Goal: Transaction & Acquisition: Purchase product/service

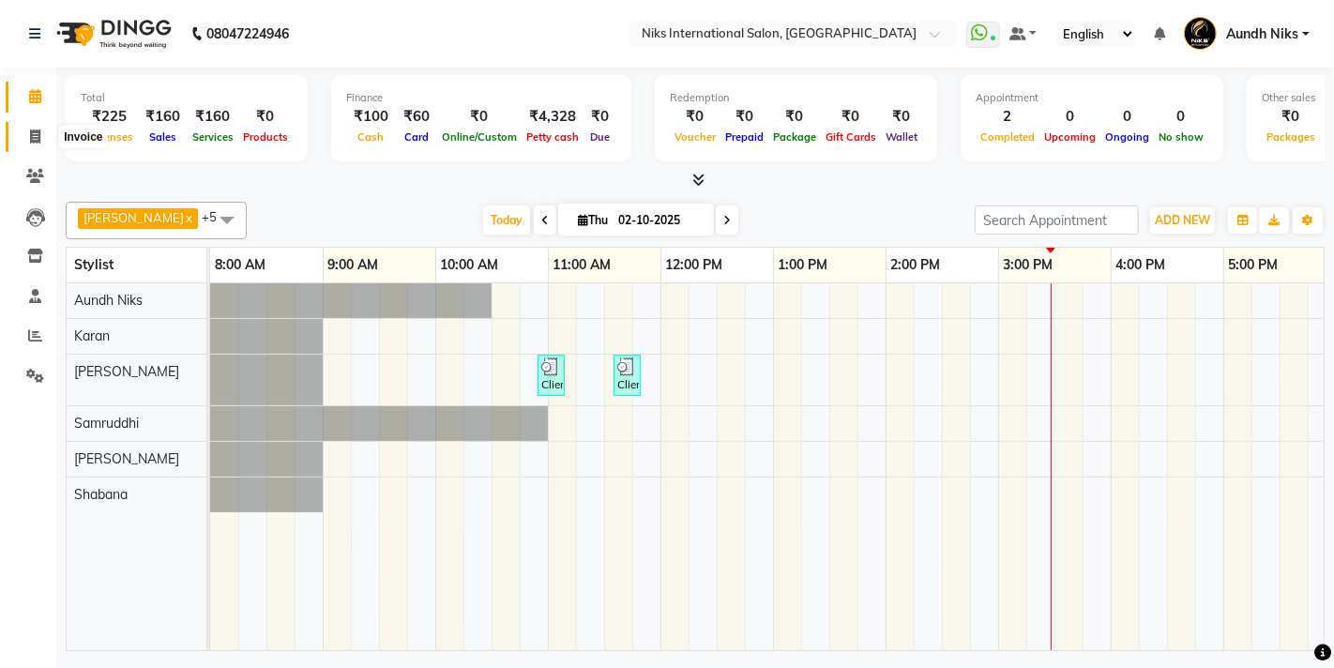
click at [33, 139] on icon at bounding box center [35, 136] width 10 height 14
select select "service"
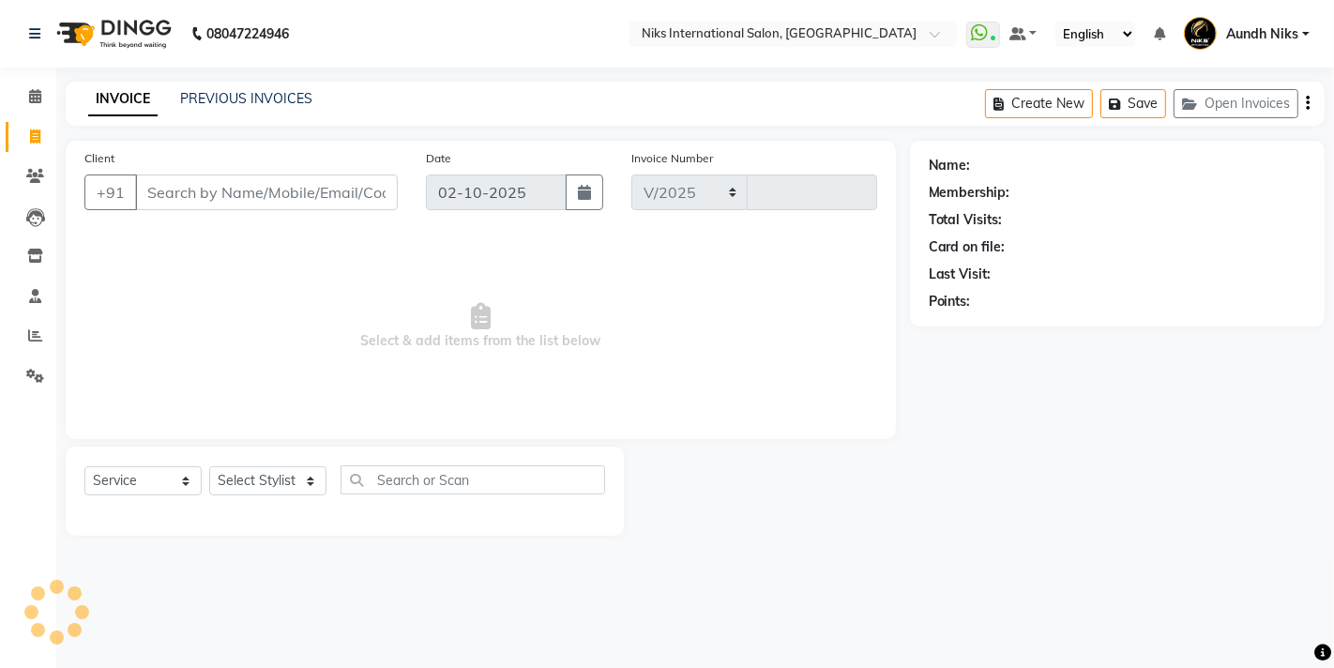
select select "6"
type input "2304"
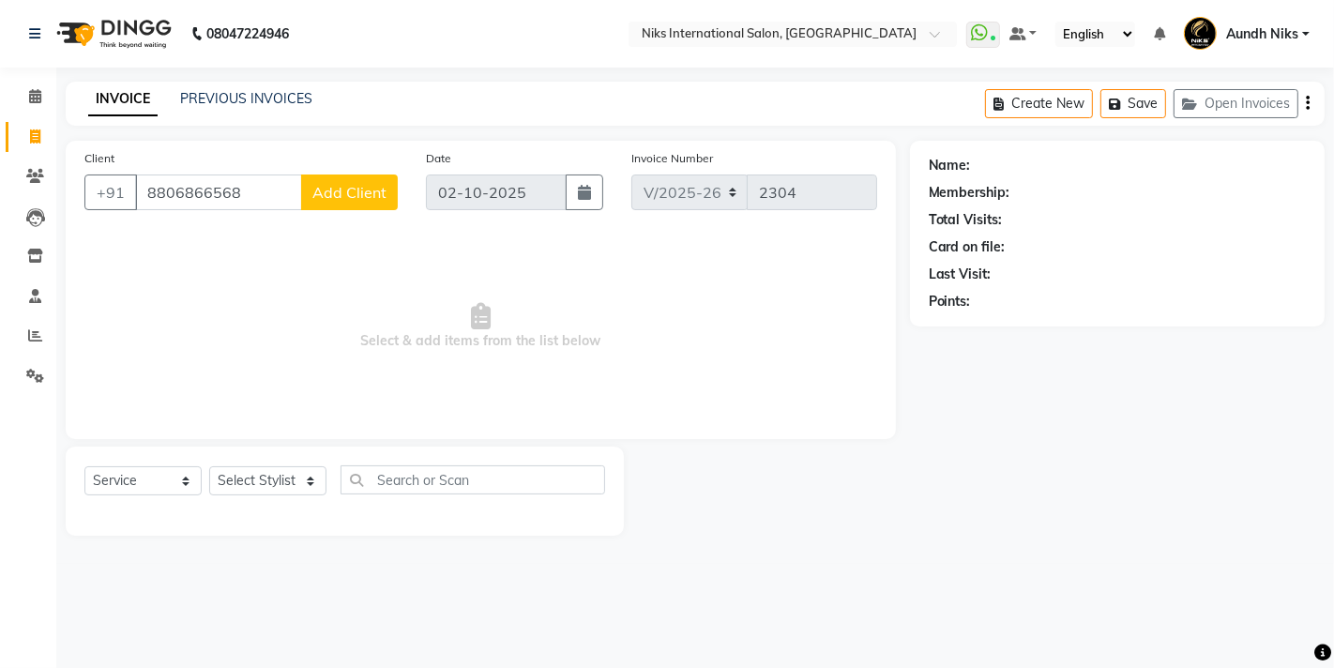
type input "8806866568"
click at [382, 191] on span "Add Client" at bounding box center [349, 192] width 74 height 19
select select "22"
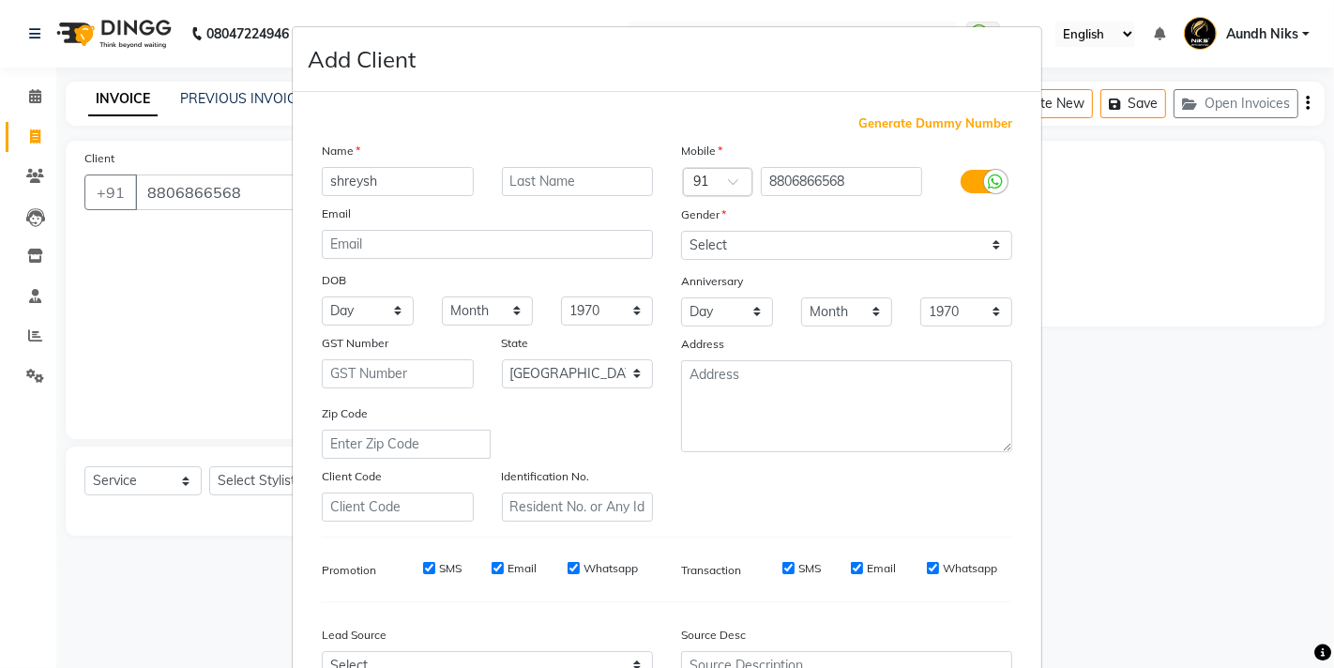
type input "shreysh"
click at [517, 181] on input "text" at bounding box center [578, 181] width 152 height 29
type input "a"
click at [975, 236] on select "Select Male Female Other Prefer Not To Say" at bounding box center [846, 245] width 331 height 29
select select "female"
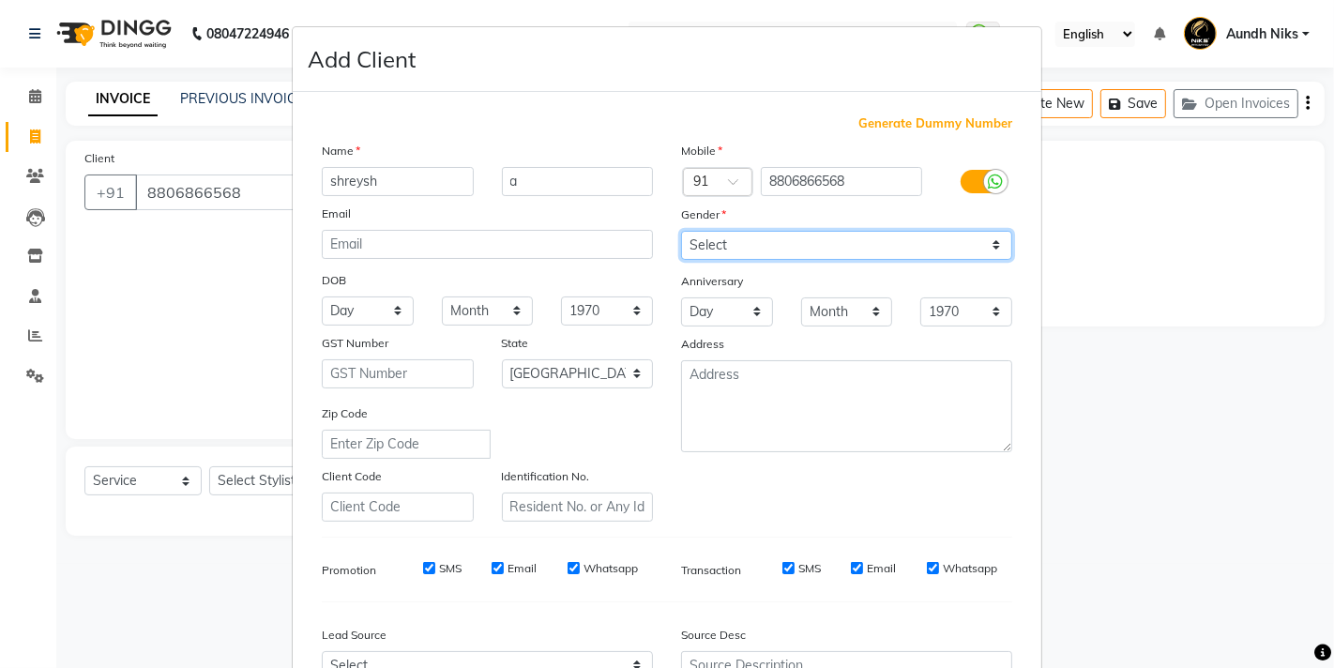
click at [681, 231] on select "Select Male Female Other Prefer Not To Say" at bounding box center [846, 245] width 331 height 29
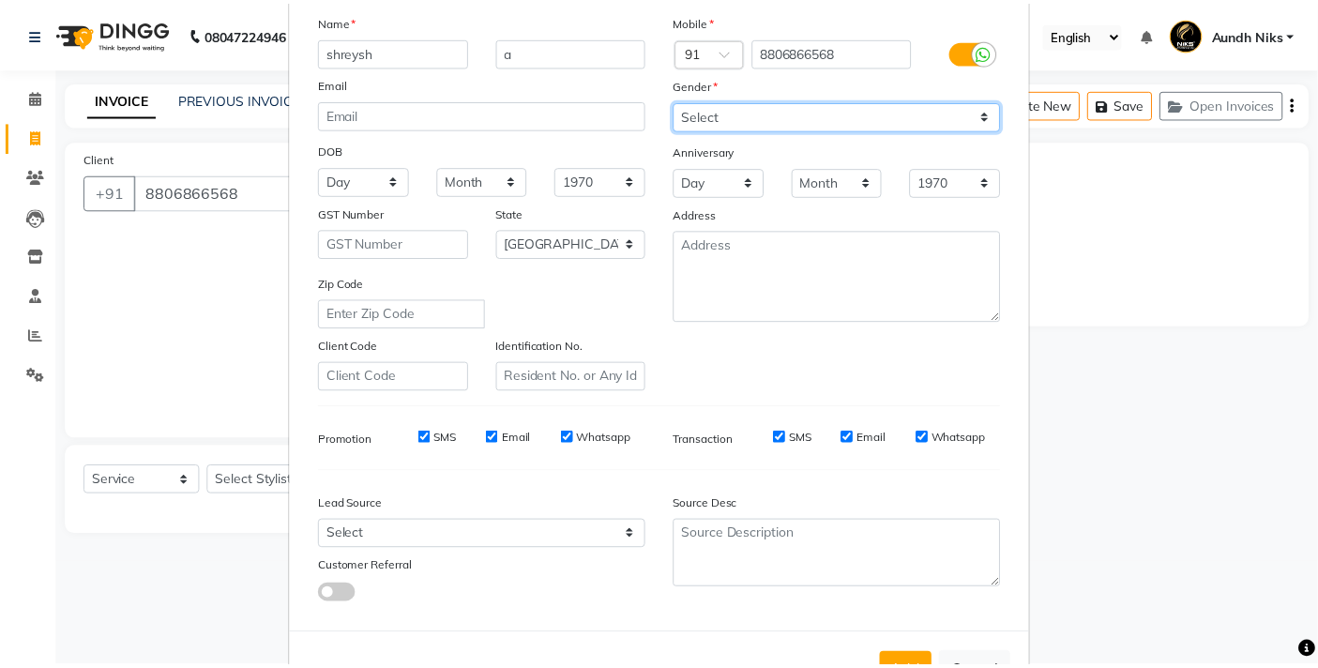
scroll to position [196, 0]
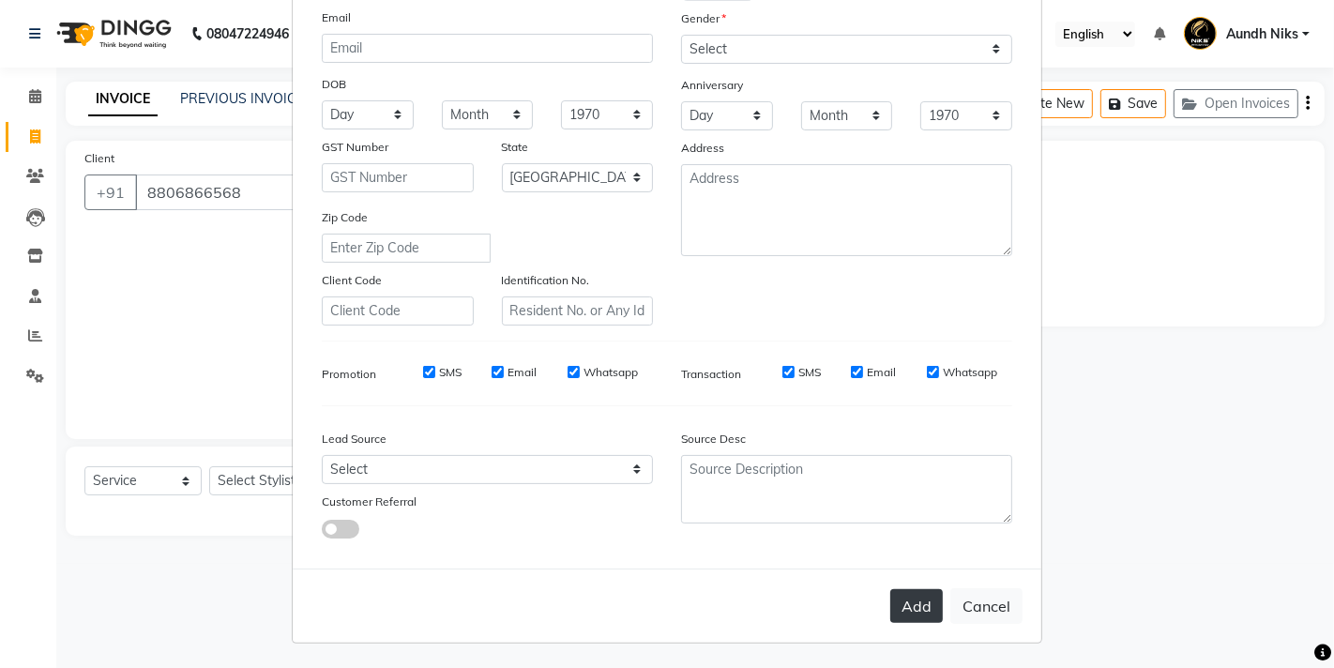
click at [905, 594] on button "Add" at bounding box center [916, 606] width 53 height 34
type input "88******68"
select select
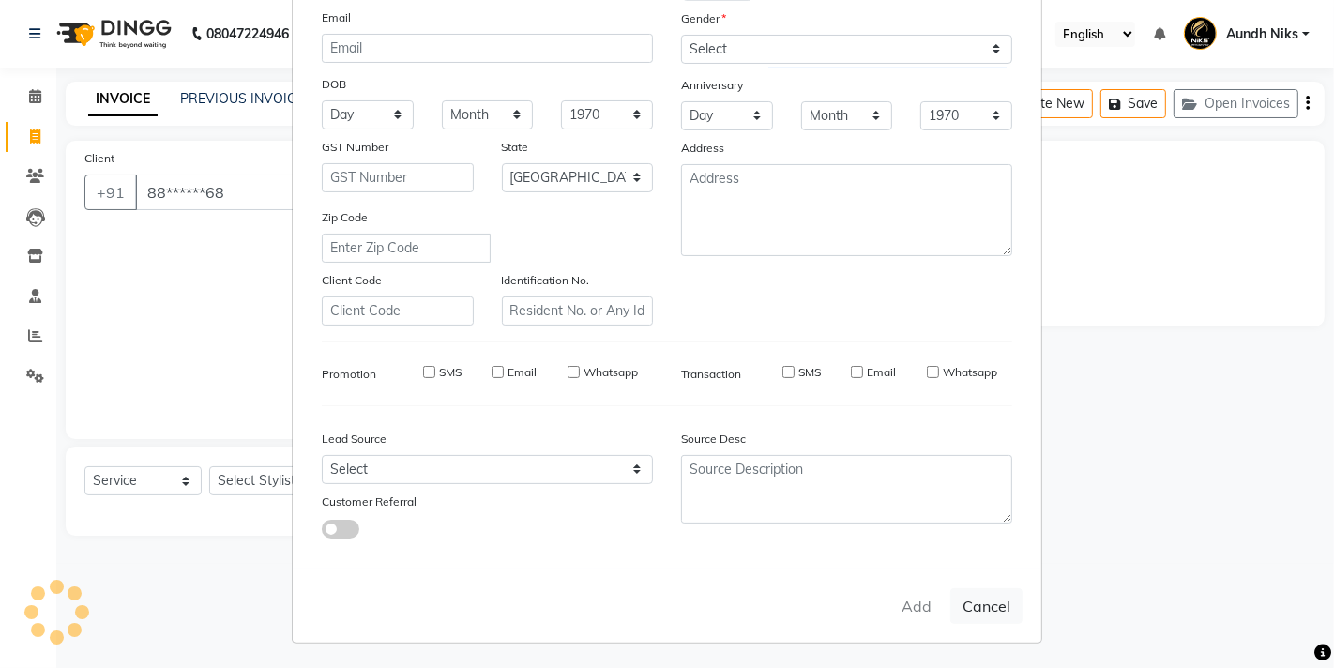
select select
select select "null"
select select
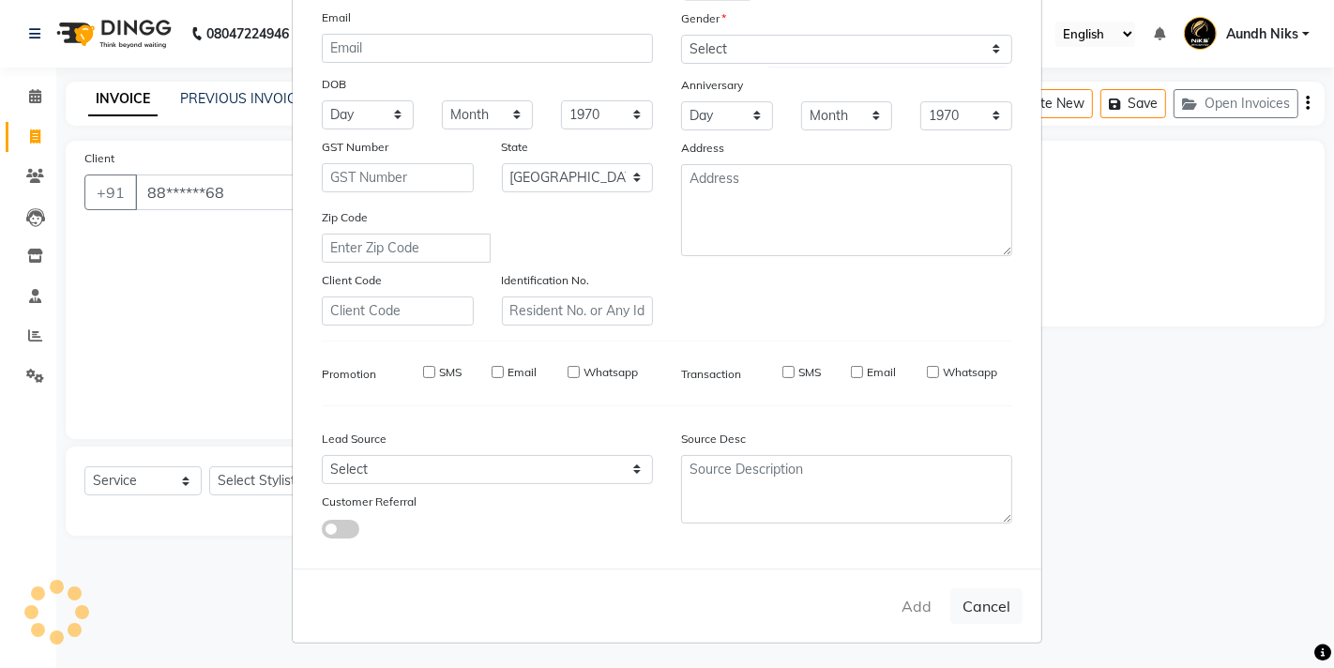
select select
checkbox input "false"
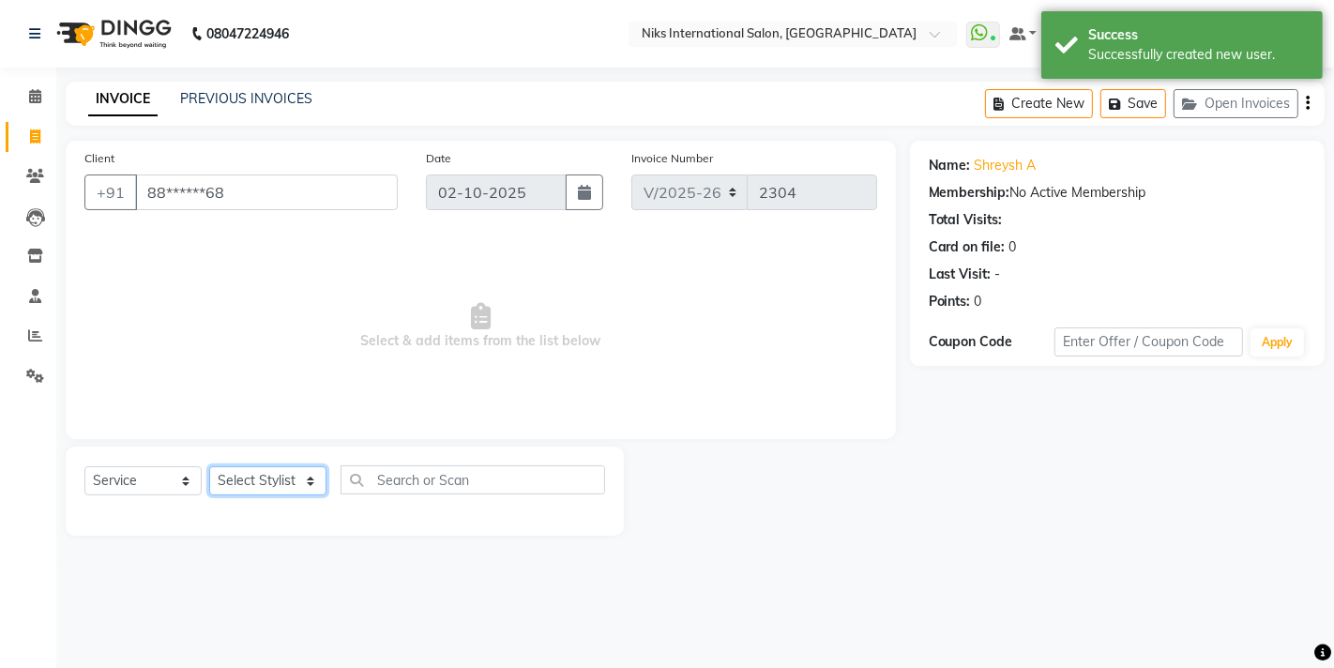
click at [300, 486] on select "Select Stylist [PERSON_NAME] Aundh Niks [PERSON_NAME] Jiya [PERSON_NAME] Mahhi …" at bounding box center [267, 480] width 117 height 29
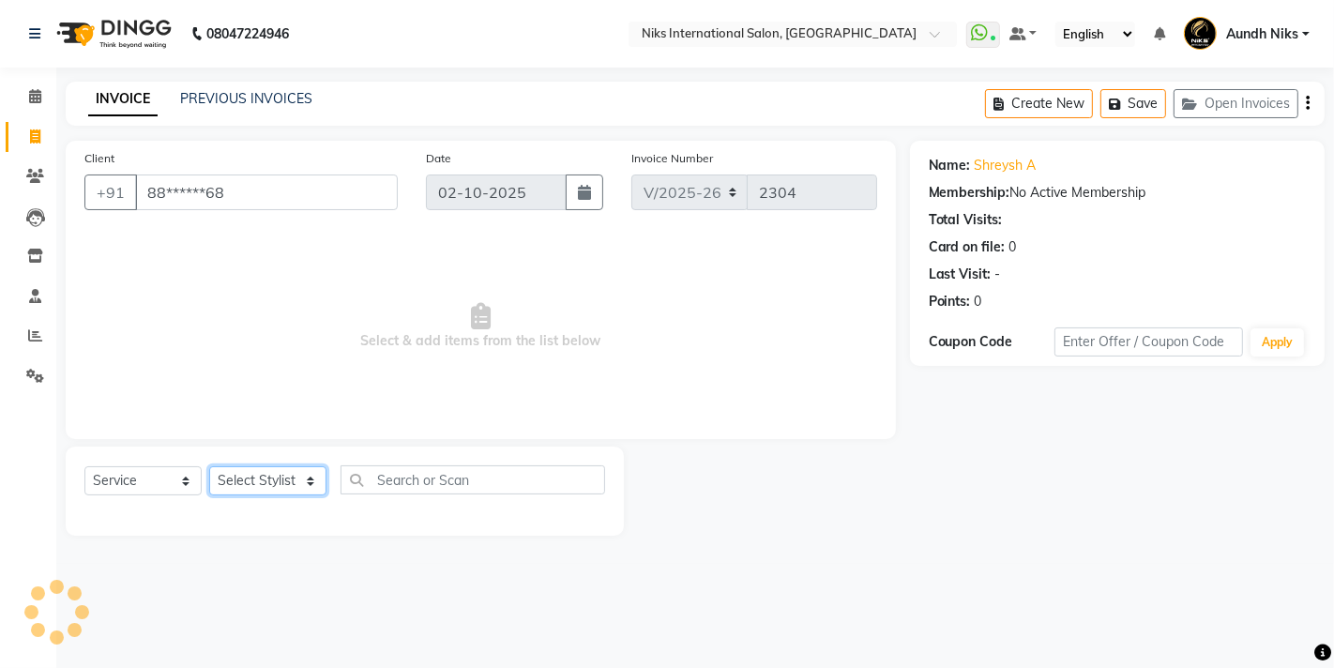
select select "22944"
click at [209, 466] on select "Select Stylist [PERSON_NAME] Aundh Niks [PERSON_NAME] Jiya [PERSON_NAME] Mahhi …" at bounding box center [267, 480] width 117 height 29
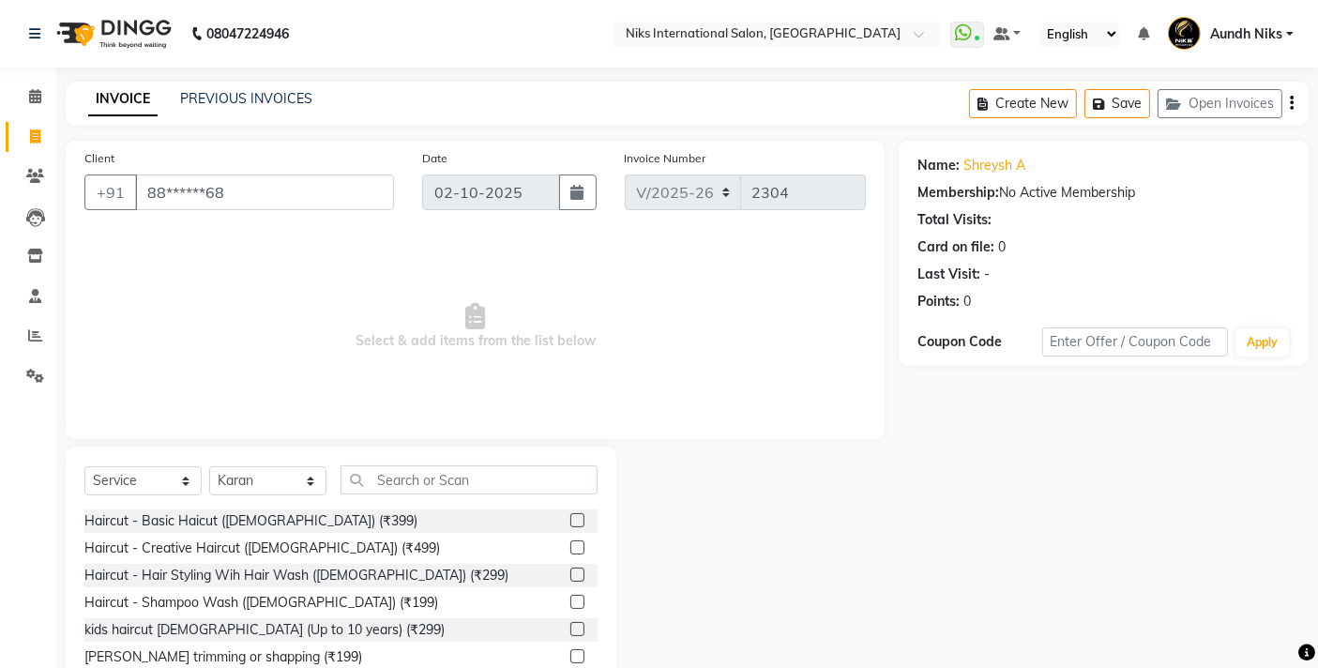
click at [570, 522] on label at bounding box center [577, 520] width 14 height 14
click at [570, 522] on input "checkbox" at bounding box center [576, 521] width 12 height 12
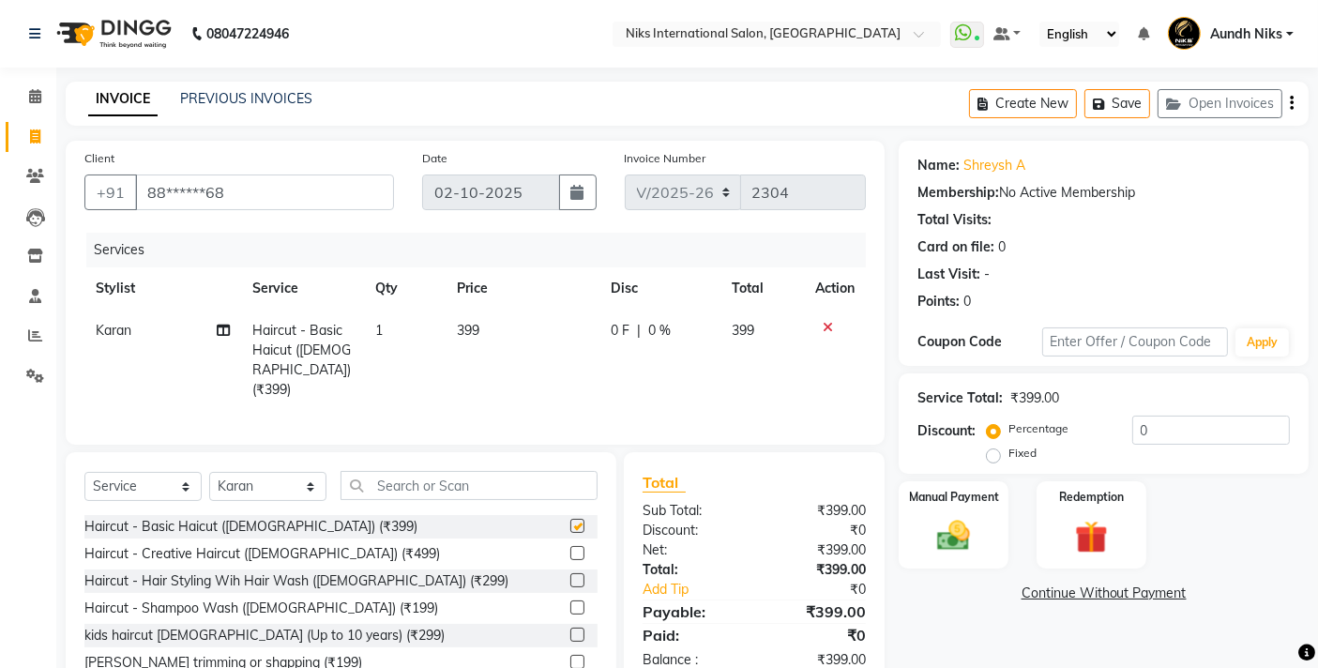
checkbox input "false"
click at [938, 512] on div "Manual Payment" at bounding box center [953, 525] width 113 height 92
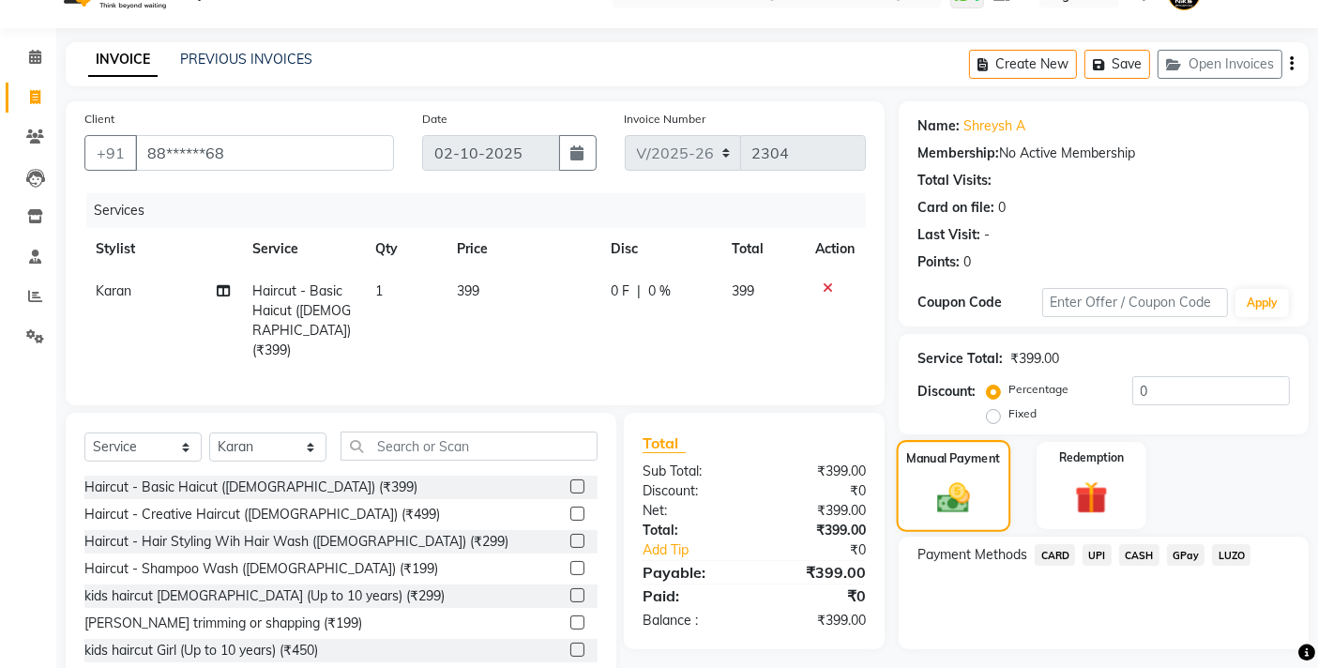
scroll to position [86, 0]
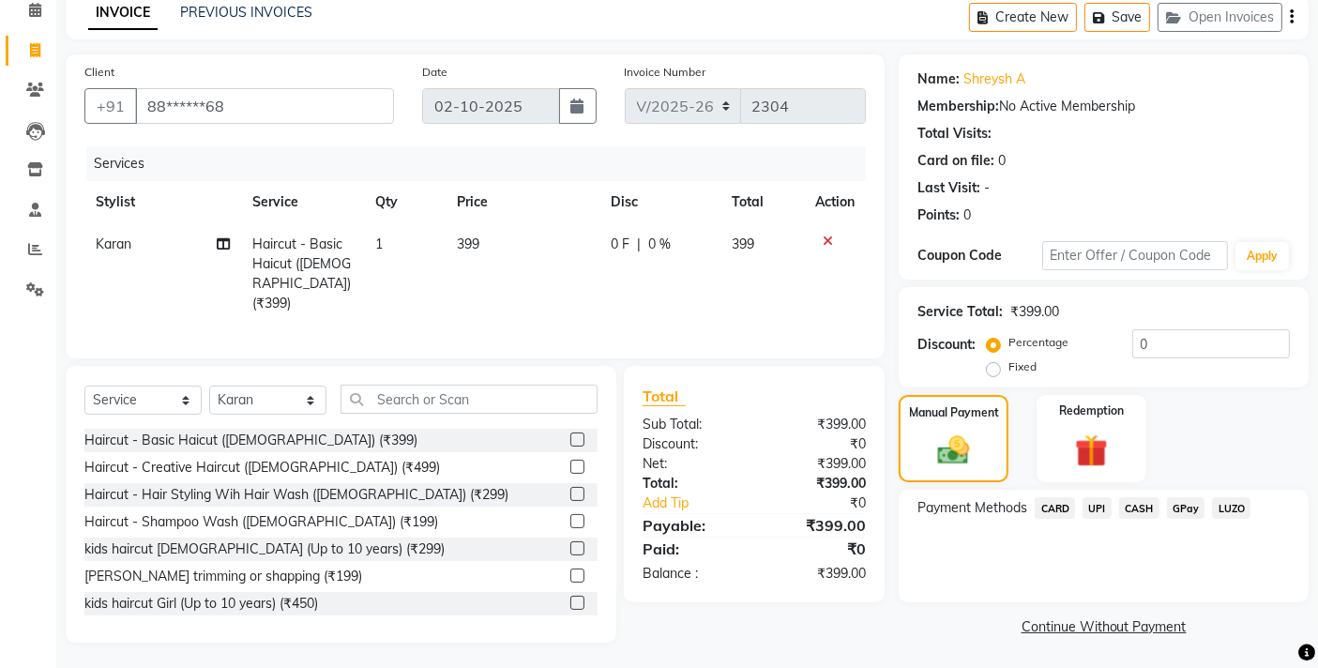
click at [1055, 508] on span "CARD" at bounding box center [1055, 508] width 40 height 22
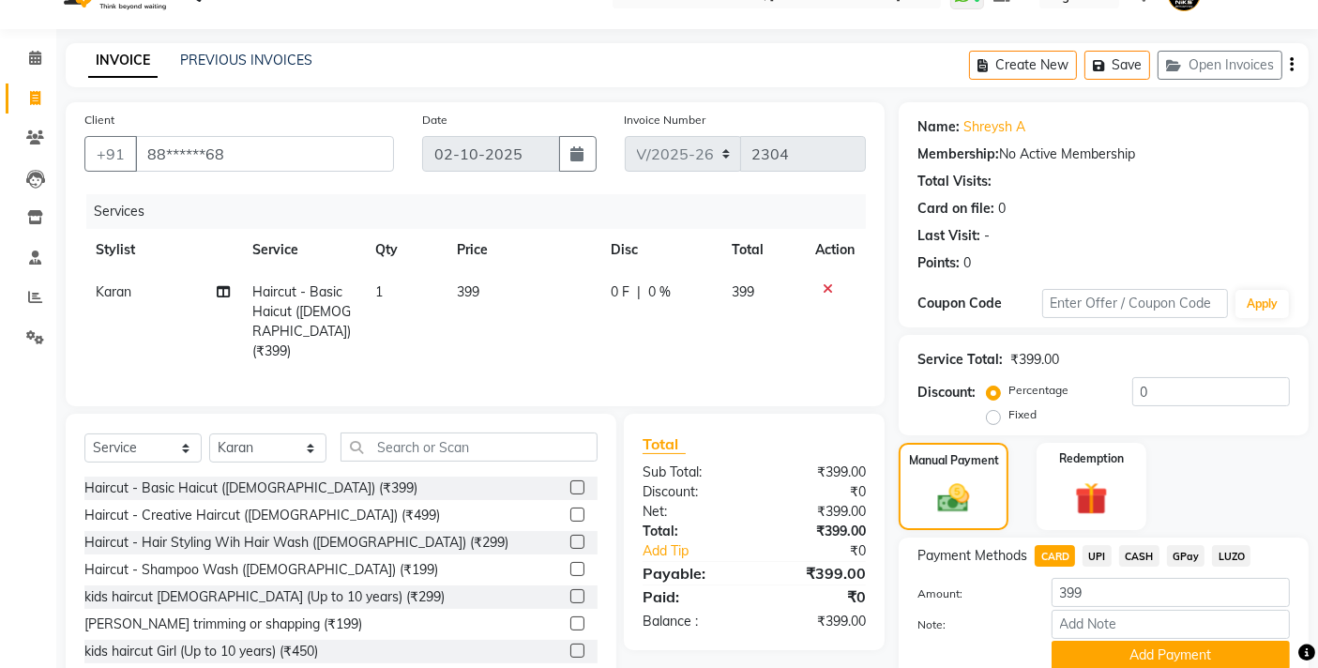
scroll to position [43, 0]
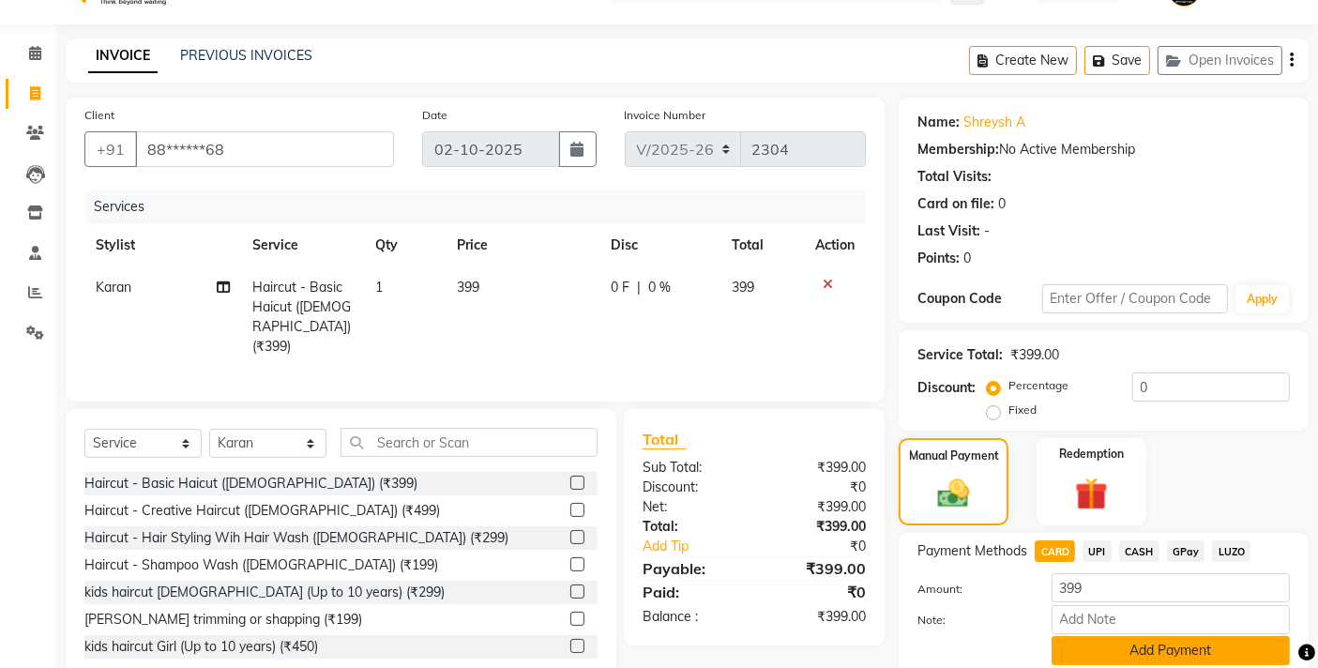
click at [1076, 653] on button "Add Payment" at bounding box center [1170, 650] width 238 height 29
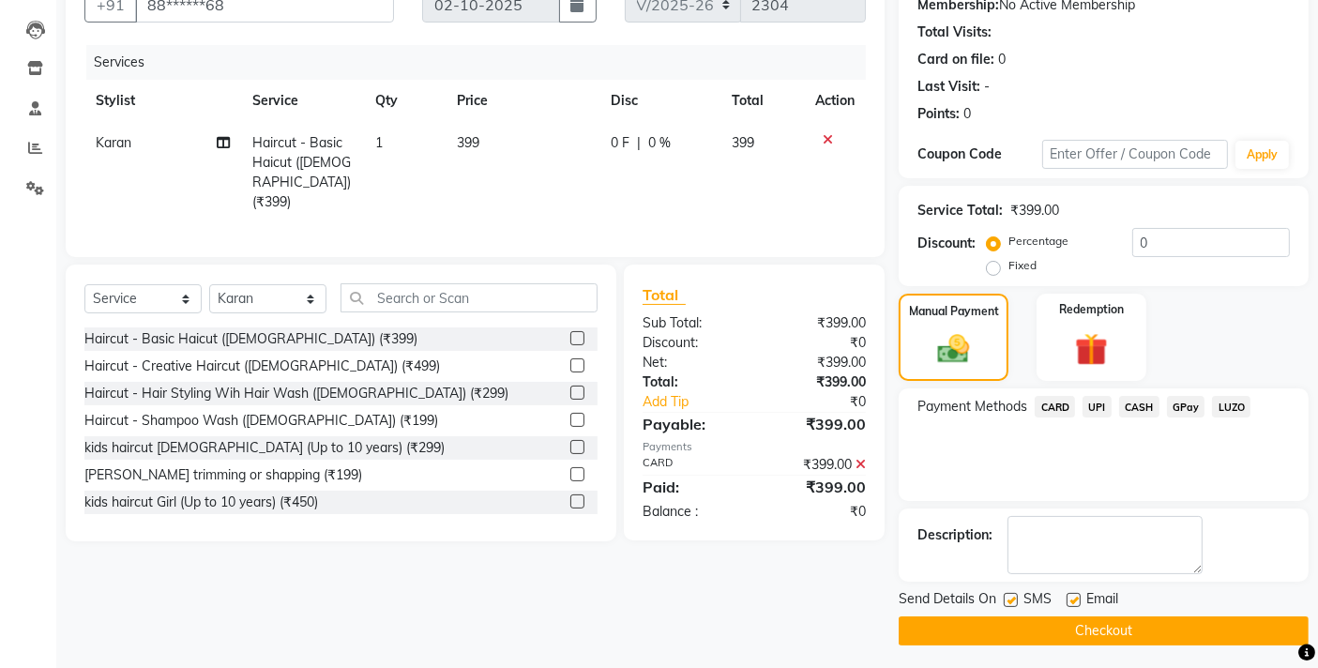
scroll to position [191, 0]
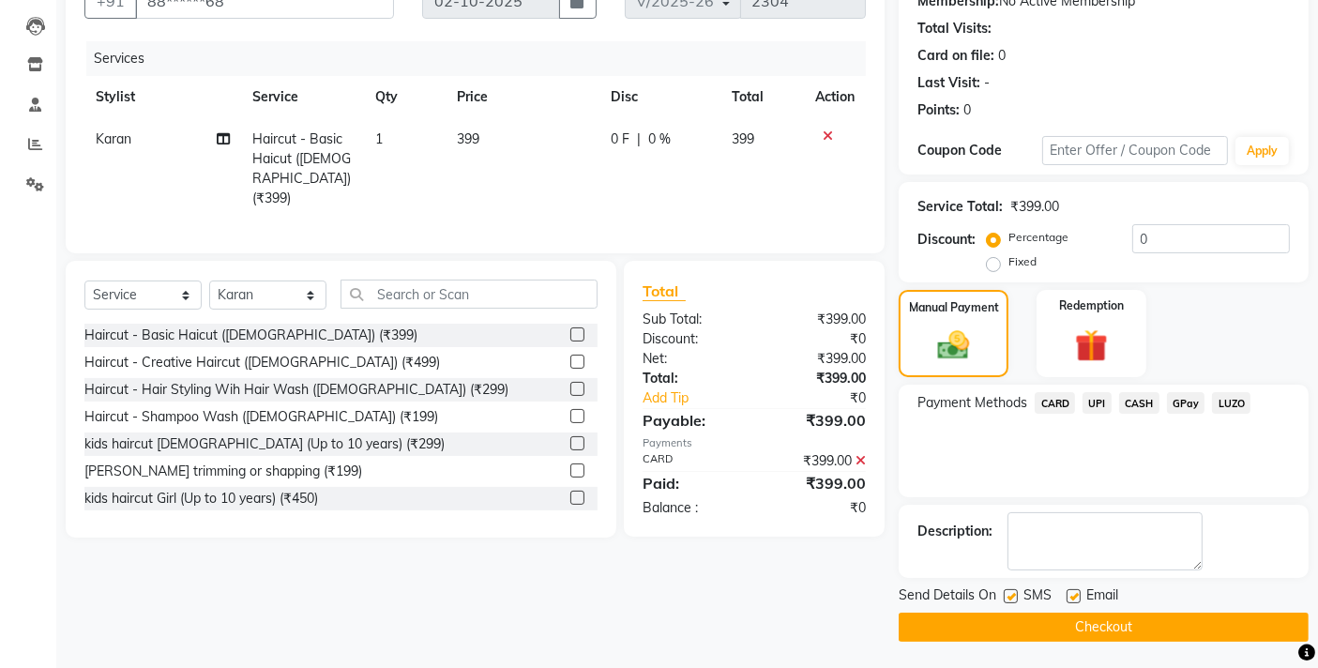
click at [908, 623] on button "Checkout" at bounding box center [1104, 626] width 410 height 29
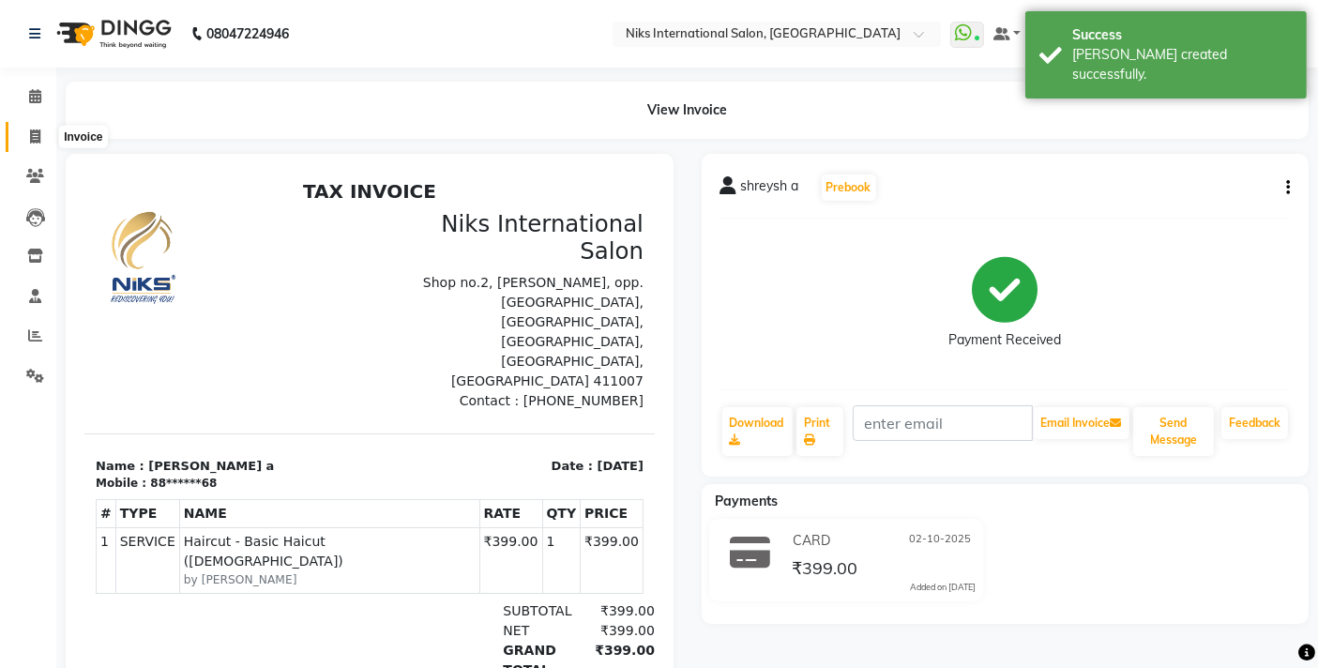
click at [32, 132] on icon at bounding box center [35, 136] width 10 height 14
select select "service"
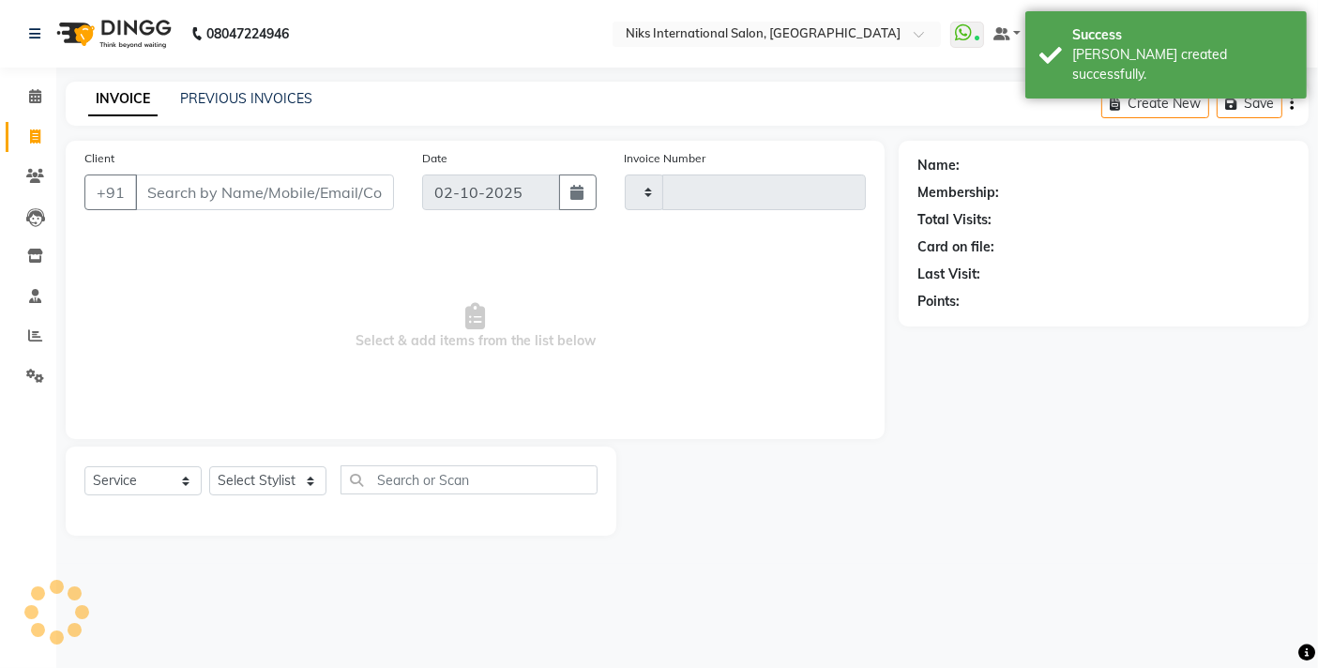
type input "2305"
select select "6"
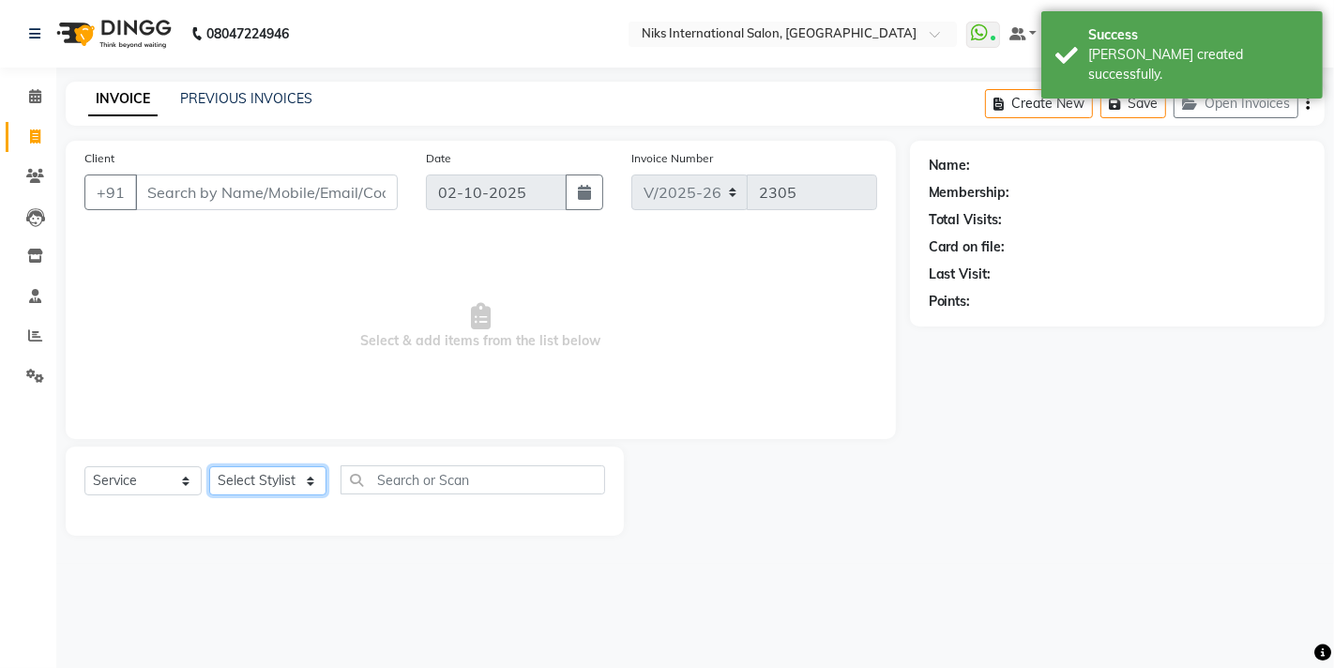
click at [303, 483] on select "Select Stylist [PERSON_NAME] Aundh Niks [PERSON_NAME] Jiya [PERSON_NAME] Mahhi …" at bounding box center [267, 480] width 117 height 29
select select "22944"
click at [209, 466] on select "Select Stylist [PERSON_NAME] Aundh Niks [PERSON_NAME] Jiya [PERSON_NAME] Mahhi …" at bounding box center [267, 480] width 117 height 29
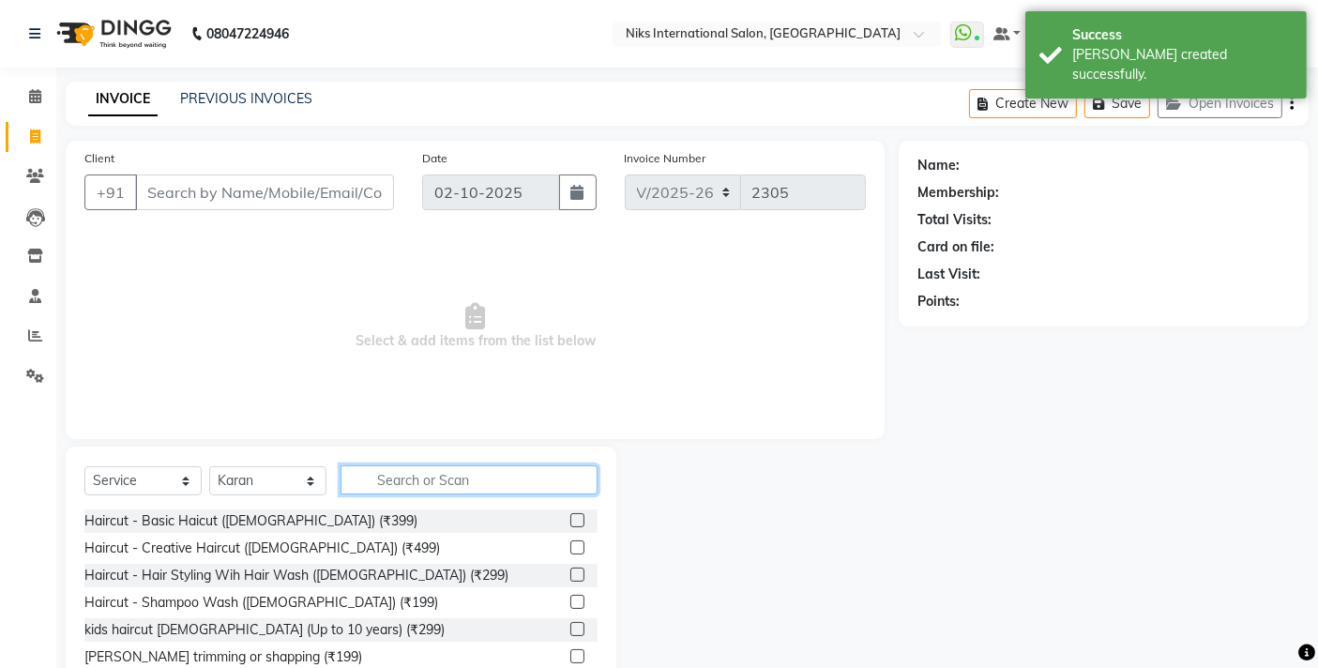
click at [403, 478] on input "text" at bounding box center [468, 479] width 257 height 29
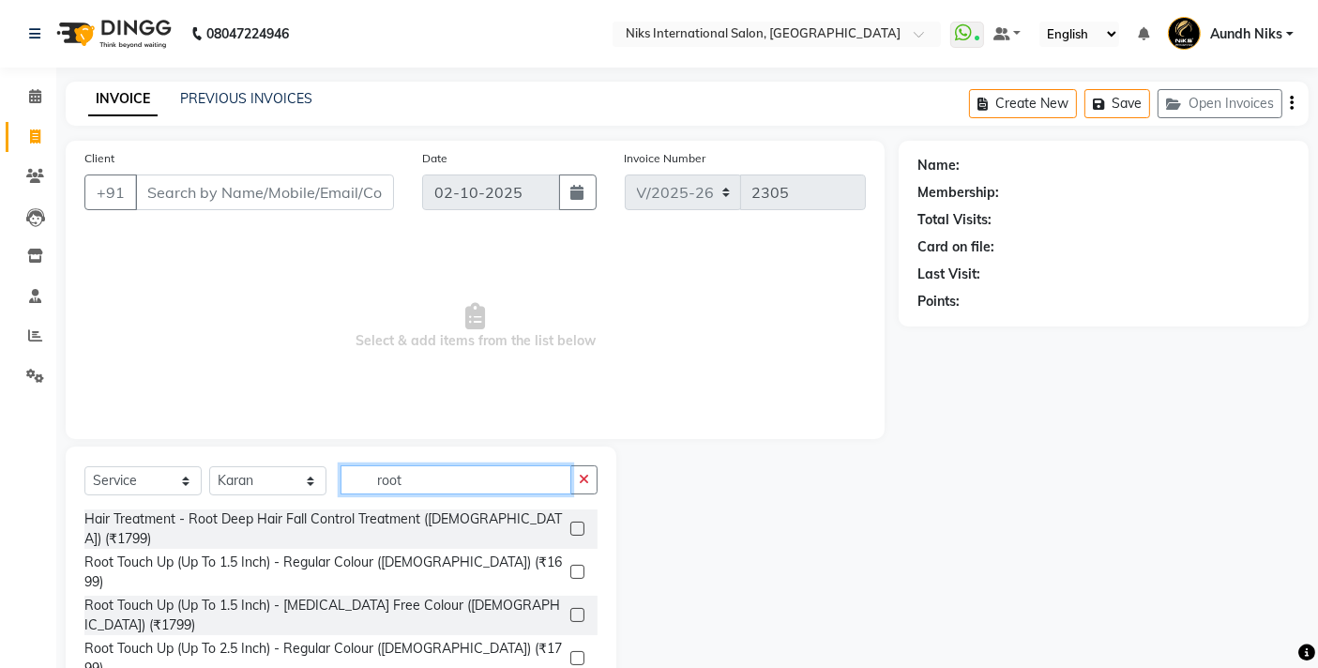
type input "root"
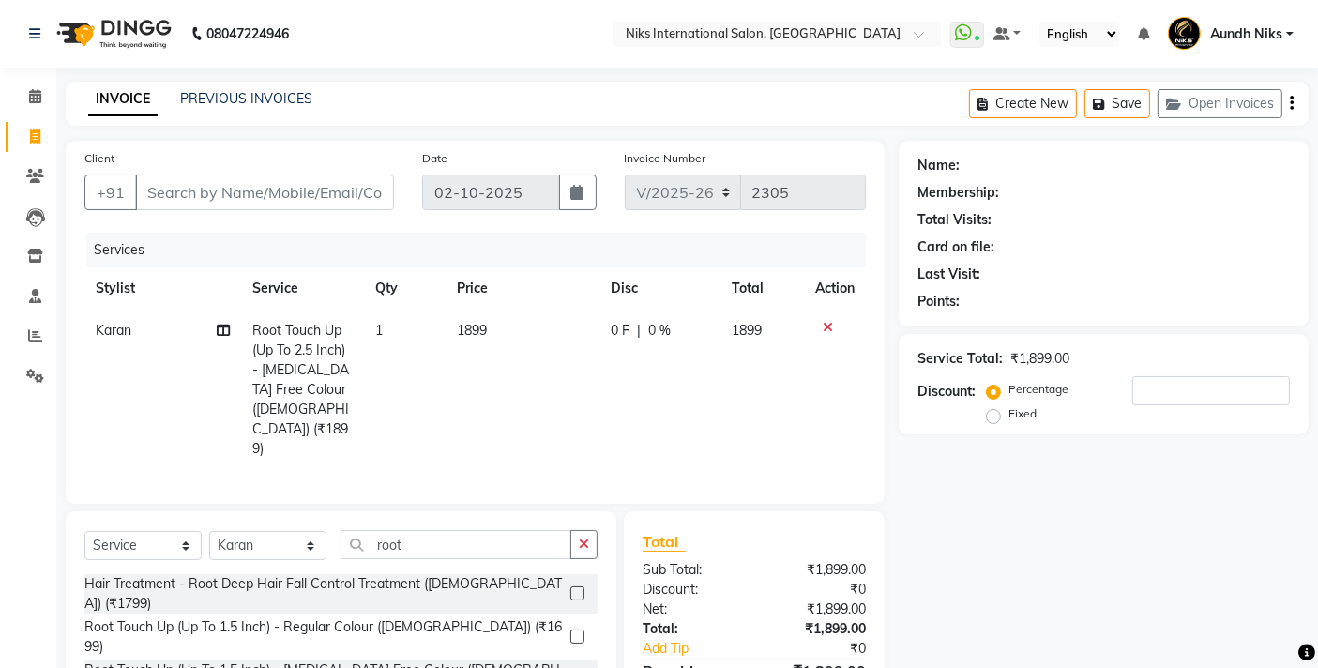
checkbox input "false"
click at [313, 531] on select "Select Stylist [PERSON_NAME] Aundh Niks [PERSON_NAME] Jiya [PERSON_NAME] Mahhi …" at bounding box center [267, 545] width 117 height 29
select select "20840"
click at [209, 531] on select "Select Stylist [PERSON_NAME] Aundh Niks [PERSON_NAME] Jiya [PERSON_NAME] Mahhi …" at bounding box center [267, 545] width 117 height 29
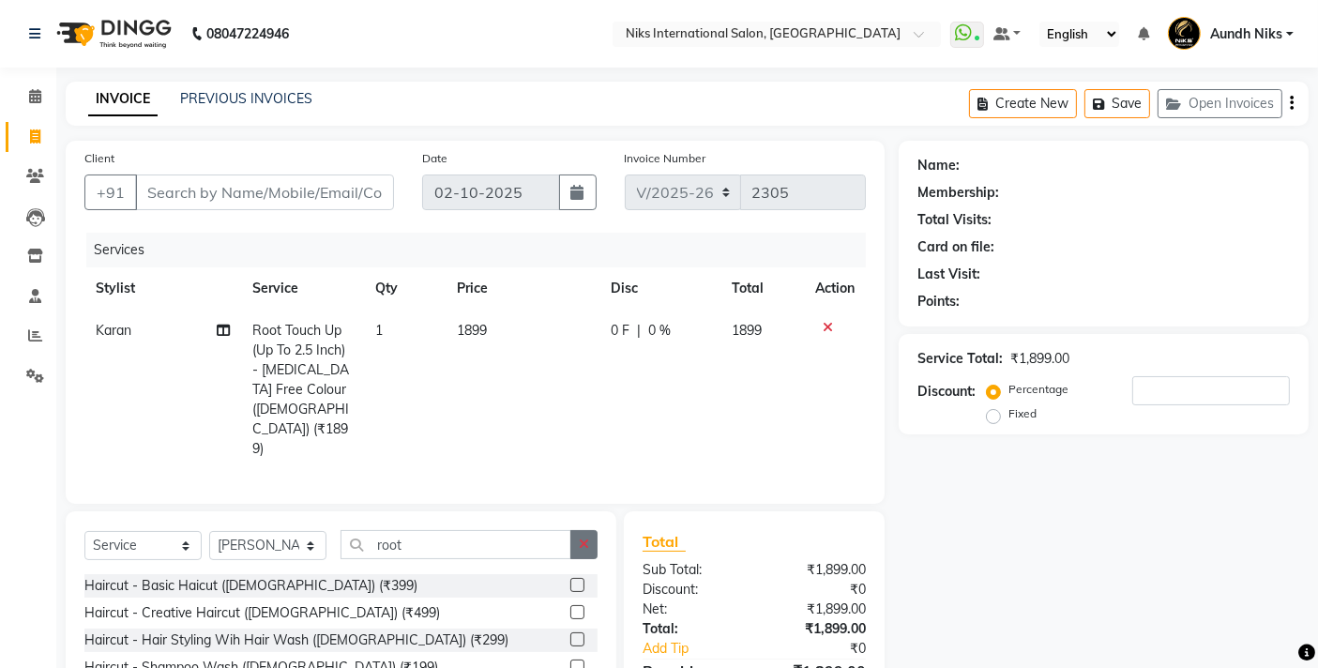
click at [576, 530] on button "button" at bounding box center [583, 544] width 27 height 29
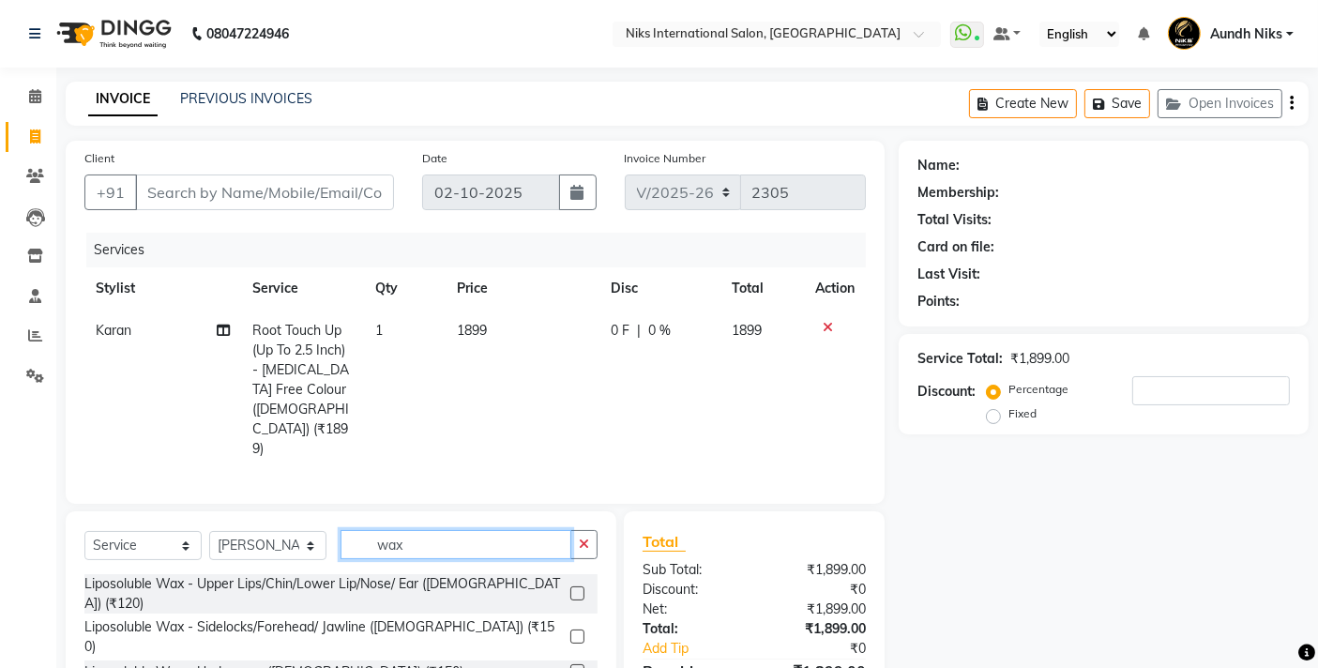
type input "wax"
click at [570, 586] on label at bounding box center [577, 593] width 14 height 14
click at [570, 588] on input "checkbox" at bounding box center [576, 594] width 12 height 12
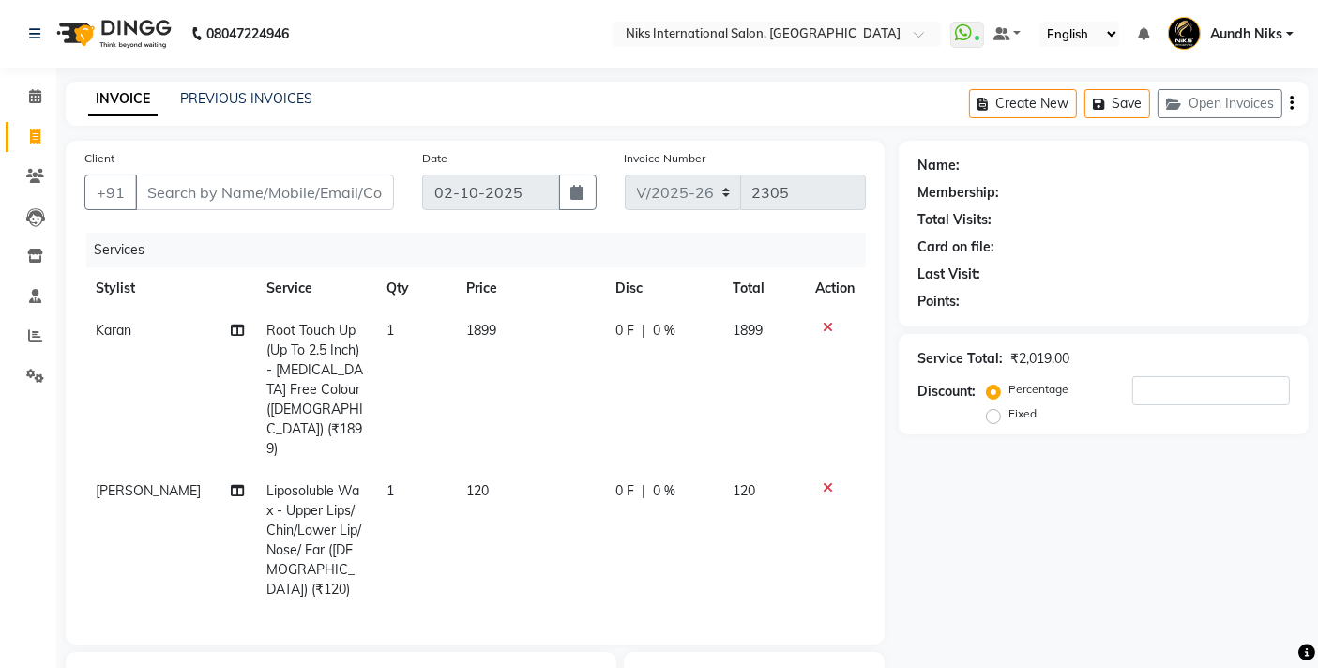
checkbox input "false"
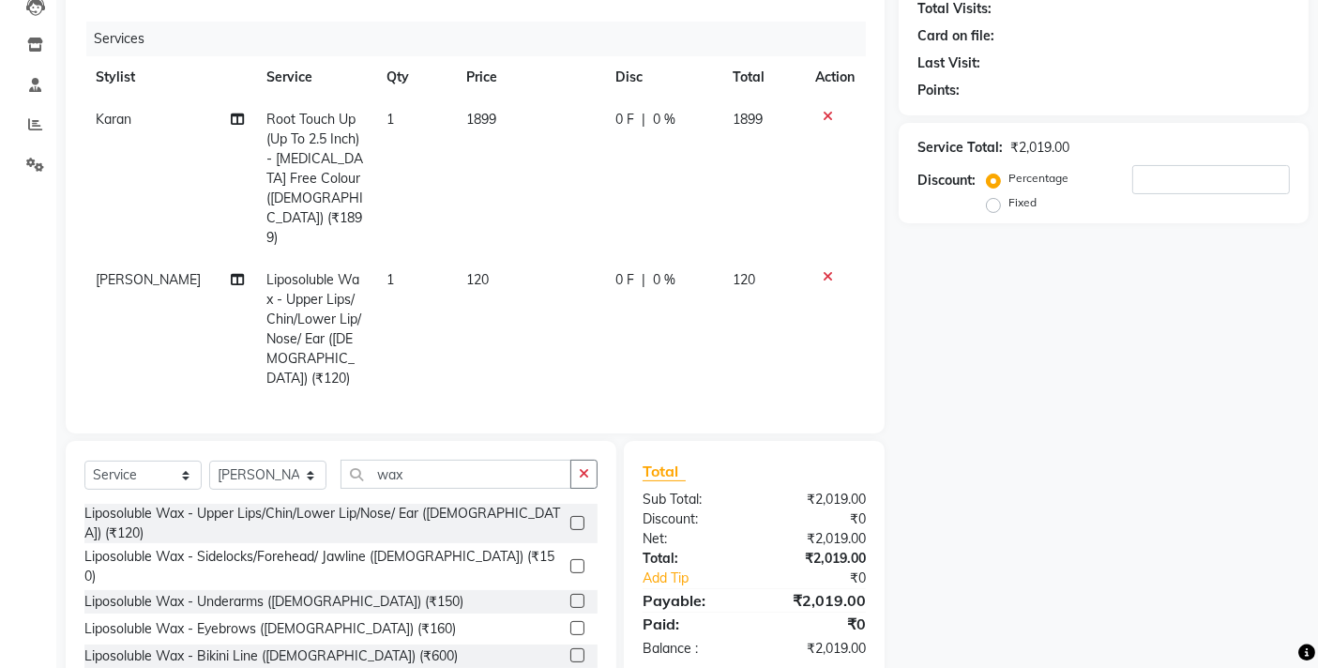
scroll to position [229, 0]
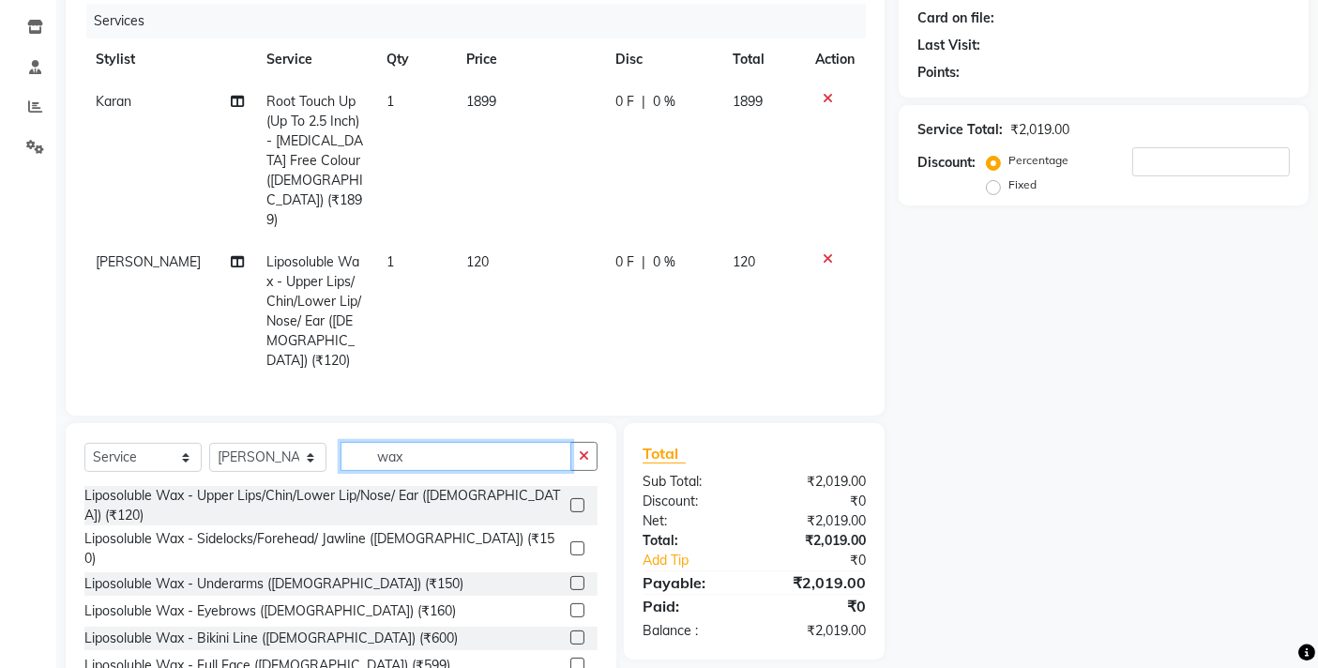
click at [482, 442] on input "wax" at bounding box center [455, 456] width 231 height 29
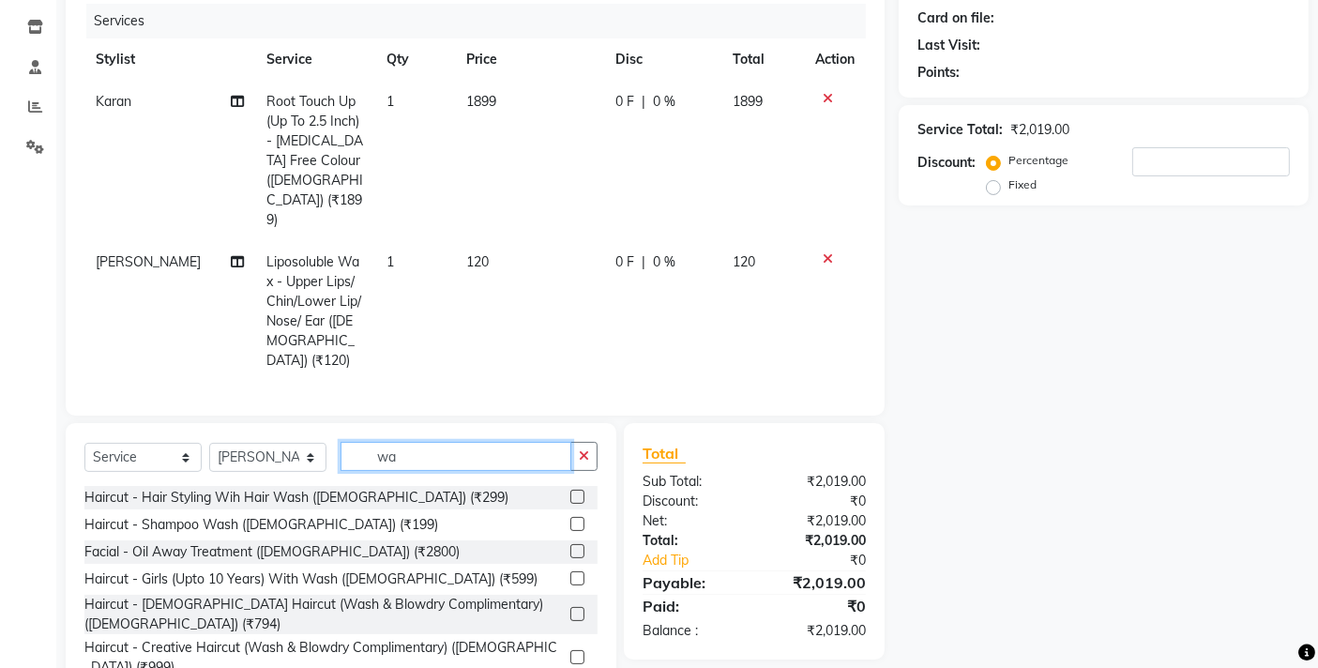
type input "w"
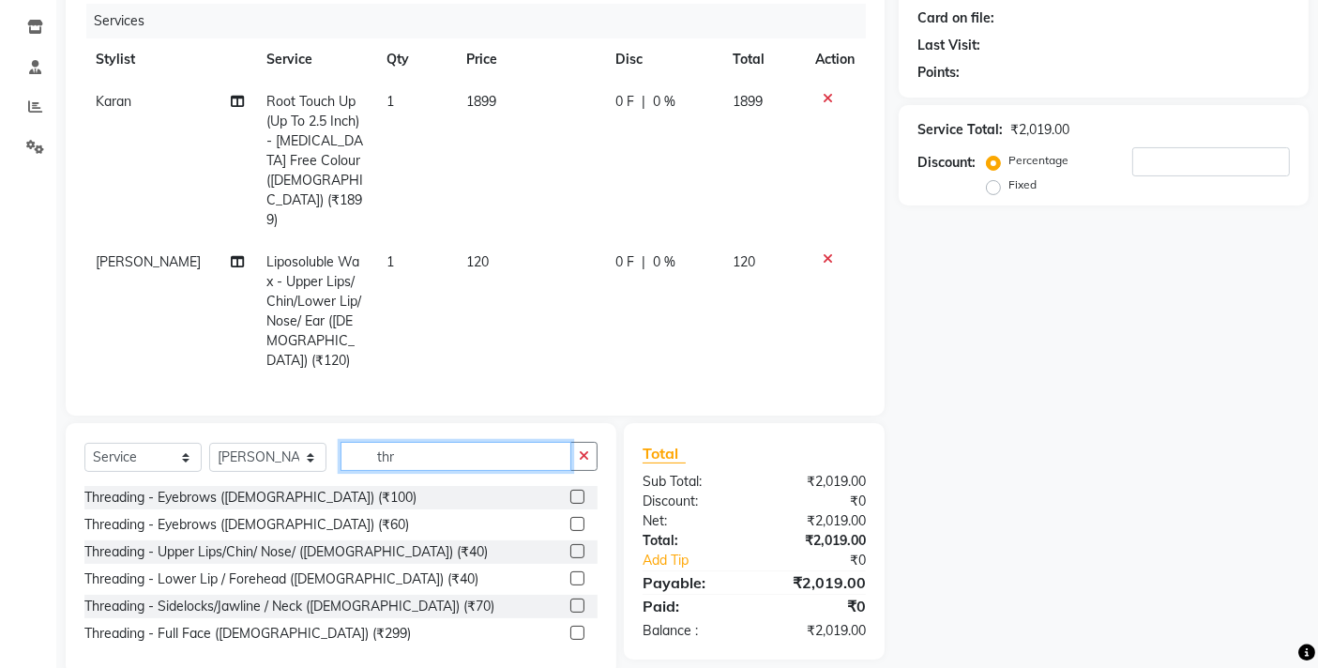
scroll to position [219, 0]
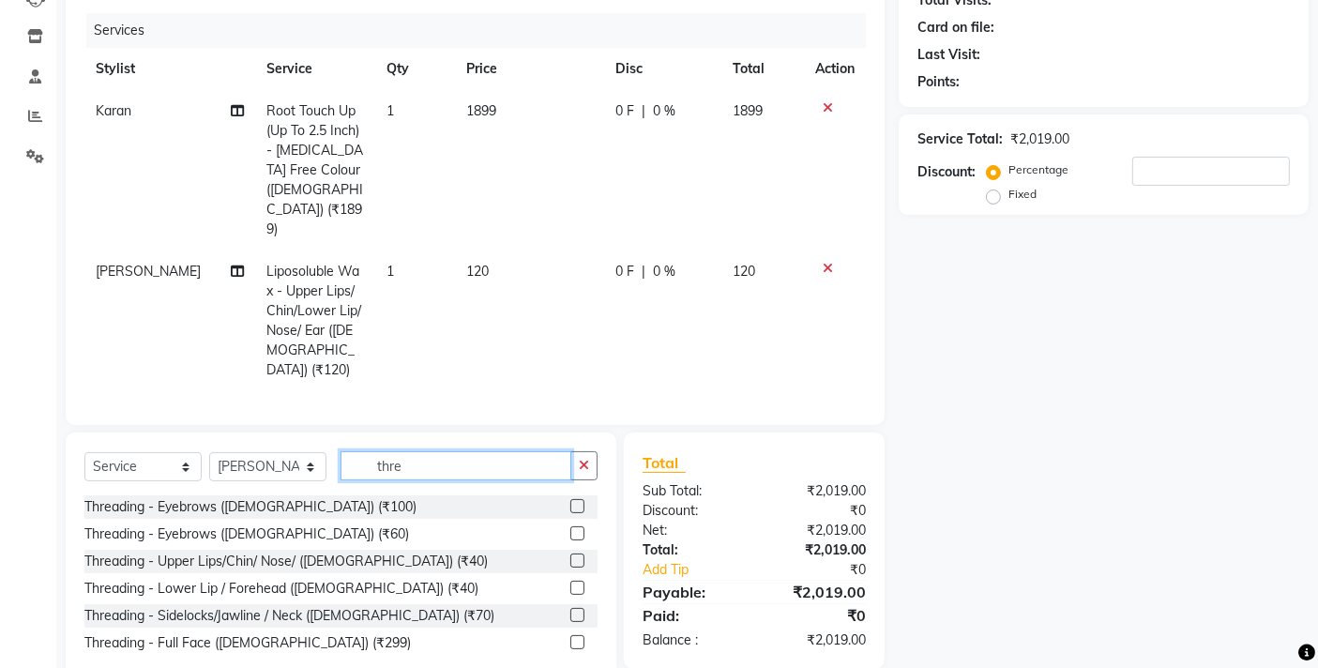
type input "thre"
click at [574, 526] on label at bounding box center [577, 533] width 14 height 14
click at [574, 528] on input "checkbox" at bounding box center [576, 534] width 12 height 12
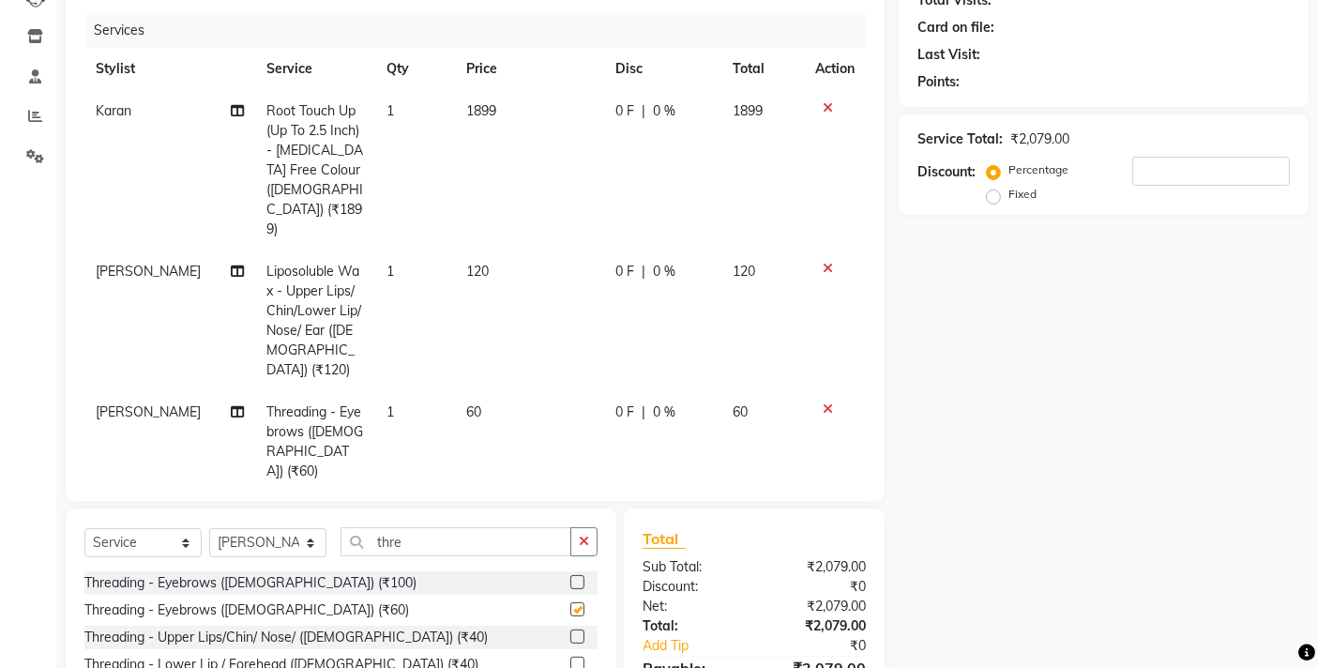
checkbox input "false"
click at [582, 629] on label at bounding box center [577, 636] width 14 height 14
click at [582, 631] on input "checkbox" at bounding box center [576, 637] width 12 height 12
checkbox input "false"
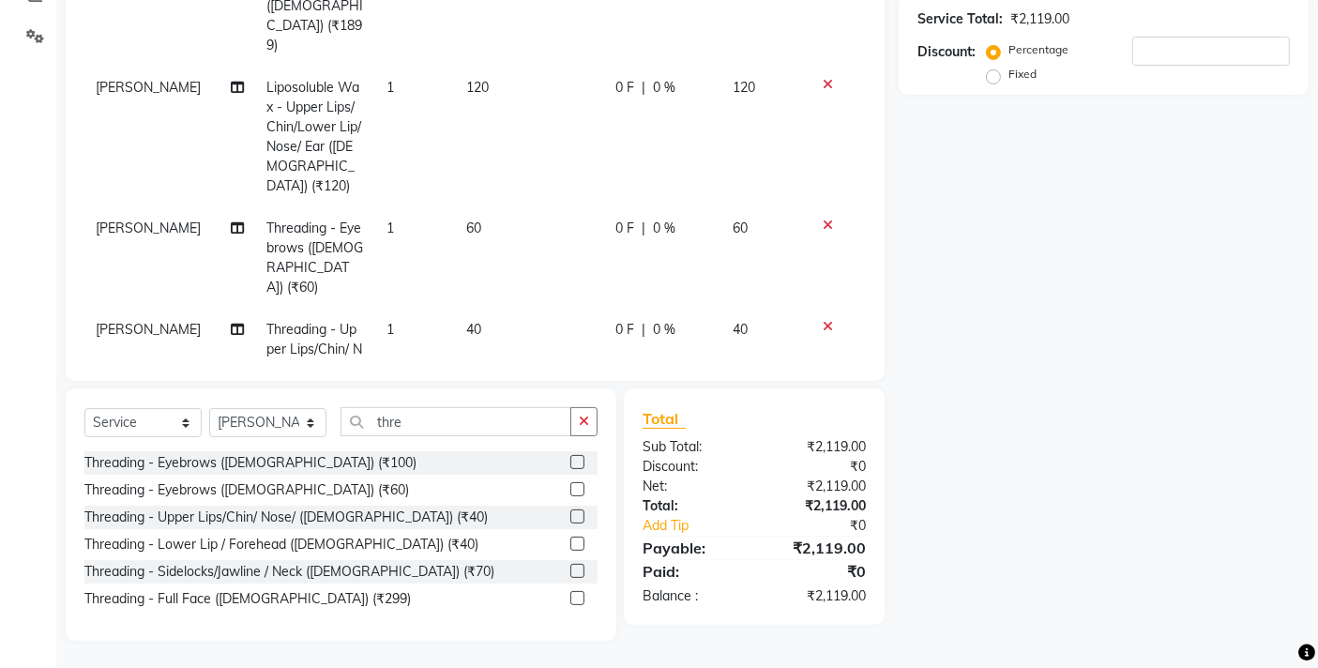
scroll to position [0, 0]
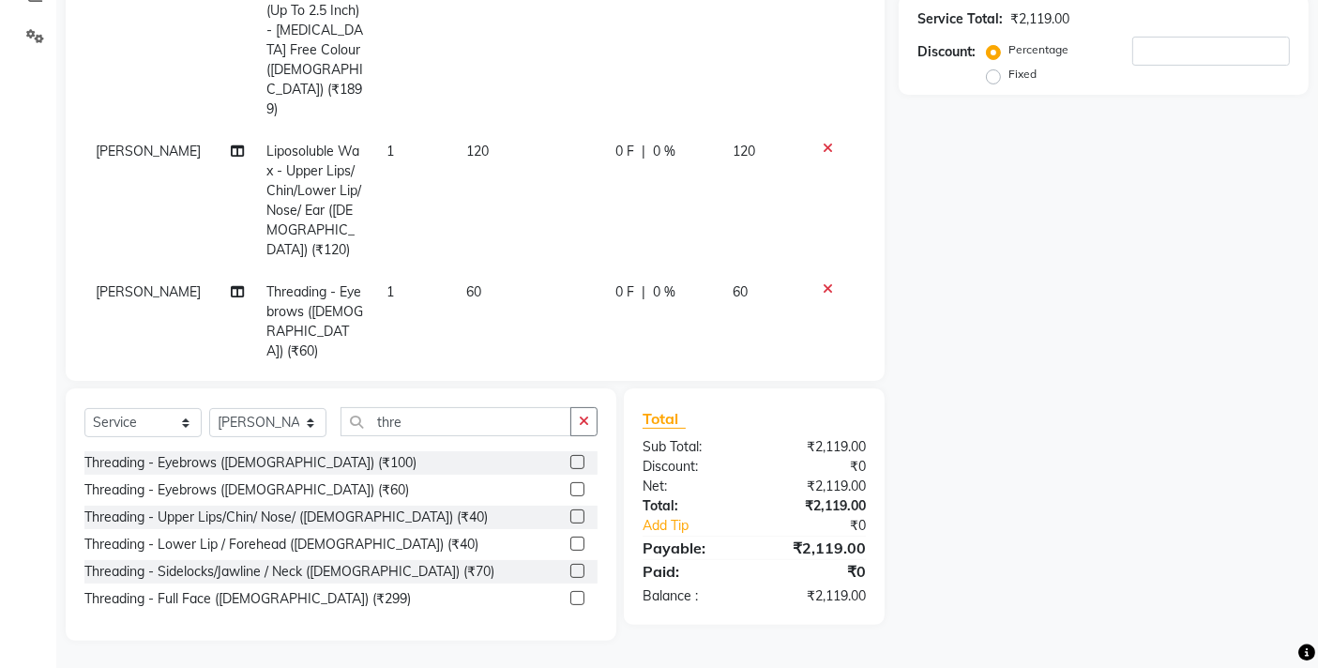
click at [466, 372] on td "40" at bounding box center [529, 432] width 149 height 121
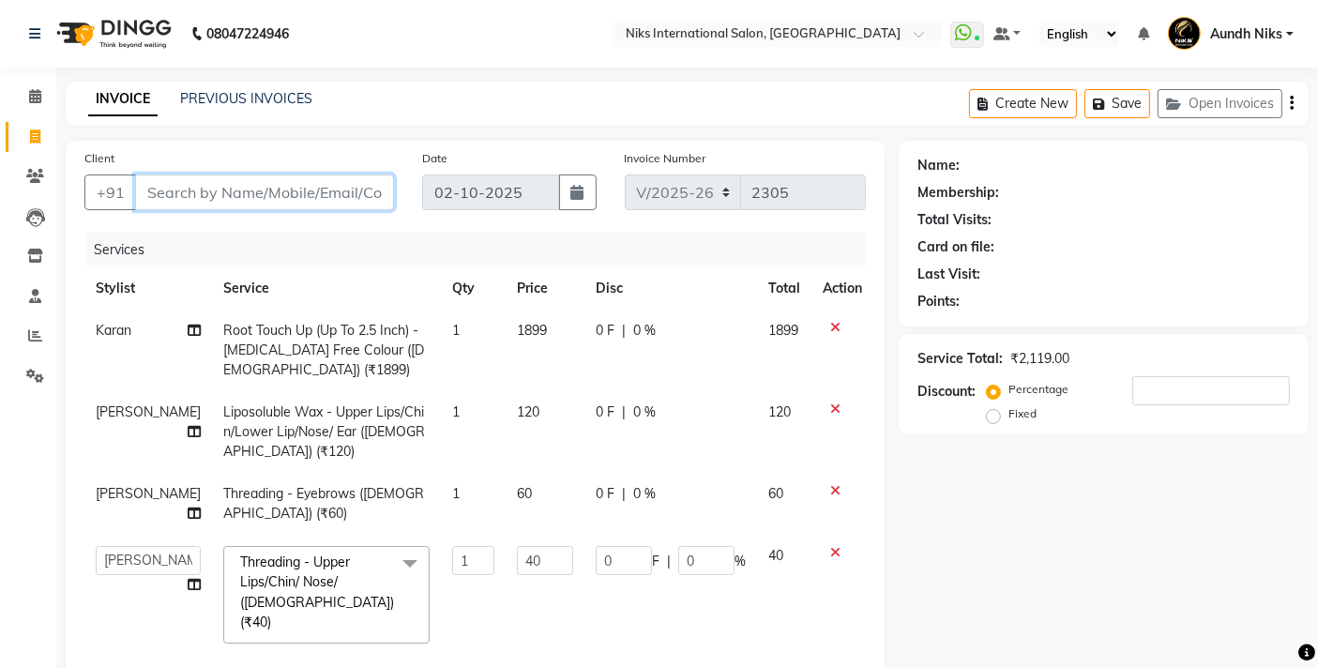
click at [271, 194] on input "Client" at bounding box center [264, 192] width 259 height 36
type input "9"
type input "0"
type input "9899658305"
click at [356, 199] on span "Add Client" at bounding box center [346, 192] width 74 height 19
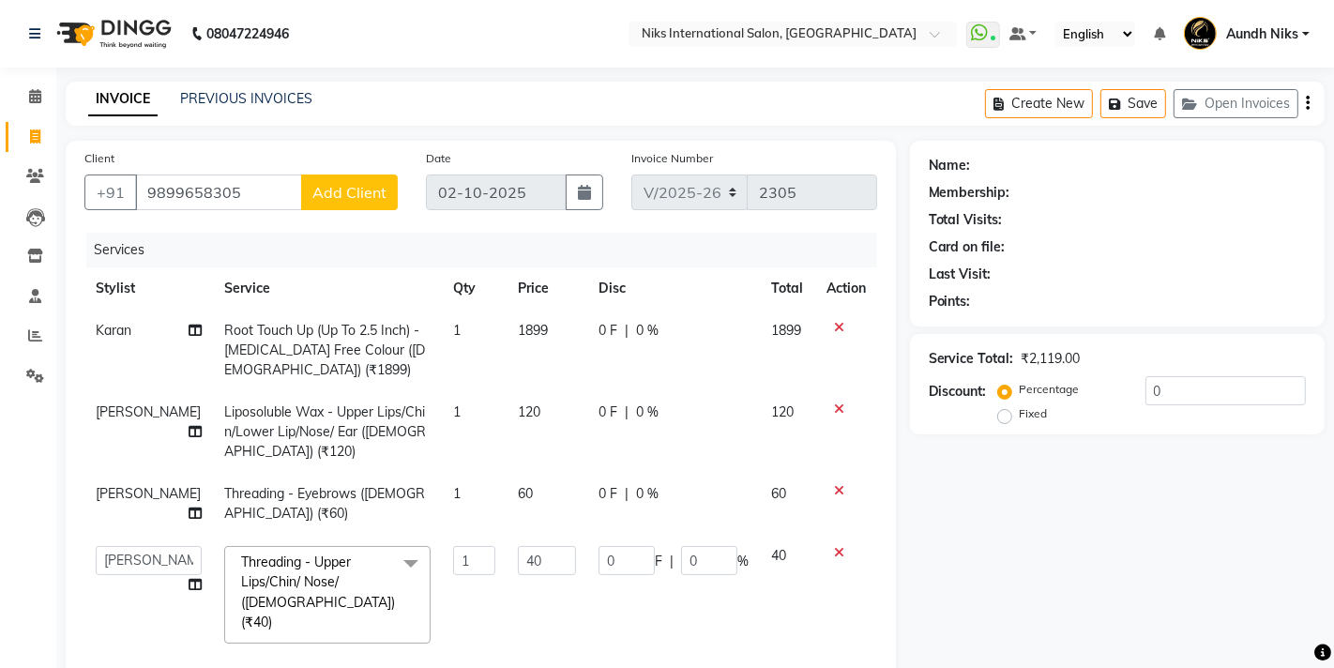
select select "22"
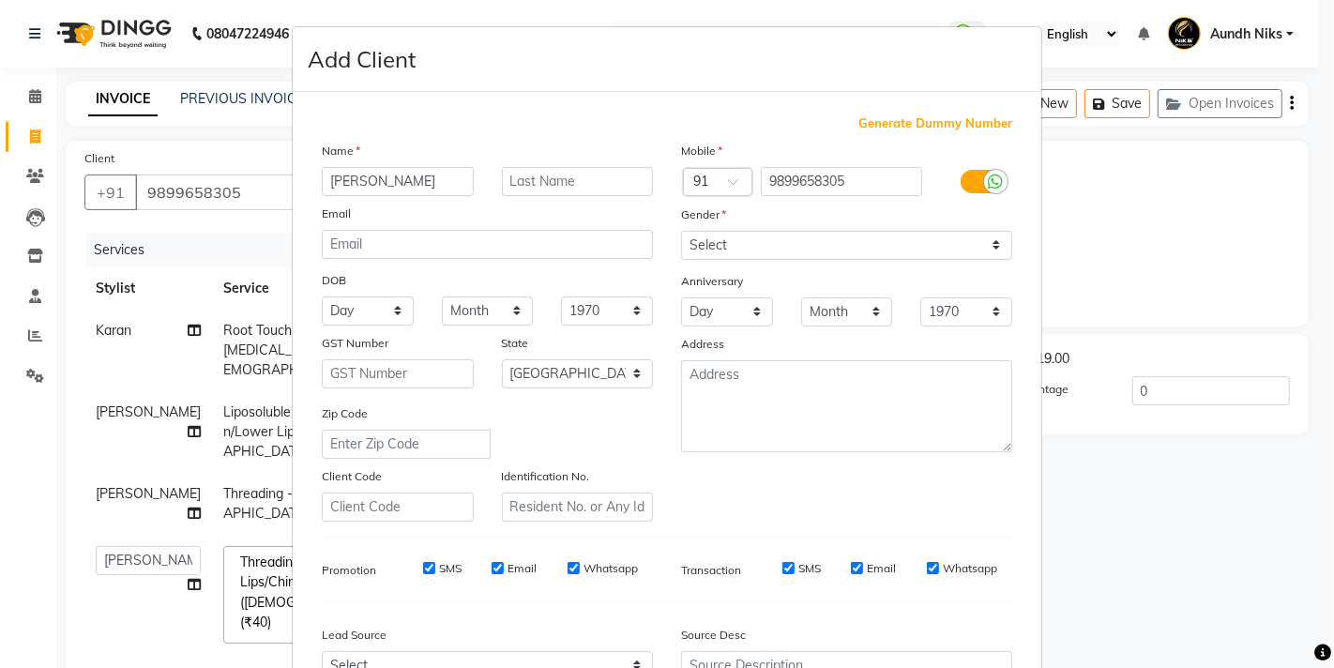
type input "diksha"
click at [540, 186] on input "a" at bounding box center [578, 181] width 152 height 29
type input "a"
click at [989, 243] on select "Select Male Female Other Prefer Not To Say" at bounding box center [846, 245] width 331 height 29
select select "female"
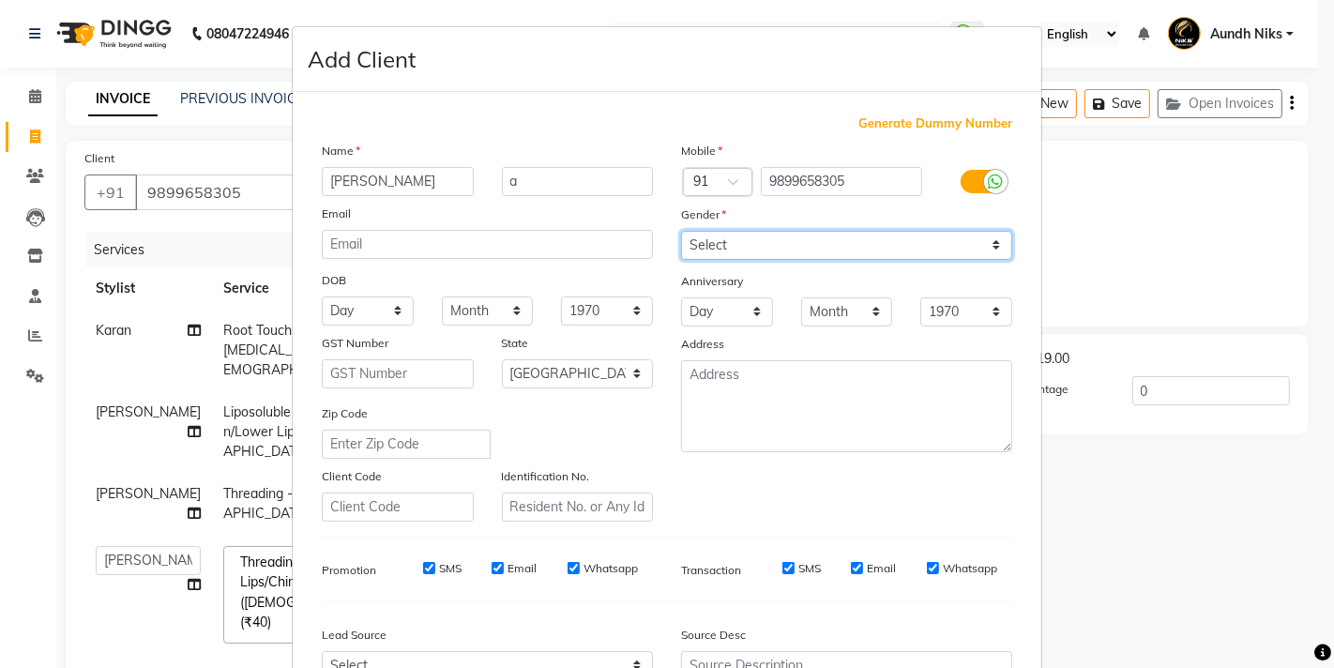
click at [681, 231] on select "Select Male Female Other Prefer Not To Say" at bounding box center [846, 245] width 331 height 29
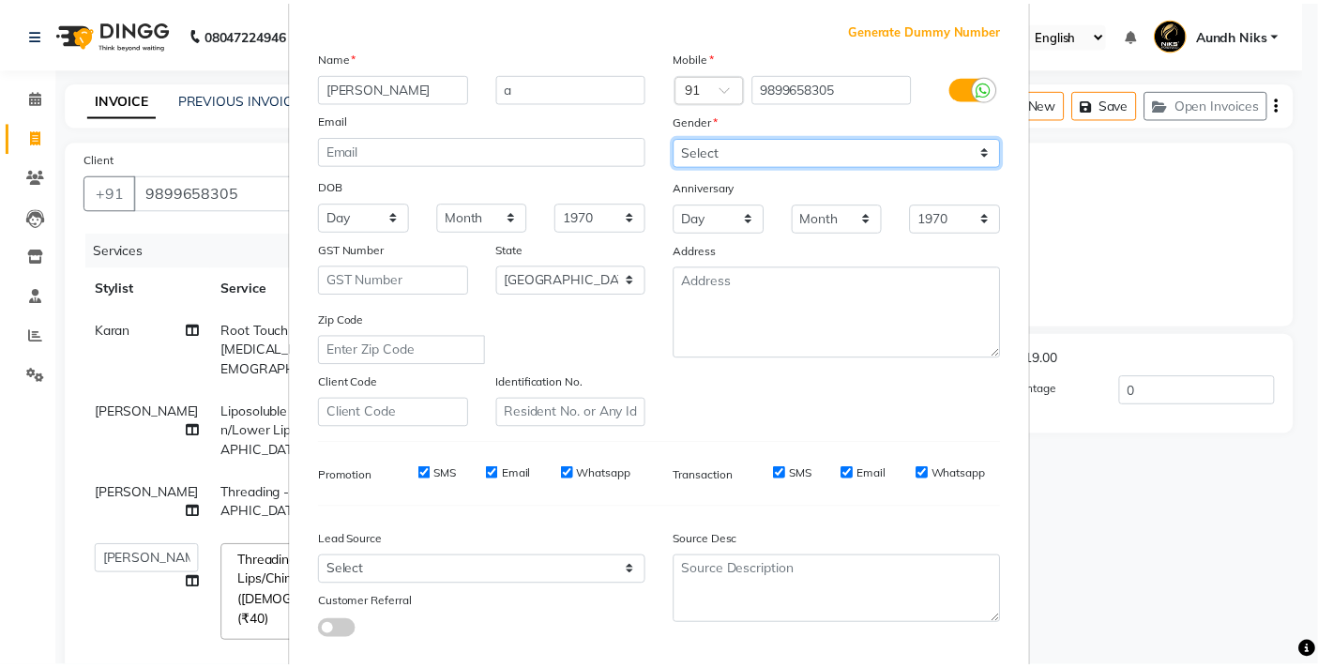
scroll to position [196, 0]
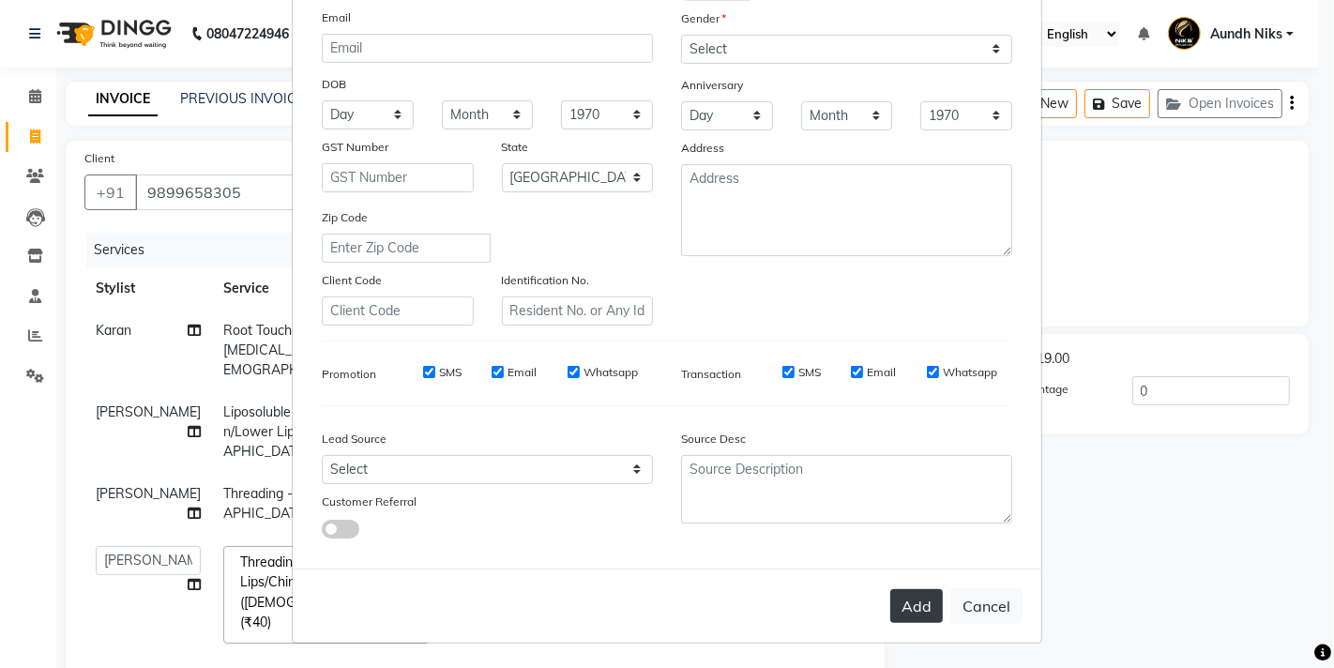
click at [911, 598] on button "Add" at bounding box center [916, 606] width 53 height 34
type input "98******05"
select select
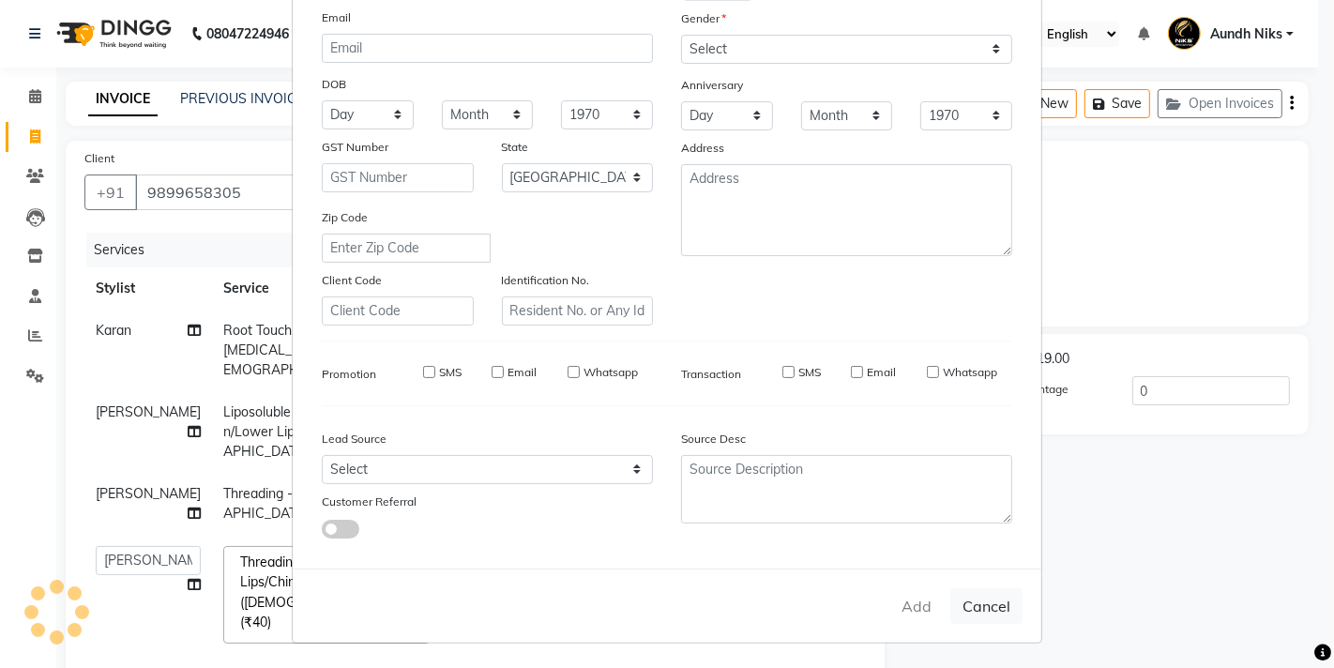
select select "null"
select select
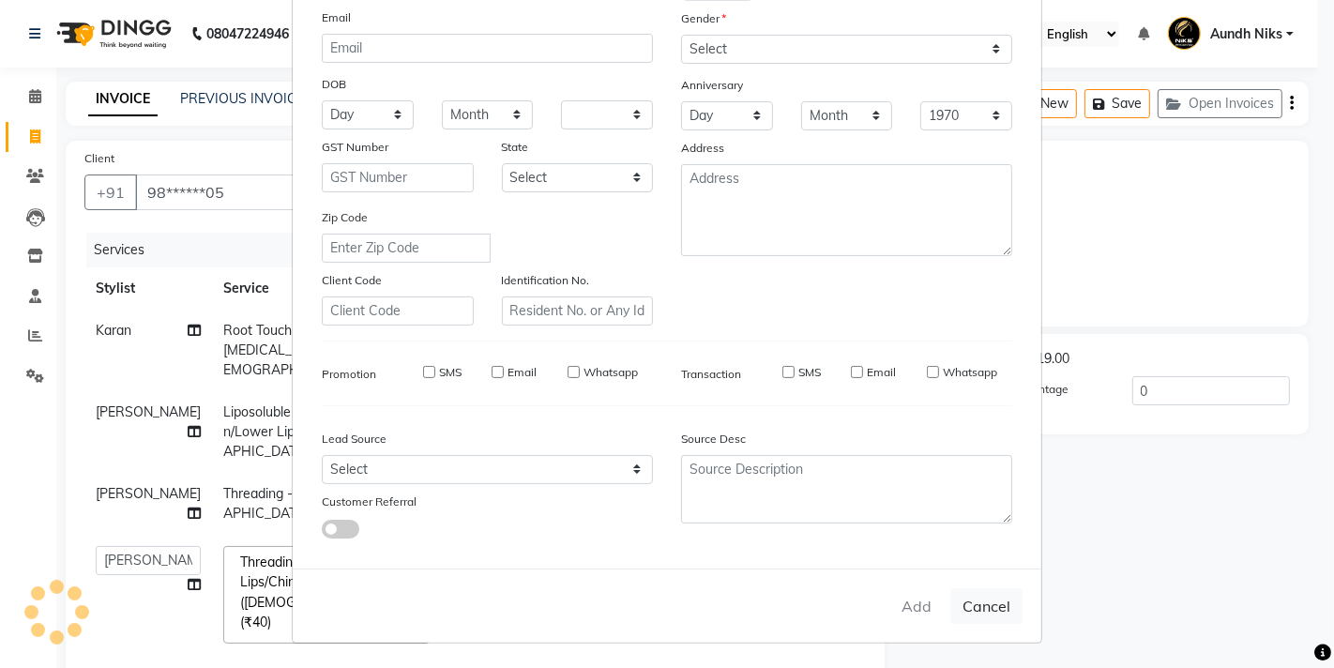
checkbox input "false"
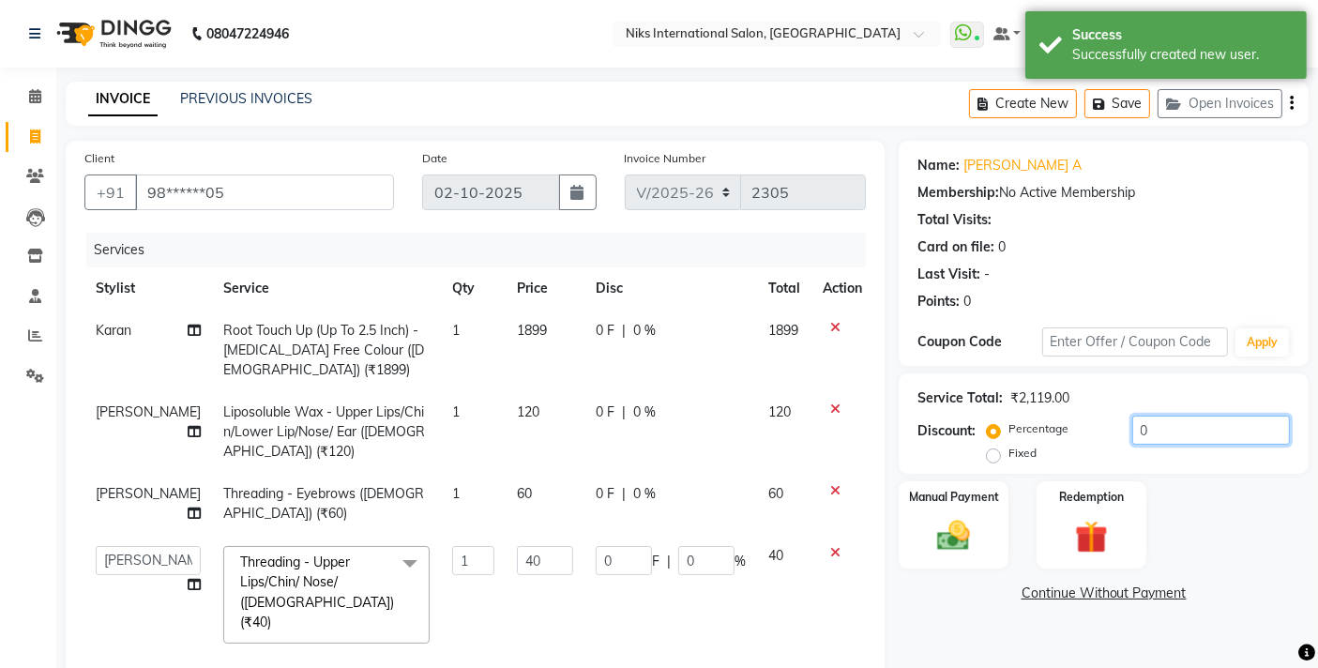
click at [1135, 431] on input "0" at bounding box center [1211, 430] width 158 height 29
type input "30"
type input "12"
type input "30"
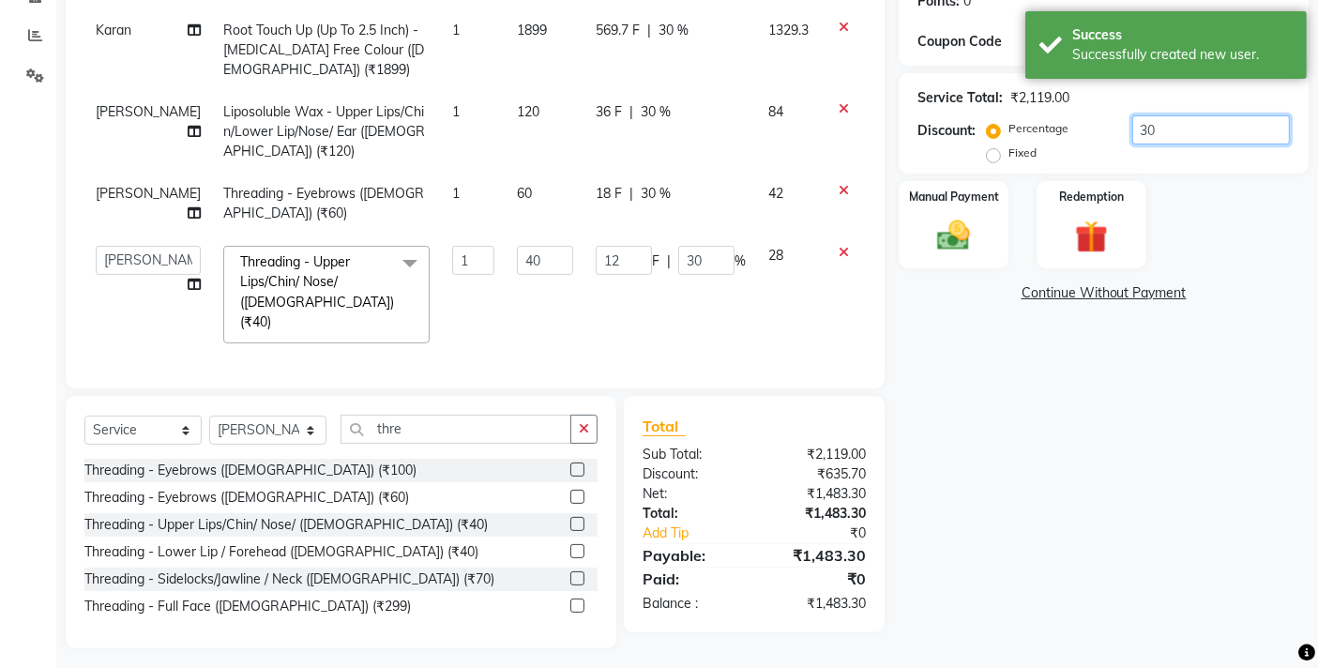
scroll to position [302, 0]
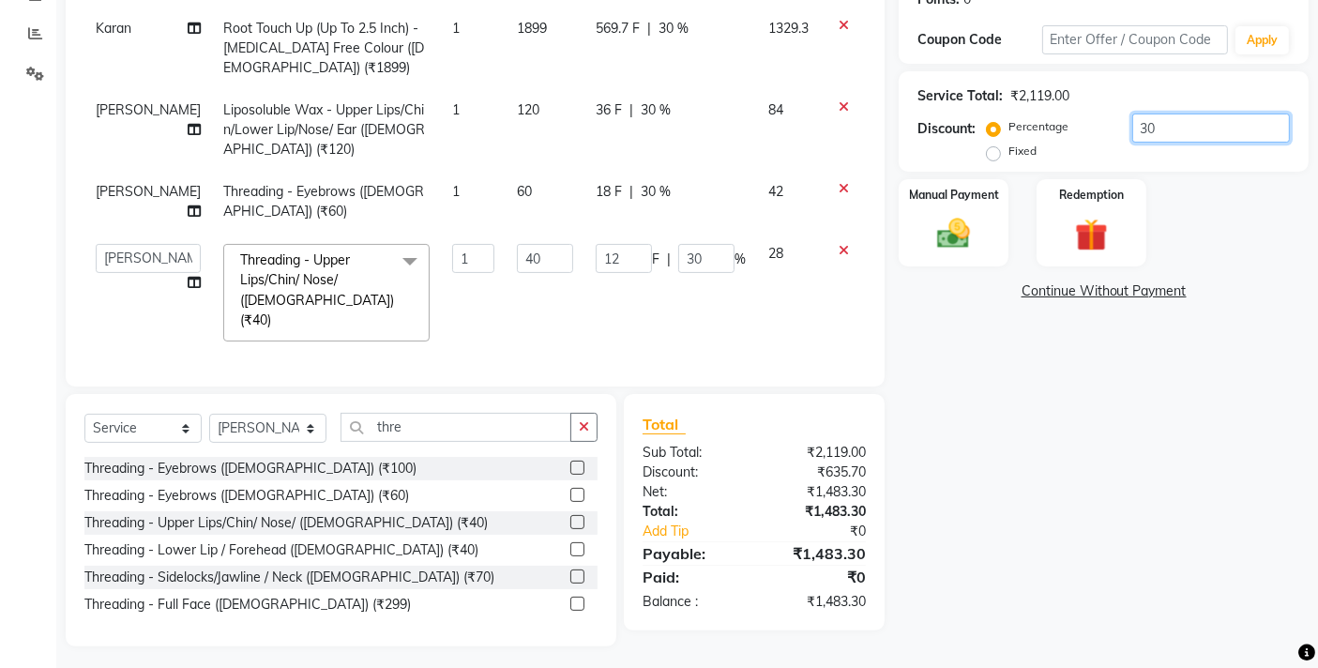
click at [1166, 124] on input "30" at bounding box center [1211, 127] width 158 height 29
type input "3"
type input "1.2"
type input "3"
type input "35"
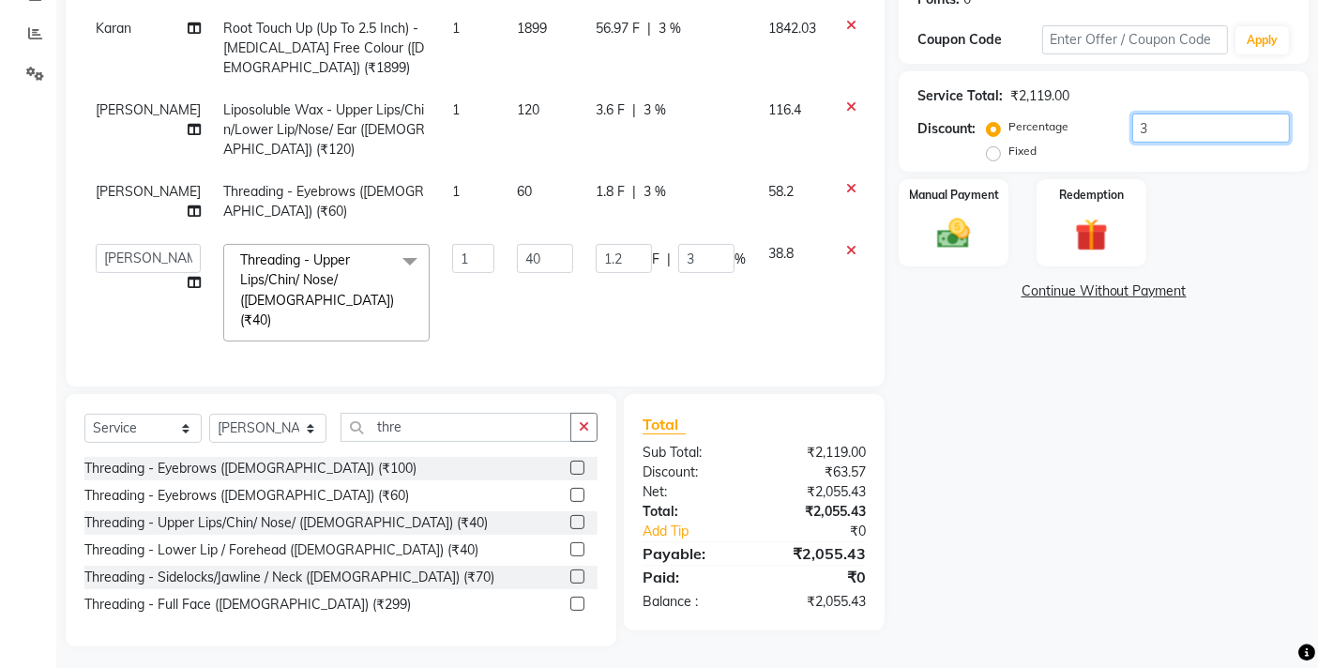
type input "14"
type input "35"
type input "3"
type input "1.2"
type input "3"
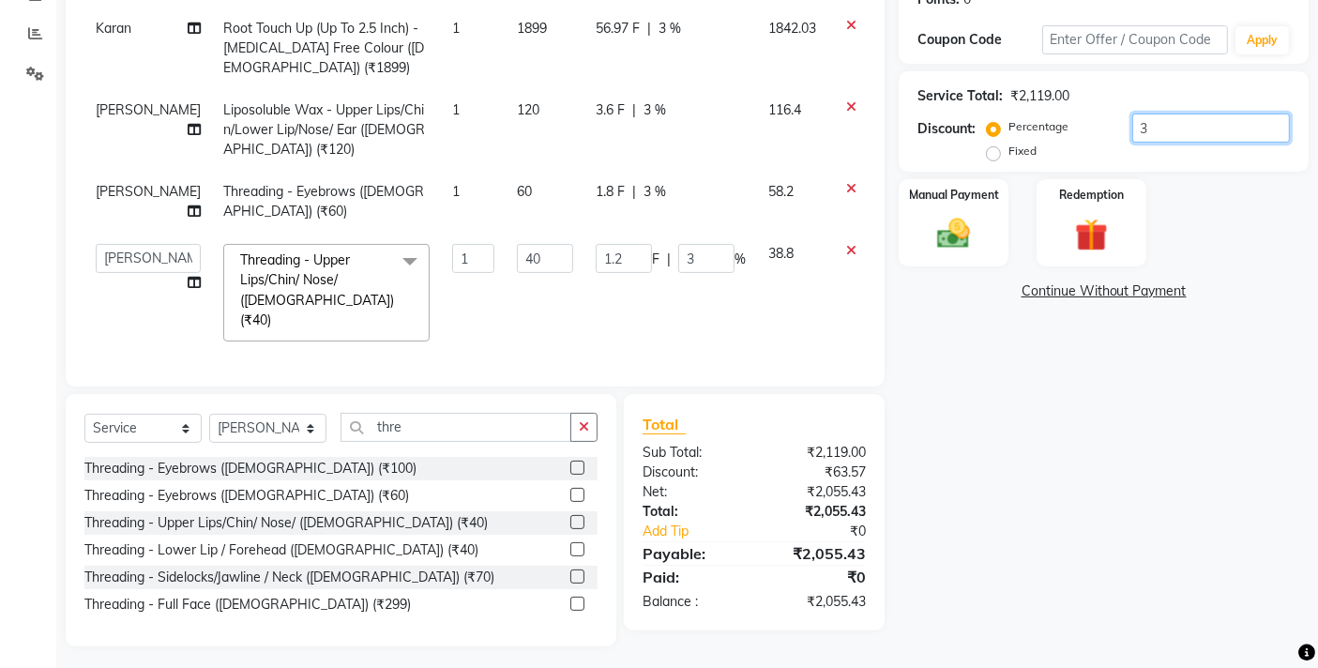
type input "30"
type input "12"
type input "30"
type input "3"
type input "1.2"
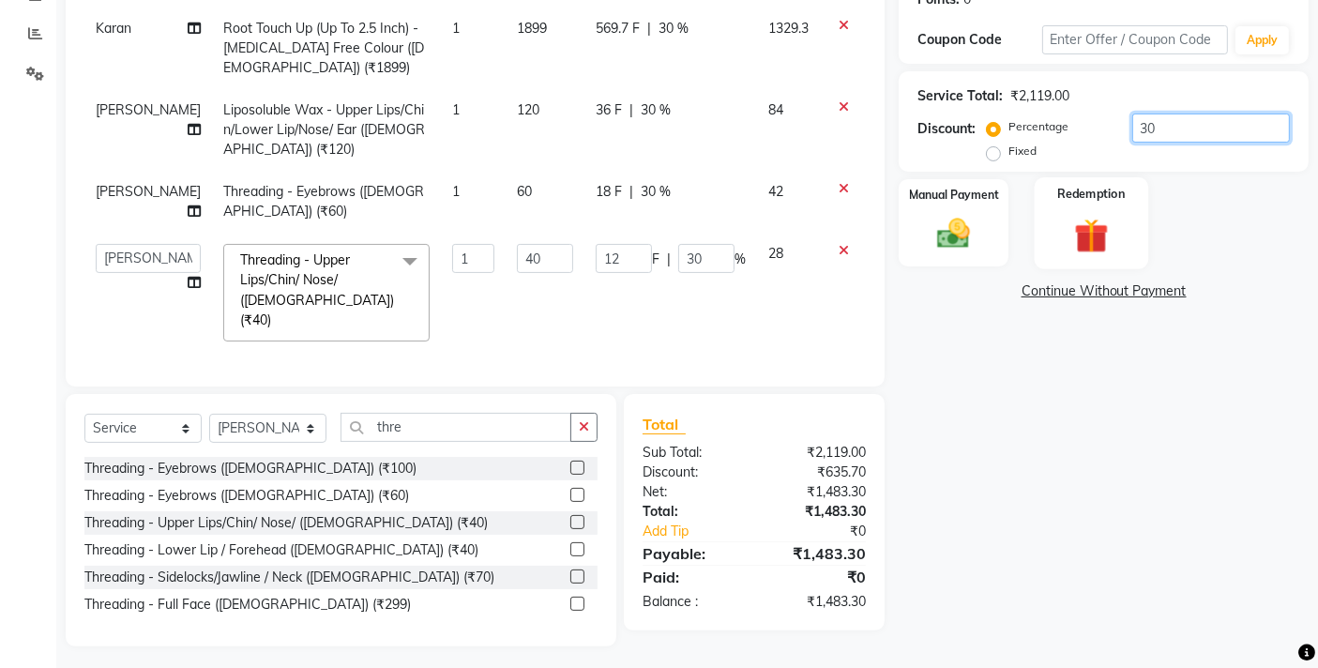
type input "3"
type input "32"
type input "12.8"
type input "32"
type input "3"
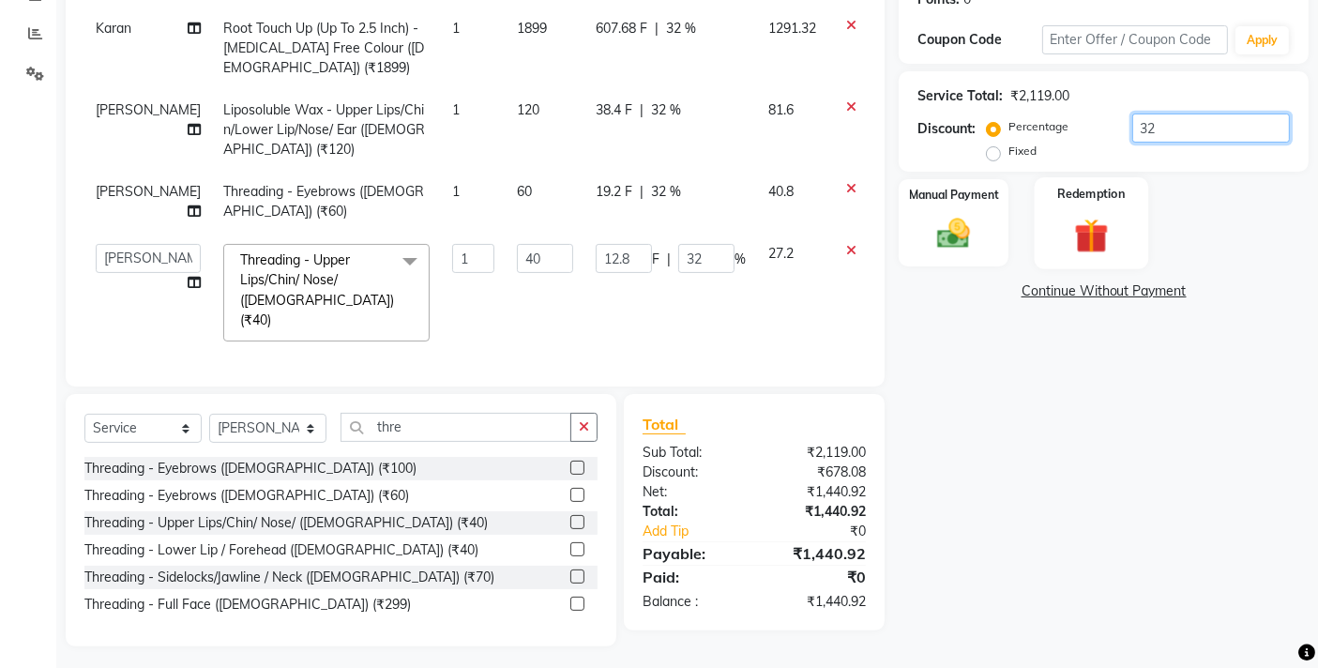
type input "1.2"
type input "3"
type input "34"
type input "13.6"
type input "34"
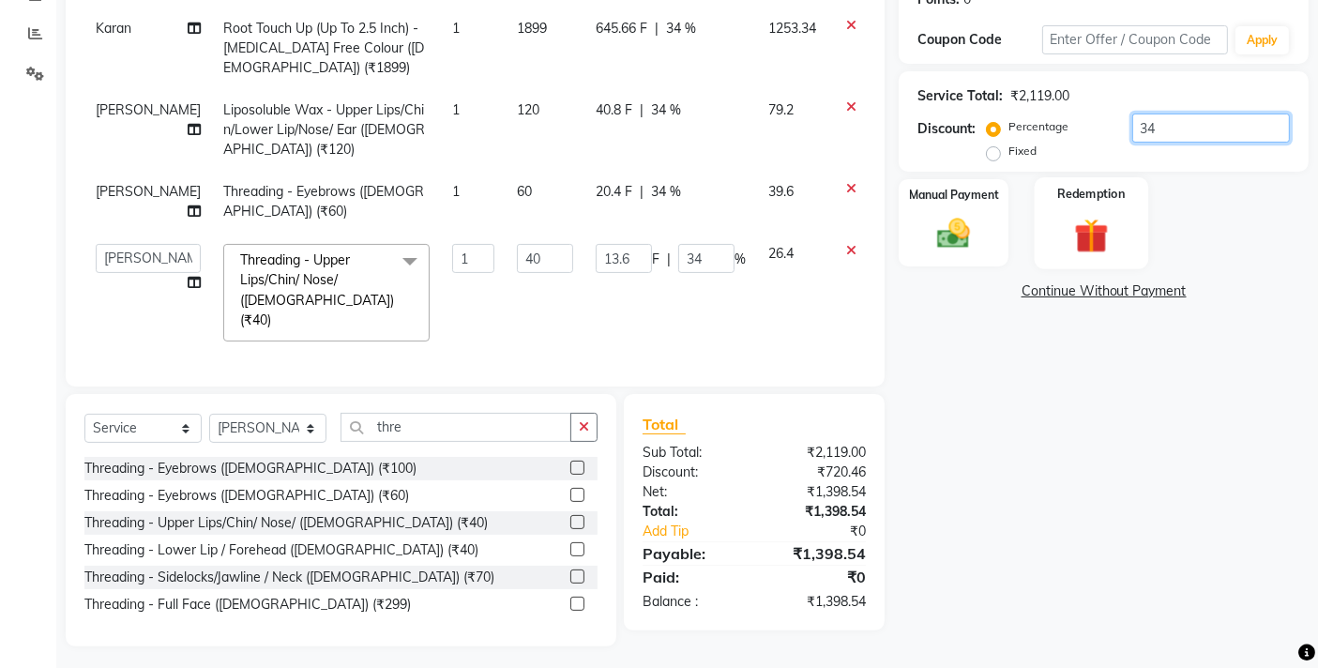
type input "3"
type input "1.2"
type input "3"
type input "32"
type input "12.8"
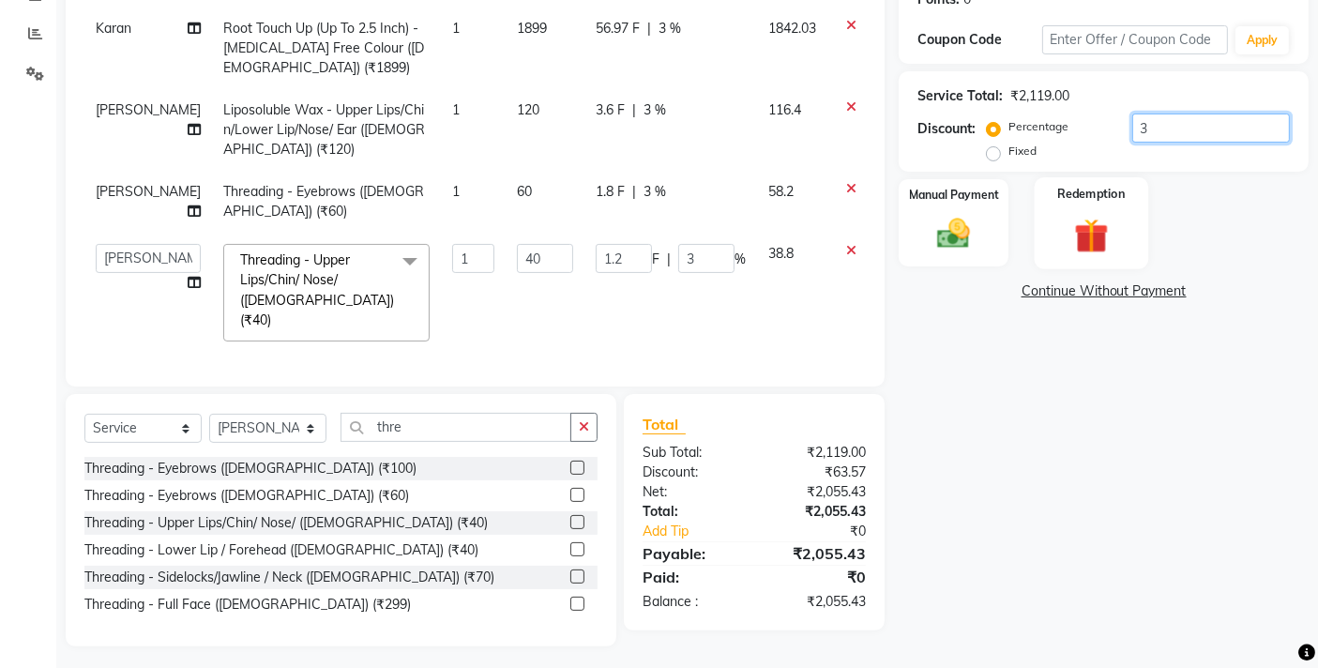
type input "32"
type input "3"
type input "1.2"
type input "3"
type input "31"
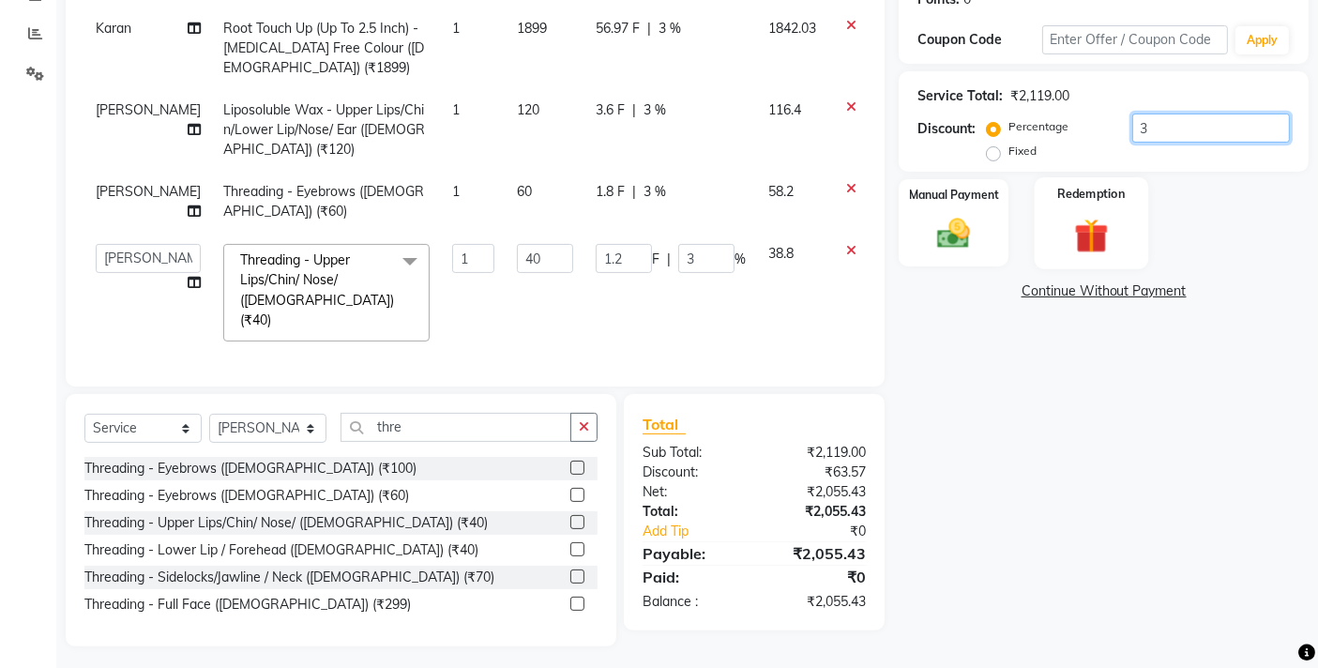
type input "12.4"
type input "31"
type input "3"
type input "1.2"
type input "3"
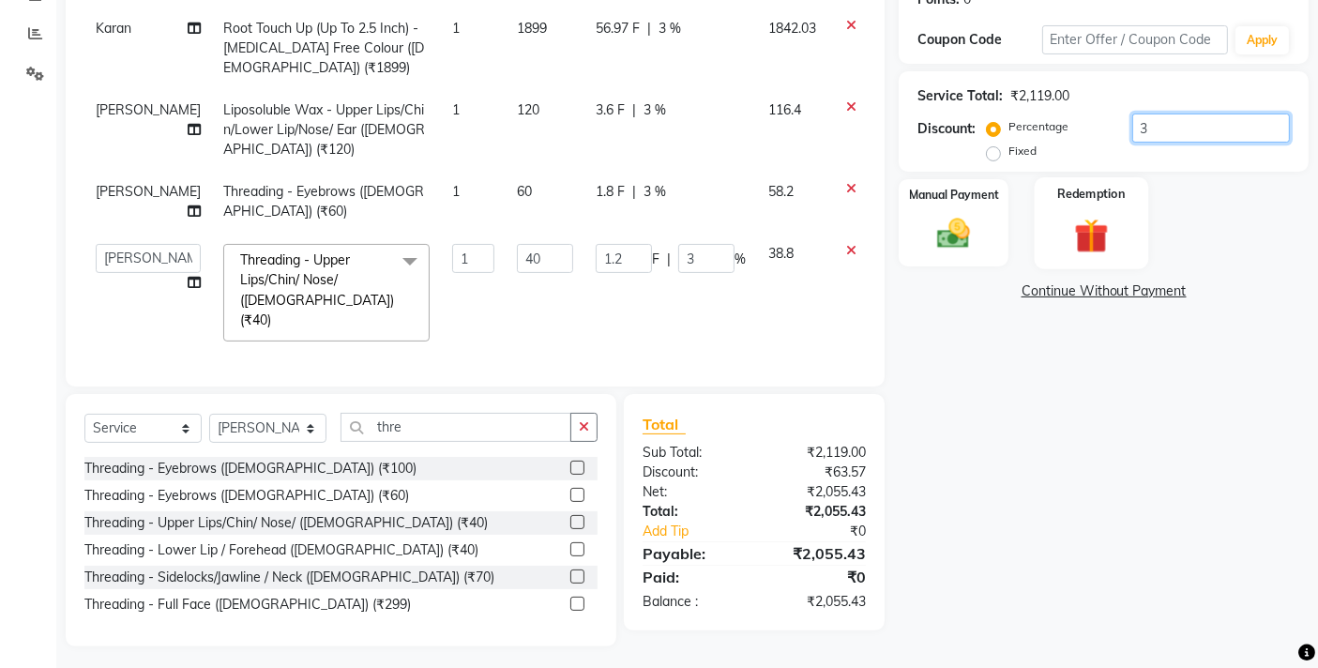
type input "35"
type input "14"
type input "35"
type input "3"
type input "1.2"
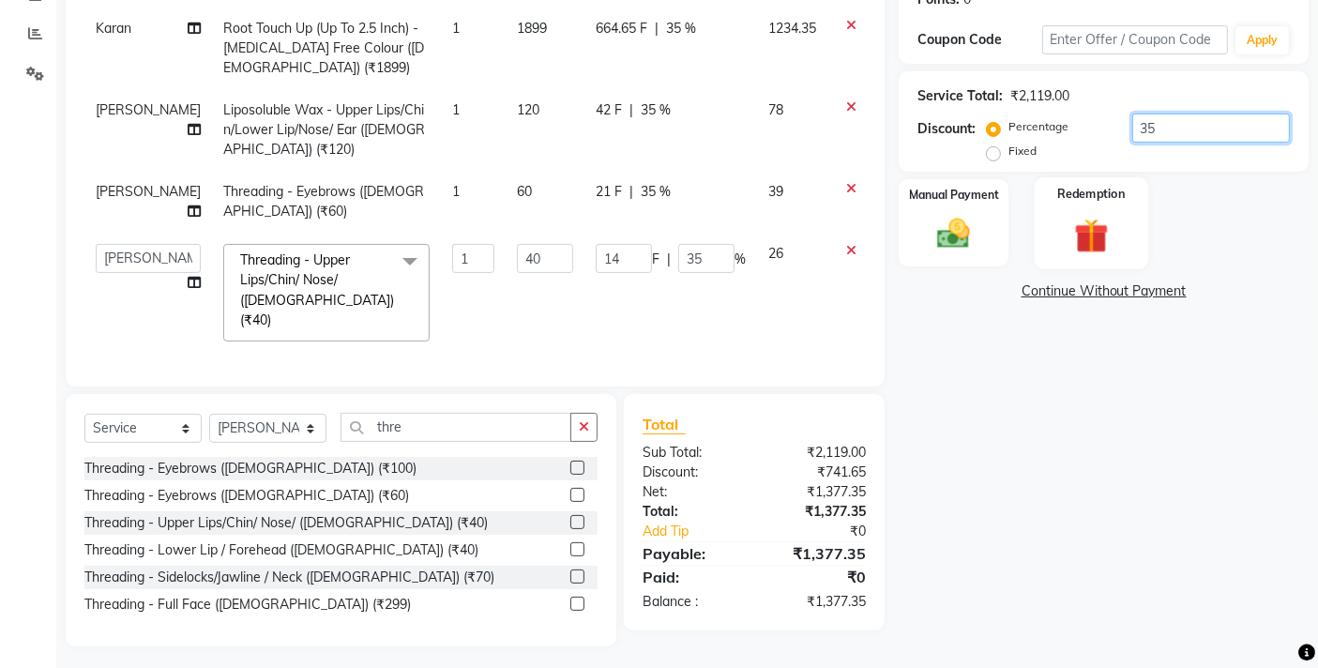
type input "3"
type input "34"
type input "13.6"
type input "34"
type input "3"
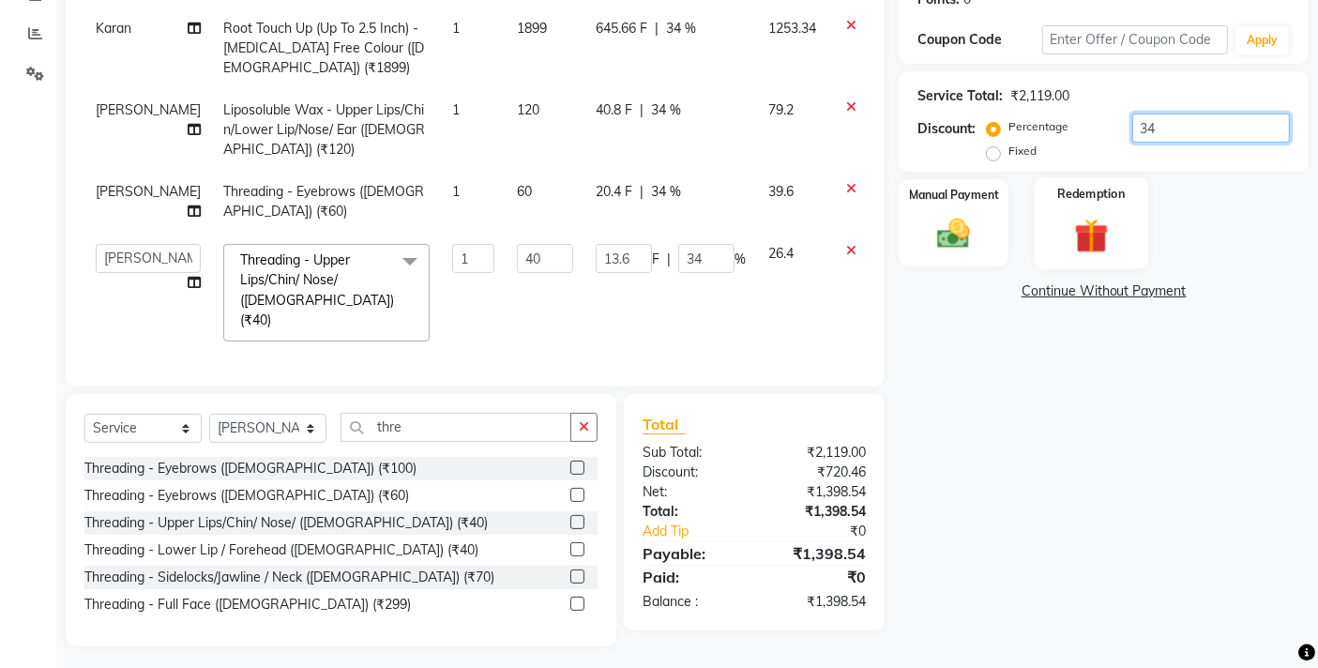
type input "1.2"
type input "3"
type input "32"
type input "12.8"
type input "32"
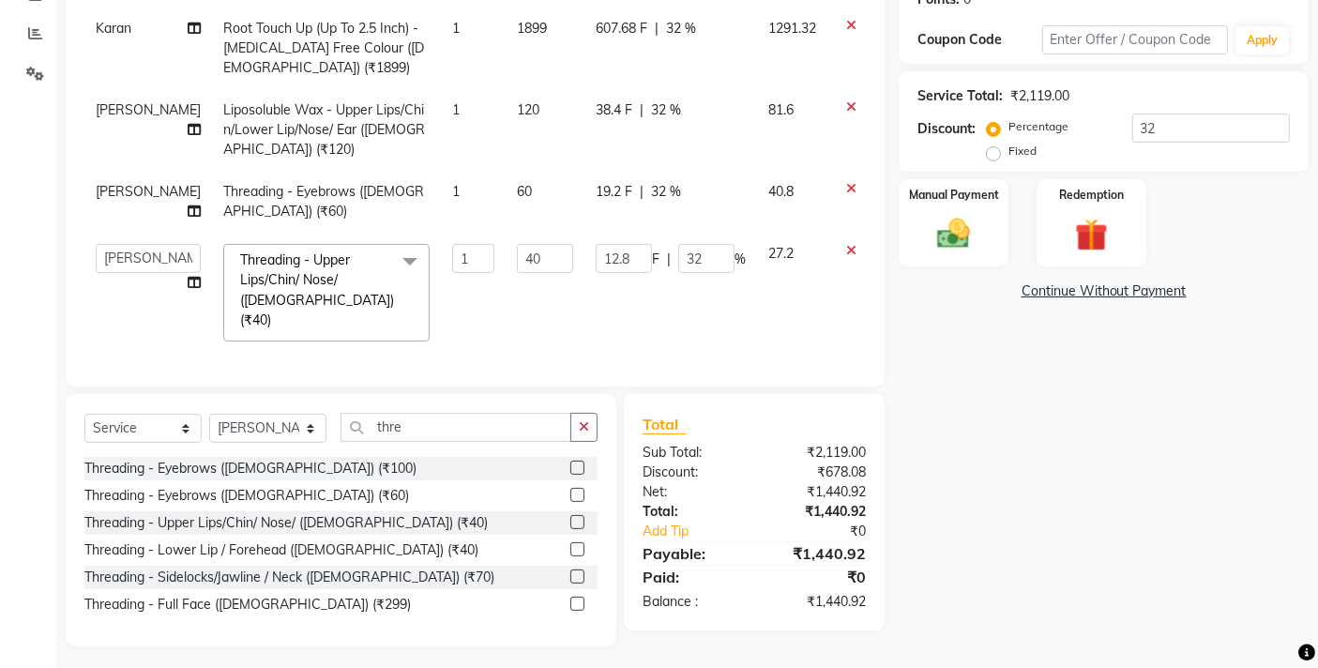
click at [846, 248] on icon at bounding box center [851, 250] width 10 height 13
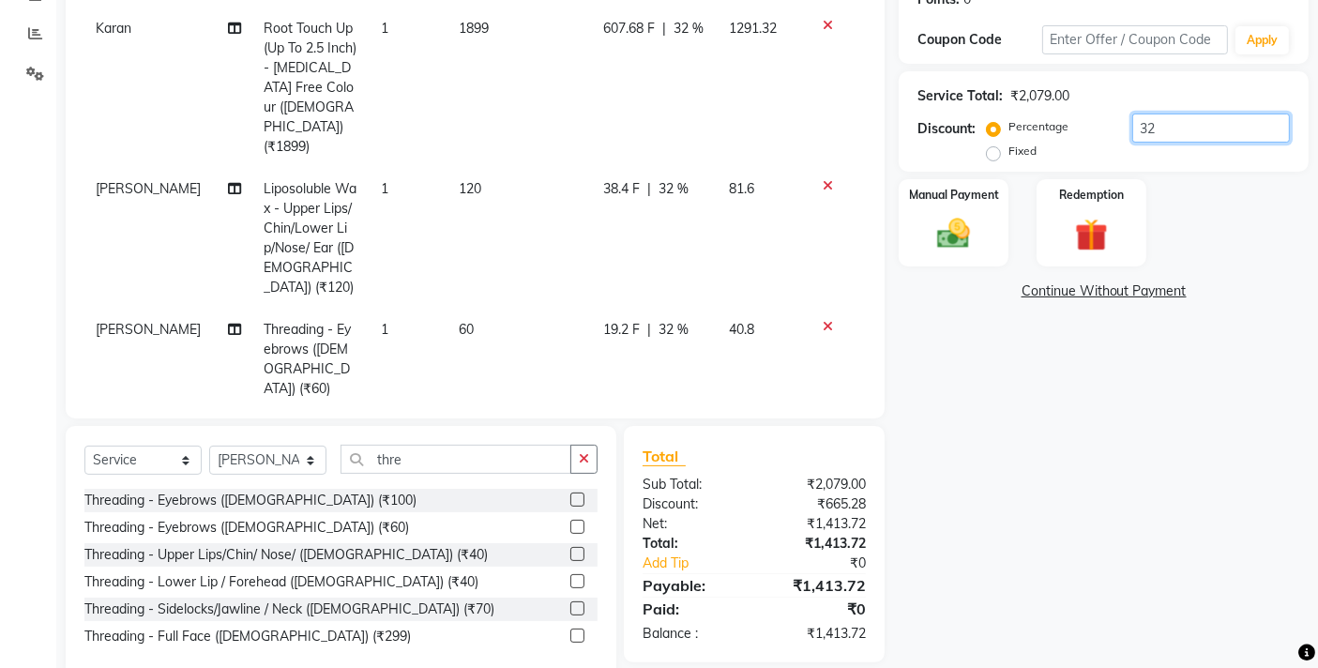
click at [1164, 132] on input "32" at bounding box center [1211, 127] width 158 height 29
type input "32"
click at [970, 222] on img at bounding box center [954, 233] width 56 height 39
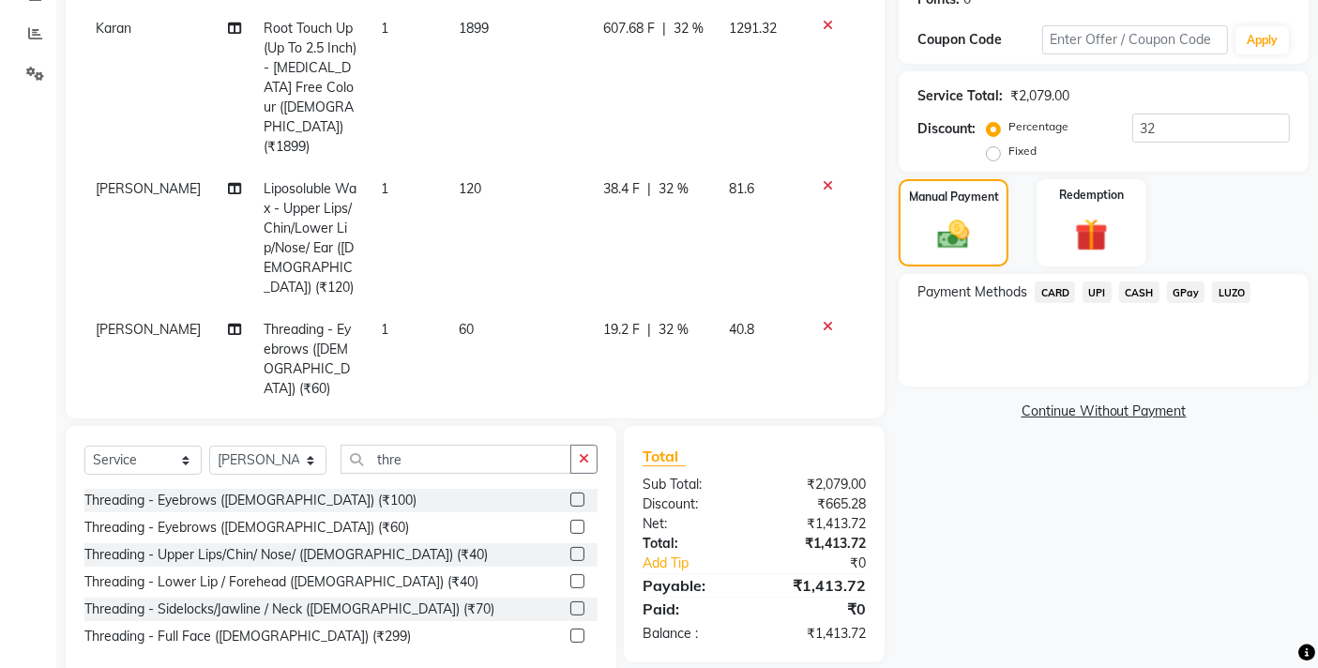
click at [1050, 294] on span "CARD" at bounding box center [1055, 292] width 40 height 22
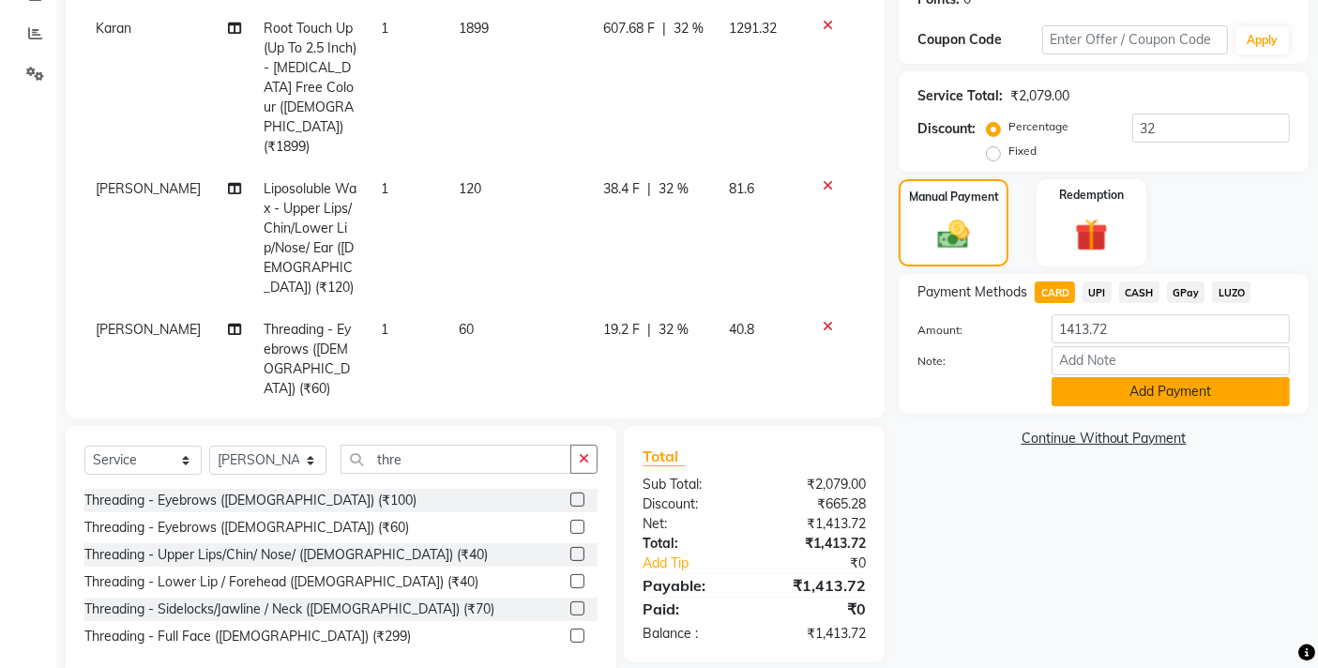
click at [1139, 388] on button "Add Payment" at bounding box center [1170, 391] width 238 height 29
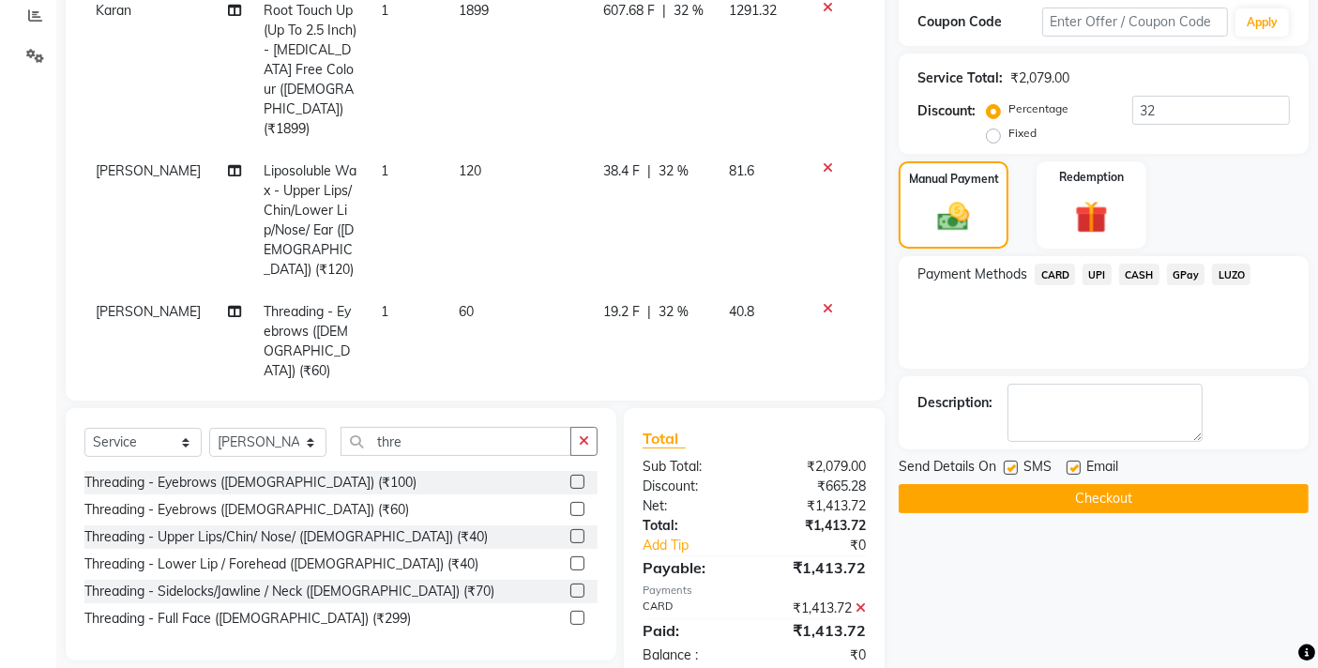
scroll to position [325, 0]
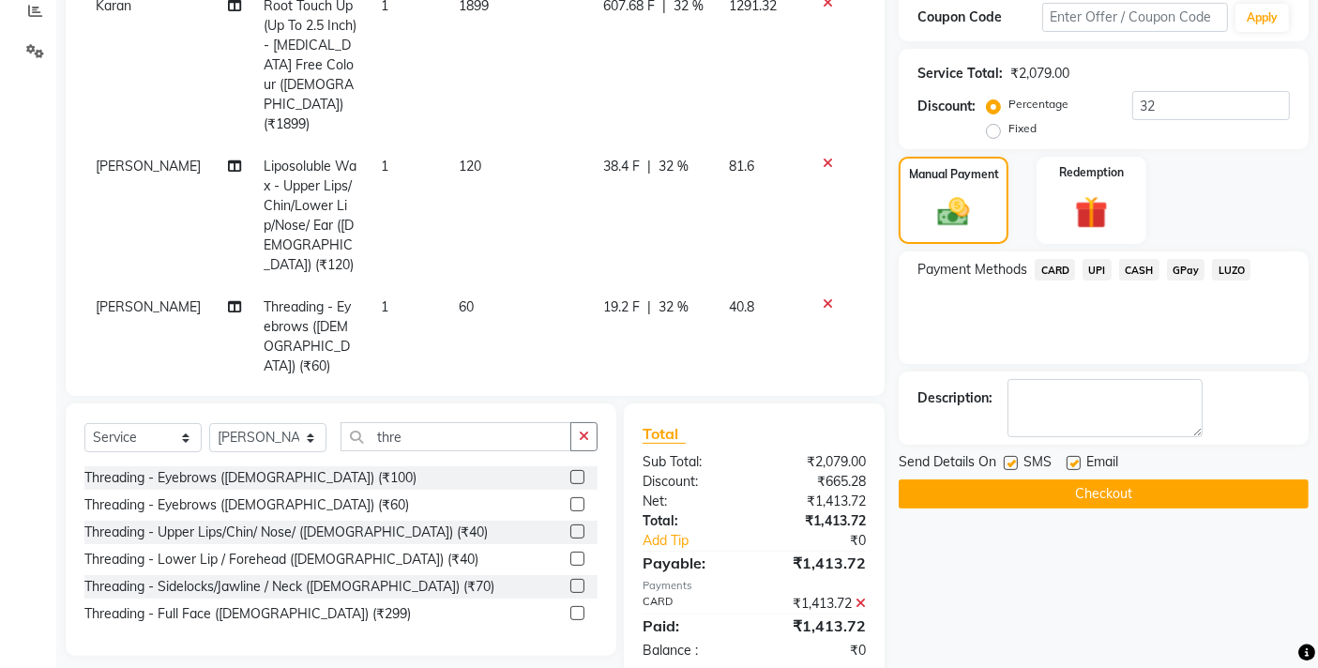
click at [1096, 497] on button "Checkout" at bounding box center [1104, 493] width 410 height 29
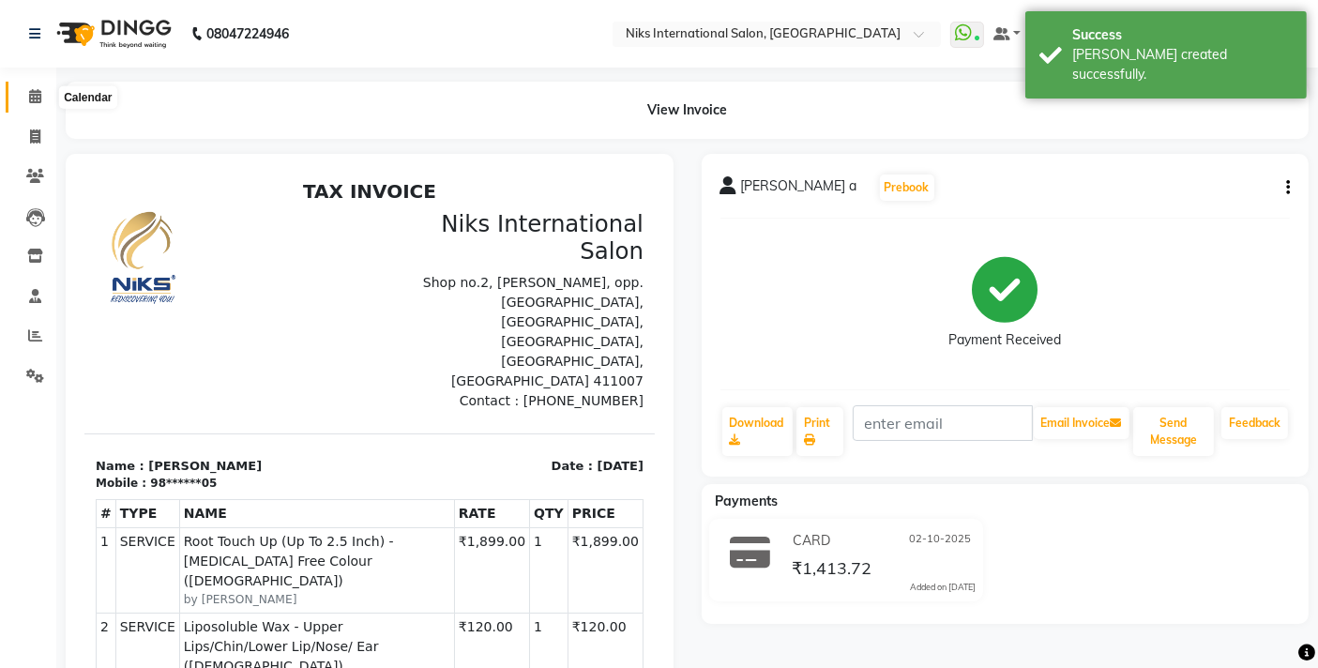
click at [29, 93] on icon at bounding box center [35, 96] width 12 height 14
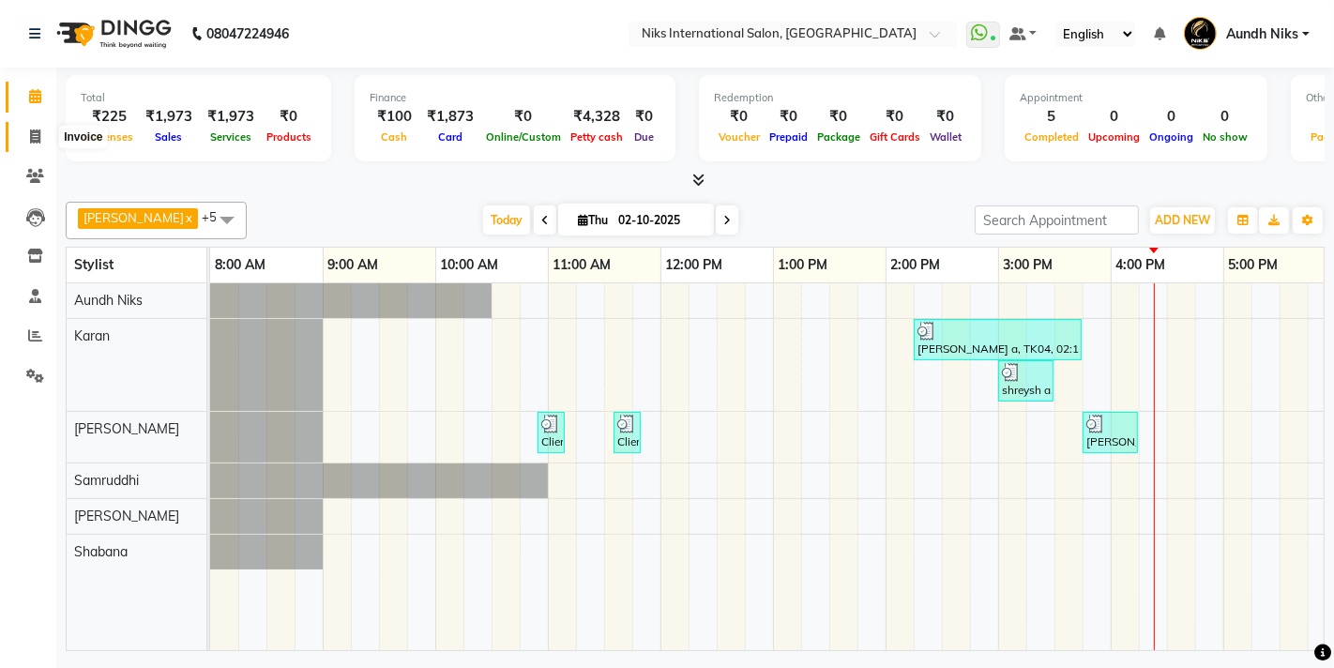
click at [39, 145] on span at bounding box center [35, 138] width 33 height 22
select select "service"
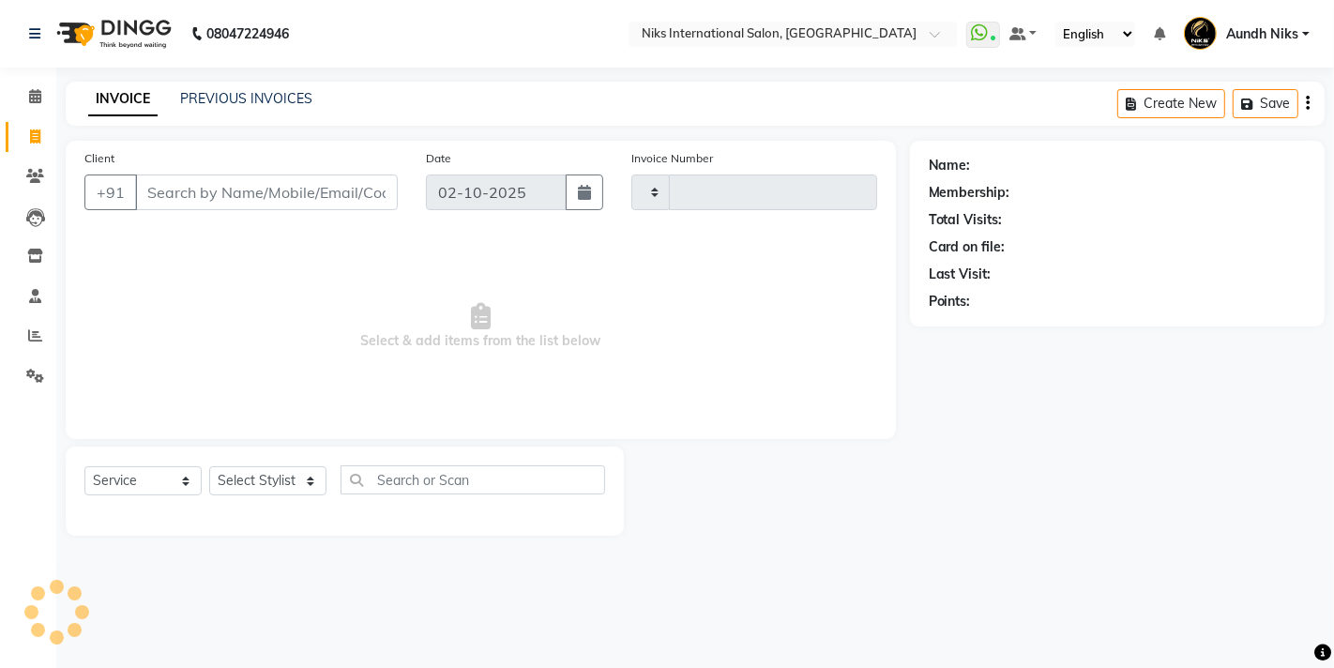
type input "2306"
select select "6"
click at [191, 174] on input "Client" at bounding box center [266, 192] width 263 height 36
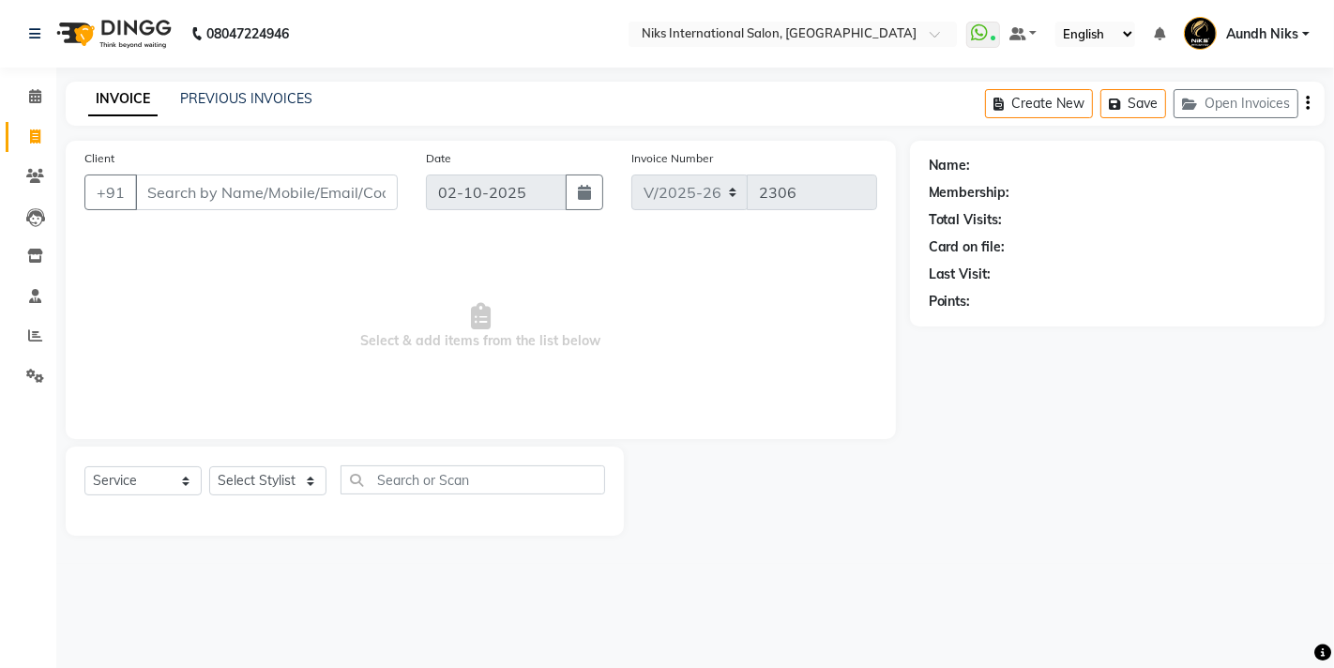
click at [225, 191] on input "Client" at bounding box center [266, 192] width 263 height 36
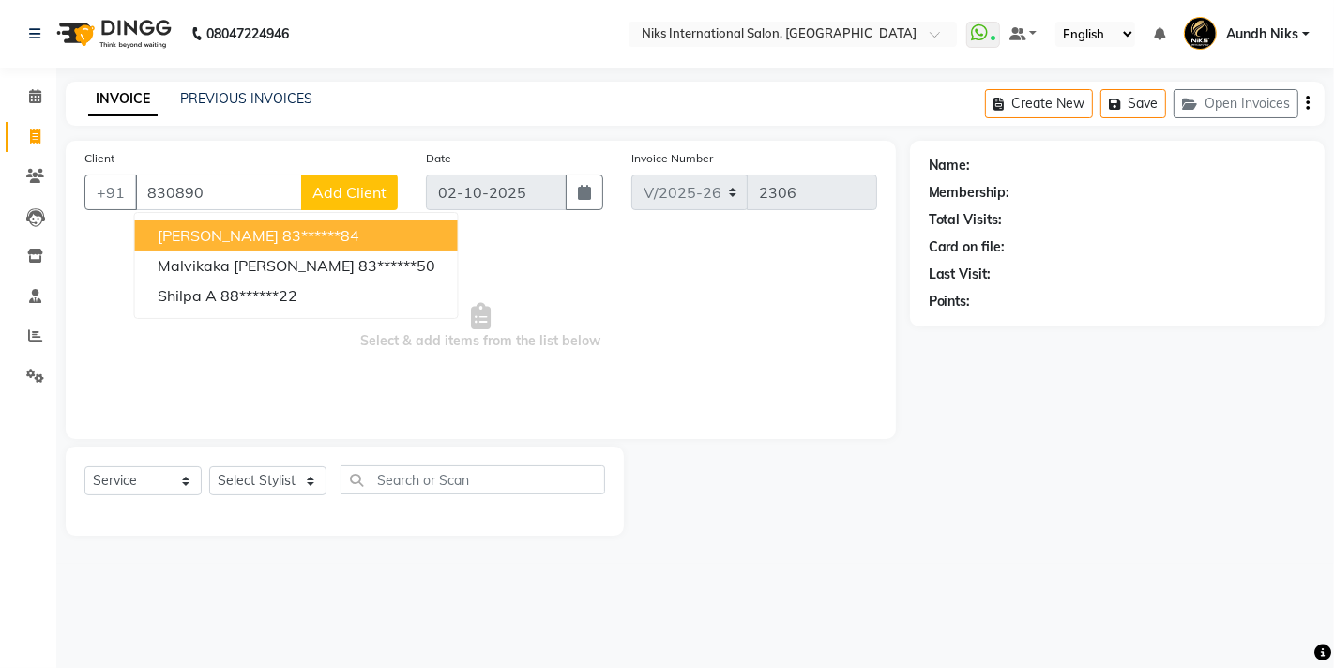
click at [230, 226] on span "Swati Chordia" at bounding box center [218, 235] width 121 height 19
type input "83******84"
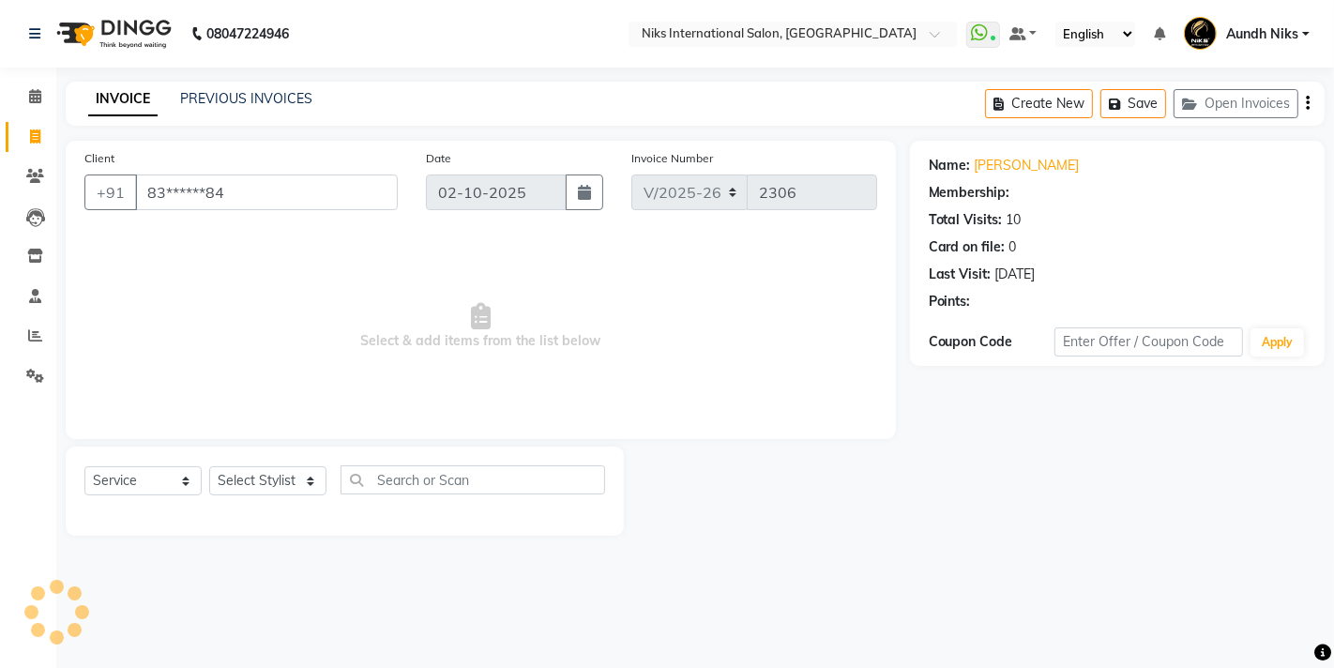
select select "1: Object"
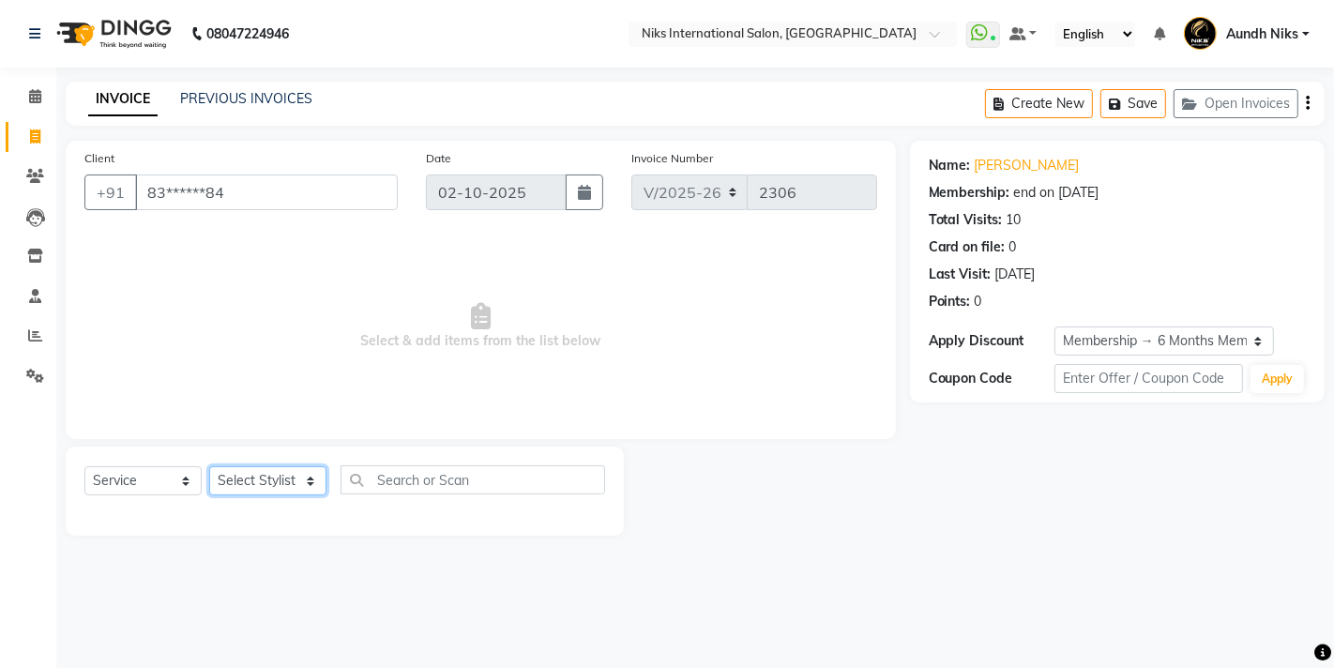
click at [310, 483] on select "Select Stylist [PERSON_NAME] Aundh Niks [PERSON_NAME] Jiya [PERSON_NAME] Mahhi …" at bounding box center [267, 480] width 117 height 29
select select "20840"
click at [209, 466] on select "Select Stylist [PERSON_NAME] Aundh Niks [PERSON_NAME] Jiya [PERSON_NAME] Mahhi …" at bounding box center [267, 480] width 117 height 29
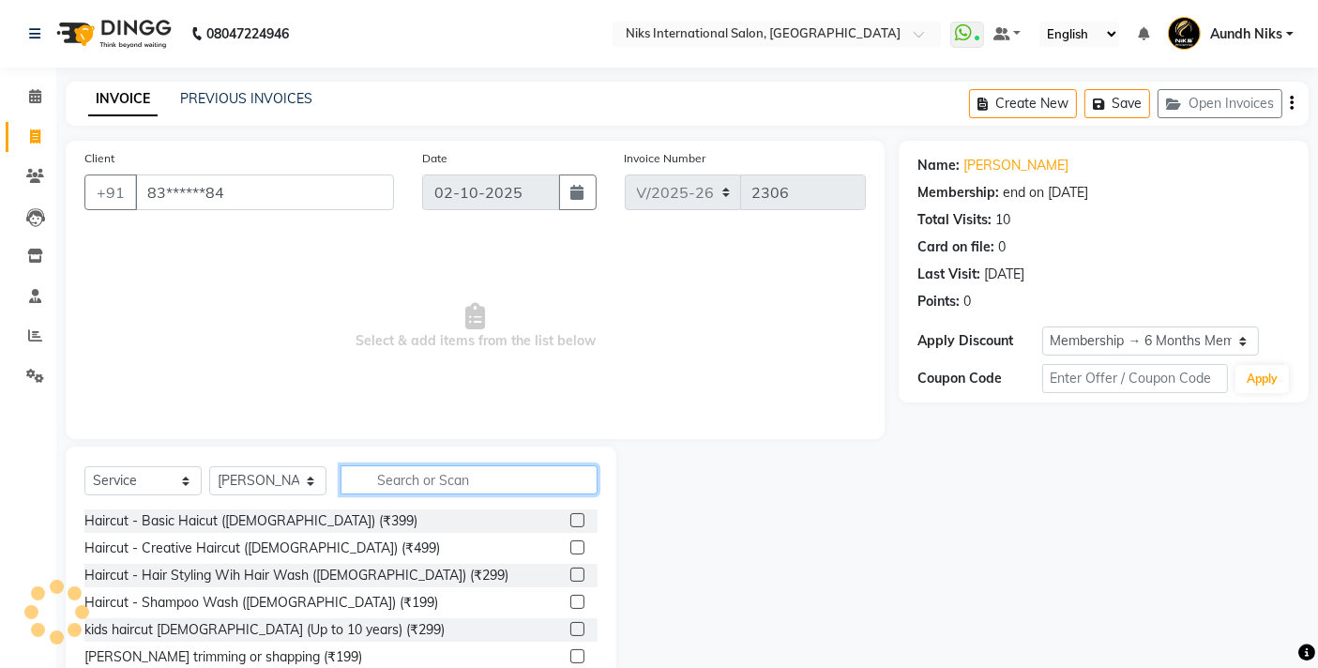
click at [447, 485] on input "text" at bounding box center [468, 479] width 257 height 29
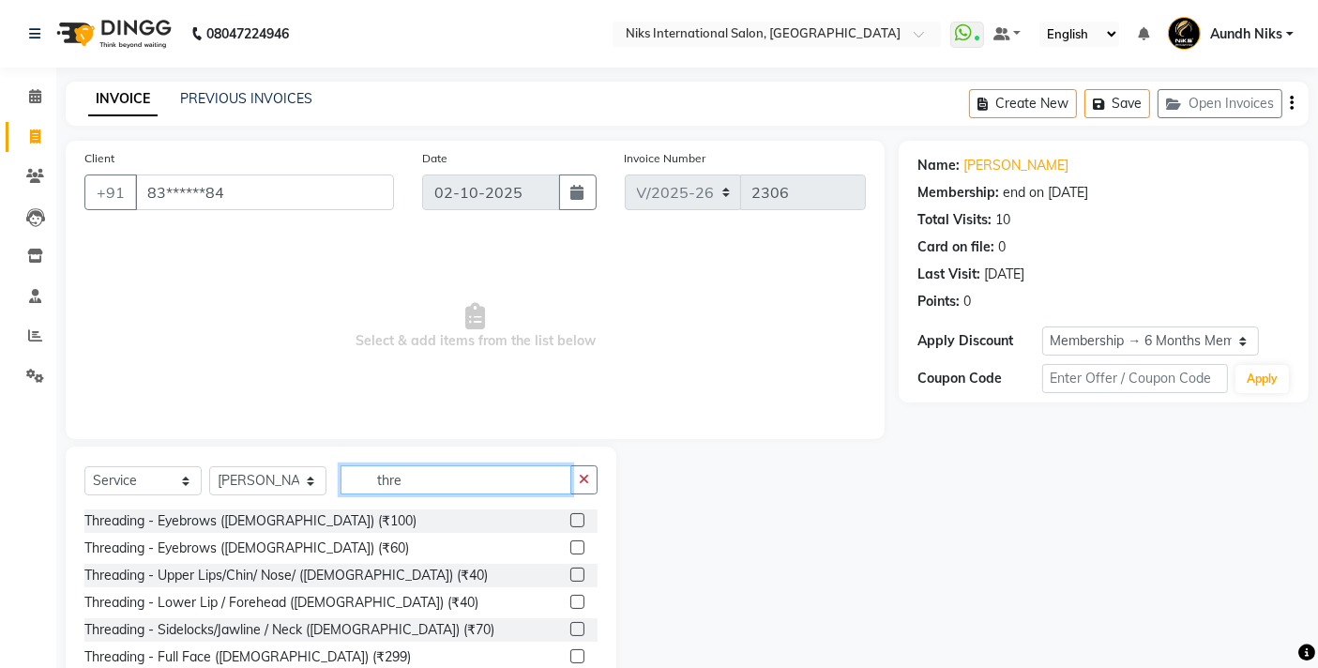
type input "thre"
click at [579, 548] on label at bounding box center [577, 547] width 14 height 14
click at [579, 548] on input "checkbox" at bounding box center [576, 548] width 12 height 12
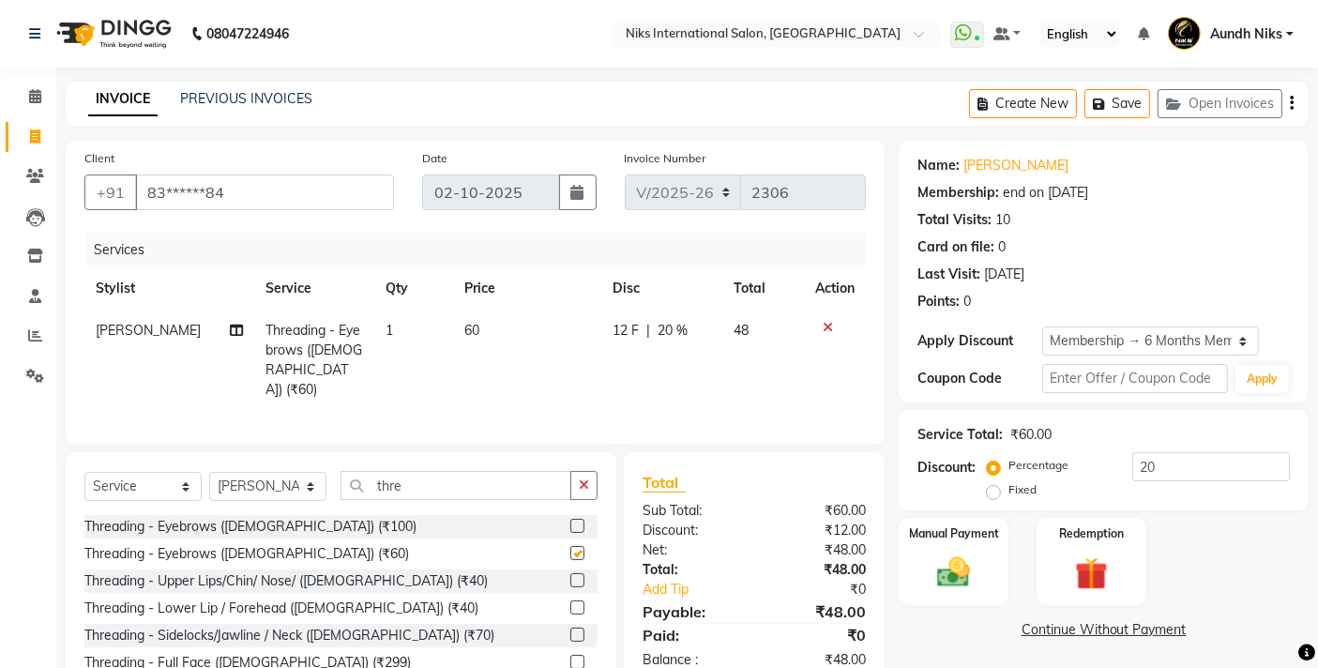
checkbox input "false"
click at [573, 606] on label at bounding box center [577, 607] width 14 height 14
click at [573, 606] on input "checkbox" at bounding box center [576, 608] width 12 height 12
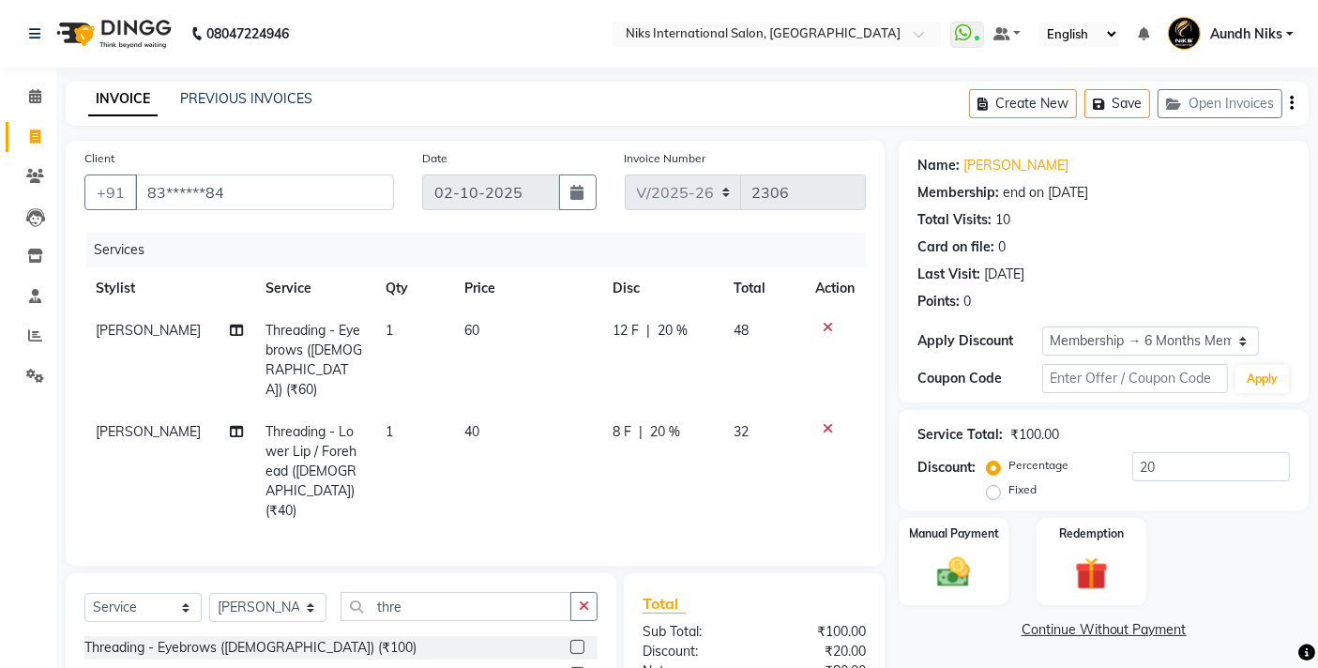
checkbox input "false"
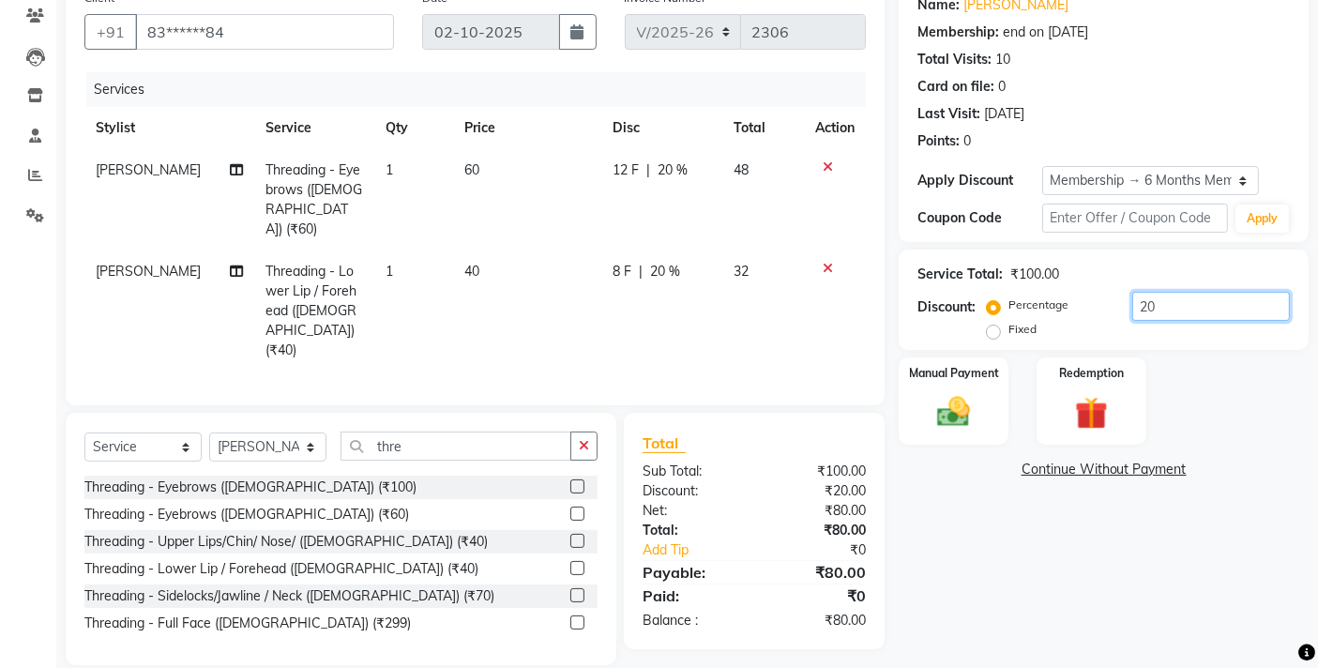
click at [1187, 311] on input "20" at bounding box center [1211, 306] width 158 height 29
type input "2"
click at [937, 397] on img at bounding box center [954, 411] width 56 height 39
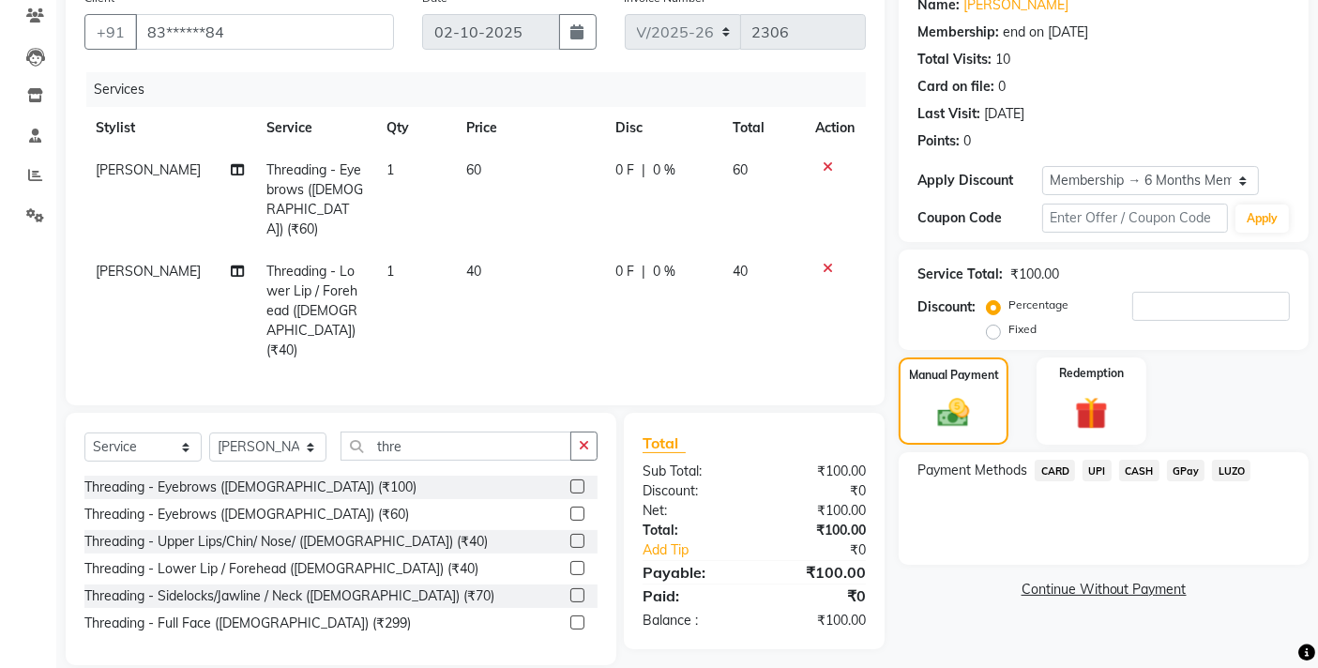
click at [1130, 468] on span "CASH" at bounding box center [1139, 471] width 40 height 22
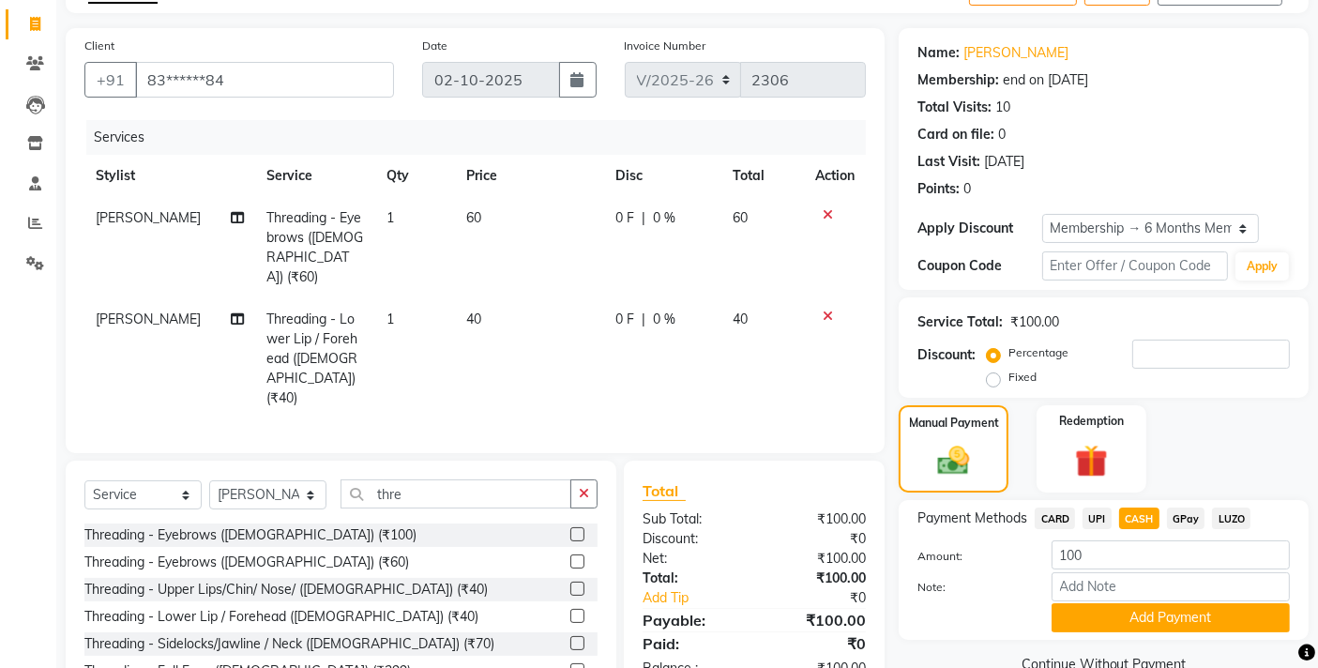
scroll to position [84, 0]
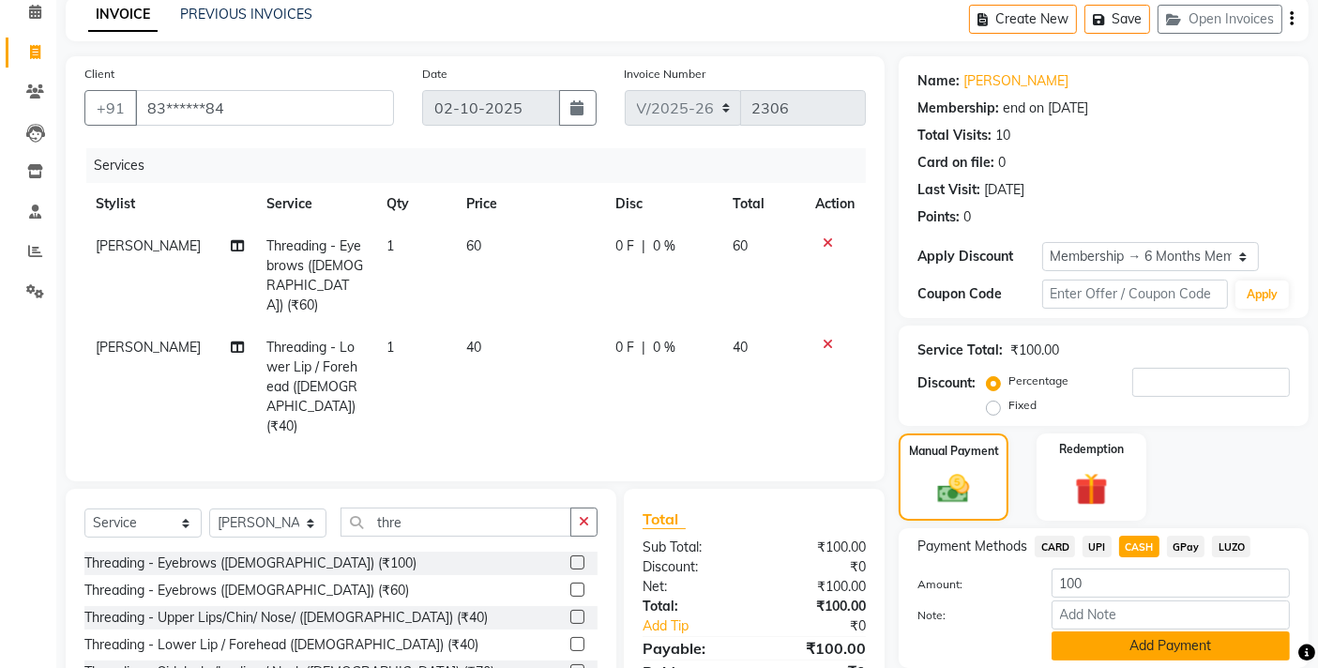
click at [1119, 635] on button "Add Payment" at bounding box center [1170, 645] width 238 height 29
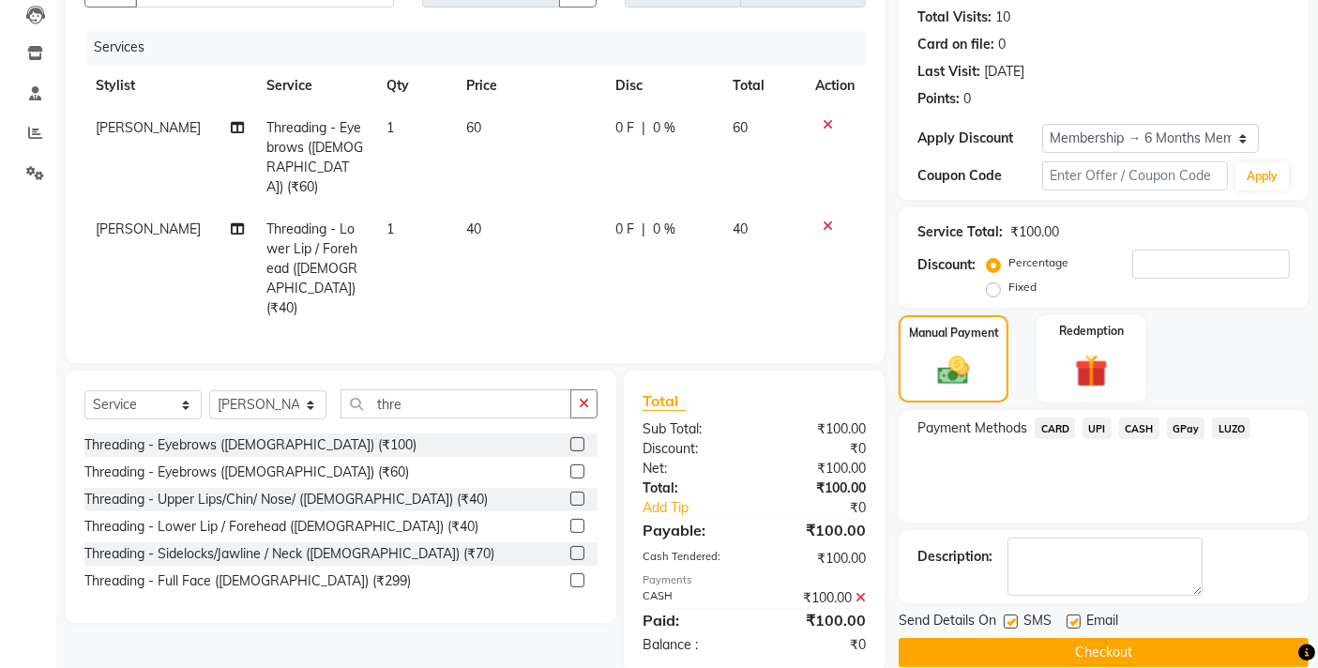
scroll to position [304, 0]
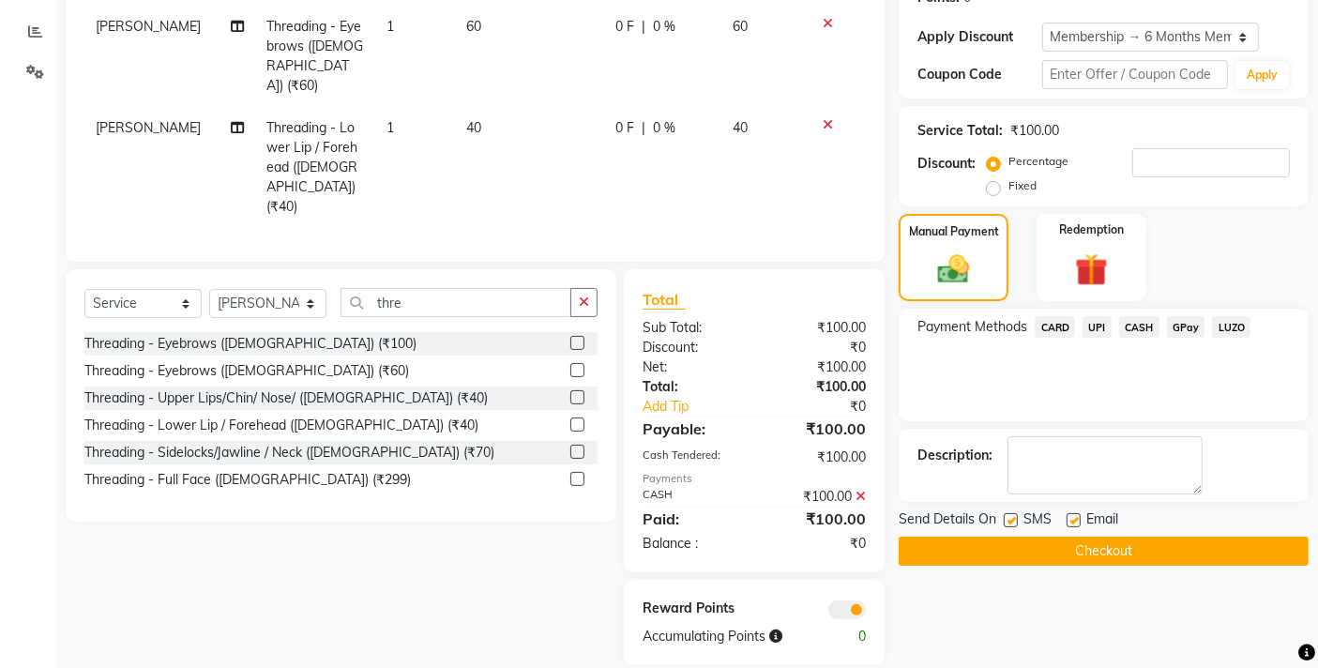
click at [912, 542] on button "Checkout" at bounding box center [1104, 551] width 410 height 29
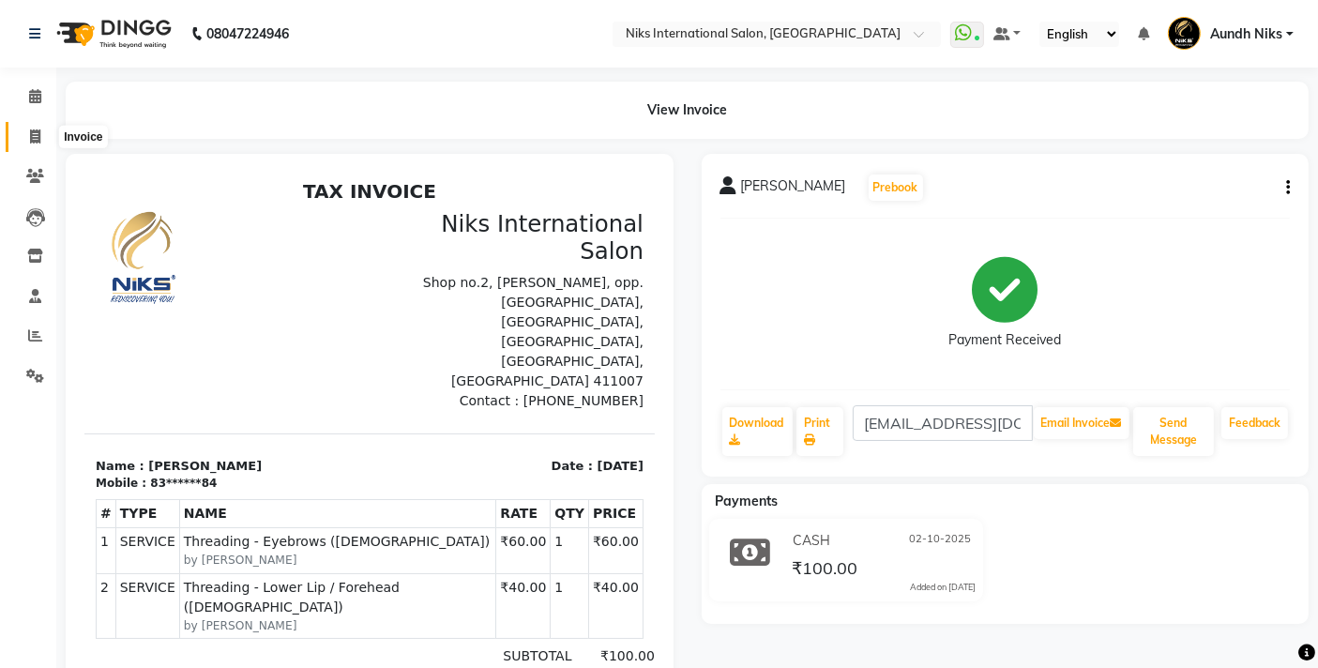
click at [34, 136] on icon at bounding box center [35, 136] width 10 height 14
select select "service"
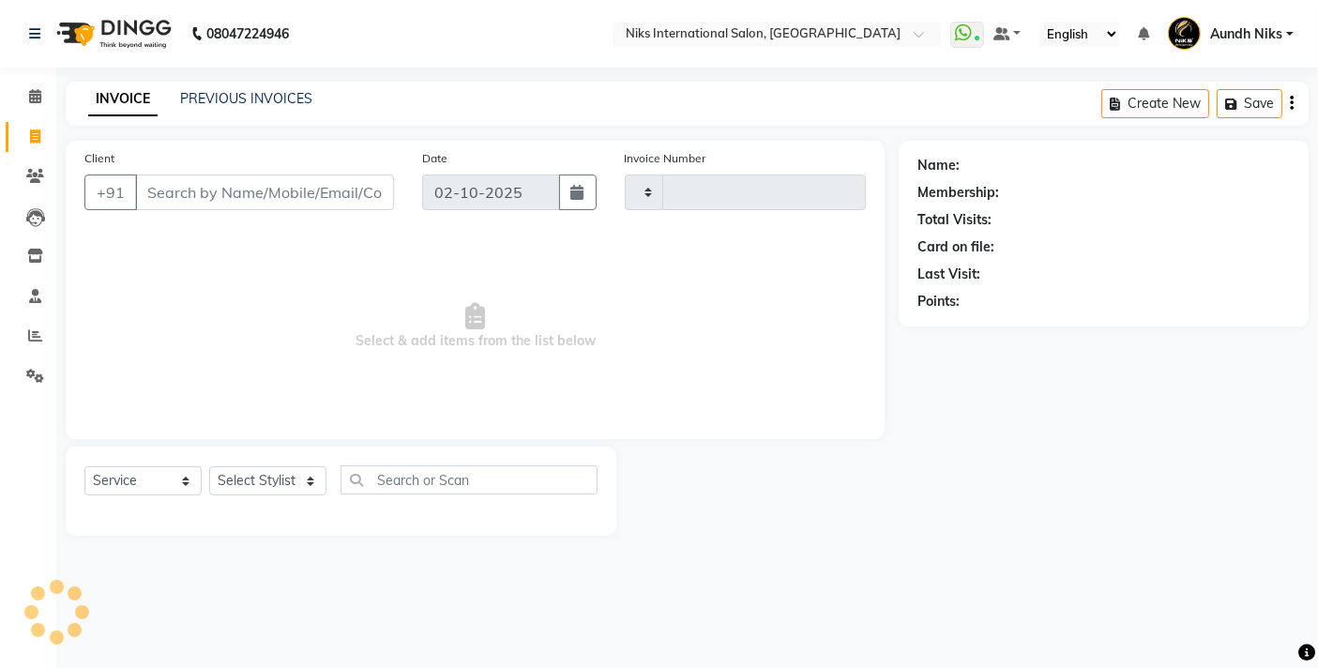
type input "2307"
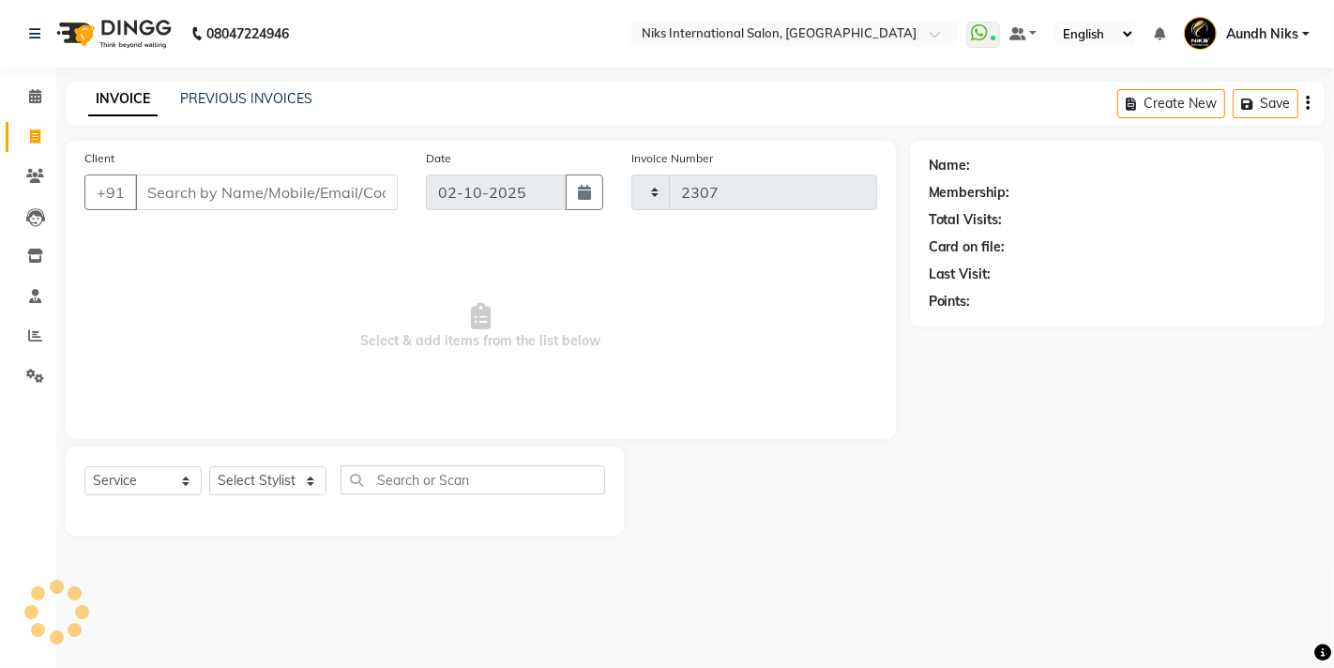
select select "6"
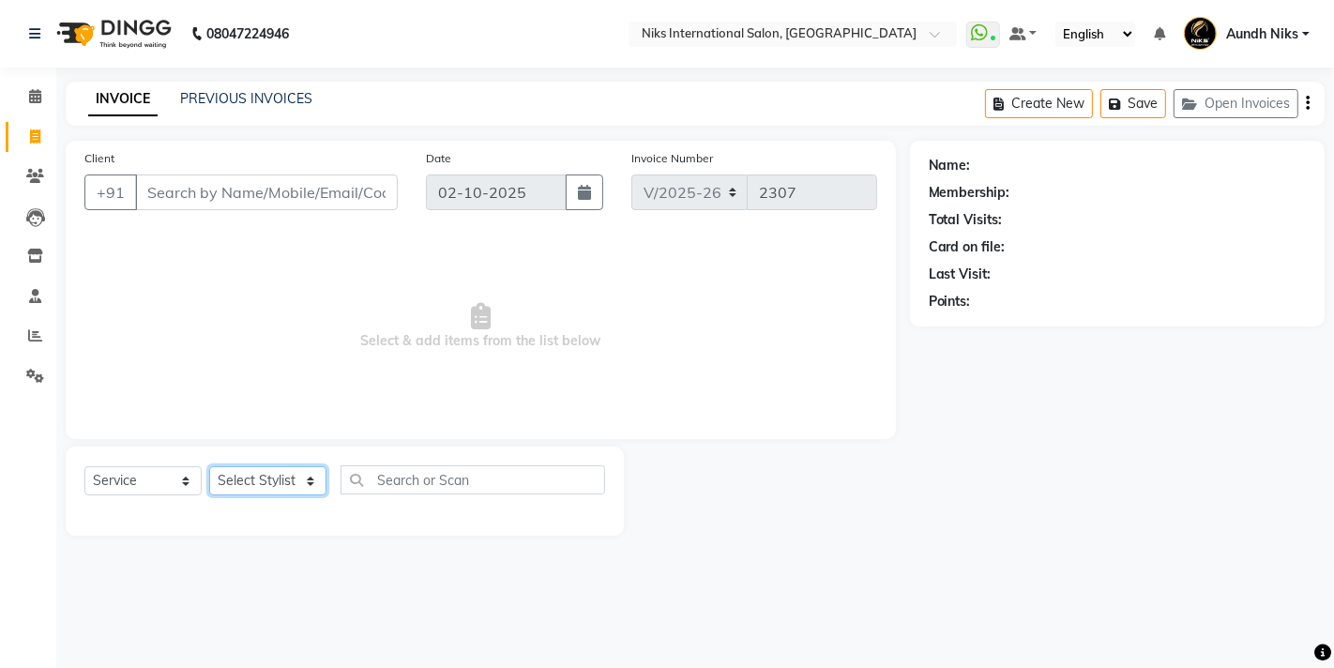
click at [305, 484] on select "Select Stylist [PERSON_NAME] Aundh Niks [PERSON_NAME] Jiya [PERSON_NAME] Mahhi …" at bounding box center [267, 480] width 117 height 29
select select "17526"
click at [209, 466] on select "Select Stylist [PERSON_NAME] Aundh Niks [PERSON_NAME] Jiya [PERSON_NAME] Mahhi …" at bounding box center [267, 480] width 117 height 29
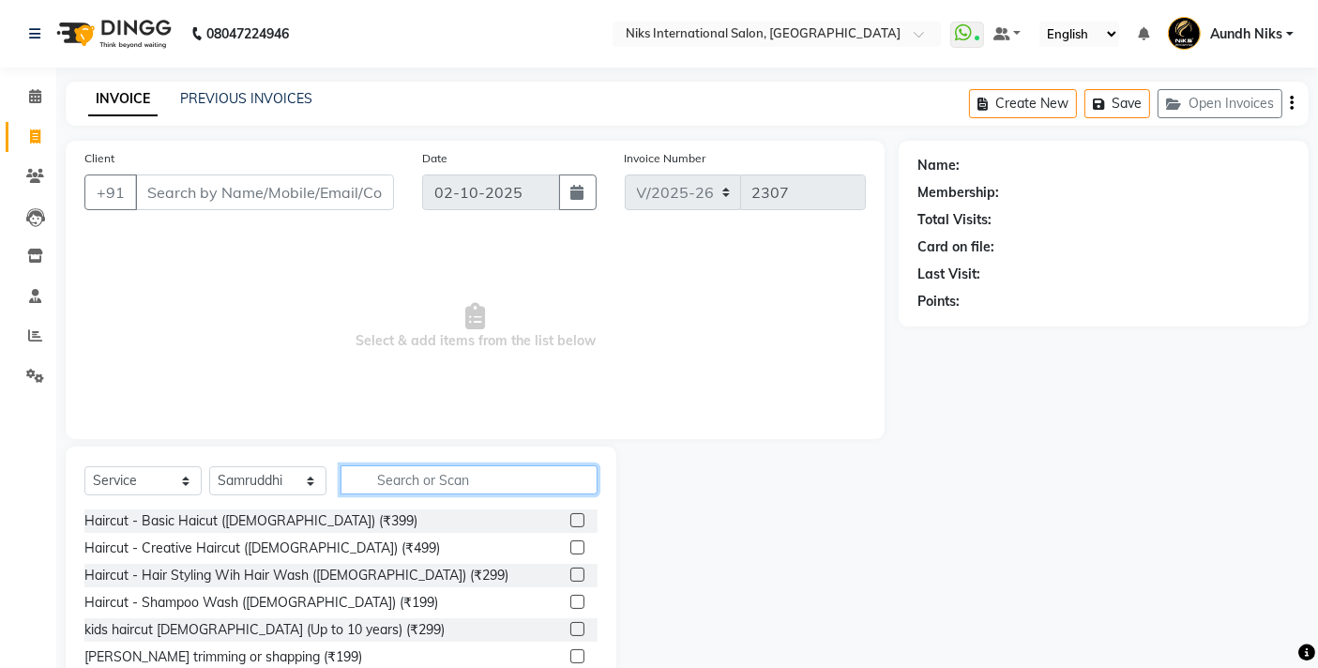
click at [411, 491] on input "text" at bounding box center [468, 479] width 257 height 29
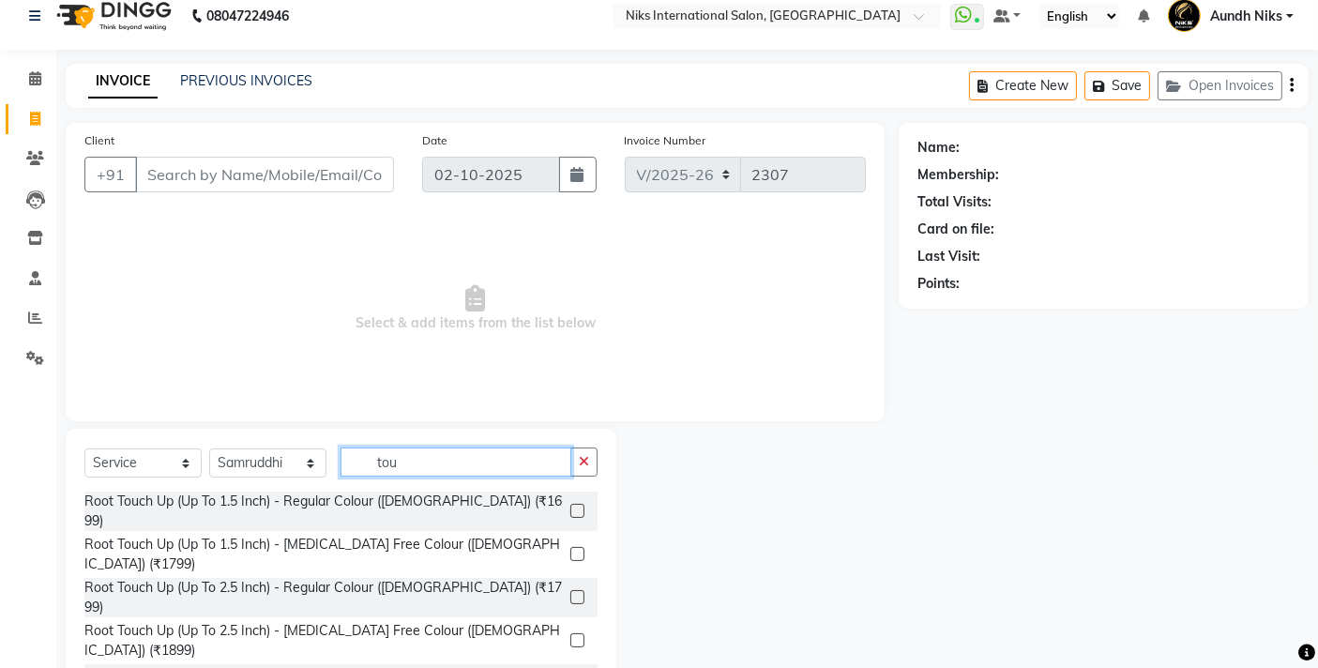
scroll to position [30, 0]
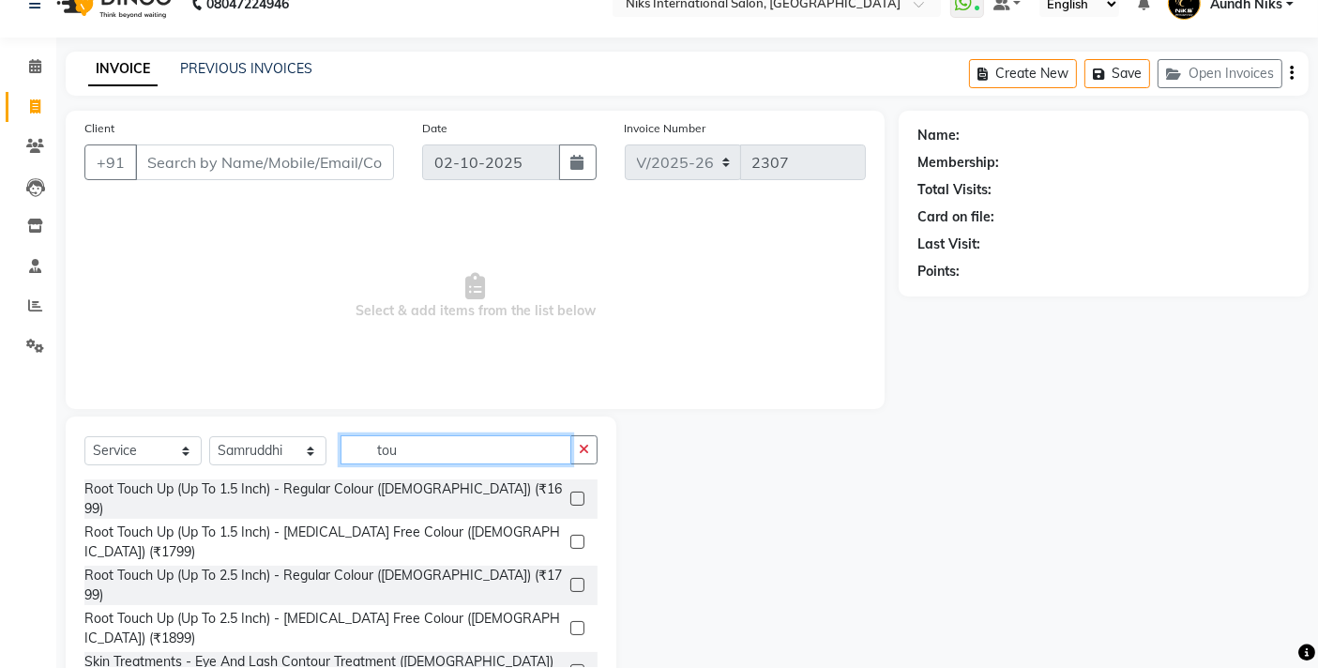
type input "tou"
click at [579, 535] on label at bounding box center [577, 542] width 14 height 14
click at [579, 537] on input "checkbox" at bounding box center [576, 543] width 12 height 12
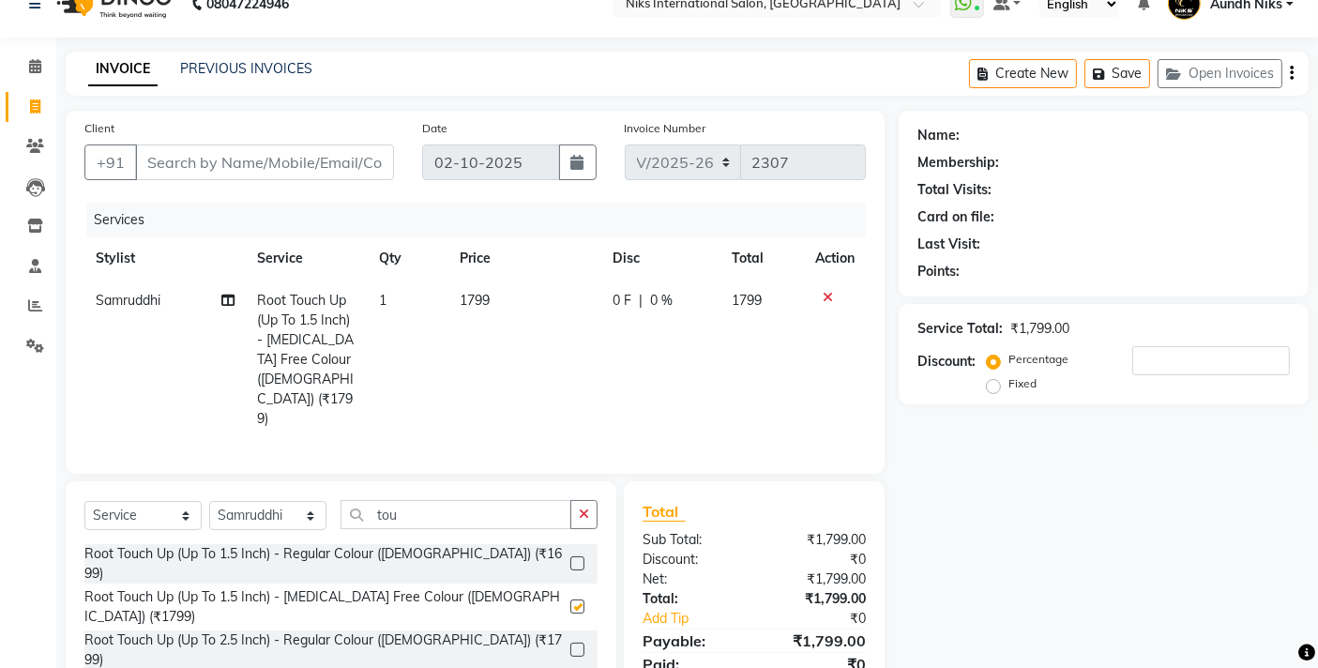
checkbox input "false"
click at [527, 500] on input "tou" at bounding box center [455, 514] width 231 height 29
type input "t"
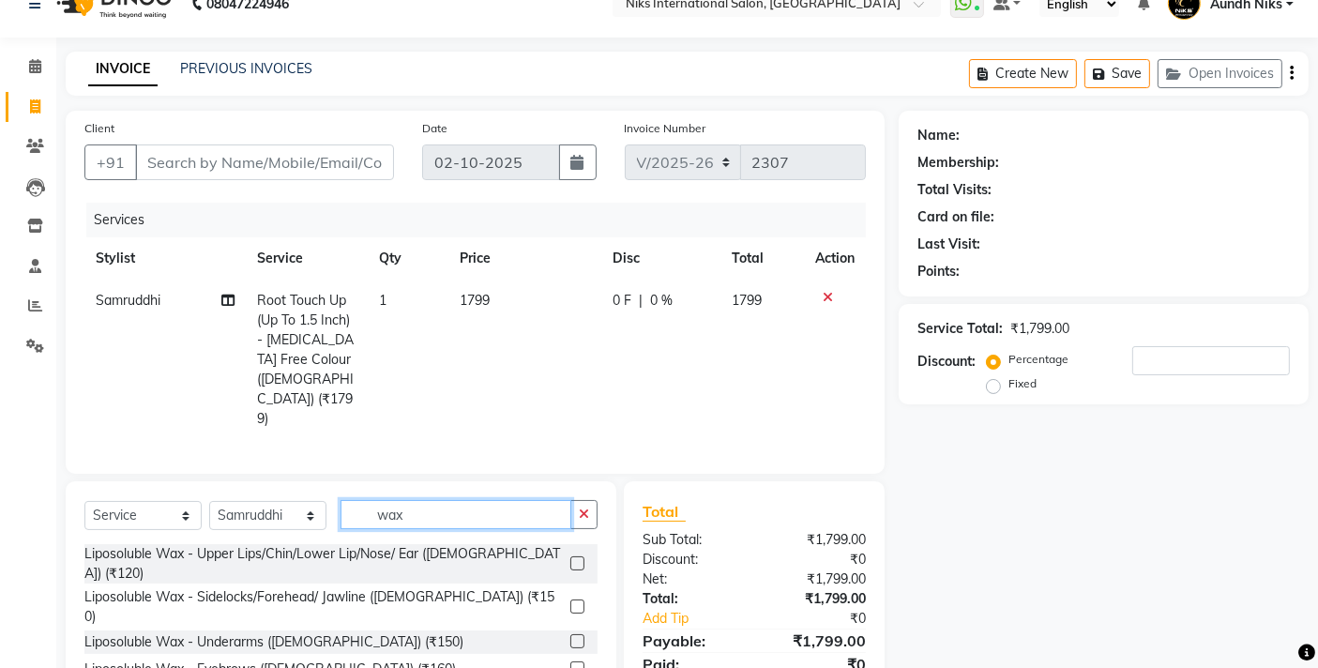
type input "wax"
click at [570, 556] on label at bounding box center [577, 563] width 14 height 14
click at [570, 558] on input "checkbox" at bounding box center [576, 564] width 12 height 12
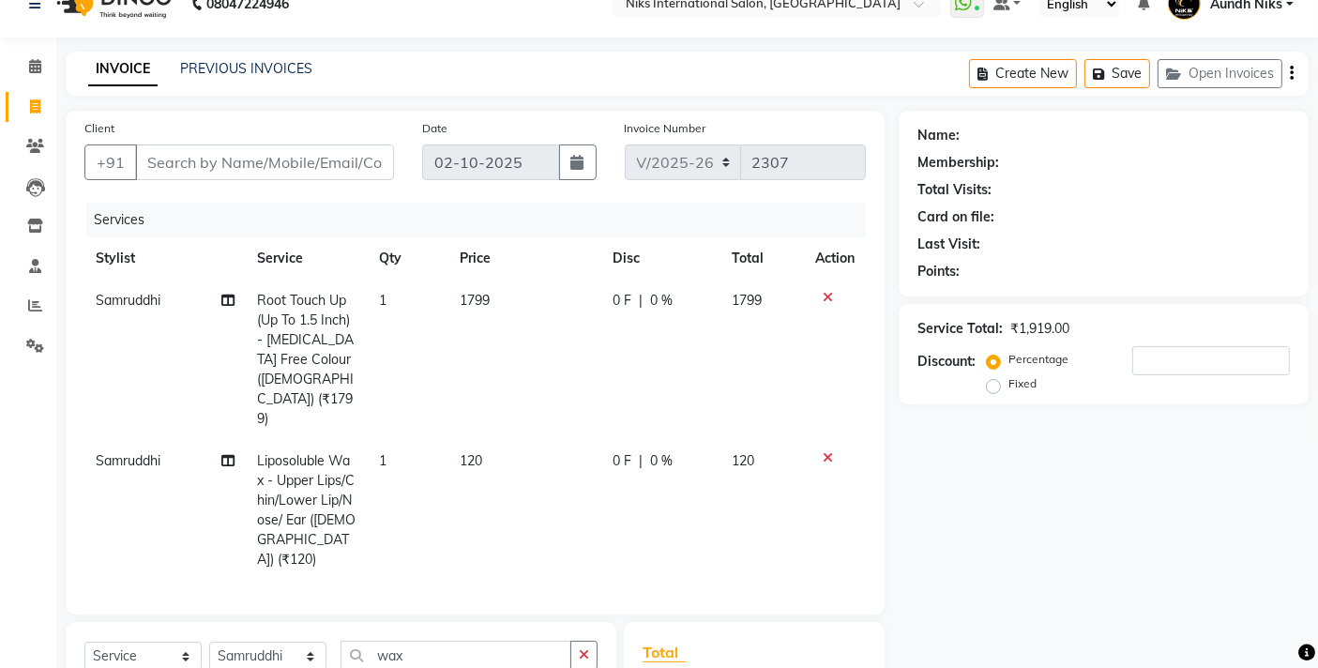
checkbox input "false"
click at [208, 161] on input "Client" at bounding box center [264, 162] width 259 height 36
type input "9"
type input "0"
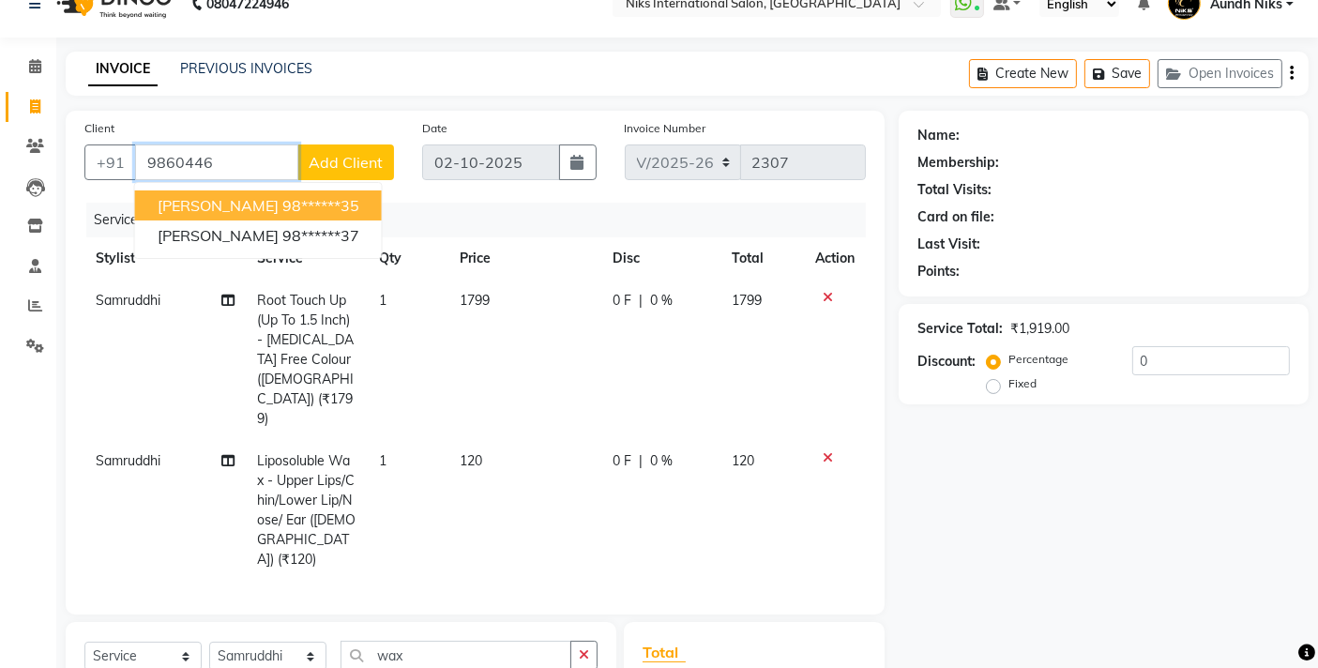
click at [228, 210] on span "NEHA ANTHONY" at bounding box center [218, 205] width 121 height 19
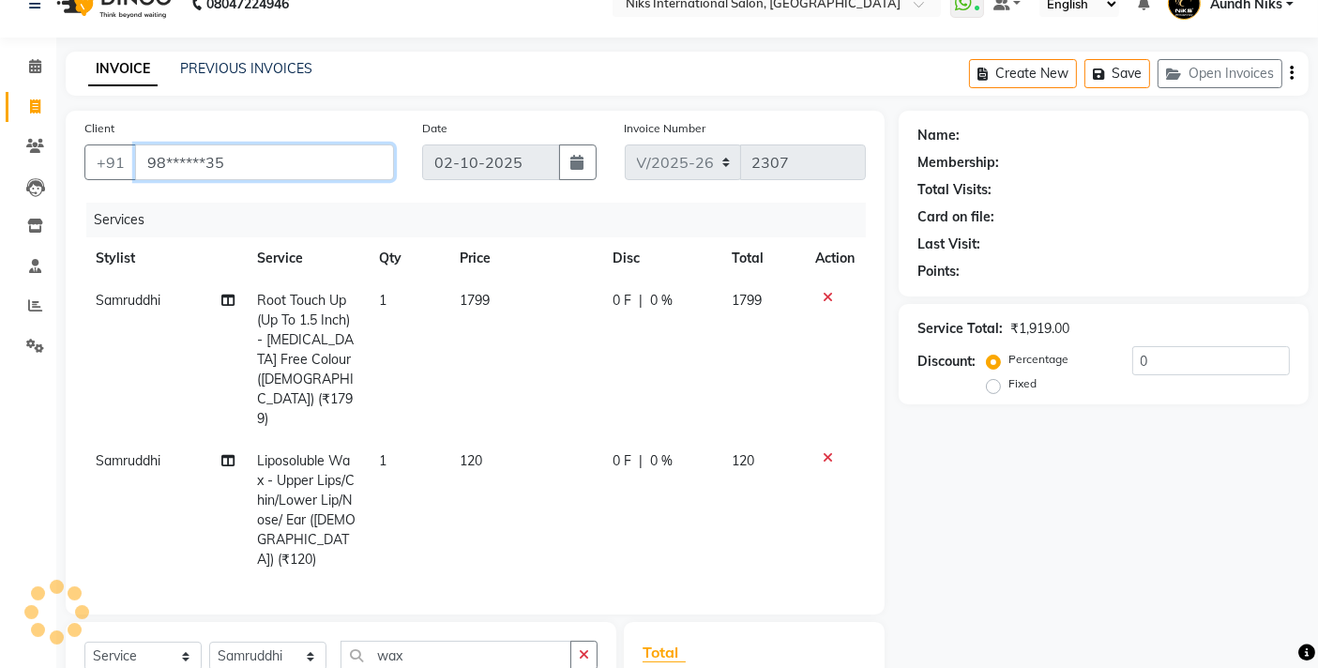
type input "98******35"
select select "1: Object"
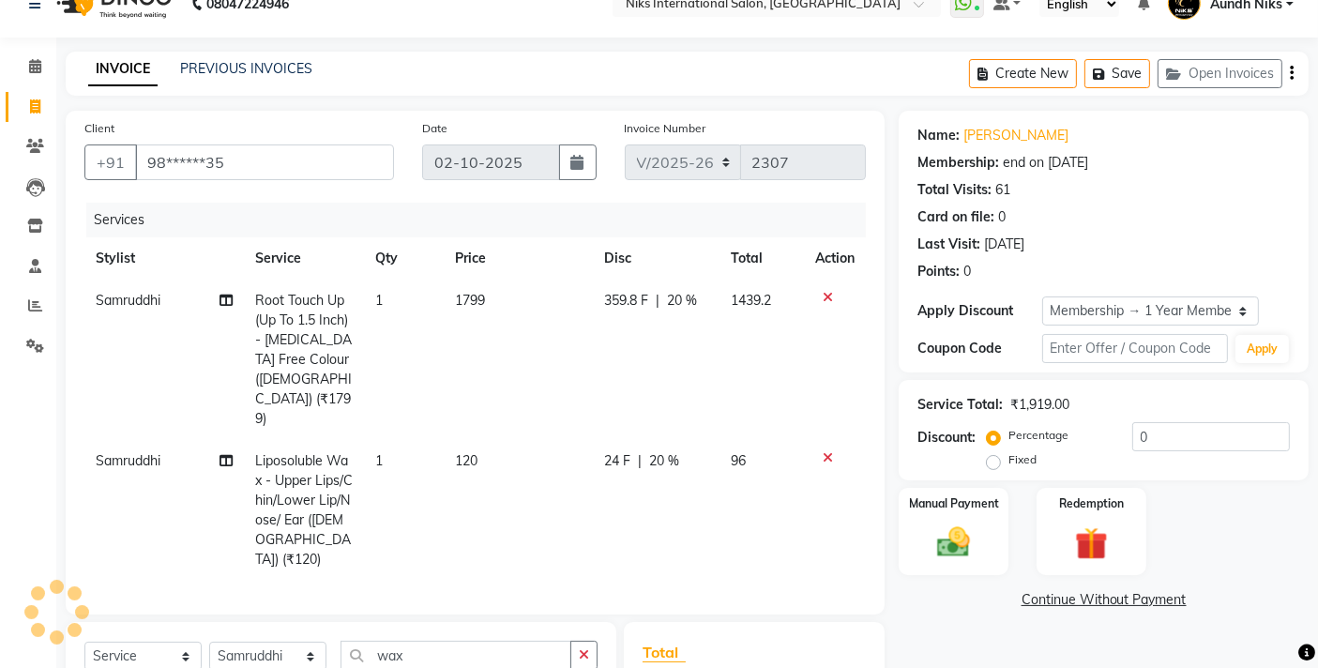
type input "20"
click at [675, 298] on span "20 %" at bounding box center [682, 301] width 30 height 20
select select "17526"
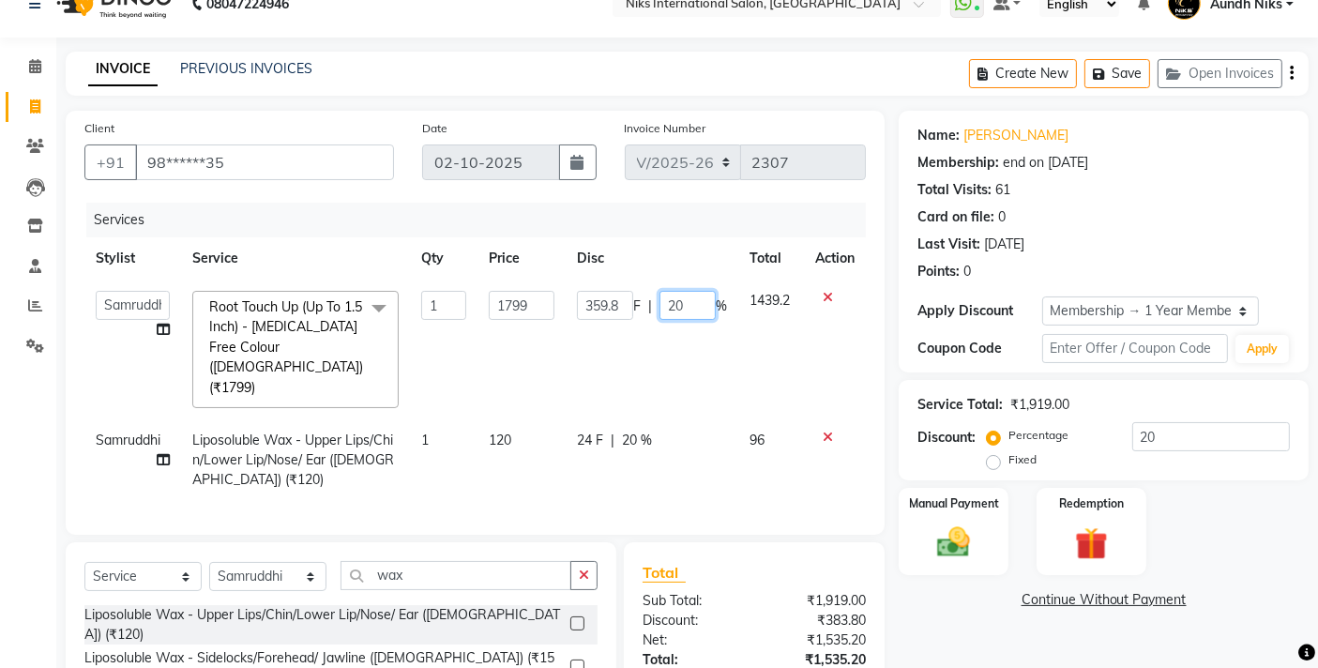
click at [671, 302] on input "20" at bounding box center [687, 305] width 56 height 29
type input "10"
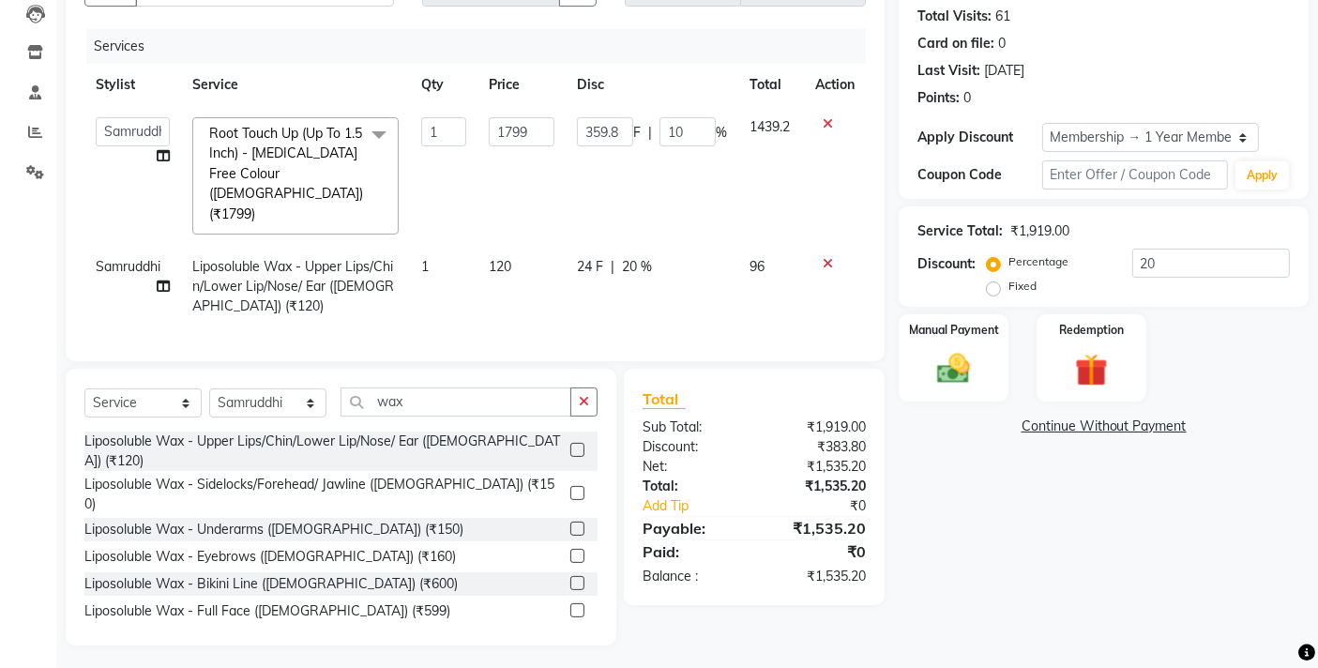
click at [923, 502] on div "Name: Neha Anthony Membership: end on 16-03-2026 Total Visits: 61 Card on file:…" at bounding box center [1111, 291] width 424 height 708
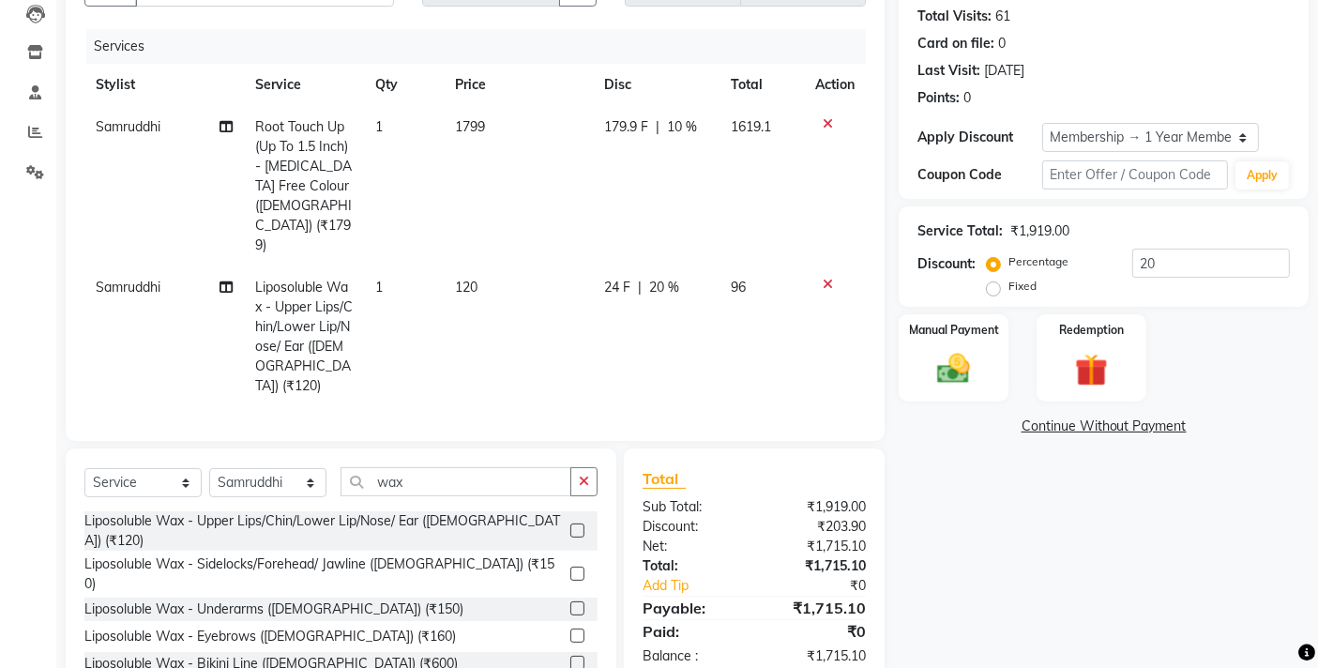
scroll to position [244, 0]
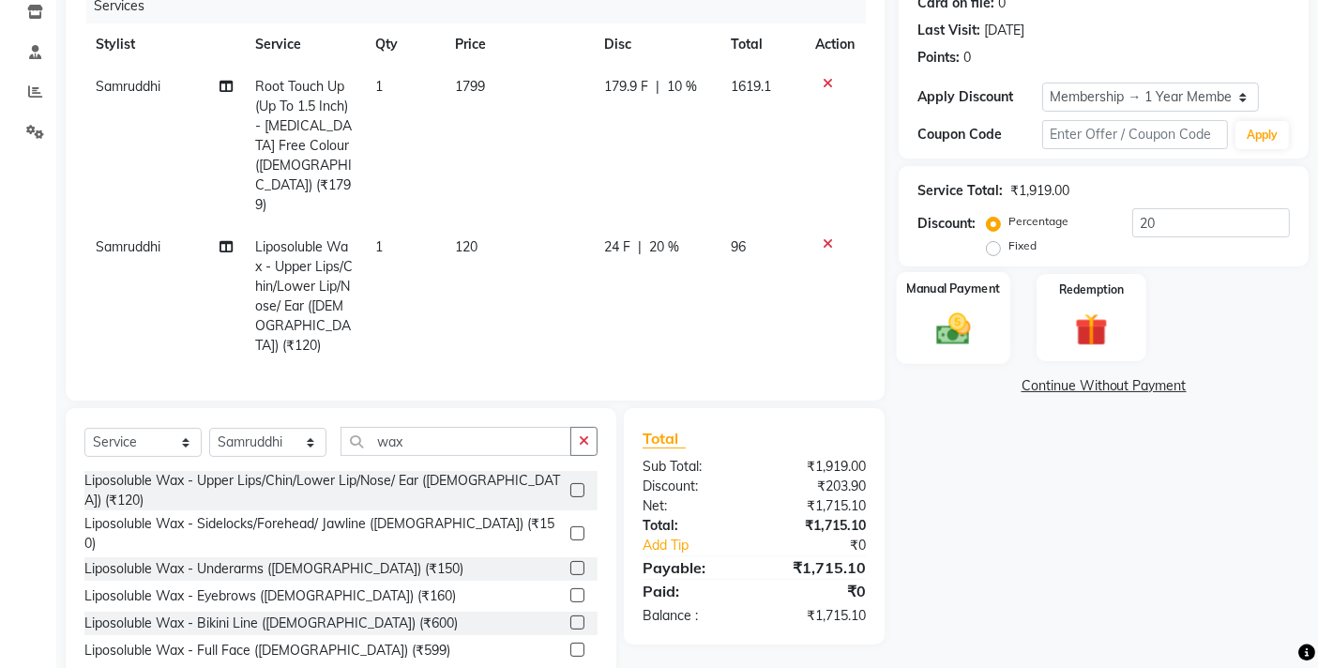
click at [975, 341] on img at bounding box center [954, 328] width 56 height 39
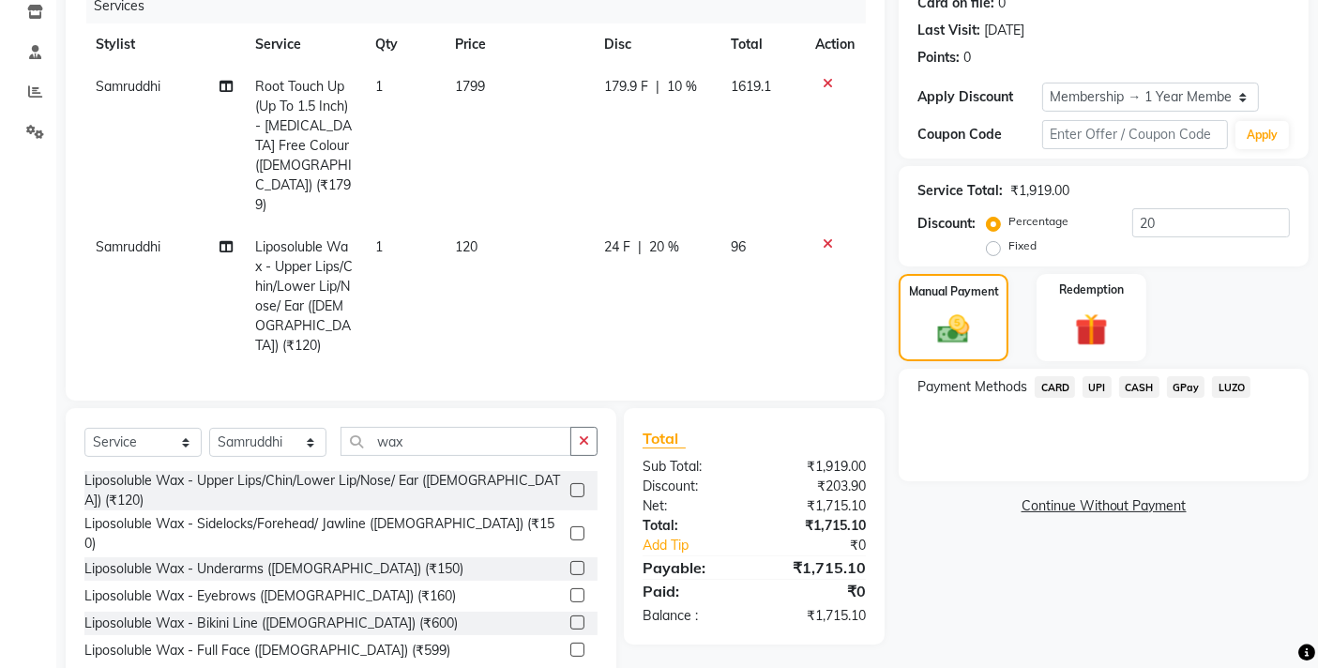
click at [1063, 386] on span "CARD" at bounding box center [1055, 387] width 40 height 22
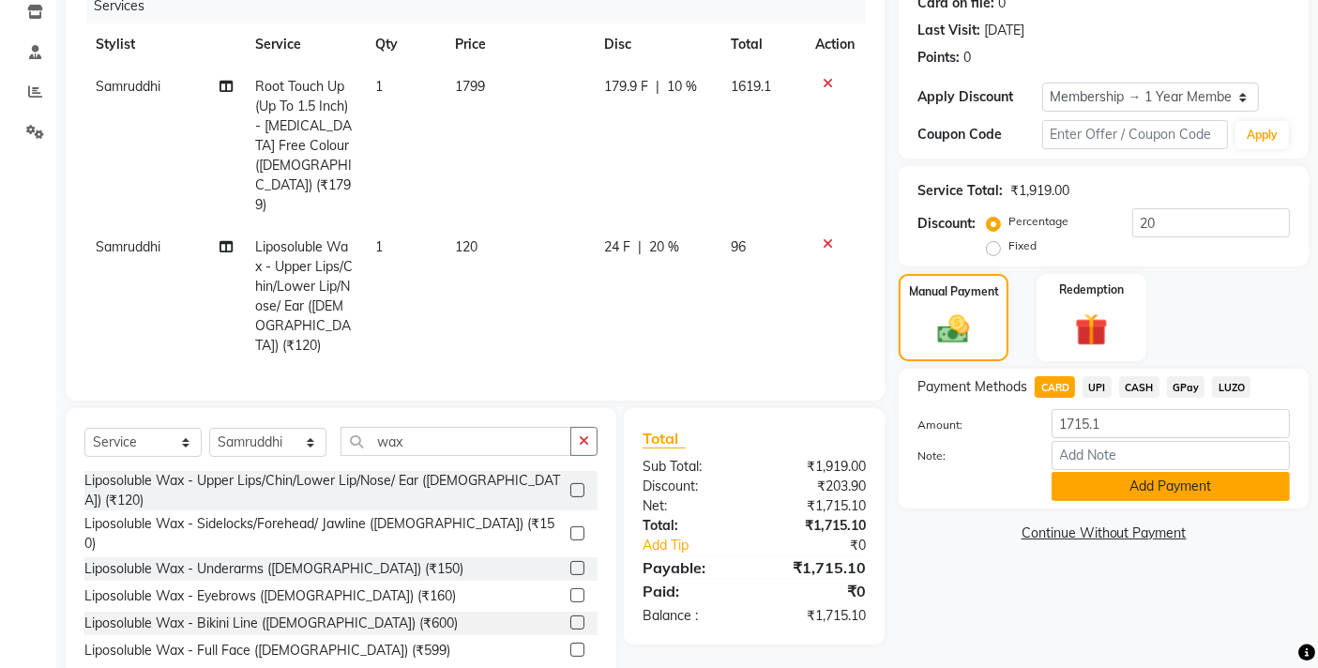
click at [1140, 479] on button "Add Payment" at bounding box center [1170, 486] width 238 height 29
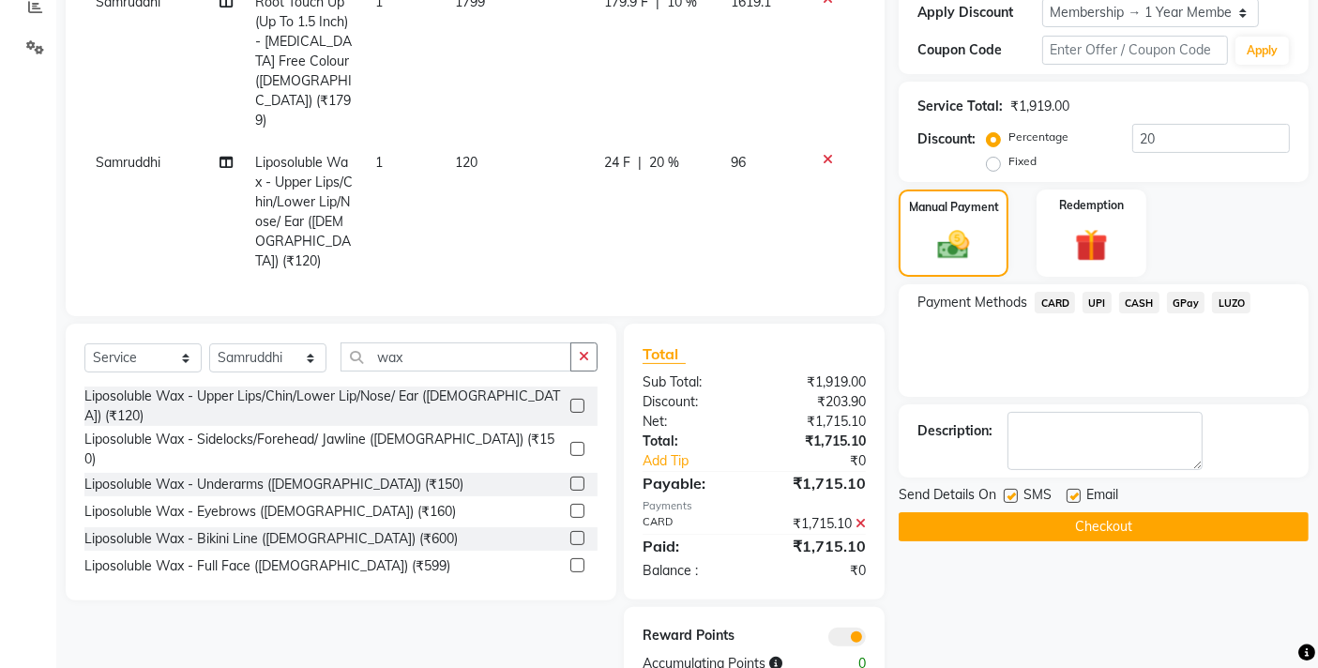
scroll to position [336, 0]
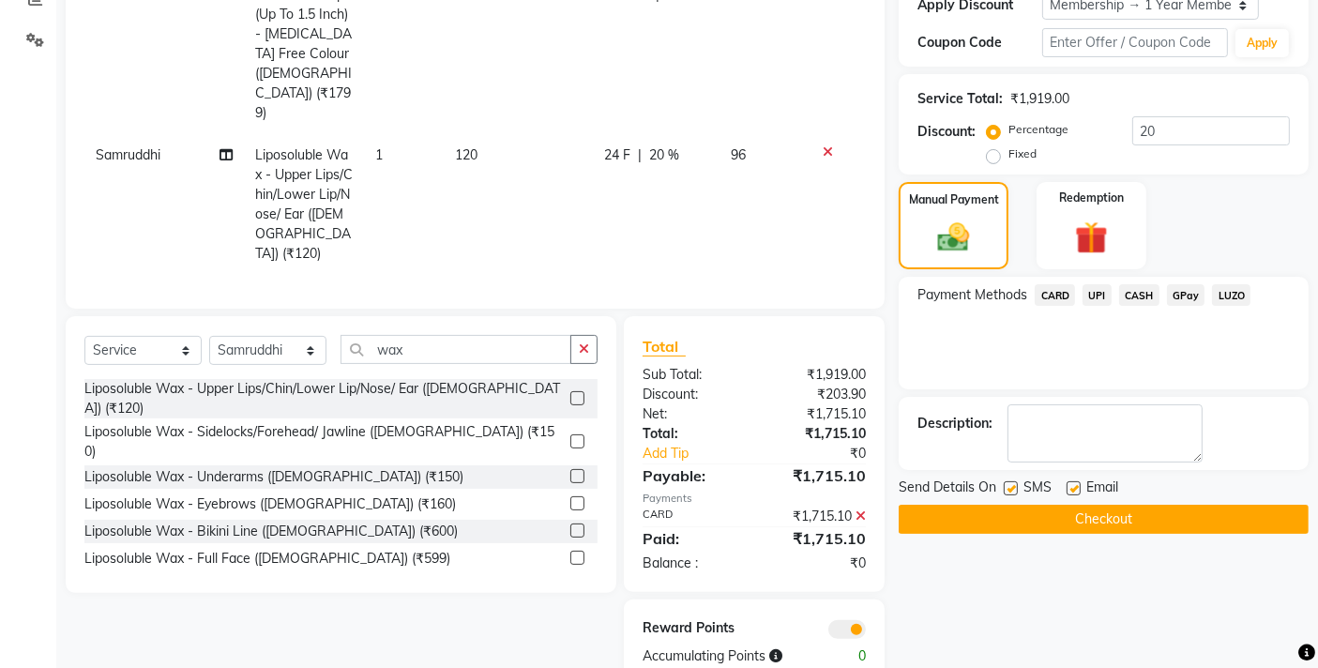
click at [1005, 514] on button "Checkout" at bounding box center [1104, 519] width 410 height 29
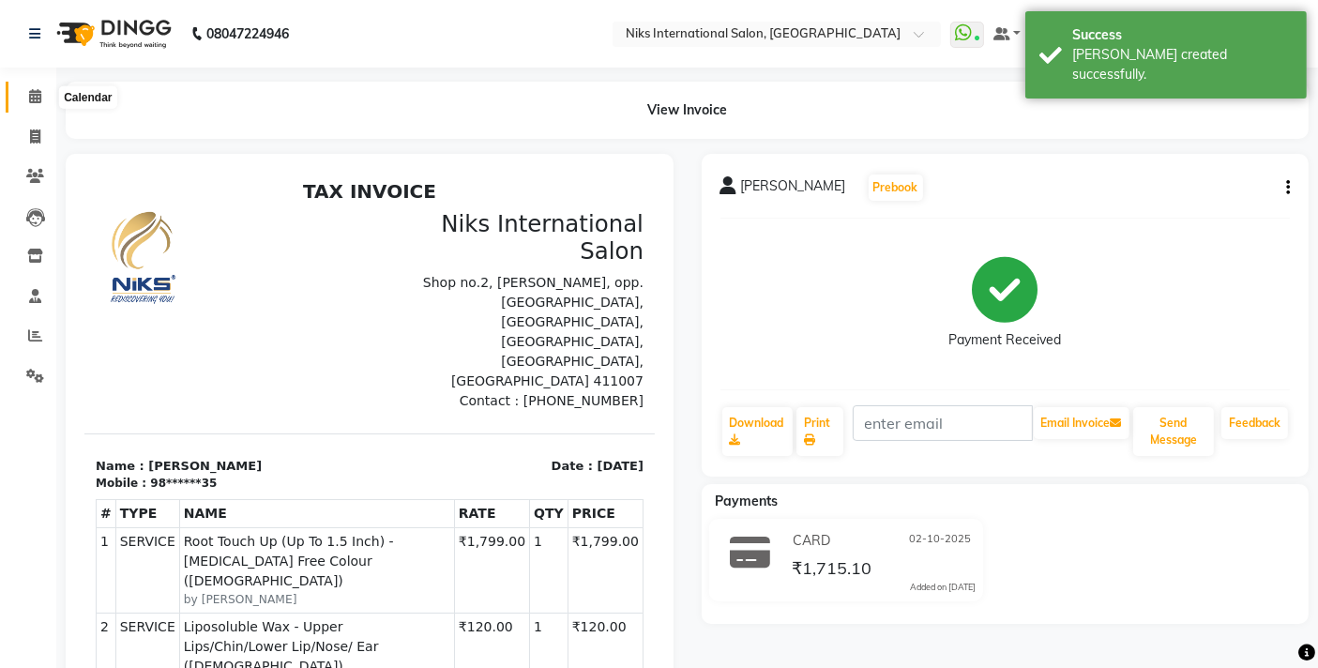
click at [32, 89] on icon at bounding box center [35, 96] width 12 height 14
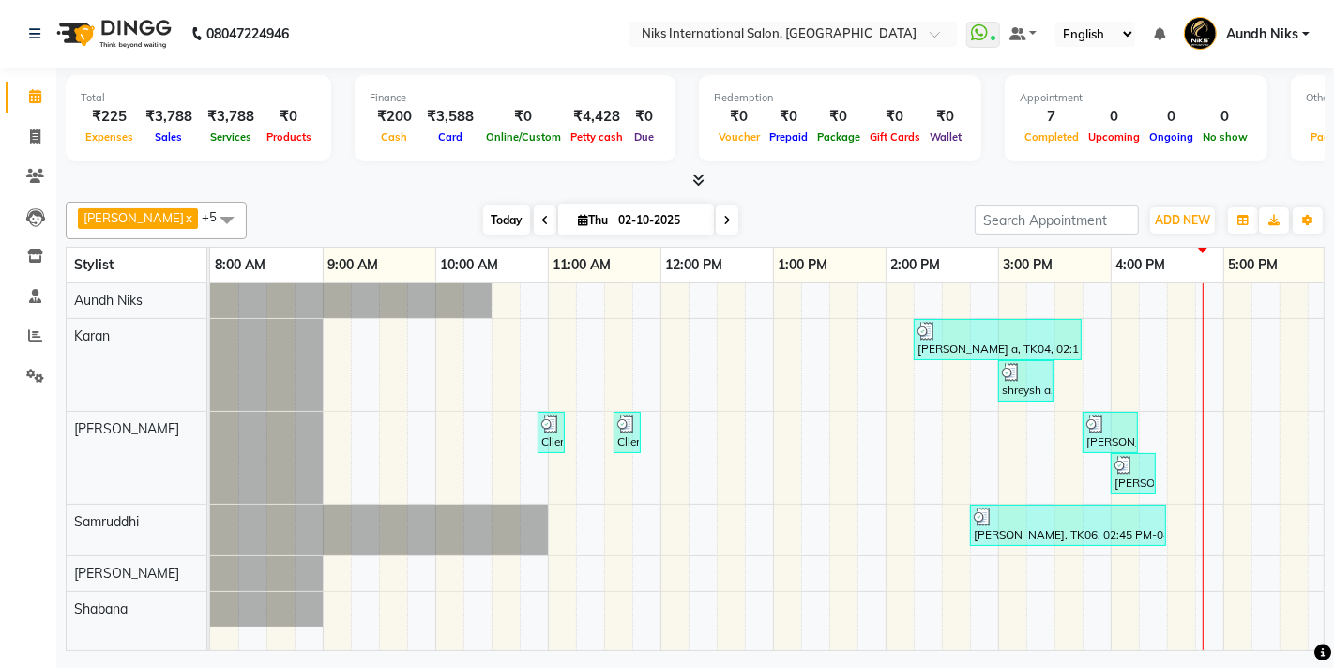
click at [483, 216] on span "Today" at bounding box center [506, 219] width 47 height 29
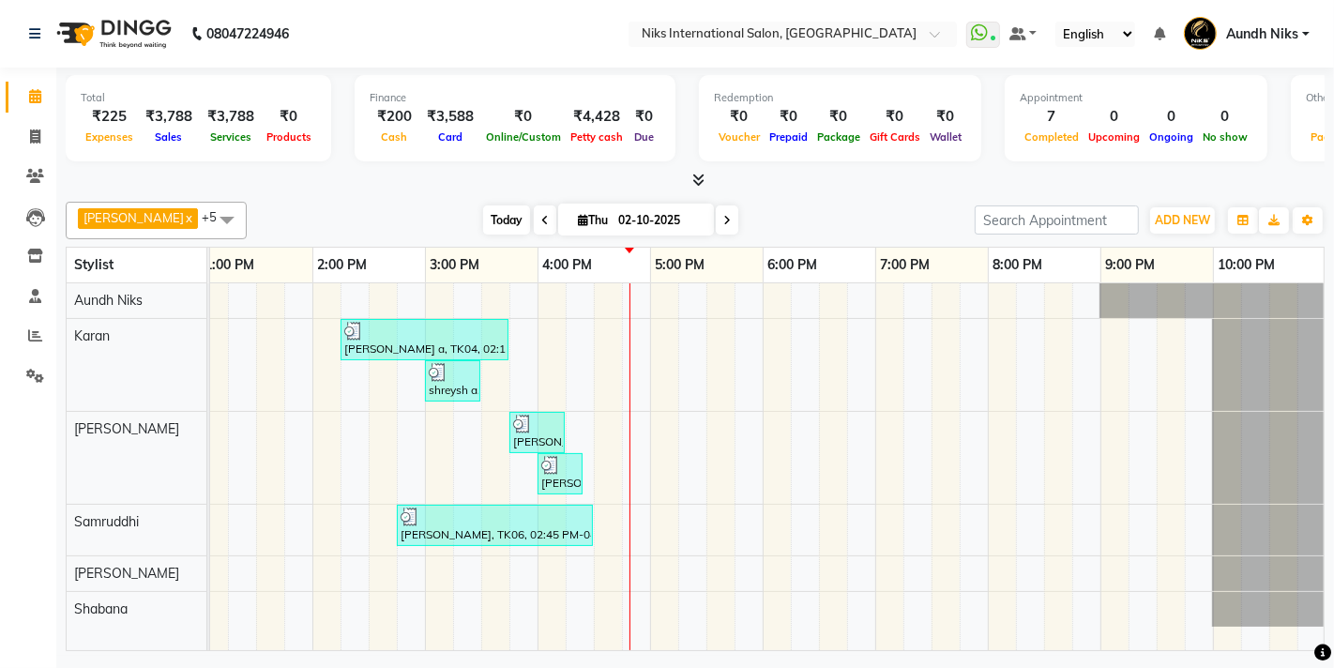
click at [483, 223] on span "Today" at bounding box center [506, 219] width 47 height 29
click at [83, 666] on div "08047224946 Select Location × Niks International Salon, Aundh WhatsApp Status ✕…" at bounding box center [667, 334] width 1334 height 668
click at [1175, 210] on button "ADD NEW Toggle Dropdown" at bounding box center [1182, 220] width 65 height 26
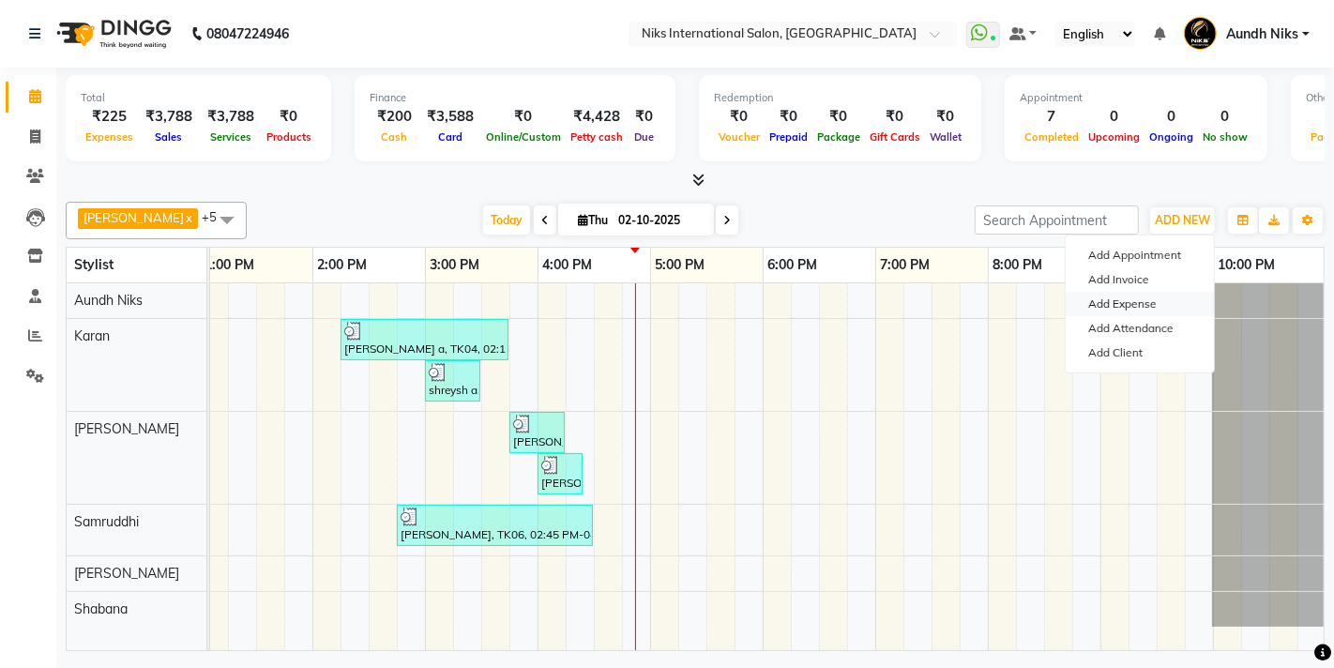
click at [1114, 307] on link "Add Expense" at bounding box center [1140, 304] width 148 height 24
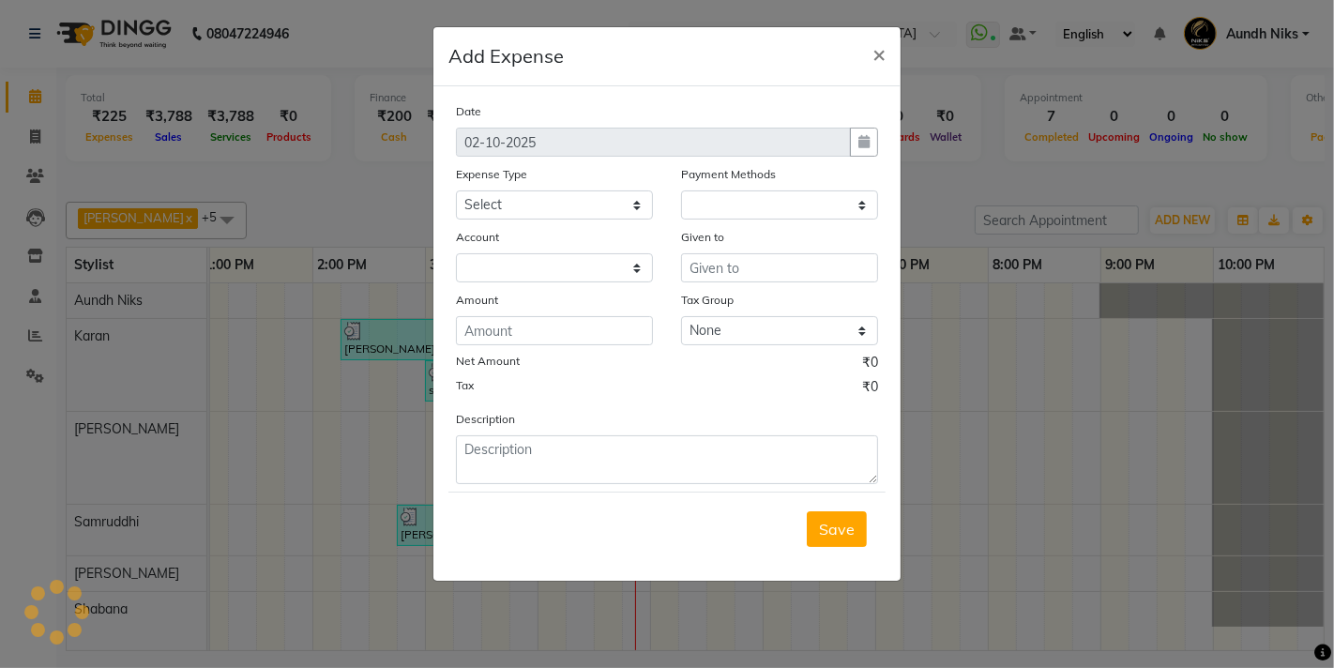
select select "1"
select select "2290"
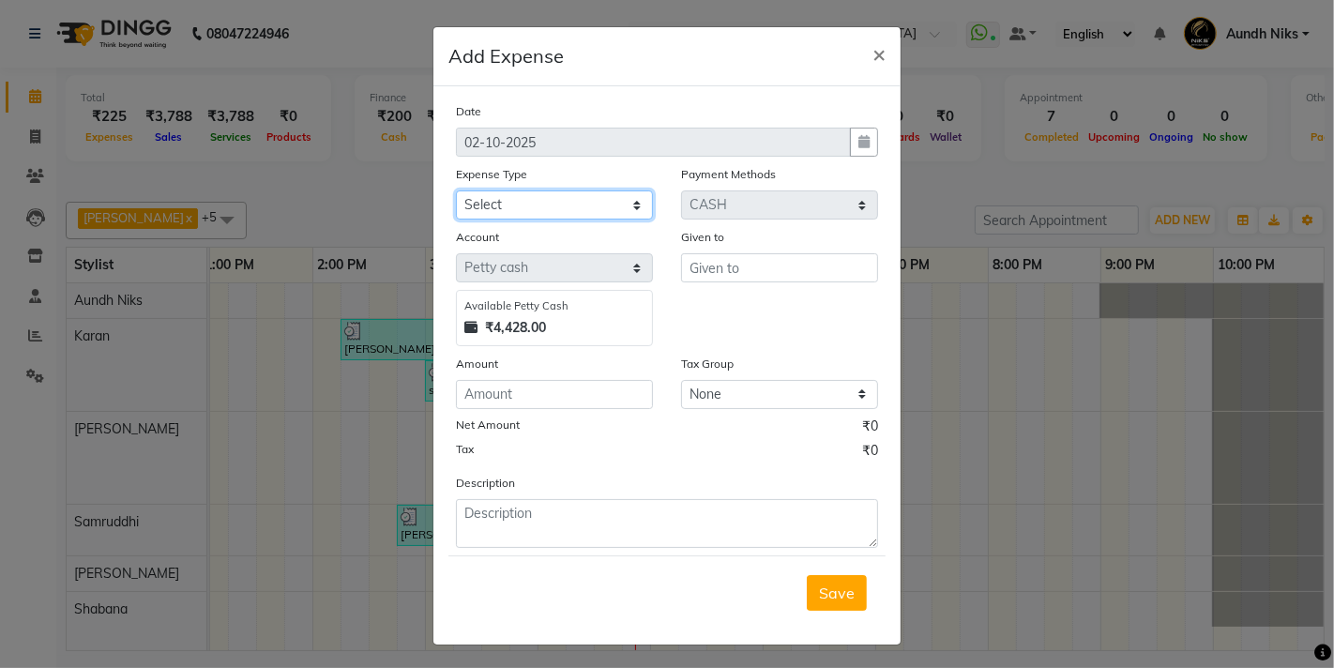
click at [578, 198] on select "Select Cash transfer to hub Client Snacks Donation Equipment Maintenance Miscel…" at bounding box center [554, 204] width 197 height 29
select select "949"
click at [456, 190] on select "Select Cash transfer to hub Client Snacks Donation Equipment Maintenance Miscel…" at bounding box center [554, 204] width 197 height 29
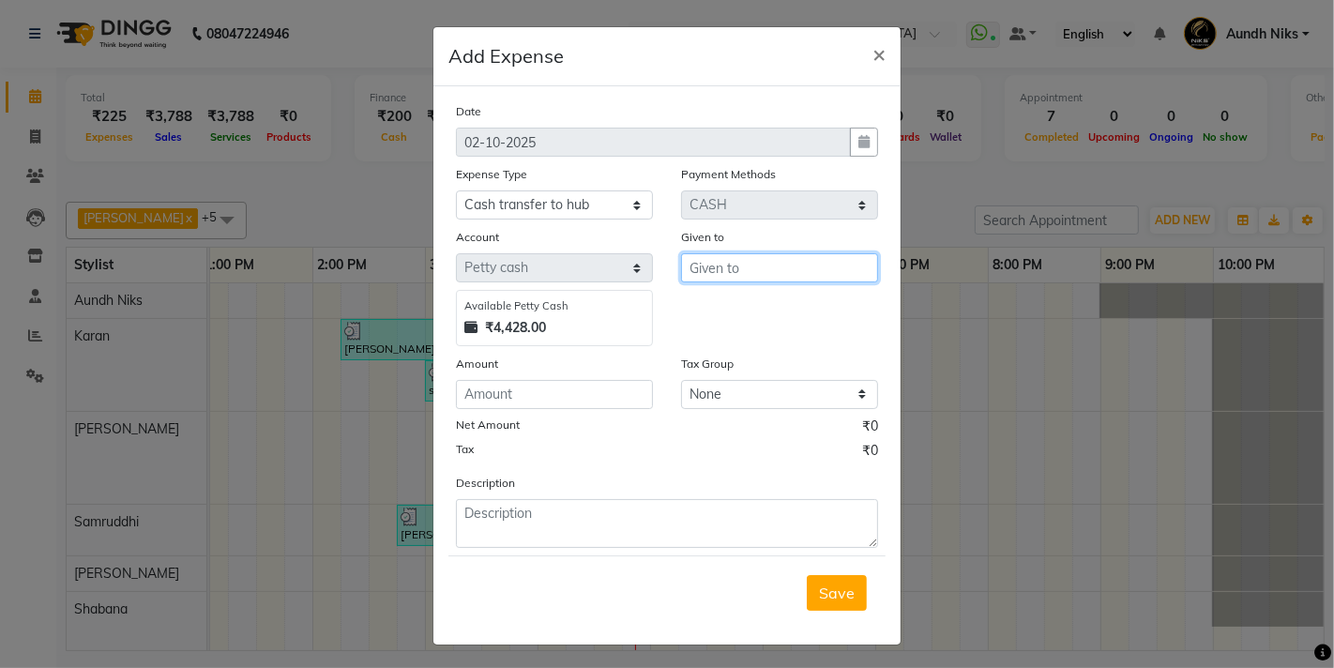
click at [705, 261] on input "text" at bounding box center [779, 267] width 197 height 29
type input "nikhil"
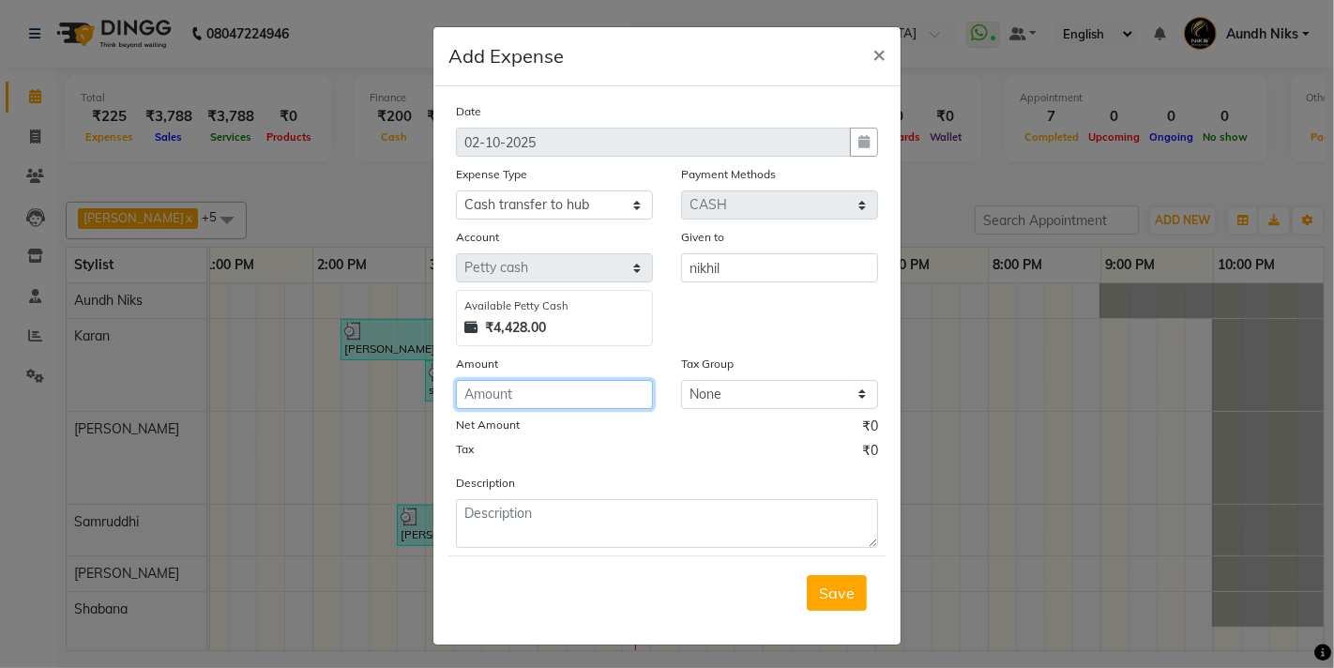
click at [504, 386] on input "number" at bounding box center [554, 394] width 197 height 29
type input "3000"
click at [809, 593] on button "Save" at bounding box center [837, 593] width 60 height 36
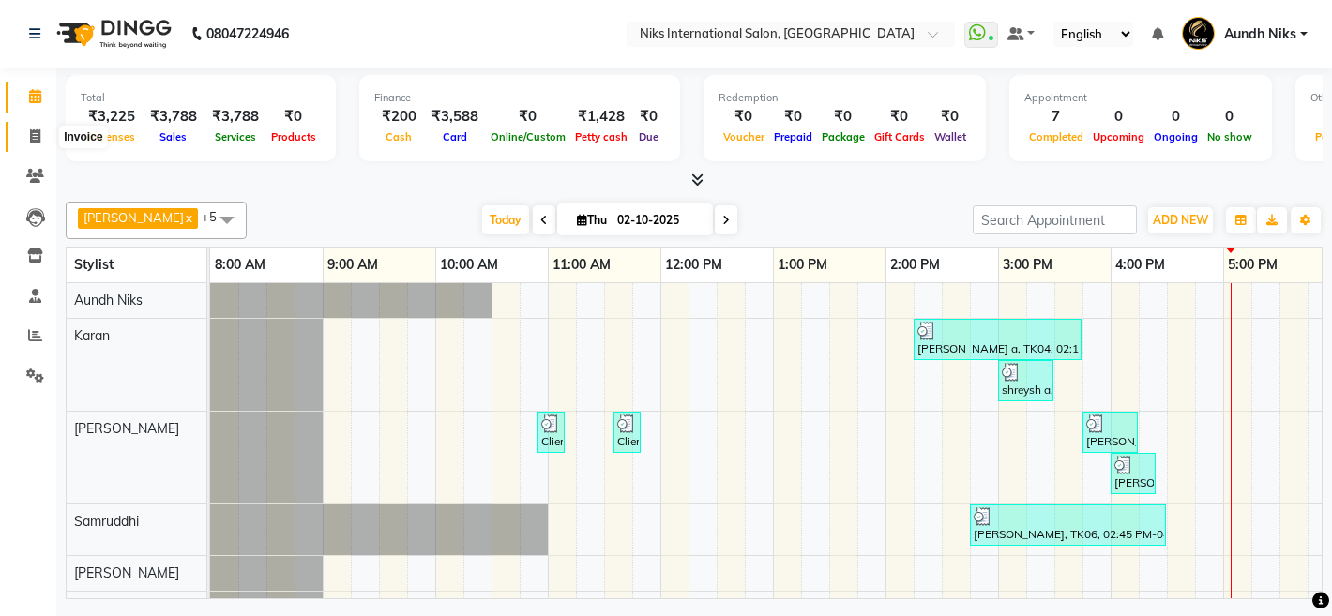
click at [37, 130] on icon at bounding box center [35, 136] width 10 height 14
select select "6"
select select "service"
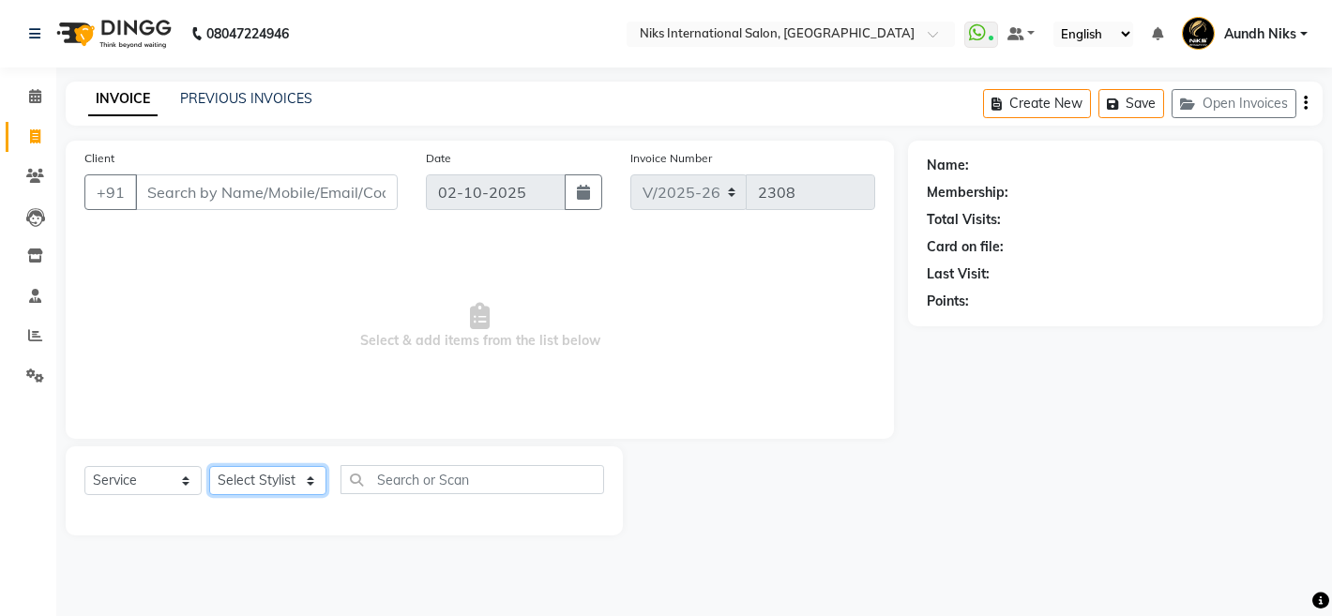
click at [235, 479] on select "Select Stylist [PERSON_NAME] Aundh Niks [PERSON_NAME] Jiya [PERSON_NAME] Mahhi …" at bounding box center [267, 480] width 117 height 29
select select "22944"
click at [209, 466] on select "Select Stylist [PERSON_NAME] Aundh Niks [PERSON_NAME] Jiya [PERSON_NAME] Mahhi …" at bounding box center [267, 480] width 117 height 29
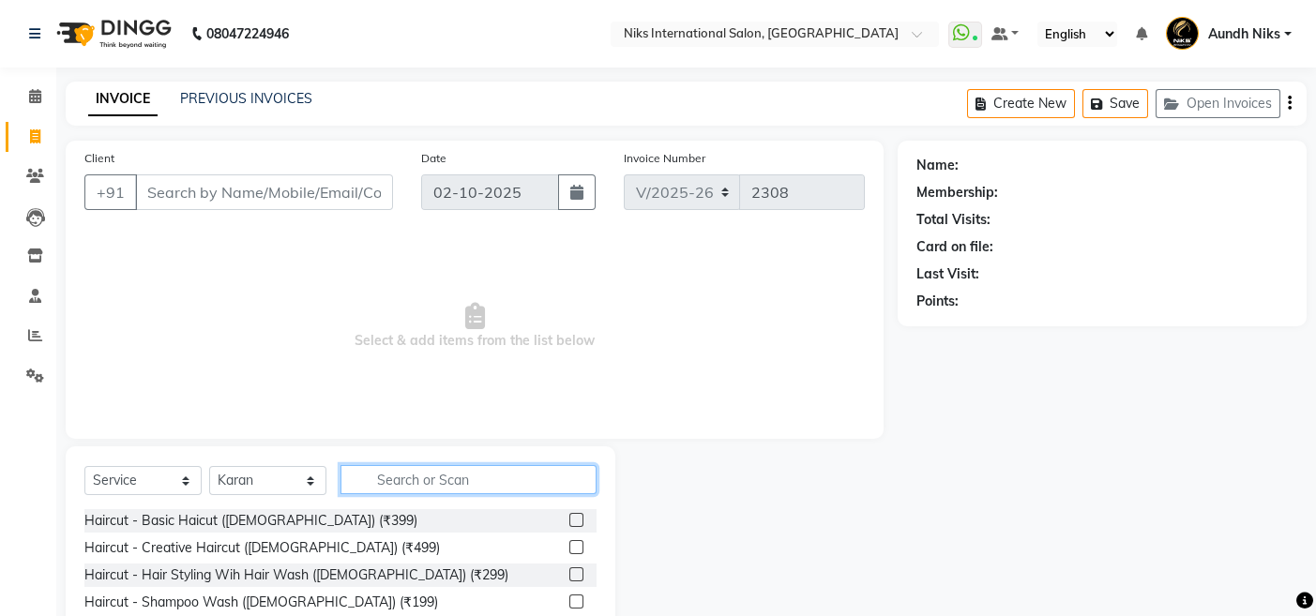
click at [418, 480] on input "text" at bounding box center [468, 479] width 256 height 29
type input "prot"
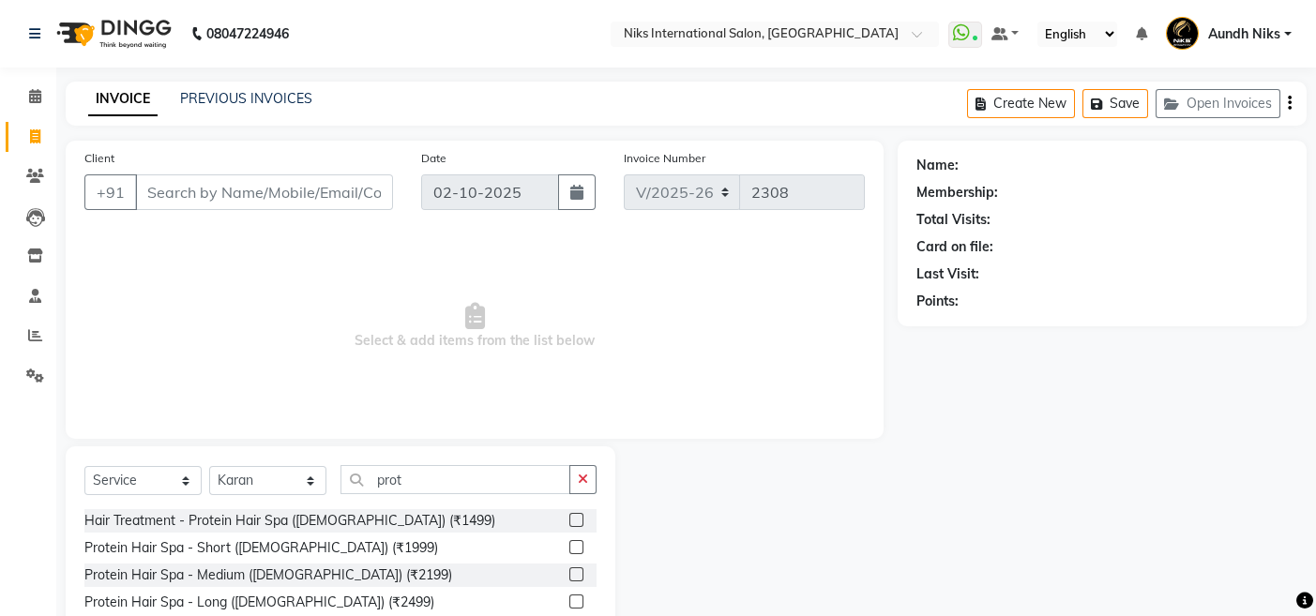
click at [573, 545] on label at bounding box center [576, 547] width 14 height 14
click at [573, 545] on input "checkbox" at bounding box center [575, 548] width 12 height 12
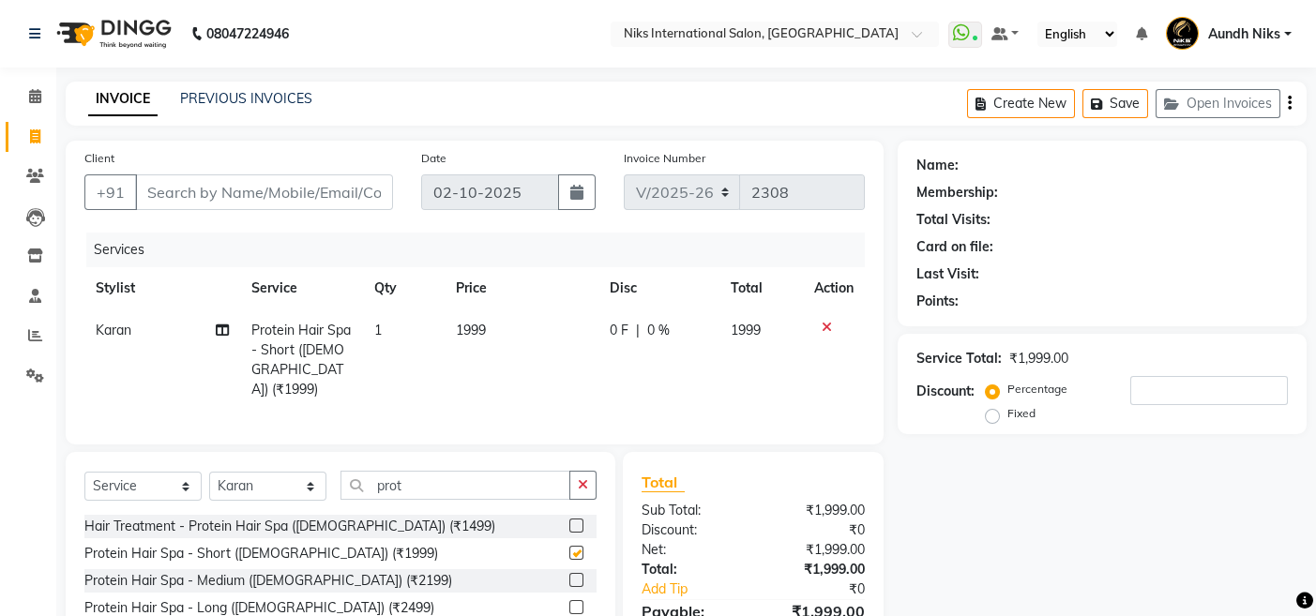
checkbox input "false"
click at [411, 494] on input "prot" at bounding box center [455, 485] width 230 height 29
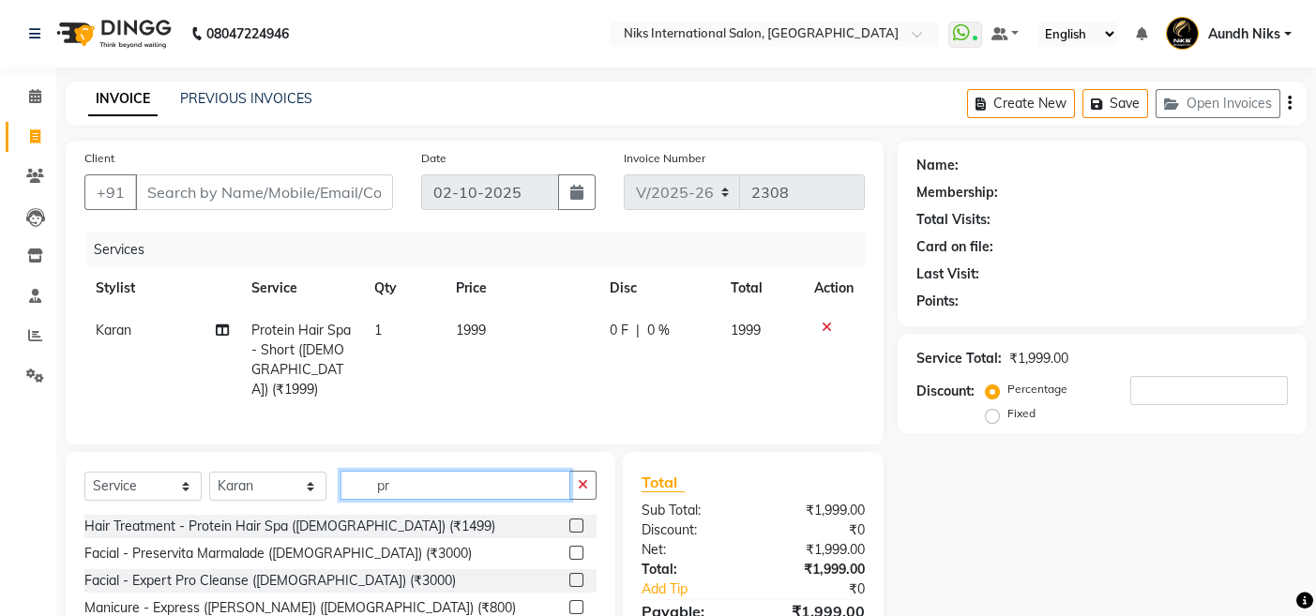
type input "p"
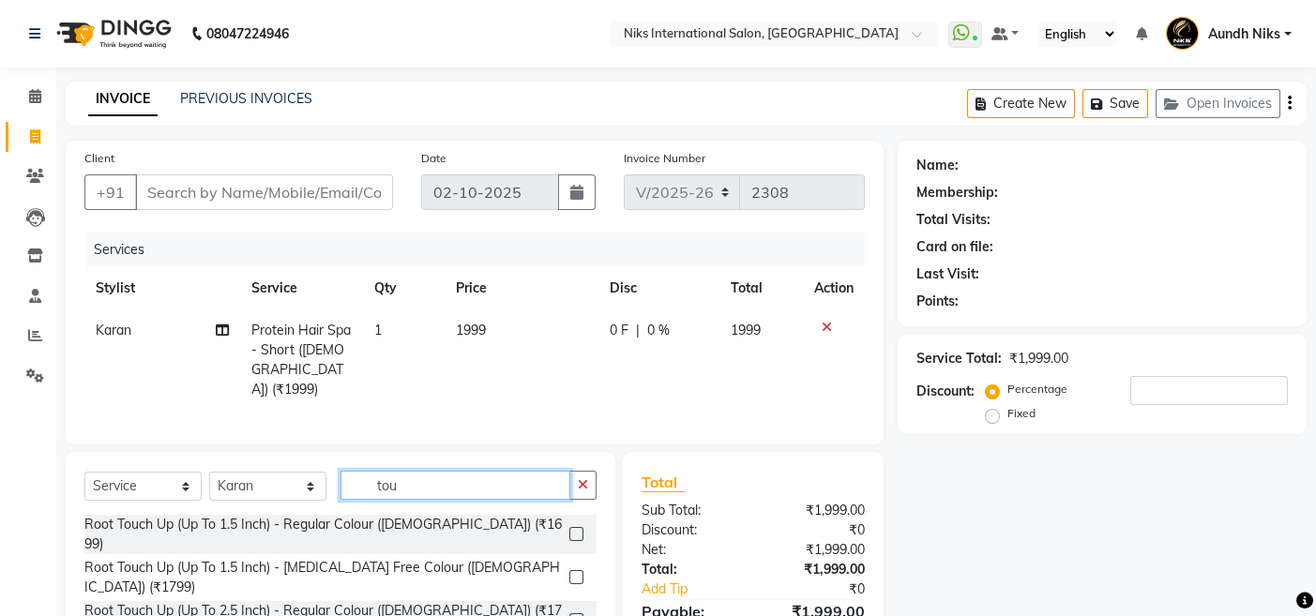
type input "tou"
click at [574, 570] on label at bounding box center [576, 577] width 14 height 14
click at [574, 572] on input "checkbox" at bounding box center [575, 578] width 12 height 12
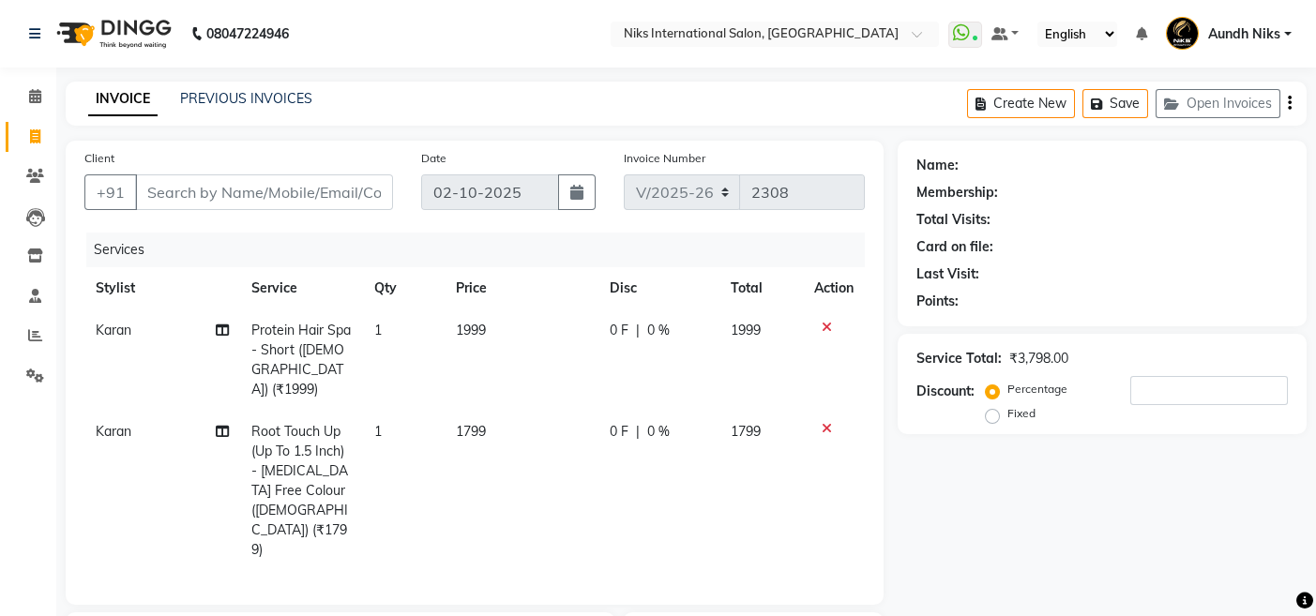
checkbox input "false"
click at [293, 189] on input "Client" at bounding box center [264, 192] width 258 height 36
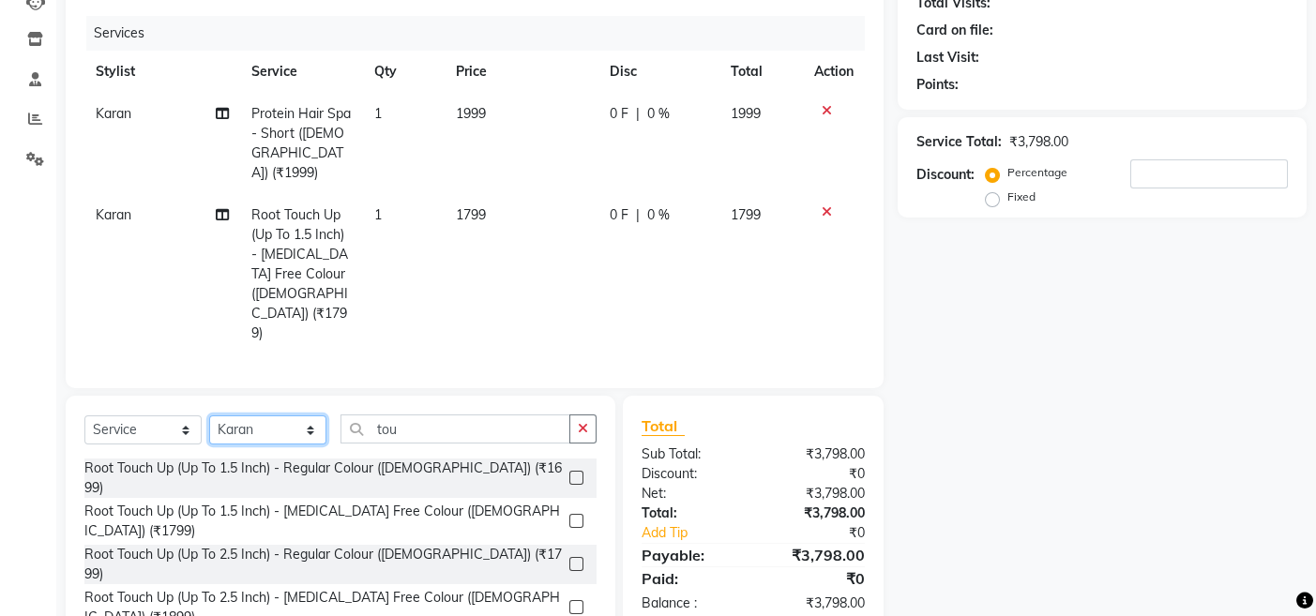
click at [249, 416] on select "Select Stylist [PERSON_NAME] Aundh Niks [PERSON_NAME] Jiya [PERSON_NAME] Mahhi …" at bounding box center [267, 430] width 117 height 29
select select "20840"
click at [209, 416] on select "Select Stylist [PERSON_NAME] Aundh Niks [PERSON_NAME] Jiya [PERSON_NAME] Mahhi …" at bounding box center [267, 430] width 117 height 29
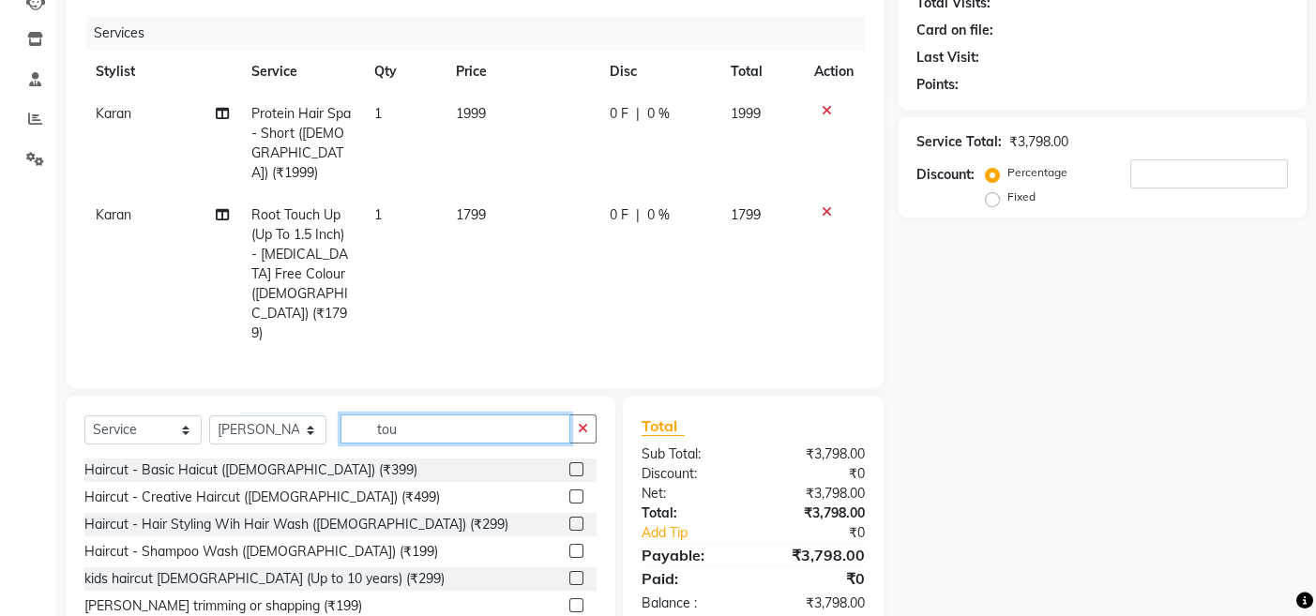
click at [449, 415] on input "tou" at bounding box center [455, 429] width 230 height 29
type input "t"
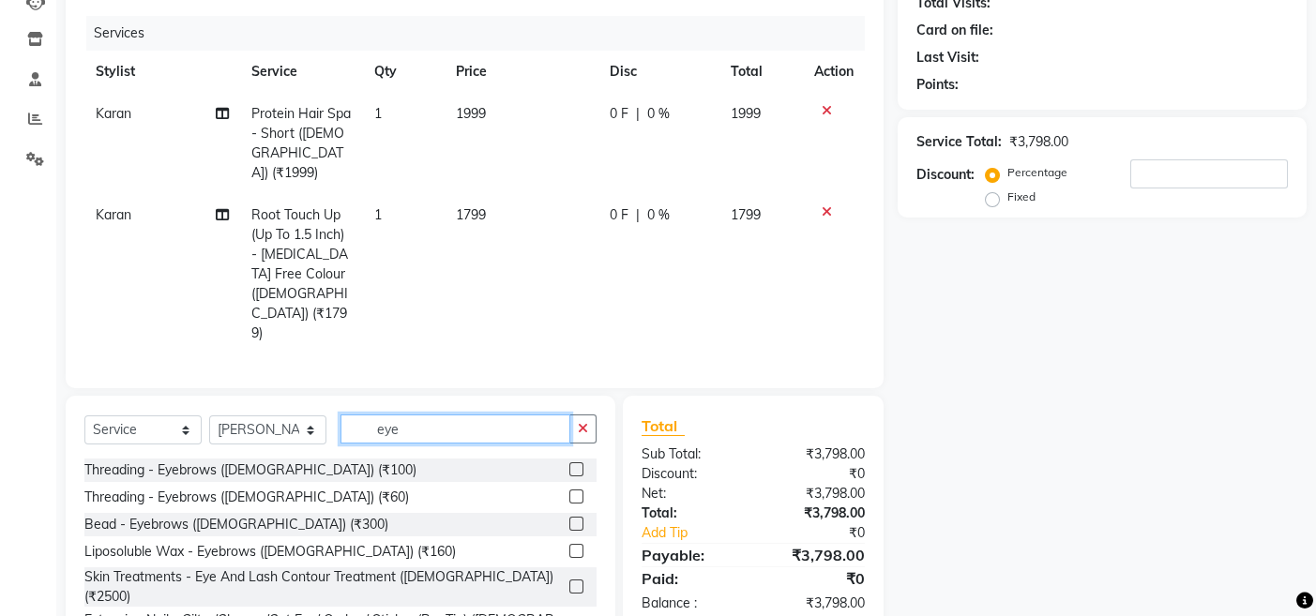
type input "eye"
click at [576, 490] on label at bounding box center [576, 497] width 14 height 14
click at [576, 491] on input "checkbox" at bounding box center [575, 497] width 12 height 12
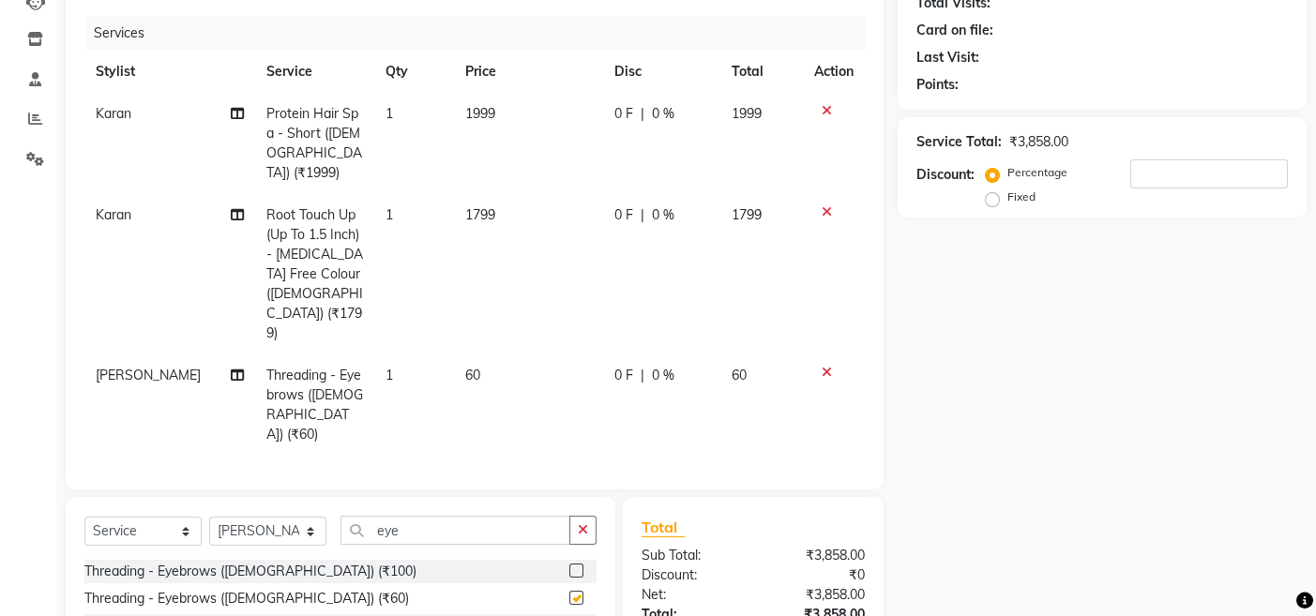
checkbox input "false"
click at [450, 516] on input "eye" at bounding box center [455, 530] width 230 height 29
type input "e"
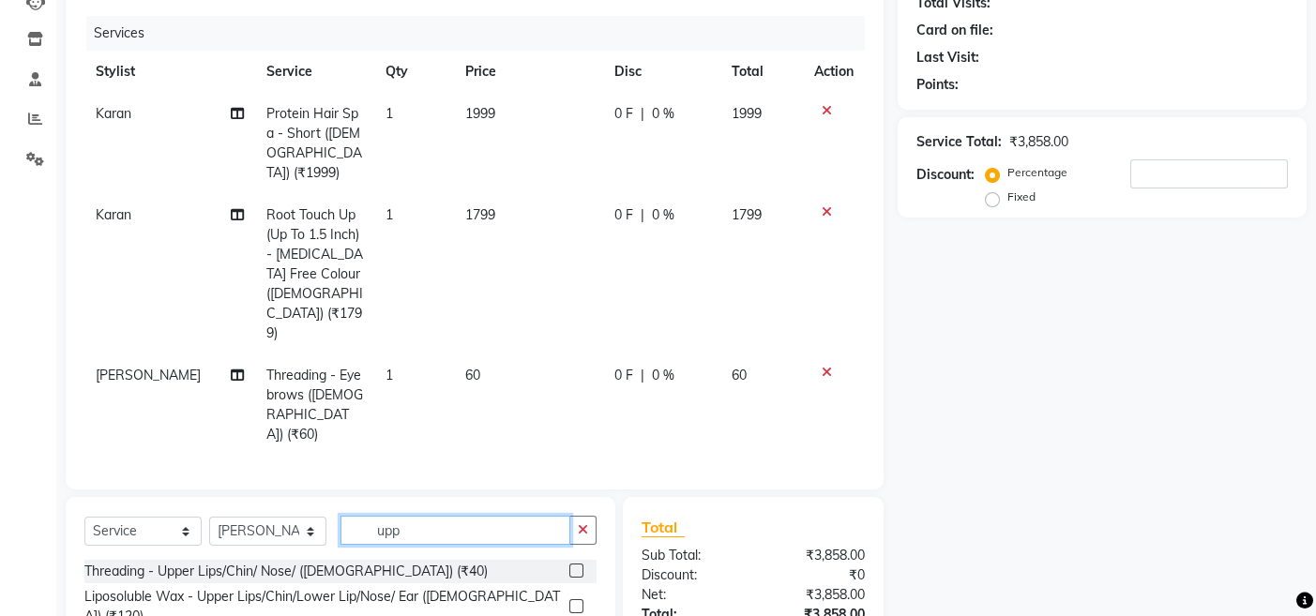
type input "upp"
click at [577, 564] on label at bounding box center [576, 571] width 14 height 14
click at [577, 566] on input "checkbox" at bounding box center [575, 572] width 12 height 12
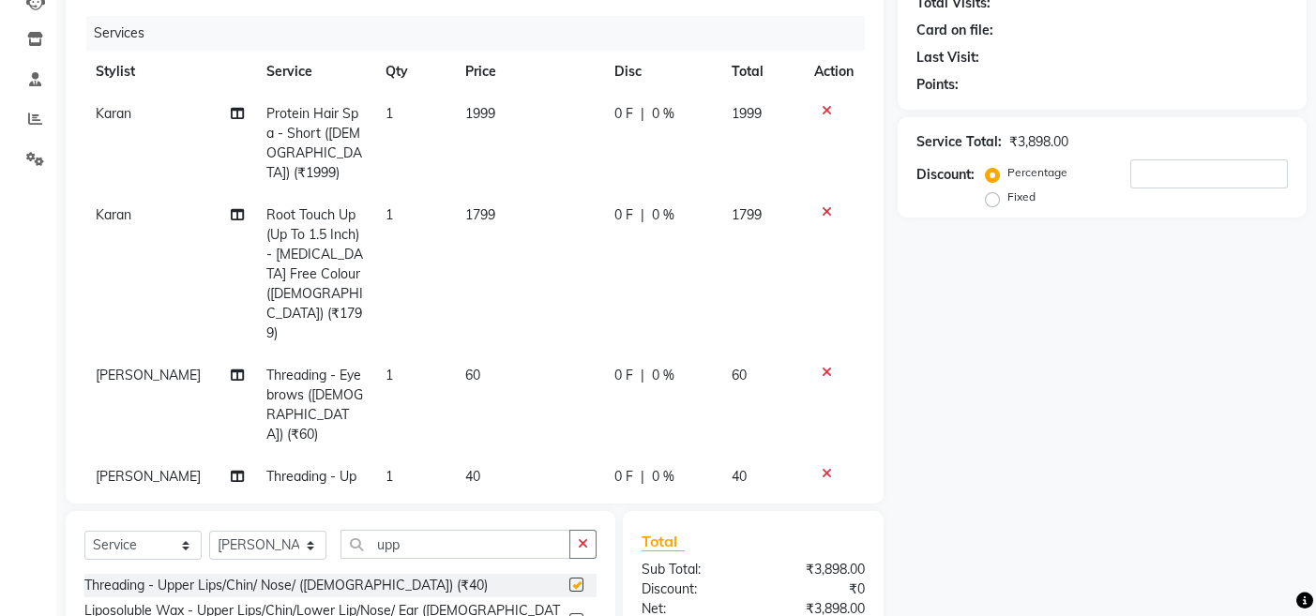
checkbox input "false"
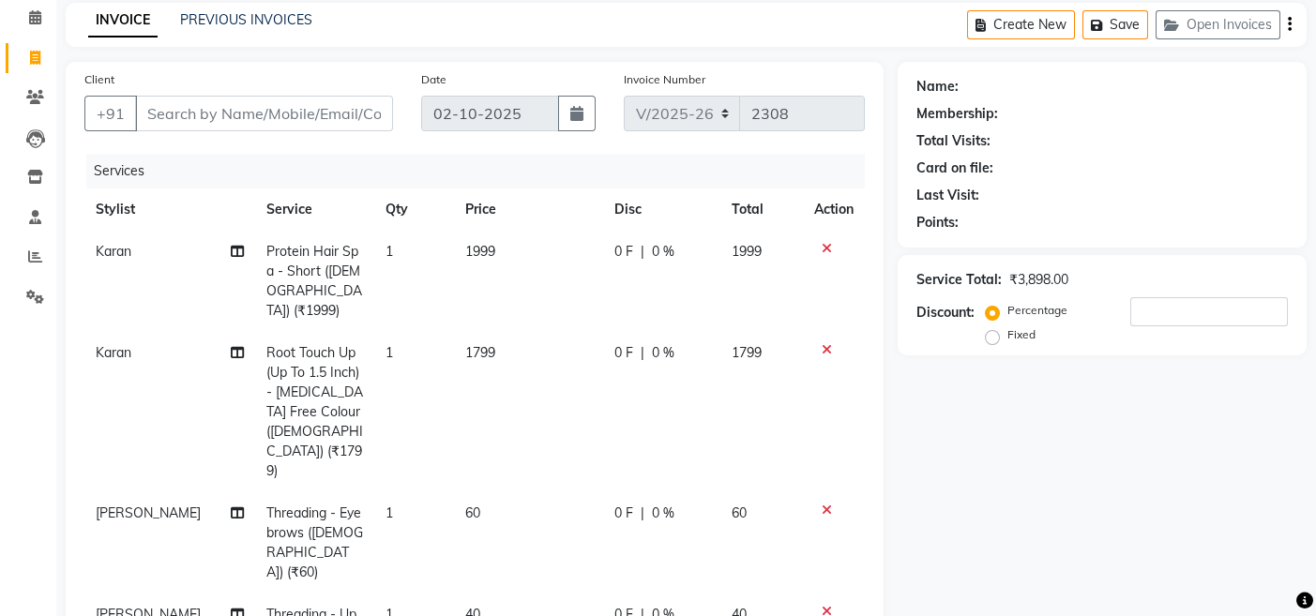
scroll to position [0, 0]
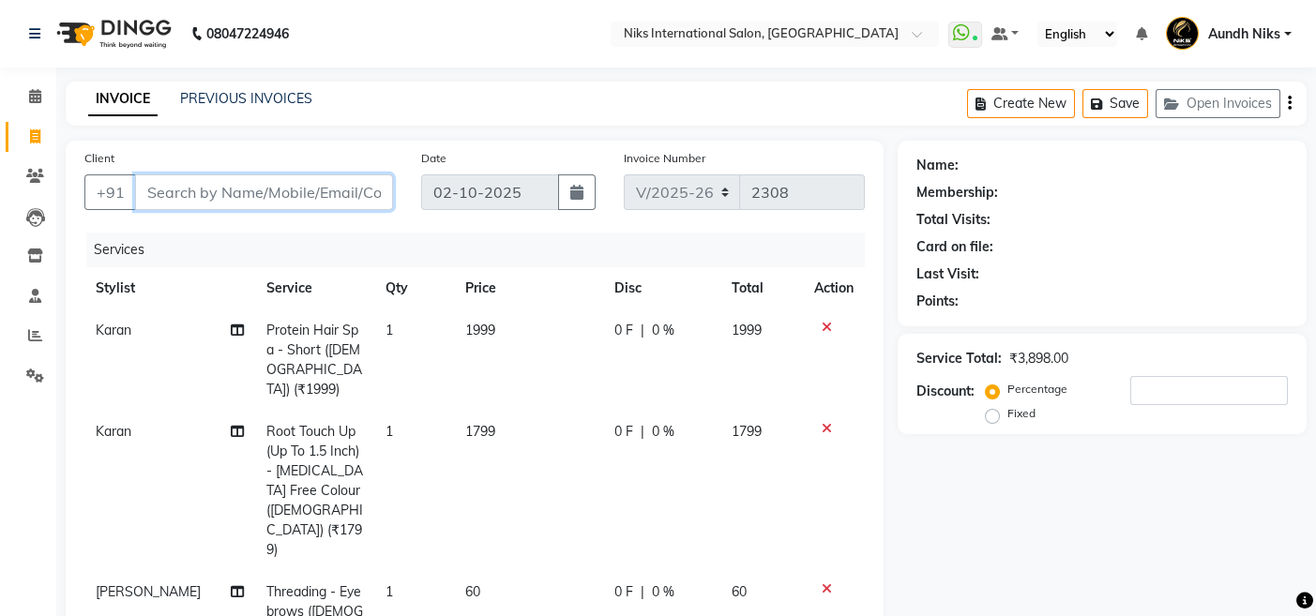
click at [205, 197] on input "Client" at bounding box center [264, 192] width 258 height 36
type input "9"
type input "0"
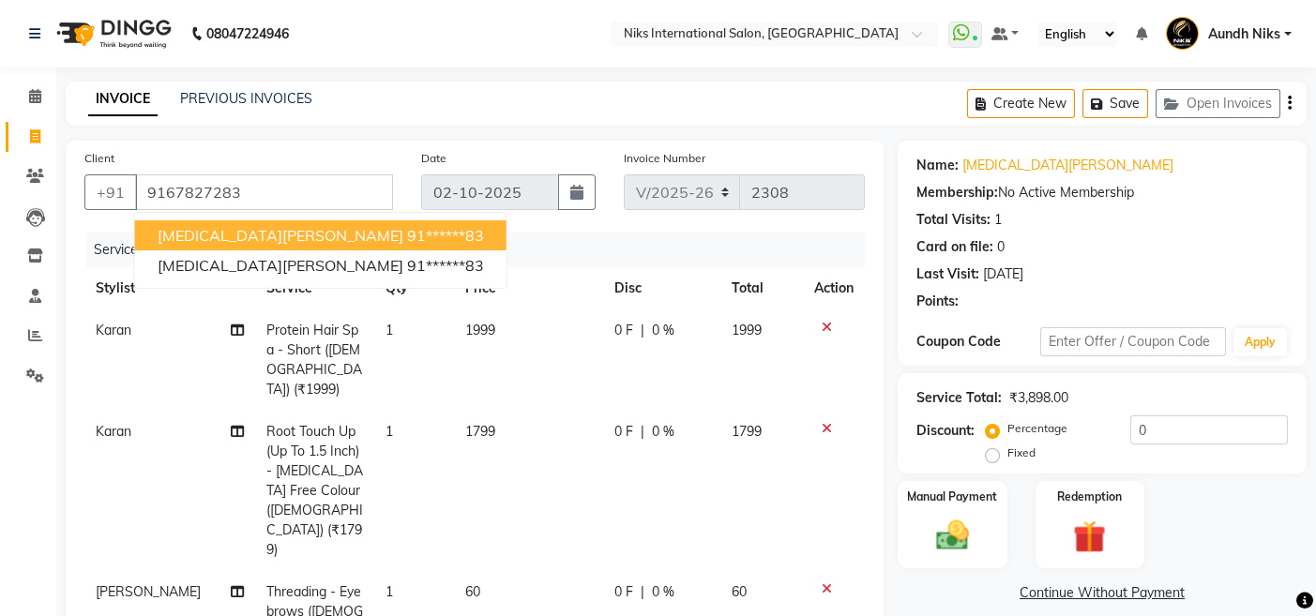
click at [252, 234] on span "[MEDICAL_DATA][PERSON_NAME]" at bounding box center [281, 235] width 246 height 19
type input "91******83"
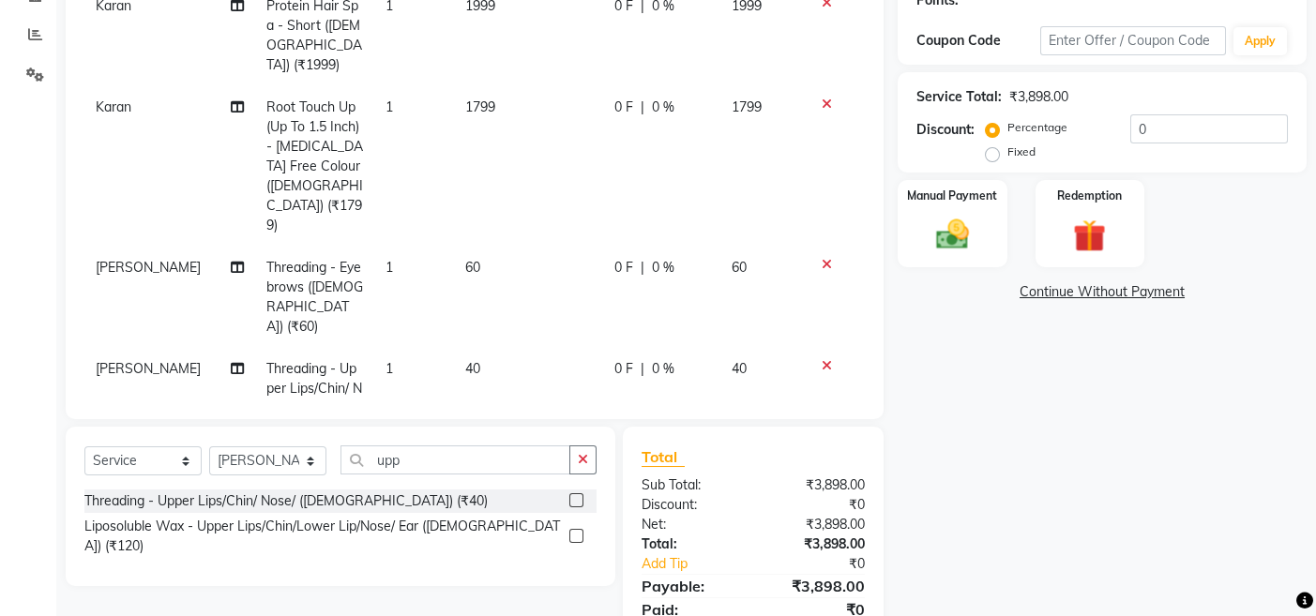
scroll to position [319, 0]
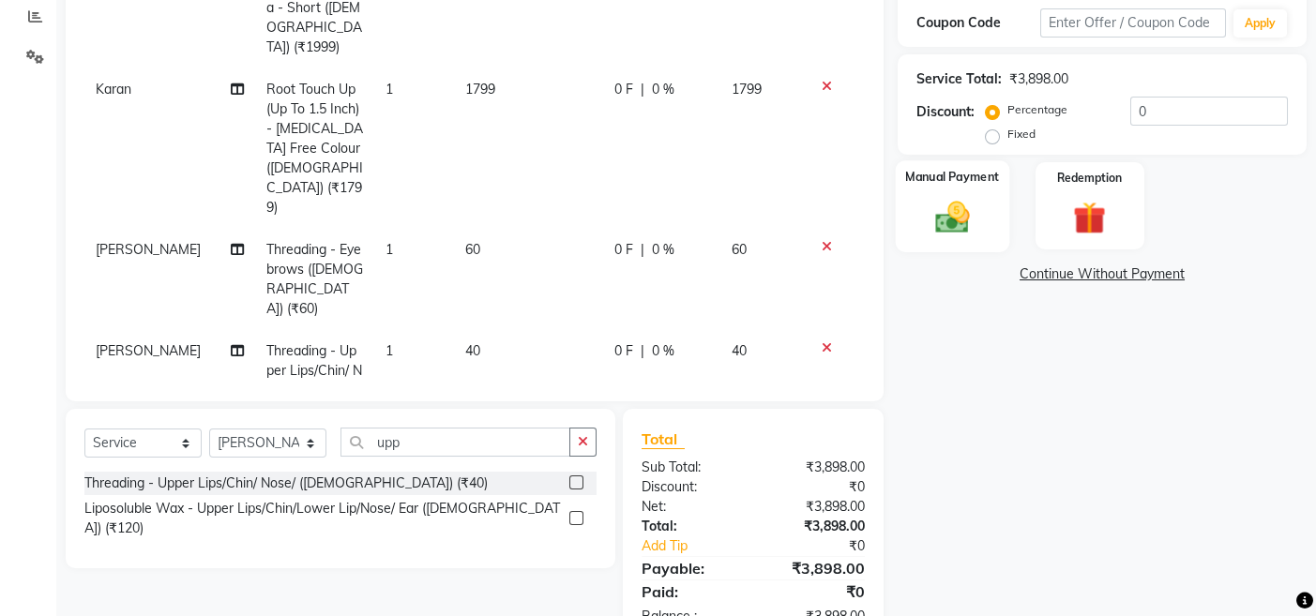
click at [983, 221] on div "Manual Payment" at bounding box center [952, 206] width 113 height 92
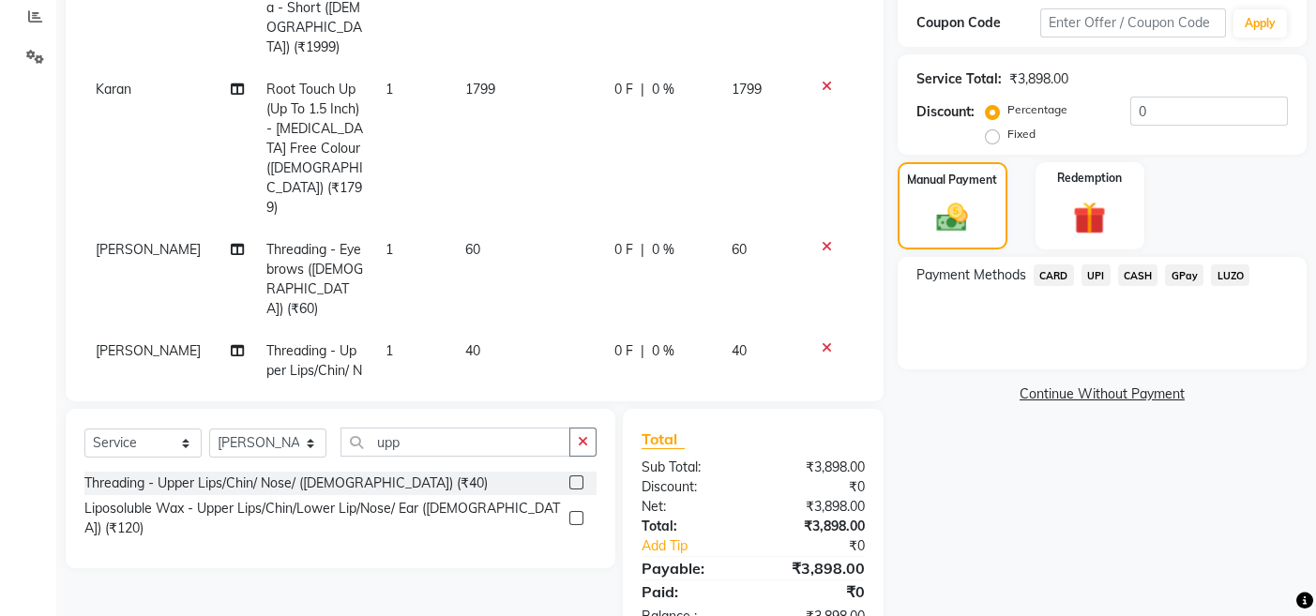
click at [1134, 280] on span "CASH" at bounding box center [1138, 276] width 40 height 22
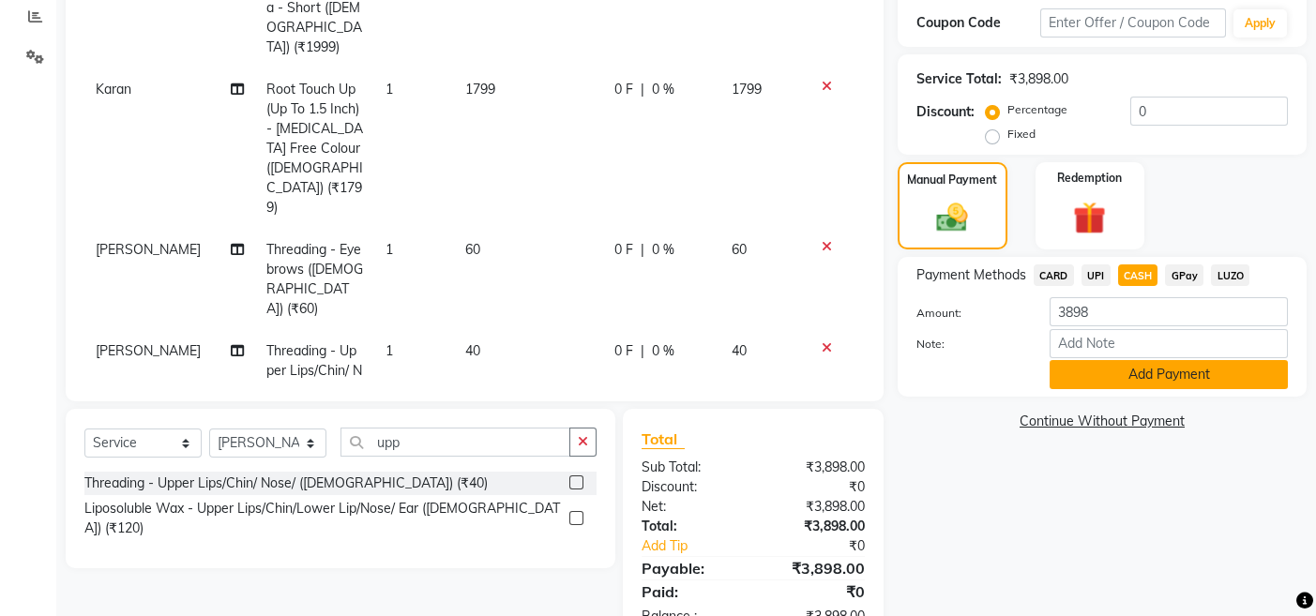
click at [1121, 372] on button "Add Payment" at bounding box center [1169, 374] width 238 height 29
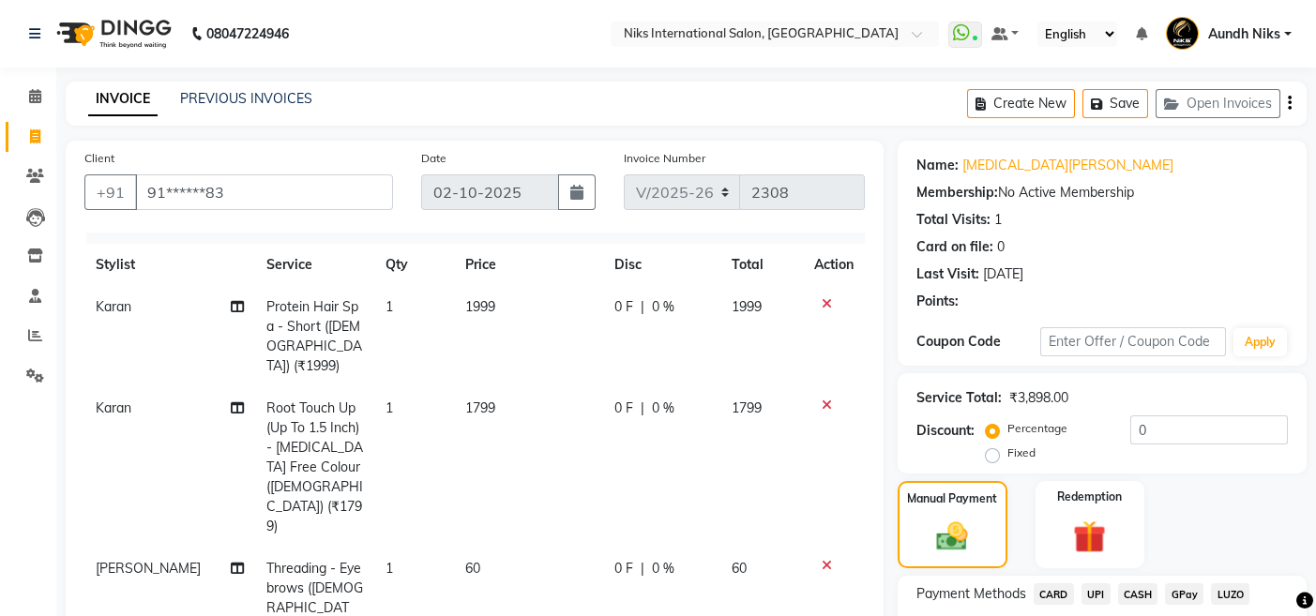
scroll to position [442, 0]
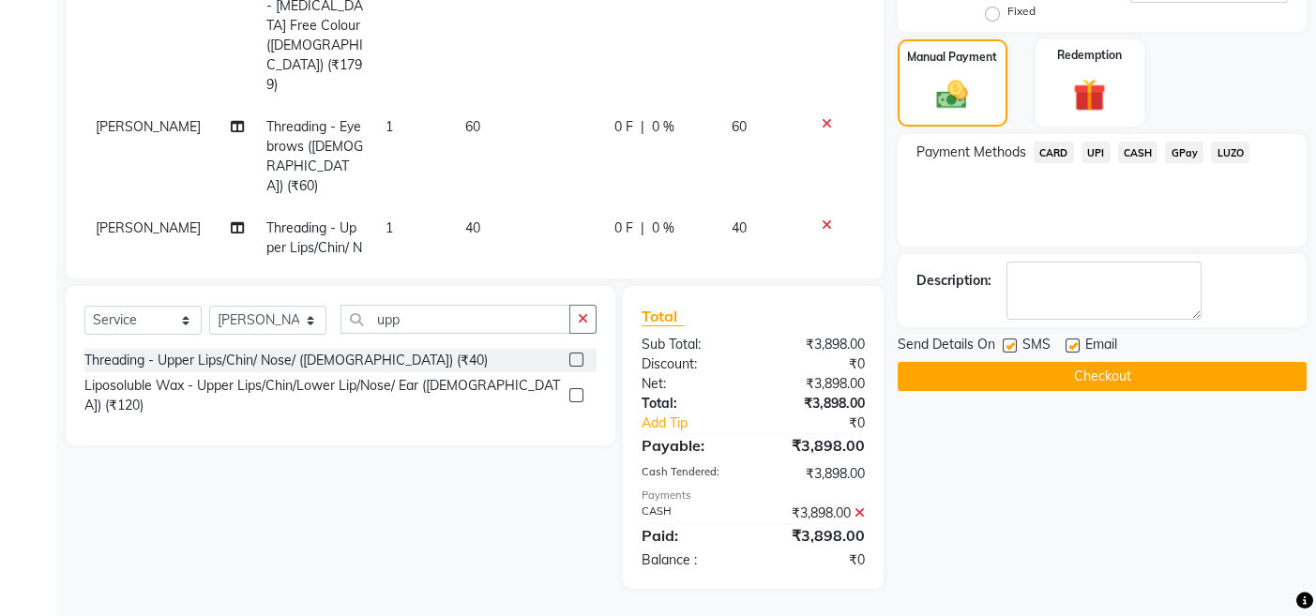
click at [1178, 380] on button "Checkout" at bounding box center [1102, 376] width 409 height 29
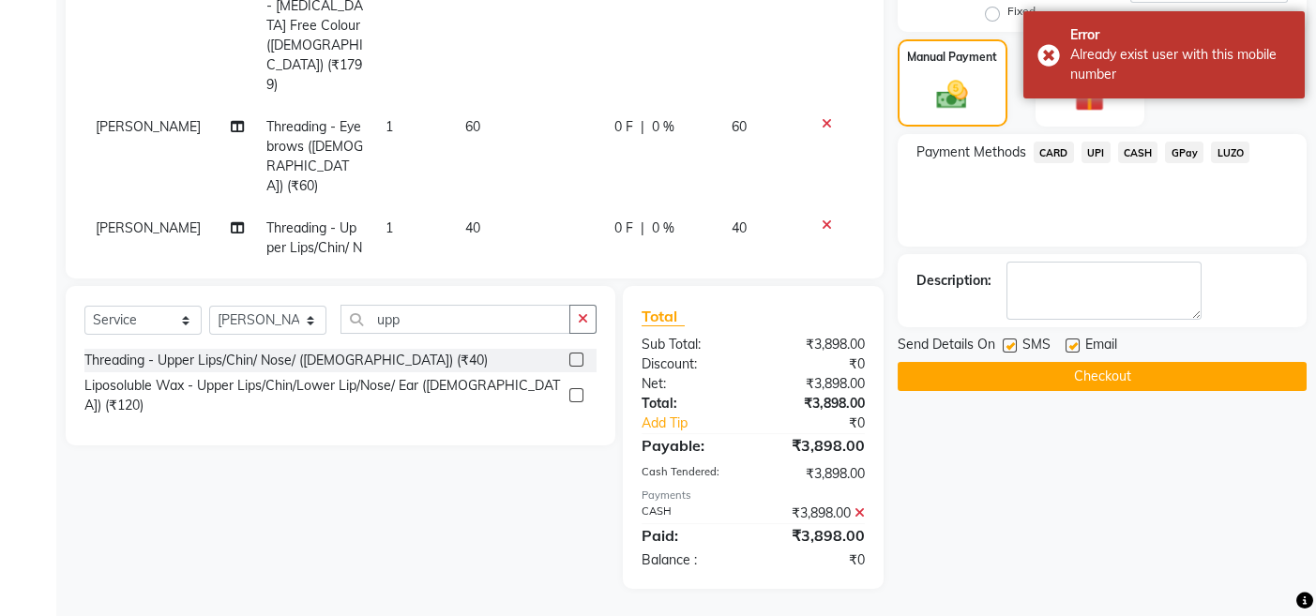
click at [970, 380] on button "Checkout" at bounding box center [1102, 376] width 409 height 29
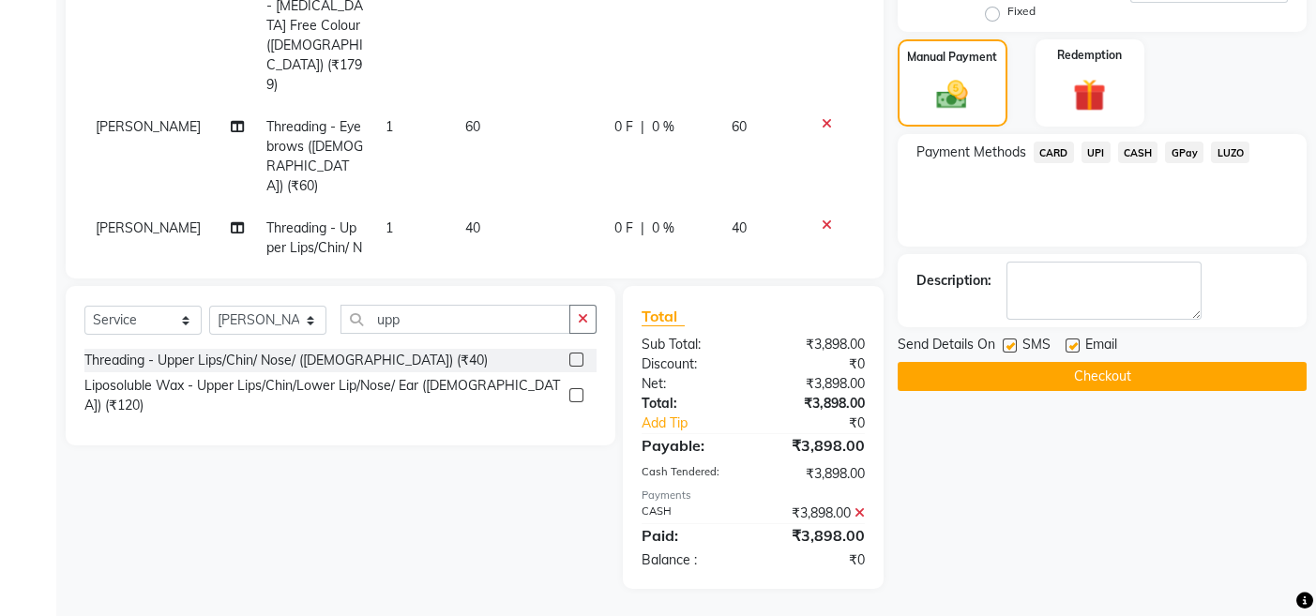
click at [1015, 385] on button "Checkout" at bounding box center [1102, 376] width 409 height 29
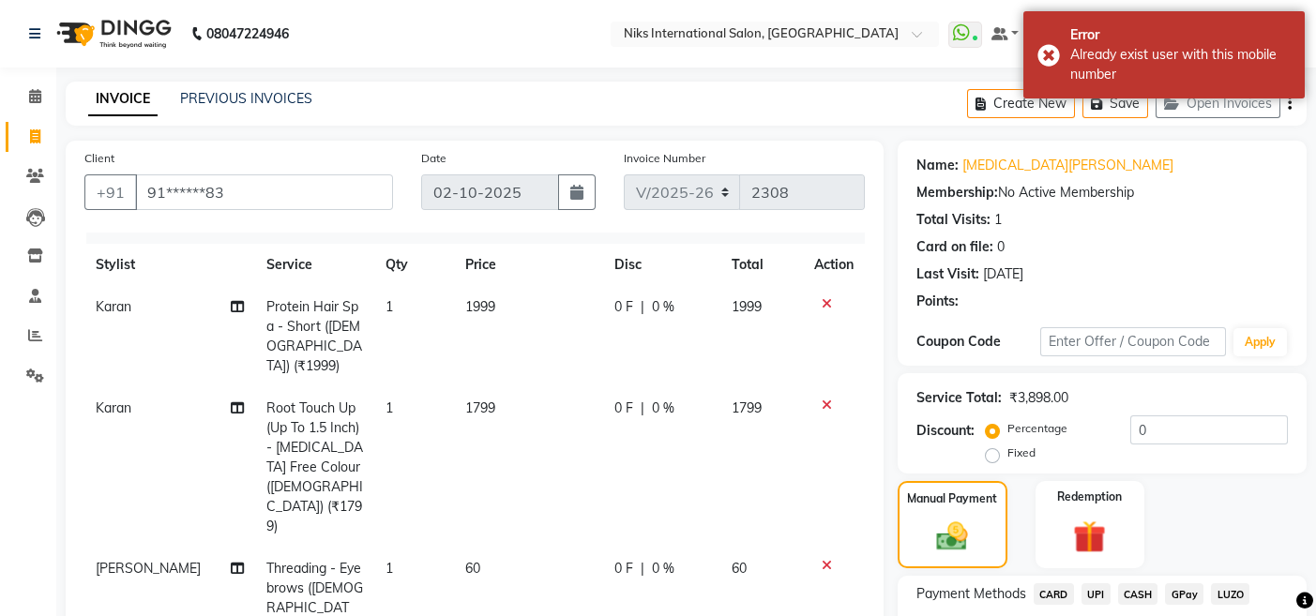
scroll to position [0, 0]
click at [289, 188] on input "91******83" at bounding box center [264, 192] width 258 height 36
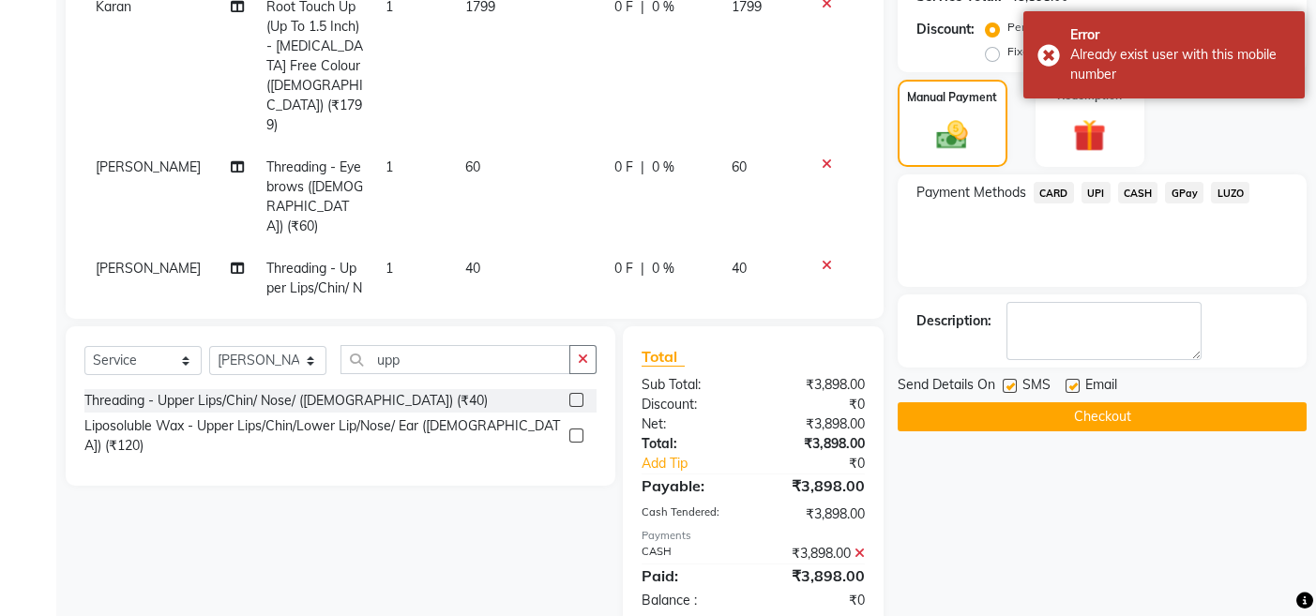
scroll to position [442, 0]
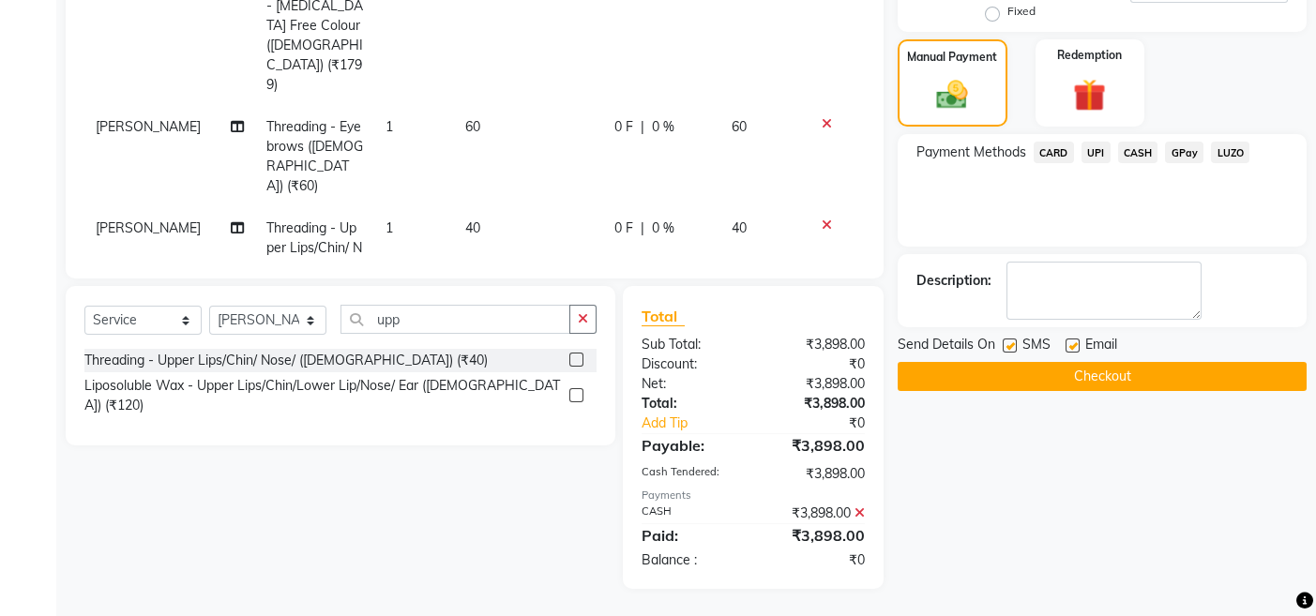
click at [1070, 387] on button "Checkout" at bounding box center [1102, 376] width 409 height 29
click at [1091, 362] on button "Checkout" at bounding box center [1102, 376] width 409 height 29
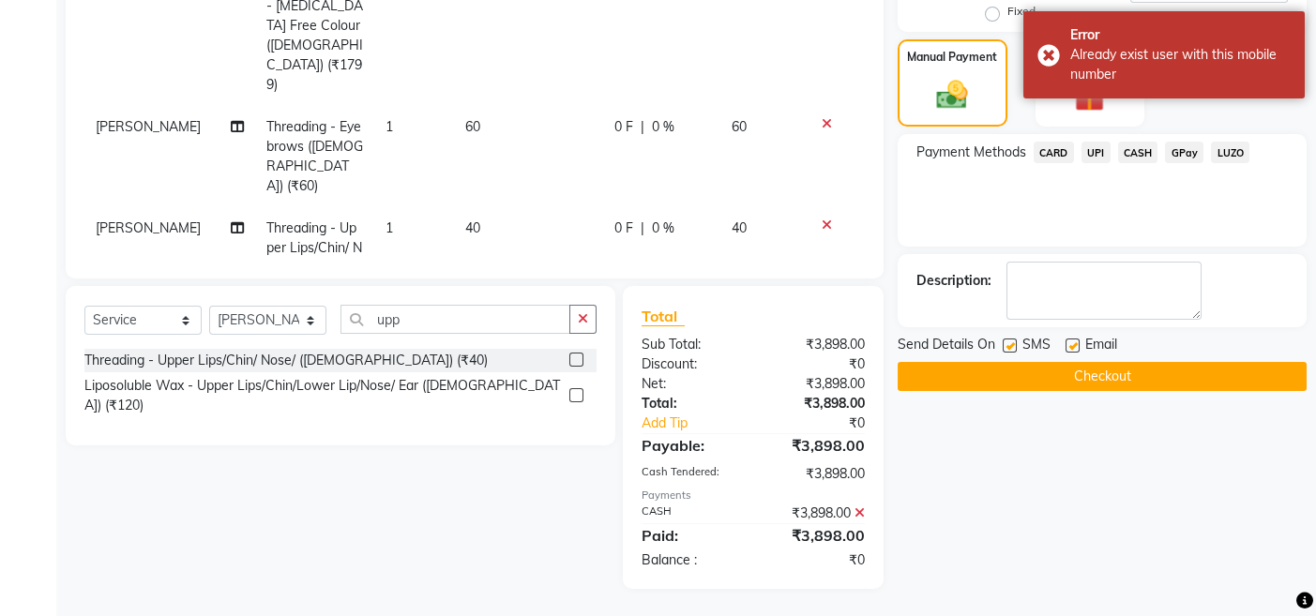
scroll to position [0, 0]
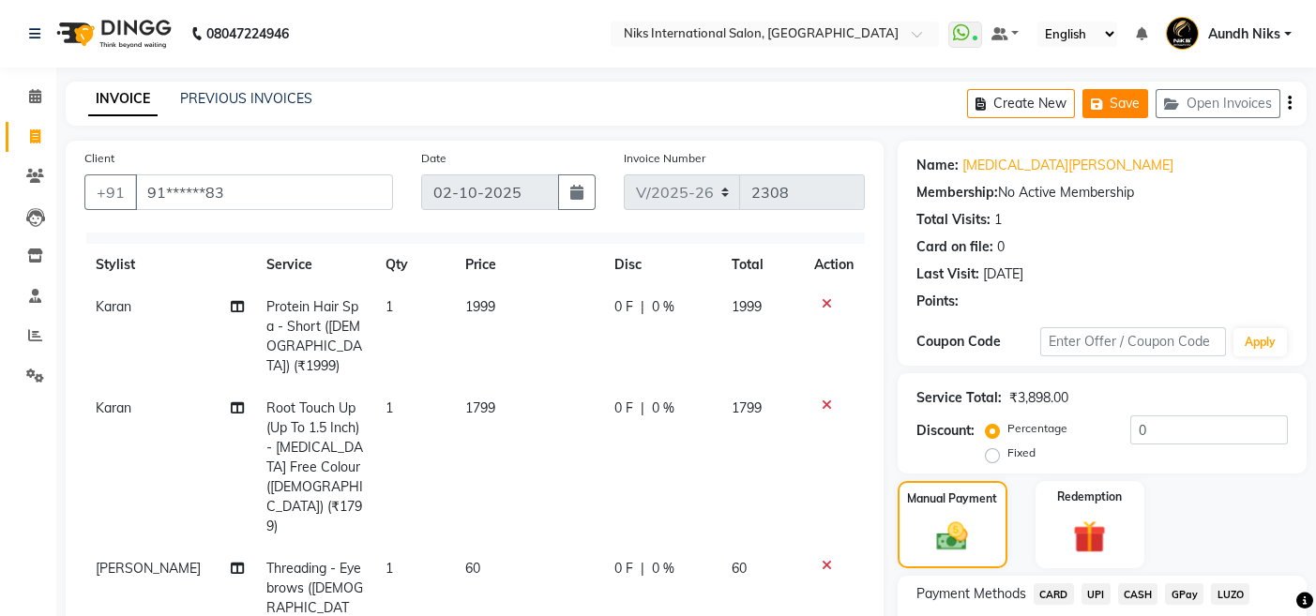
click at [1117, 103] on button "Save" at bounding box center [1115, 103] width 66 height 29
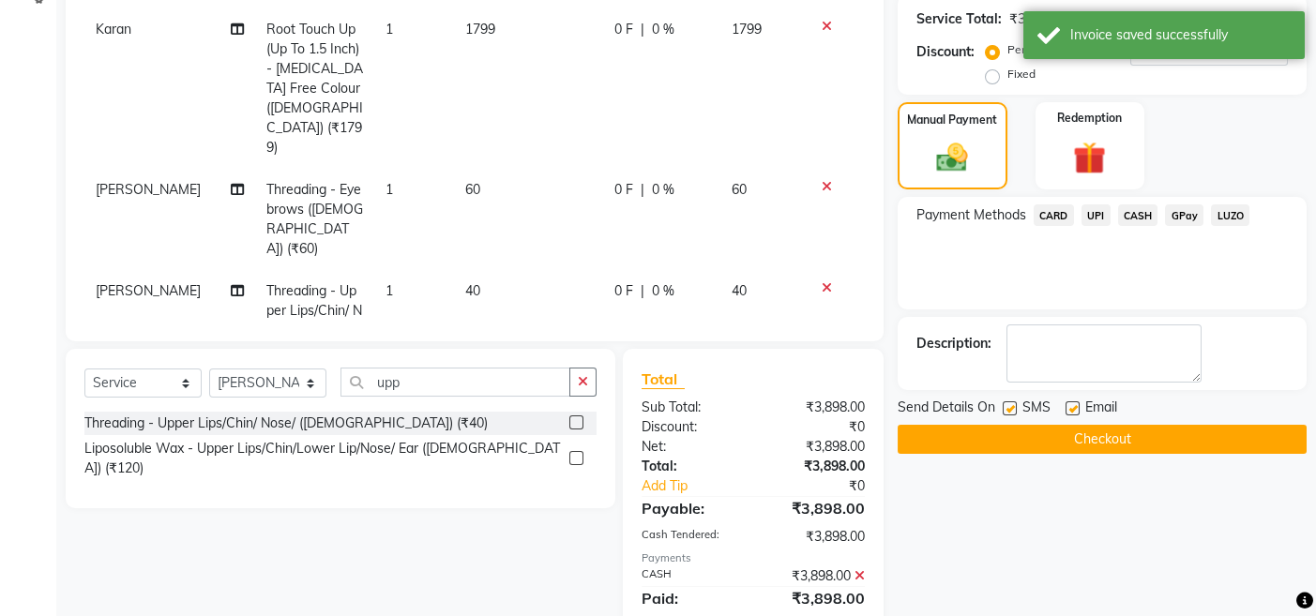
scroll to position [442, 0]
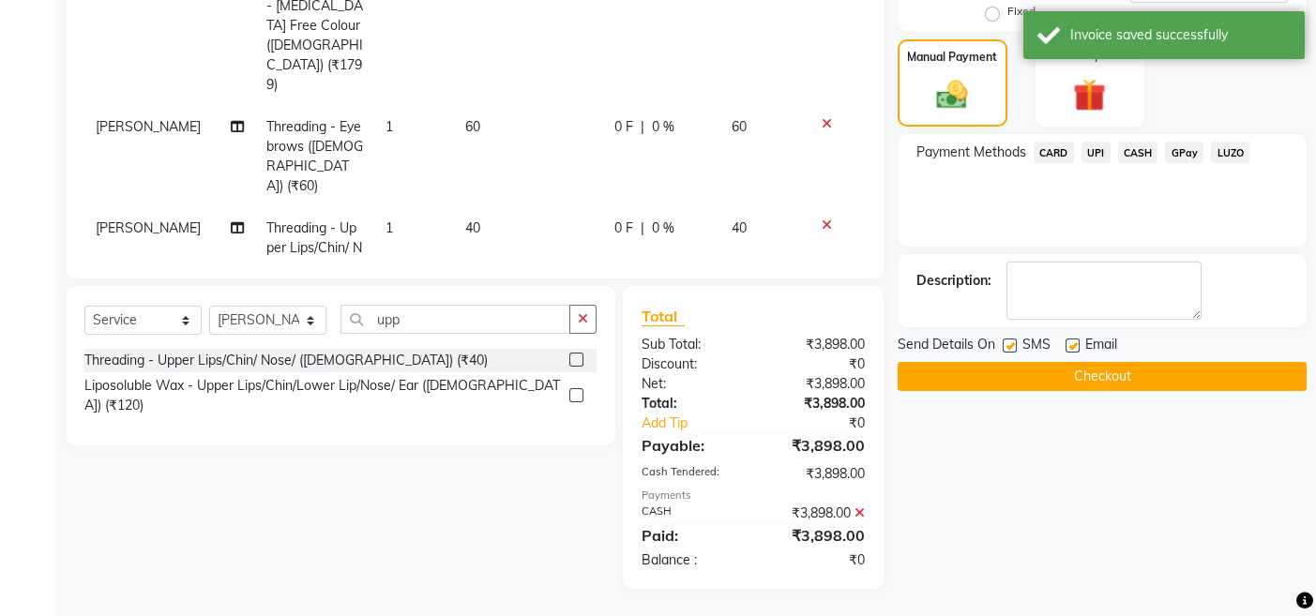
click at [1144, 370] on button "Checkout" at bounding box center [1102, 376] width 409 height 29
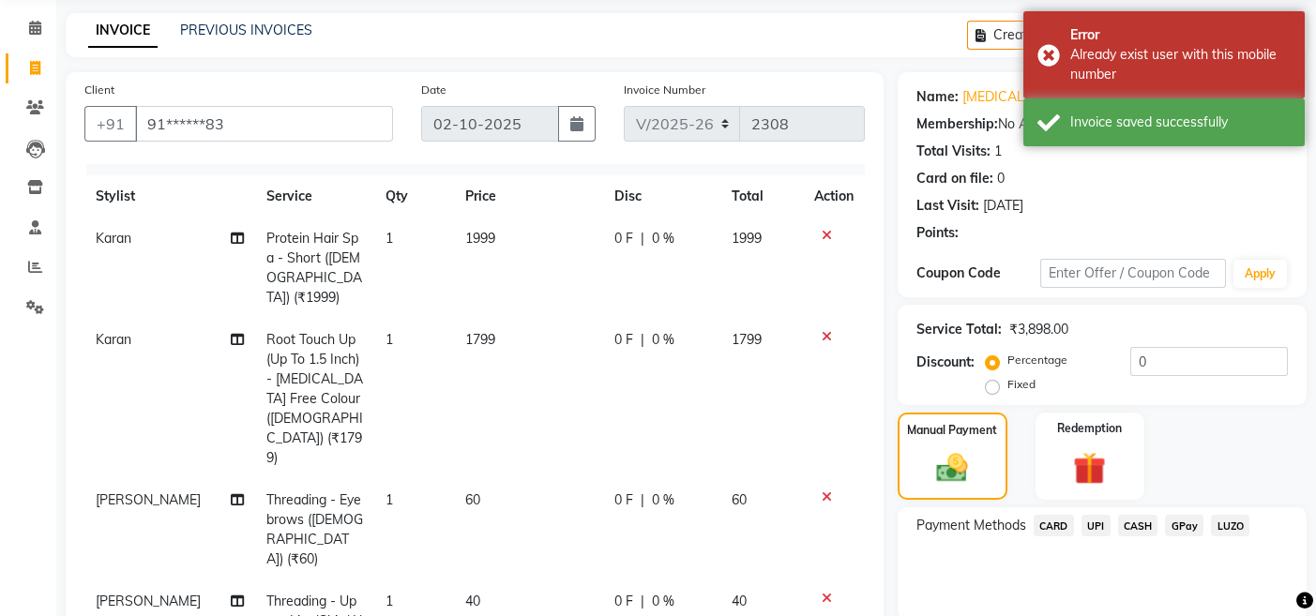
scroll to position [0, 0]
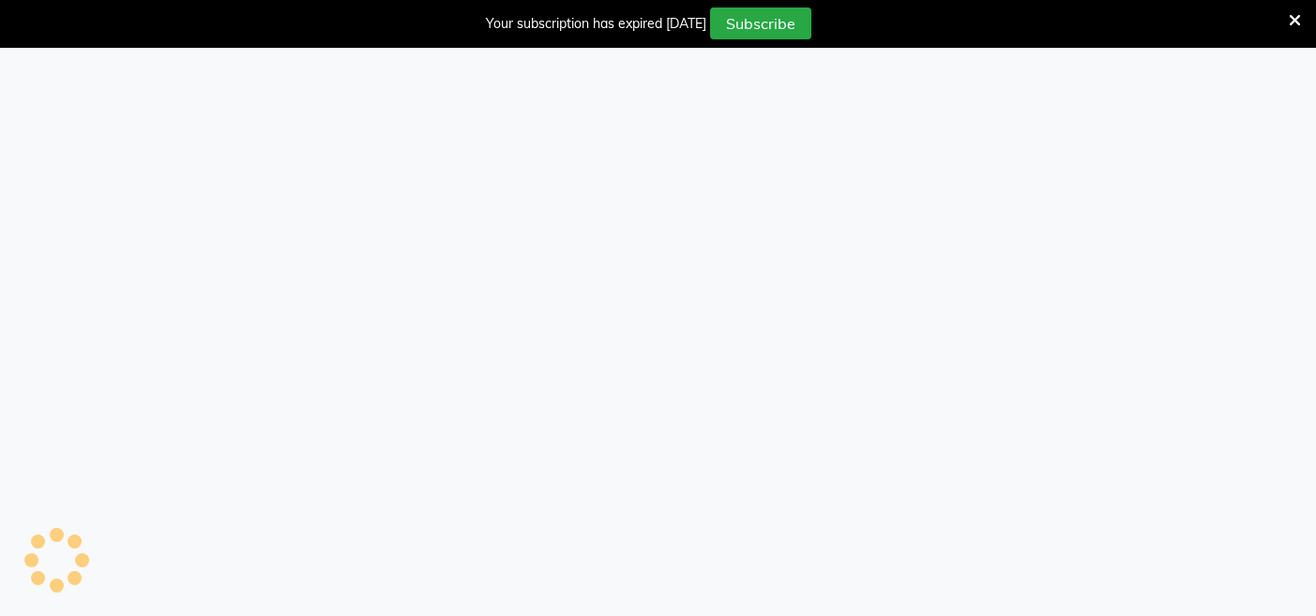
select select "6"
select select "service"
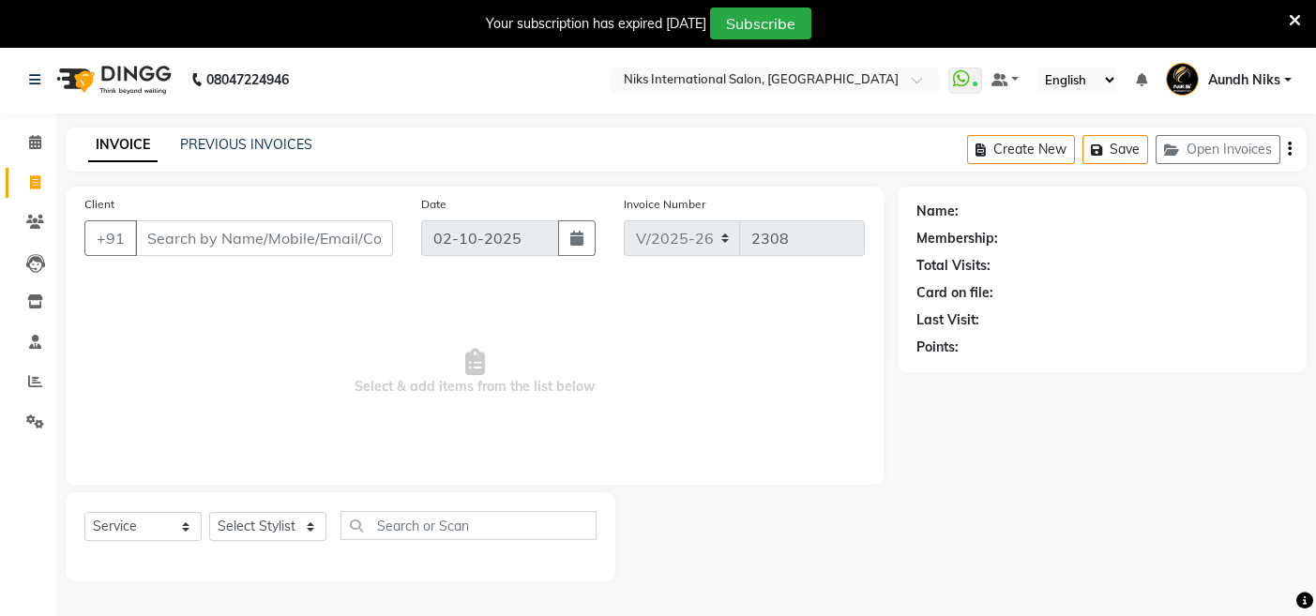
click at [1294, 20] on icon at bounding box center [1295, 20] width 12 height 17
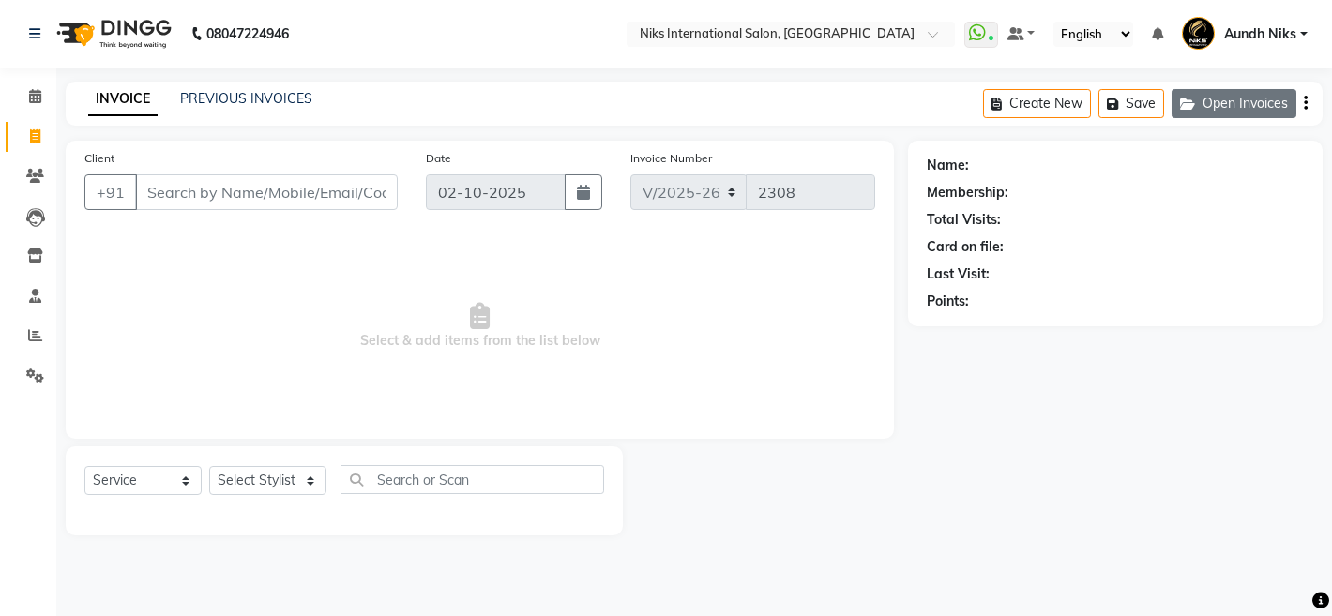
click at [1237, 113] on button "Open Invoices" at bounding box center [1234, 103] width 125 height 29
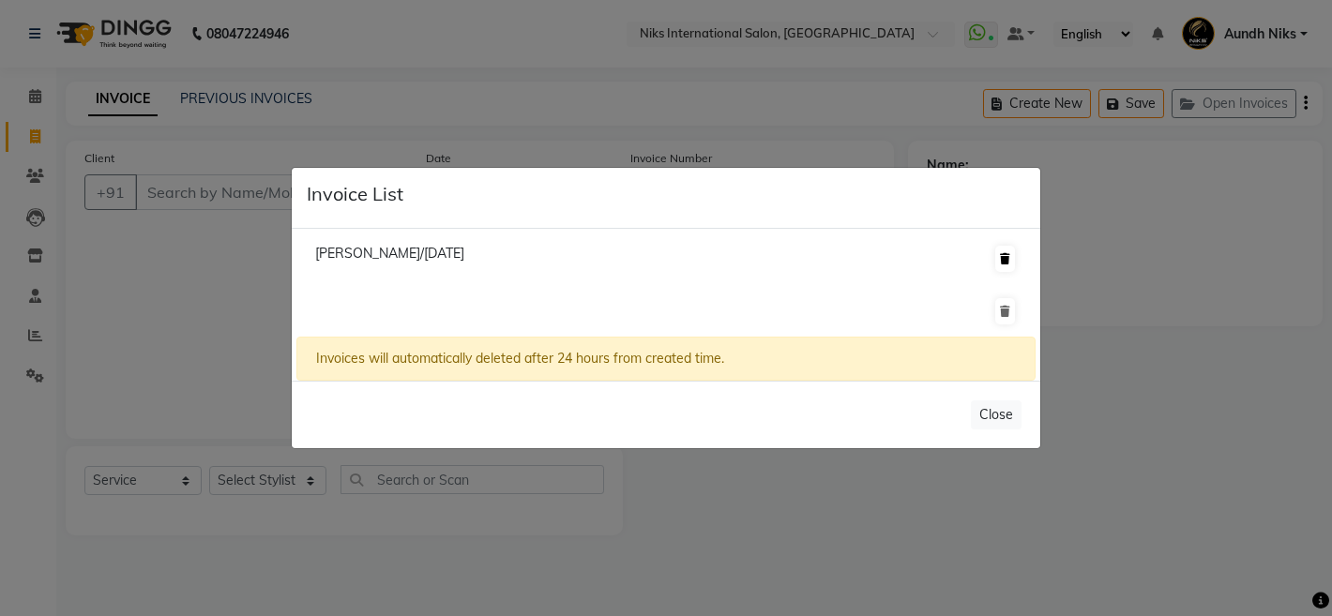
click at [1001, 261] on icon at bounding box center [1005, 258] width 10 height 11
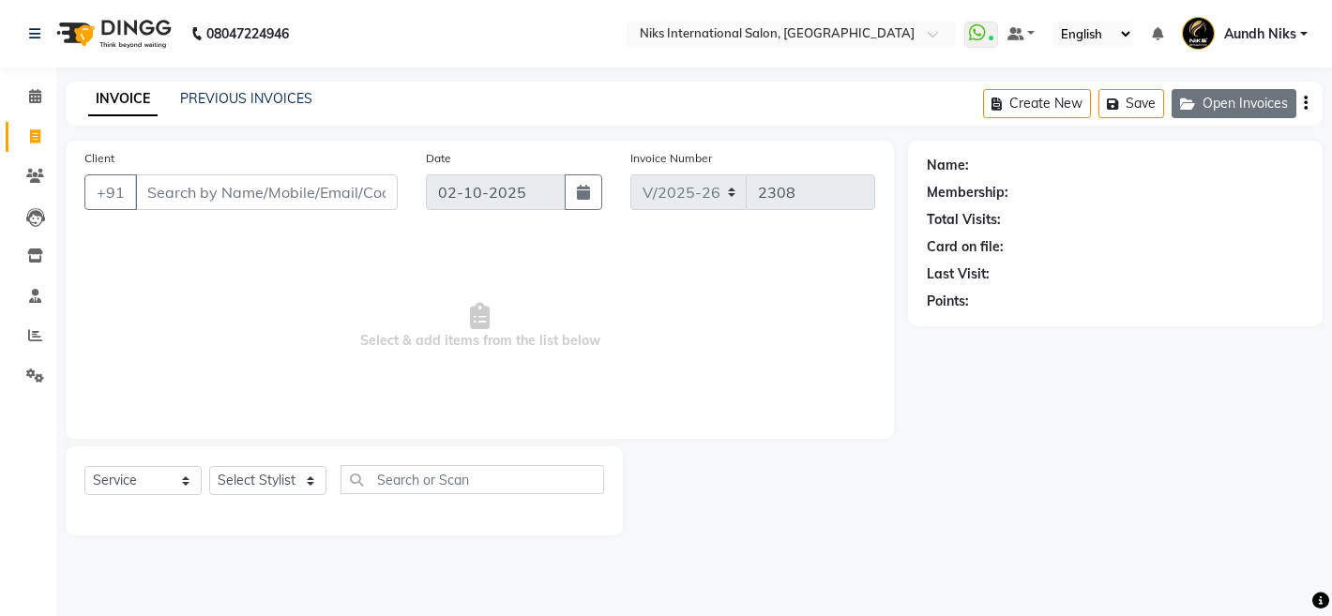
click at [1272, 100] on button "Open Invoices" at bounding box center [1234, 103] width 125 height 29
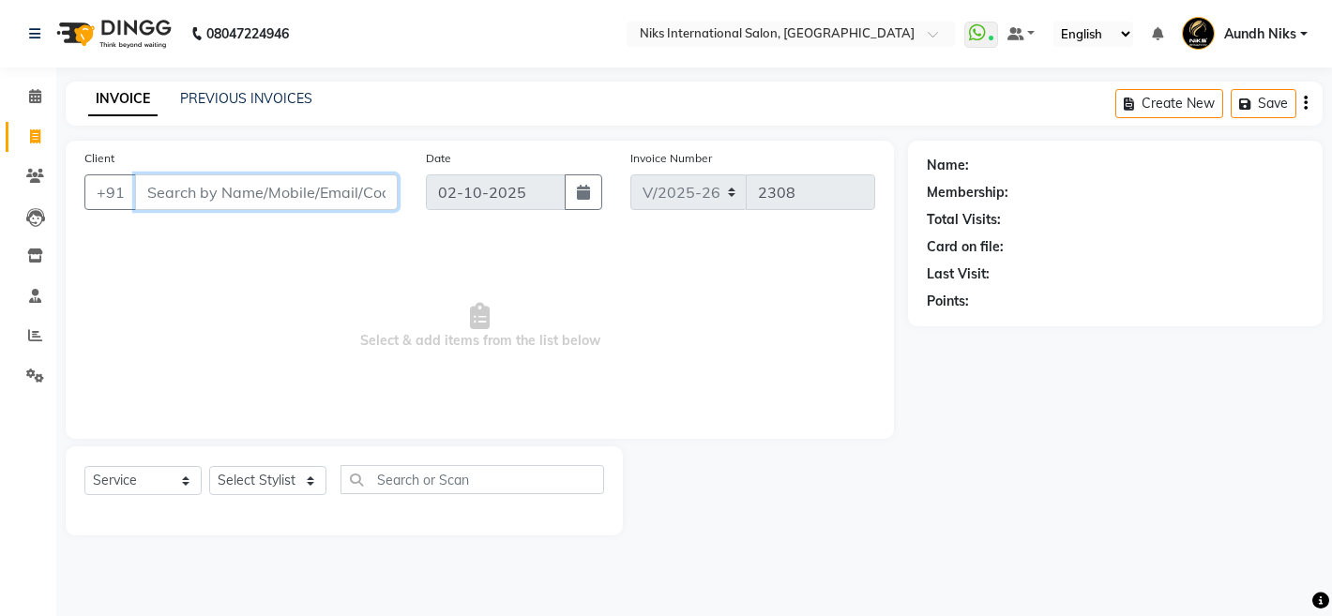
click at [209, 204] on input "Client" at bounding box center [266, 192] width 263 height 36
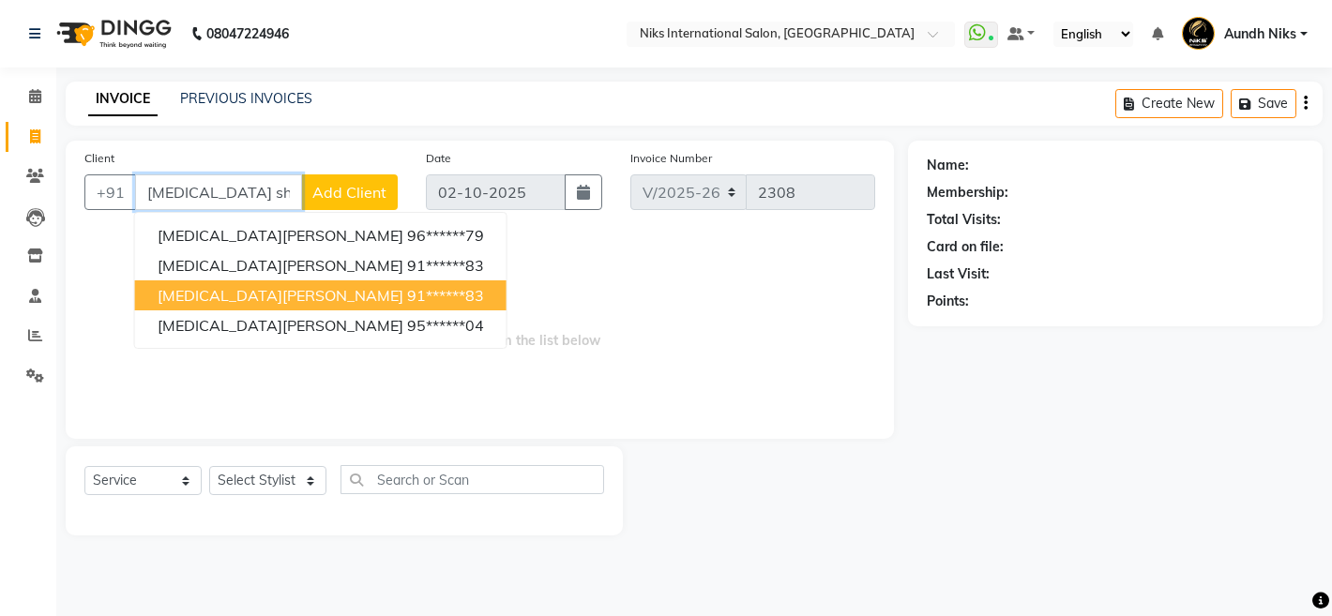
click at [407, 298] on ngb-highlight "91******83" at bounding box center [445, 295] width 77 height 19
type input "91******83"
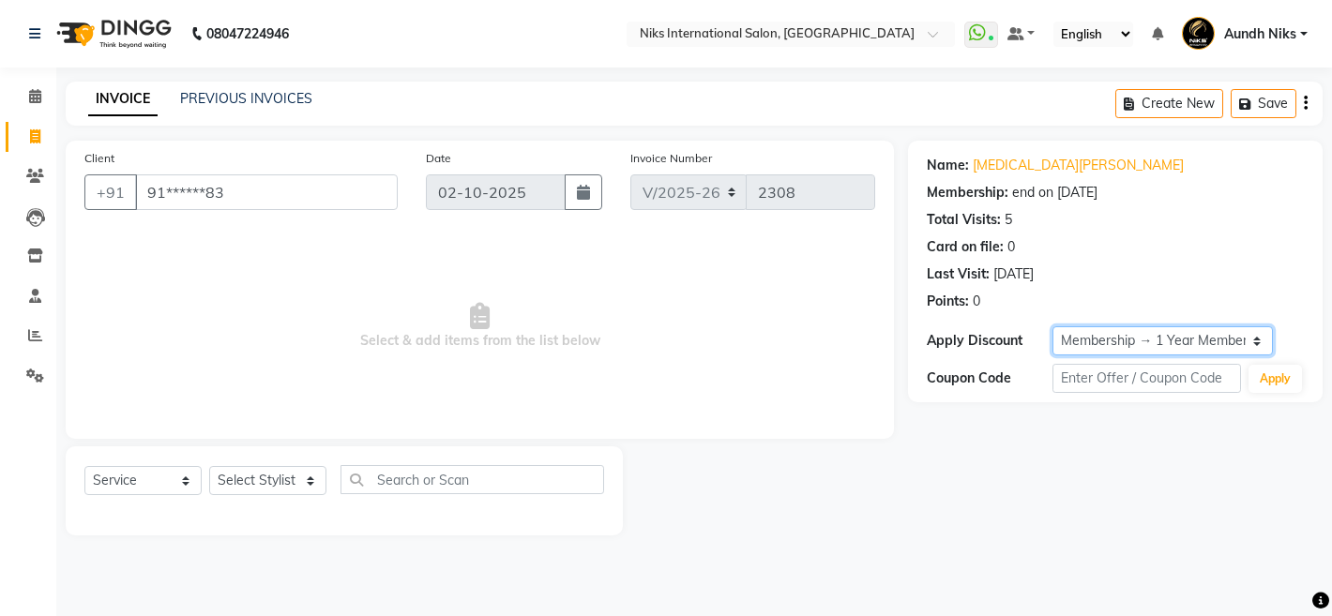
click at [1061, 337] on select "Select Membership → 1 Year Membership" at bounding box center [1161, 340] width 219 height 29
select select "0:"
click at [1052, 326] on select "Select Membership → 1 Year Membership" at bounding box center [1161, 340] width 219 height 29
click at [268, 474] on select "Select Stylist [PERSON_NAME] Aundh Niks [PERSON_NAME] Jiya [PERSON_NAME] Mahhi …" at bounding box center [267, 480] width 117 height 29
click at [209, 466] on select "Select Stylist [PERSON_NAME] Aundh Niks [PERSON_NAME] Jiya [PERSON_NAME] Mahhi …" at bounding box center [267, 480] width 117 height 29
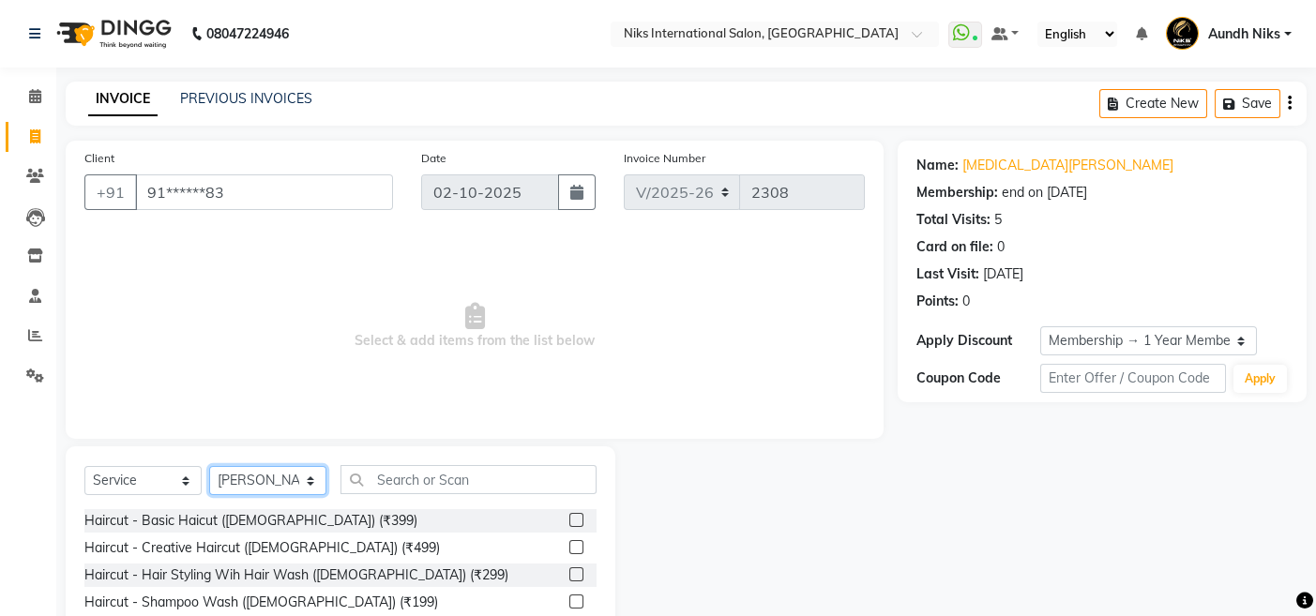
click at [257, 492] on select "Select Stylist [PERSON_NAME] Aundh Niks [PERSON_NAME] Jiya [PERSON_NAME] Mahhi …" at bounding box center [267, 480] width 117 height 29
select select "22944"
click at [209, 466] on select "Select Stylist [PERSON_NAME] Aundh Niks [PERSON_NAME] Jiya [PERSON_NAME] Mahhi …" at bounding box center [267, 480] width 117 height 29
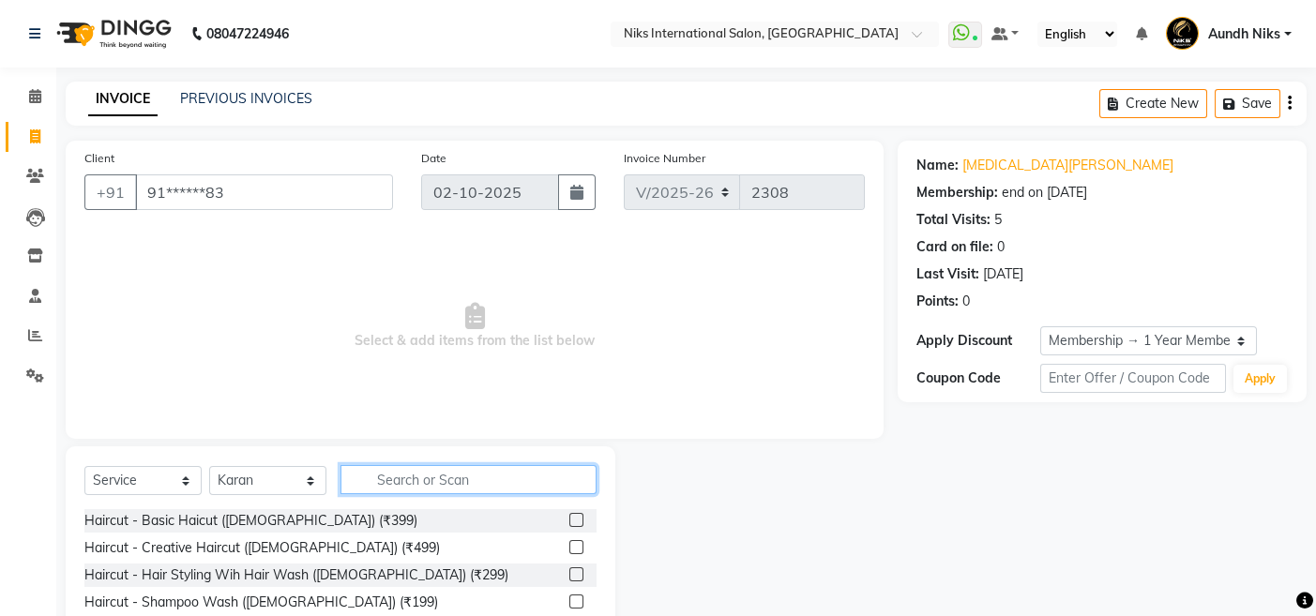
click at [461, 487] on input "text" at bounding box center [468, 479] width 256 height 29
type input "prote"
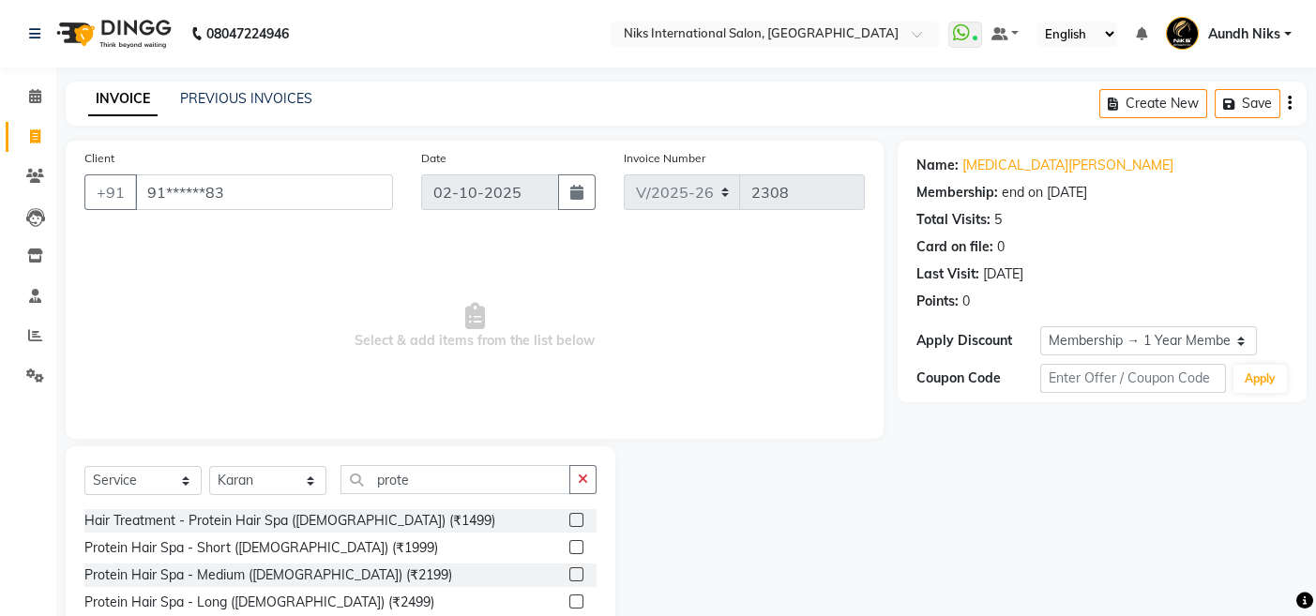
click at [577, 545] on label at bounding box center [576, 547] width 14 height 14
click at [577, 545] on input "checkbox" at bounding box center [575, 548] width 12 height 12
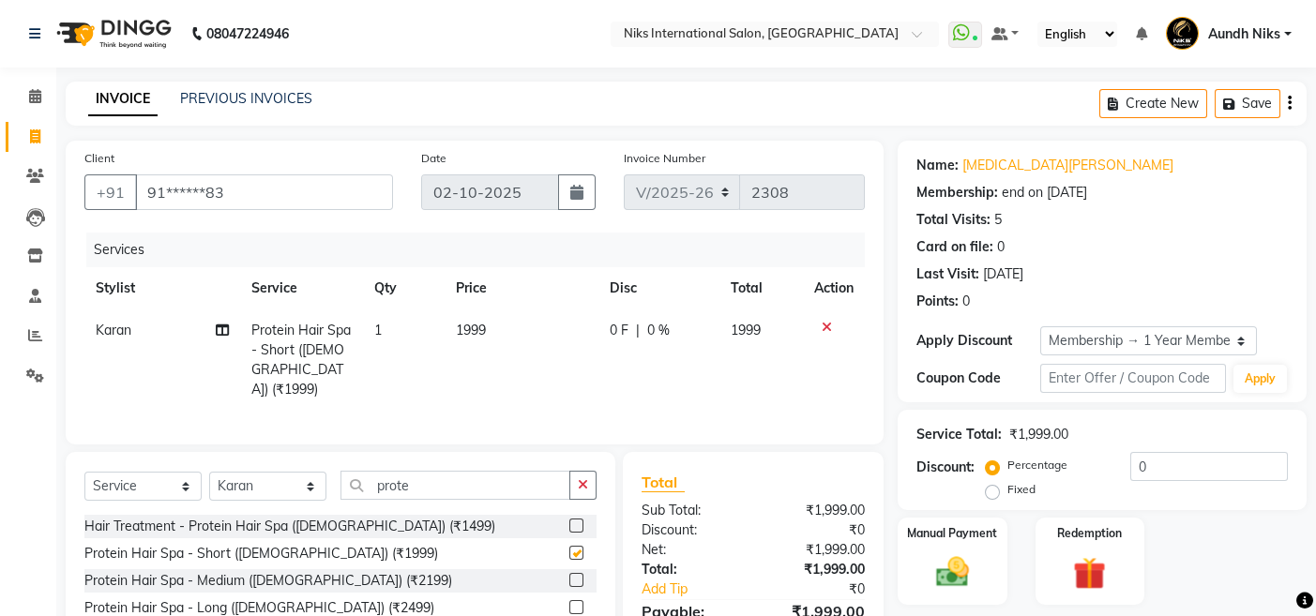
checkbox input "false"
click at [428, 482] on input "prote" at bounding box center [455, 485] width 230 height 29
type input "p"
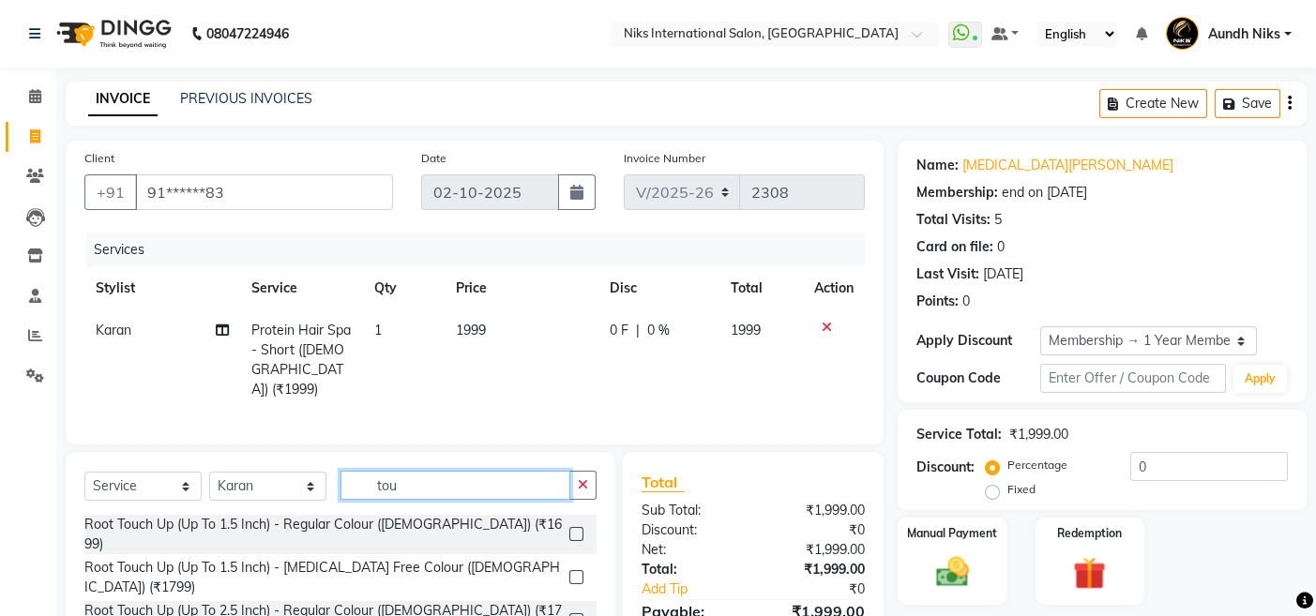
type input "tou"
click at [582, 570] on label at bounding box center [576, 577] width 14 height 14
click at [582, 572] on input "checkbox" at bounding box center [575, 578] width 12 height 12
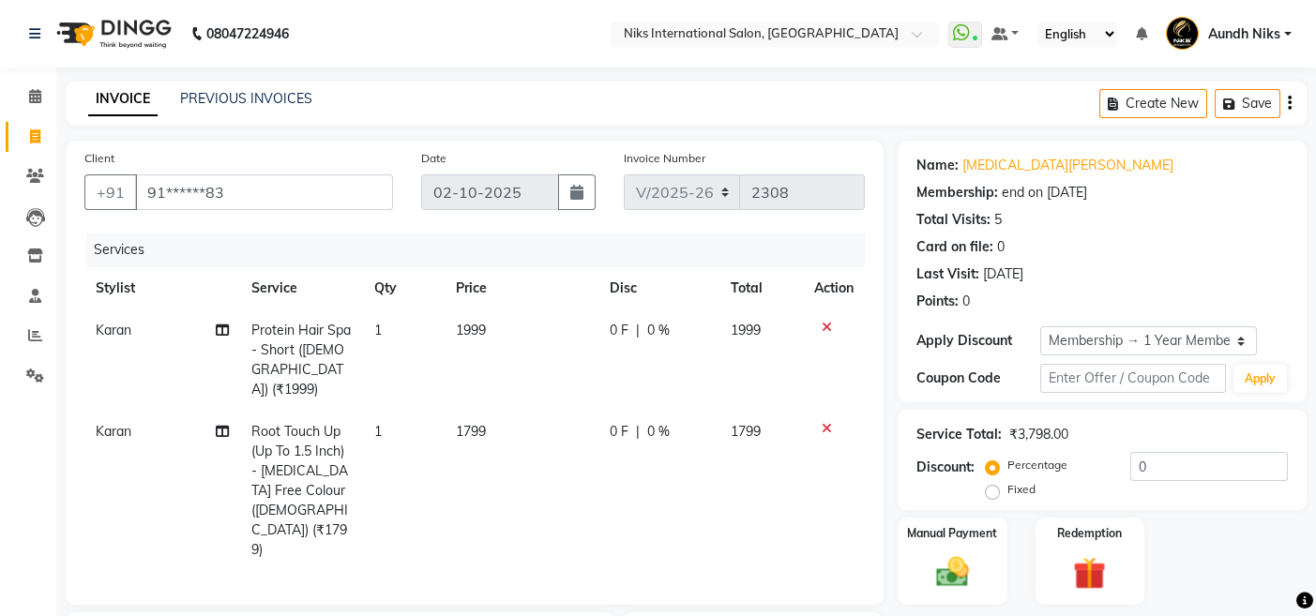
checkbox input "false"
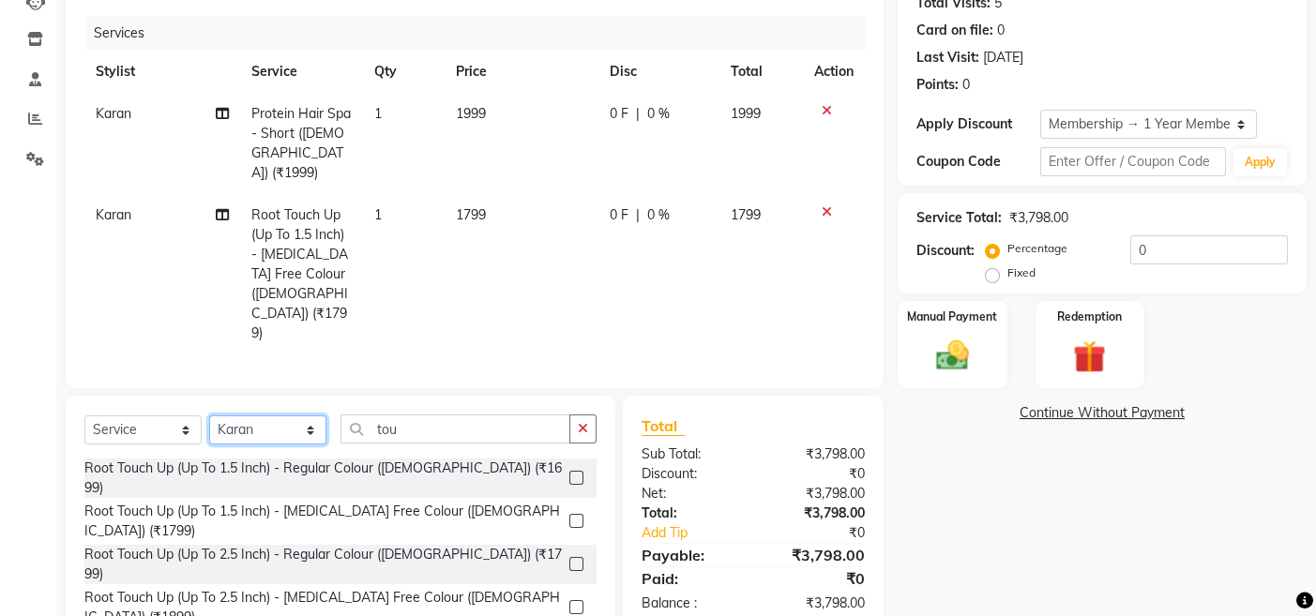
click at [263, 416] on select "Select Stylist [PERSON_NAME] Aundh Niks [PERSON_NAME] Jiya [PERSON_NAME] Mahhi …" at bounding box center [267, 430] width 117 height 29
select select "20840"
click at [209, 416] on select "Select Stylist [PERSON_NAME] Aundh Niks [PERSON_NAME] Jiya [PERSON_NAME] Mahhi …" at bounding box center [267, 430] width 117 height 29
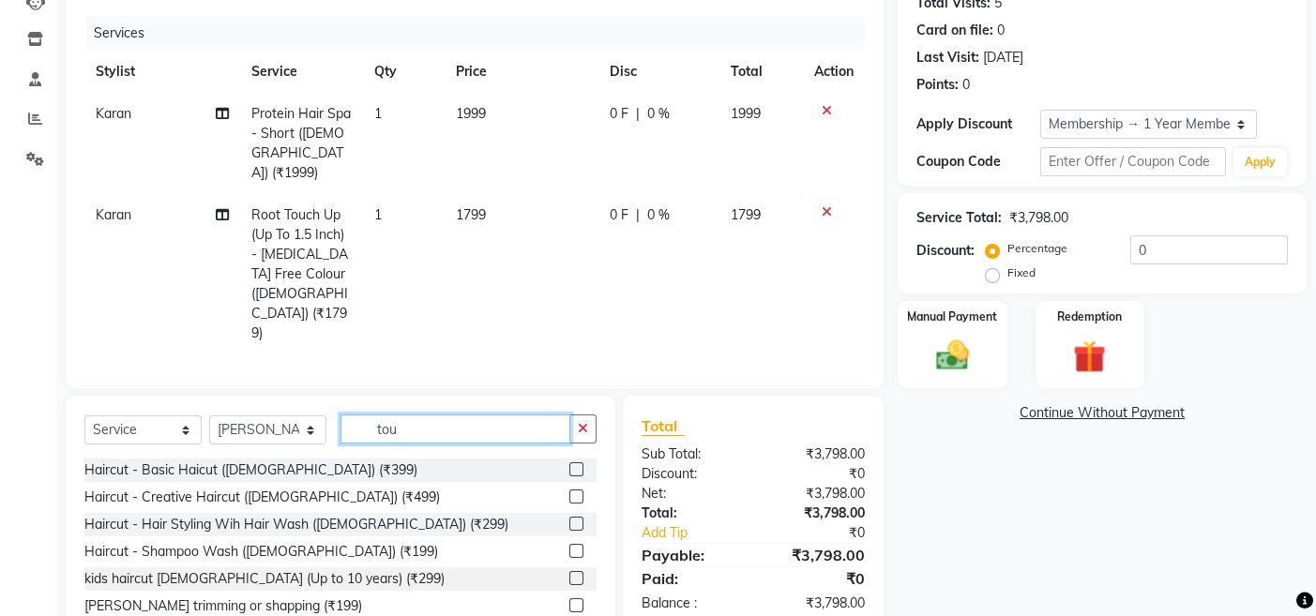
click at [414, 415] on input "tou" at bounding box center [455, 429] width 230 height 29
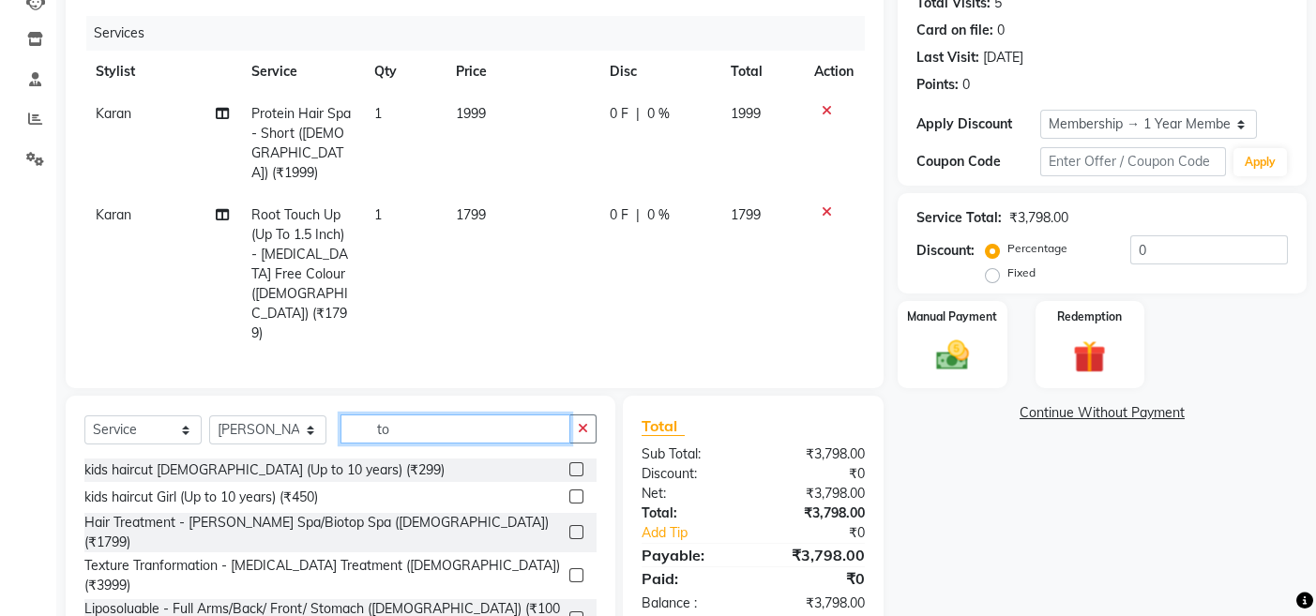
type input "t"
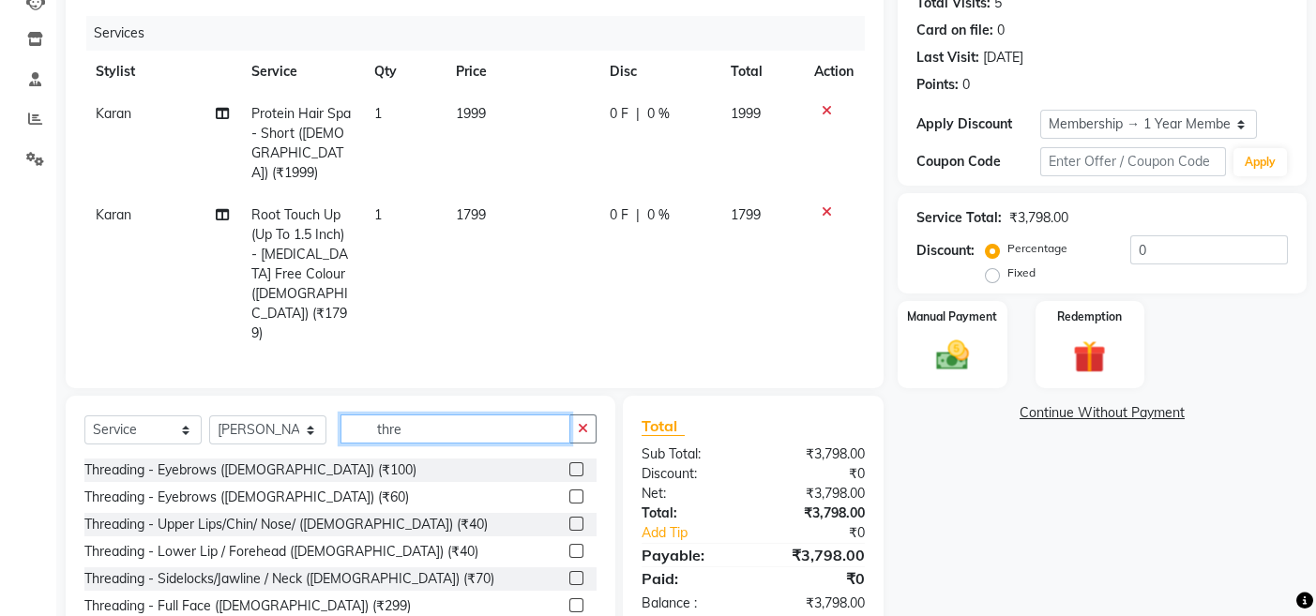
type input "thre"
click at [578, 517] on label at bounding box center [576, 524] width 14 height 14
click at [578, 519] on input "checkbox" at bounding box center [575, 525] width 12 height 12
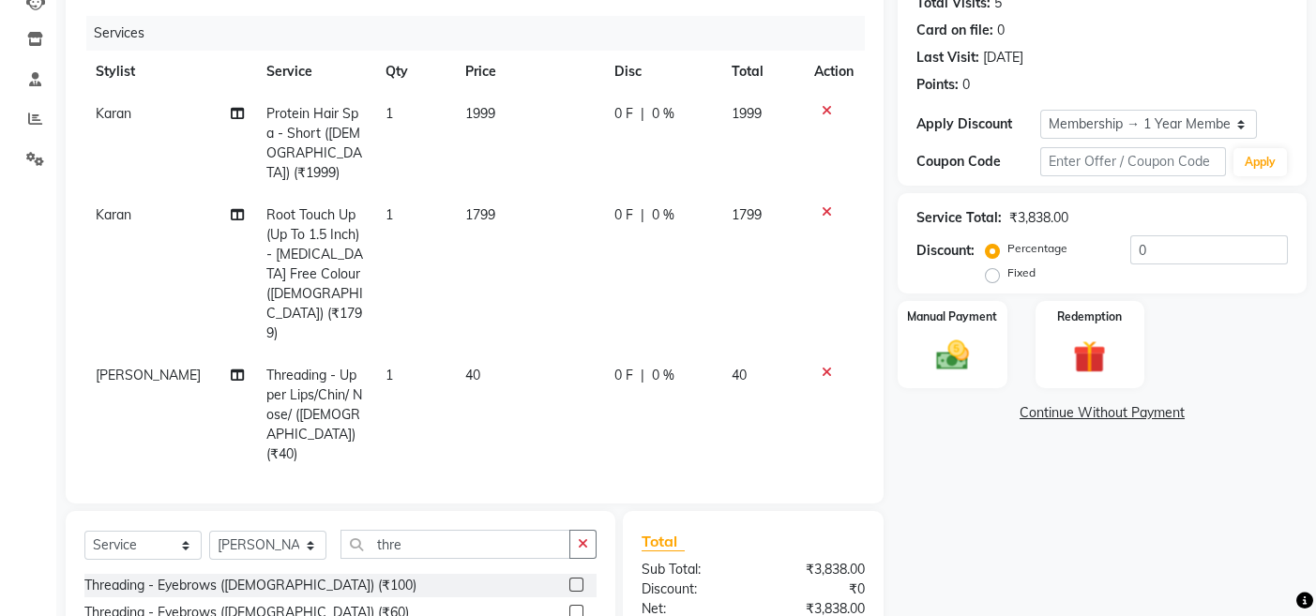
checkbox input "false"
click at [577, 605] on label at bounding box center [576, 612] width 14 height 14
click at [577, 607] on input "checkbox" at bounding box center [575, 613] width 12 height 12
checkbox input "false"
click at [975, 339] on img at bounding box center [952, 355] width 56 height 39
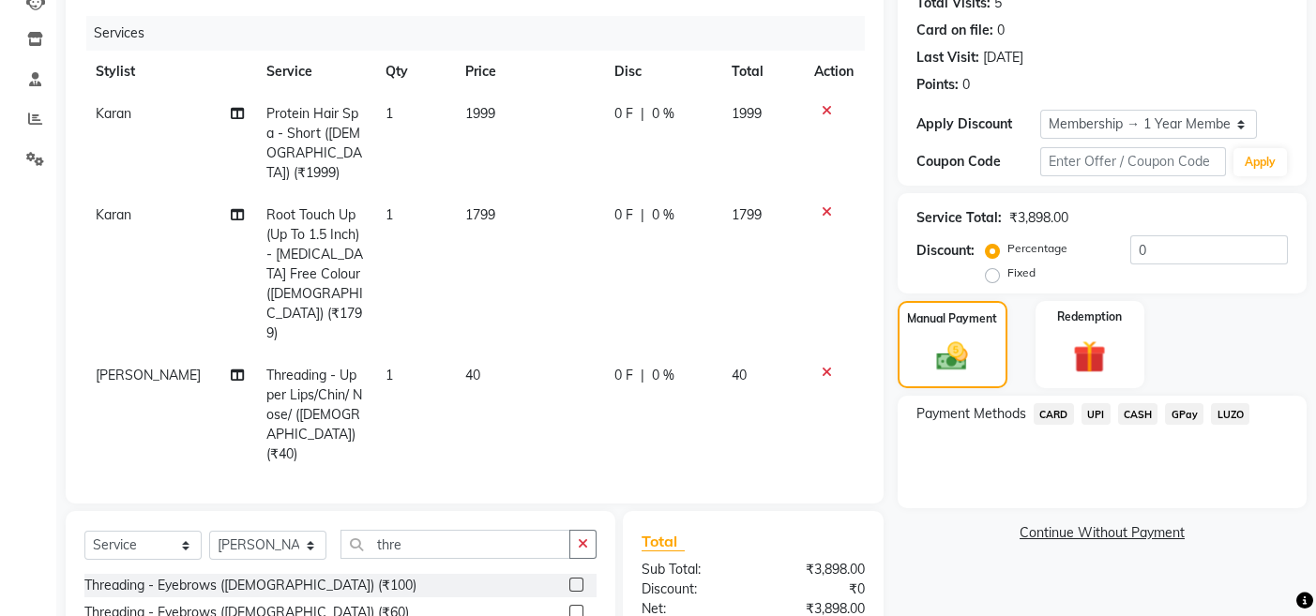
click at [1126, 409] on span "CASH" at bounding box center [1138, 414] width 40 height 22
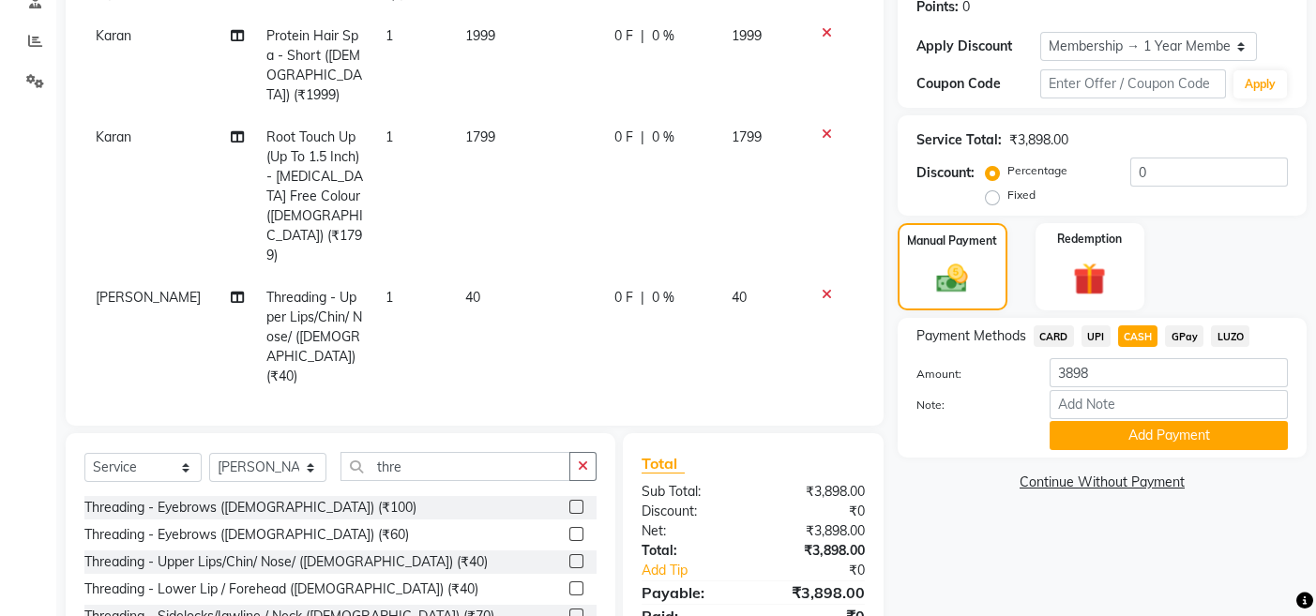
scroll to position [391, 0]
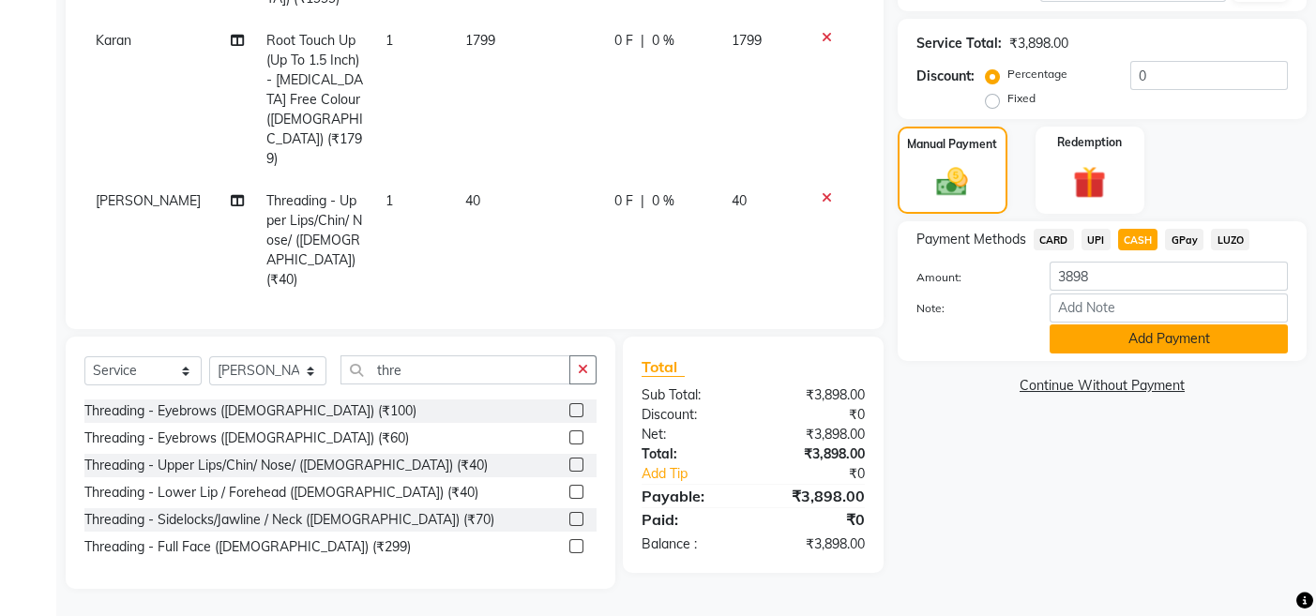
click at [1134, 334] on button "Add Payment" at bounding box center [1169, 339] width 238 height 29
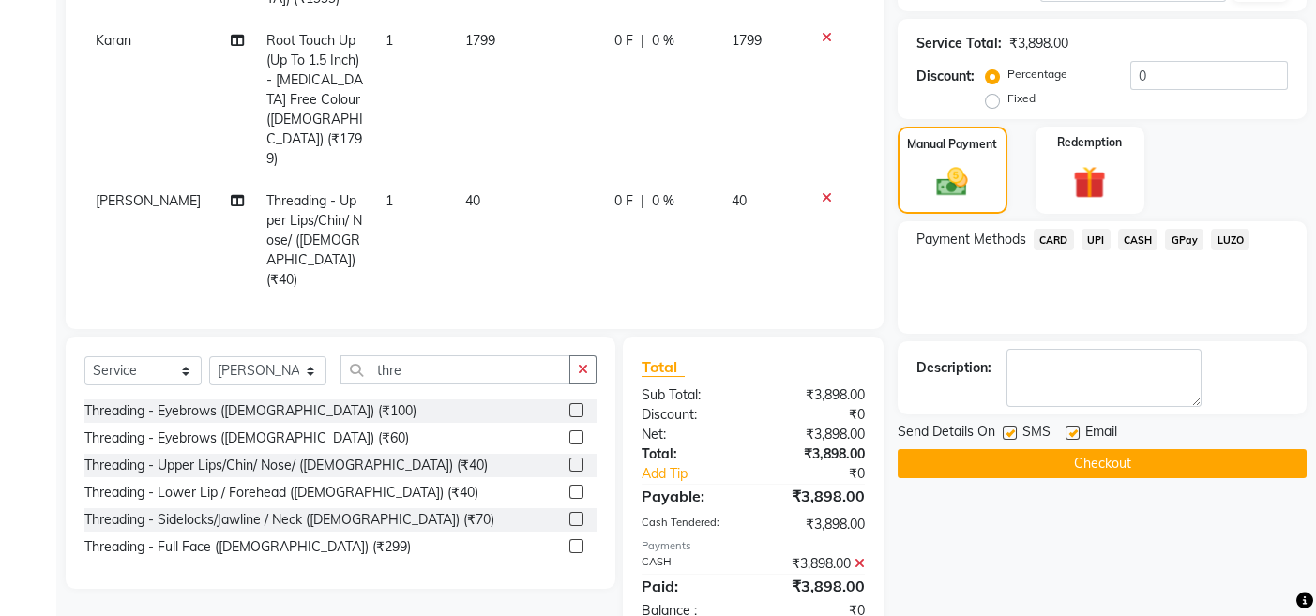
click at [993, 470] on button "Checkout" at bounding box center [1102, 463] width 409 height 29
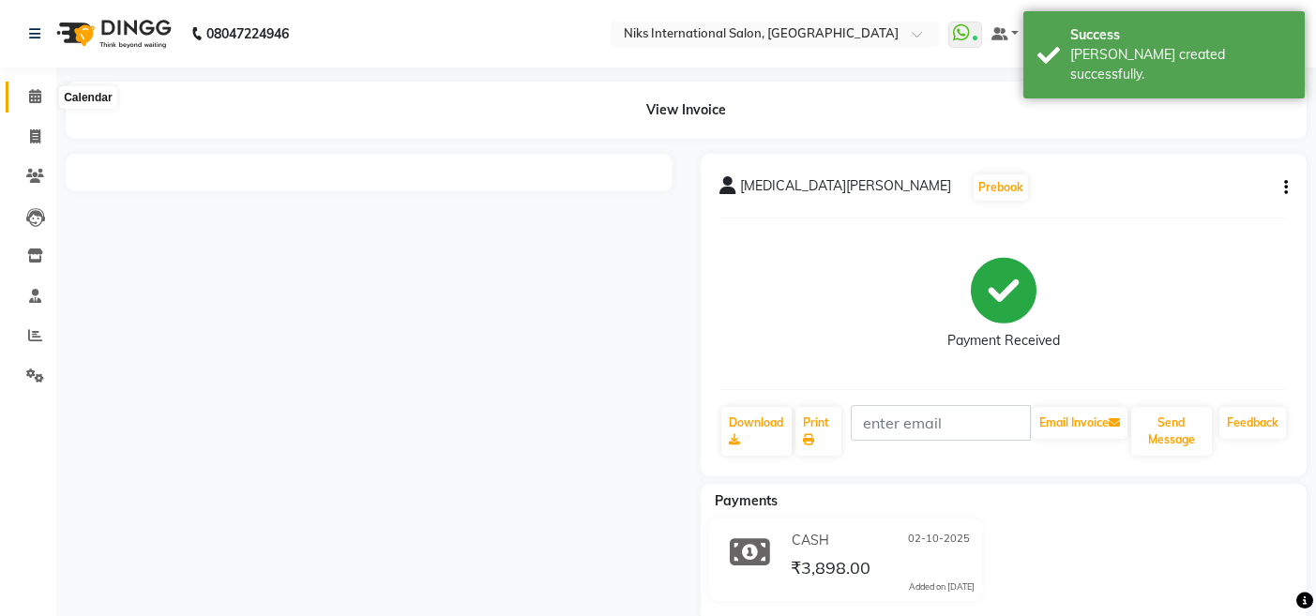
click at [30, 93] on icon at bounding box center [35, 96] width 12 height 14
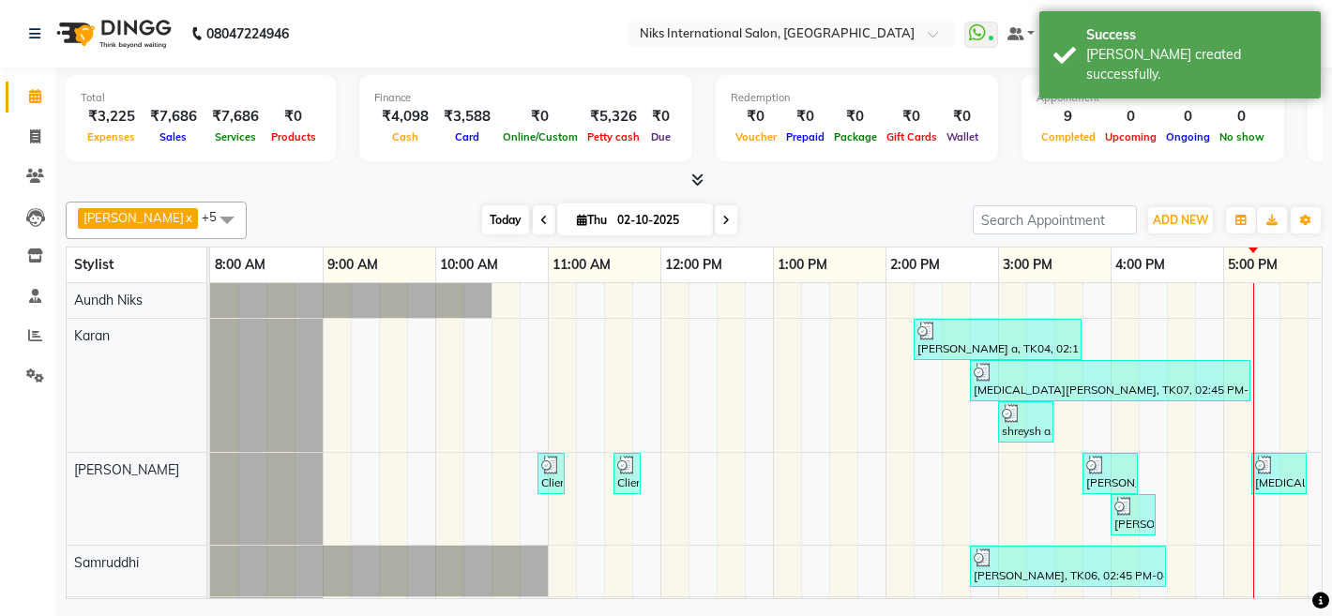
click at [482, 218] on span "Today" at bounding box center [505, 219] width 47 height 29
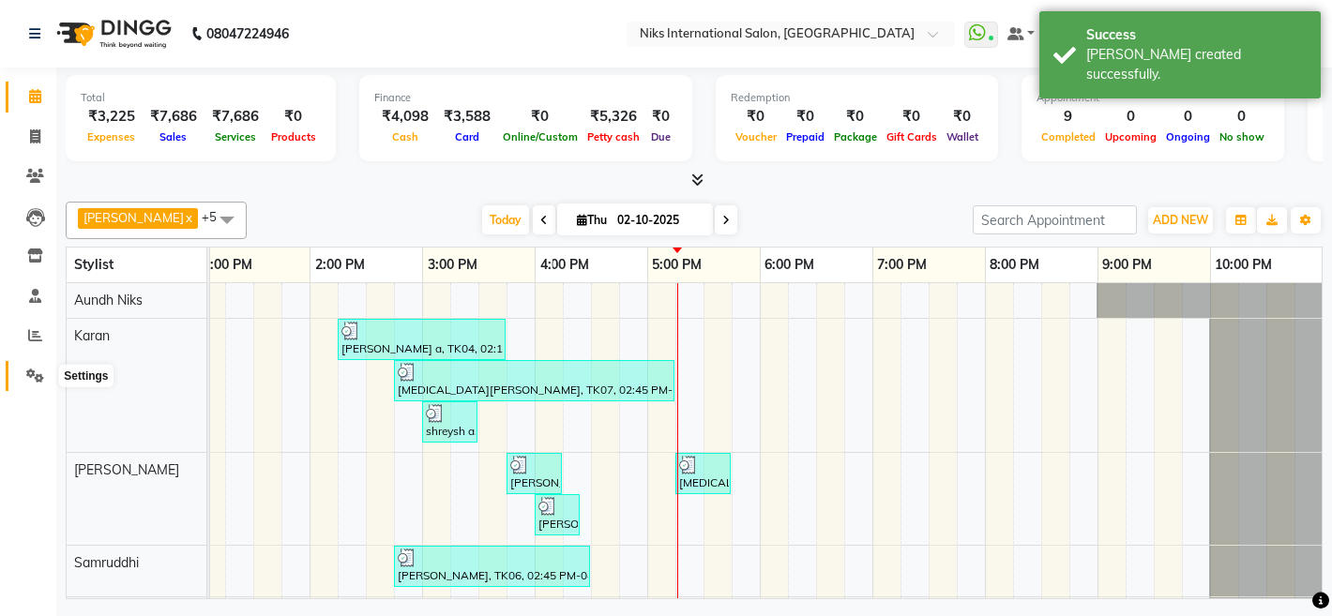
click at [32, 375] on icon at bounding box center [35, 376] width 18 height 14
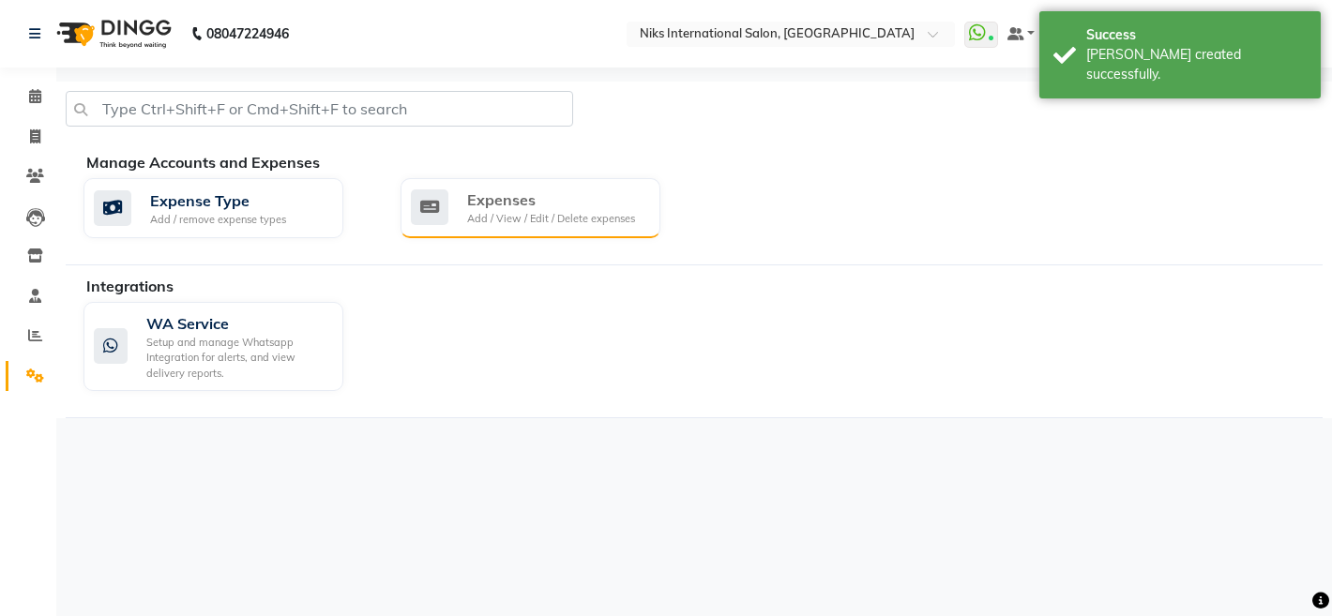
click at [557, 208] on div "Expenses" at bounding box center [551, 200] width 168 height 23
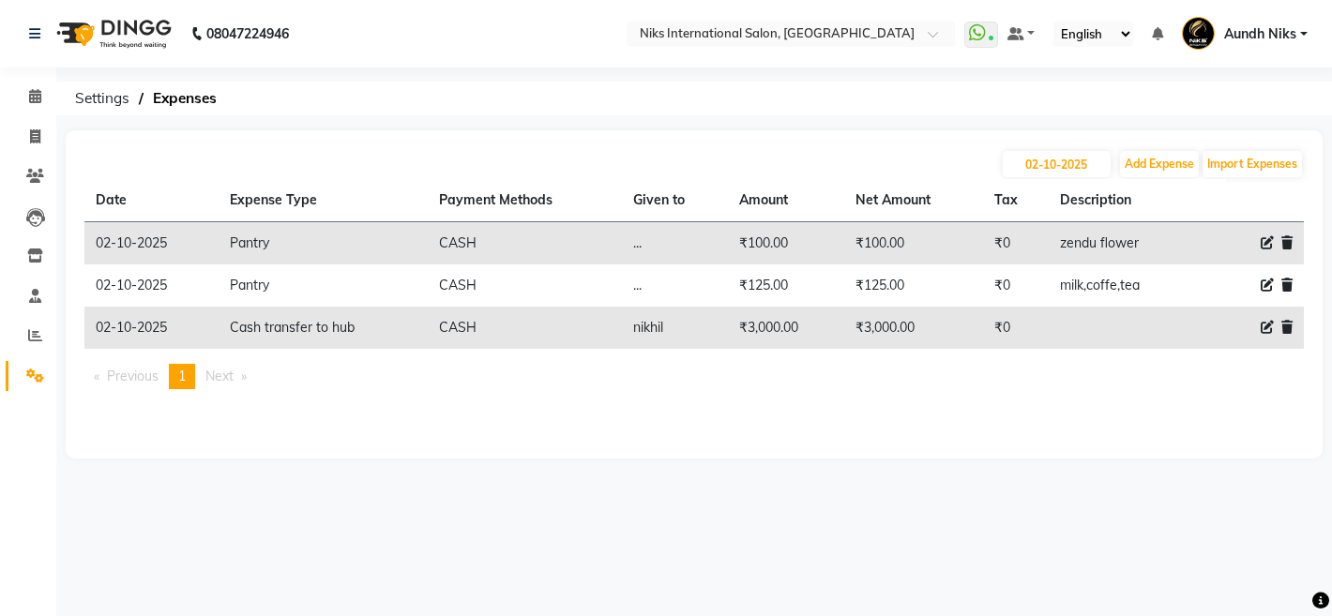
click at [1257, 324] on div at bounding box center [1264, 328] width 55 height 20
click at [1264, 326] on icon at bounding box center [1267, 327] width 13 height 13
select select "949"
select select "1"
select select "2290"
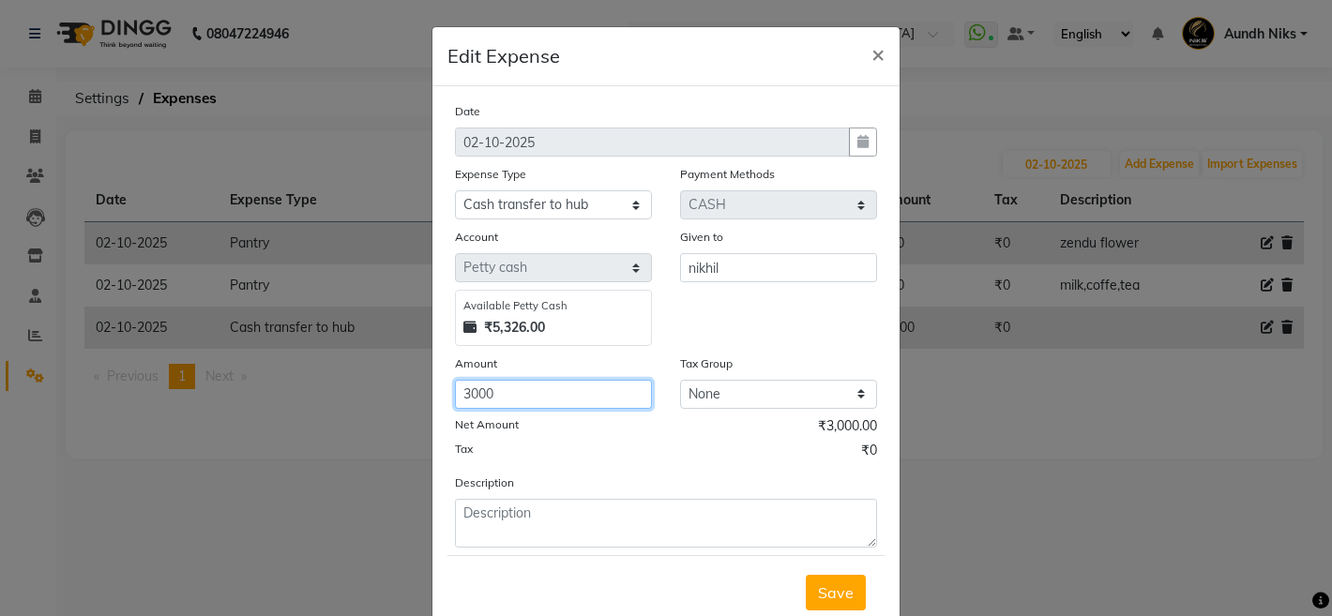
click at [517, 401] on input "3000" at bounding box center [553, 394] width 197 height 29
type input "3"
type input "7000"
click at [829, 588] on span "Save" at bounding box center [836, 592] width 36 height 19
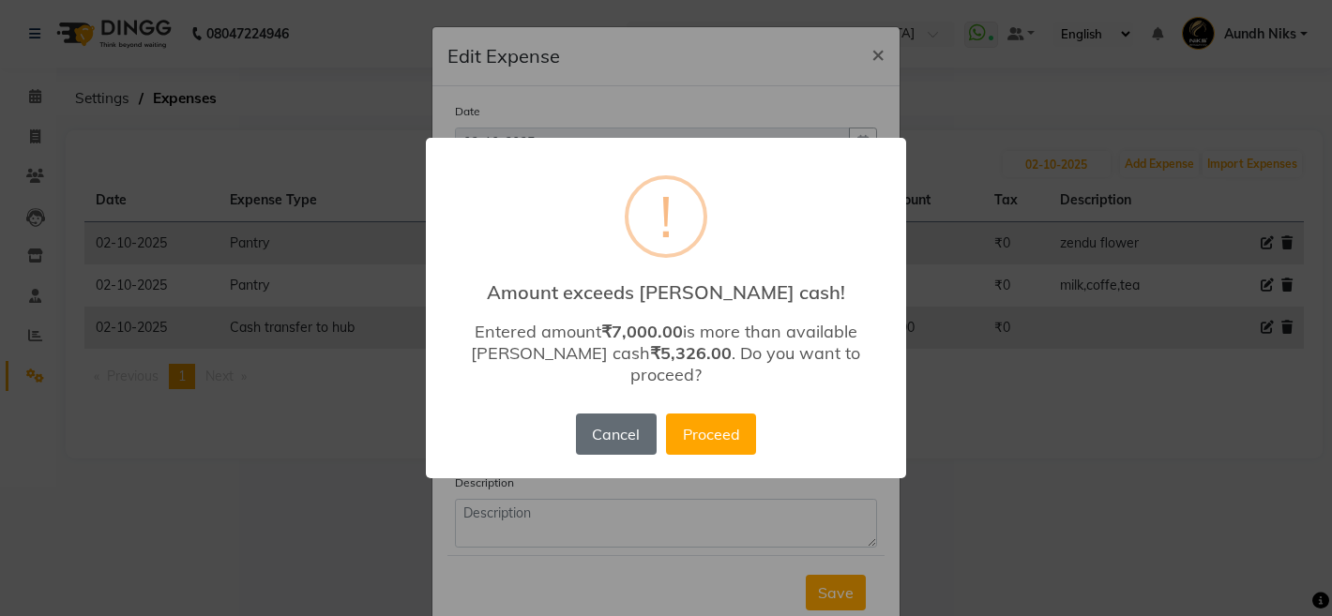
click at [621, 417] on button "Cancel" at bounding box center [616, 434] width 81 height 41
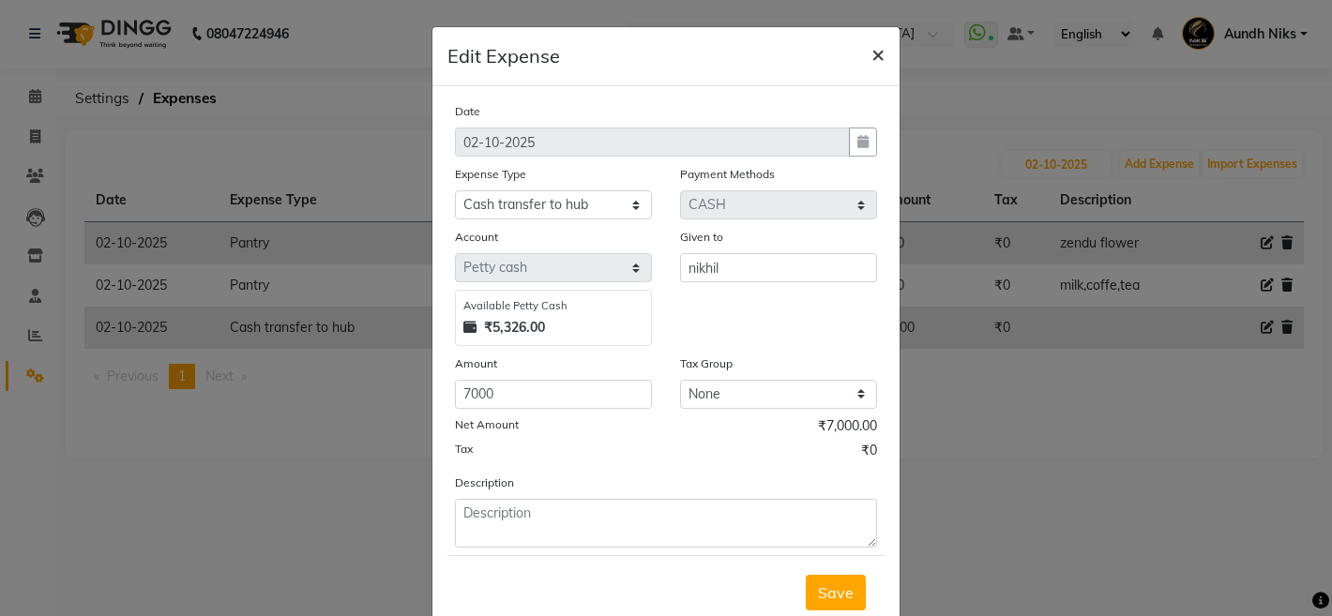
click at [873, 54] on span "×" at bounding box center [877, 53] width 13 height 28
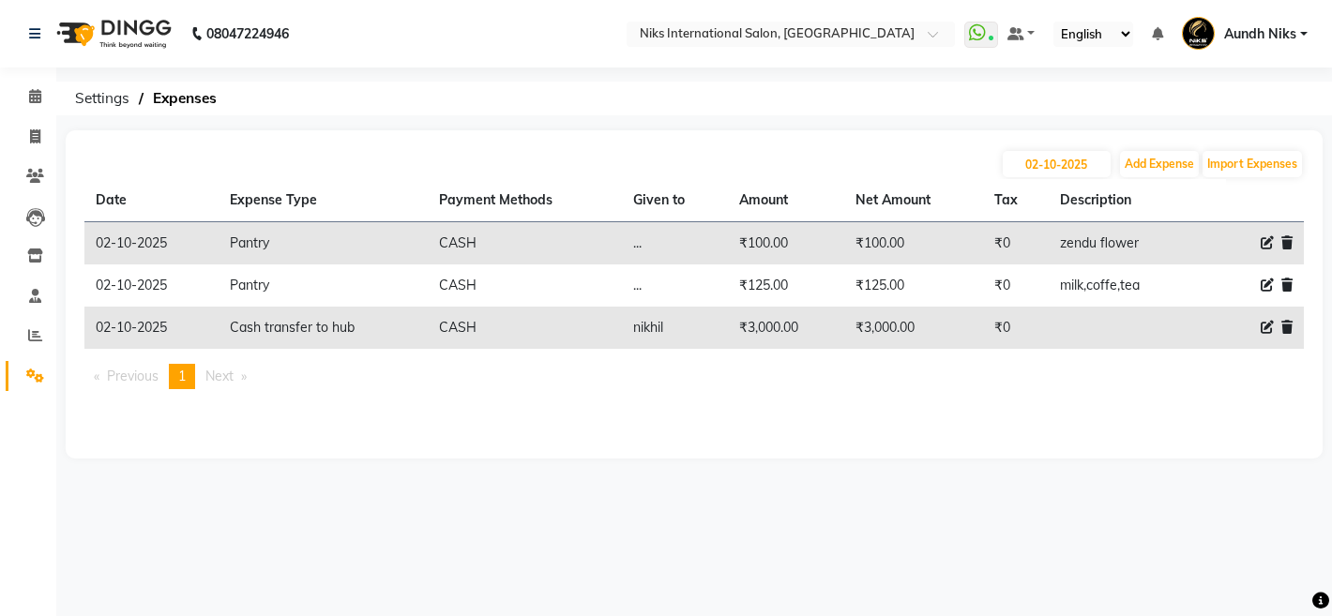
click at [1263, 327] on icon at bounding box center [1267, 327] width 13 height 13
select select "949"
select select "1"
select select "2290"
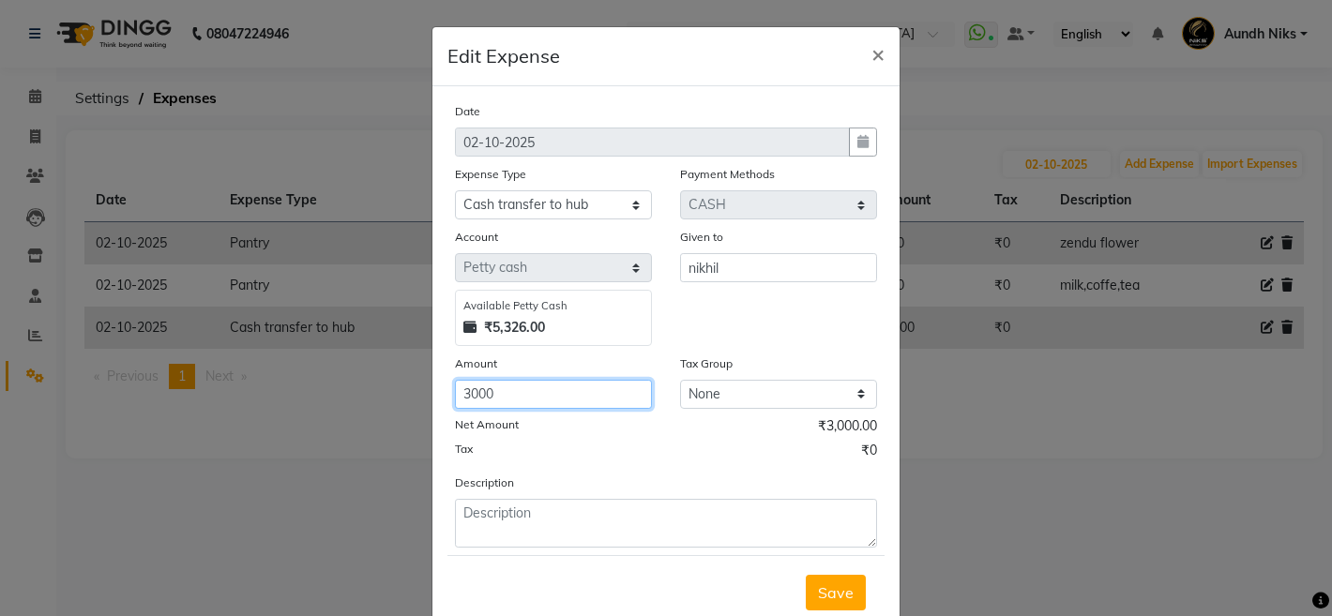
click at [591, 384] on input "3000" at bounding box center [553, 394] width 197 height 29
type input "3"
type input "0"
type input "1"
click at [839, 587] on span "Save" at bounding box center [836, 592] width 36 height 19
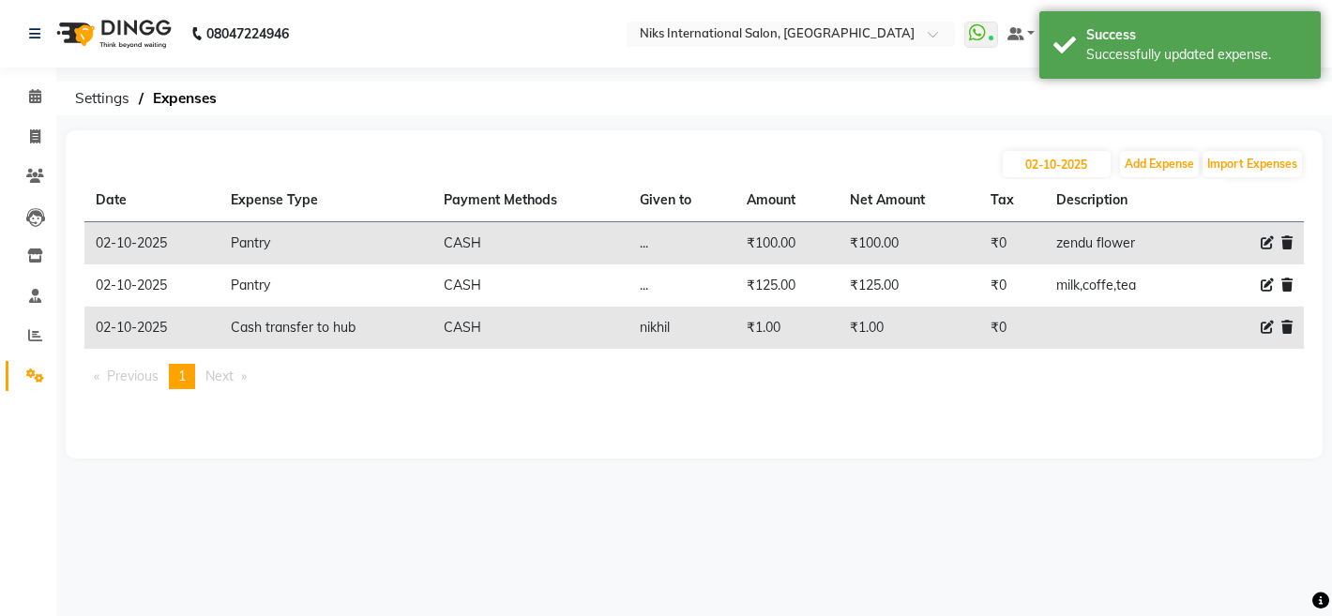
click at [1266, 331] on icon at bounding box center [1267, 327] width 13 height 13
select select "949"
select select "1"
select select "2290"
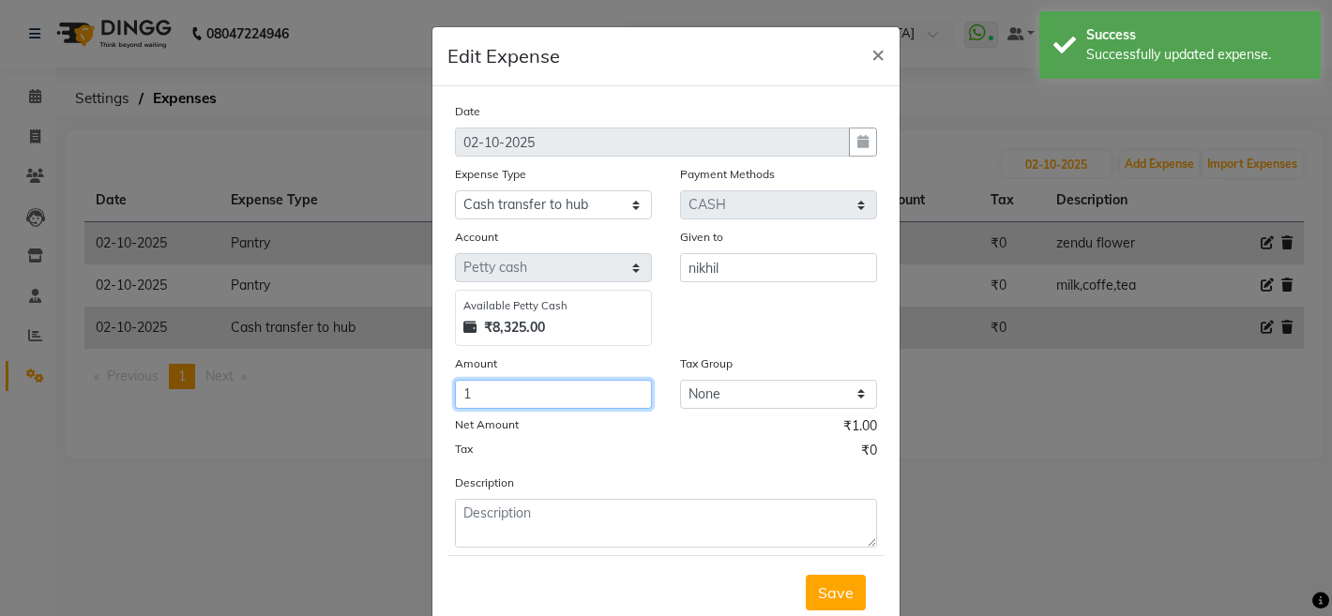
click at [523, 394] on input "1" at bounding box center [553, 394] width 197 height 29
type input "7000"
click at [836, 590] on span "Save" at bounding box center [836, 592] width 36 height 19
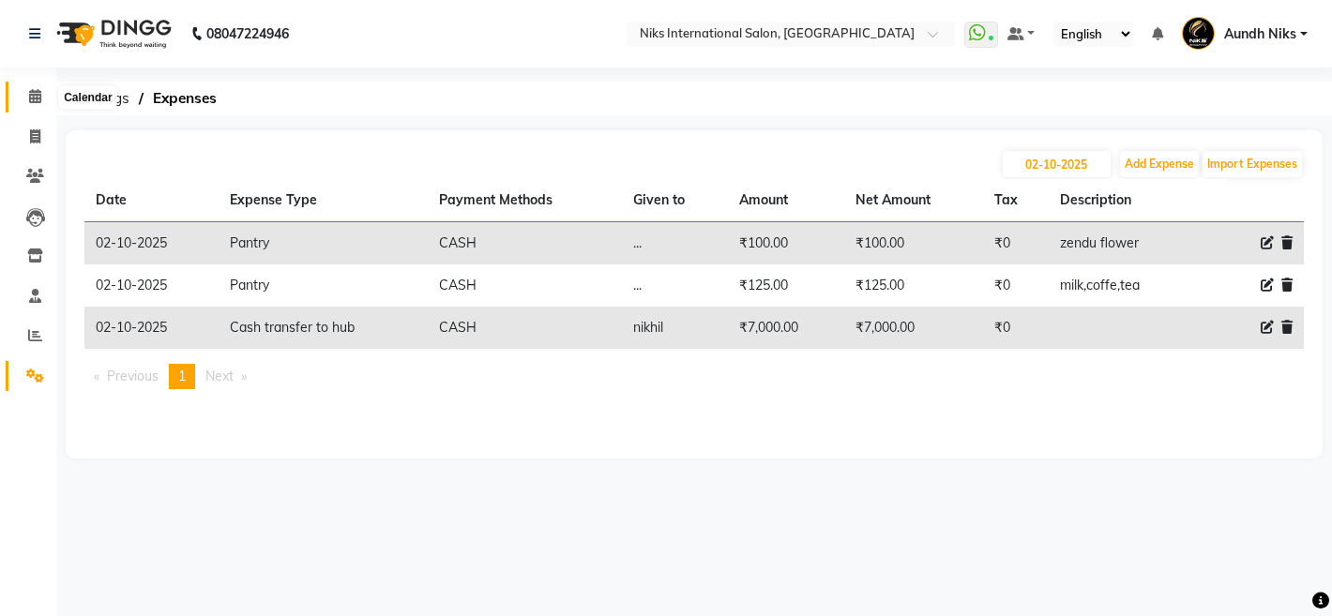
click at [35, 89] on icon at bounding box center [35, 96] width 12 height 14
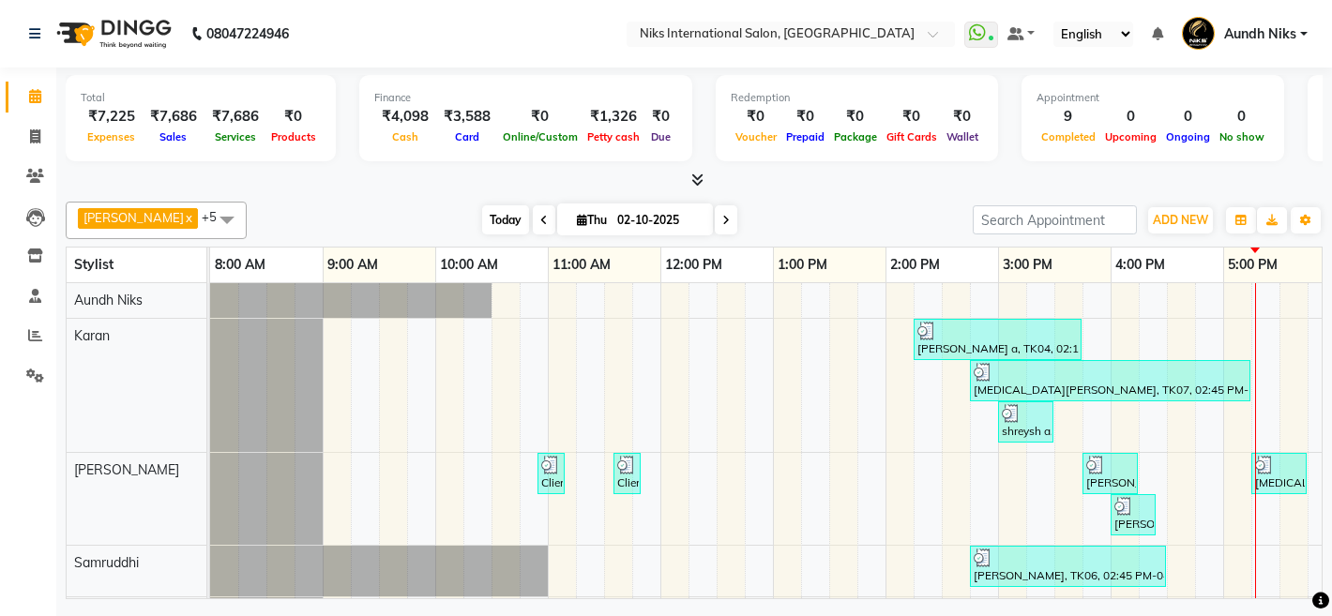
click at [482, 218] on span "Today" at bounding box center [505, 219] width 47 height 29
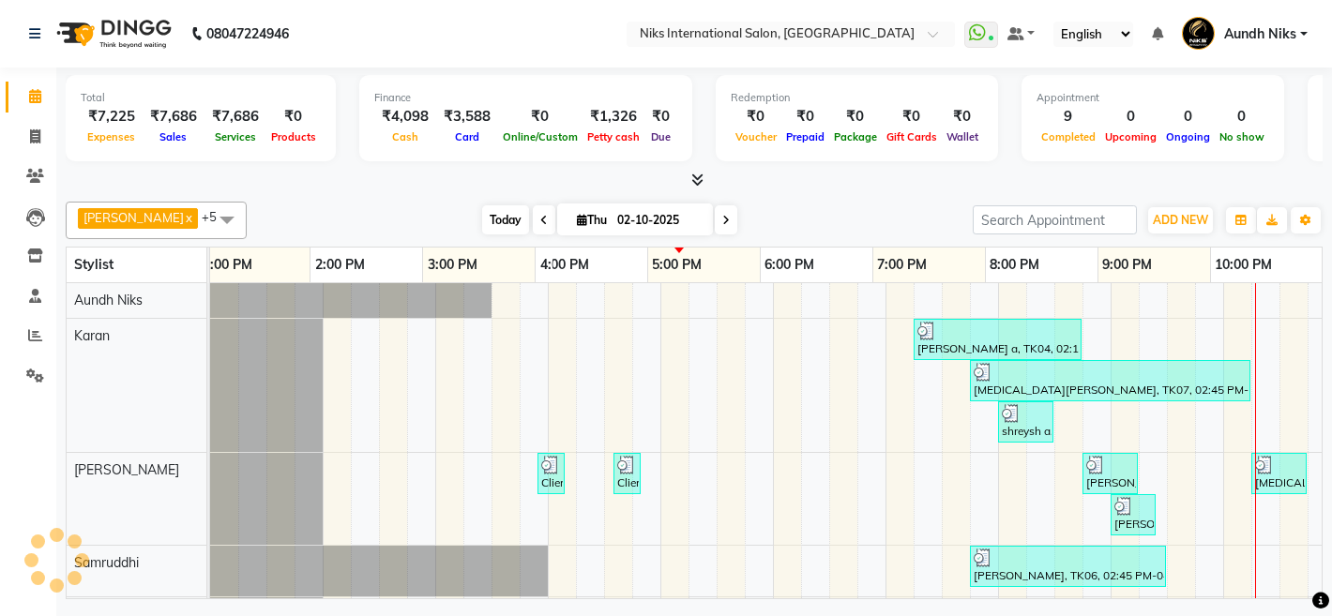
scroll to position [0, 576]
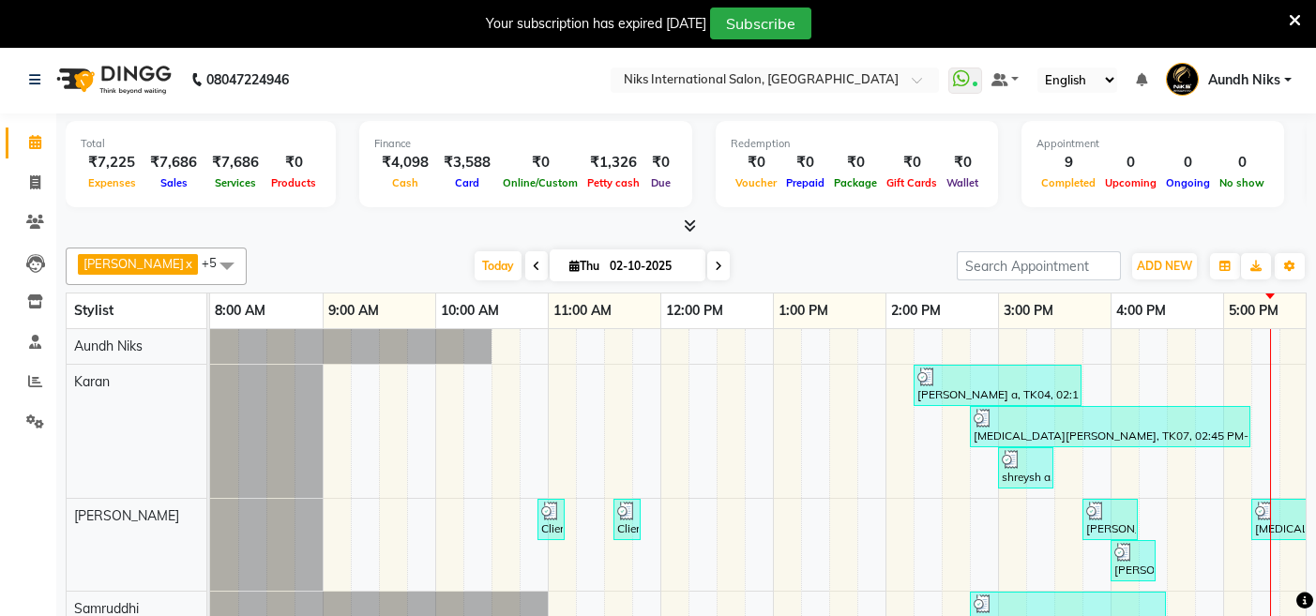
click at [1291, 19] on icon at bounding box center [1295, 20] width 12 height 17
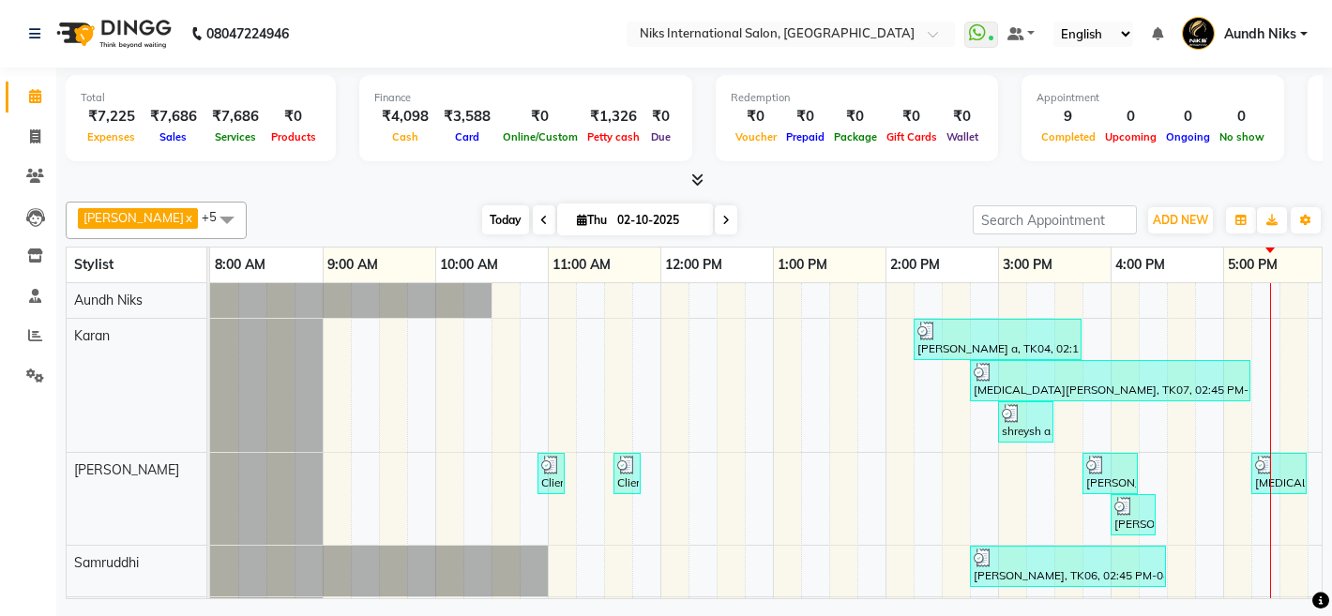
click at [482, 217] on span "Today" at bounding box center [505, 219] width 47 height 29
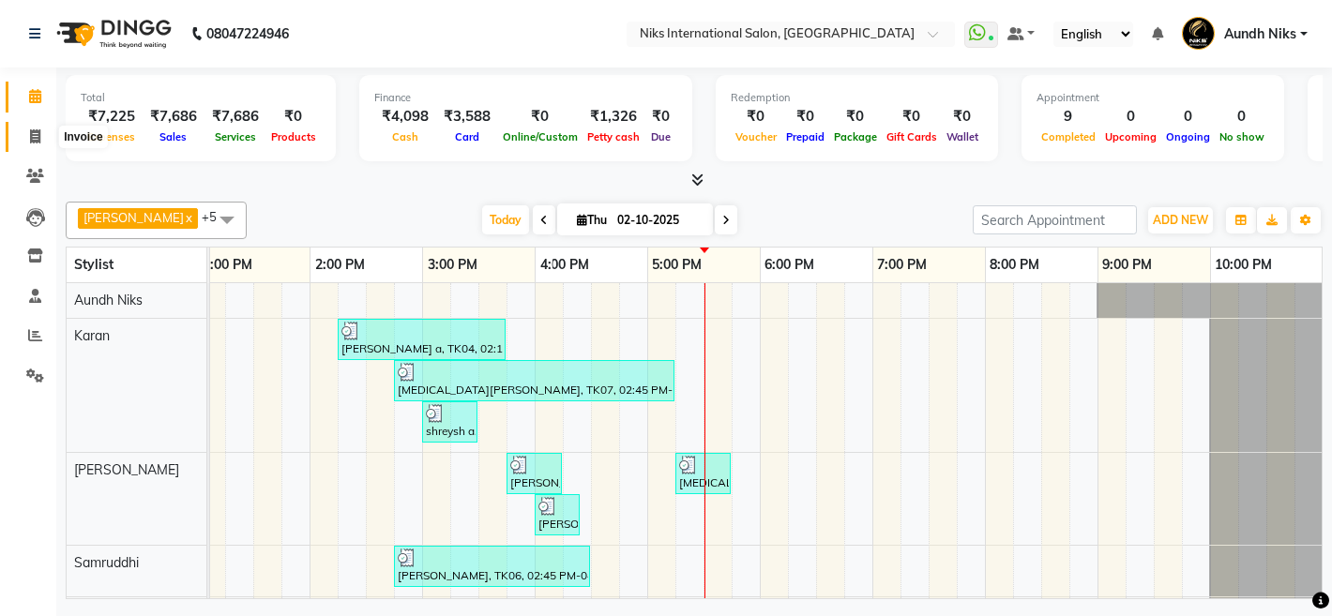
click at [38, 127] on span at bounding box center [35, 138] width 33 height 22
select select "6"
select select "service"
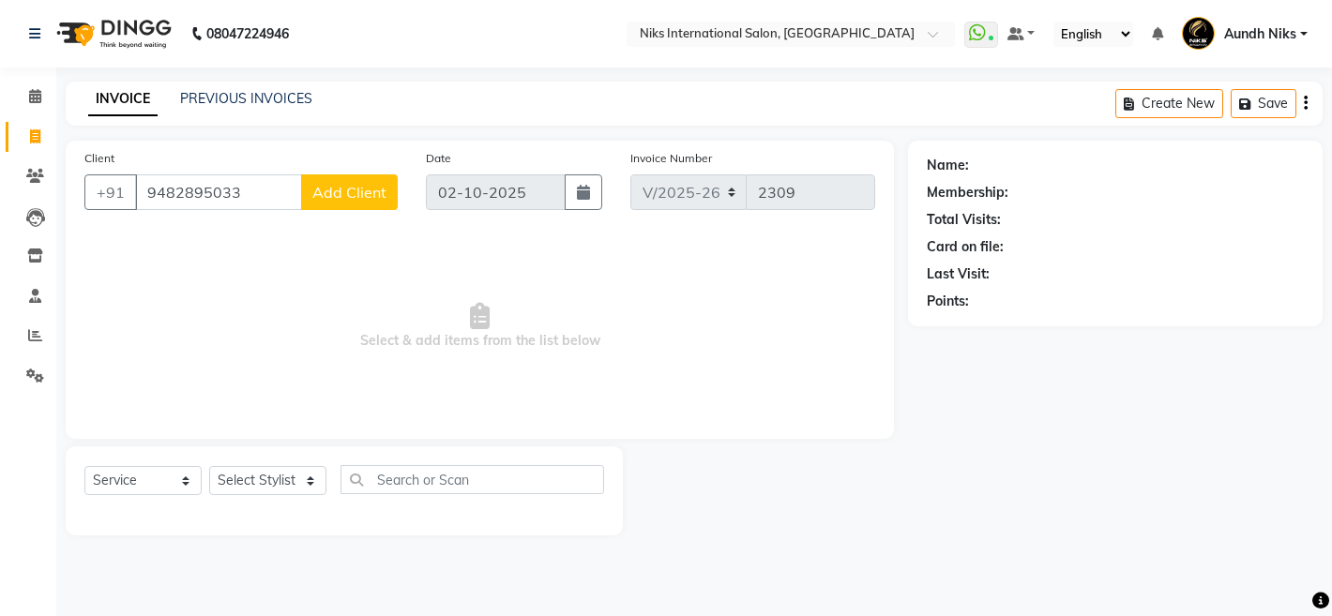
type input "9482895033"
click at [338, 187] on span "Add Client" at bounding box center [349, 192] width 74 height 19
select select "22"
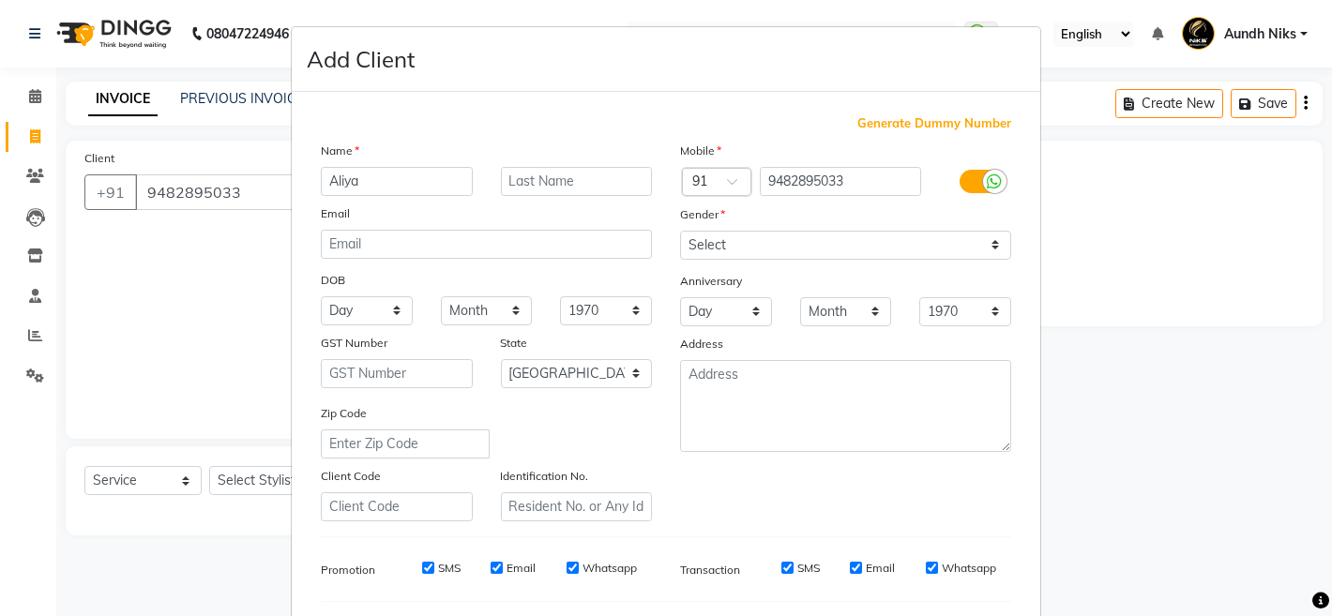
type input "Aliya"
type input "N"
click at [717, 250] on select "Select Male Female Other Prefer Not To Say" at bounding box center [845, 245] width 331 height 29
select select "female"
click at [680, 231] on select "Select Male Female Other Prefer Not To Say" at bounding box center [845, 245] width 331 height 29
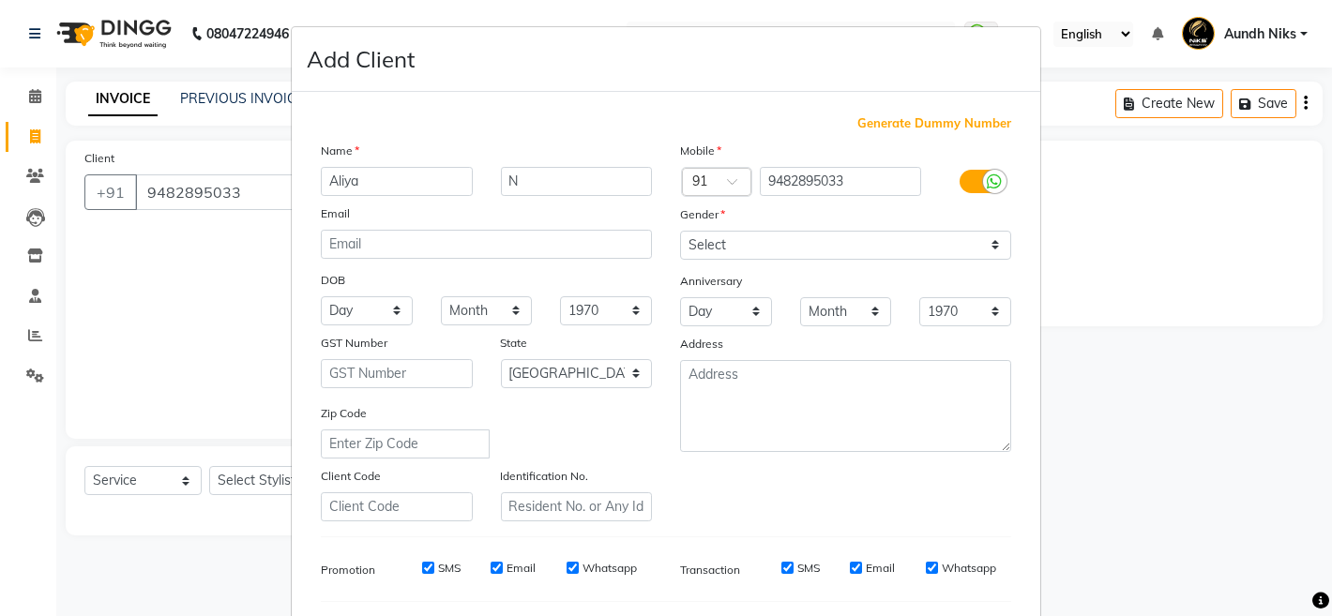
click at [666, 325] on div "Day 01 02 03 04 05 06 07 08 09 10 11 12 13 14 15 16 17 18 19 20 21 22 23 24 25 …" at bounding box center [726, 311] width 120 height 29
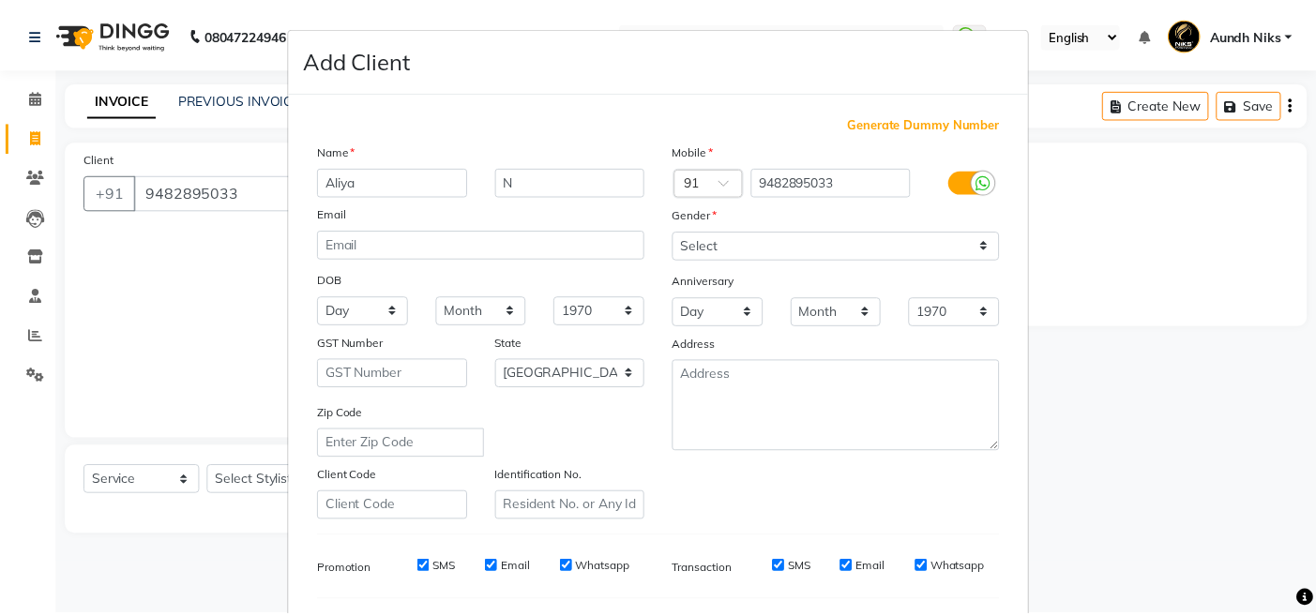
scroll to position [249, 0]
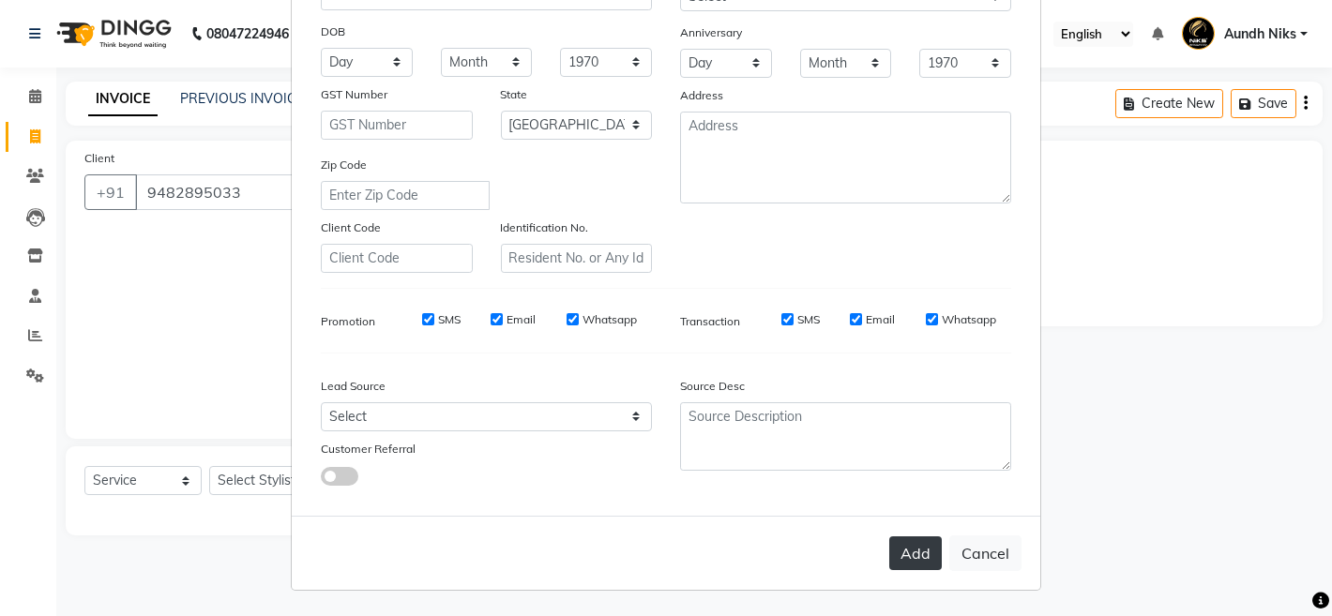
click at [918, 553] on button "Add" at bounding box center [915, 554] width 53 height 34
type input "94******33"
select select
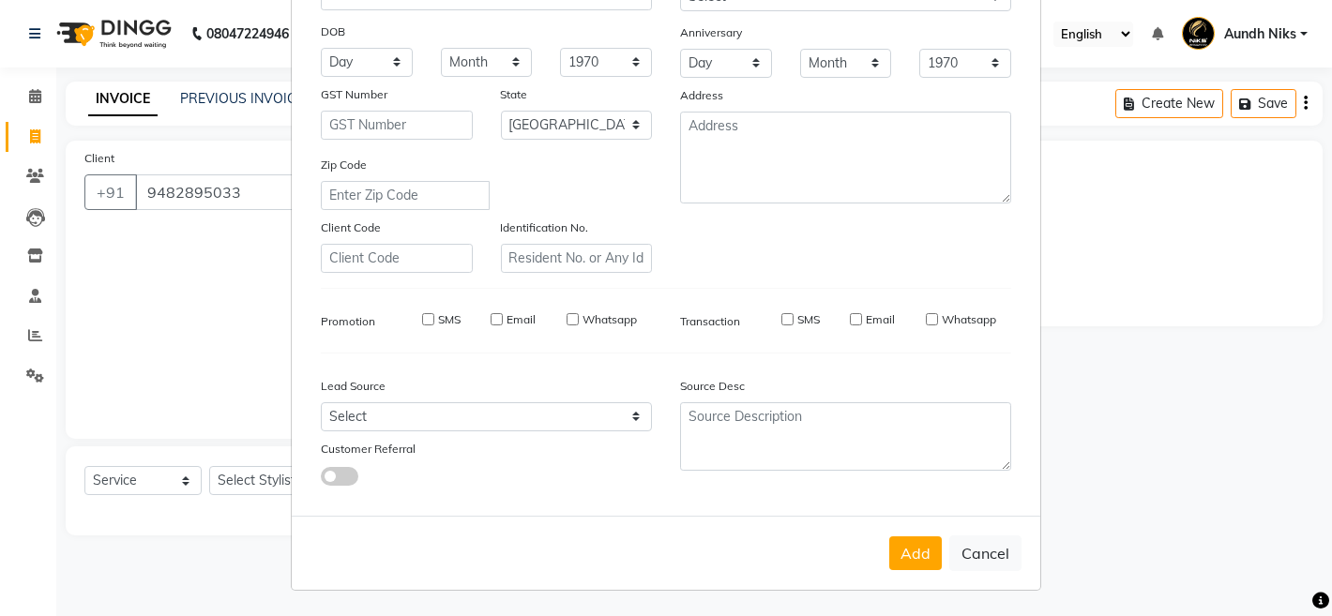
select select "null"
select select
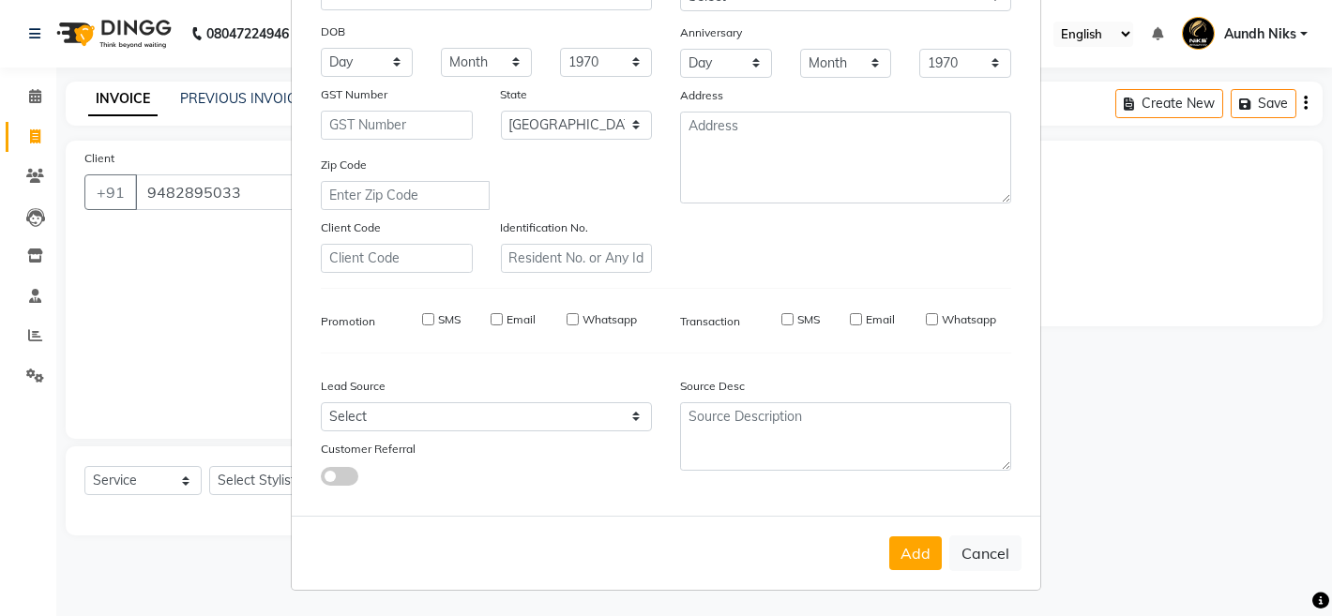
checkbox input "false"
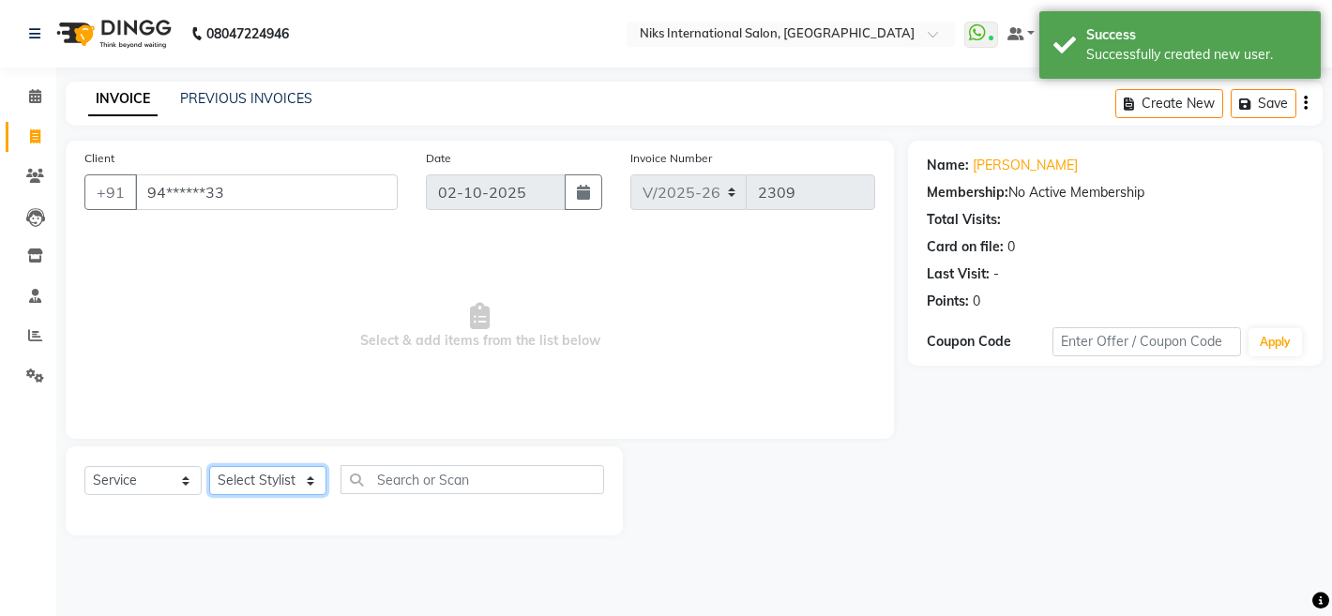
click at [272, 476] on select "Select Stylist [PERSON_NAME] Aundh Niks [PERSON_NAME] Jiya [PERSON_NAME] Mahhi …" at bounding box center [267, 480] width 117 height 29
select select "22944"
click at [209, 466] on select "Select Stylist [PERSON_NAME] Aundh Niks [PERSON_NAME] Jiya [PERSON_NAME] Mahhi …" at bounding box center [267, 480] width 117 height 29
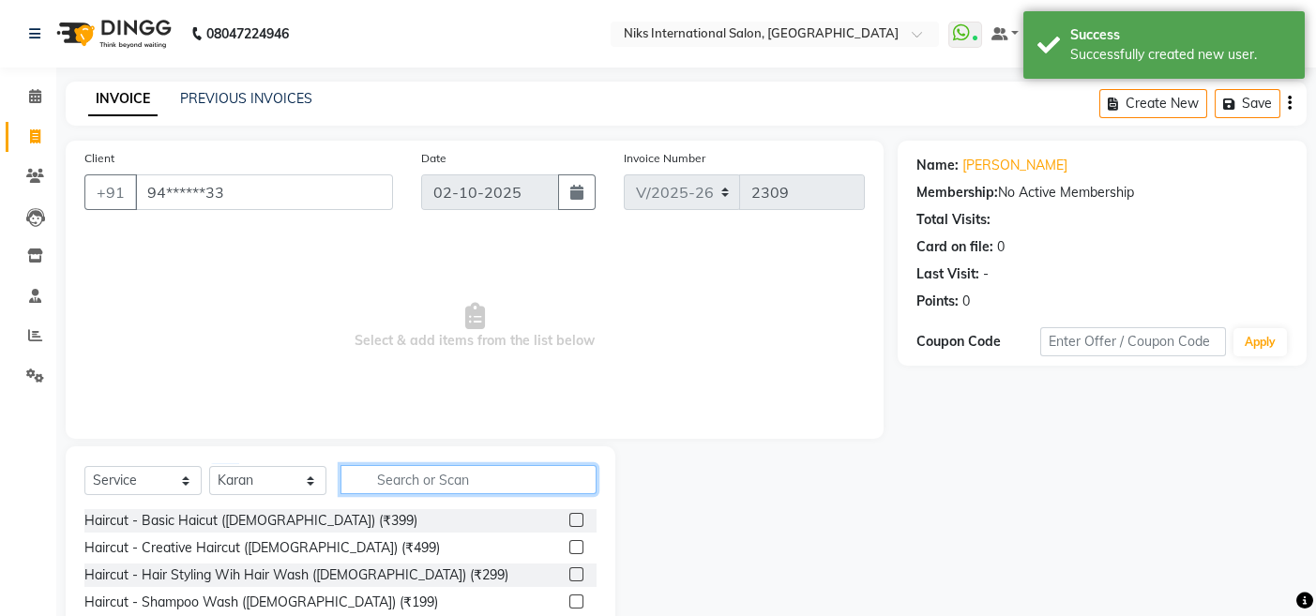
click at [397, 482] on input "text" at bounding box center [468, 479] width 256 height 29
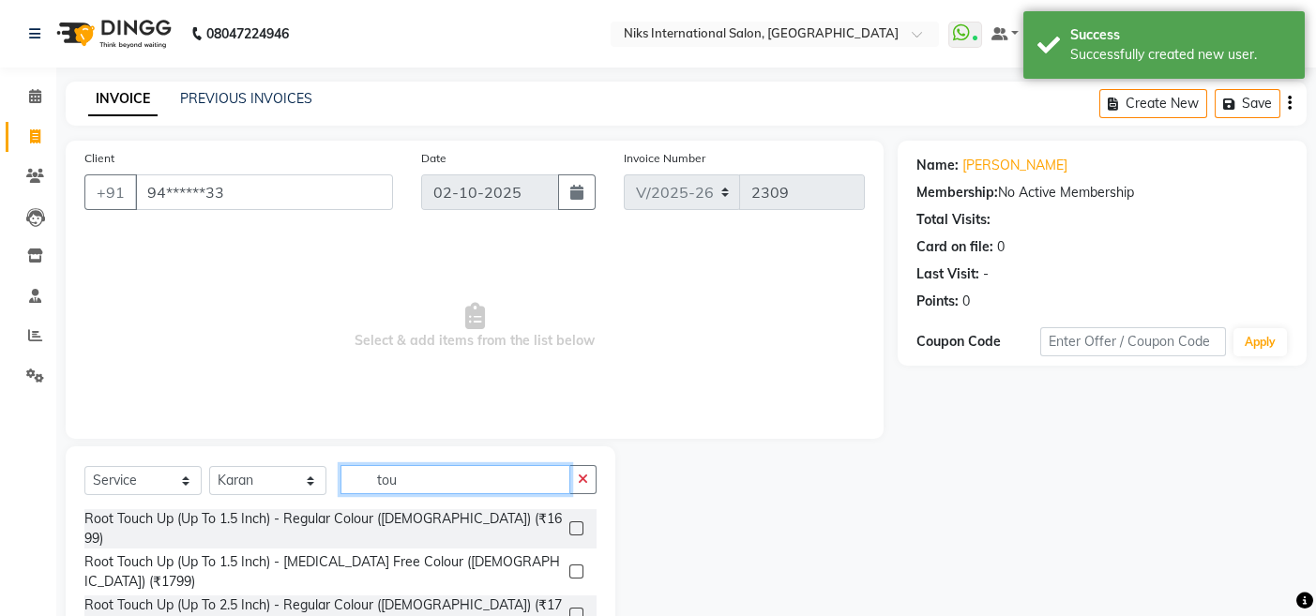
type input "tou"
click at [580, 565] on label at bounding box center [576, 572] width 14 height 14
click at [580, 567] on input "checkbox" at bounding box center [575, 573] width 12 height 12
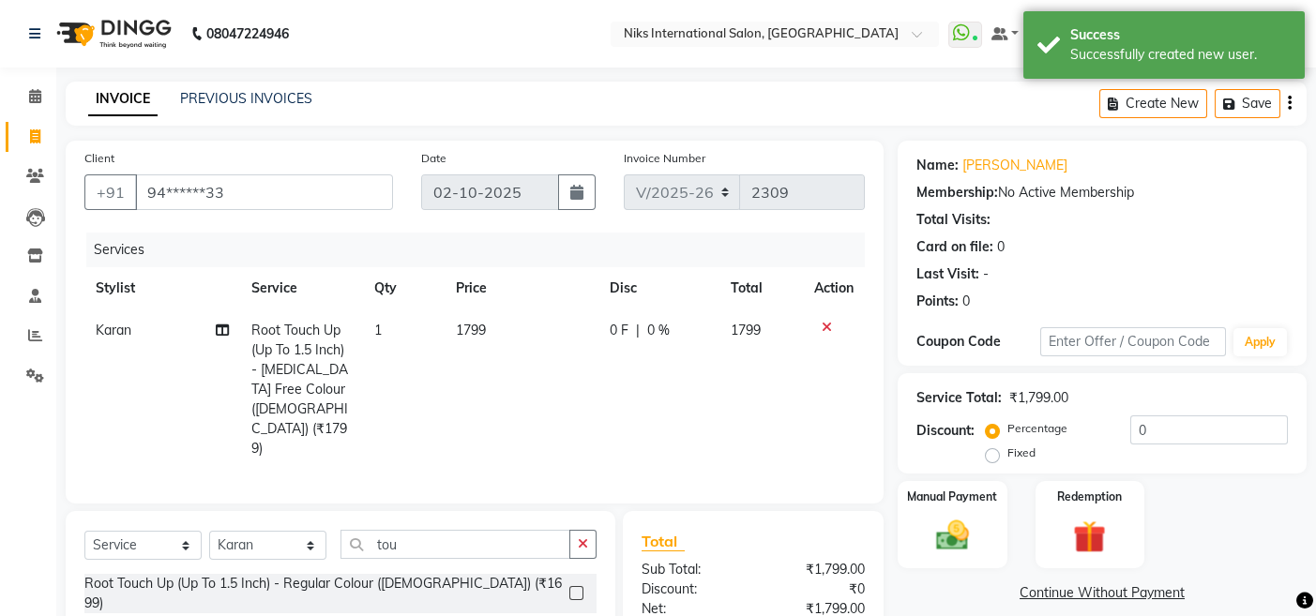
checkbox input "false"
click at [442, 530] on input "tou" at bounding box center [455, 544] width 230 height 29
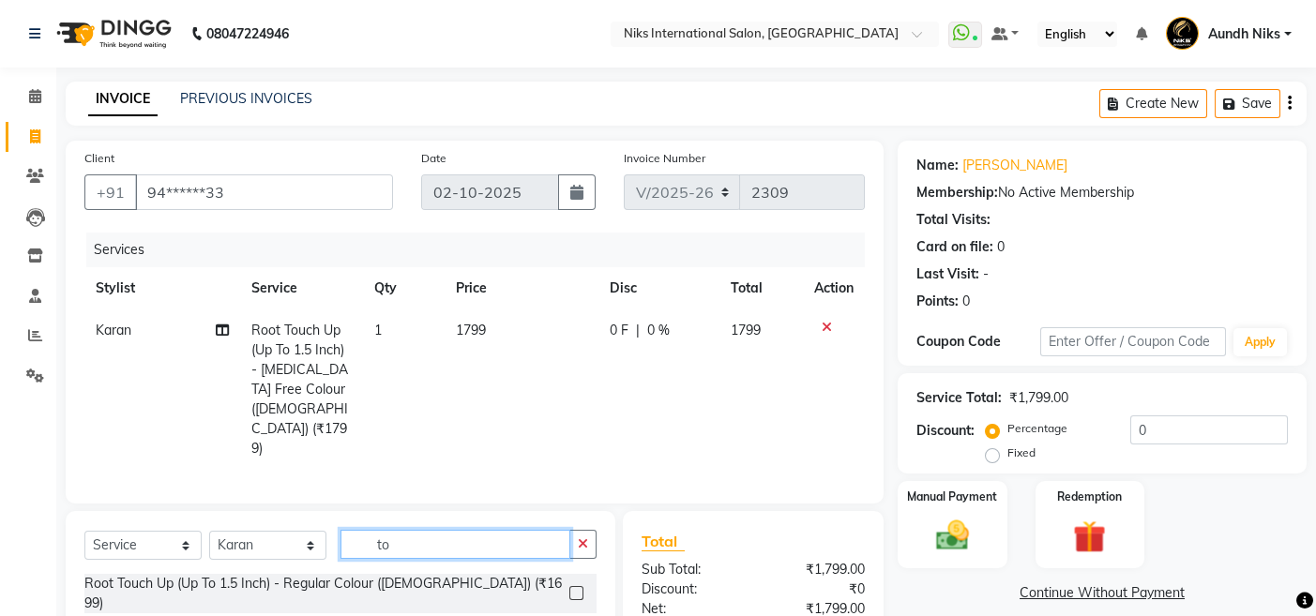
type input "t"
type input "creat"
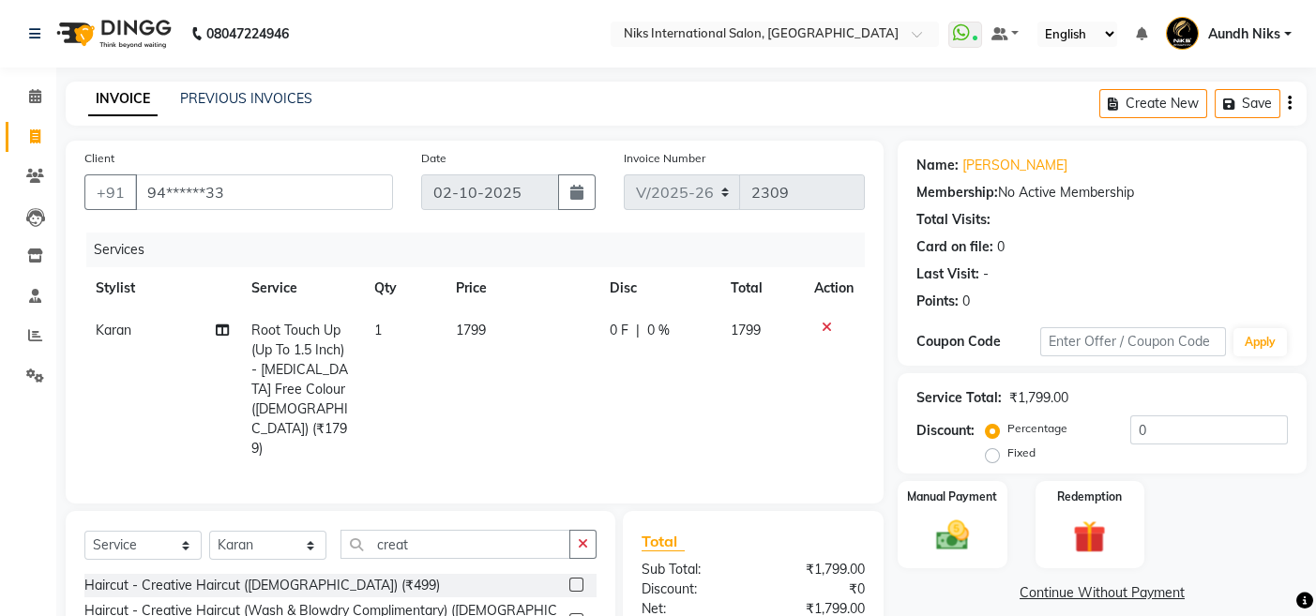
click at [577, 613] on label at bounding box center [576, 620] width 14 height 14
click at [577, 615] on input "checkbox" at bounding box center [575, 621] width 12 height 12
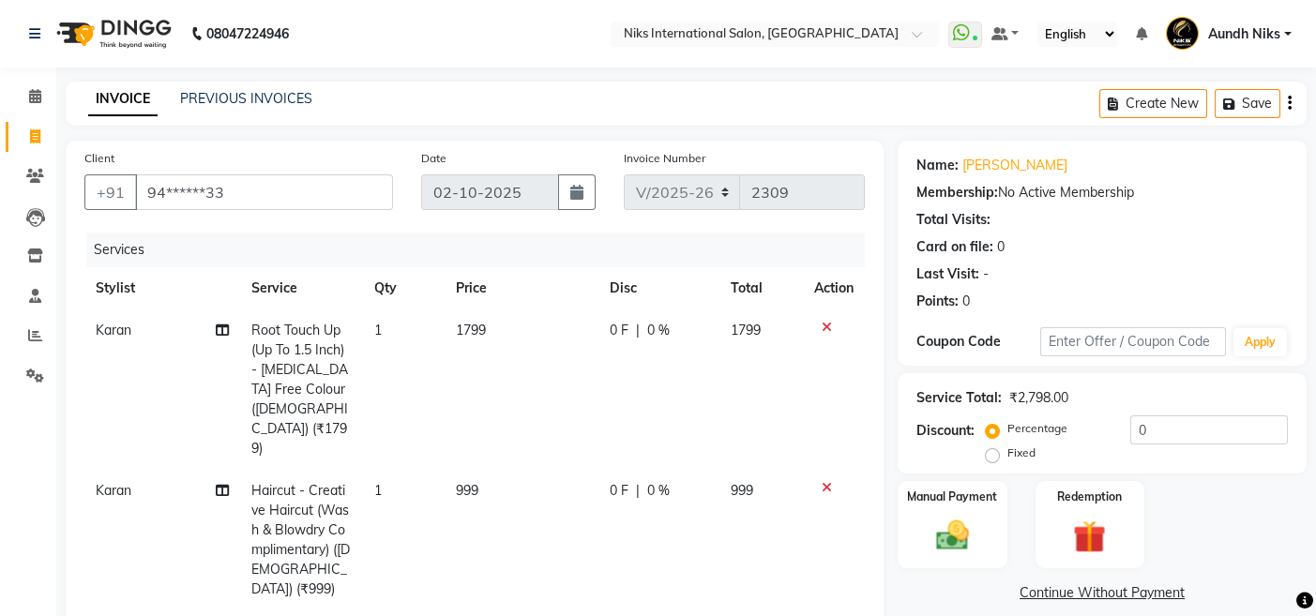
checkbox input "false"
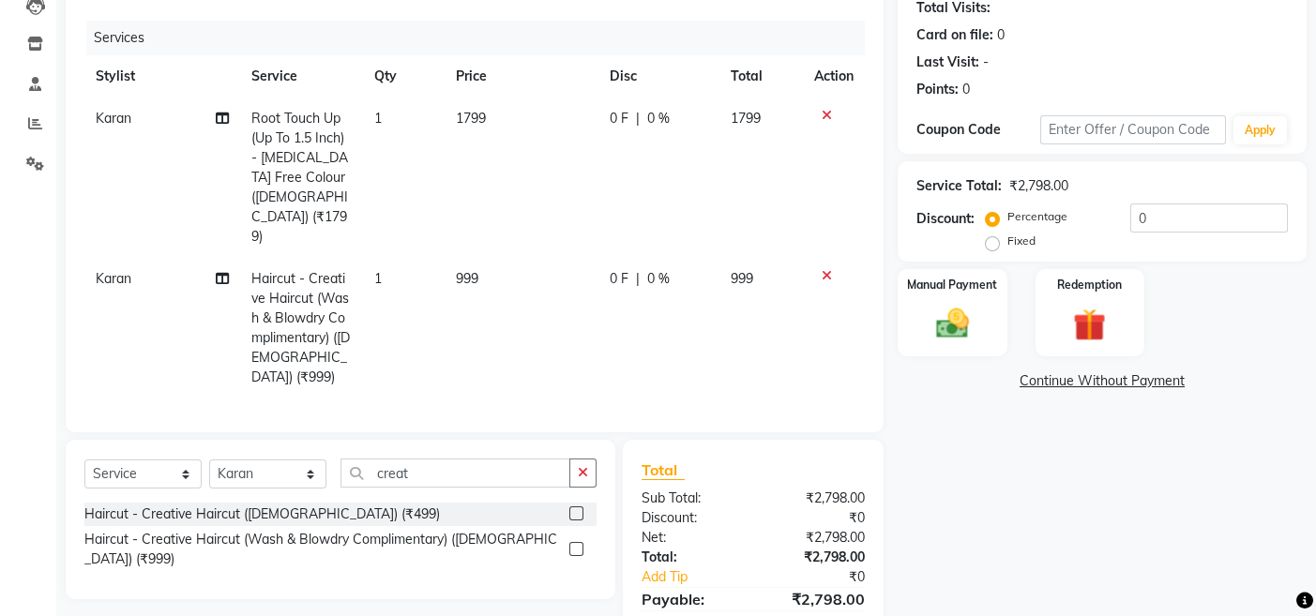
scroll to position [256, 0]
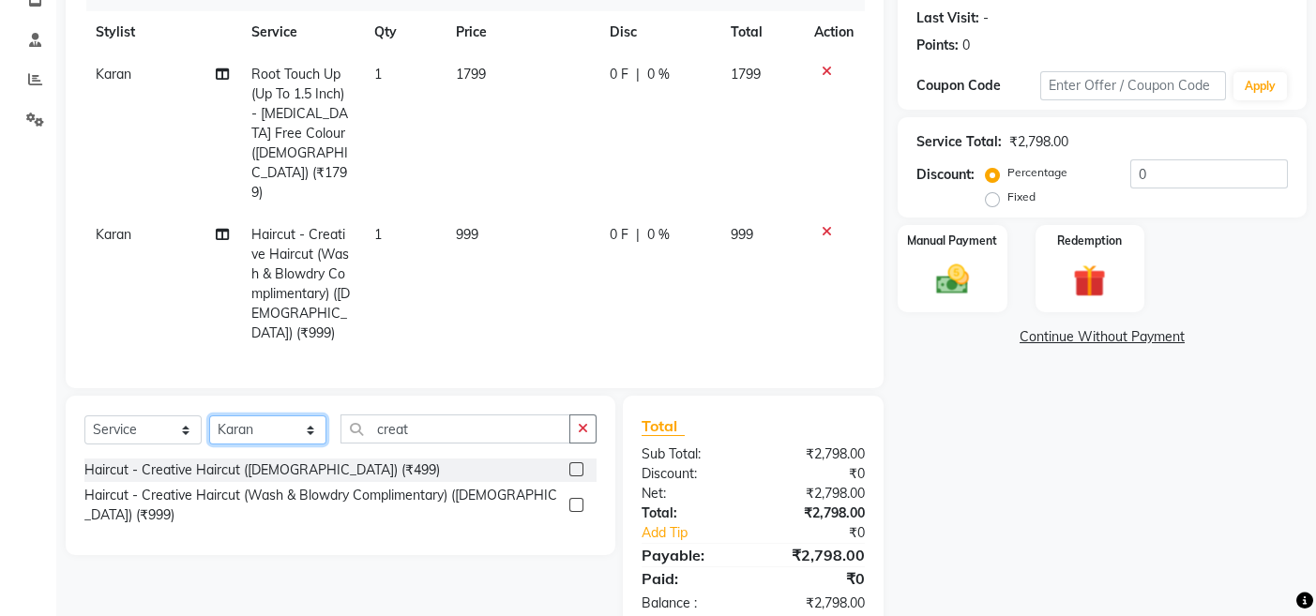
click at [238, 416] on select "Select Stylist [PERSON_NAME] Aundh Niks [PERSON_NAME] Jiya [PERSON_NAME] Mahhi …" at bounding box center [267, 430] width 117 height 29
select select "80898"
click at [209, 416] on select "Select Stylist [PERSON_NAME] Aundh Niks [PERSON_NAME] Jiya [PERSON_NAME] Mahhi …" at bounding box center [267, 430] width 117 height 29
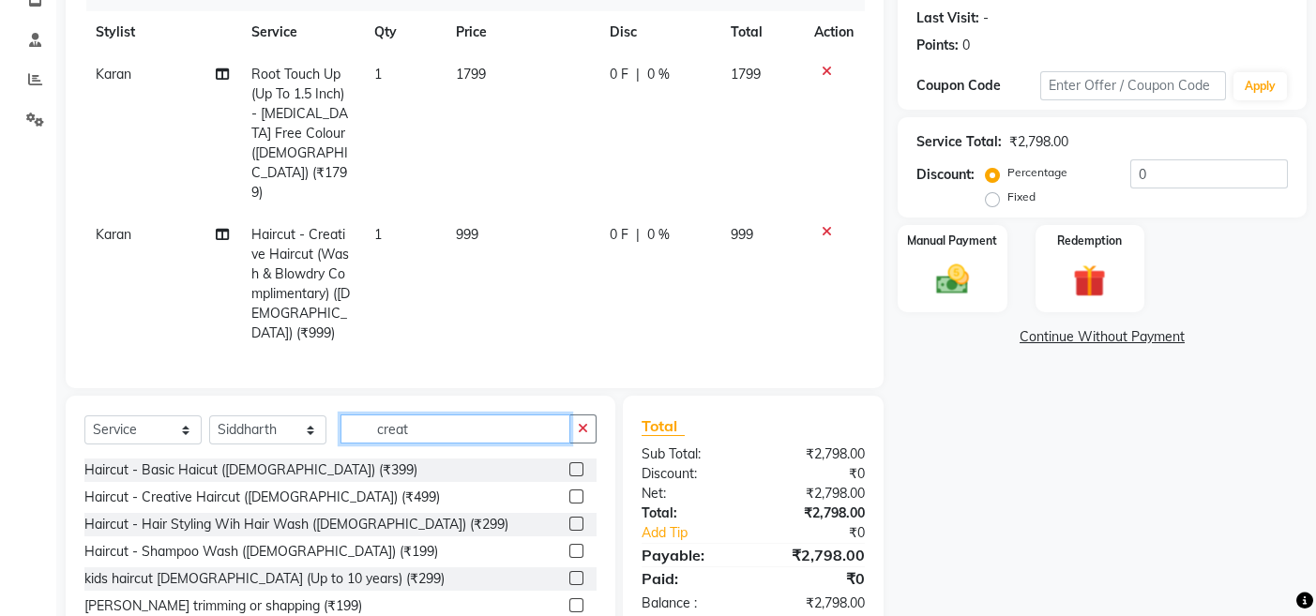
click at [445, 415] on input "creat" at bounding box center [455, 429] width 230 height 29
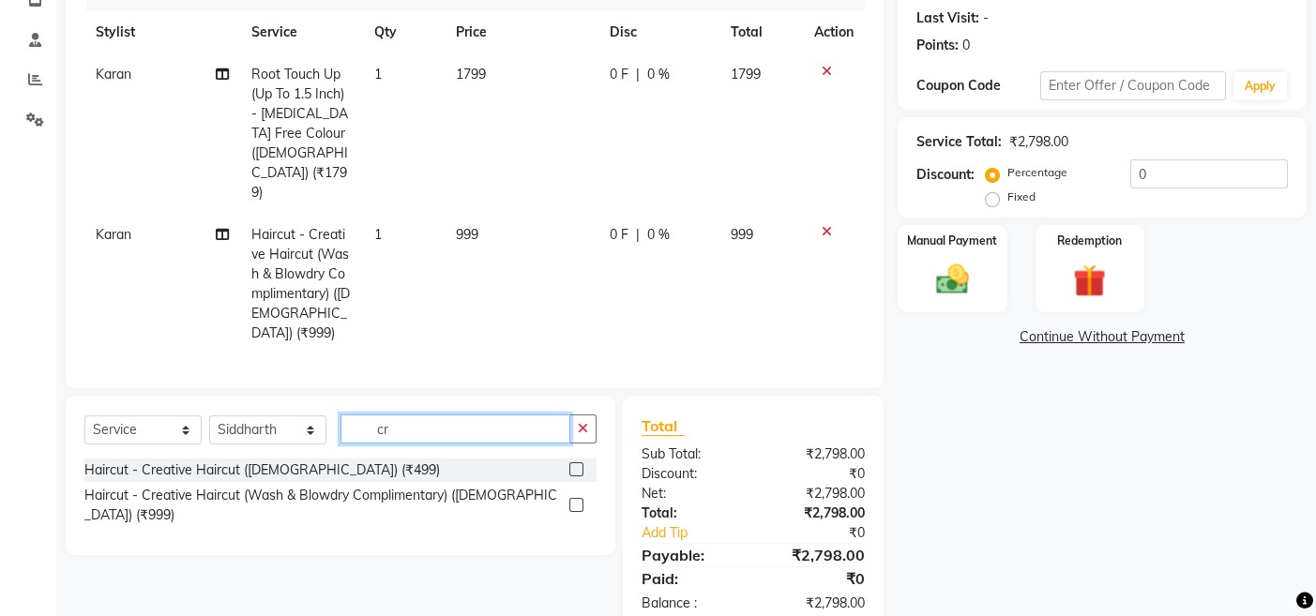
type input "c"
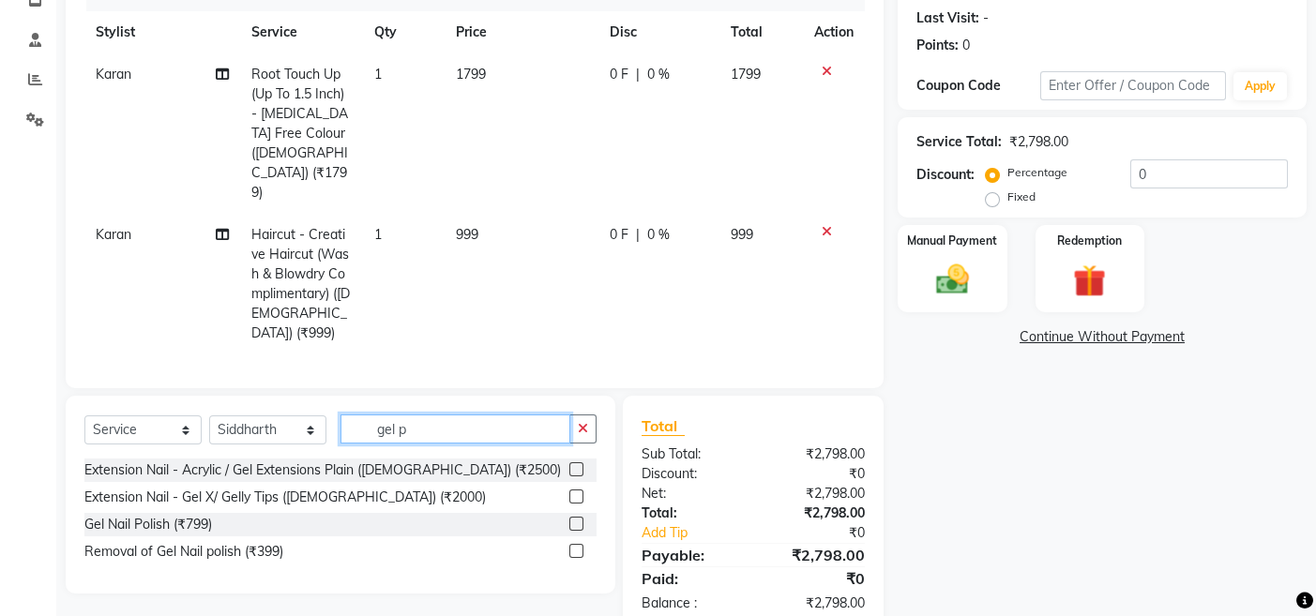
type input "gel p"
click at [574, 517] on label at bounding box center [576, 524] width 14 height 14
click at [574, 519] on input "checkbox" at bounding box center [575, 525] width 12 height 12
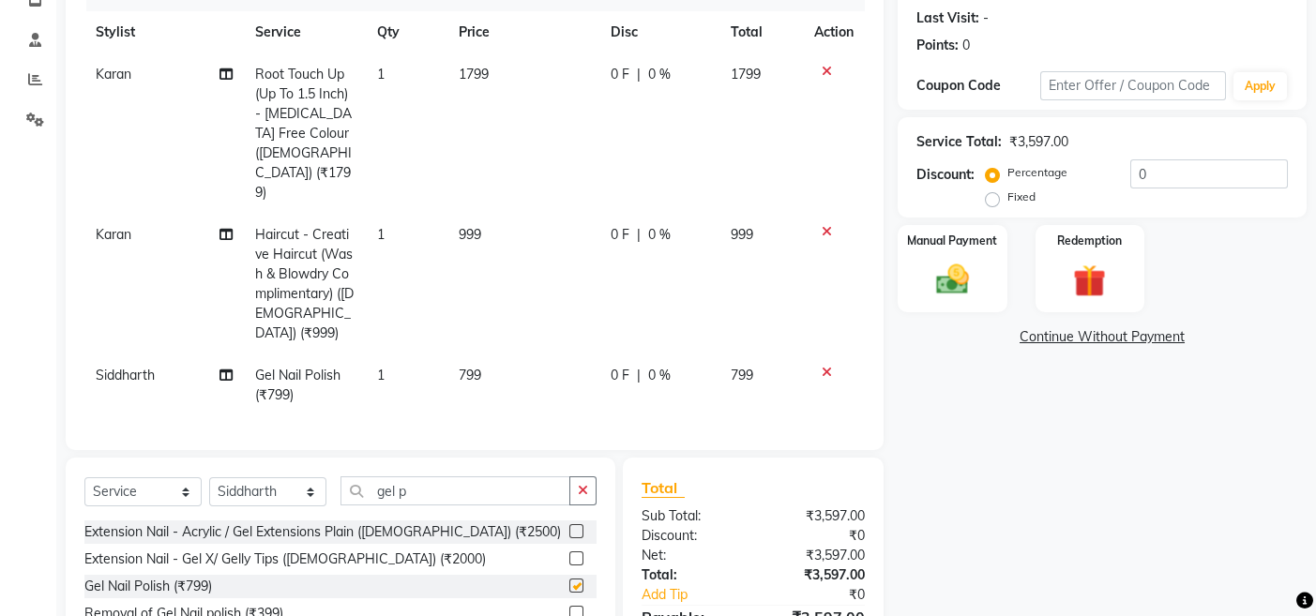
checkbox input "false"
click at [160, 477] on select "Select Service Product Membership Package Voucher Prepaid Gift Card" at bounding box center [142, 491] width 117 height 29
click at [84, 477] on select "Select Service Product Membership Package Voucher Prepaid Gift Card" at bounding box center [142, 491] width 117 height 29
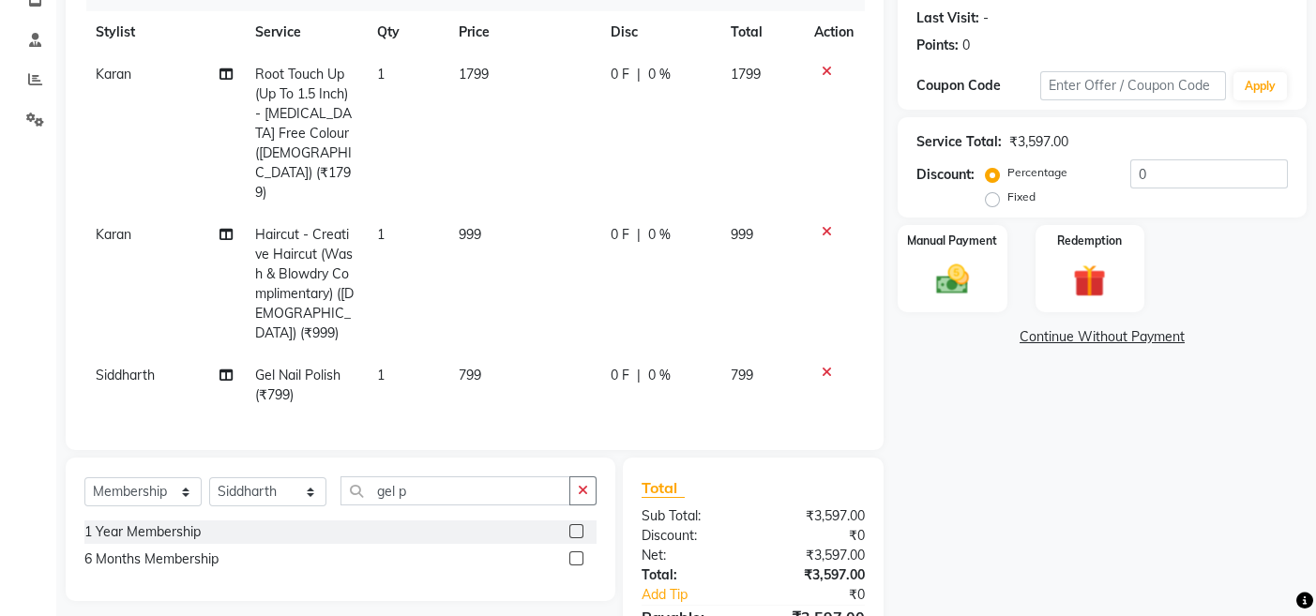
click at [575, 524] on label at bounding box center [576, 531] width 14 height 14
click at [575, 526] on input "checkbox" at bounding box center [575, 532] width 12 height 12
select select "select"
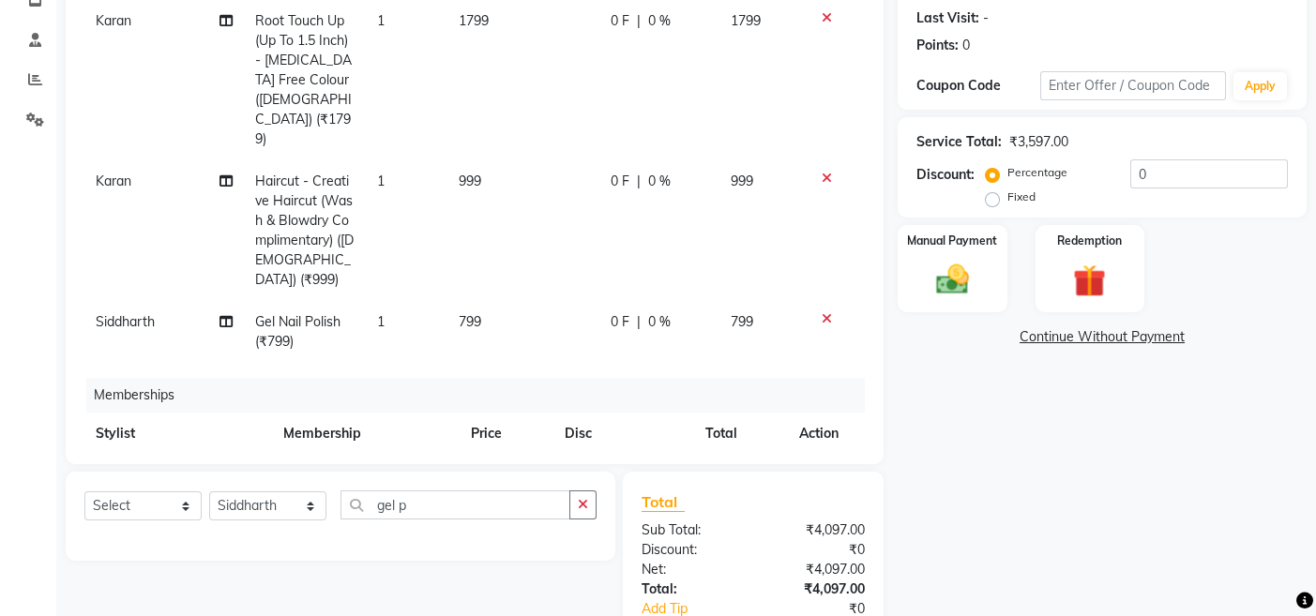
scroll to position [77, 0]
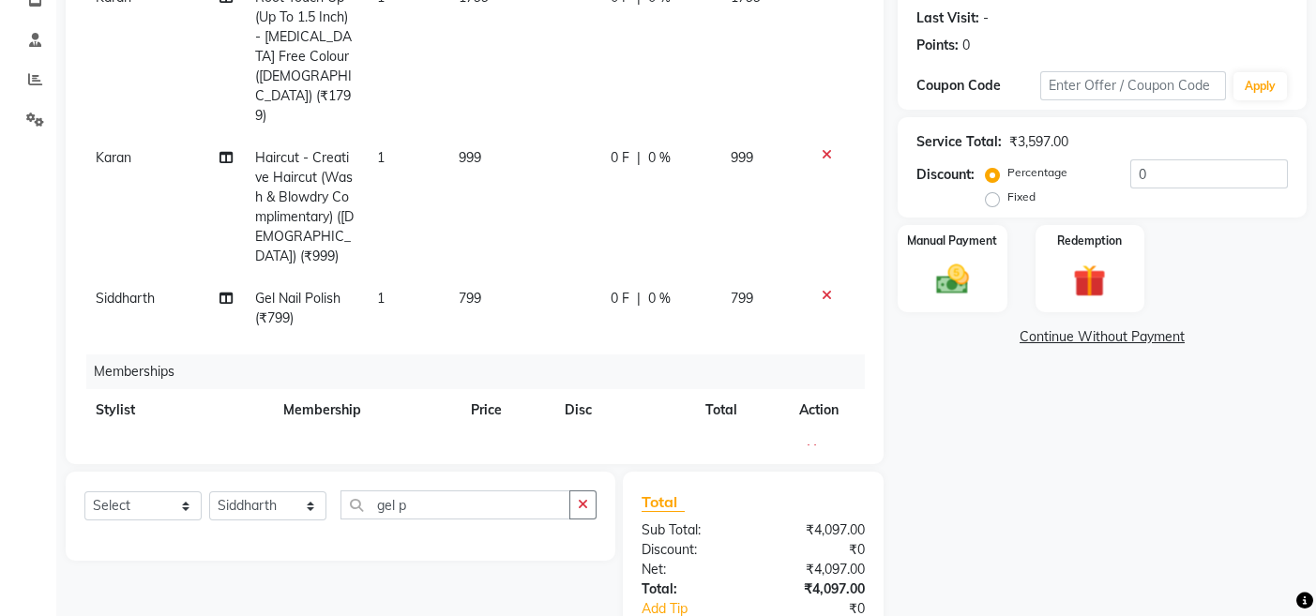
click at [492, 431] on td "500" at bounding box center [507, 452] width 94 height 42
select select "80898"
click at [512, 443] on input "500" at bounding box center [506, 457] width 60 height 29
type input "5"
type input "1"
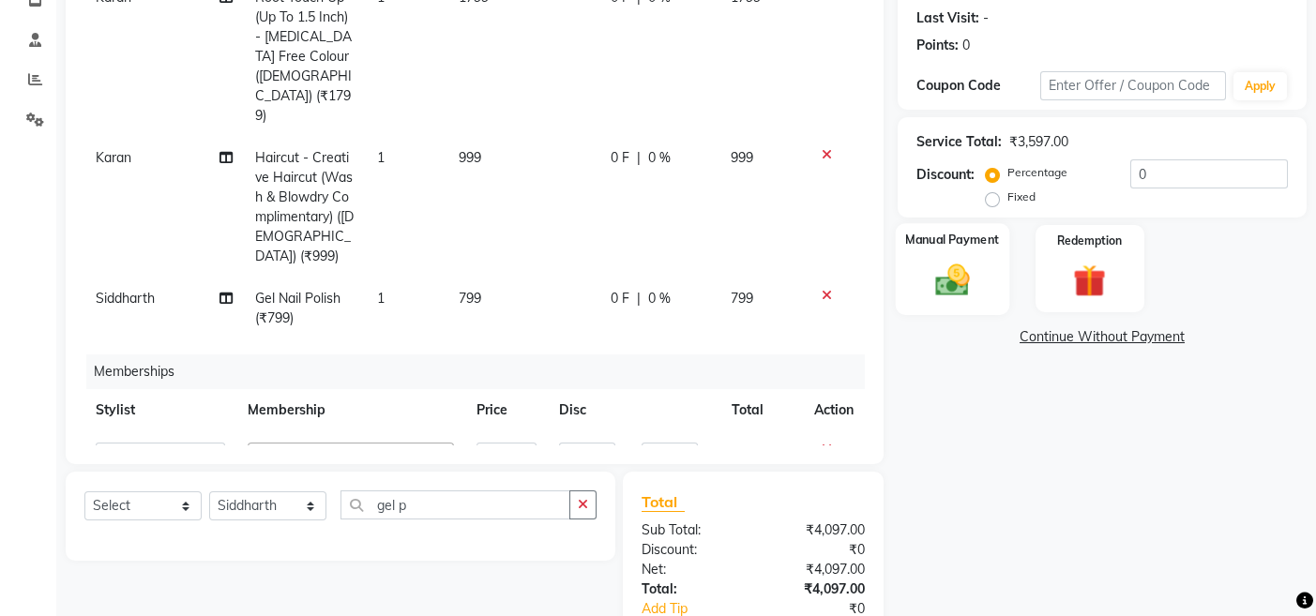
click at [961, 280] on img at bounding box center [952, 279] width 56 height 39
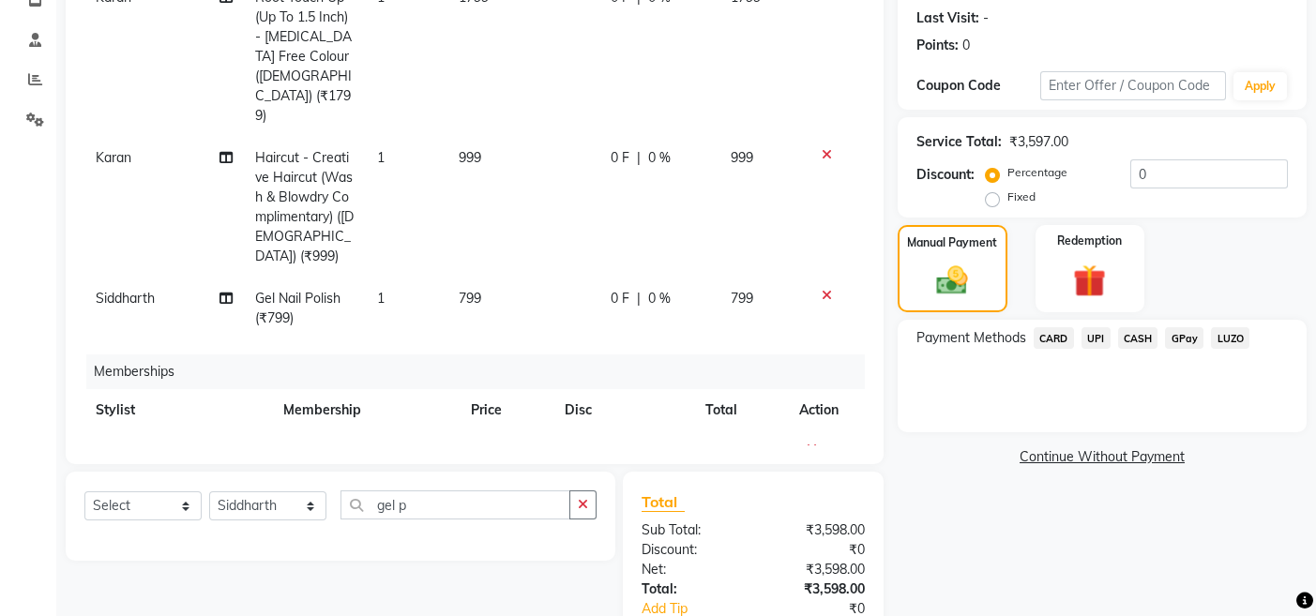
click at [1093, 341] on span "UPI" at bounding box center [1095, 338] width 29 height 22
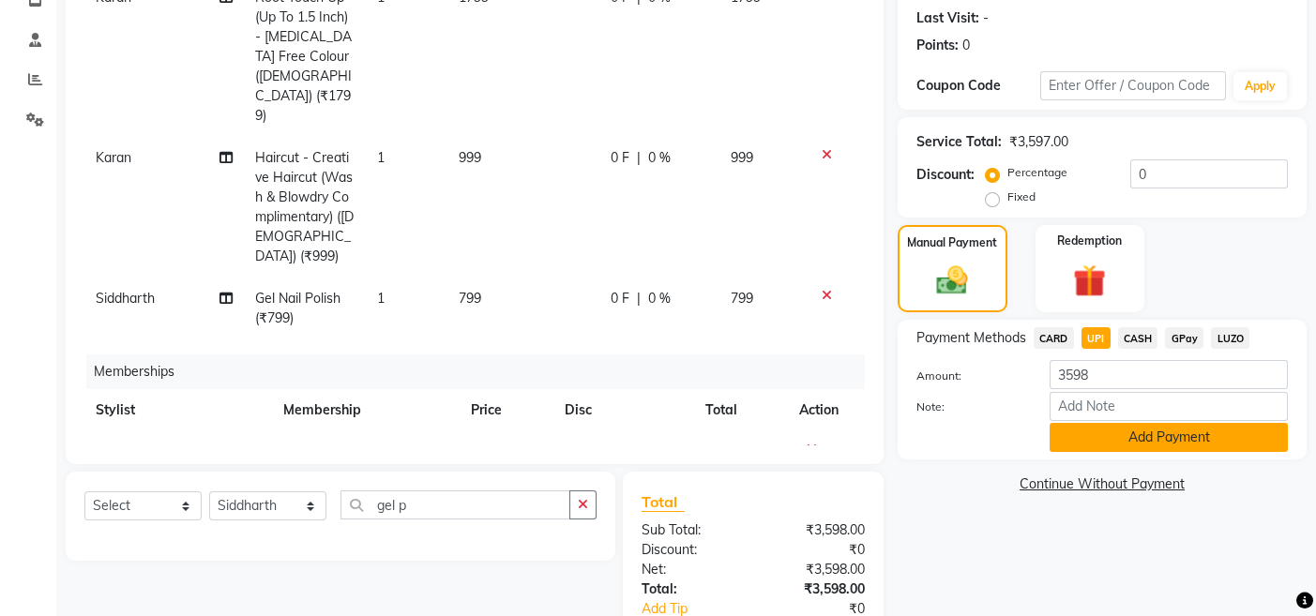
click at [1080, 432] on button "Add Payment" at bounding box center [1169, 437] width 238 height 29
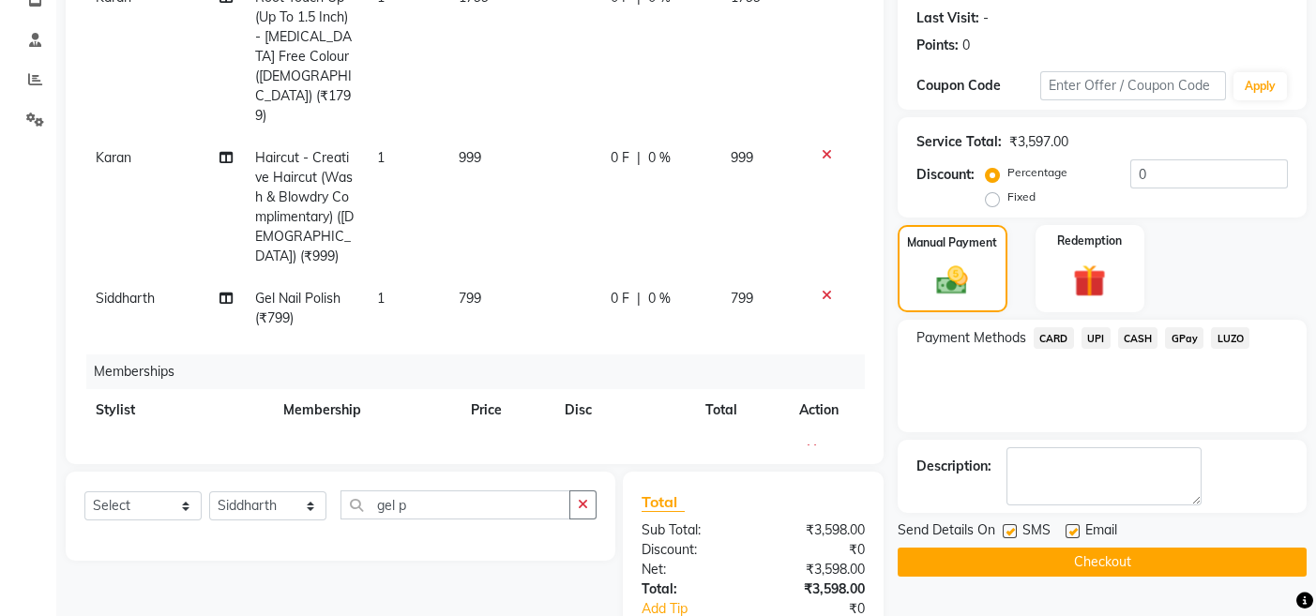
scroll to position [415, 0]
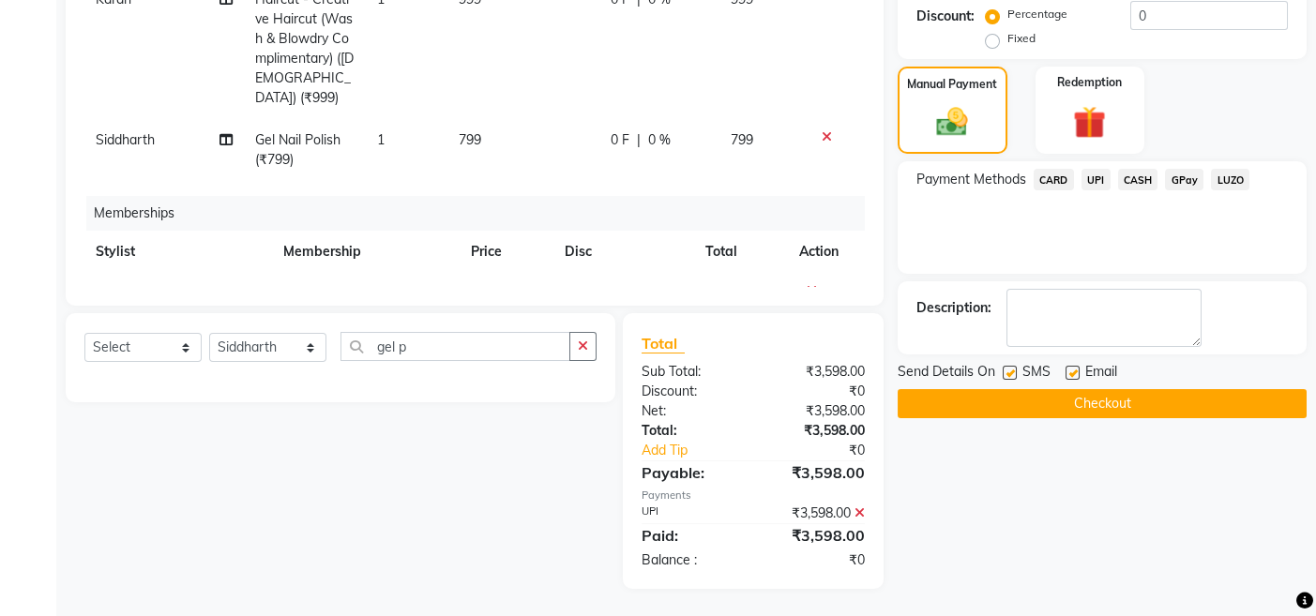
click at [1141, 409] on button "Checkout" at bounding box center [1102, 403] width 409 height 29
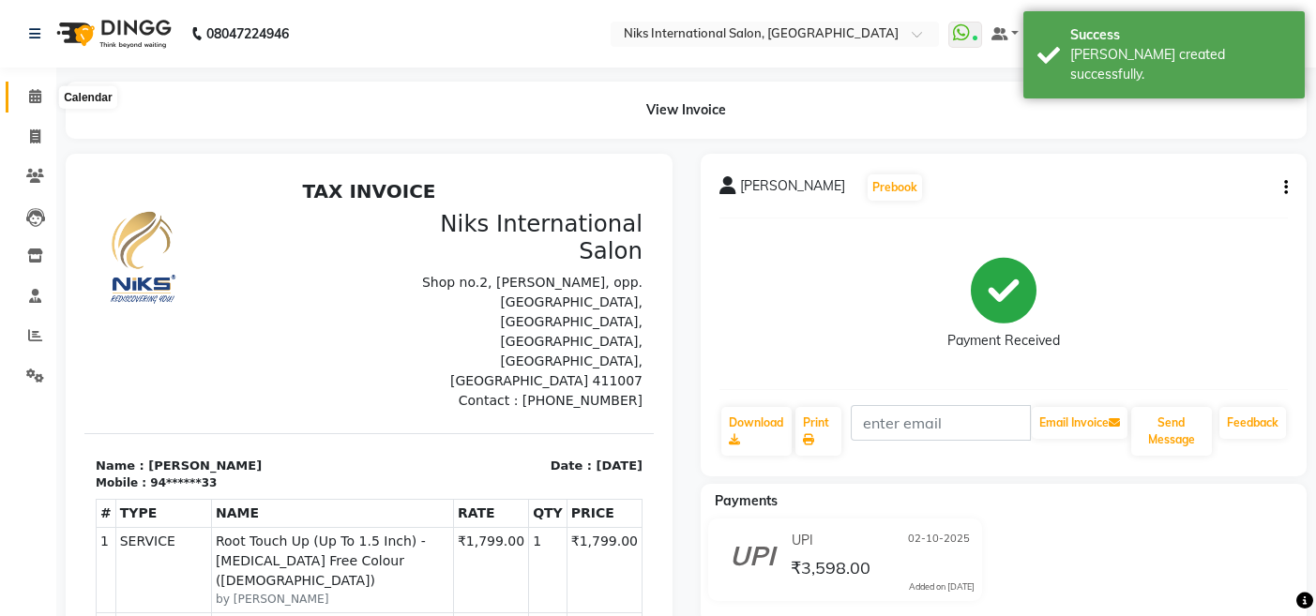
click at [32, 99] on icon at bounding box center [35, 96] width 12 height 14
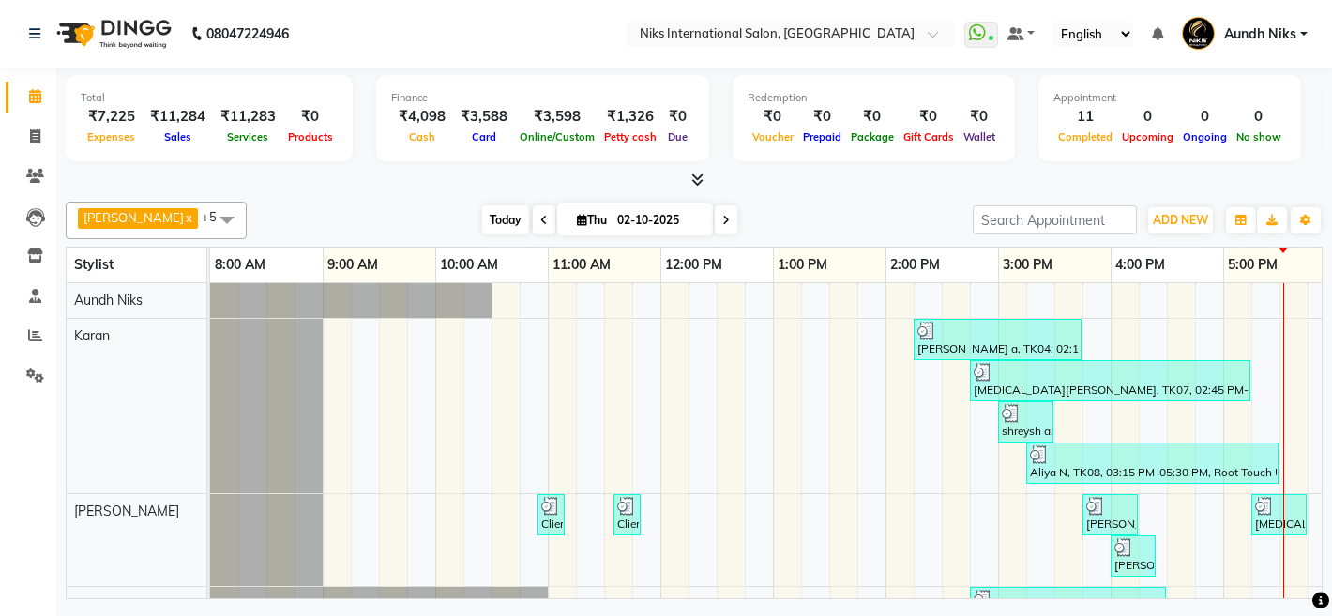
click at [482, 220] on span "Today" at bounding box center [505, 219] width 47 height 29
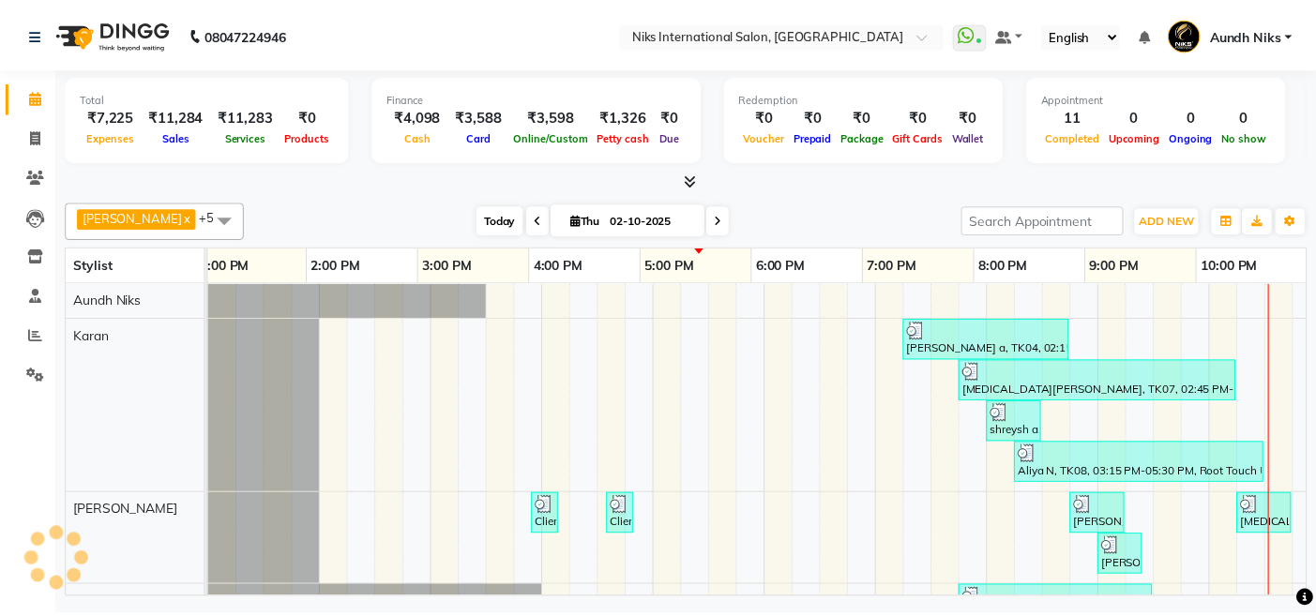
scroll to position [0, 576]
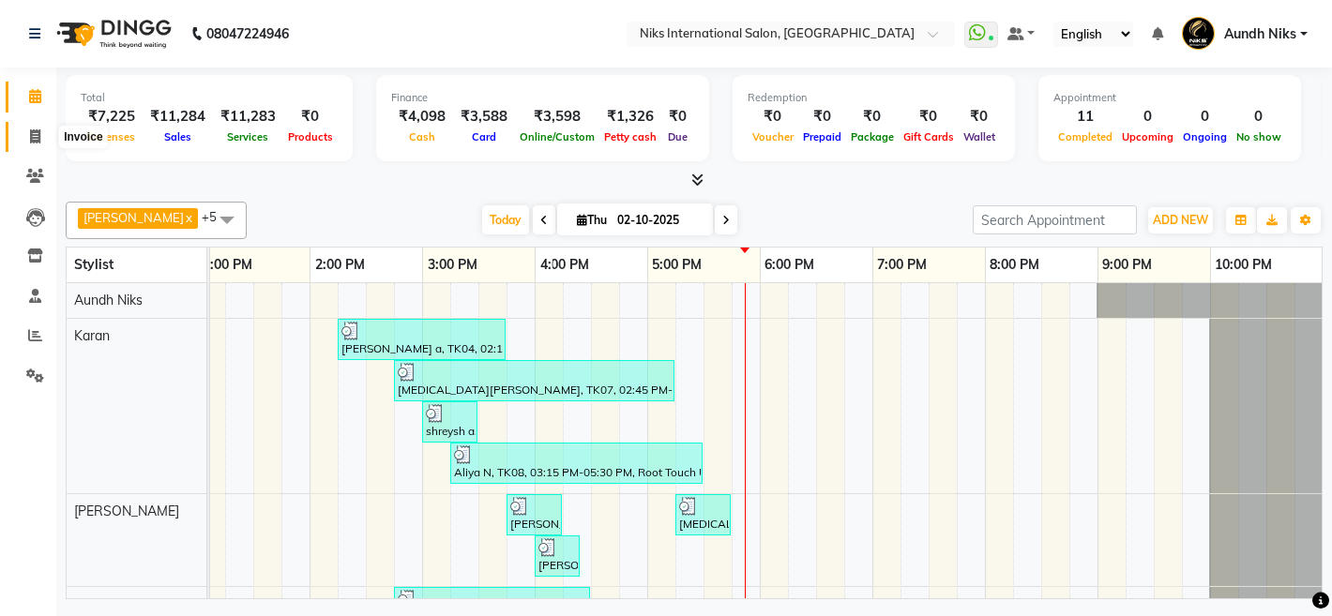
click at [35, 127] on span at bounding box center [35, 138] width 33 height 22
select select "service"
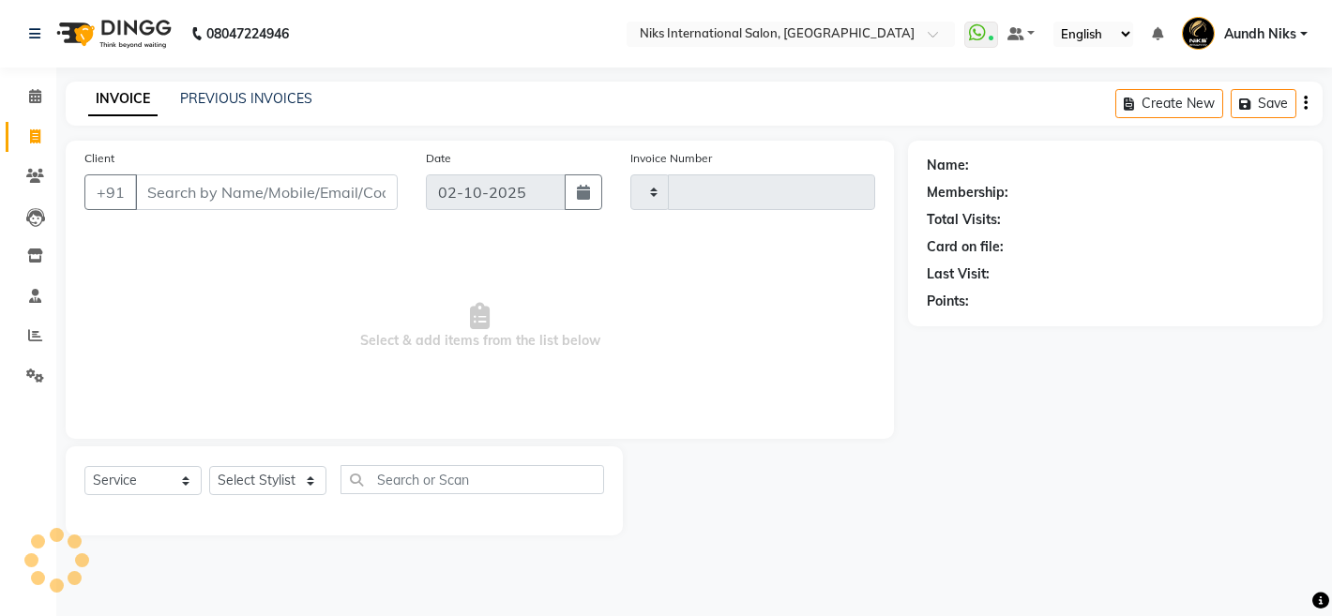
type input "2310"
select select "6"
click at [305, 483] on select "Select Stylist [PERSON_NAME] Aundh Niks [PERSON_NAME] Jiya [PERSON_NAME] Mahhi …" at bounding box center [267, 480] width 117 height 29
select select "17526"
click at [209, 466] on select "Select Stylist [PERSON_NAME] Aundh Niks [PERSON_NAME] Jiya [PERSON_NAME] Mahhi …" at bounding box center [267, 480] width 117 height 29
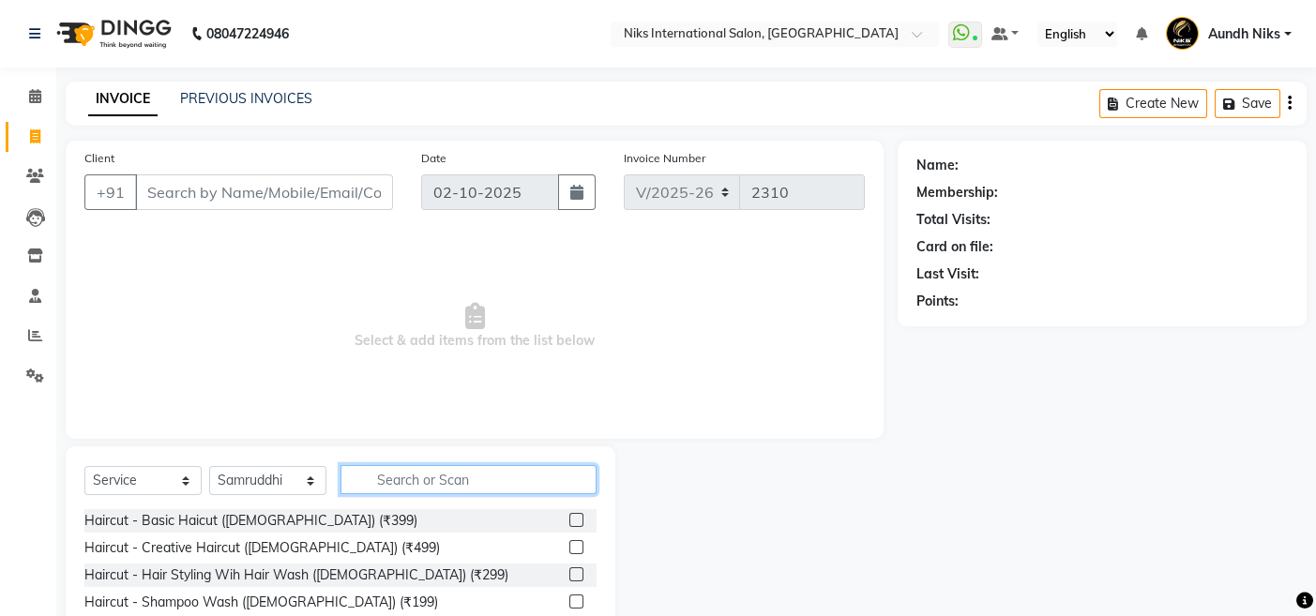
click at [416, 491] on input "text" at bounding box center [468, 479] width 256 height 29
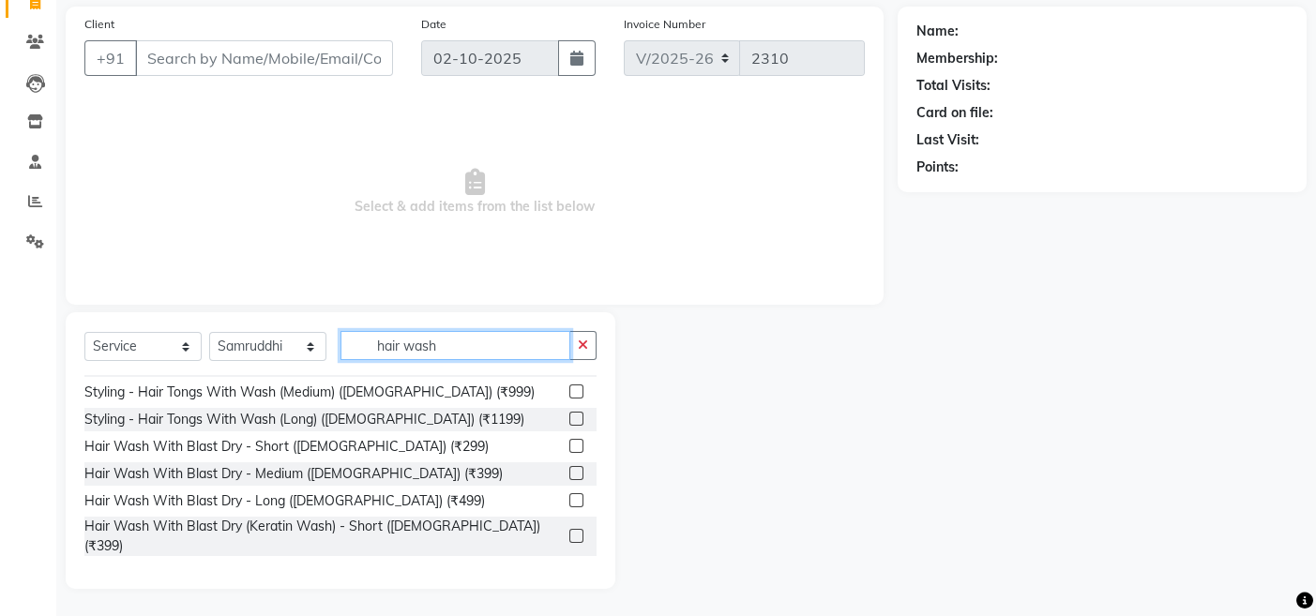
scroll to position [235, 0]
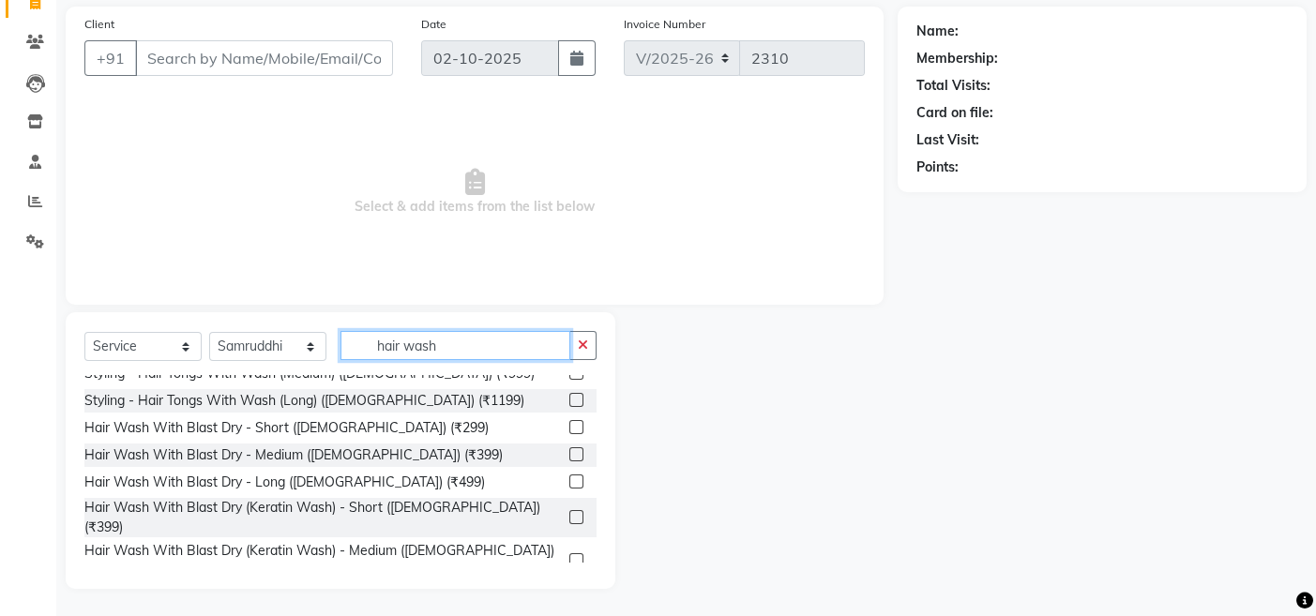
type input "hair wash"
click at [569, 447] on label at bounding box center [576, 454] width 14 height 14
click at [569, 449] on input "checkbox" at bounding box center [575, 455] width 12 height 12
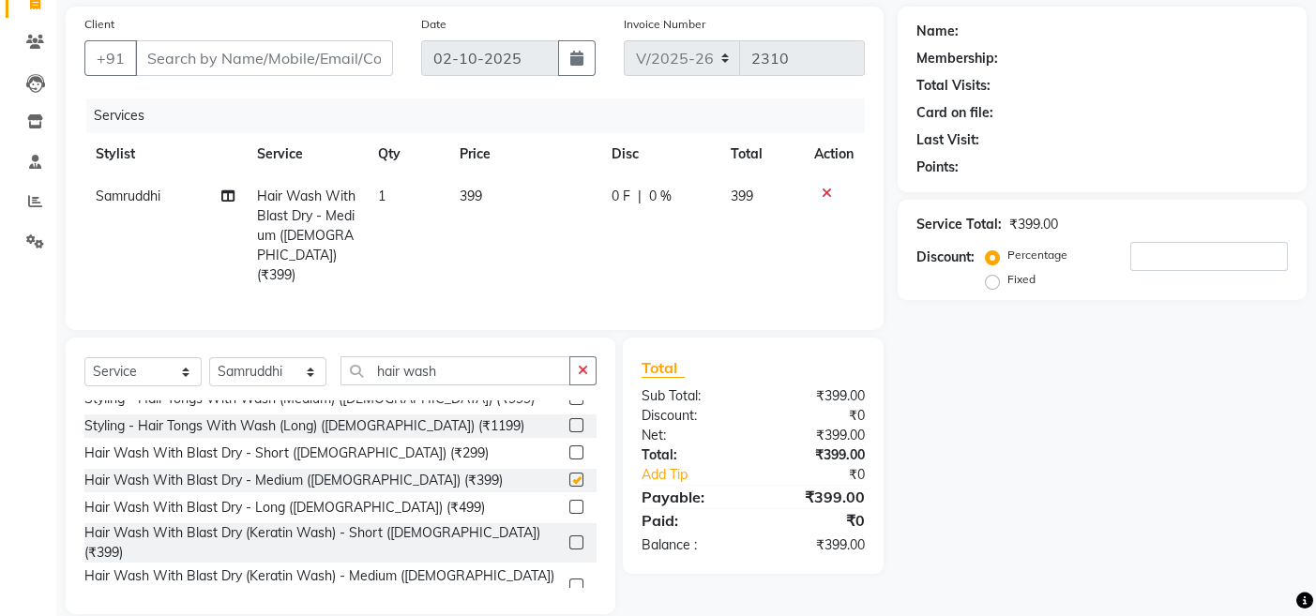
checkbox input "false"
click at [495, 187] on td "399" at bounding box center [524, 235] width 152 height 121
select select "17526"
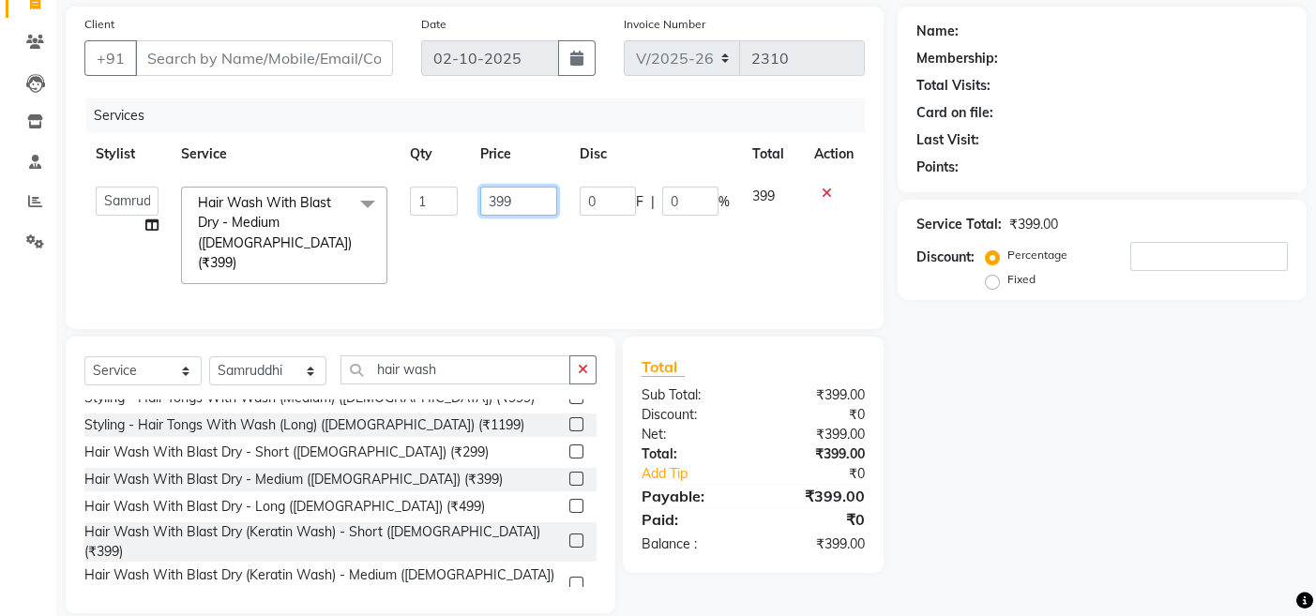
click at [519, 191] on input "399" at bounding box center [518, 201] width 77 height 29
type input "3"
type input "400"
click at [956, 390] on div "Name: Membership: Total Visits: Card on file: Last Visit: Points: Service Total…" at bounding box center [1109, 310] width 423 height 607
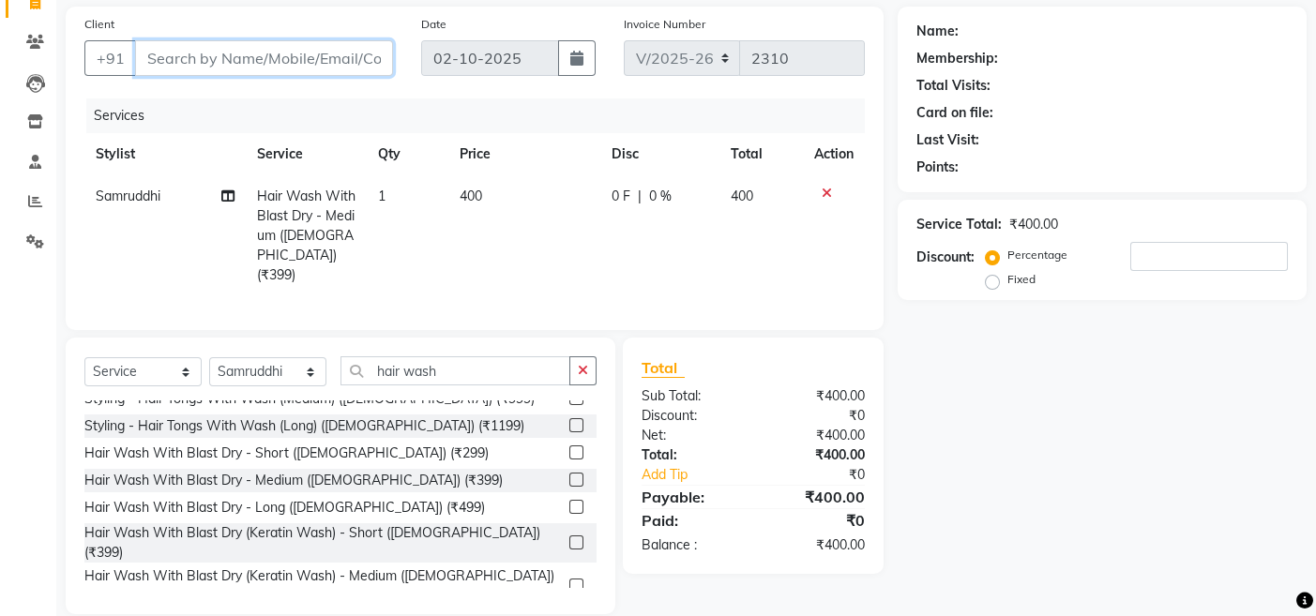
click at [309, 62] on input "Client" at bounding box center [264, 58] width 258 height 36
type input "9"
type input "0"
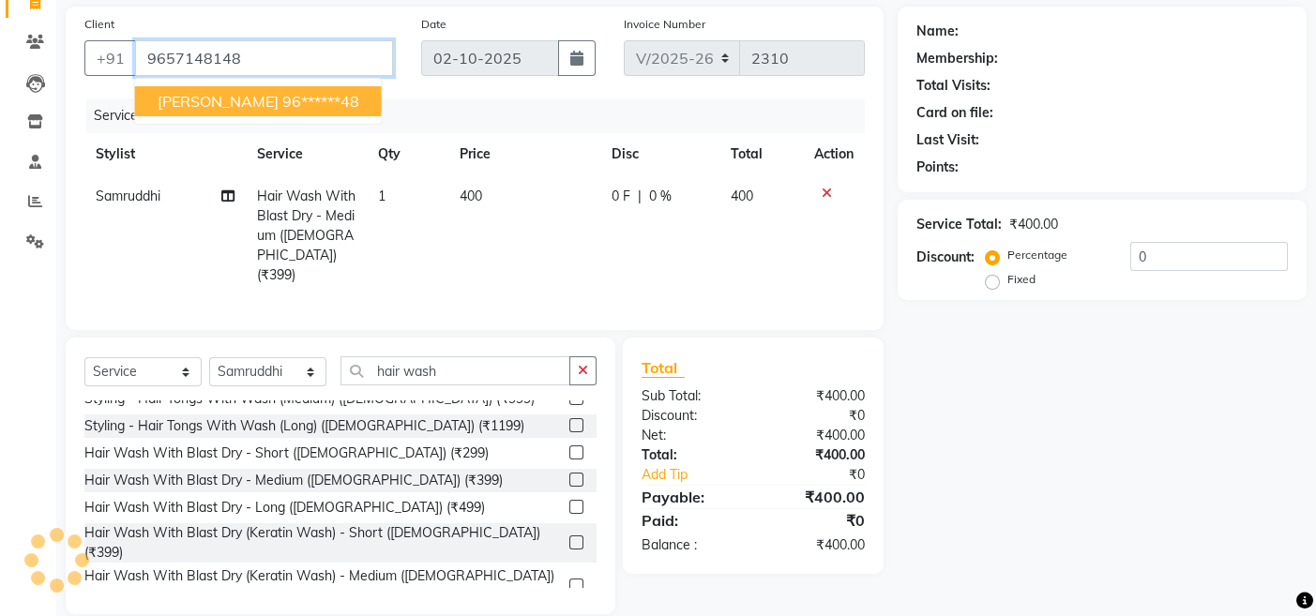
type input "9657148148"
select select "1: Object"
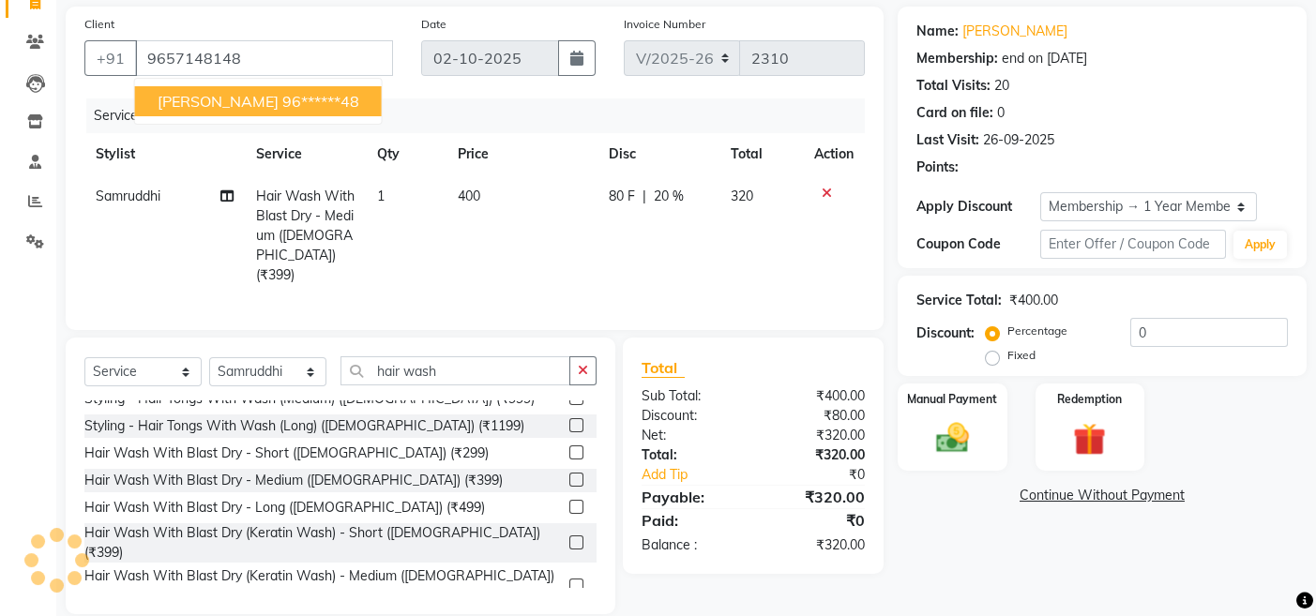
type input "20"
click at [303, 92] on ngb-highlight "96******48" at bounding box center [320, 101] width 77 height 19
type input "96******48"
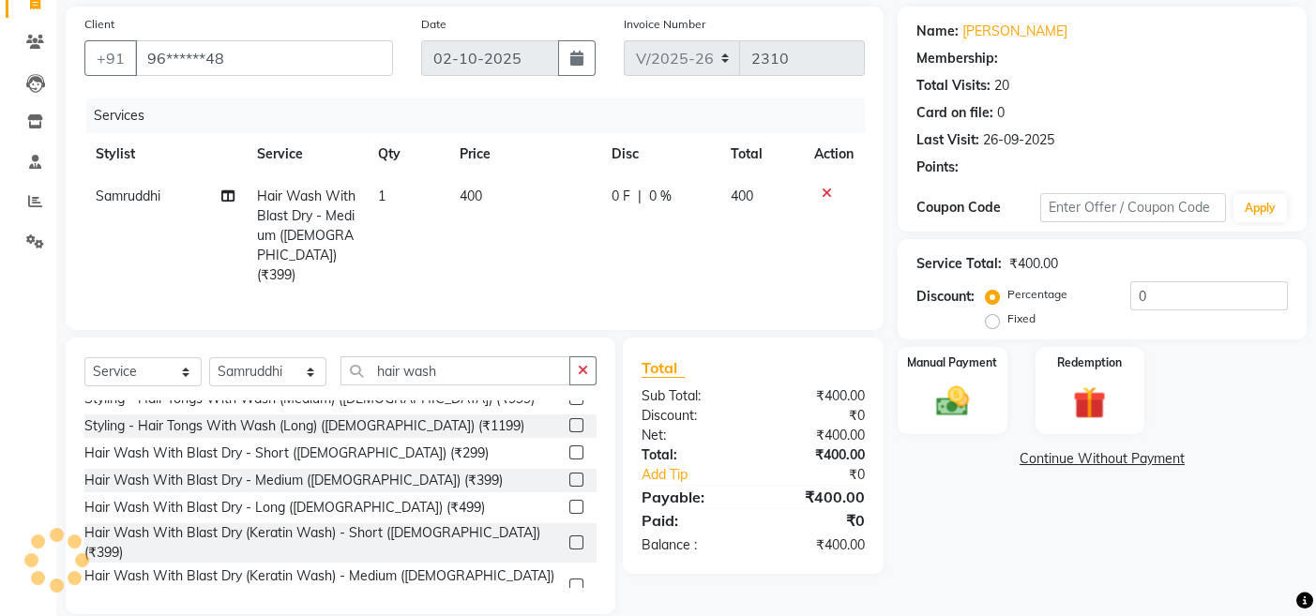
type input "20"
select select "1: Object"
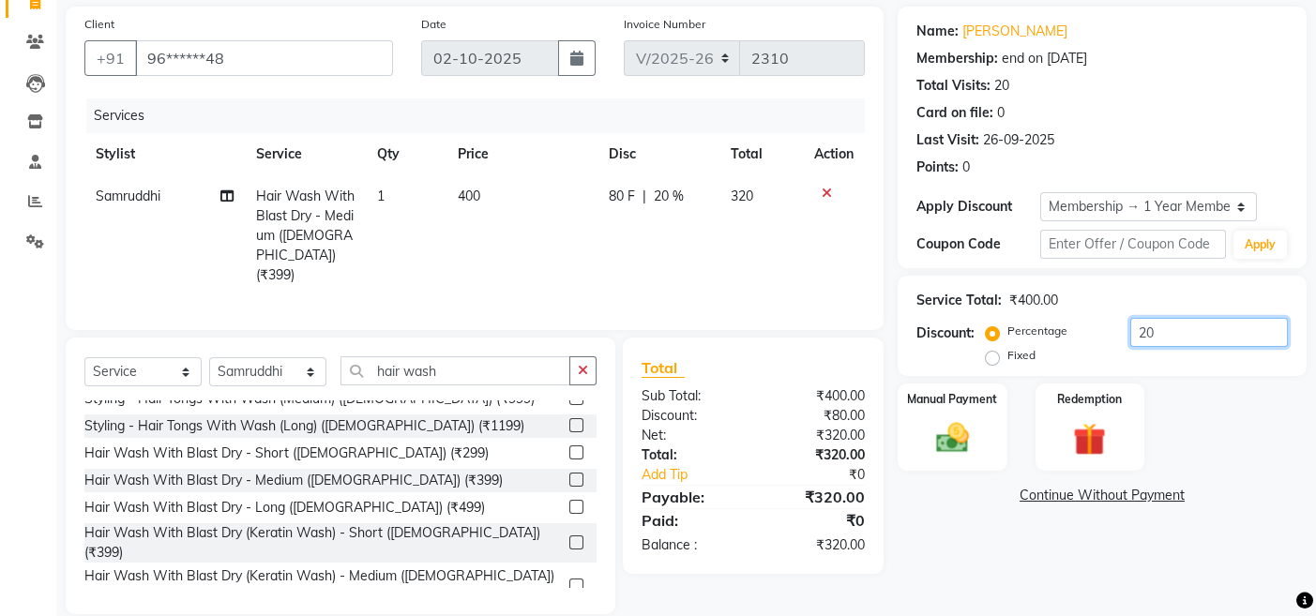
click at [1141, 330] on input "20" at bounding box center [1209, 332] width 158 height 29
type input "0"
click at [935, 447] on img at bounding box center [952, 437] width 56 height 39
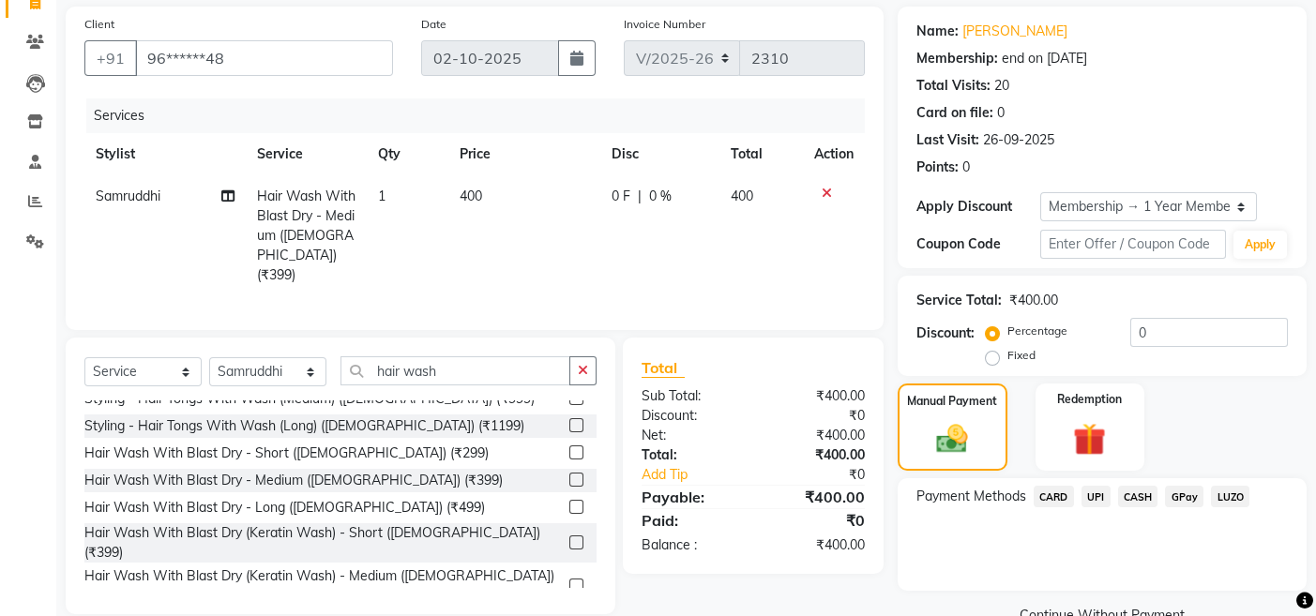
click at [1052, 499] on span "CARD" at bounding box center [1054, 497] width 40 height 22
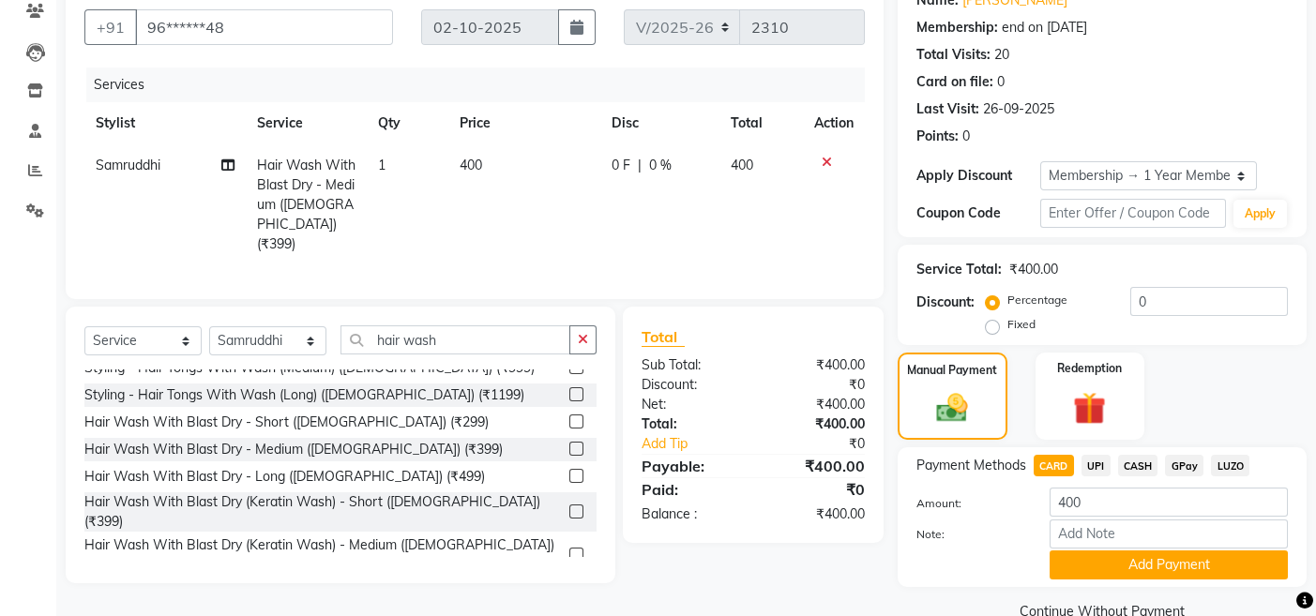
scroll to position [202, 0]
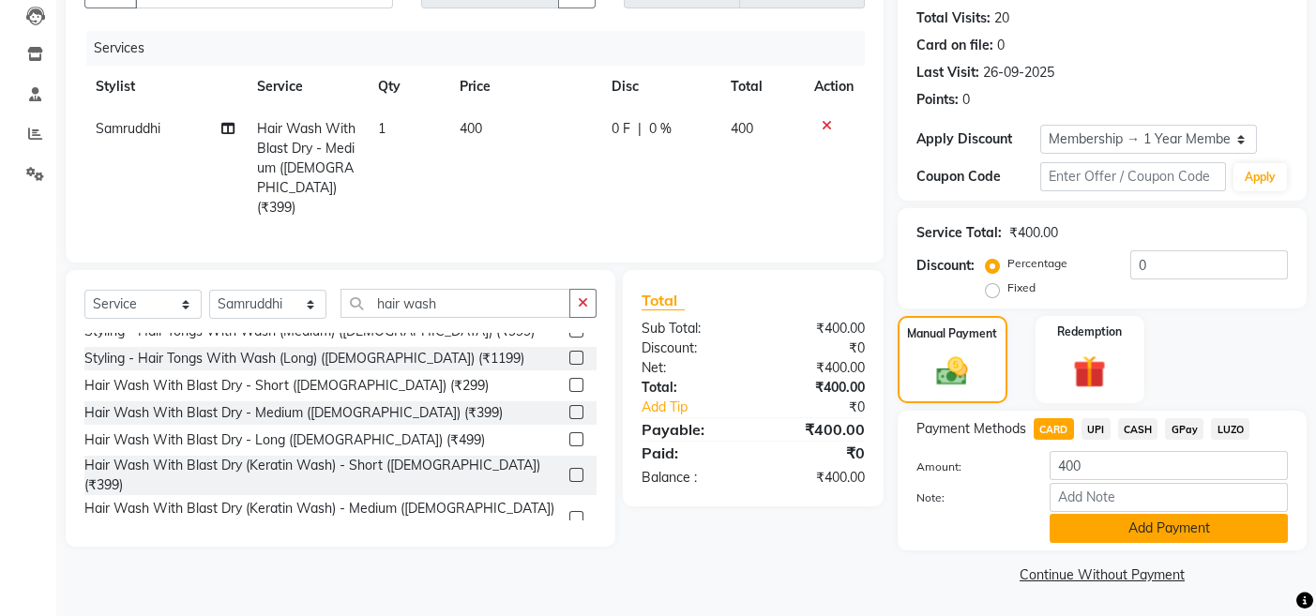
click at [1066, 529] on button "Add Payment" at bounding box center [1169, 528] width 238 height 29
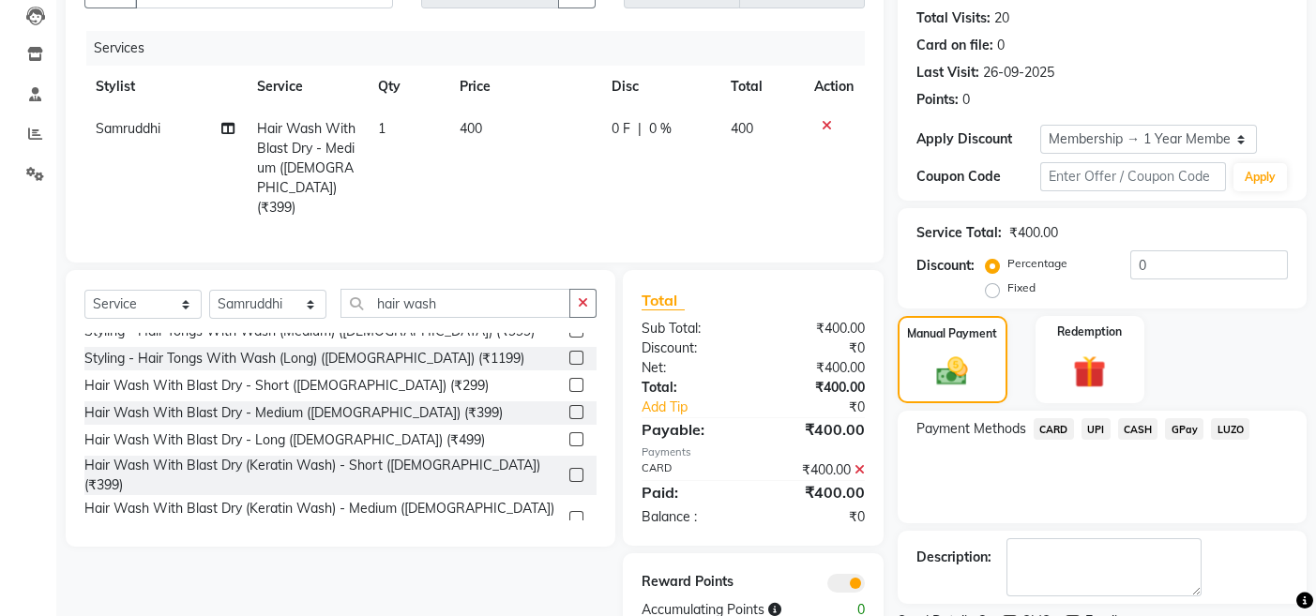
scroll to position [280, 0]
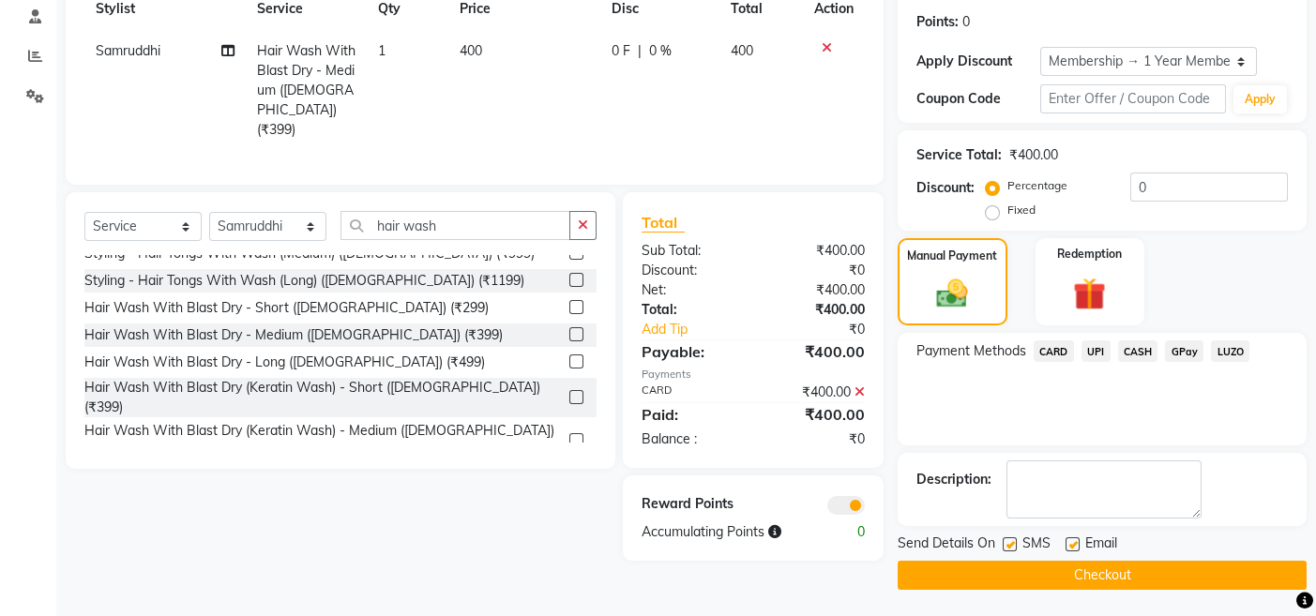
click at [914, 572] on button "Checkout" at bounding box center [1102, 575] width 409 height 29
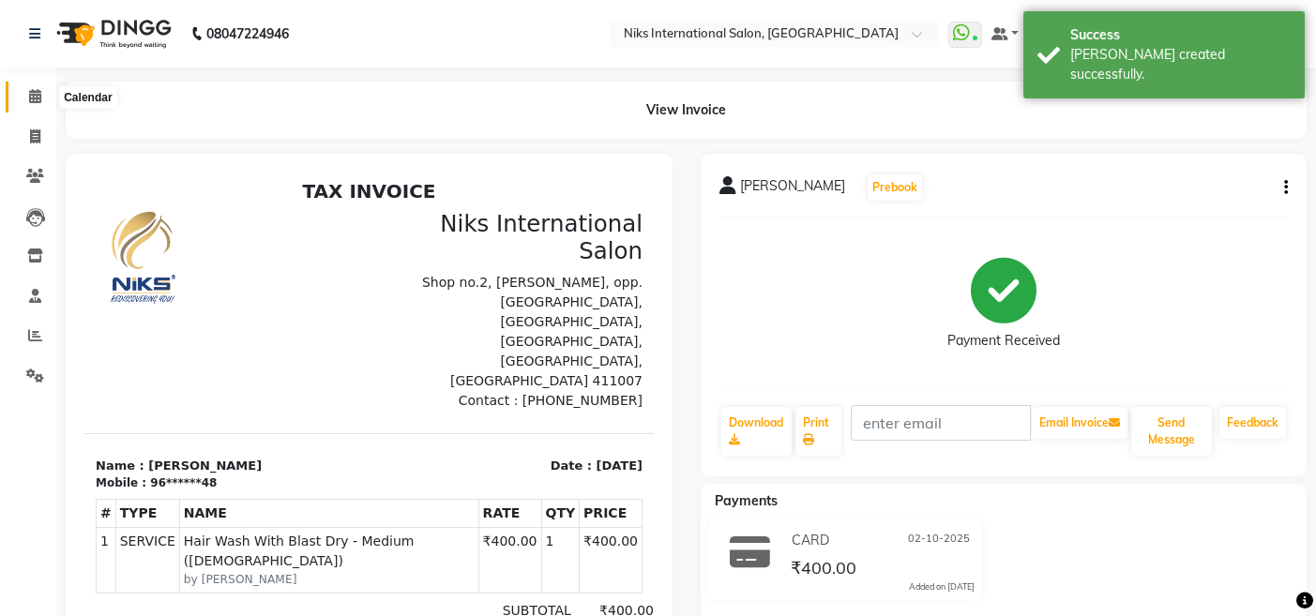
click at [35, 97] on icon at bounding box center [35, 96] width 12 height 14
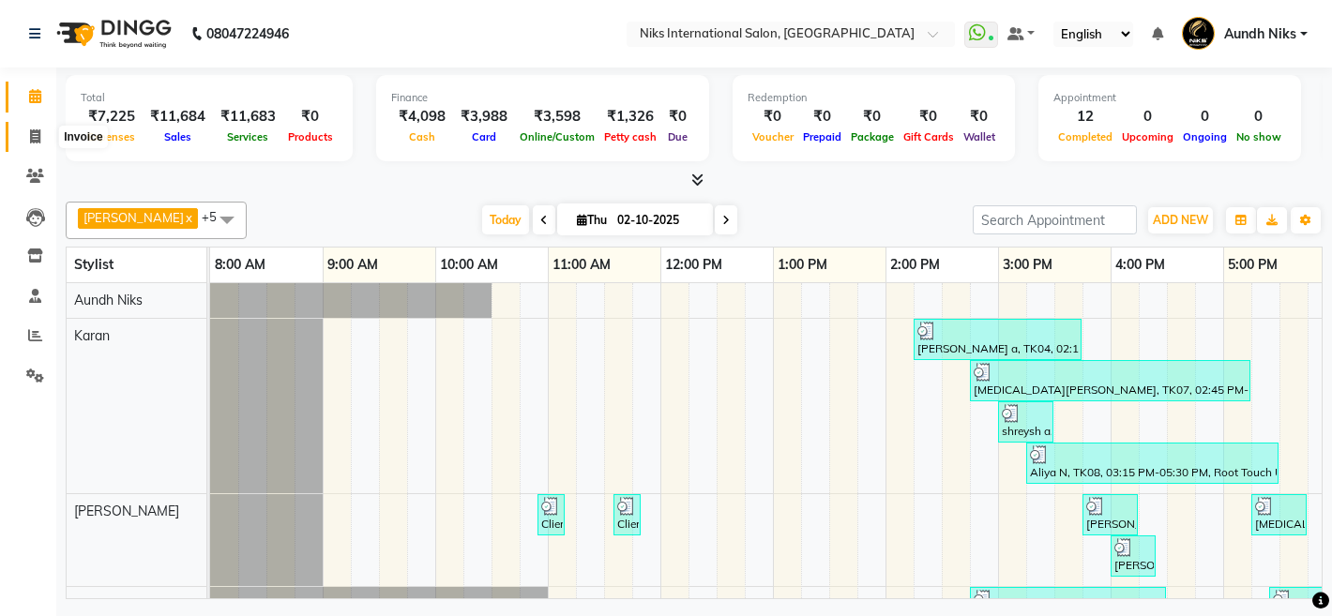
click at [30, 141] on icon at bounding box center [35, 136] width 10 height 14
select select "6"
select select "service"
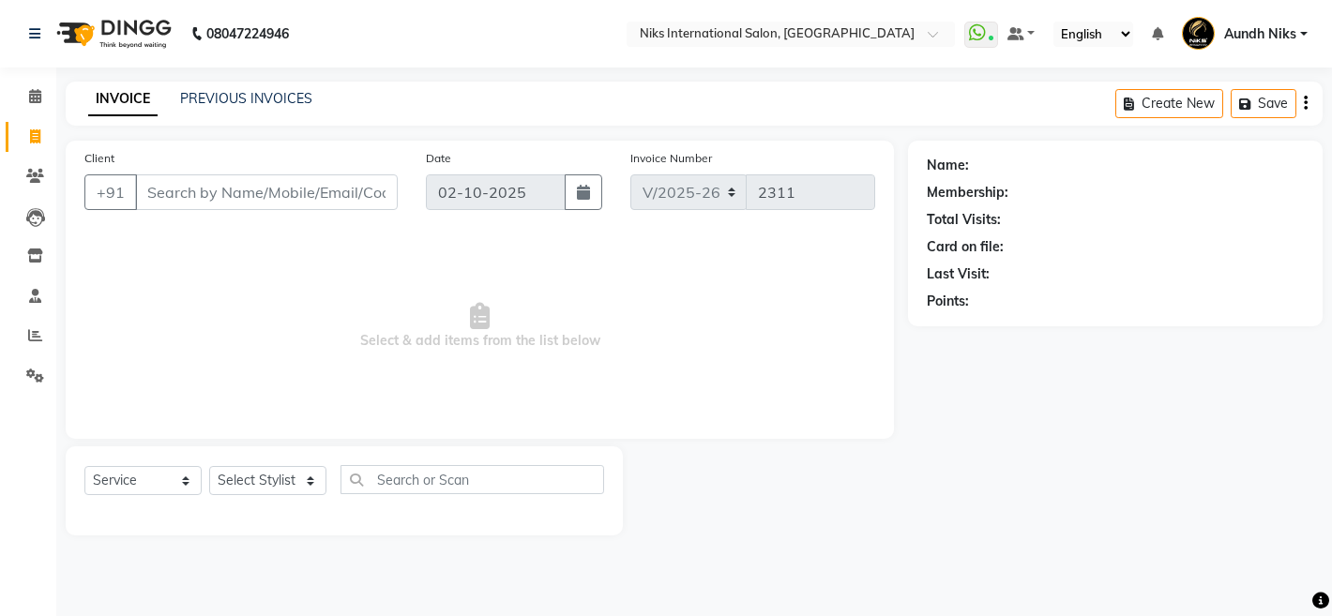
click at [218, 194] on input "Client" at bounding box center [266, 192] width 263 height 36
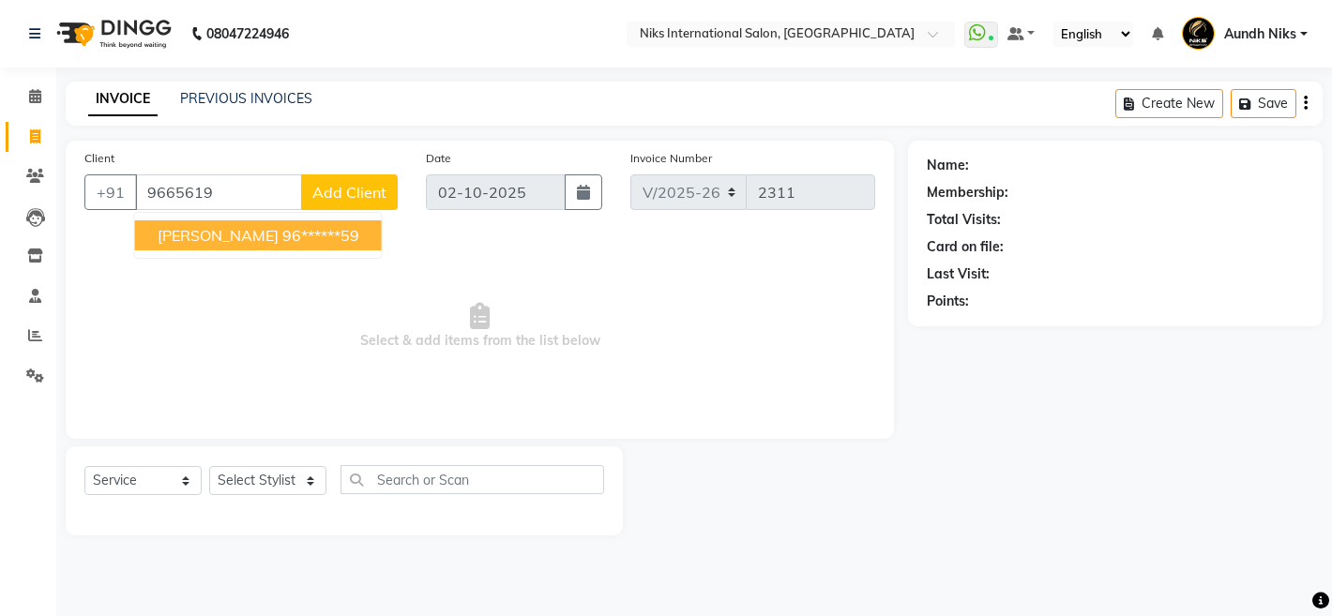
click at [208, 231] on span "Sneha Sarda" at bounding box center [218, 235] width 121 height 19
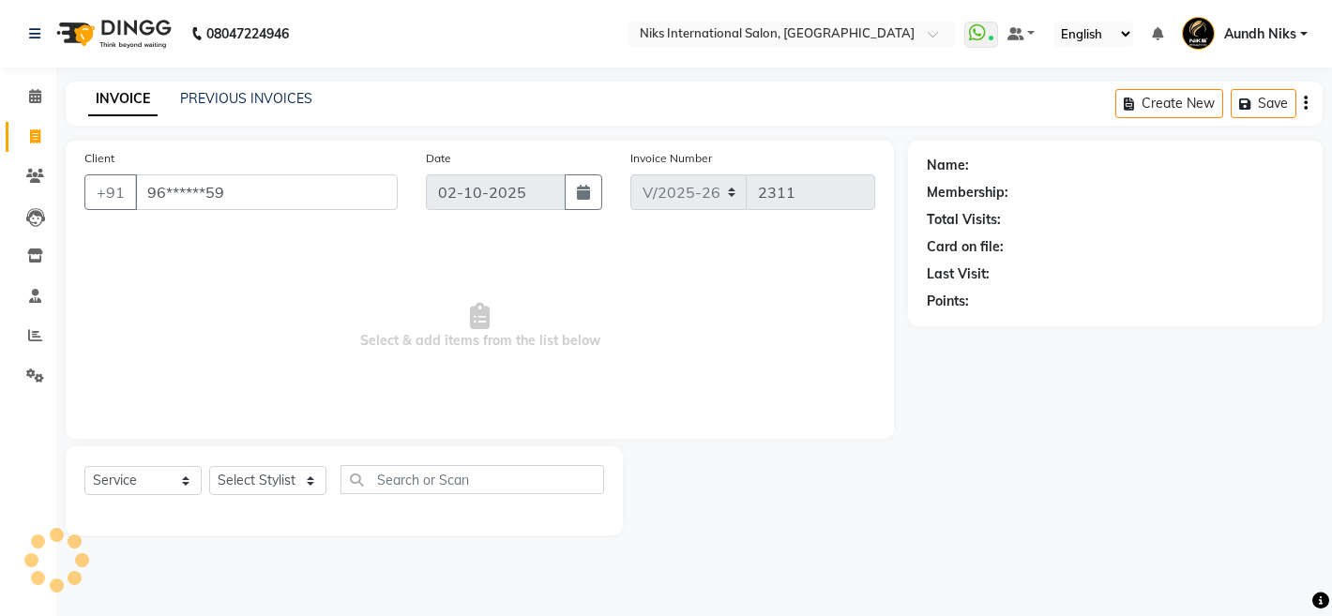
type input "96******59"
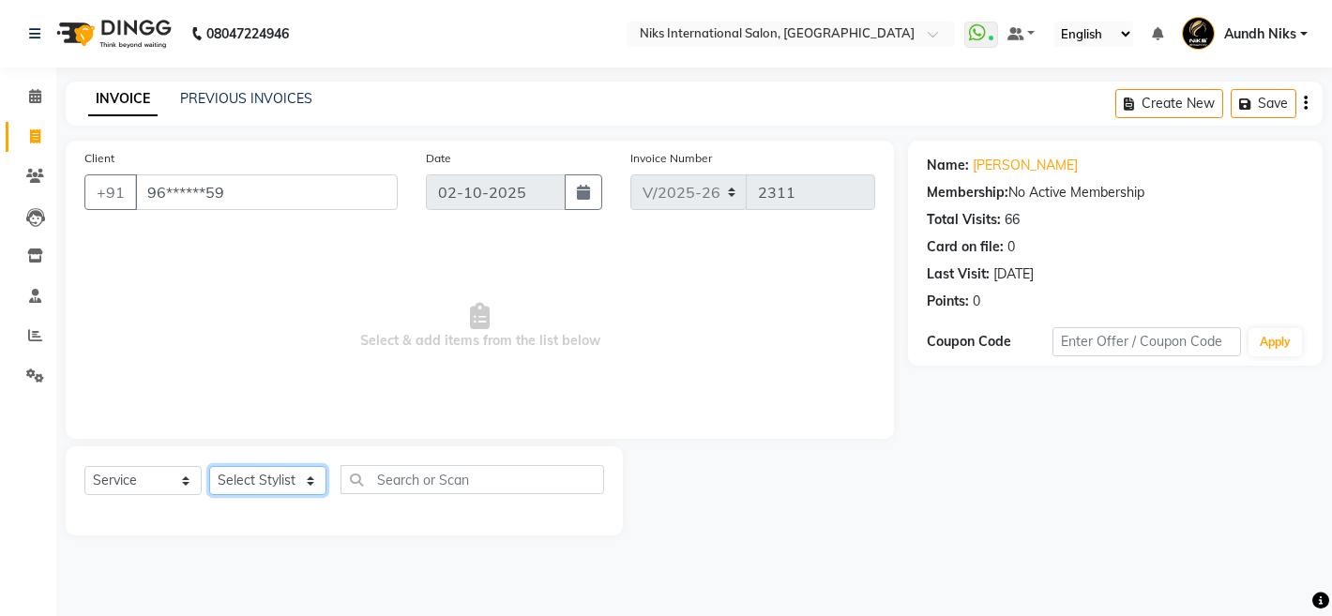
click at [314, 483] on select "Select Stylist [PERSON_NAME] Aundh Niks [PERSON_NAME] Jiya [PERSON_NAME] Mahhi …" at bounding box center [267, 480] width 117 height 29
select select "20840"
click at [209, 466] on select "Select Stylist [PERSON_NAME] Aundh Niks [PERSON_NAME] Jiya [PERSON_NAME] Mahhi …" at bounding box center [267, 480] width 117 height 29
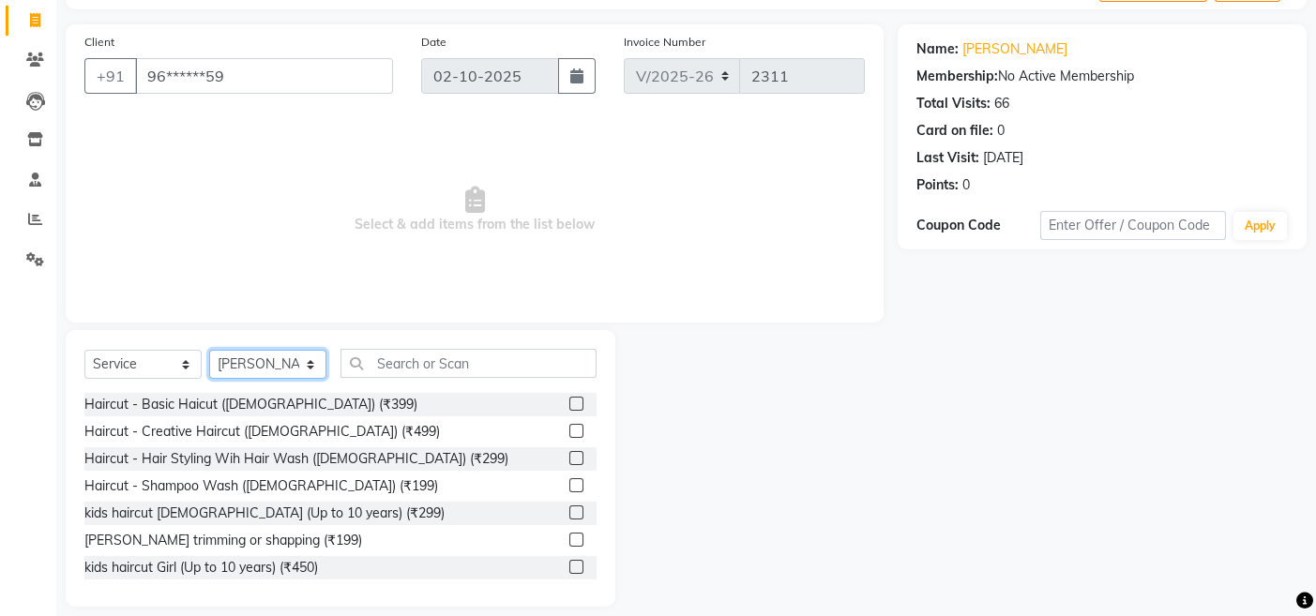
scroll to position [134, 0]
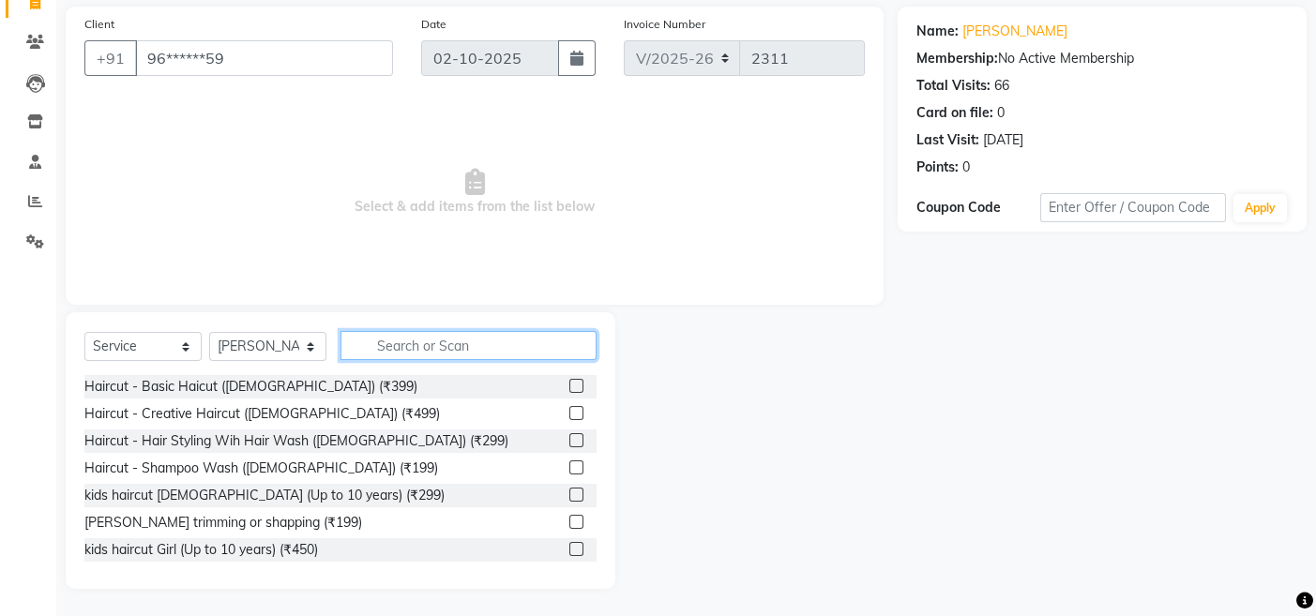
click at [458, 347] on input "text" at bounding box center [468, 345] width 256 height 29
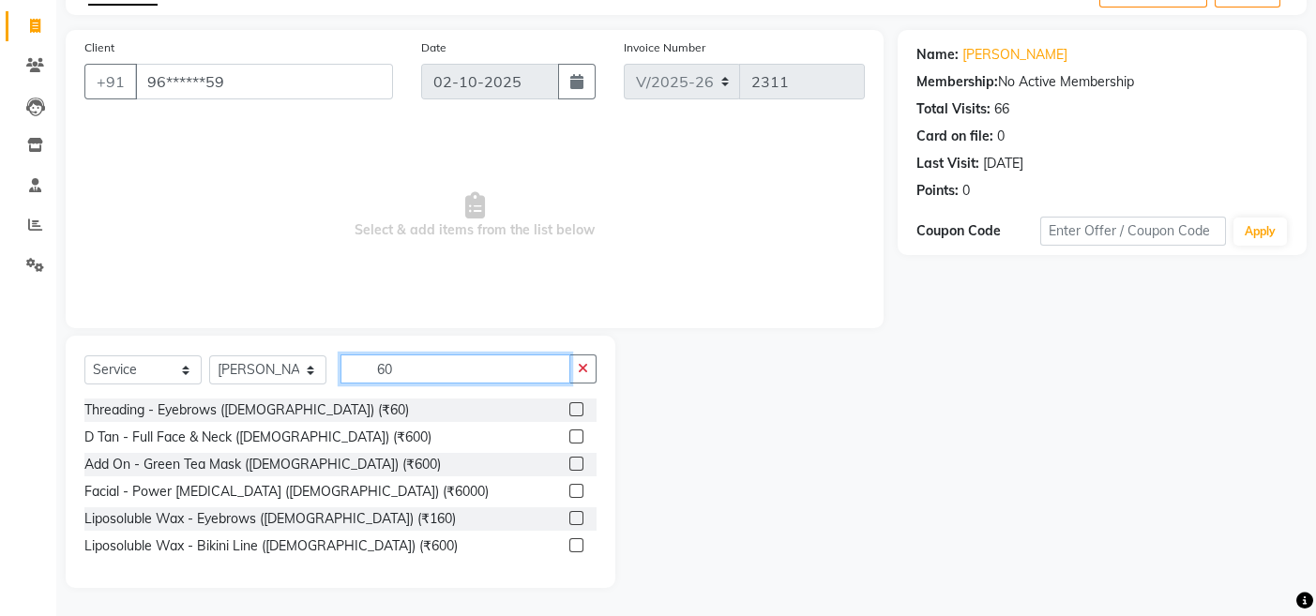
scroll to position [110, 0]
type input "60"
click at [578, 411] on label at bounding box center [576, 410] width 14 height 14
click at [578, 411] on input "checkbox" at bounding box center [575, 411] width 12 height 12
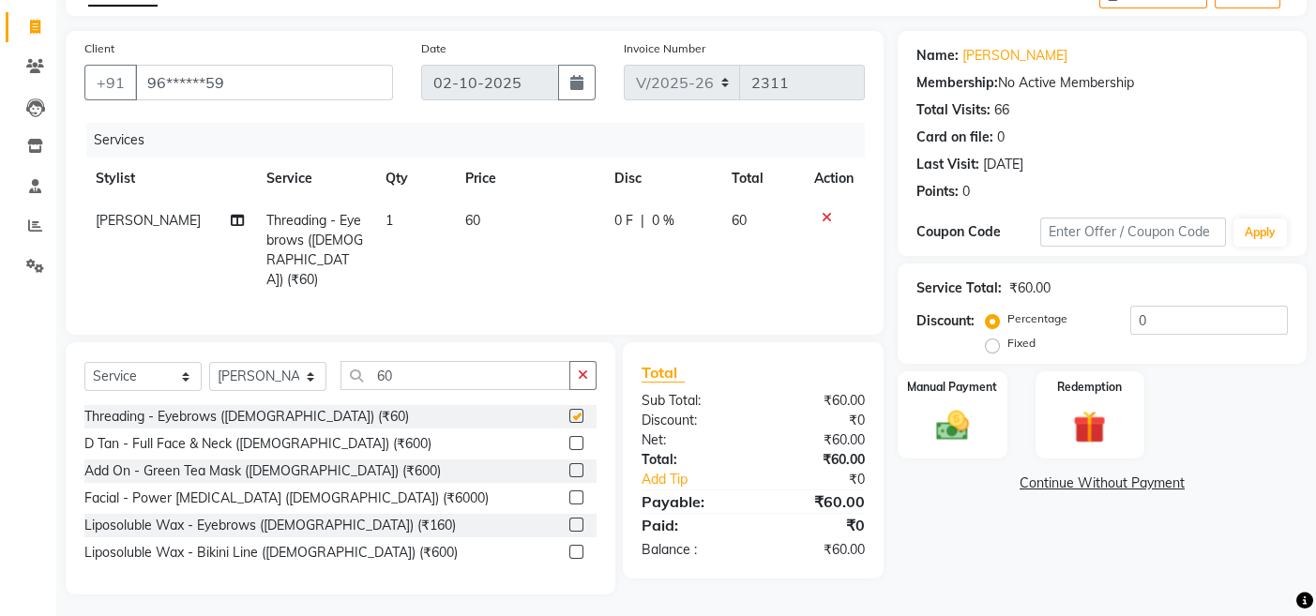
checkbox input "false"
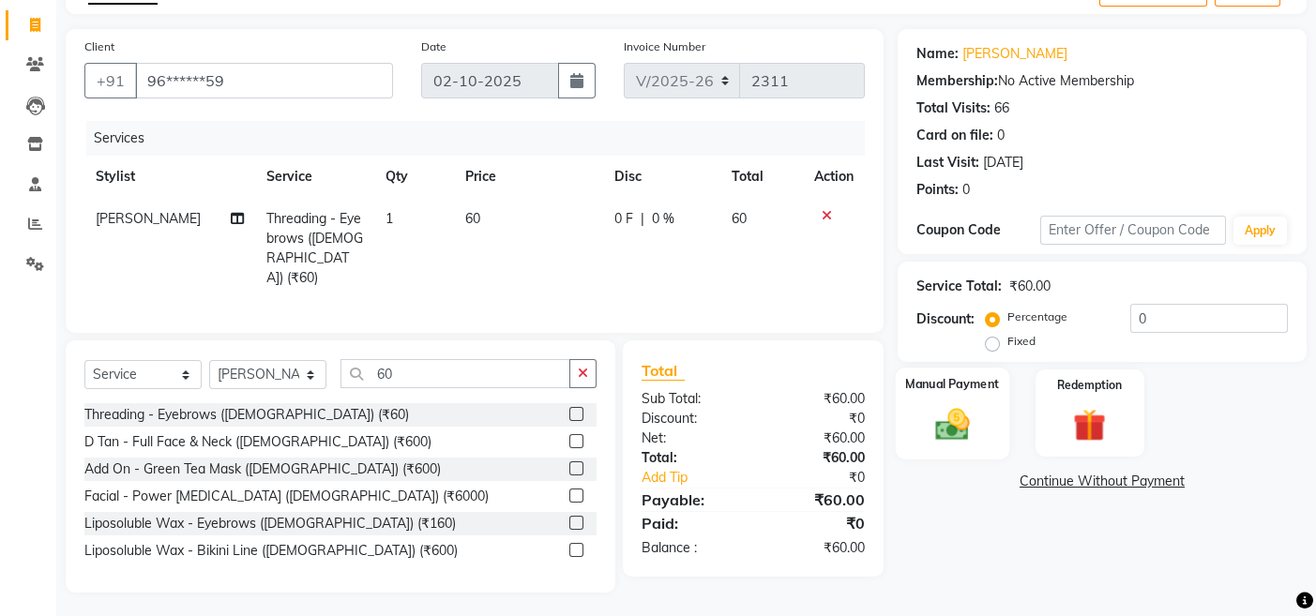
click at [967, 399] on div "Manual Payment" at bounding box center [952, 414] width 113 height 92
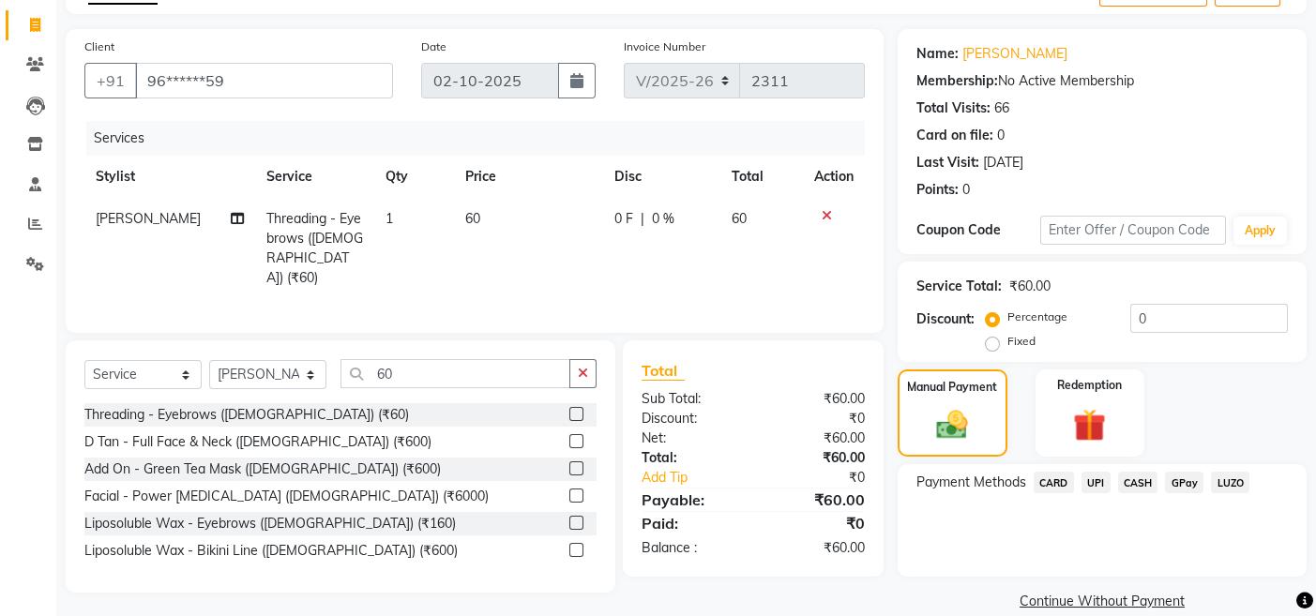
click at [1057, 480] on span "CARD" at bounding box center [1054, 483] width 40 height 22
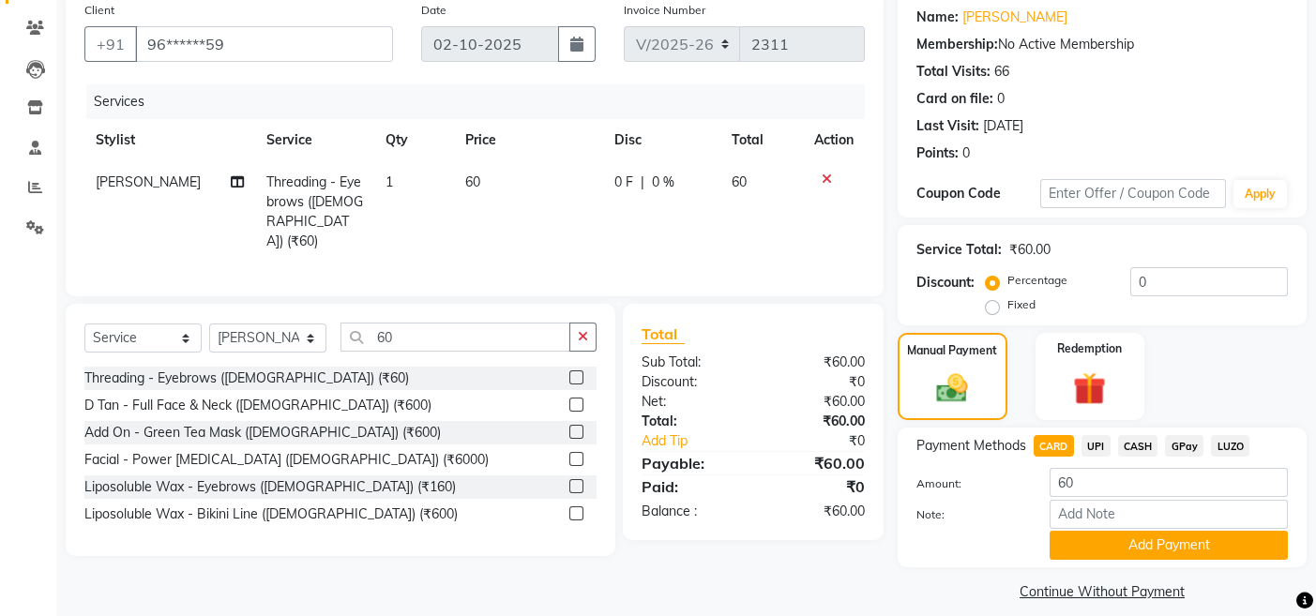
scroll to position [165, 0]
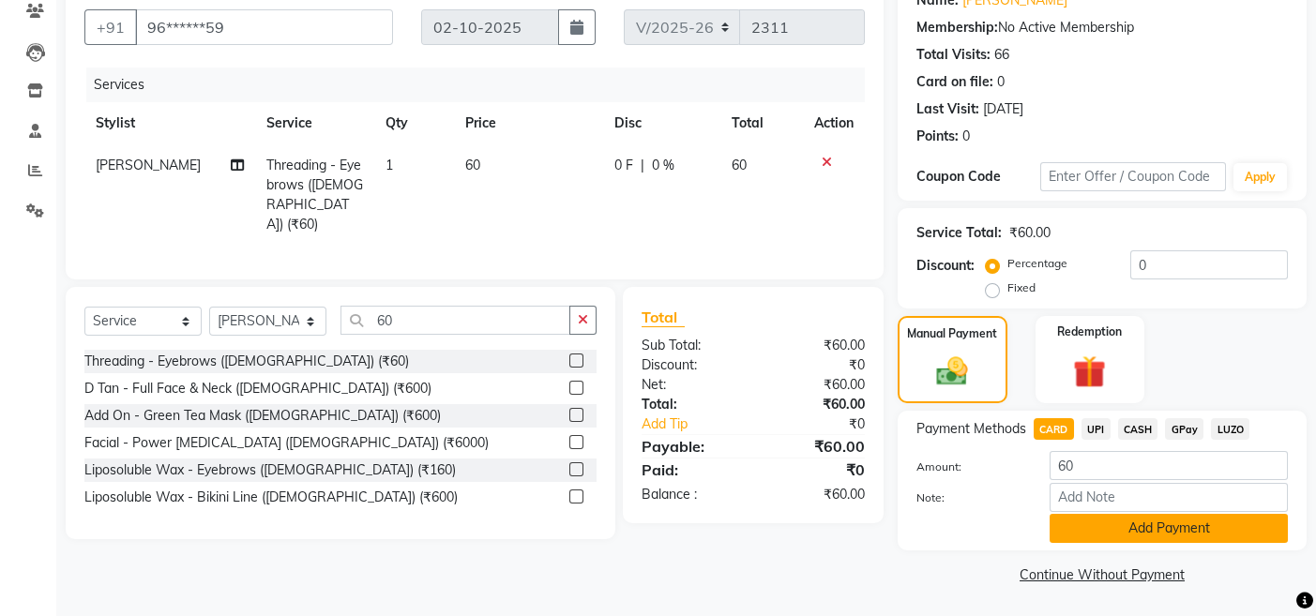
click at [1074, 521] on button "Add Payment" at bounding box center [1169, 528] width 238 height 29
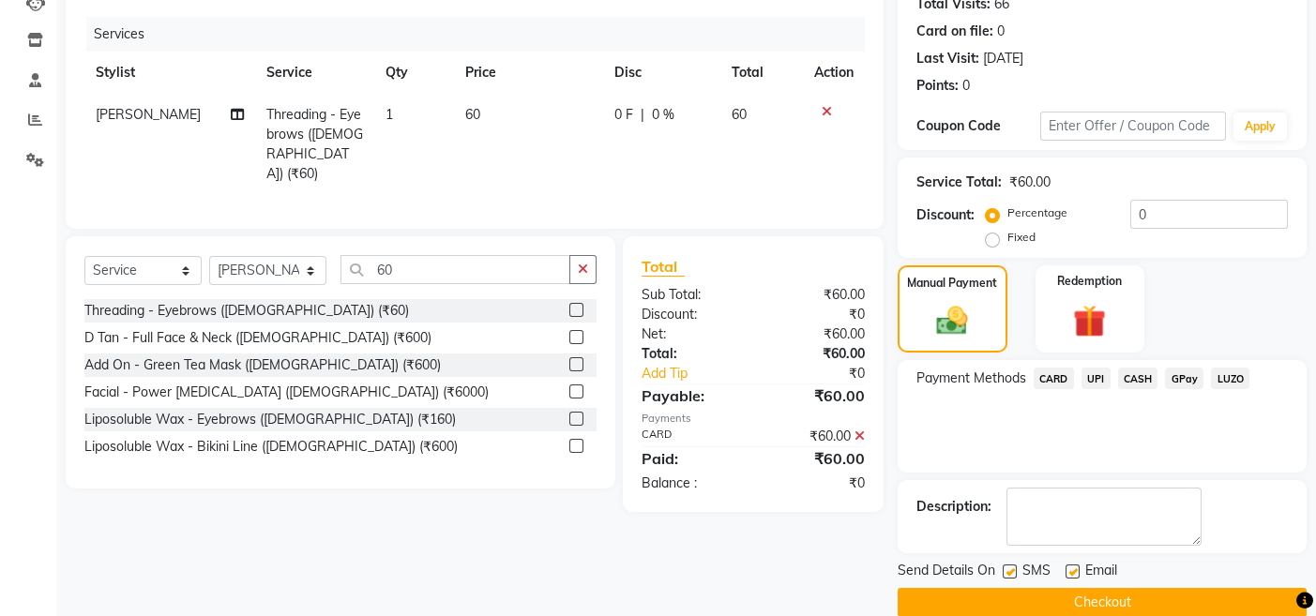
scroll to position [244, 0]
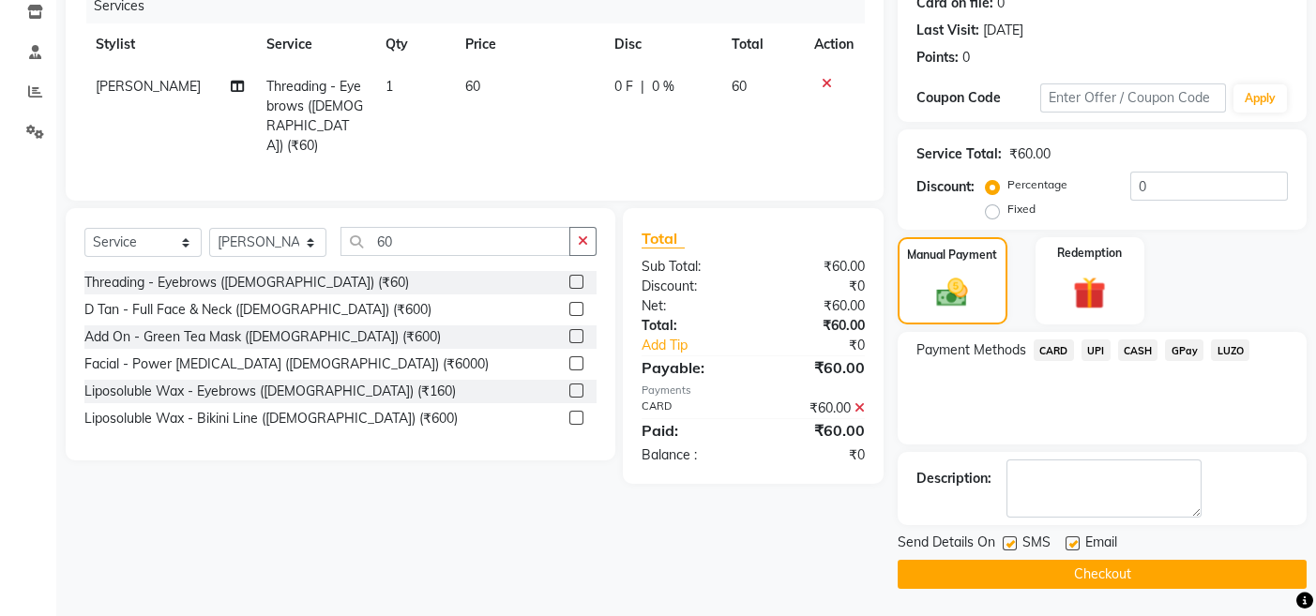
click at [911, 569] on button "Checkout" at bounding box center [1102, 574] width 409 height 29
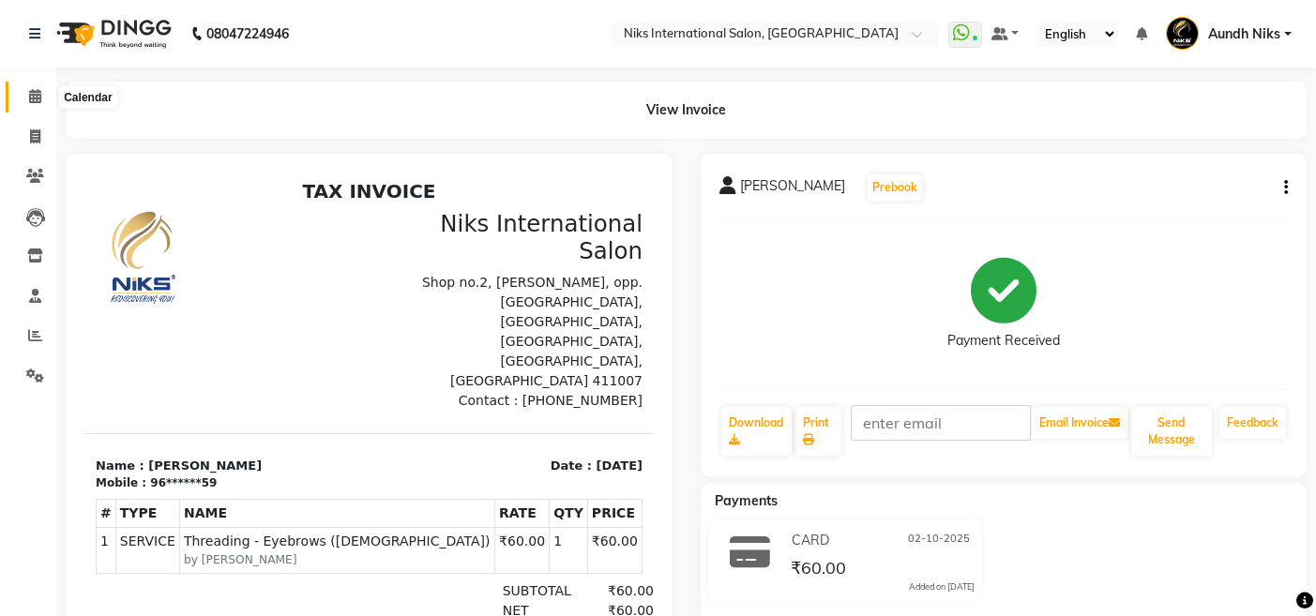
click at [30, 92] on icon at bounding box center [35, 96] width 12 height 14
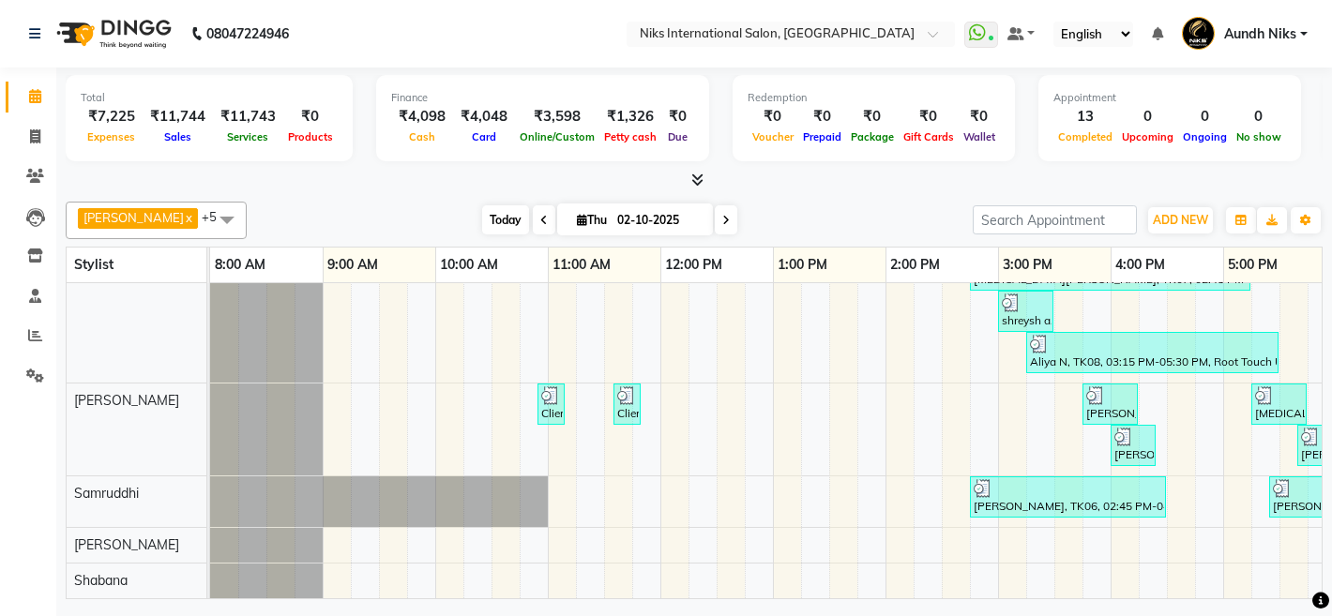
click at [482, 216] on span "Today" at bounding box center [505, 219] width 47 height 29
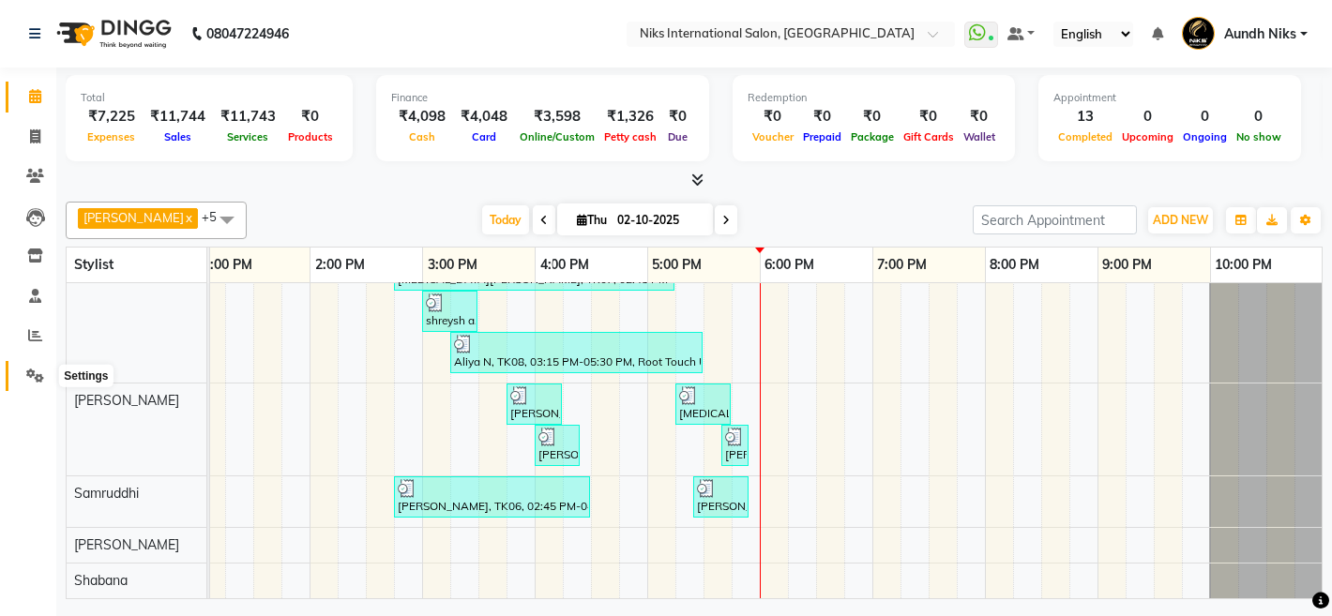
click at [31, 363] on link "Settings" at bounding box center [28, 376] width 45 height 31
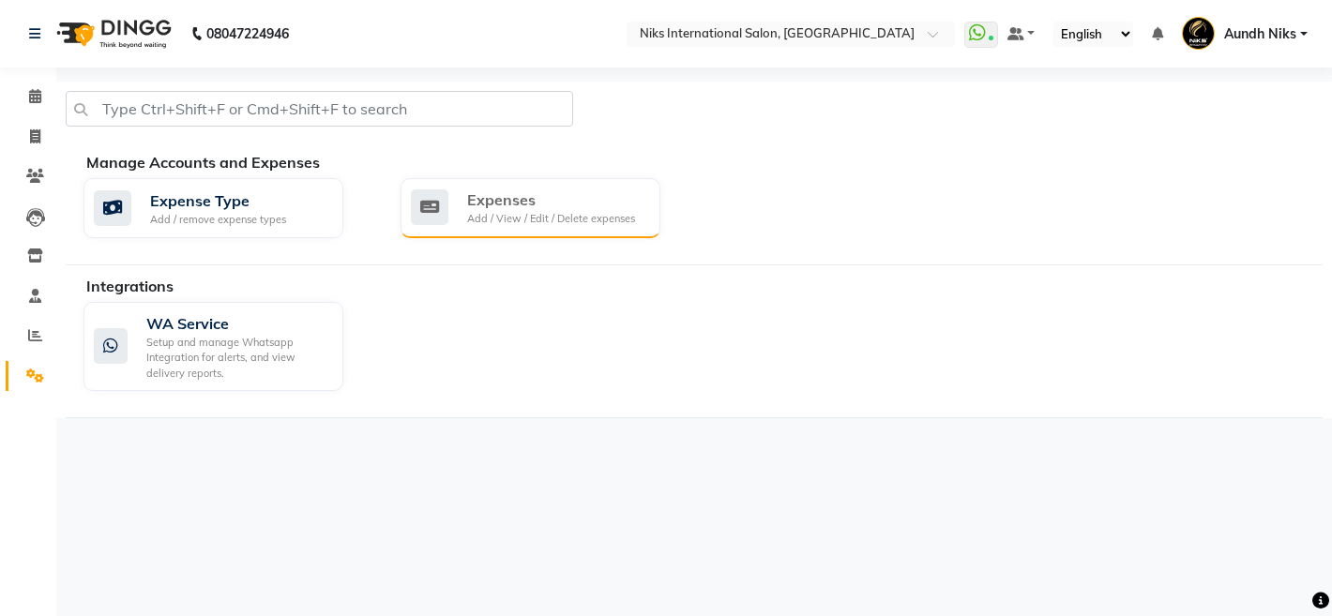
click at [536, 216] on div "Add / View / Edit / Delete expenses" at bounding box center [551, 219] width 168 height 16
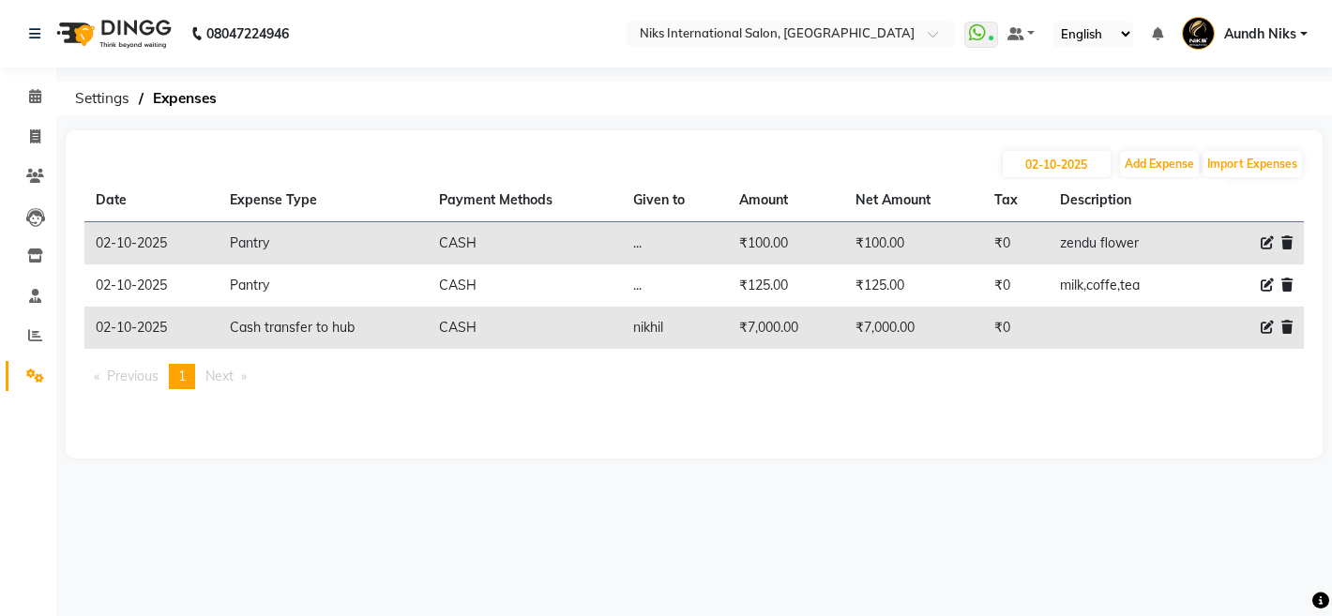
click at [1271, 327] on icon at bounding box center [1267, 327] width 13 height 13
select select "949"
select select "1"
select select "2290"
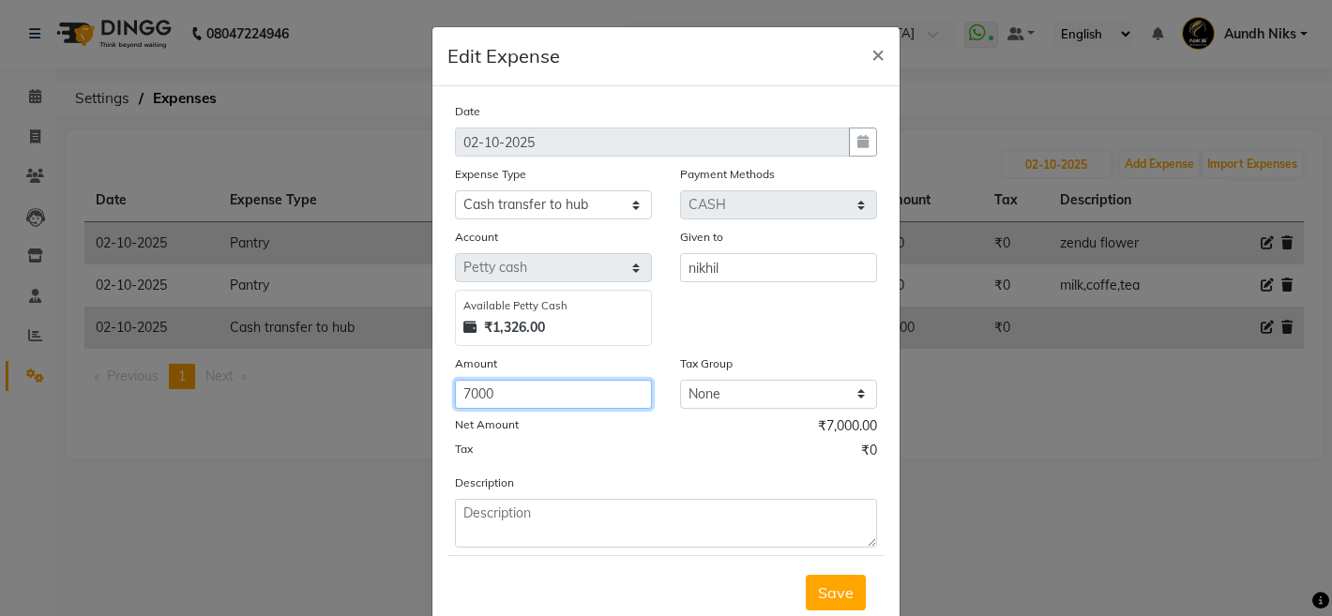
click at [527, 394] on input "7000" at bounding box center [553, 394] width 197 height 29
type input "7500"
click at [830, 583] on span "Save" at bounding box center [836, 592] width 36 height 19
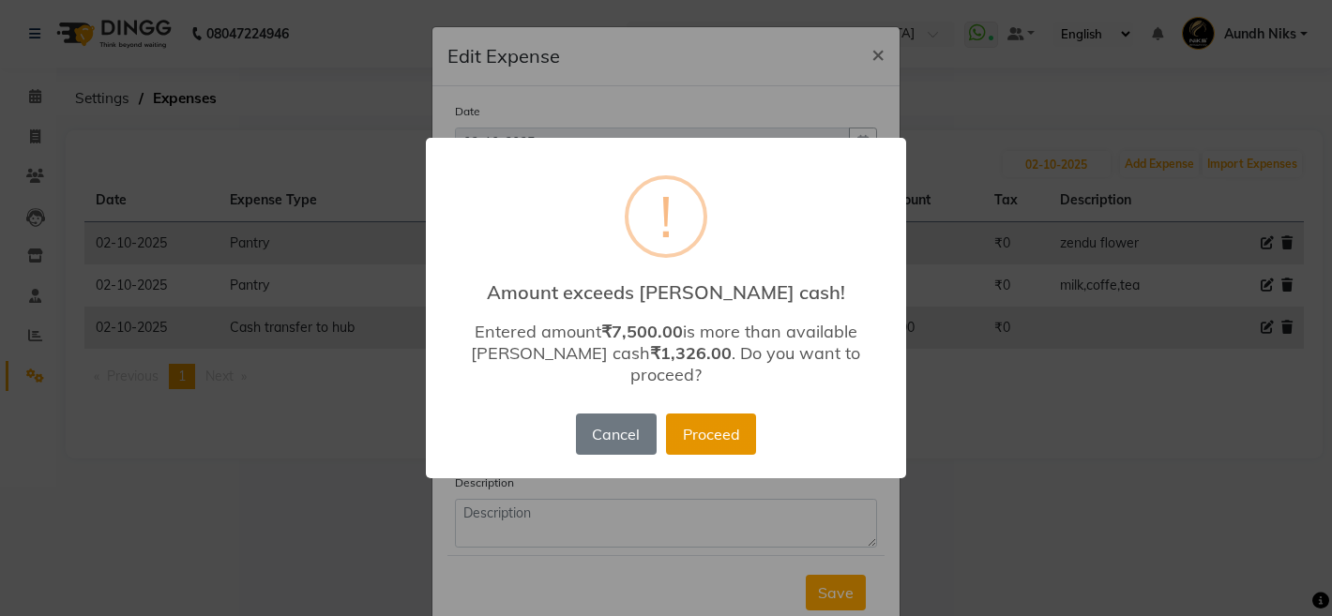
click at [699, 419] on button "Proceed" at bounding box center [711, 434] width 90 height 41
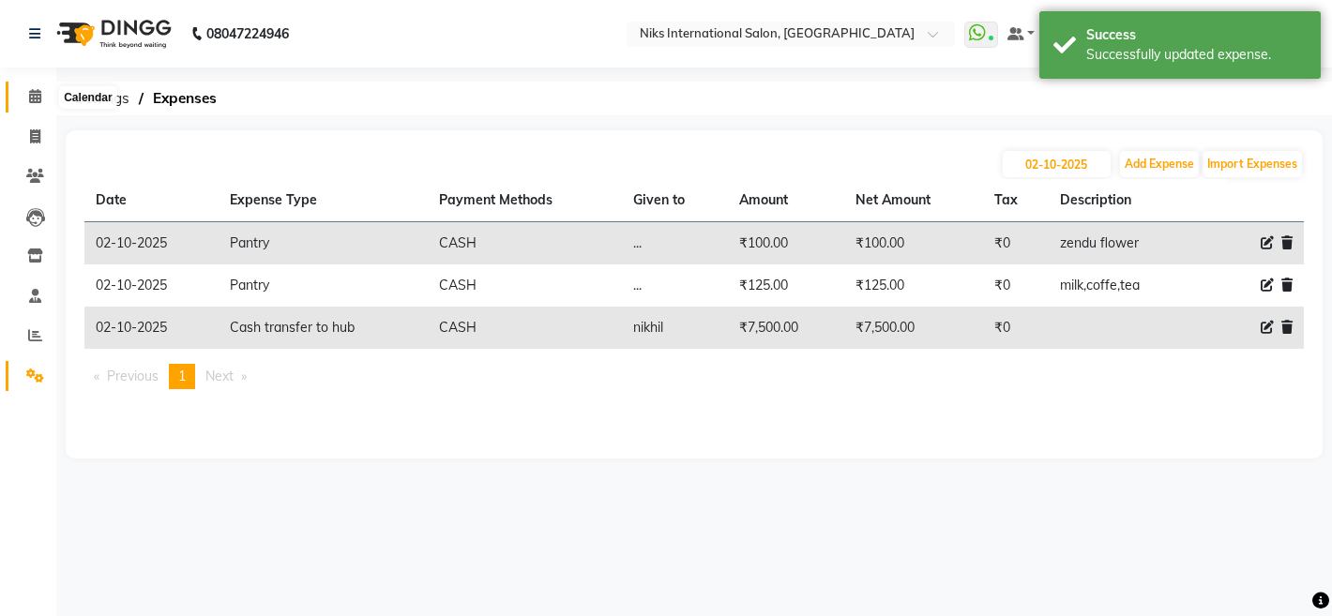
click at [38, 97] on icon at bounding box center [35, 96] width 12 height 14
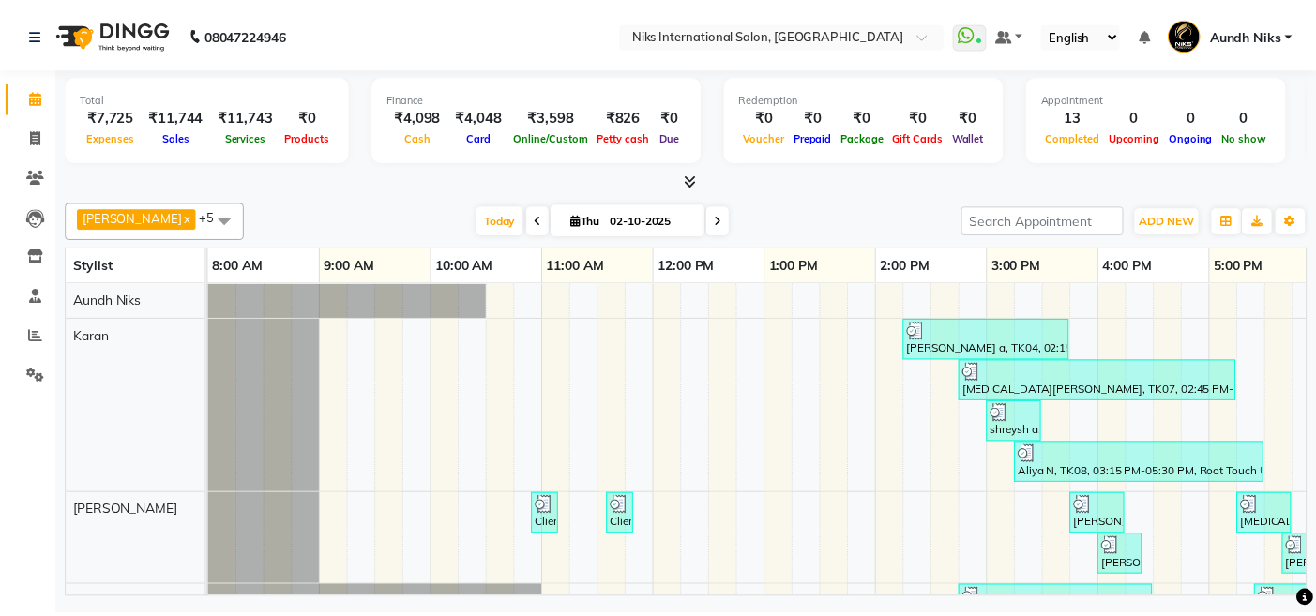
scroll to position [0, 576]
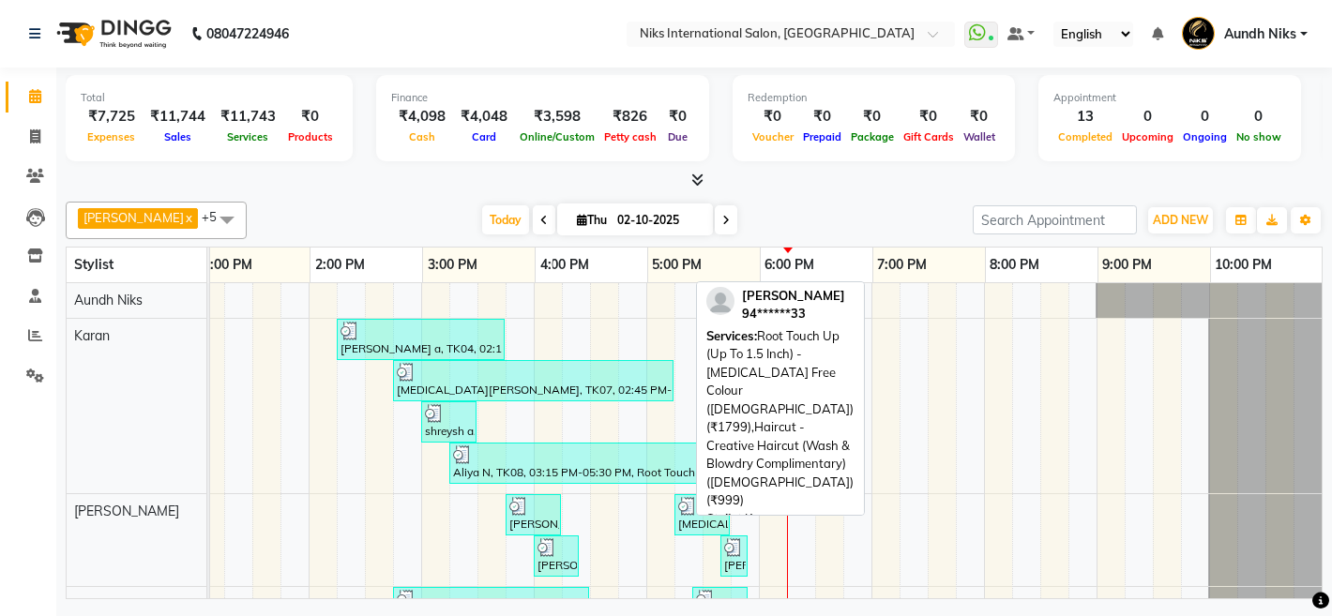
click at [491, 470] on div "Aliya N, TK08, 03:15 PM-05:30 PM, Root Touch Up (Up To 1.5 Inch) - Ammonia Free…" at bounding box center [575, 464] width 249 height 36
select select "3"
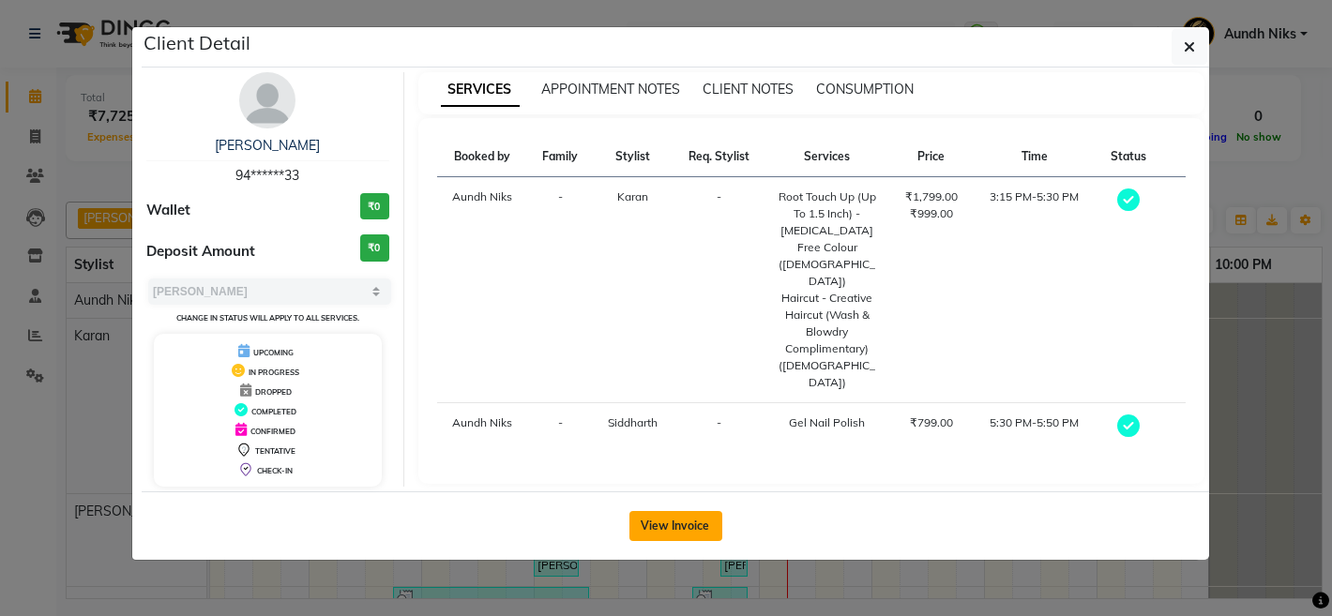
click at [702, 527] on button "View Invoice" at bounding box center [675, 526] width 93 height 30
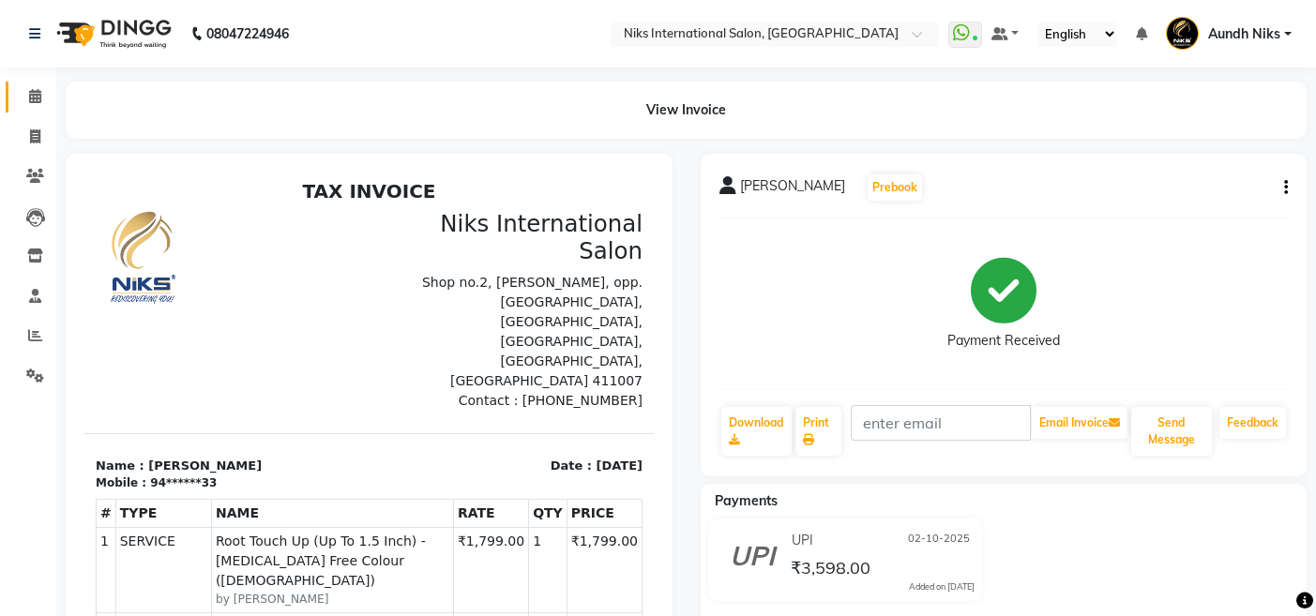
scroll to position [15, 0]
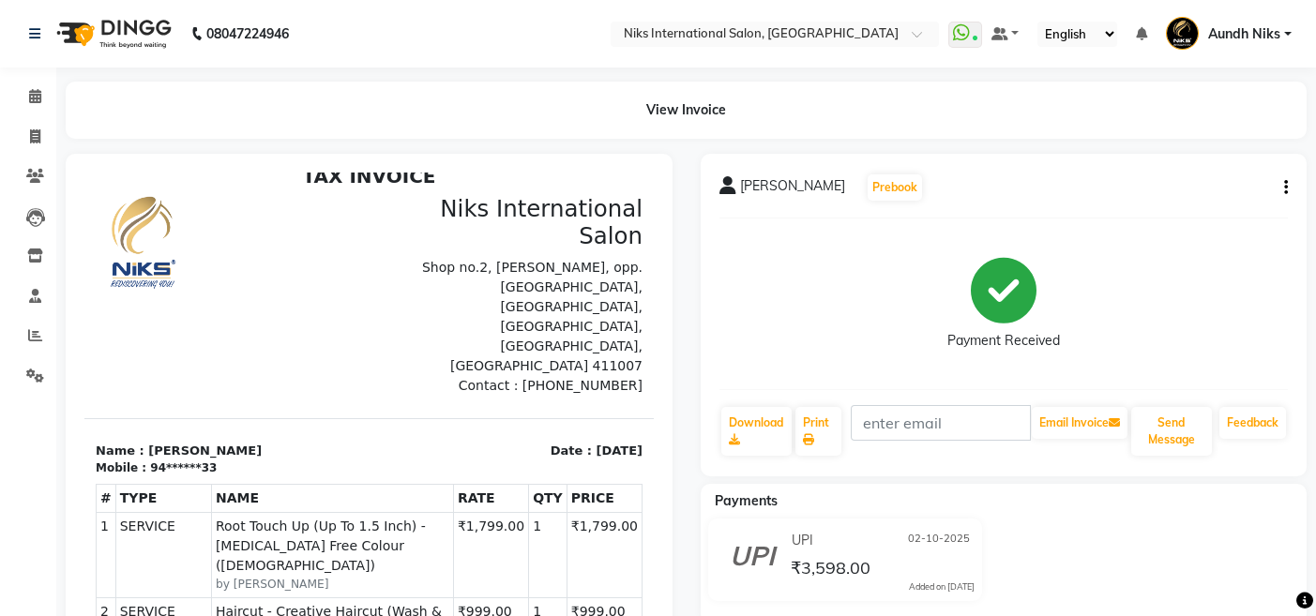
click at [1289, 189] on div "Aliya N Prebook Payment Received Download Print Email Invoice Send Message Feed…" at bounding box center [1004, 315] width 607 height 323
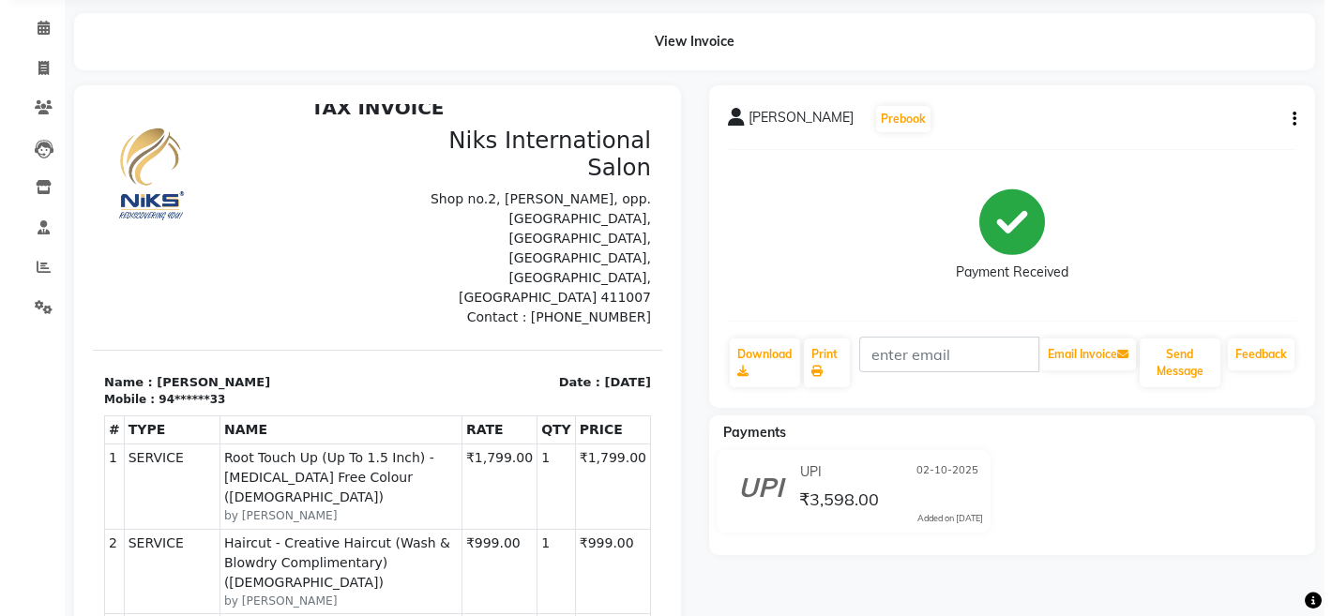
scroll to position [0, 0]
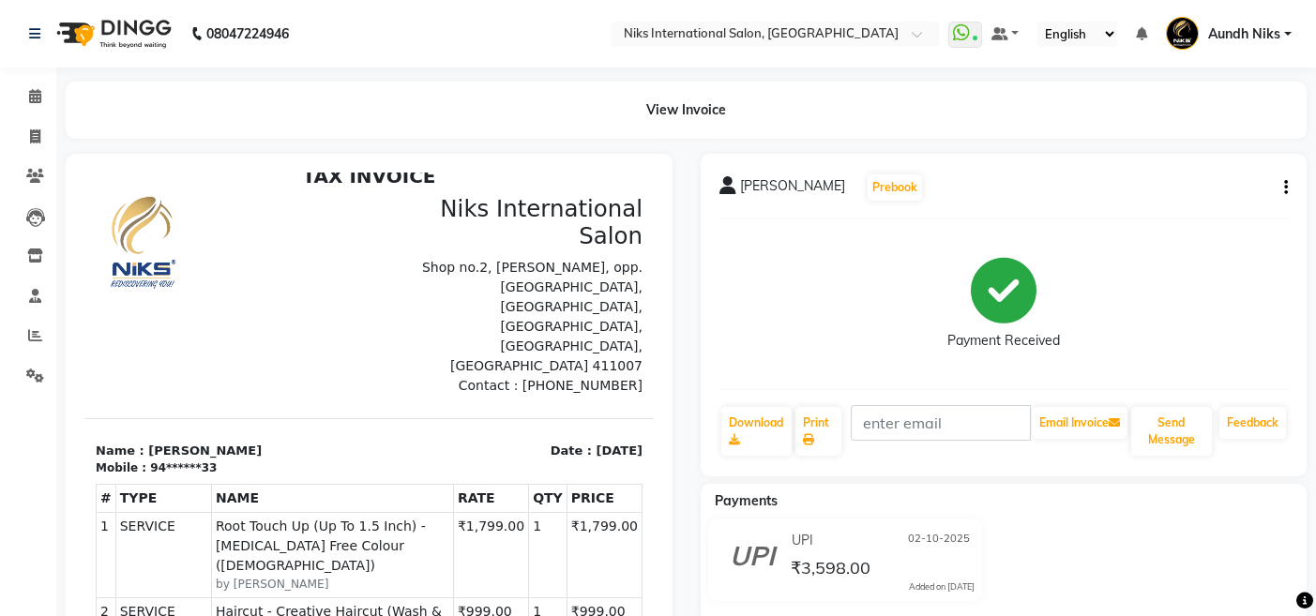
click at [1290, 185] on div "Aliya N Prebook Payment Received Download Print Email Invoice Send Message Feed…" at bounding box center [1004, 315] width 607 height 323
click at [1282, 185] on button "button" at bounding box center [1282, 188] width 11 height 20
click at [1213, 179] on div "Cancel Invoice" at bounding box center [1210, 187] width 94 height 23
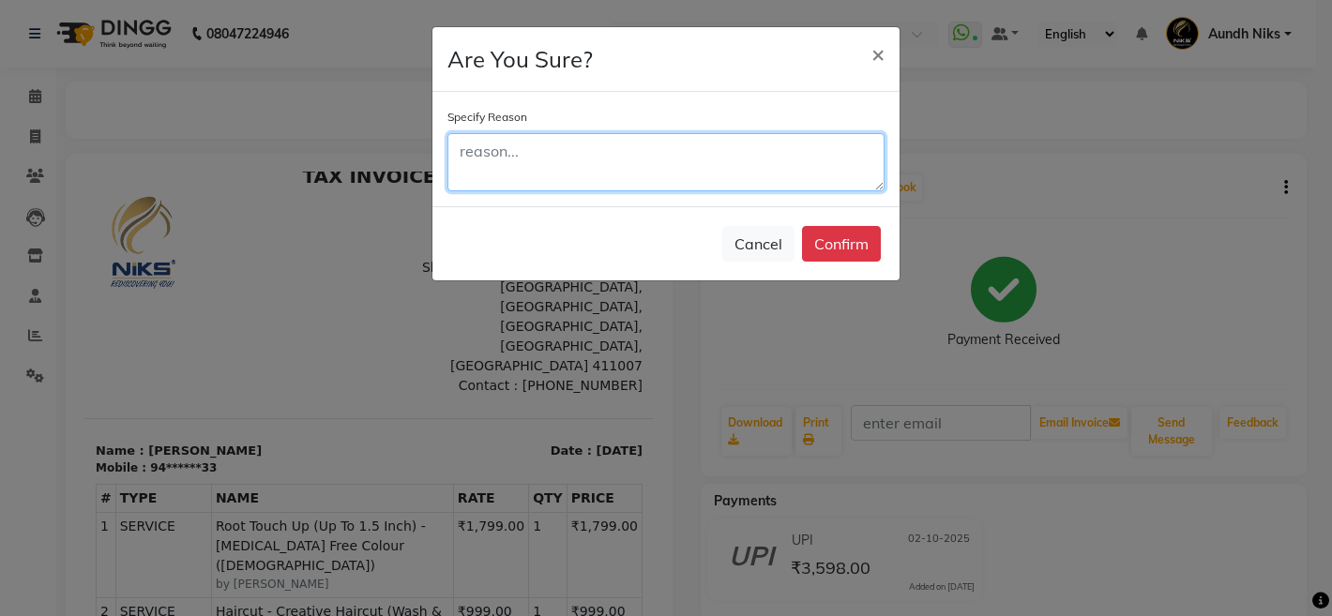
click at [810, 181] on textarea at bounding box center [665, 162] width 437 height 58
type textarea "khuyfyt"
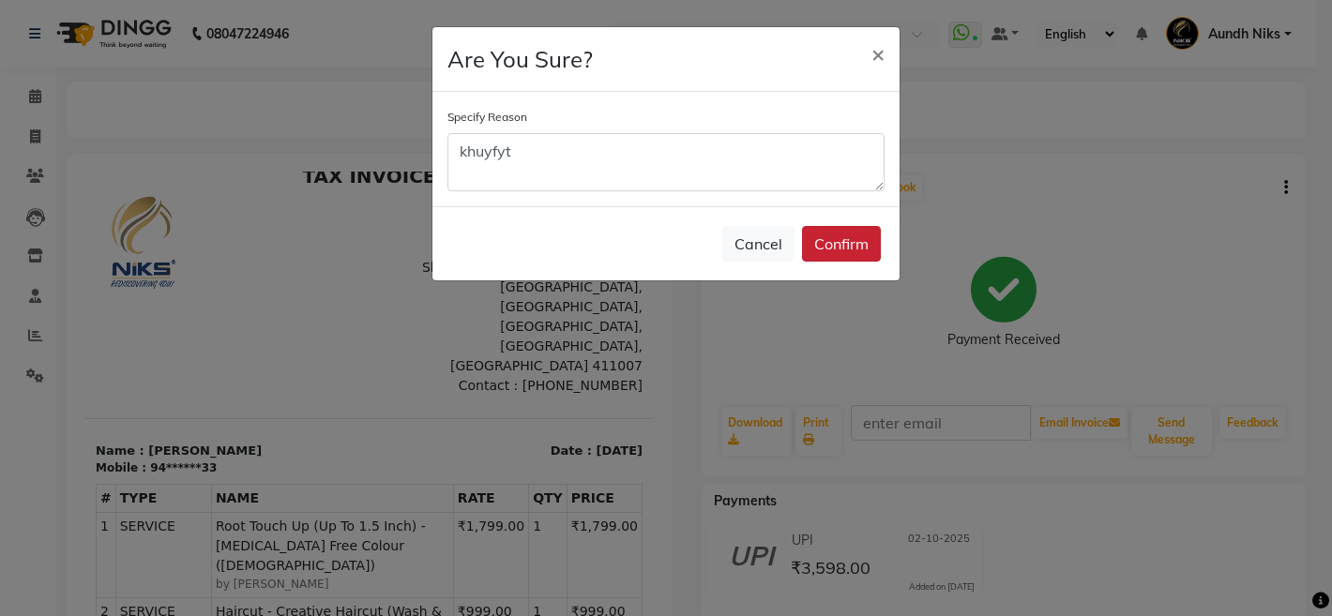
click at [852, 239] on button "Confirm" at bounding box center [841, 244] width 79 height 36
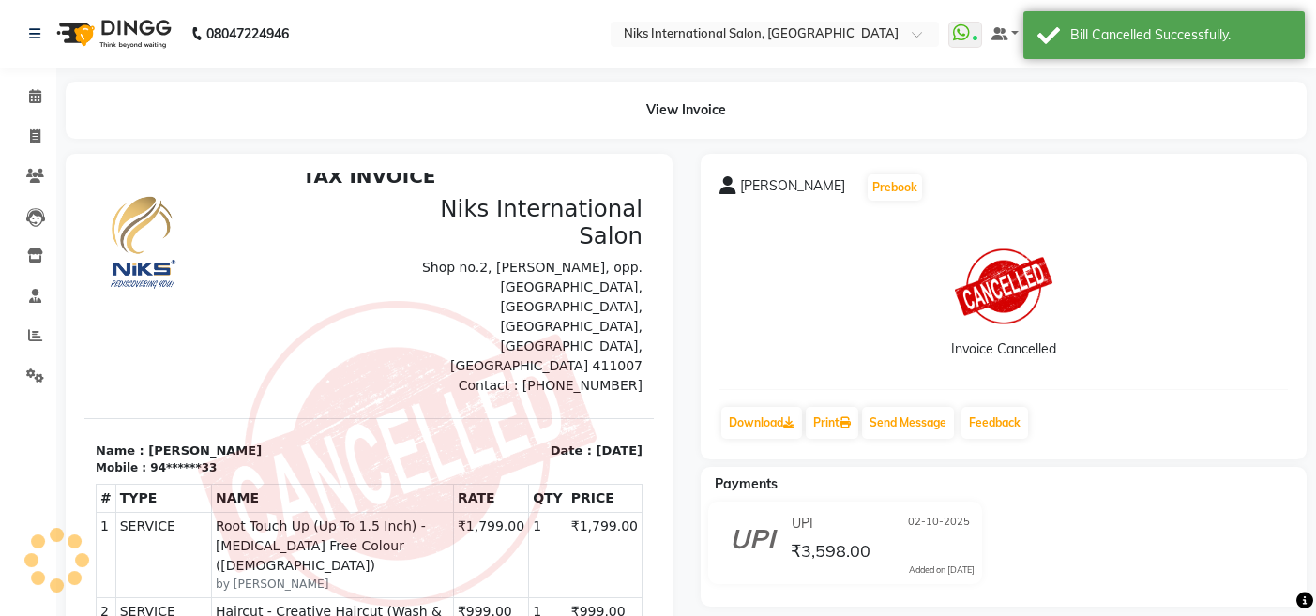
scroll to position [15, 0]
click at [35, 97] on icon at bounding box center [35, 96] width 12 height 14
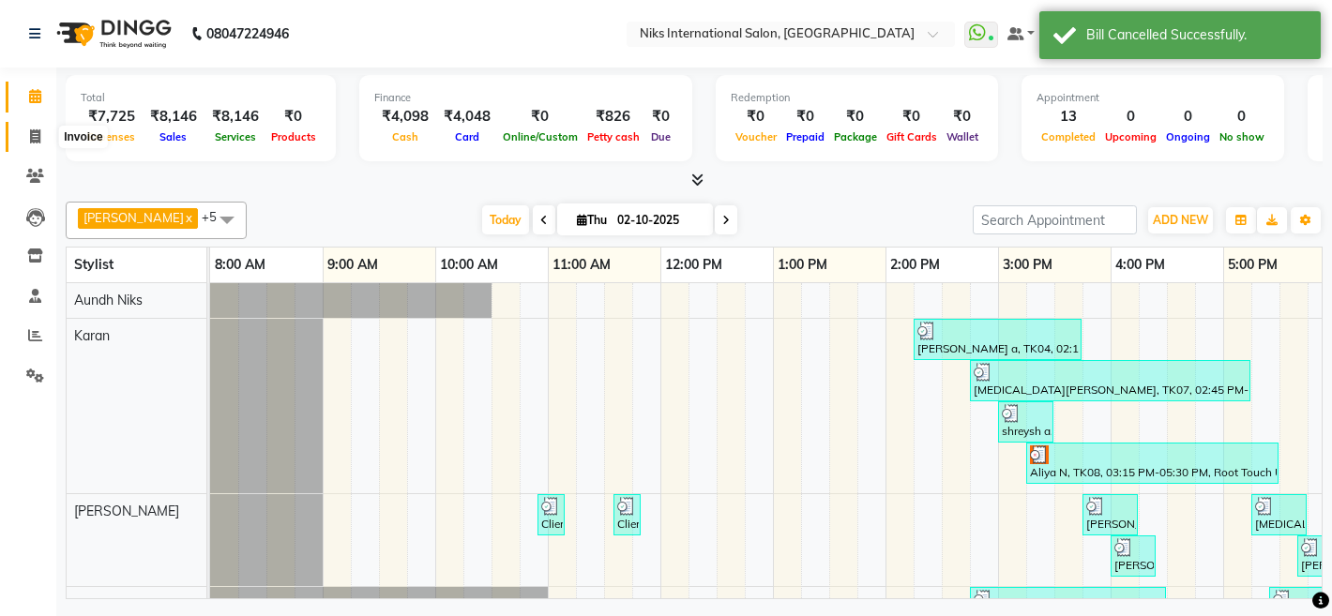
click at [36, 129] on icon at bounding box center [35, 136] width 10 height 14
select select "service"
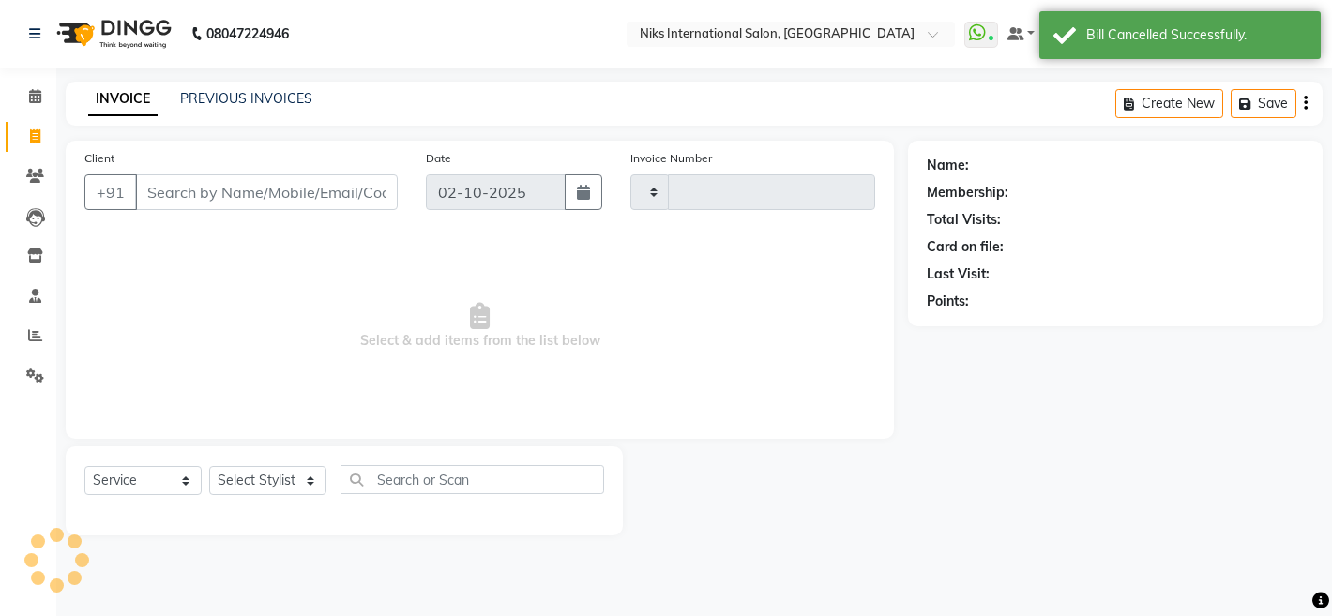
type input "2312"
select select "6"
click at [295, 482] on select "Select Stylist [PERSON_NAME] Aundh Niks [PERSON_NAME] Jiya [PERSON_NAME] Mahhi …" at bounding box center [267, 480] width 117 height 29
select select "22944"
click at [209, 466] on select "Select Stylist [PERSON_NAME] Aundh Niks [PERSON_NAME] Jiya [PERSON_NAME] Mahhi …" at bounding box center [267, 480] width 117 height 29
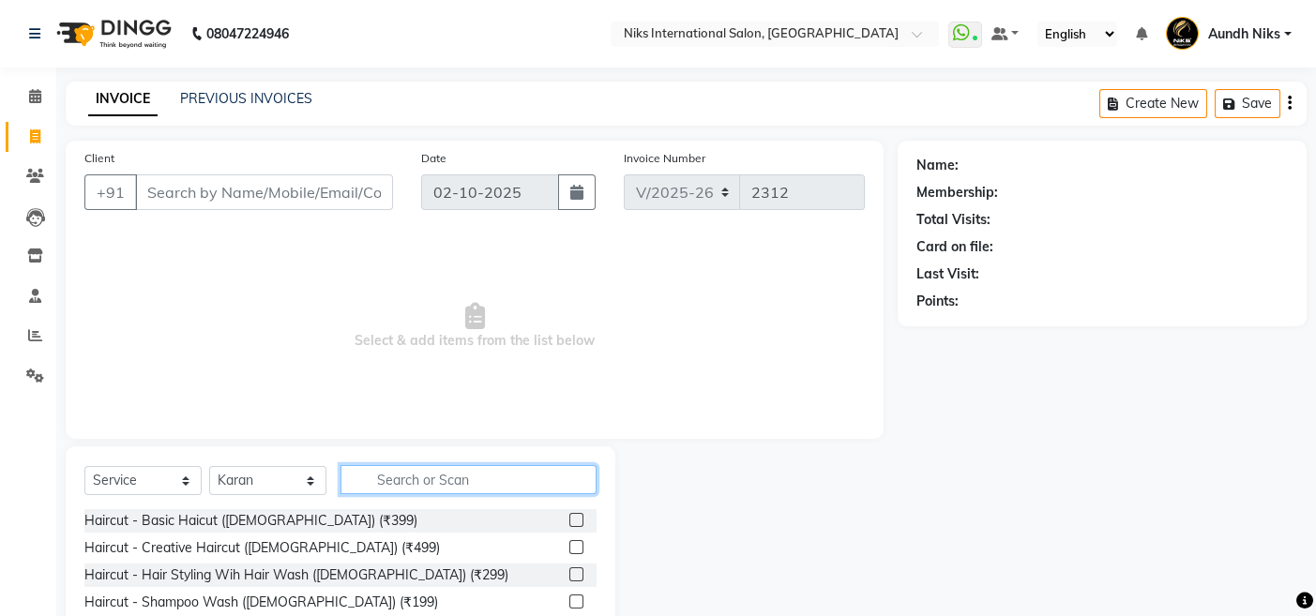
click at [386, 472] on input "text" at bounding box center [468, 479] width 256 height 29
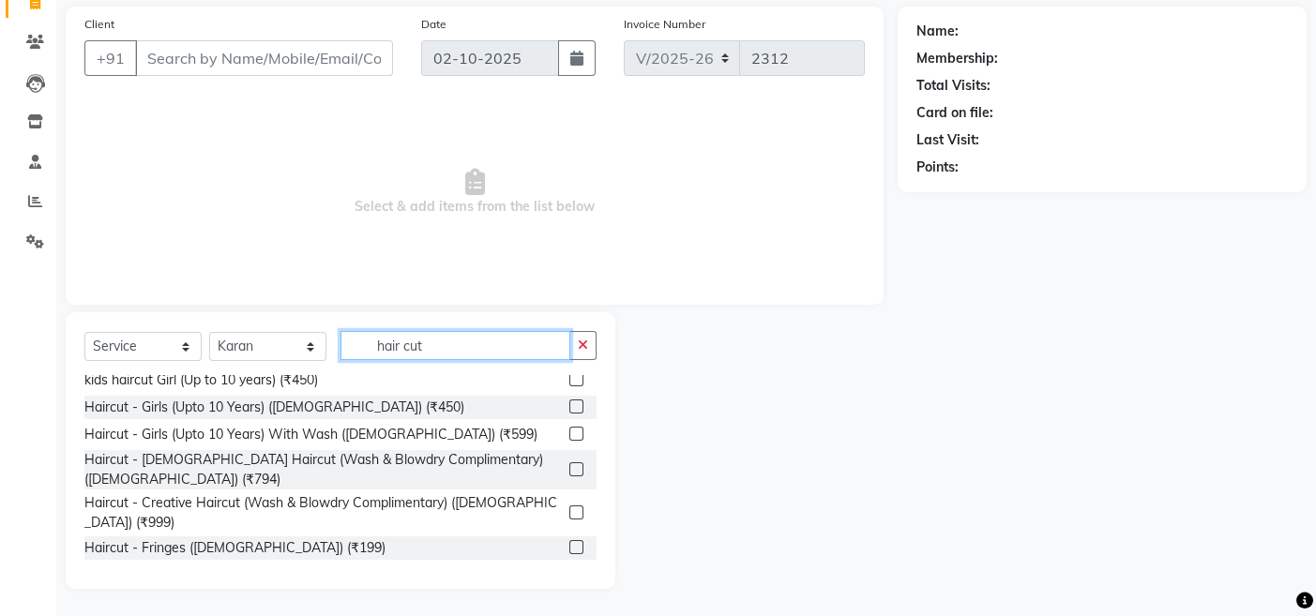
scroll to position [154, 0]
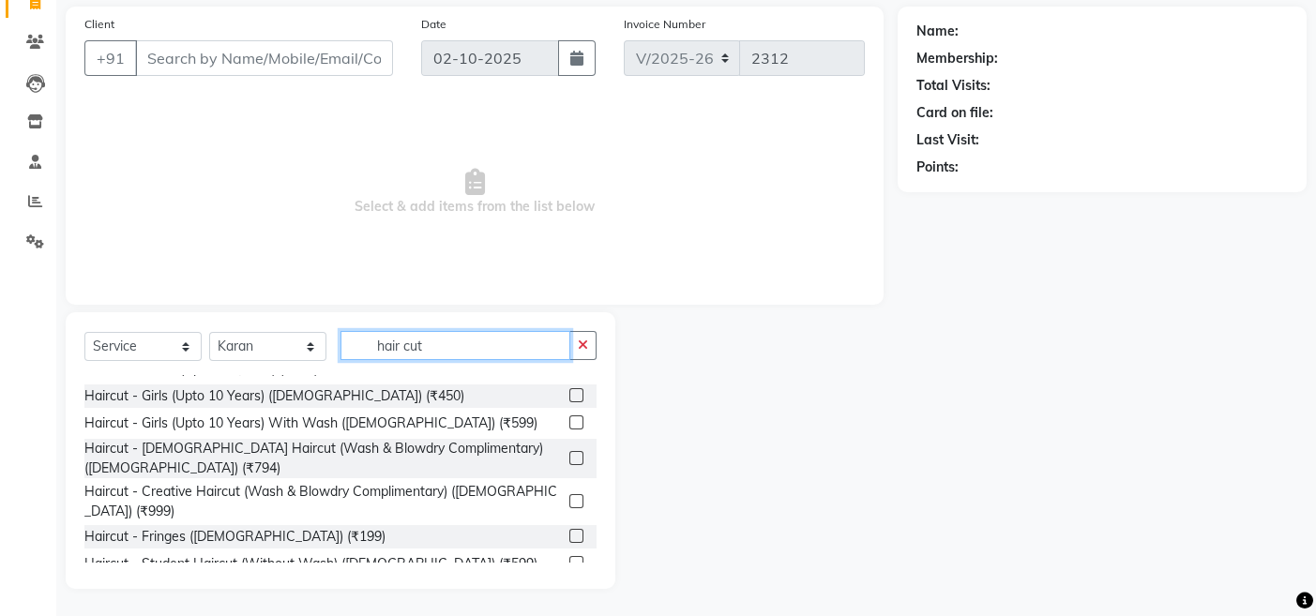
type input "hair cut"
click at [569, 494] on label at bounding box center [576, 501] width 14 height 14
click at [569, 496] on input "checkbox" at bounding box center [575, 502] width 12 height 12
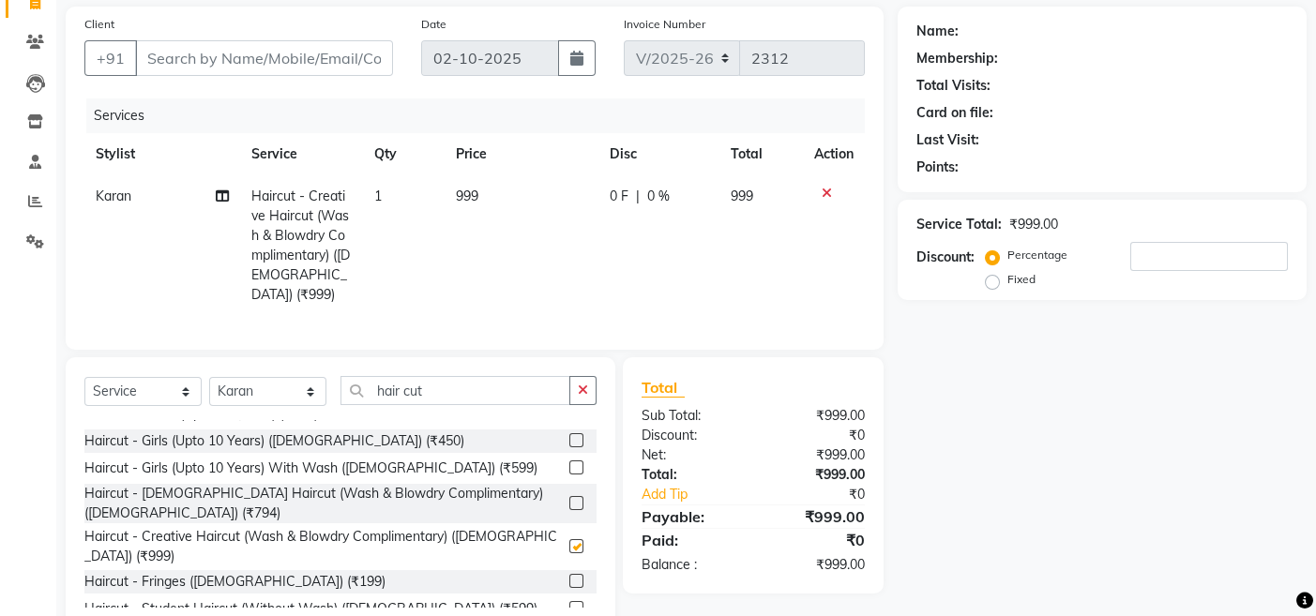
checkbox input "false"
click at [458, 376] on input "hair cut" at bounding box center [455, 390] width 230 height 29
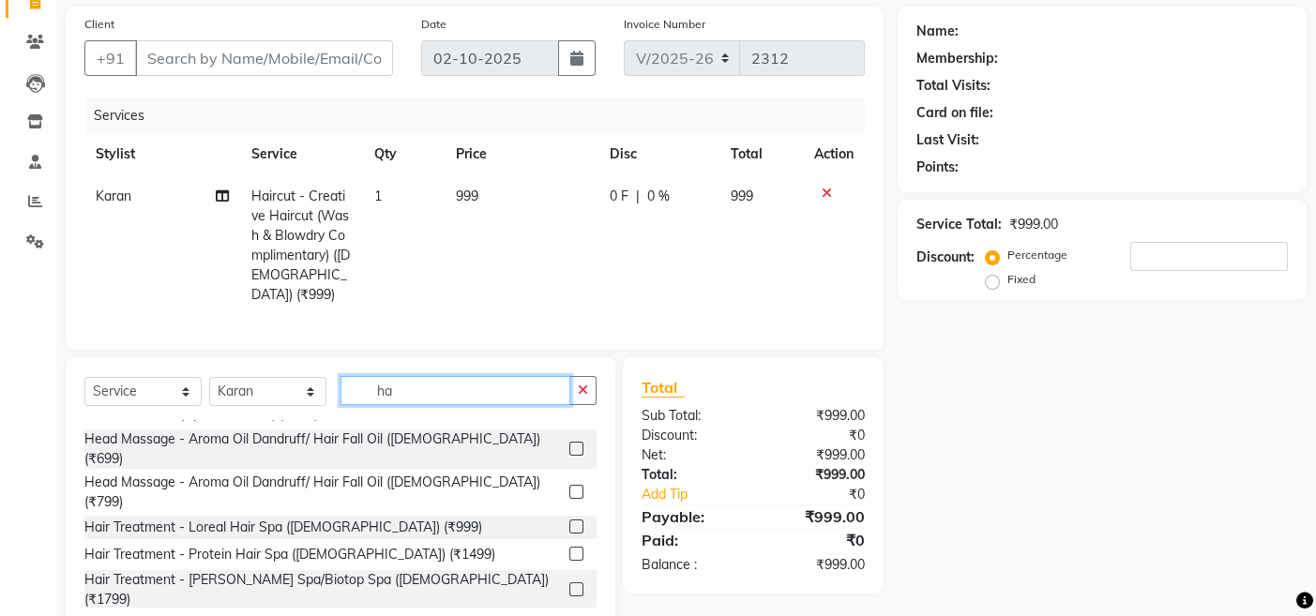
type input "h"
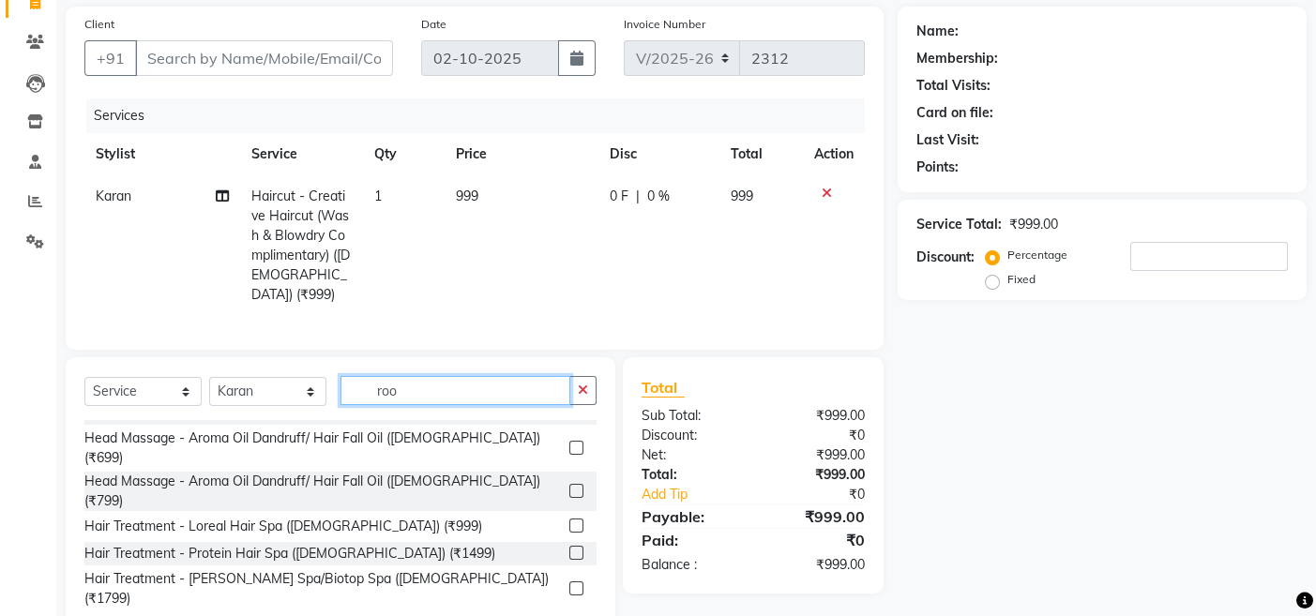
scroll to position [0, 0]
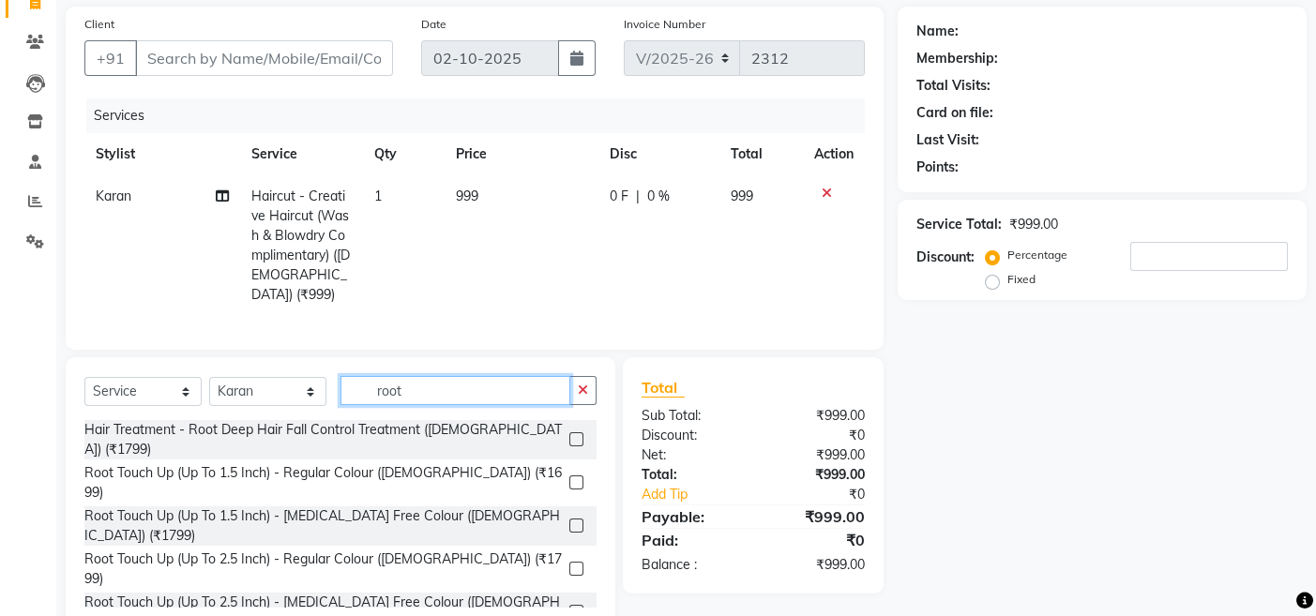
type input "root"
click at [574, 432] on label at bounding box center [576, 439] width 14 height 14
click at [574, 434] on input "checkbox" at bounding box center [575, 440] width 12 height 12
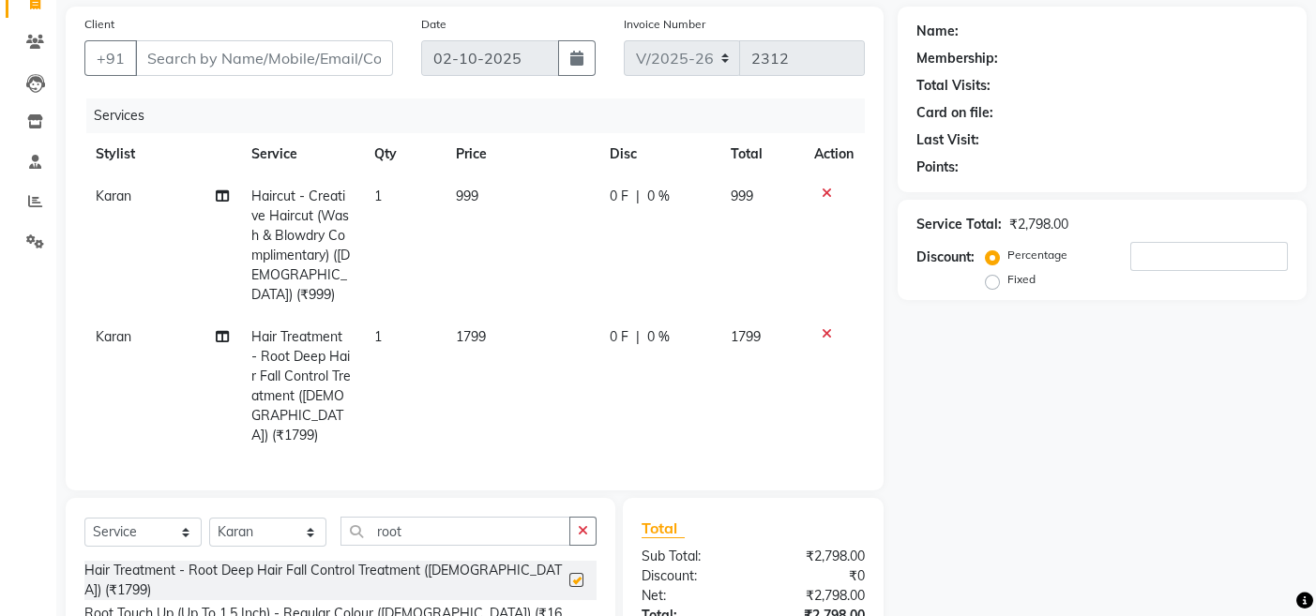
checkbox input "false"
click at [304, 518] on select "Select Stylist [PERSON_NAME] Aundh Niks [PERSON_NAME] Jiya [PERSON_NAME] Mahhi …" at bounding box center [267, 532] width 117 height 29
select select "17526"
click at [209, 518] on select "Select Stylist [PERSON_NAME] Aundh Niks [PERSON_NAME] Jiya [PERSON_NAME] Mahhi …" at bounding box center [267, 532] width 117 height 29
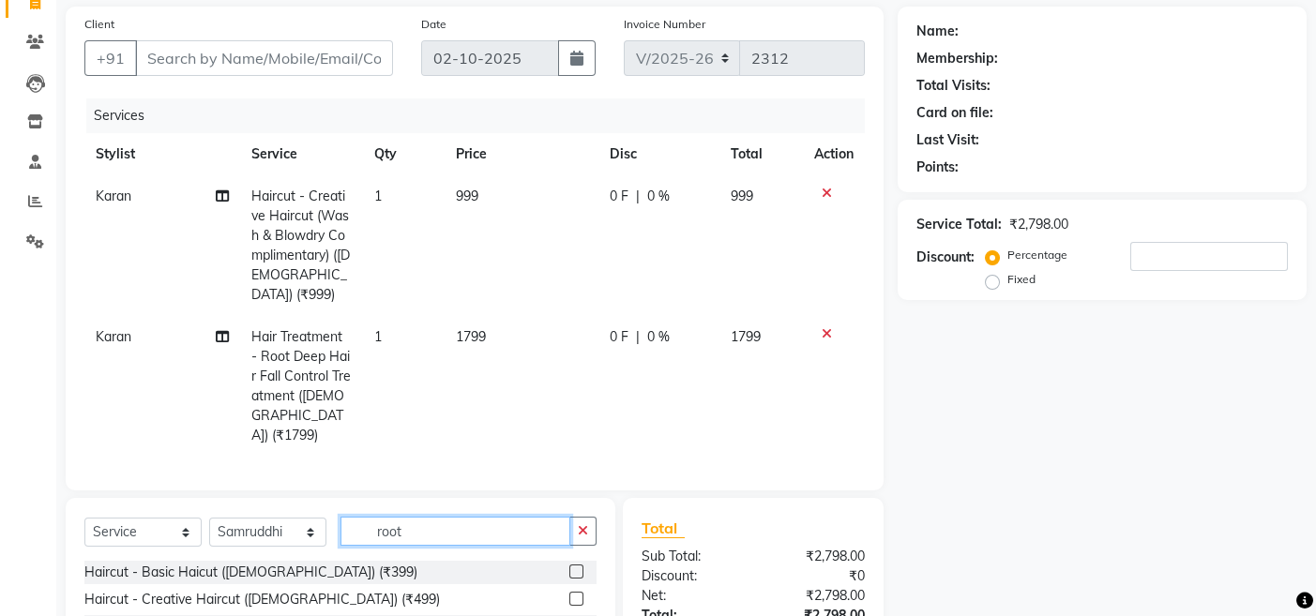
click at [416, 517] on input "root" at bounding box center [455, 531] width 230 height 29
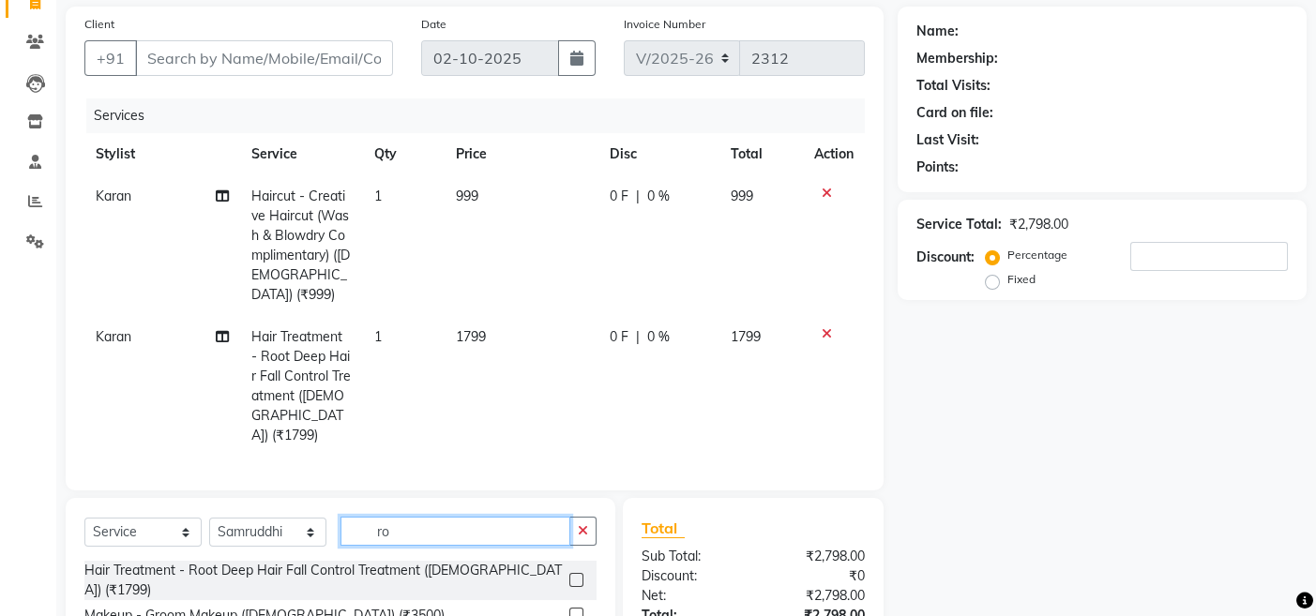
type input "r"
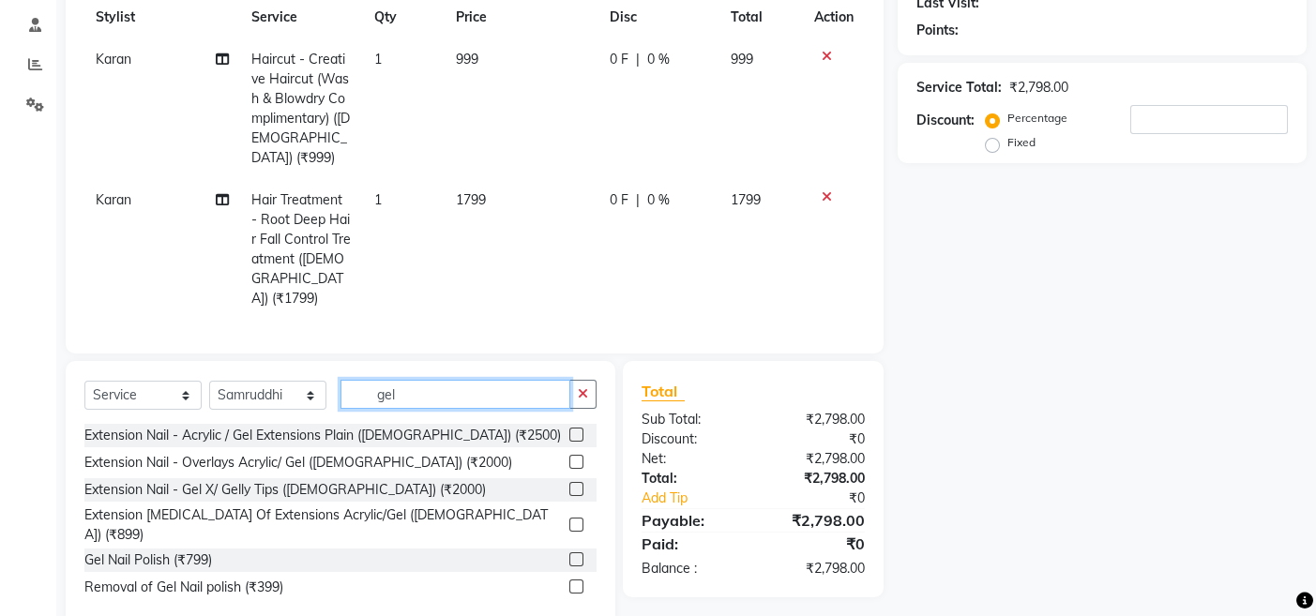
scroll to position [272, 0]
type input "gel"
click at [577, 552] on label at bounding box center [576, 559] width 14 height 14
click at [577, 553] on input "checkbox" at bounding box center [575, 559] width 12 height 12
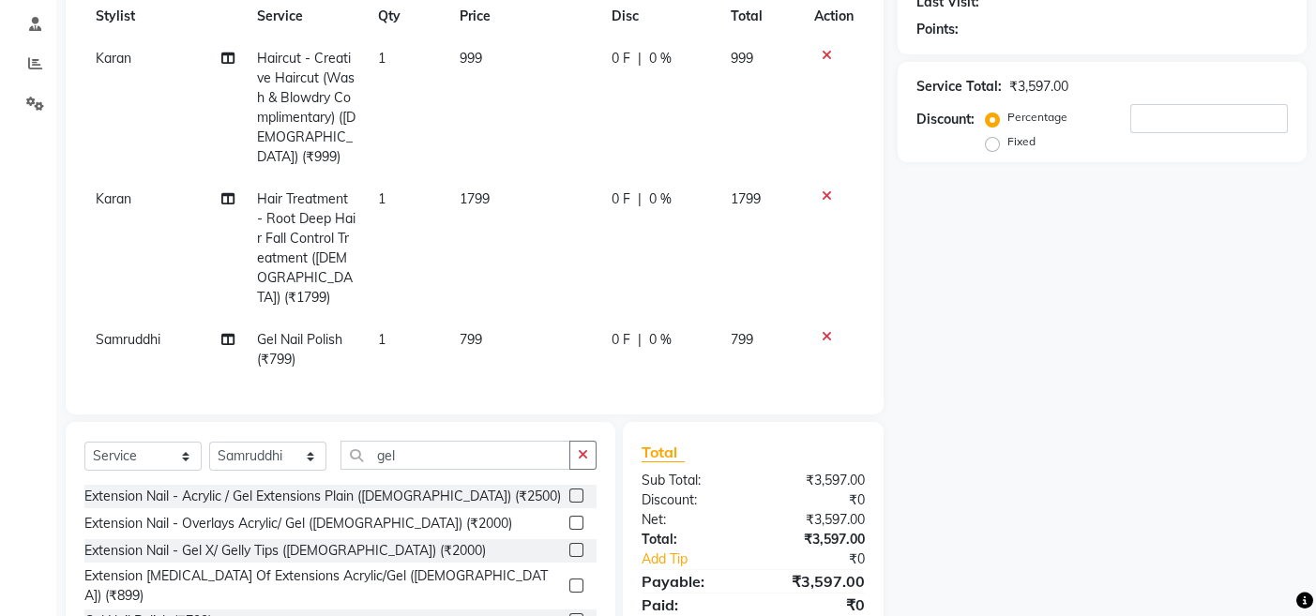
checkbox input "false"
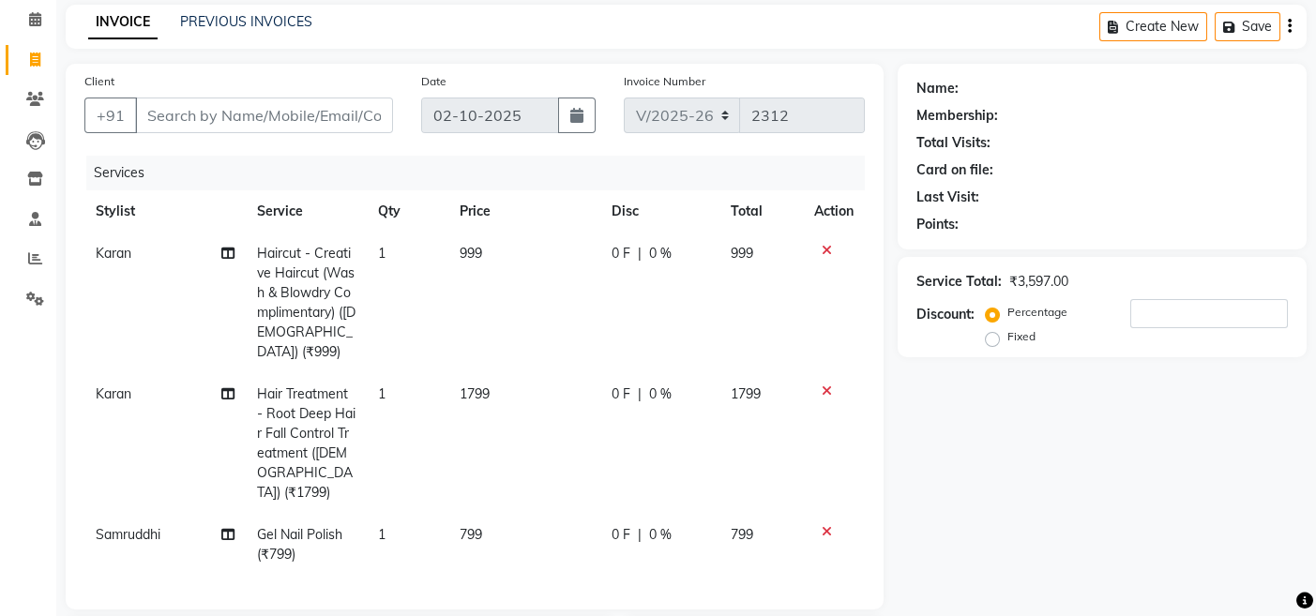
scroll to position [0, 0]
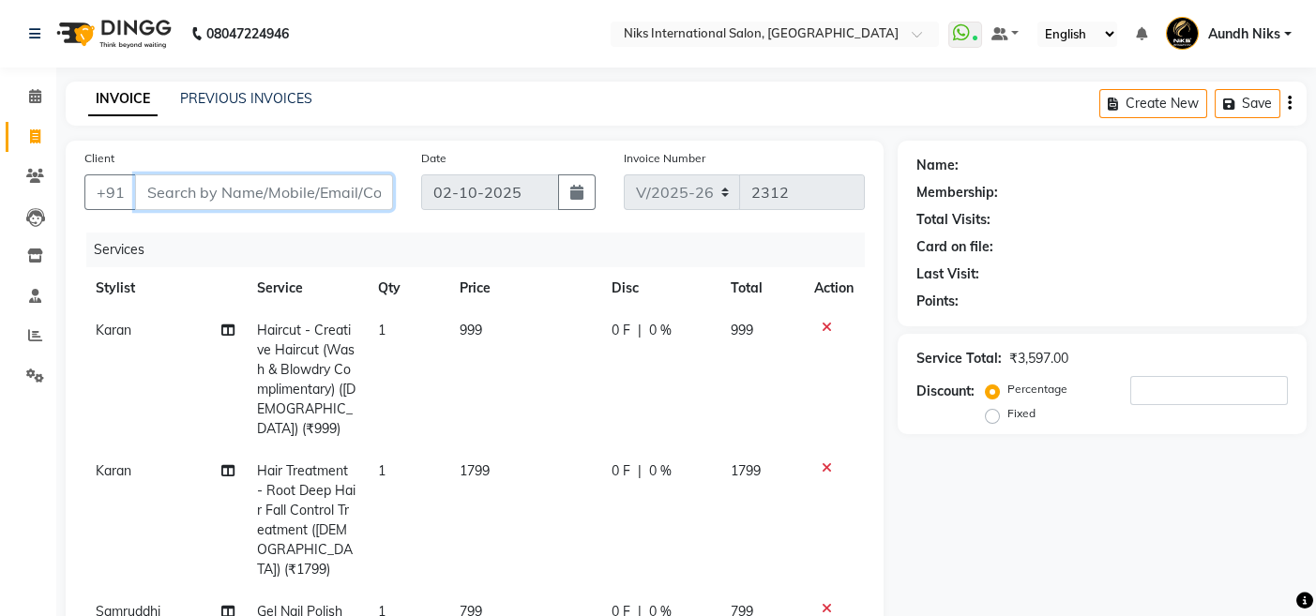
click at [192, 189] on input "Client" at bounding box center [264, 192] width 258 height 36
type input "1"
type input "0"
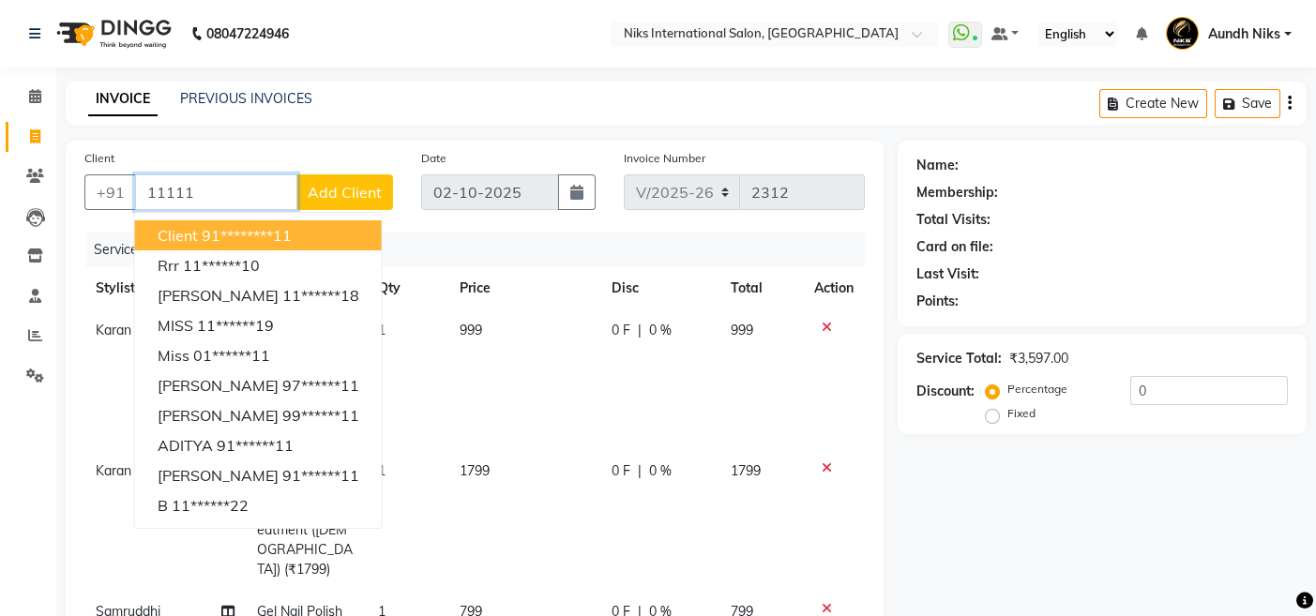
click at [192, 231] on span "Client" at bounding box center [178, 235] width 40 height 19
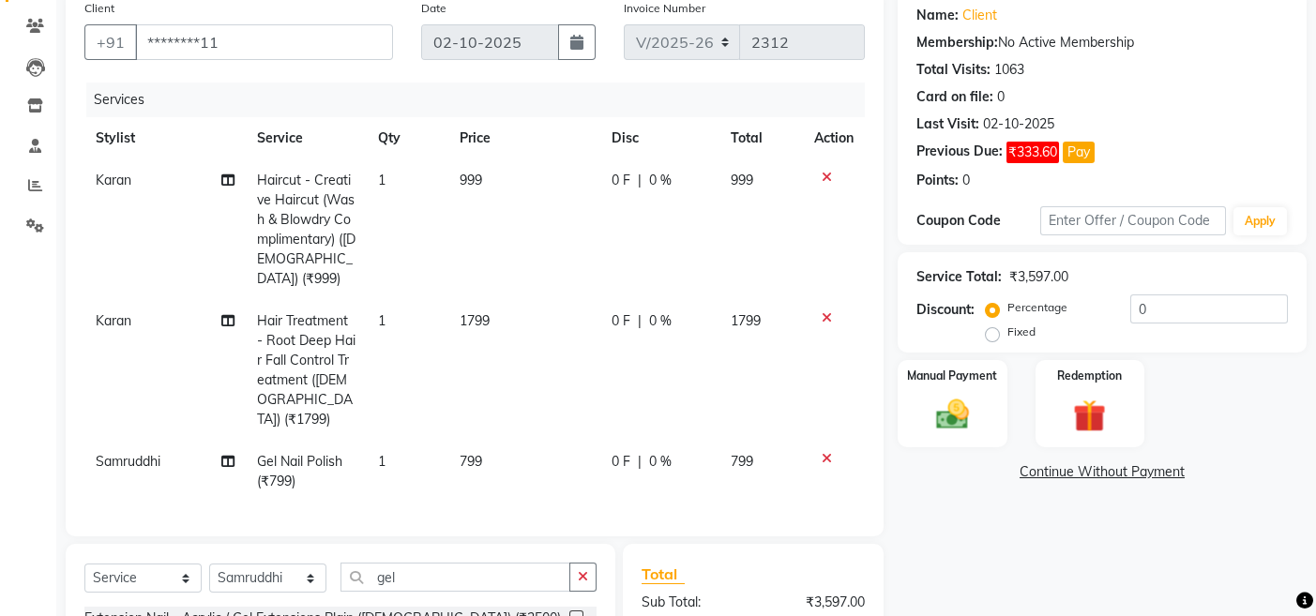
scroll to position [334, 0]
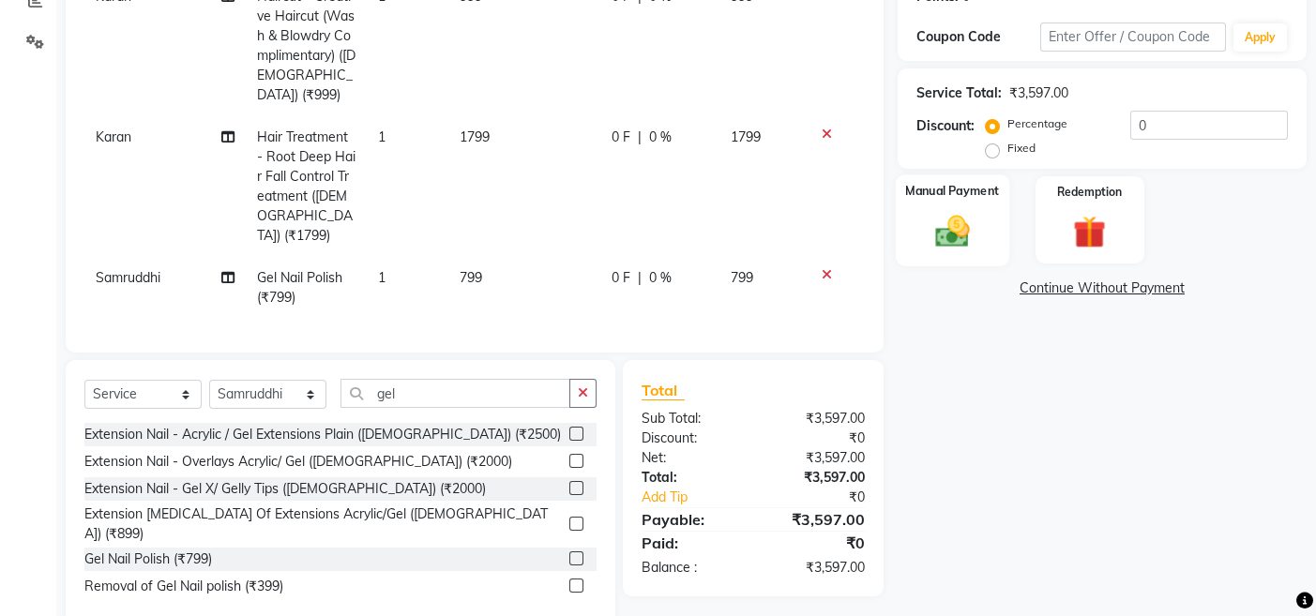
click at [982, 222] on div "Manual Payment" at bounding box center [952, 220] width 113 height 92
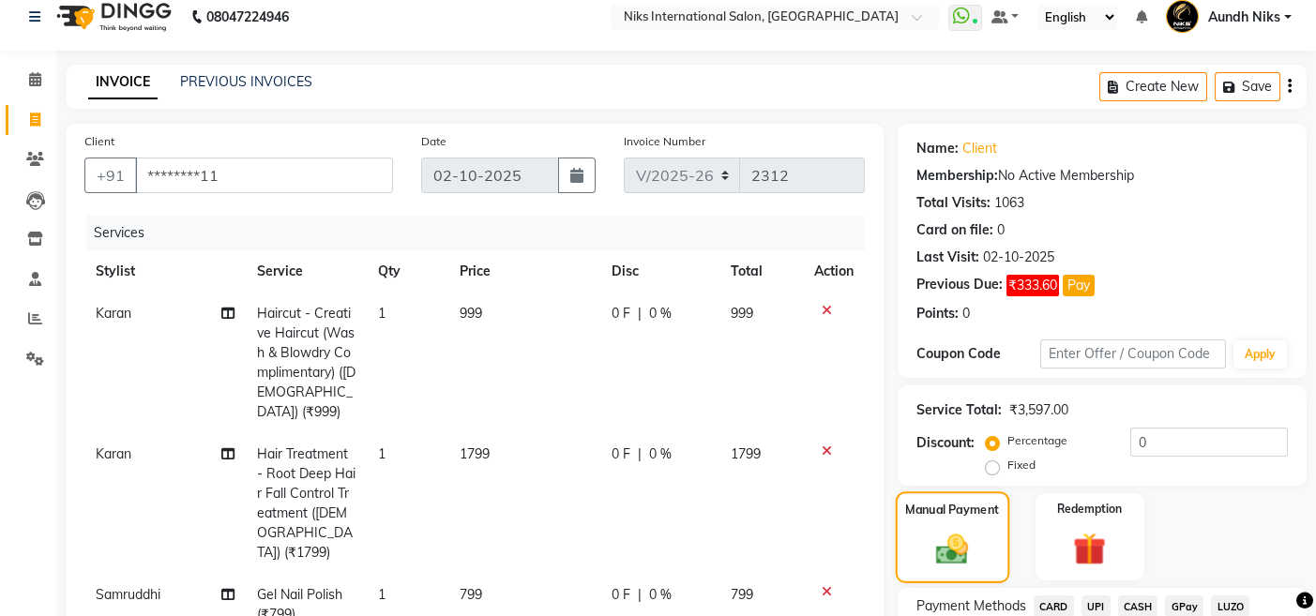
scroll to position [0, 0]
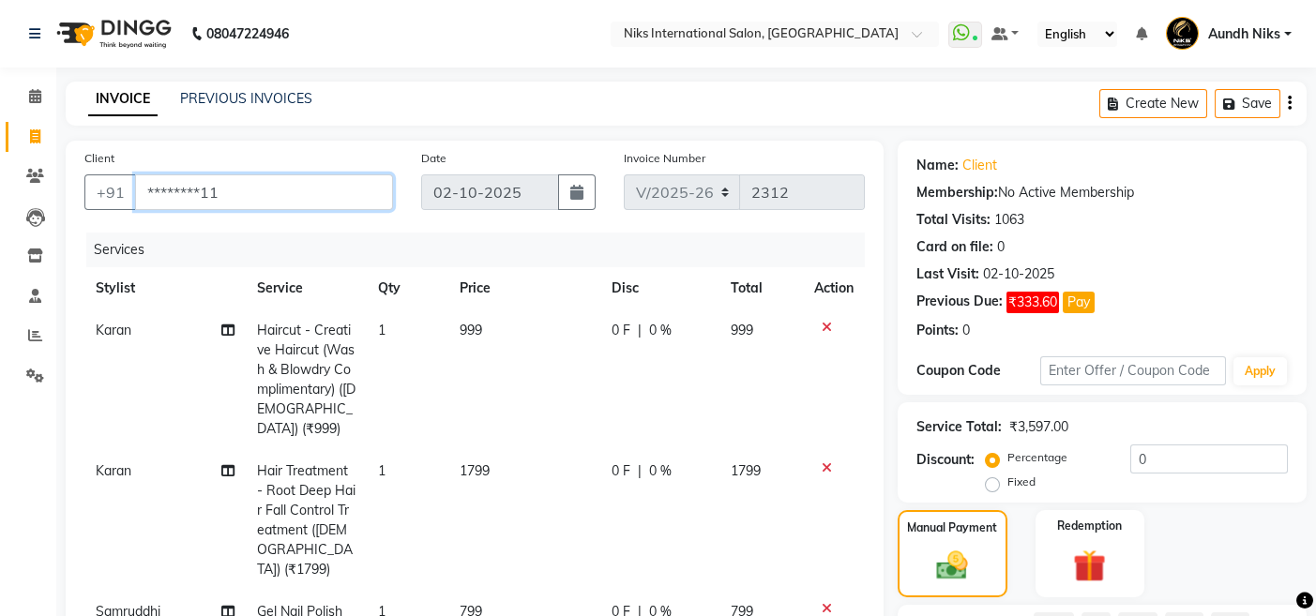
click at [263, 191] on input "********11" at bounding box center [264, 192] width 258 height 36
type input "*"
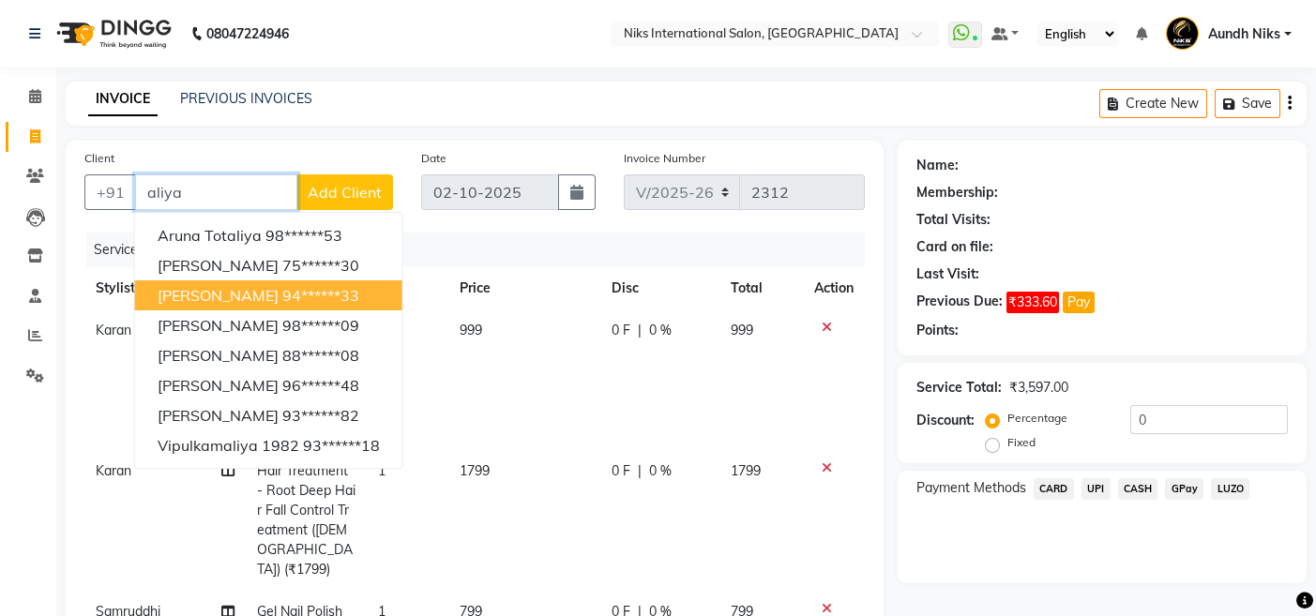
click at [282, 286] on ngb-highlight "94******33" at bounding box center [320, 295] width 77 height 19
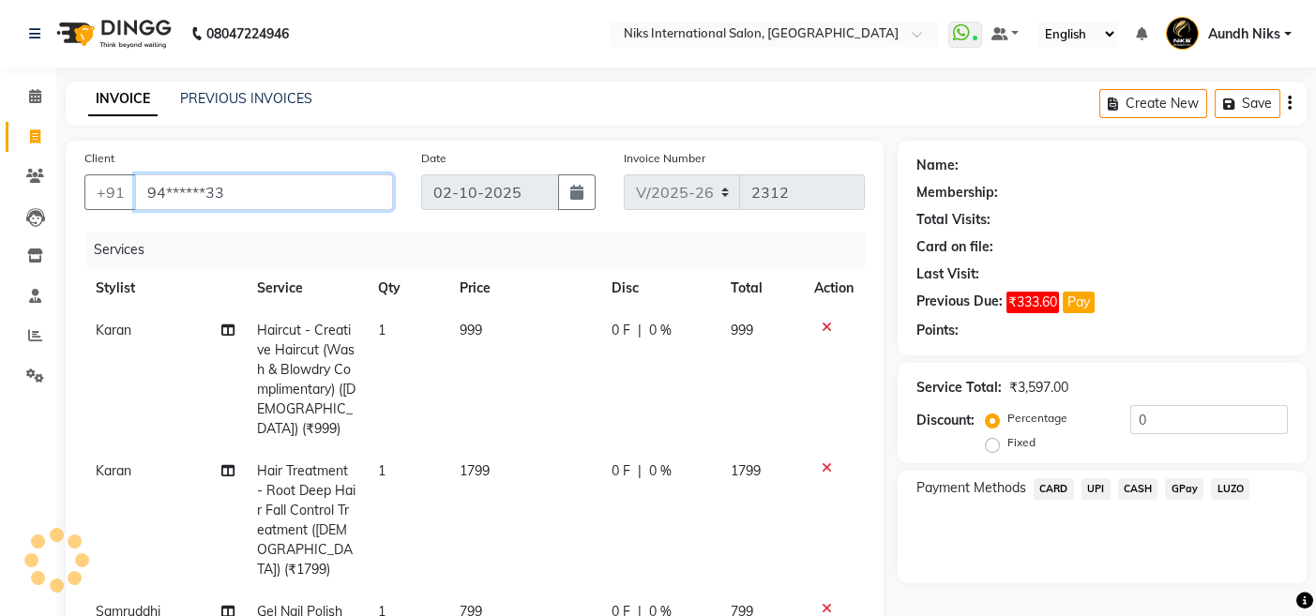
type input "94******33"
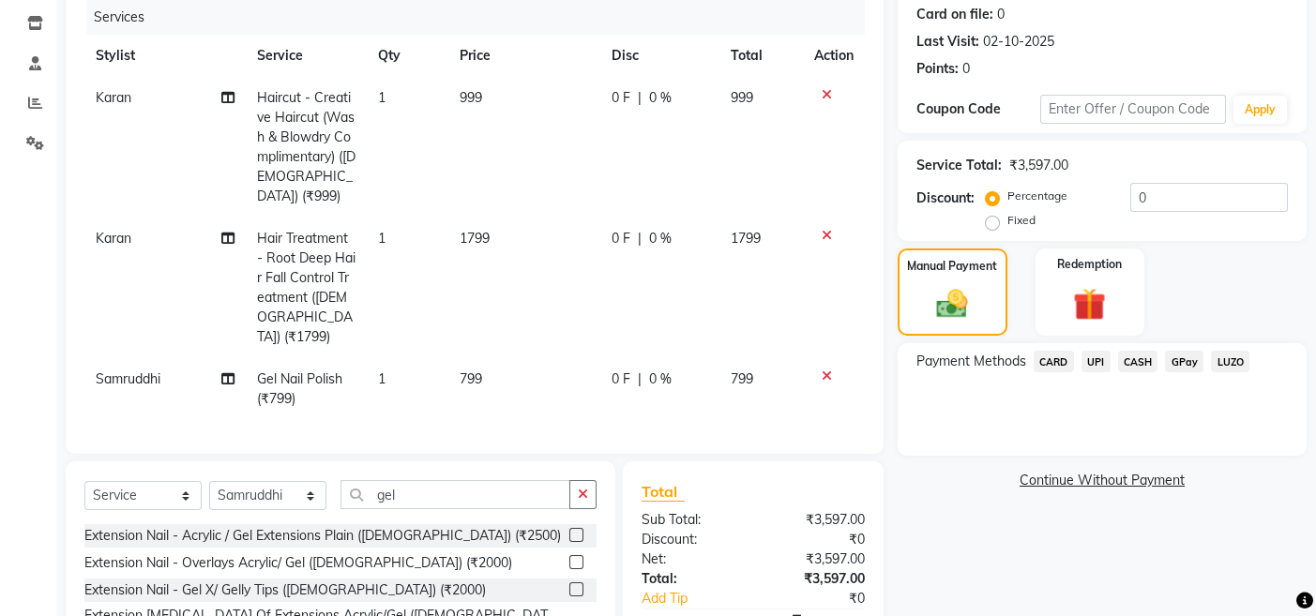
scroll to position [334, 0]
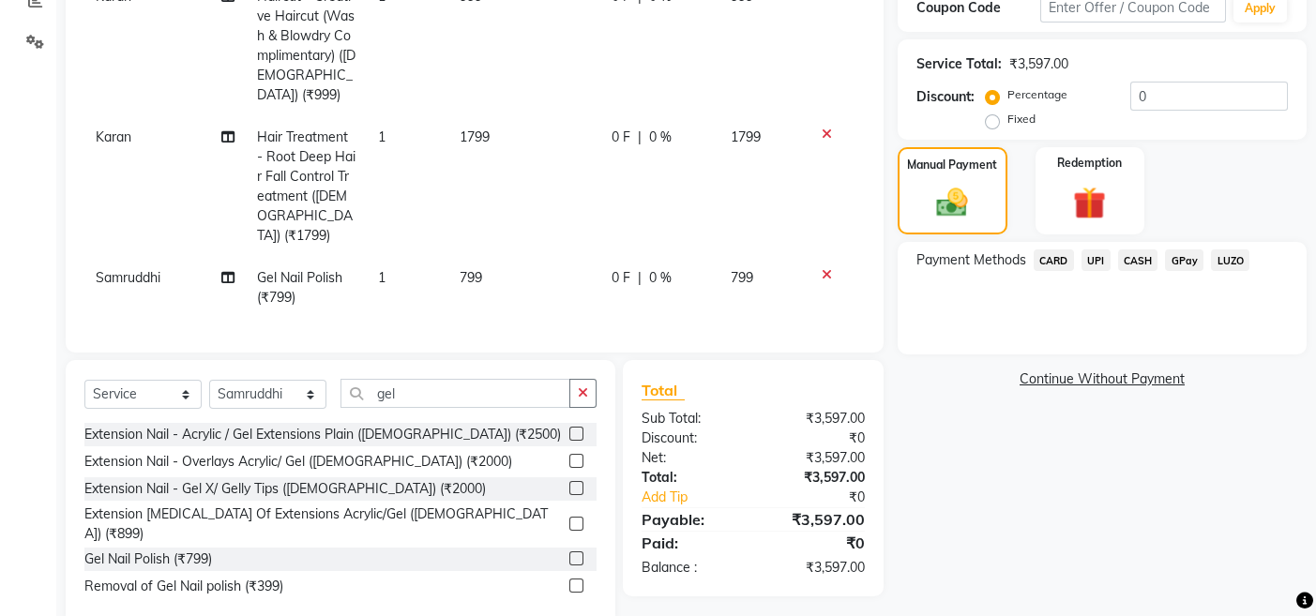
click at [1056, 255] on span "CARD" at bounding box center [1054, 260] width 40 height 22
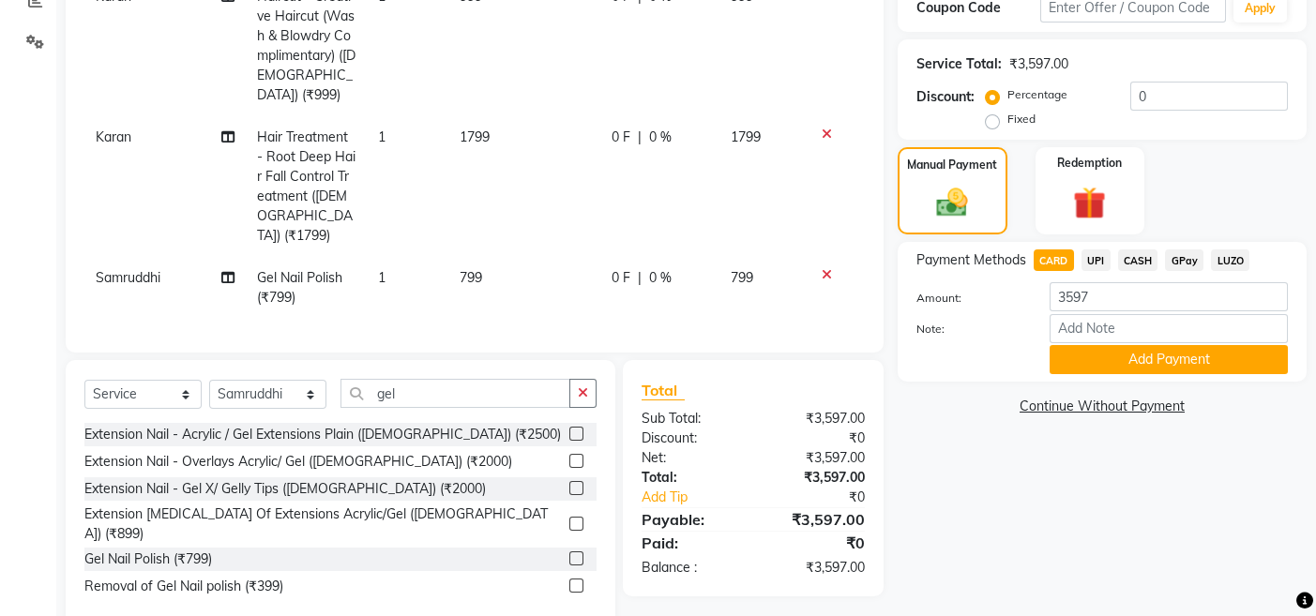
click at [1097, 255] on span "UPI" at bounding box center [1095, 260] width 29 height 22
click at [1104, 359] on button "Add Payment" at bounding box center [1169, 359] width 238 height 29
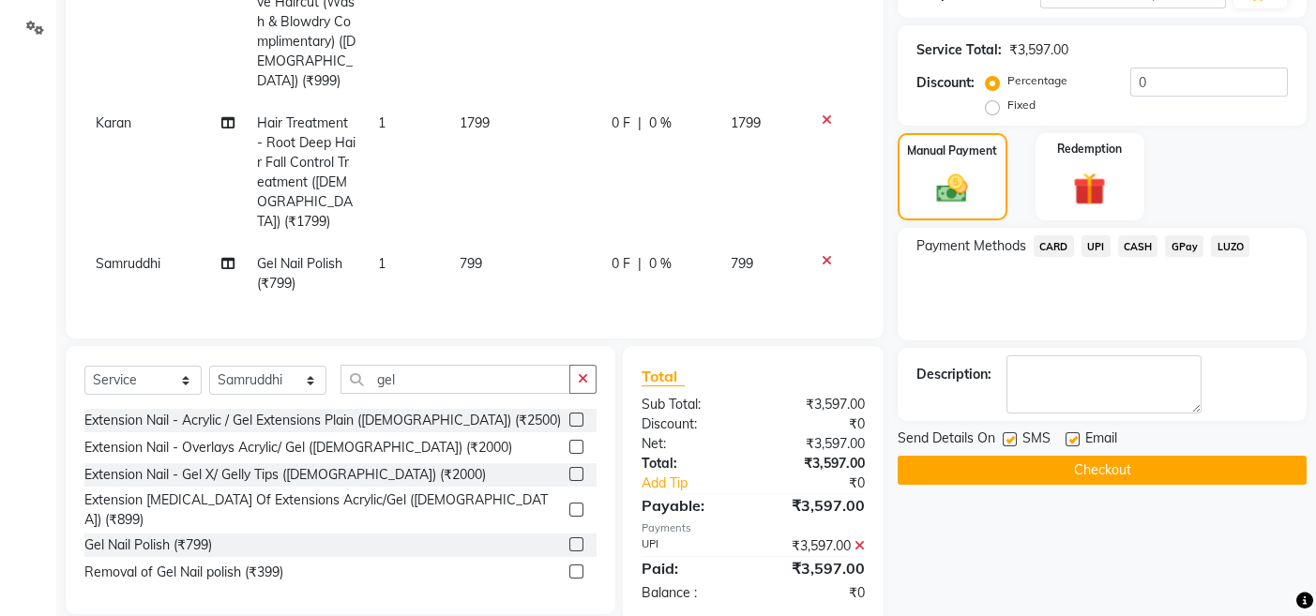
scroll to position [356, 0]
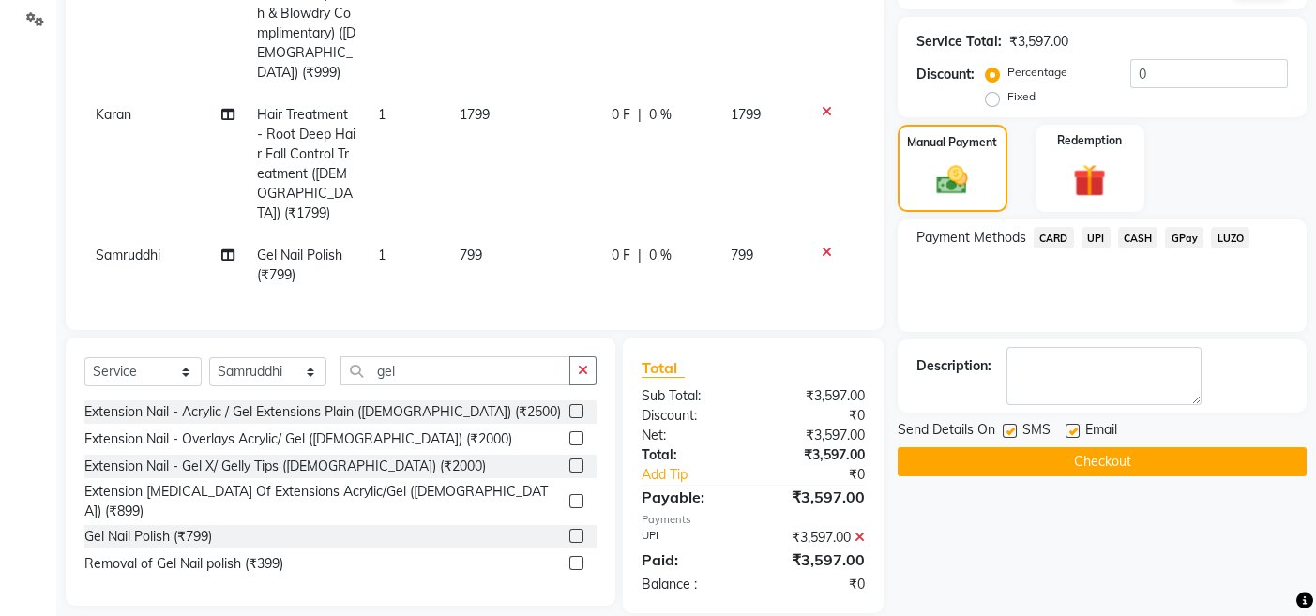
click at [1064, 455] on button "Checkout" at bounding box center [1102, 461] width 409 height 29
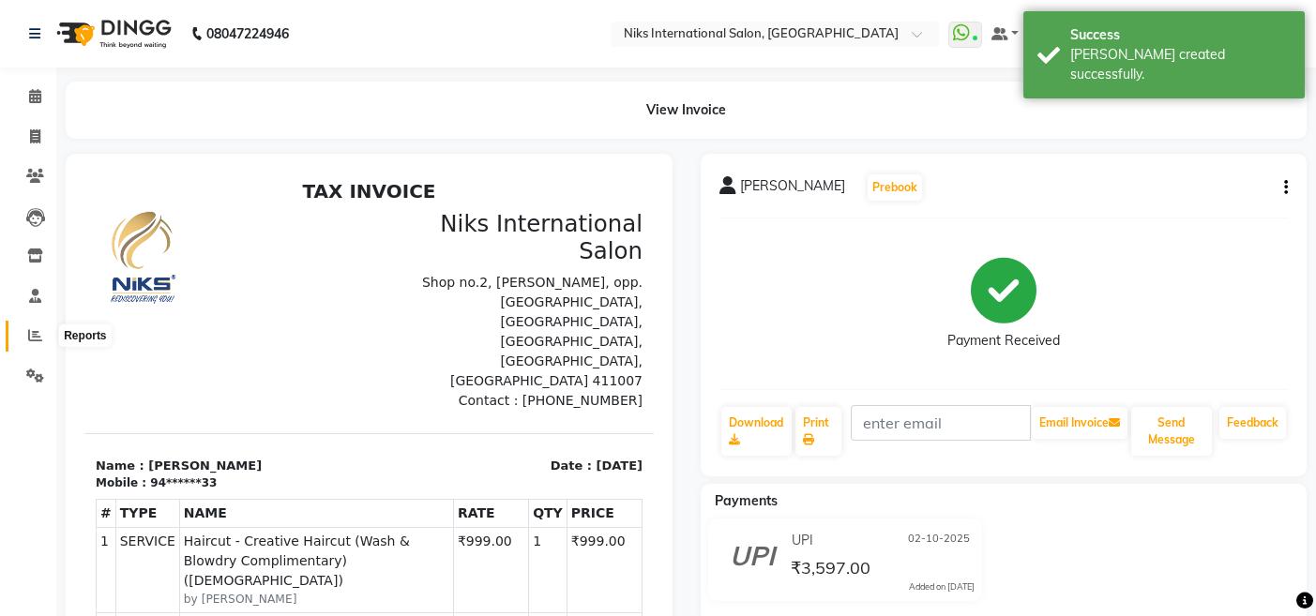
click at [30, 334] on icon at bounding box center [35, 335] width 14 height 14
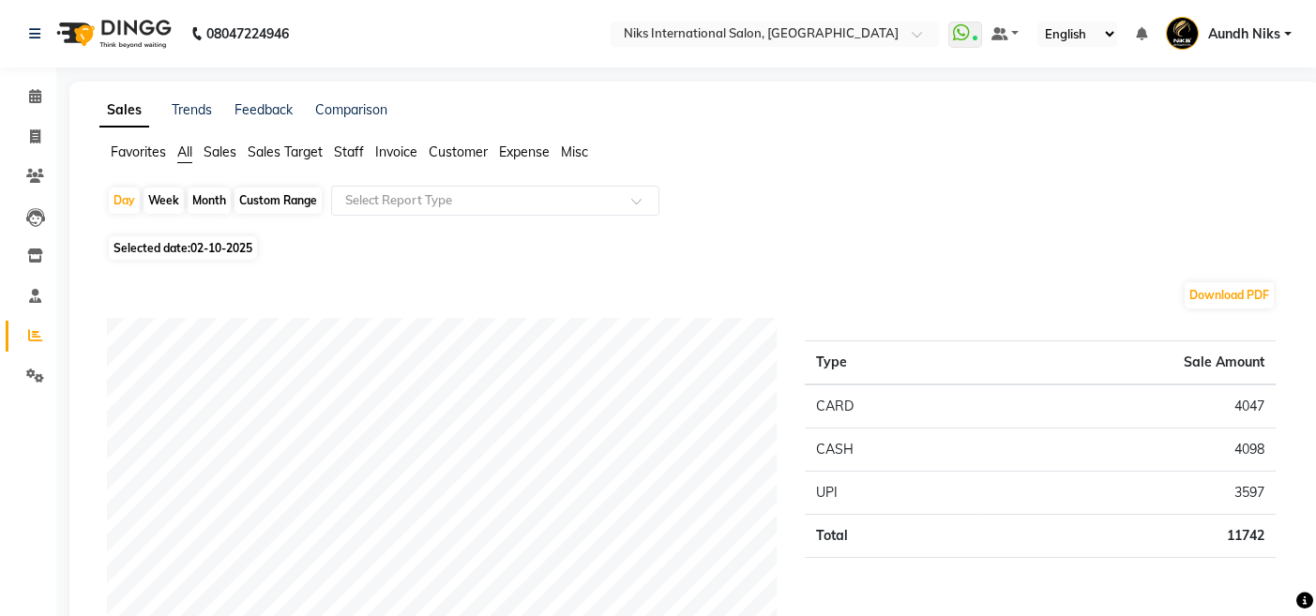
click at [204, 197] on div "Month" at bounding box center [209, 201] width 43 height 26
select select "10"
select select "2025"
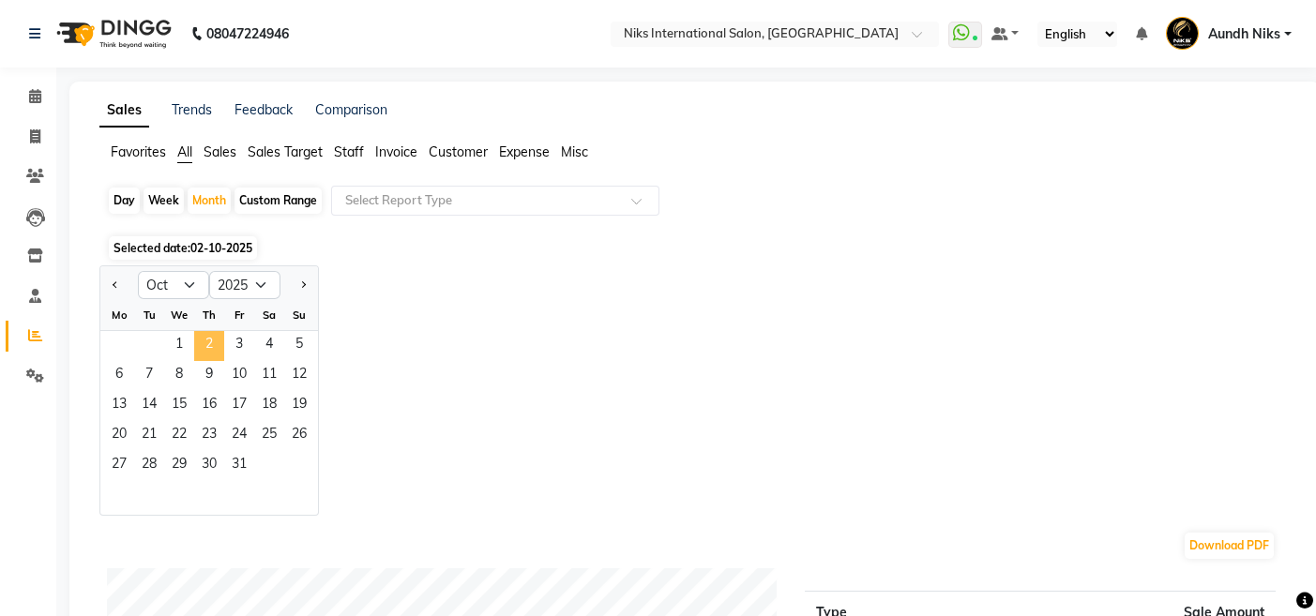
click at [204, 342] on span "2" at bounding box center [209, 346] width 30 height 30
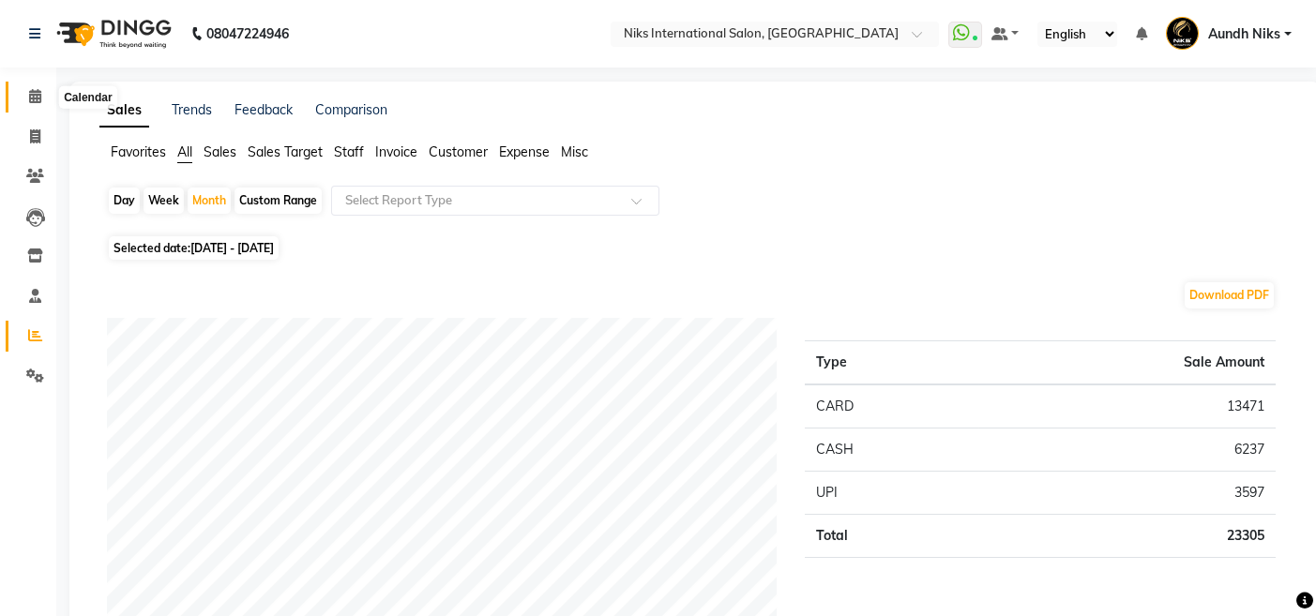
click at [36, 91] on icon at bounding box center [35, 96] width 12 height 14
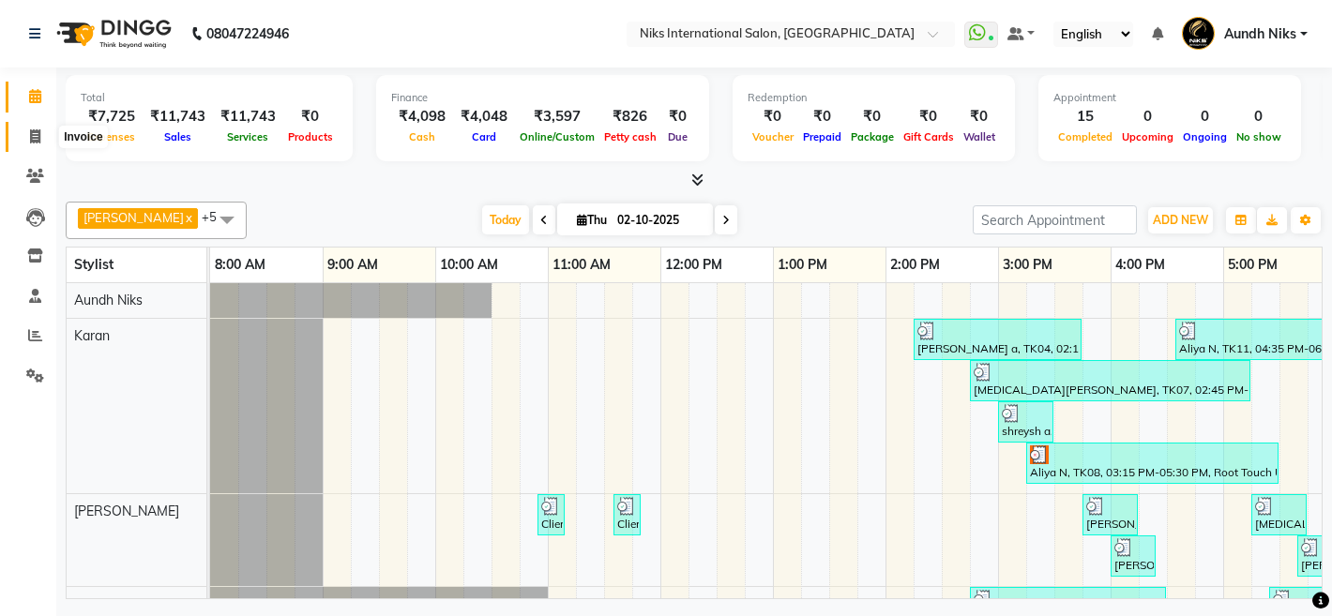
click at [31, 129] on icon at bounding box center [35, 136] width 10 height 14
select select "6"
select select "service"
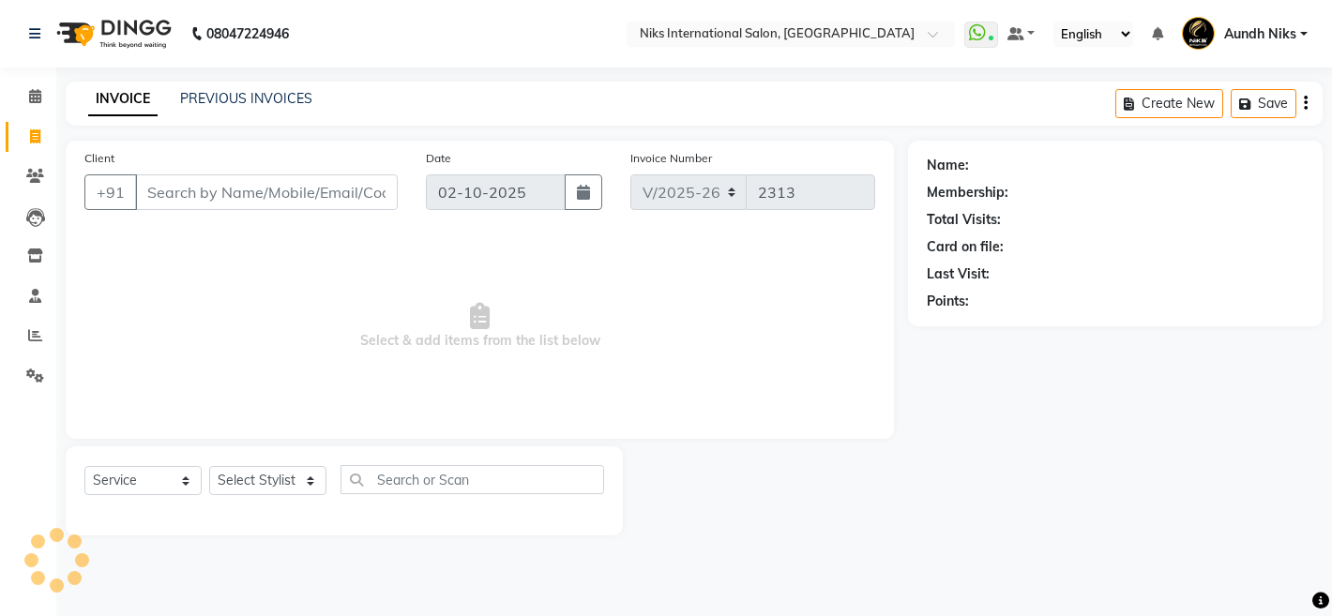
click at [265, 175] on input "Client" at bounding box center [266, 192] width 263 height 36
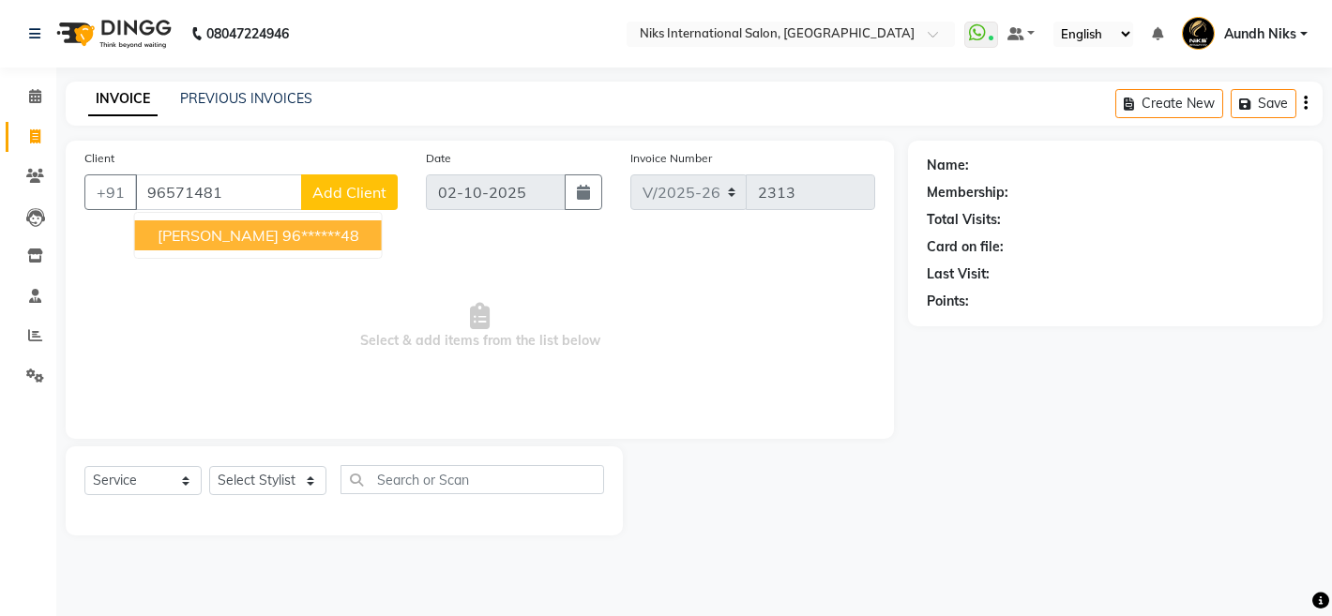
click at [282, 232] on ngb-highlight "96******48" at bounding box center [320, 235] width 77 height 19
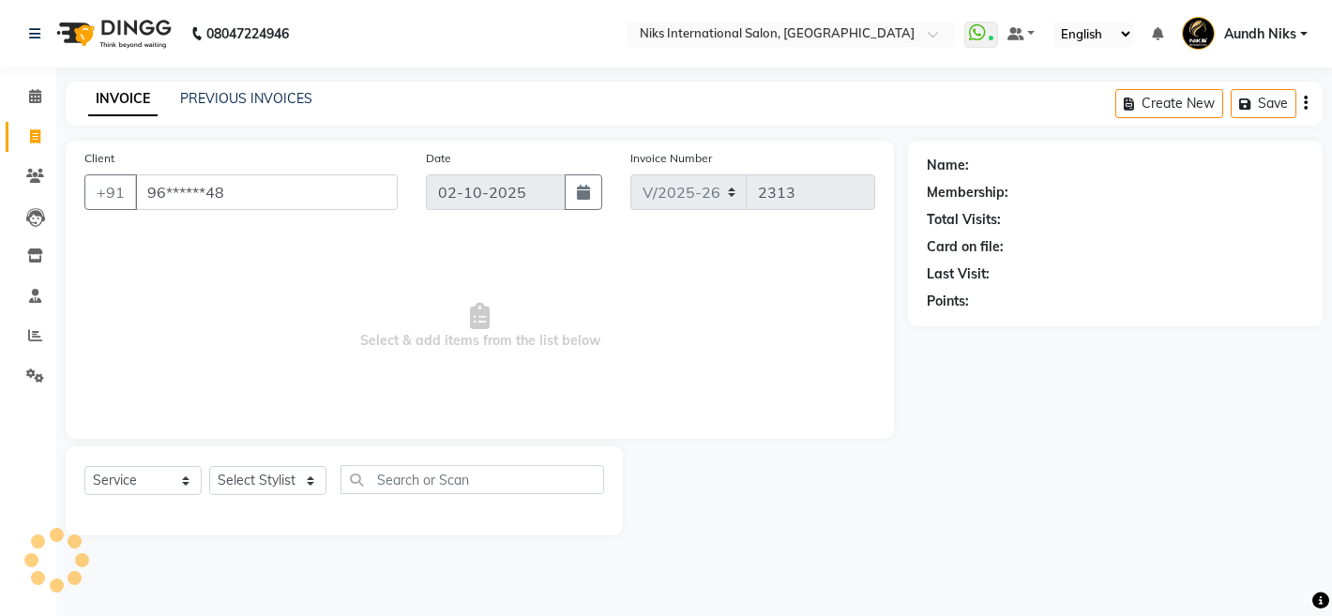
type input "96******48"
select select "1: Object"
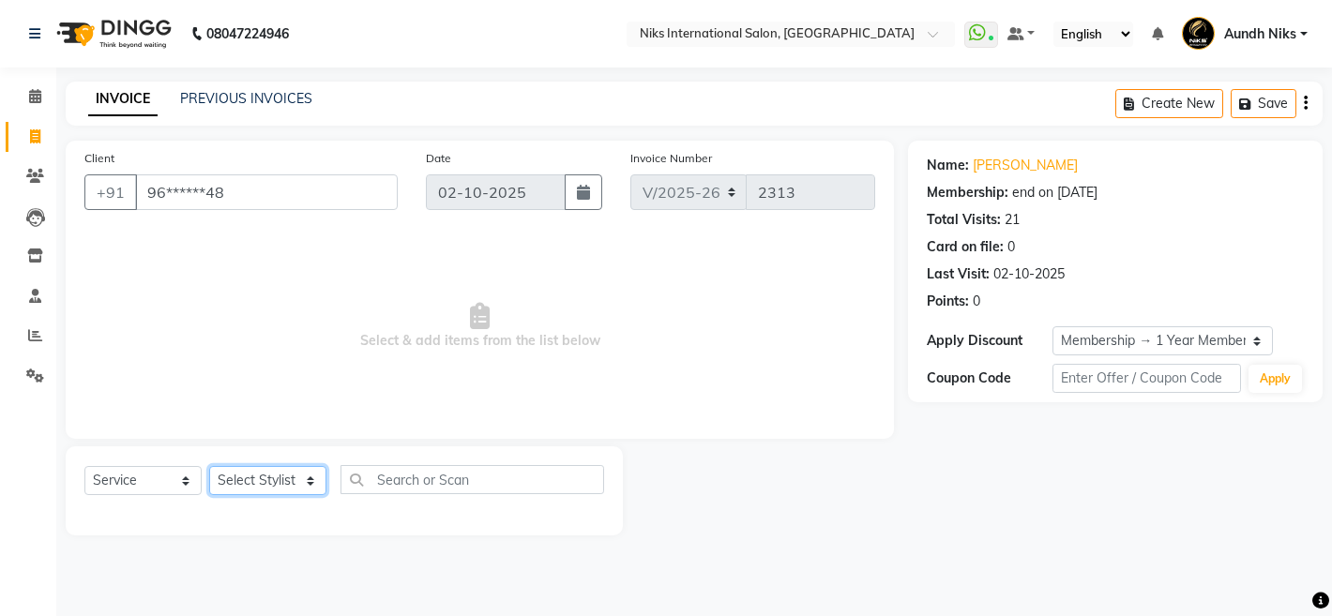
click at [302, 486] on select "Select Stylist [PERSON_NAME] Aundh Niks [PERSON_NAME] Jiya [PERSON_NAME] Mahhi …" at bounding box center [267, 480] width 117 height 29
select select "20840"
click at [209, 466] on select "Select Stylist [PERSON_NAME] Aundh Niks [PERSON_NAME] Jiya [PERSON_NAME] Mahhi …" at bounding box center [267, 480] width 117 height 29
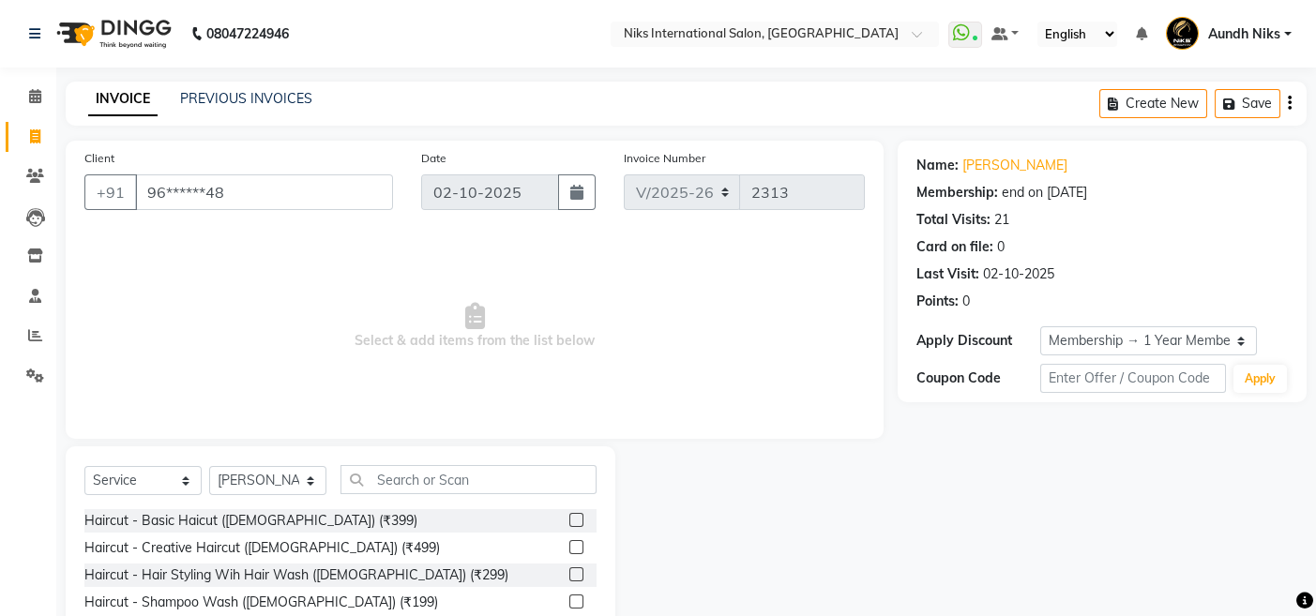
click at [474, 461] on div "Select Service Product Membership Package Voucher Prepaid Gift Card Select Styl…" at bounding box center [341, 584] width 550 height 277
click at [462, 478] on input "text" at bounding box center [468, 479] width 256 height 29
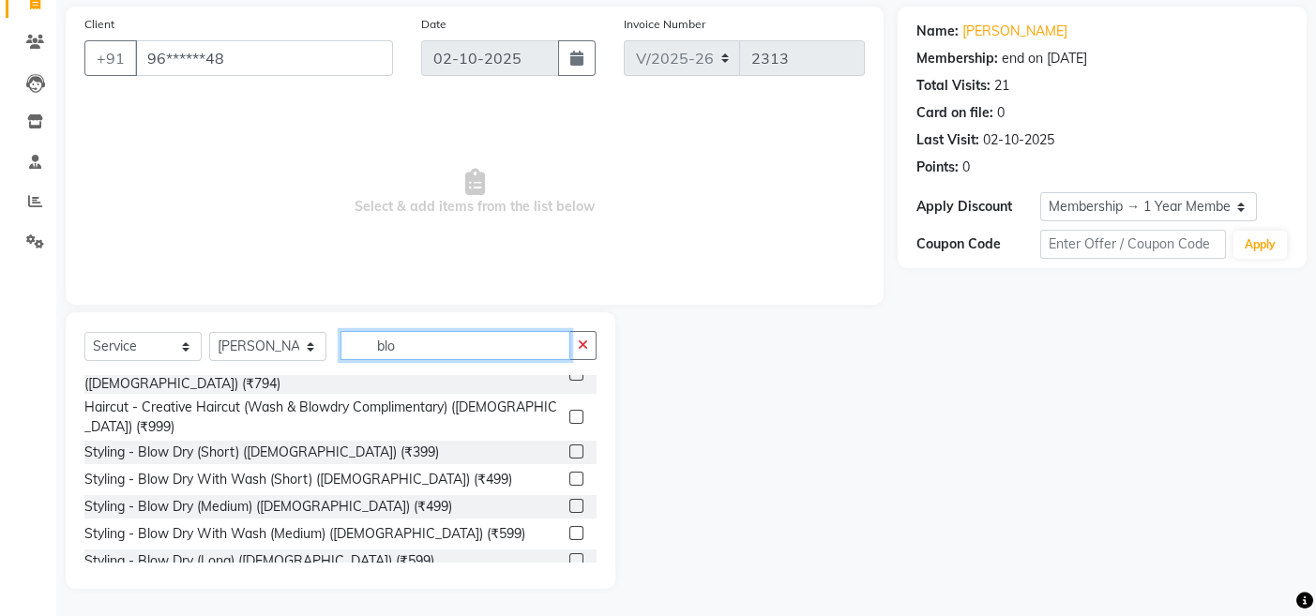
scroll to position [45, 0]
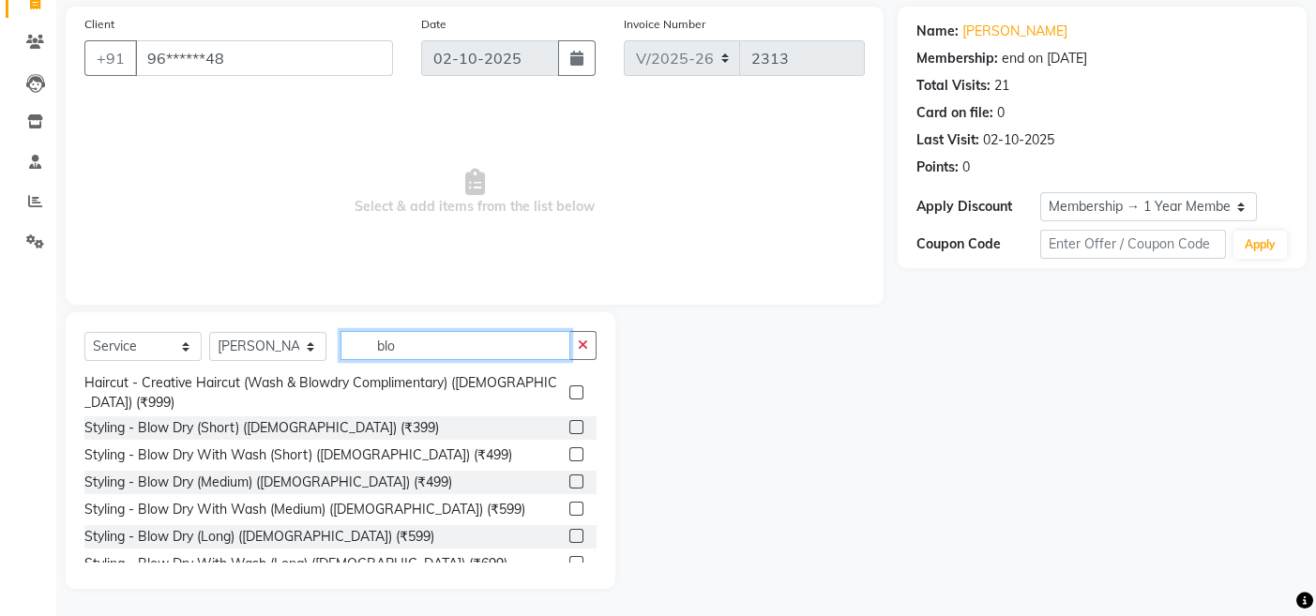
type input "blo"
click at [569, 420] on label at bounding box center [576, 427] width 14 height 14
click at [569, 422] on input "checkbox" at bounding box center [575, 428] width 12 height 12
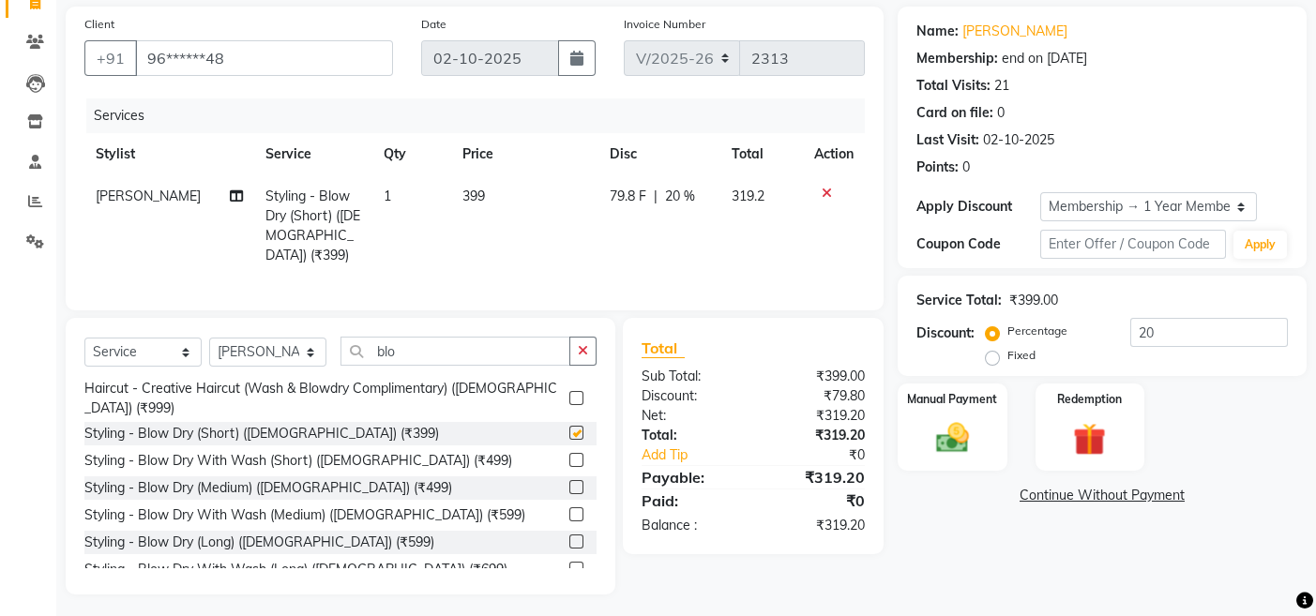
checkbox input "false"
click at [515, 190] on td "399" at bounding box center [524, 225] width 146 height 101
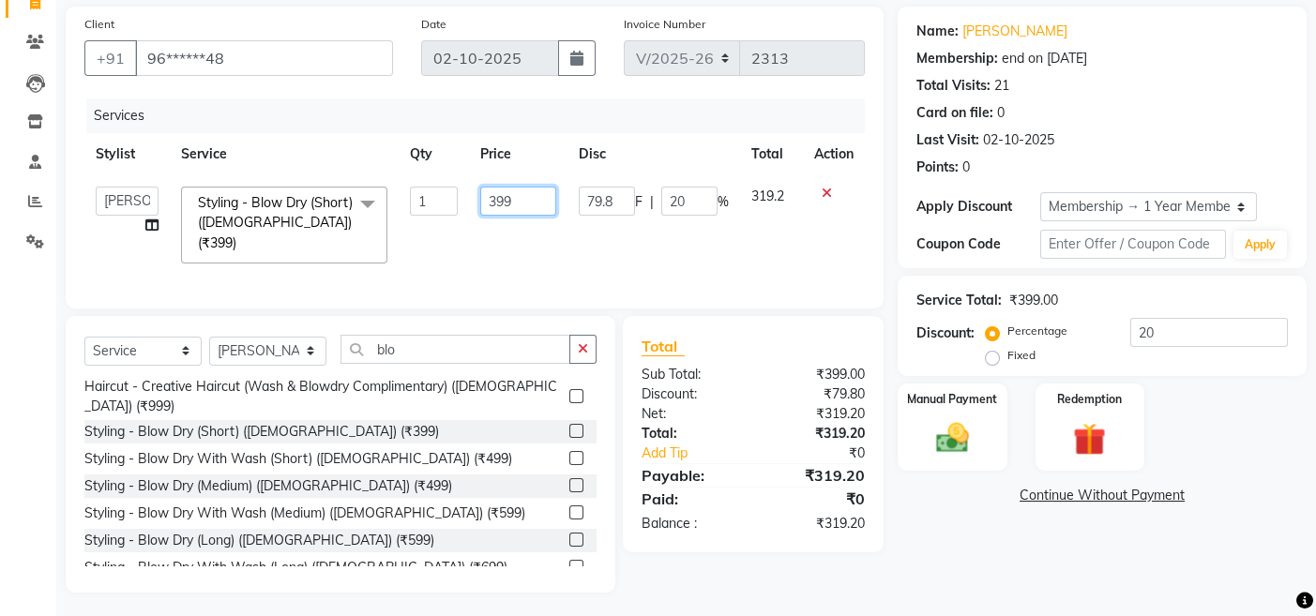
click at [520, 199] on input "399" at bounding box center [518, 201] width 77 height 29
type input "3"
type input "400"
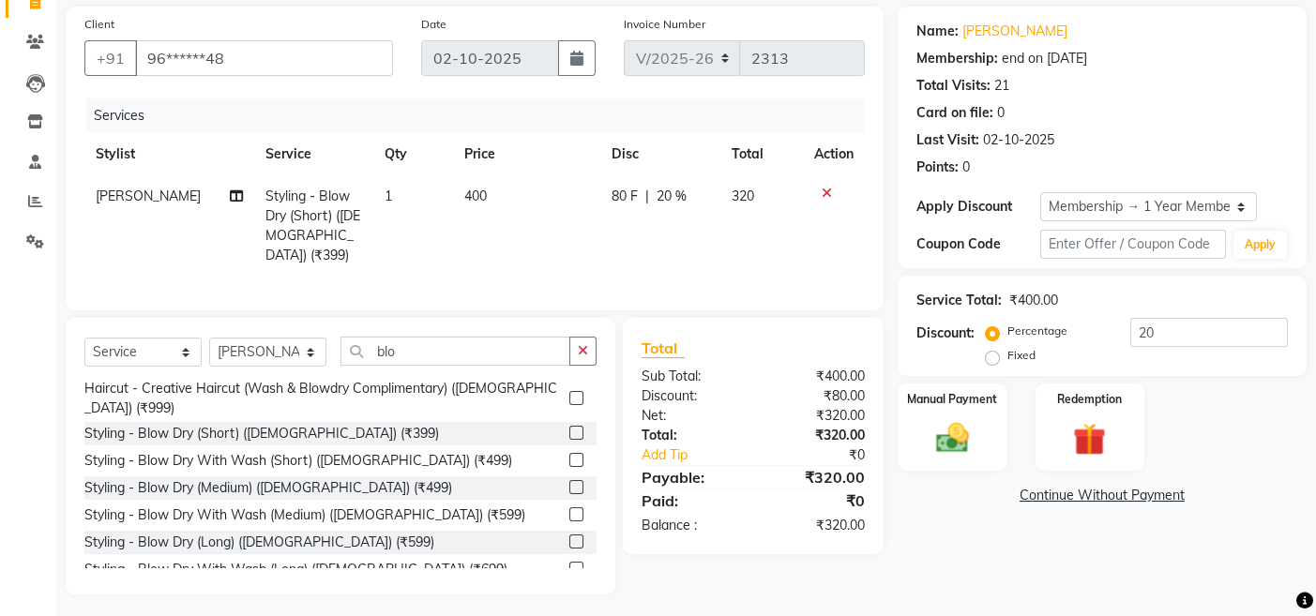
click at [517, 232] on td "400" at bounding box center [527, 225] width 148 height 101
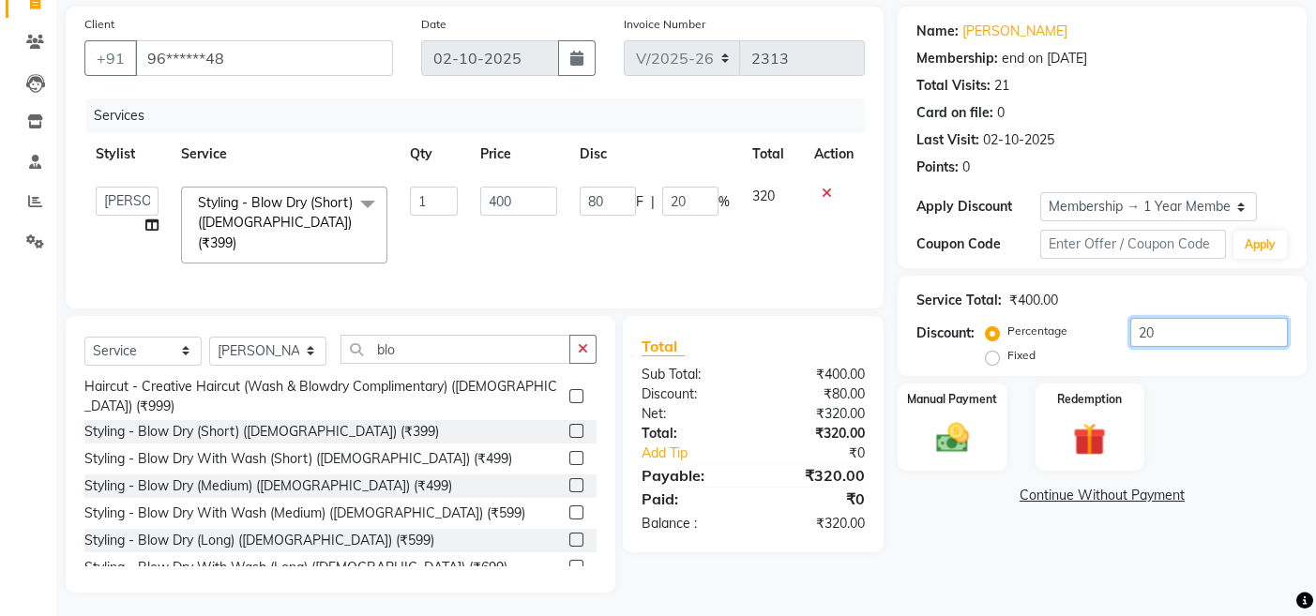
click at [1186, 329] on input "20" at bounding box center [1209, 332] width 158 height 29
type input "2"
type input "8"
type input "2"
type input "0"
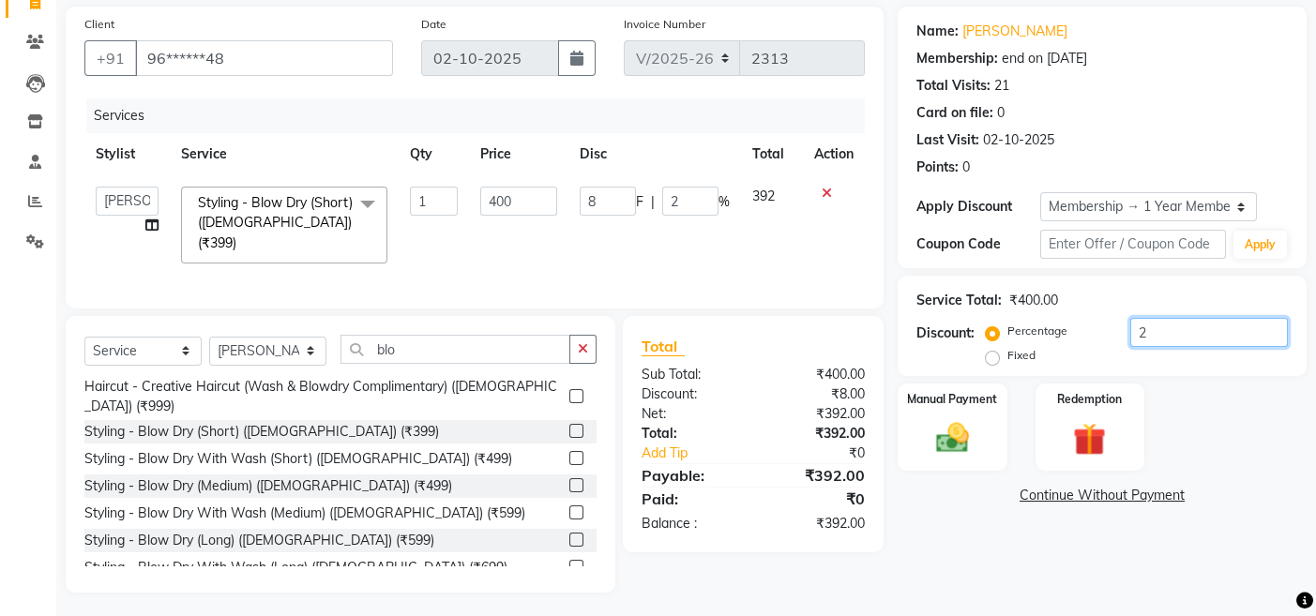
type input "0"
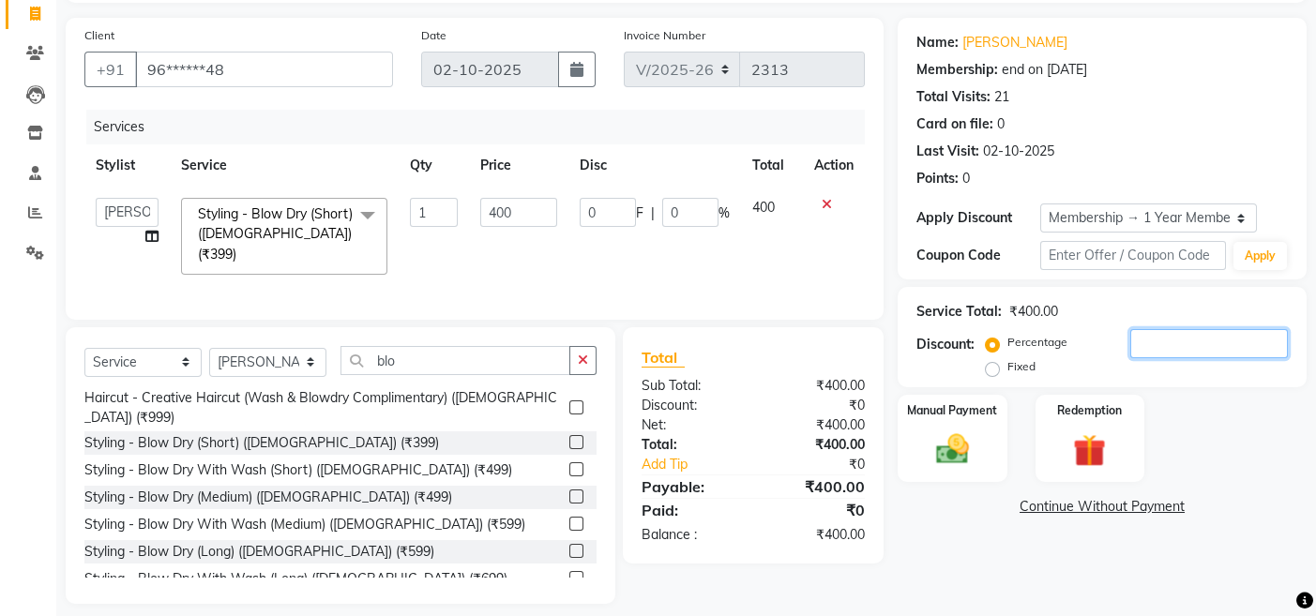
scroll to position [134, 0]
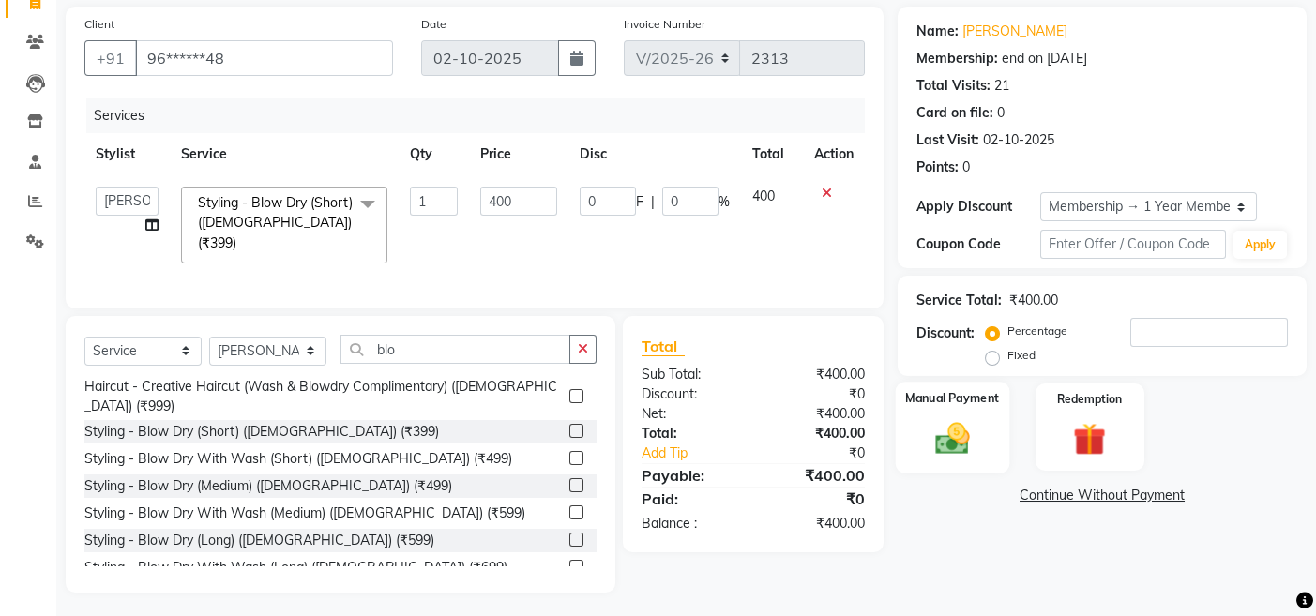
click at [963, 418] on img at bounding box center [952, 437] width 56 height 39
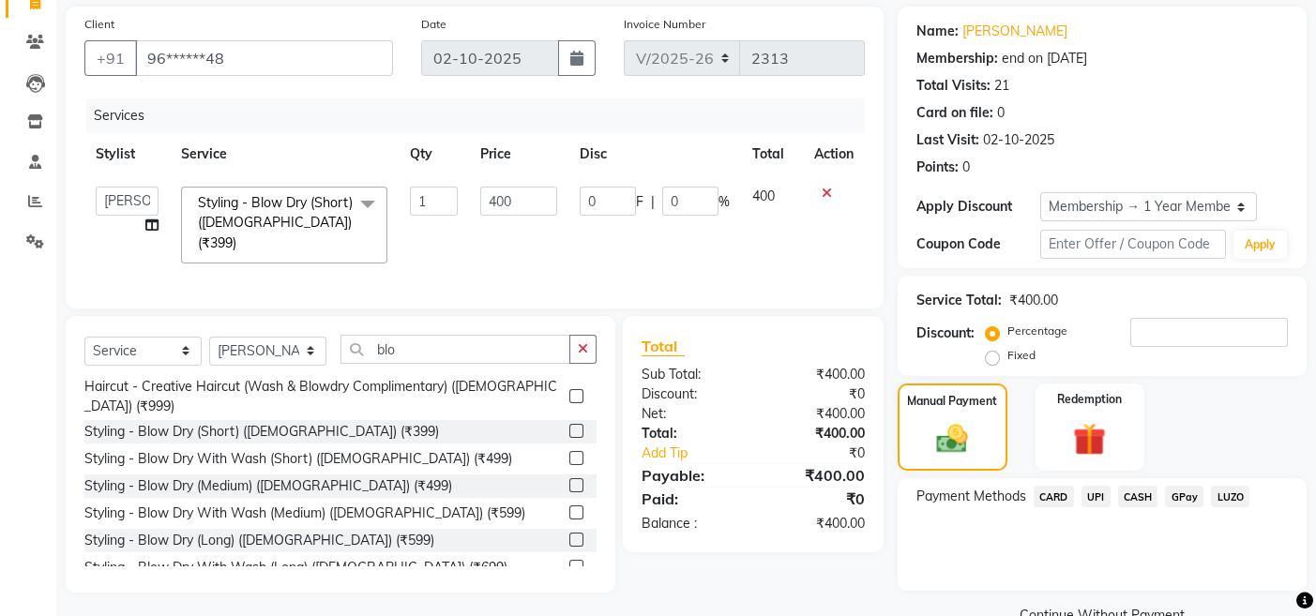
click at [1052, 491] on span "CARD" at bounding box center [1054, 497] width 40 height 22
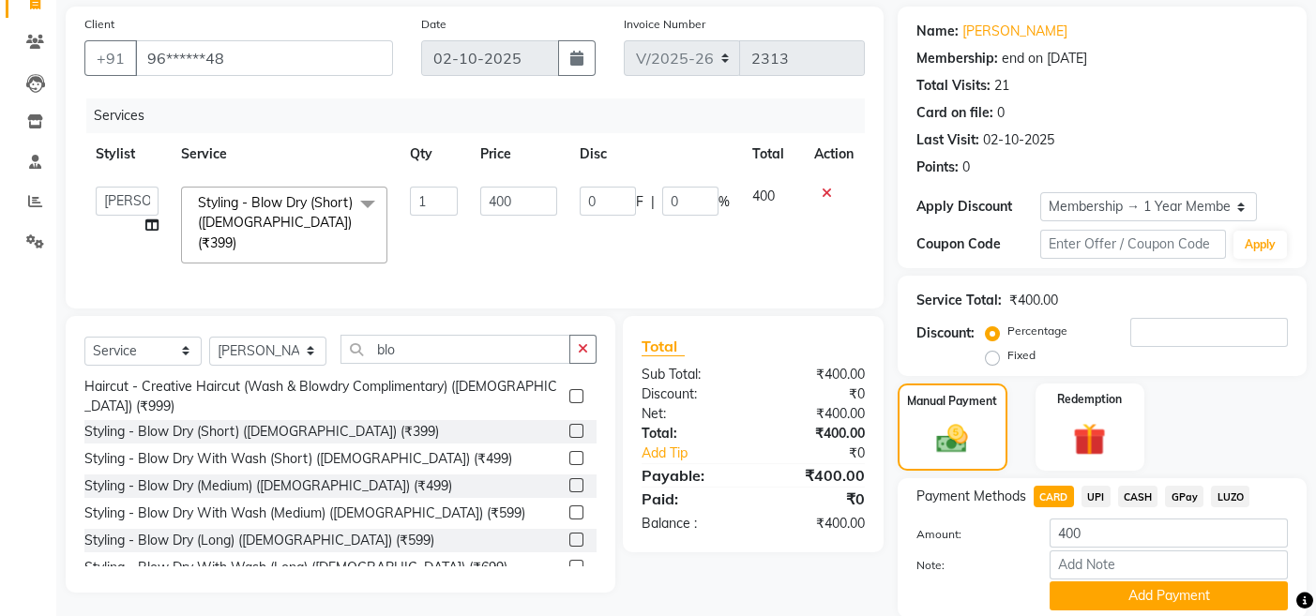
scroll to position [202, 0]
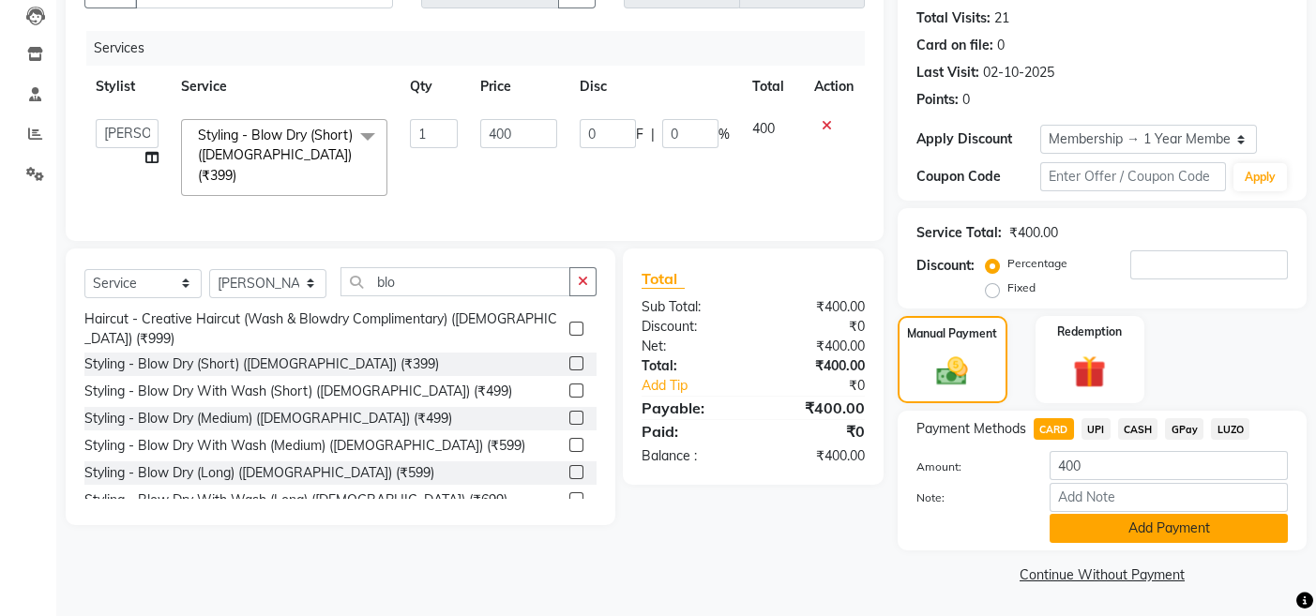
click at [1081, 526] on button "Add Payment" at bounding box center [1169, 528] width 238 height 29
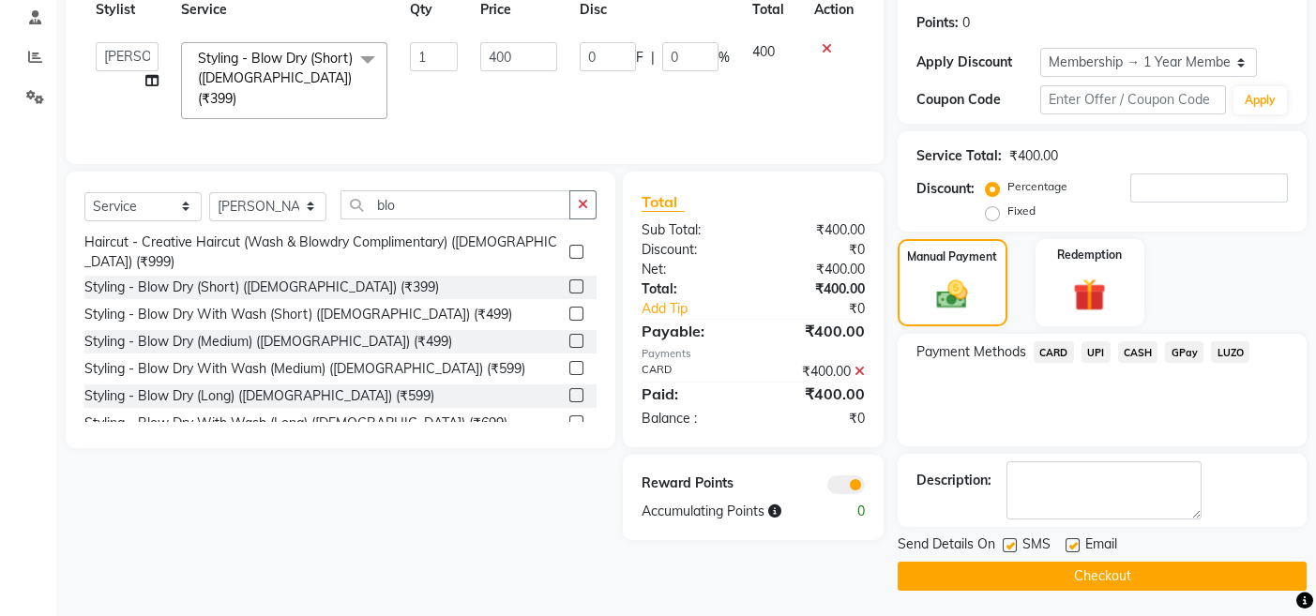
scroll to position [280, 0]
click at [911, 572] on button "Checkout" at bounding box center [1102, 575] width 409 height 29
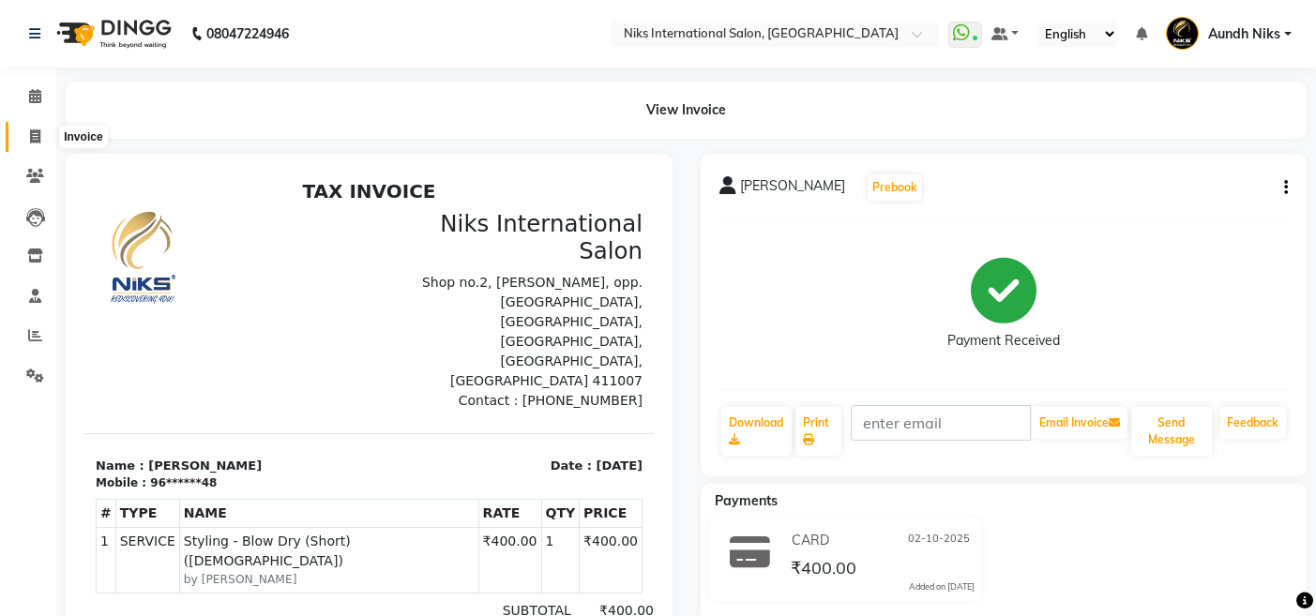
click at [35, 137] on icon at bounding box center [35, 136] width 10 height 14
select select "6"
select select "service"
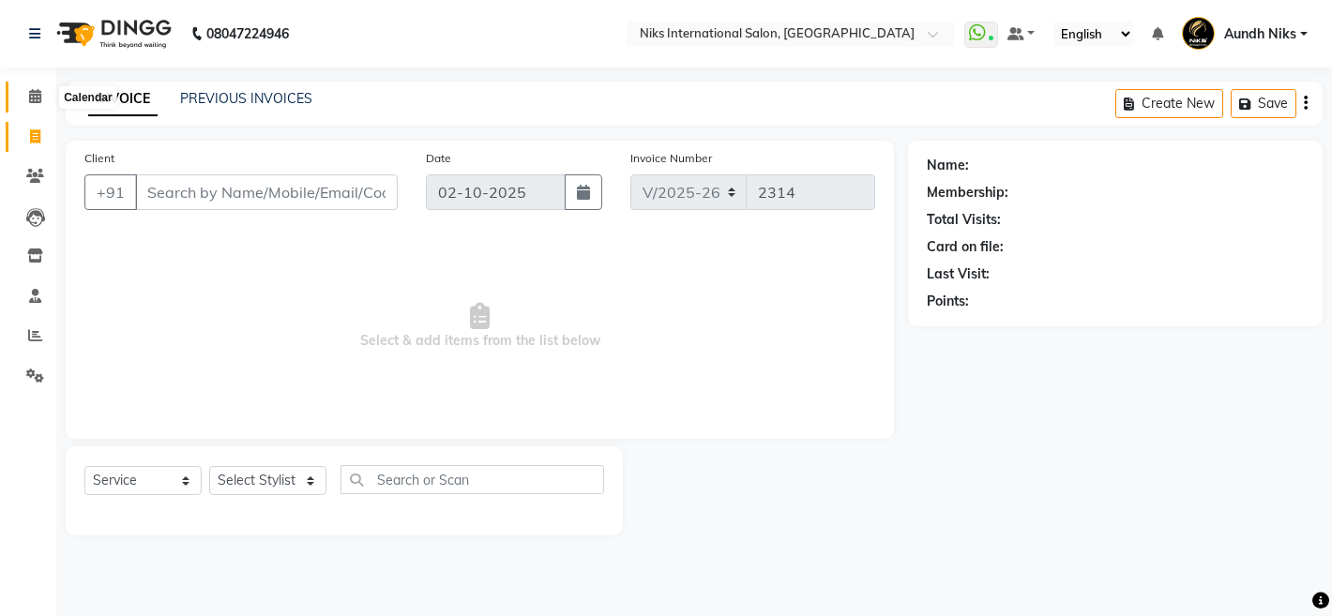
click at [25, 93] on span at bounding box center [35, 97] width 33 height 22
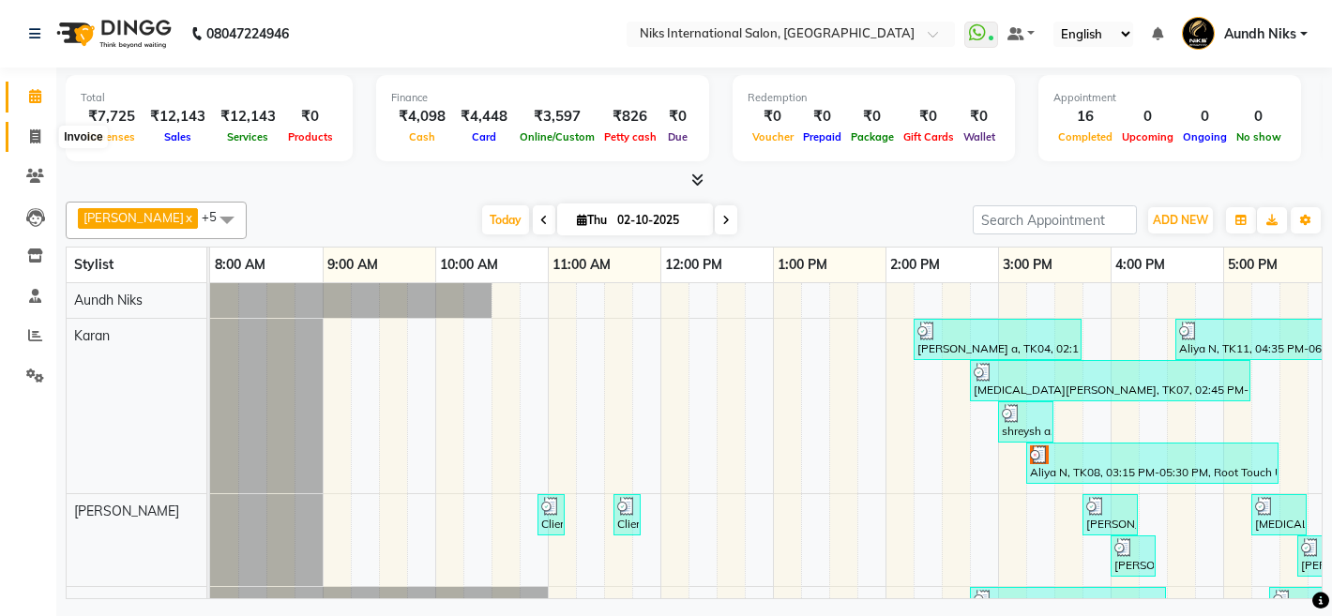
click at [25, 137] on span at bounding box center [35, 138] width 33 height 22
select select "6"
select select "service"
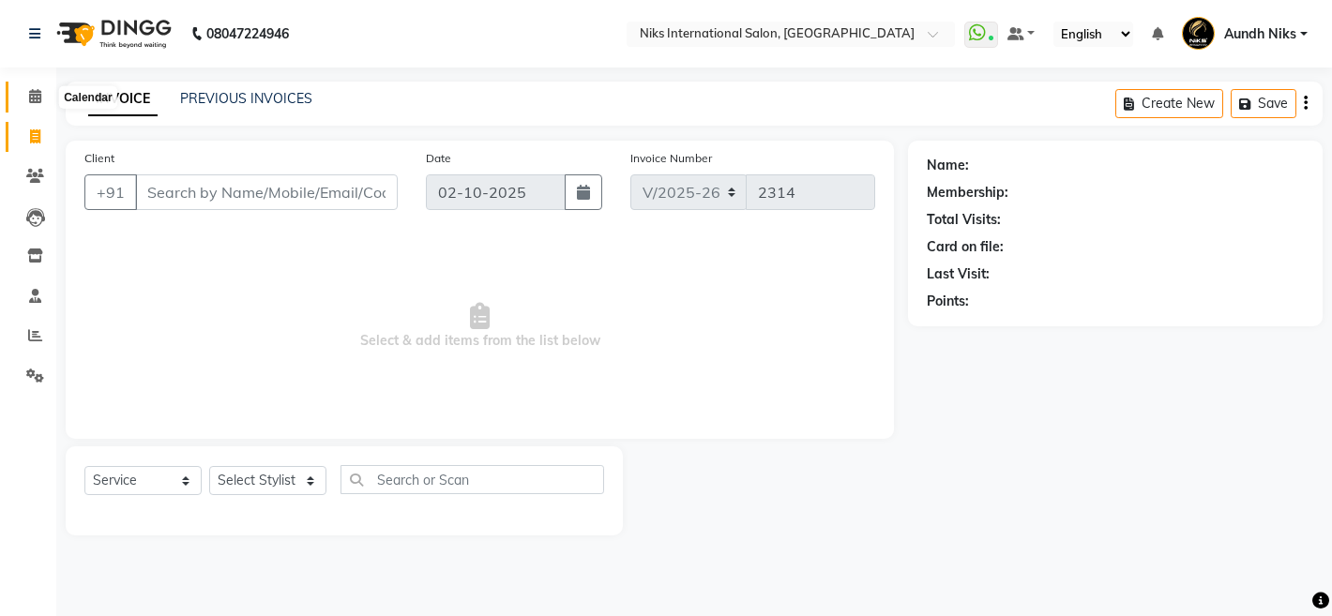
click at [30, 100] on icon at bounding box center [35, 96] width 12 height 14
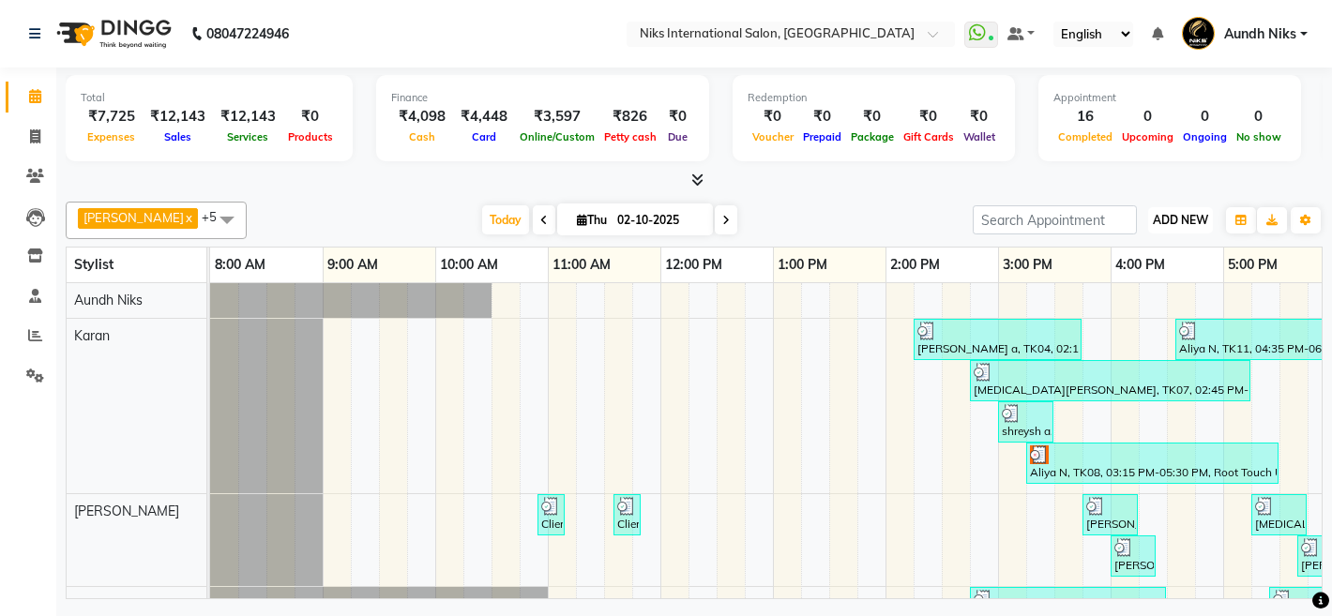
click at [1161, 217] on span "ADD NEW" at bounding box center [1180, 220] width 55 height 14
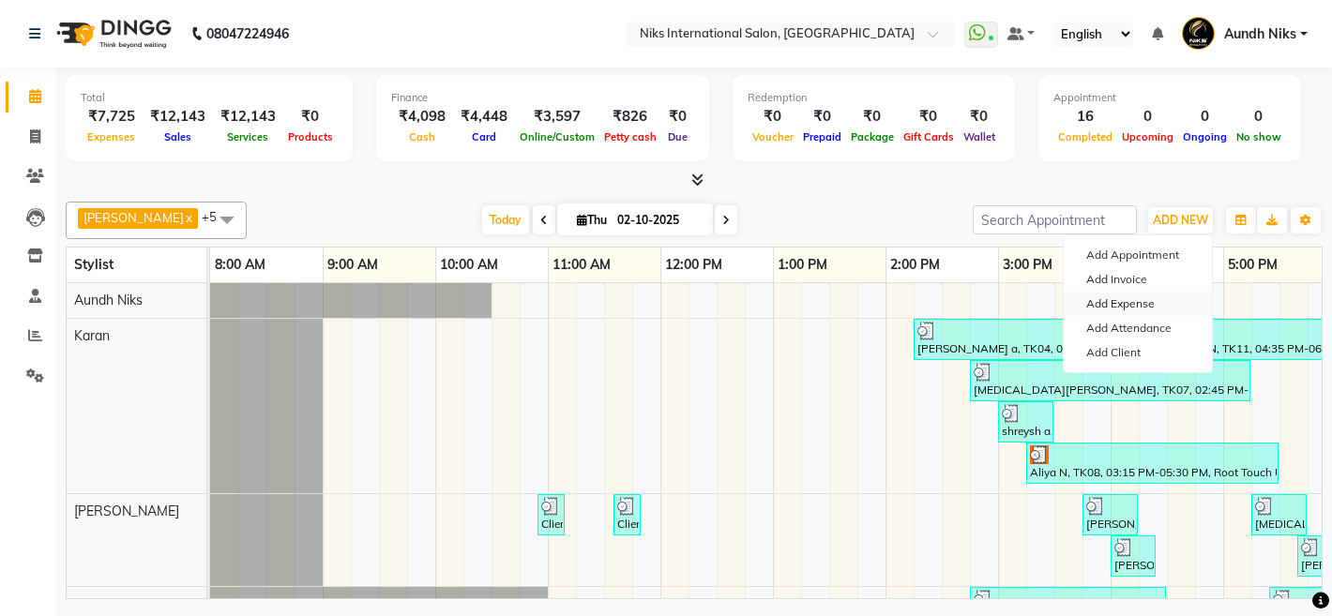
click at [1137, 305] on link "Add Expense" at bounding box center [1138, 304] width 148 height 24
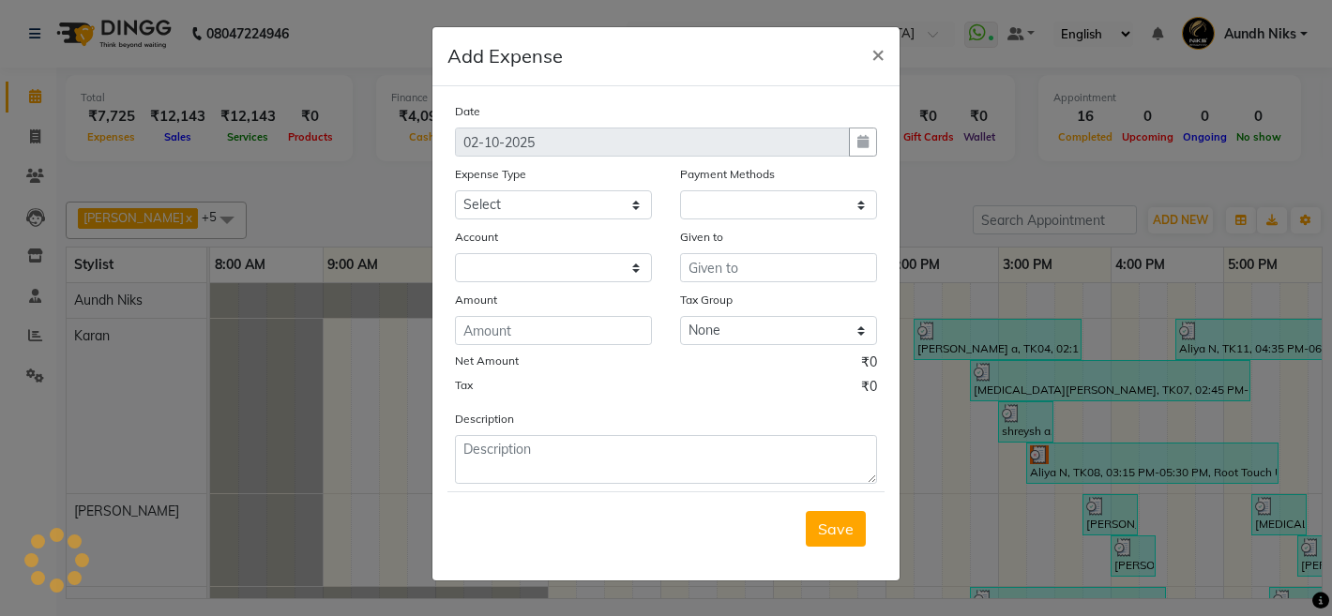
select select "1"
select select "2290"
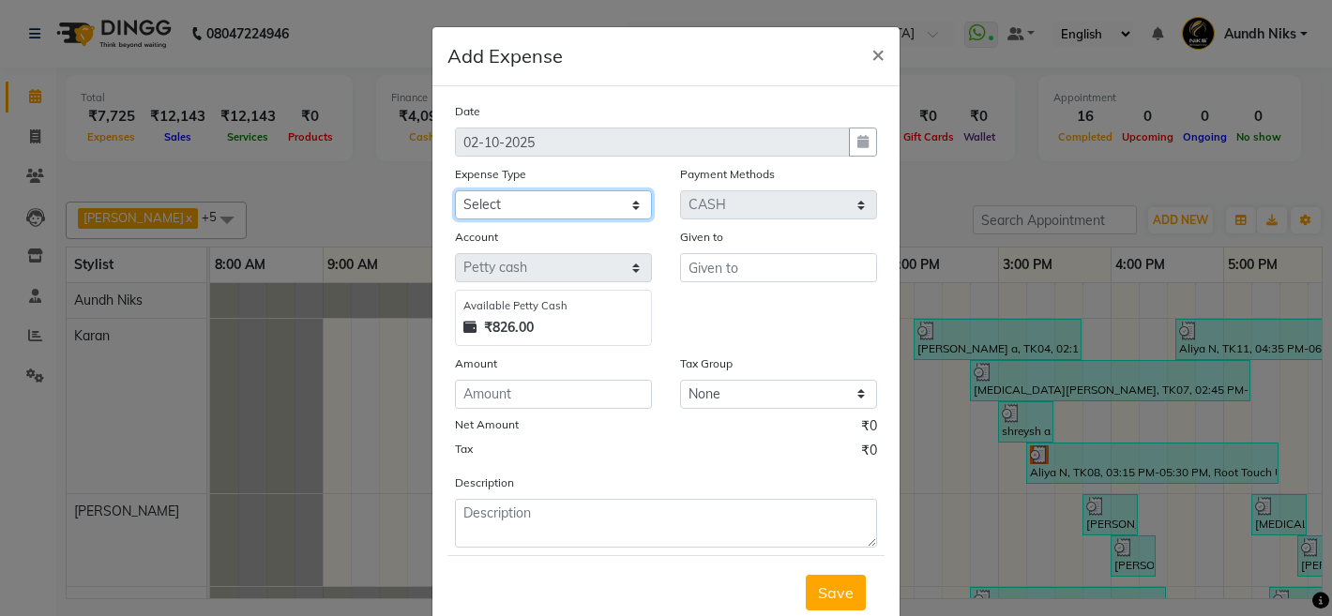
click at [627, 207] on select "Select Cash transfer to hub Client Snacks Donation Equipment Maintenance Miscel…" at bounding box center [553, 204] width 197 height 29
select select "954"
click at [455, 190] on select "Select Cash transfer to hub Client Snacks Donation Equipment Maintenance Miscel…" at bounding box center [553, 204] width 197 height 29
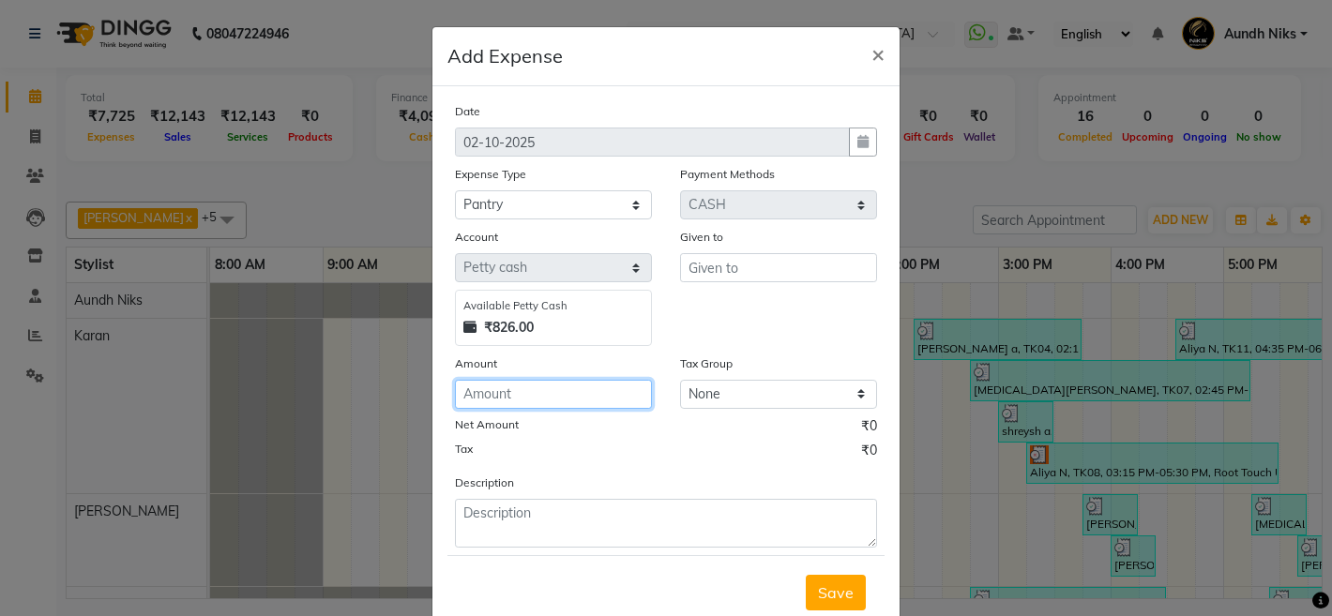
click at [533, 386] on input "number" at bounding box center [553, 394] width 197 height 29
click at [531, 396] on input "number" at bounding box center [553, 394] width 197 height 29
type input "40"
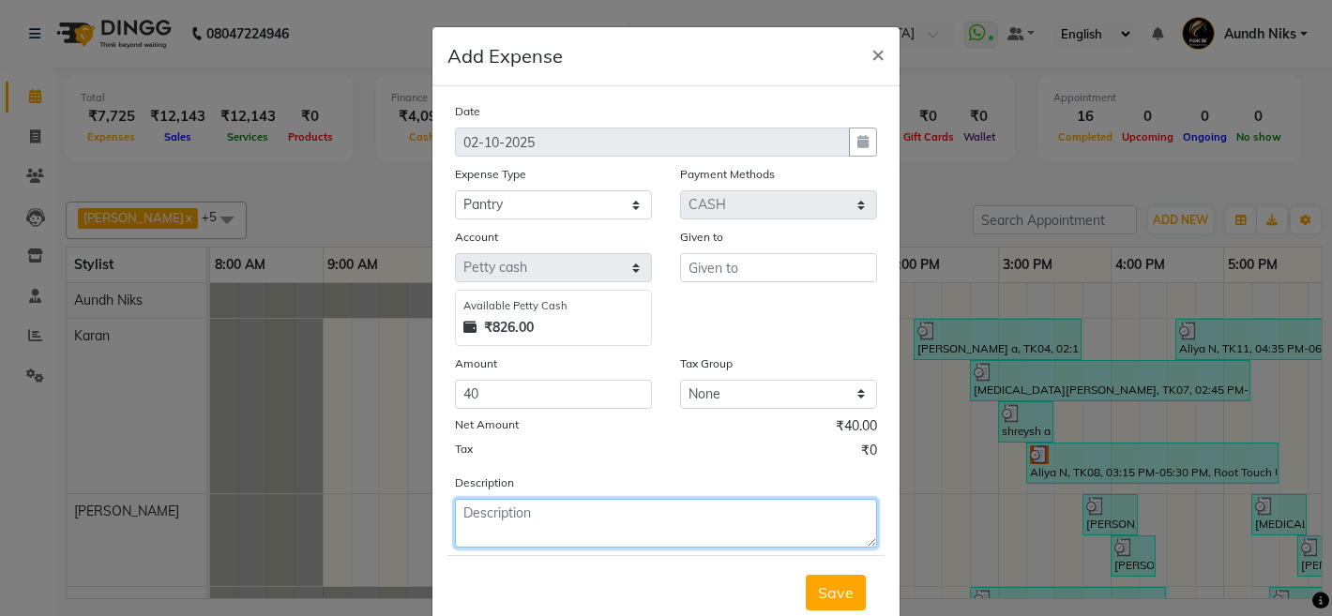
click at [533, 526] on textarea at bounding box center [666, 523] width 422 height 49
type textarea "milk"
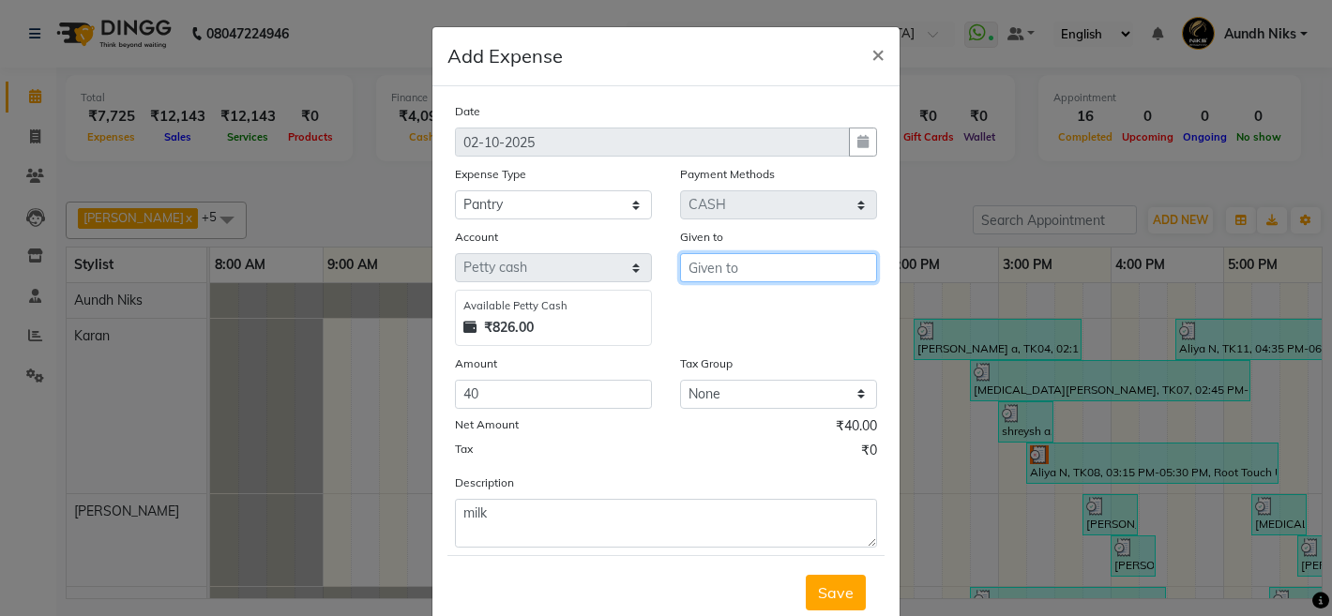
click at [769, 265] on input "text" at bounding box center [778, 267] width 197 height 29
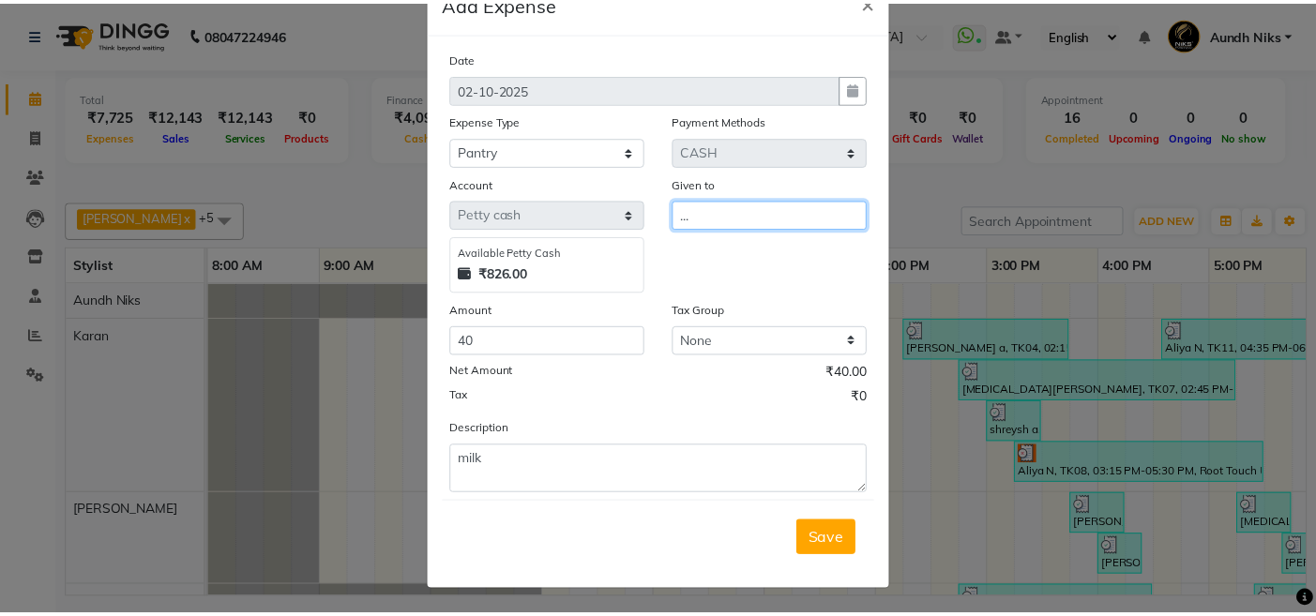
scroll to position [46, 0]
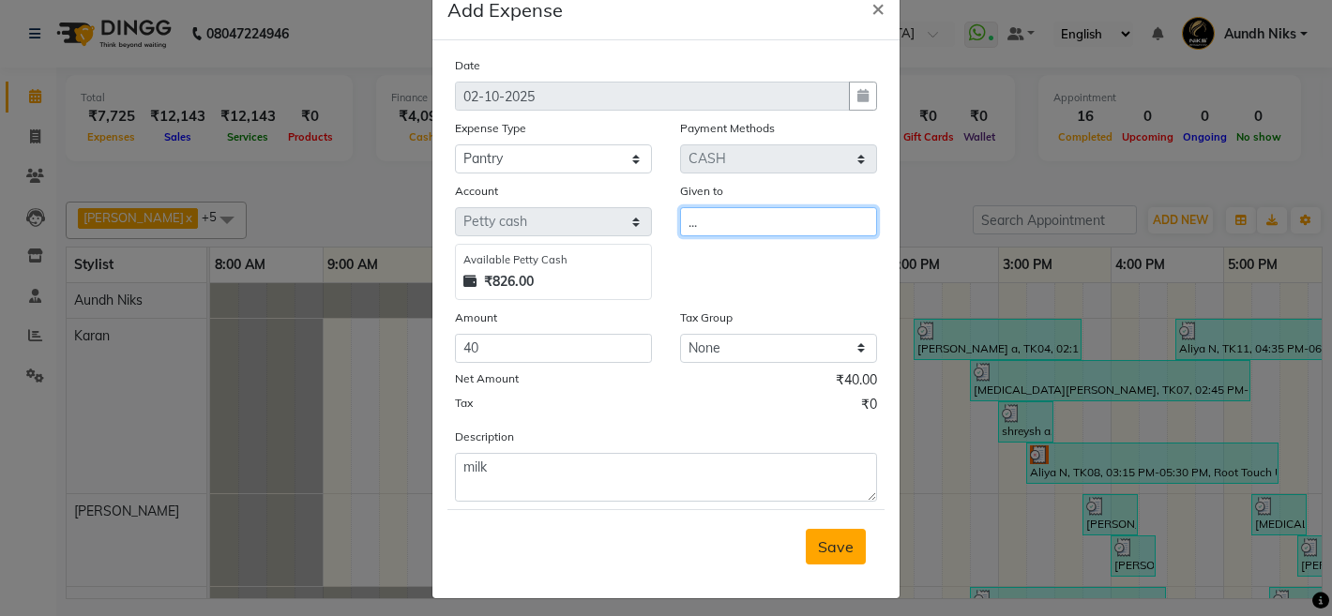
type input "..."
click at [818, 538] on span "Save" at bounding box center [836, 546] width 36 height 19
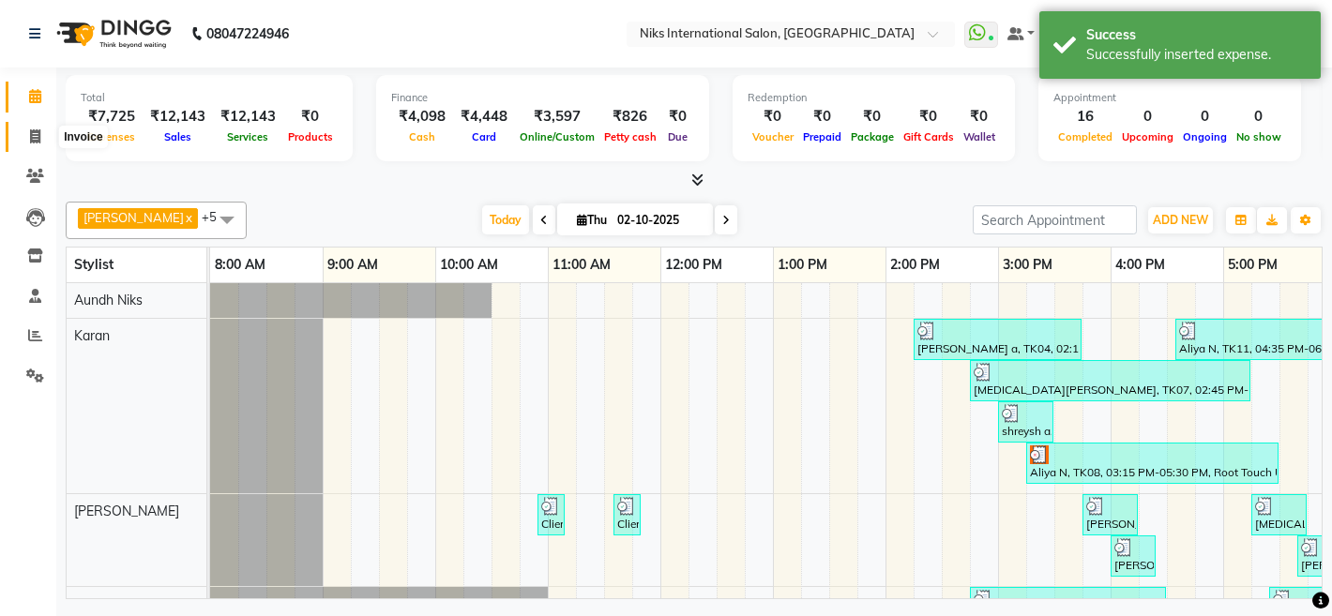
click at [36, 135] on icon at bounding box center [35, 136] width 10 height 14
select select "service"
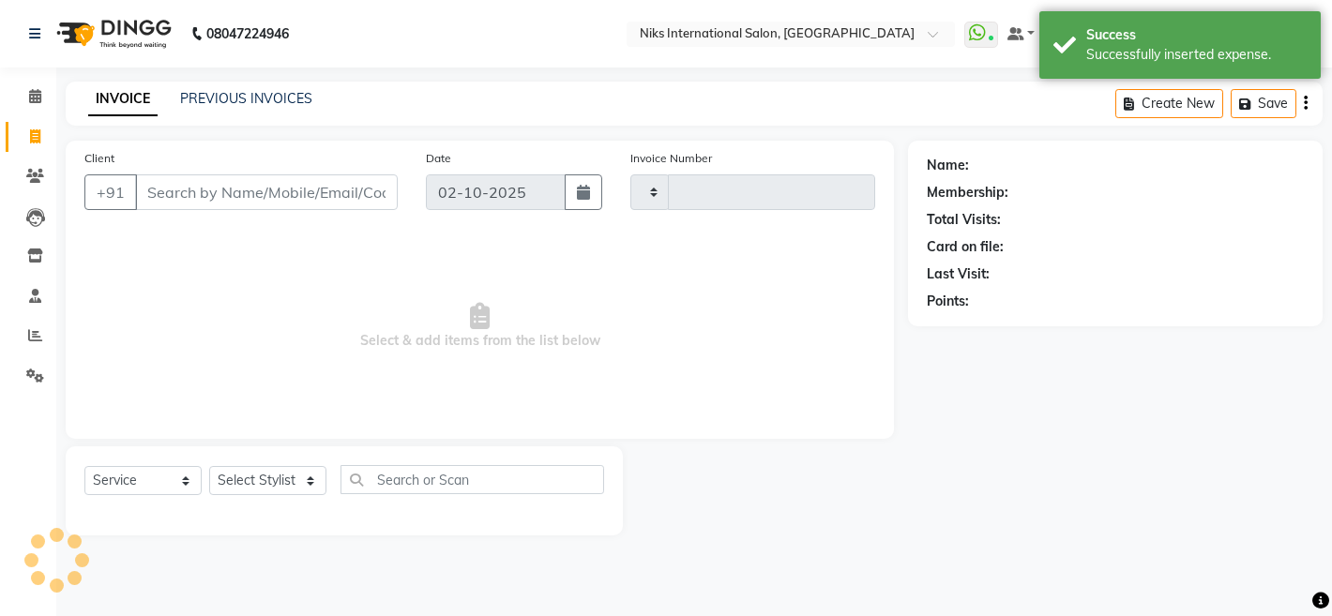
type input "2314"
select select "6"
click at [41, 98] on span at bounding box center [35, 97] width 33 height 22
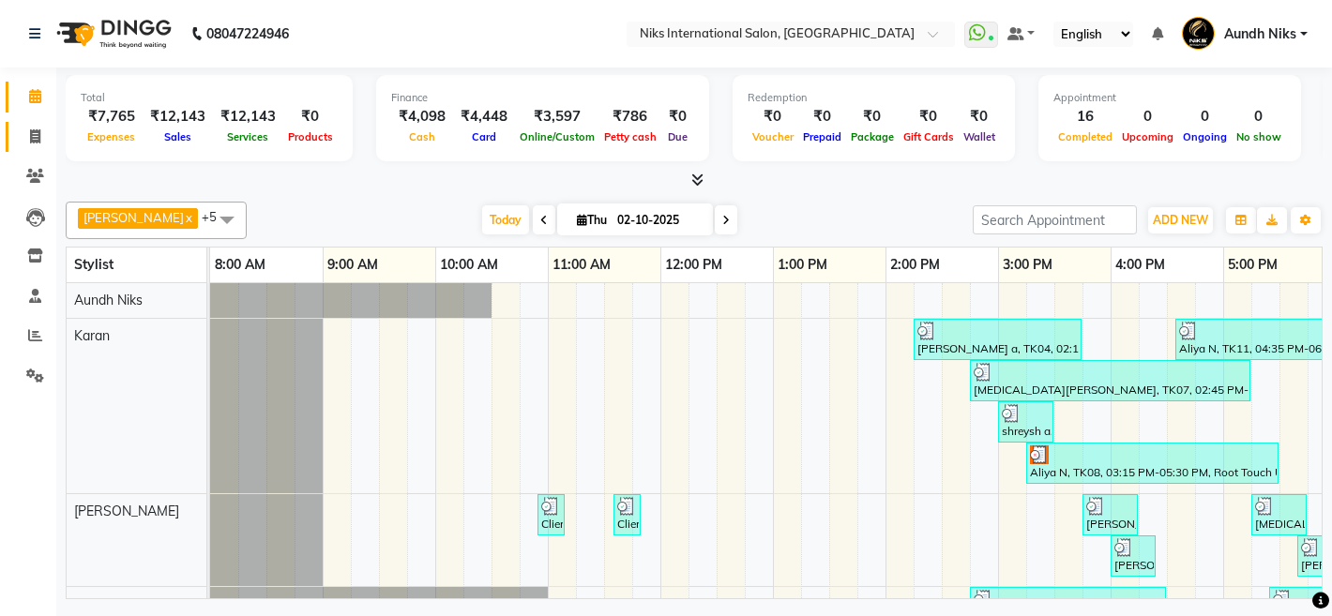
click at [35, 136] on icon at bounding box center [35, 136] width 10 height 14
select select "6"
select select "service"
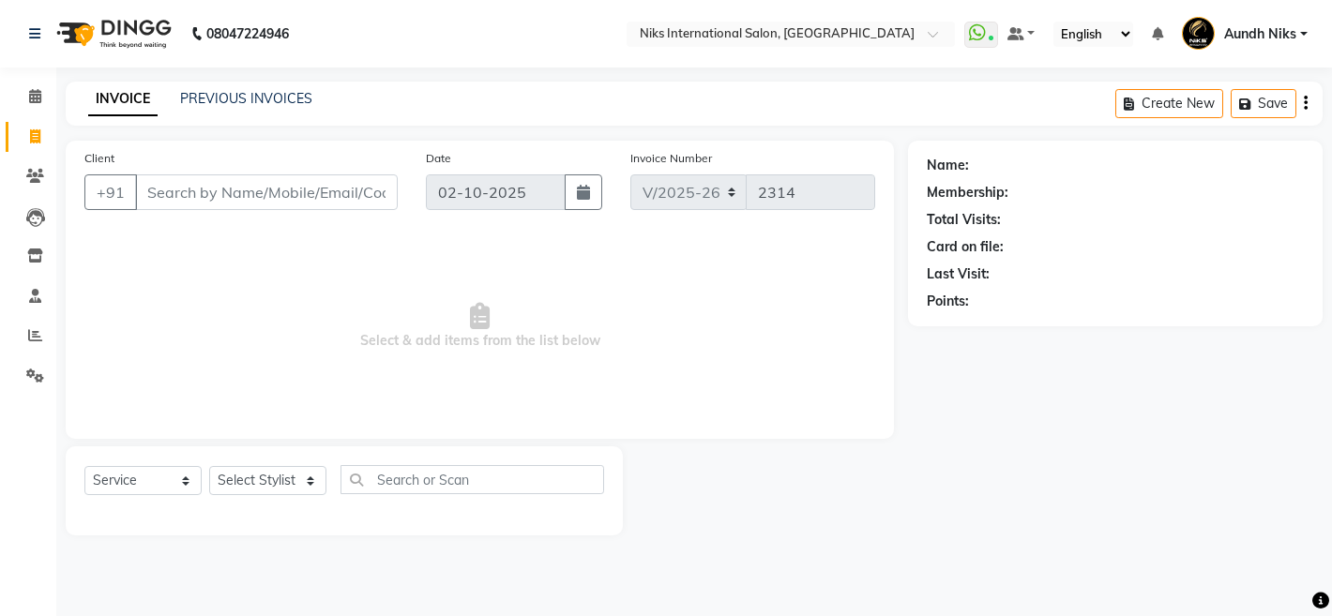
click at [173, 193] on input "Client" at bounding box center [266, 192] width 263 height 36
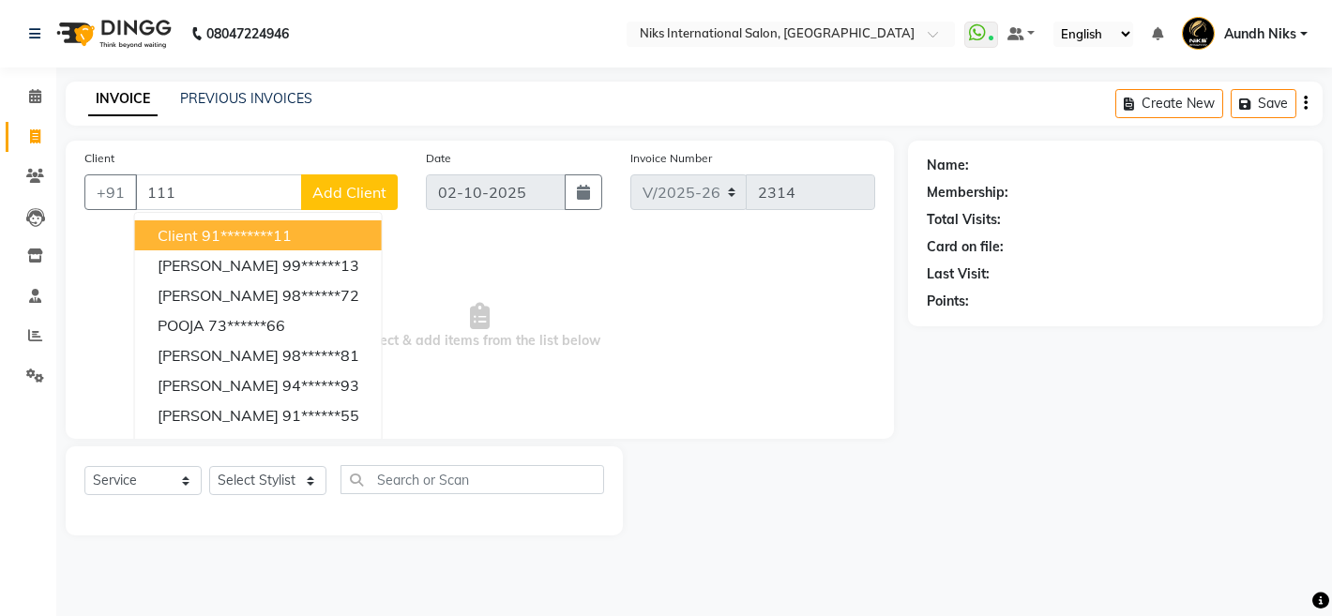
click at [180, 235] on span "Client" at bounding box center [178, 235] width 40 height 19
type input "********11"
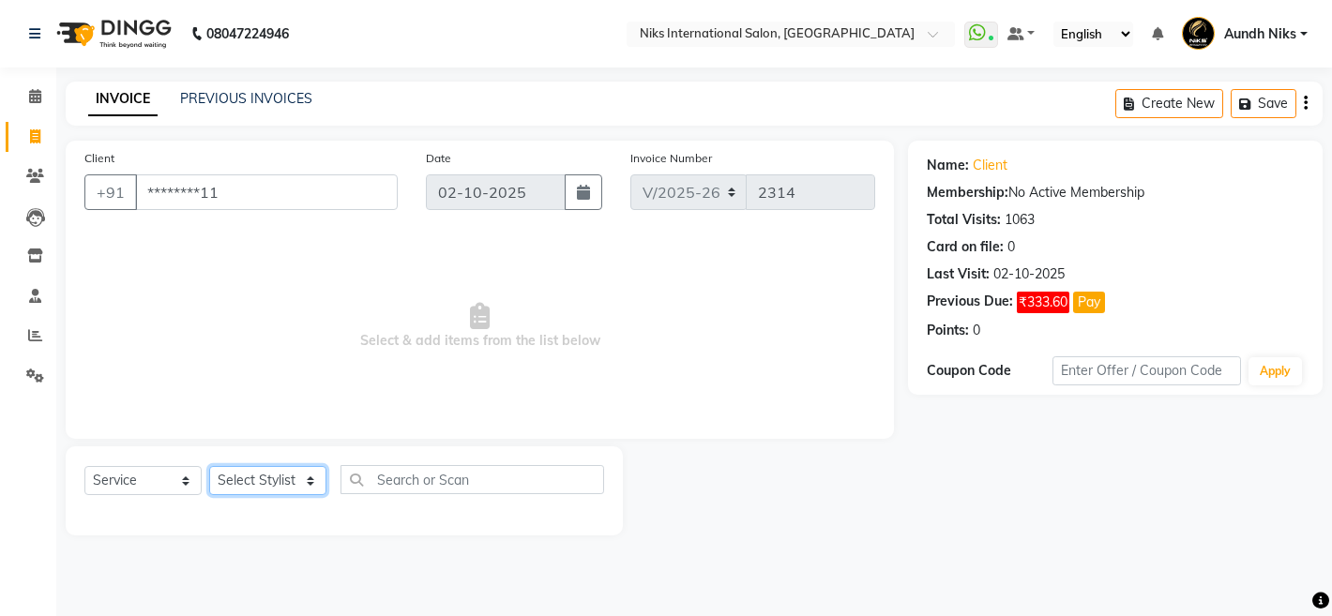
click at [315, 485] on select "Select Stylist [PERSON_NAME] Aundh Niks [PERSON_NAME] Jiya [PERSON_NAME] Mahhi …" at bounding box center [267, 480] width 117 height 29
select select "17526"
click at [209, 466] on select "Select Stylist [PERSON_NAME] Aundh Niks [PERSON_NAME] Jiya [PERSON_NAME] Mahhi …" at bounding box center [267, 480] width 117 height 29
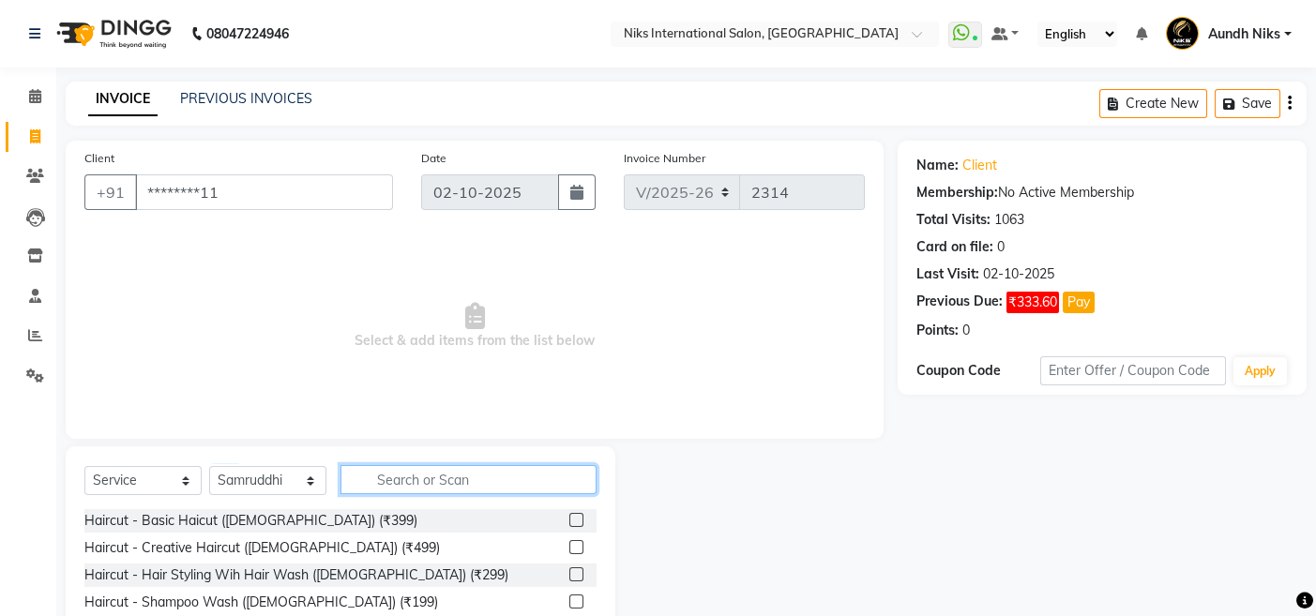
click at [407, 483] on input "text" at bounding box center [468, 479] width 256 height 29
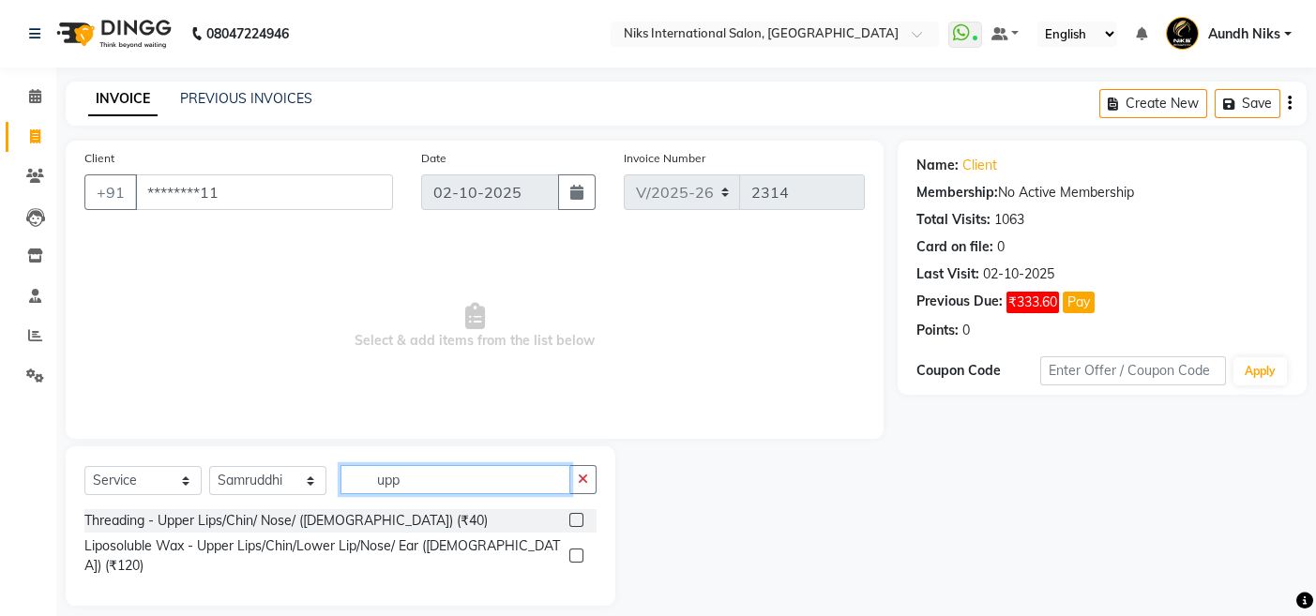
type input "upp"
click at [576, 518] on label at bounding box center [576, 520] width 14 height 14
click at [576, 518] on input "checkbox" at bounding box center [575, 521] width 12 height 12
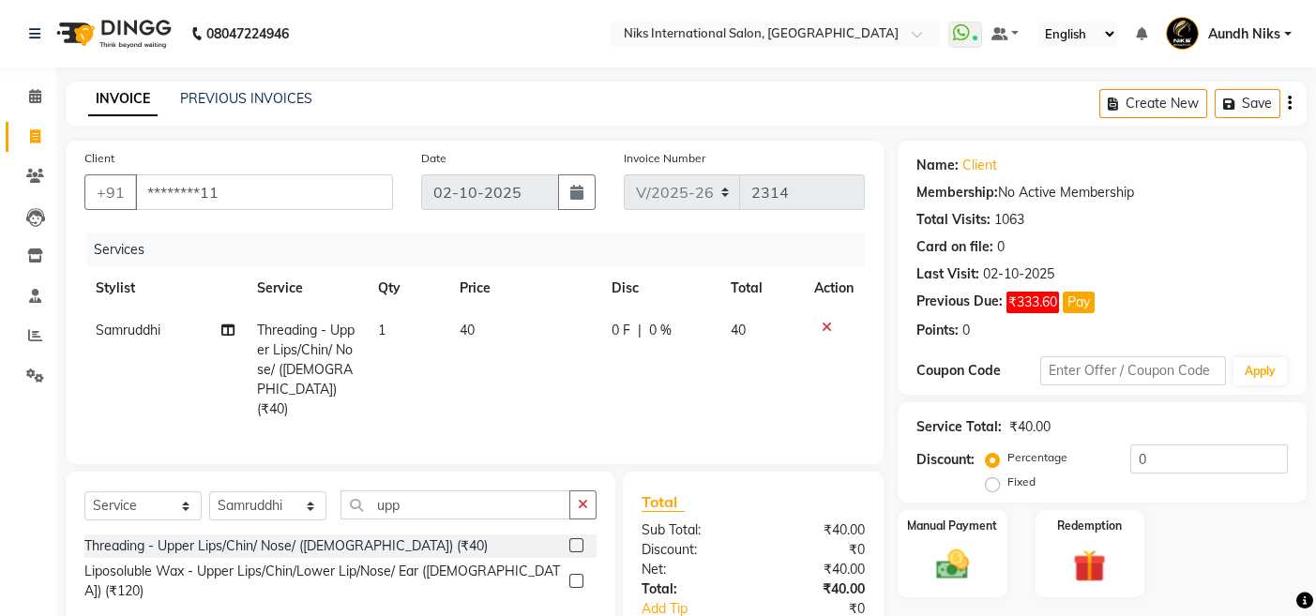
click at [576, 539] on label at bounding box center [576, 545] width 14 height 14
click at [576, 540] on input "checkbox" at bounding box center [575, 546] width 12 height 12
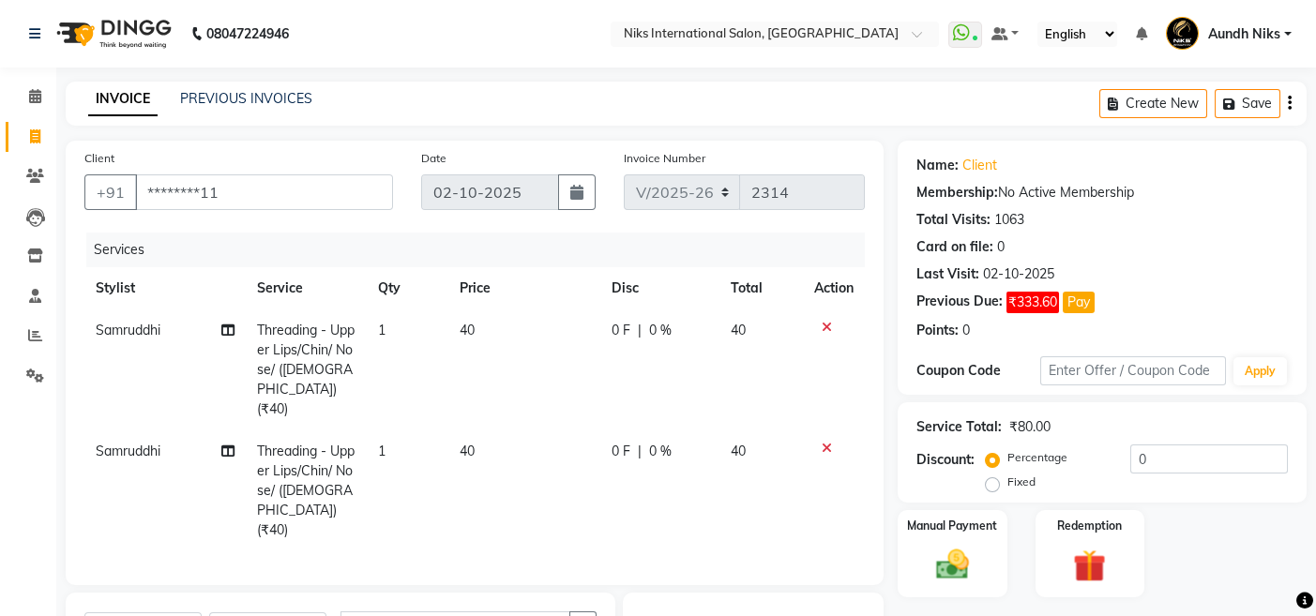
checkbox input "false"
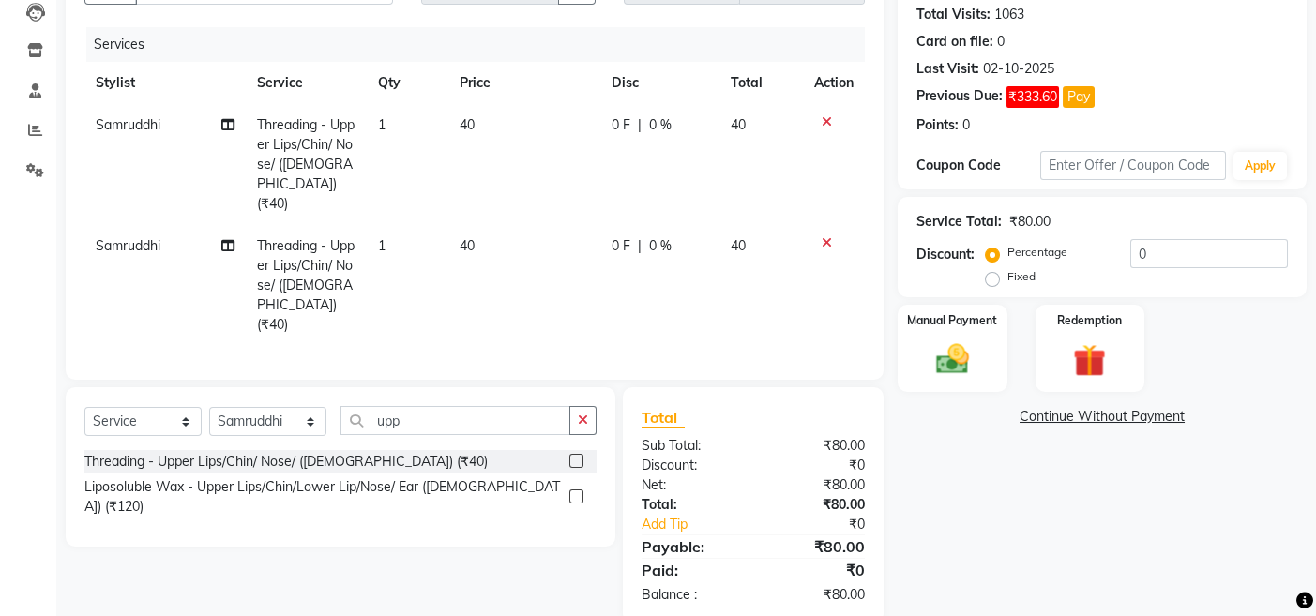
scroll to position [203, 0]
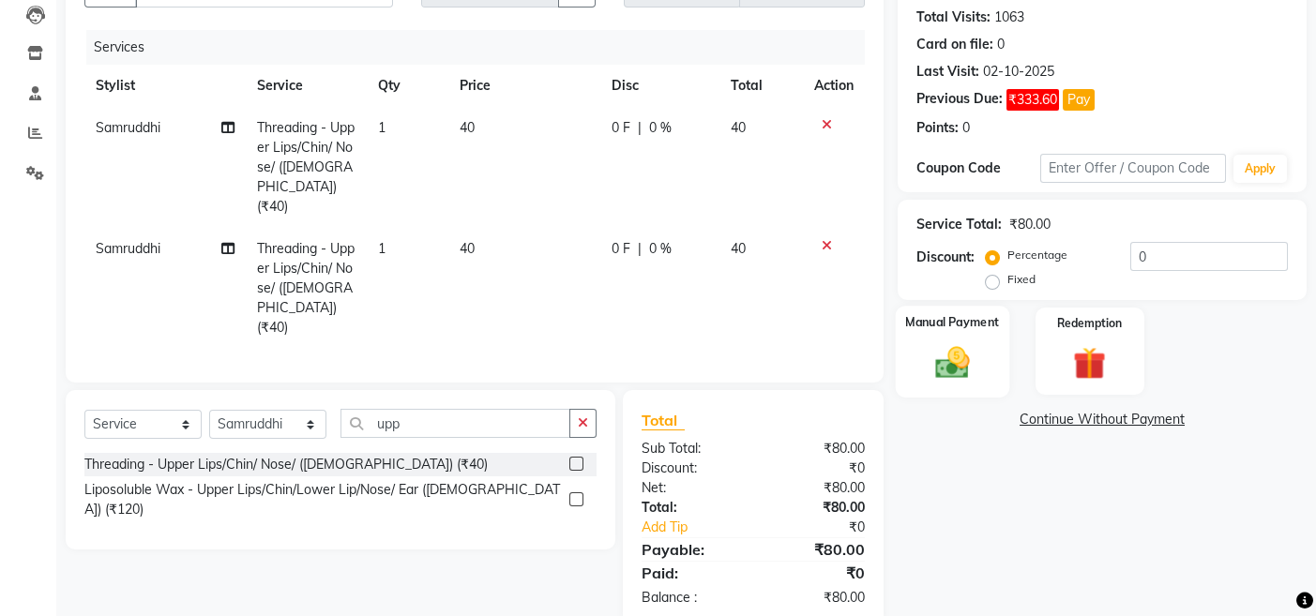
click at [967, 355] on img at bounding box center [952, 361] width 56 height 39
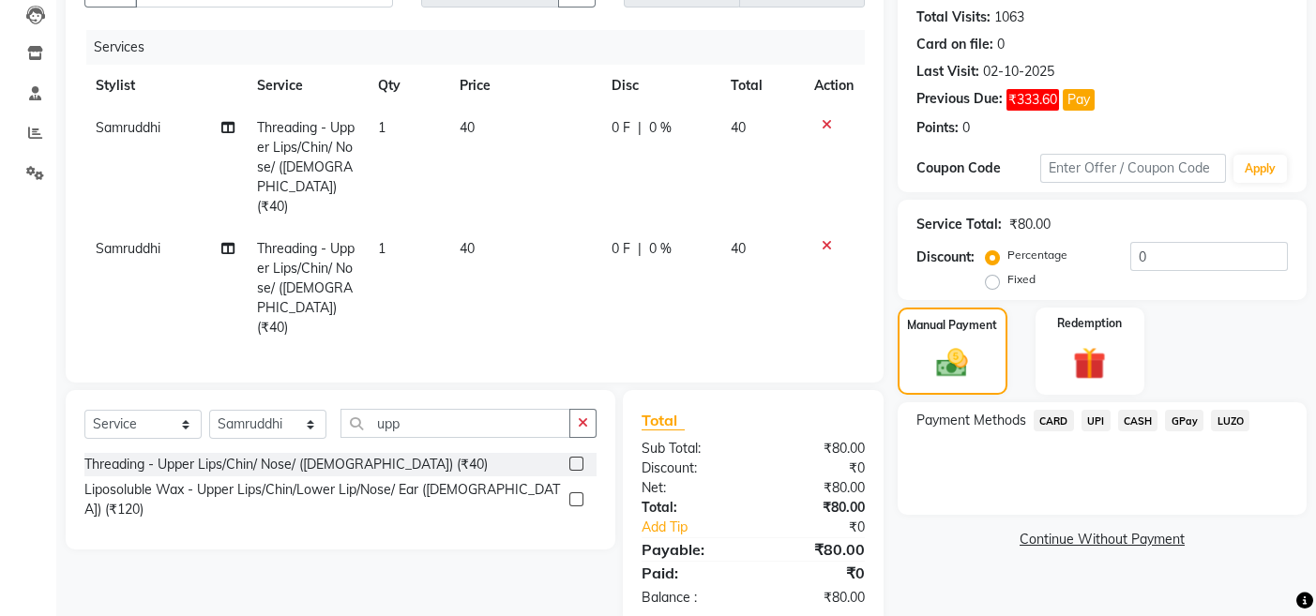
click at [1064, 424] on span "CARD" at bounding box center [1054, 421] width 40 height 22
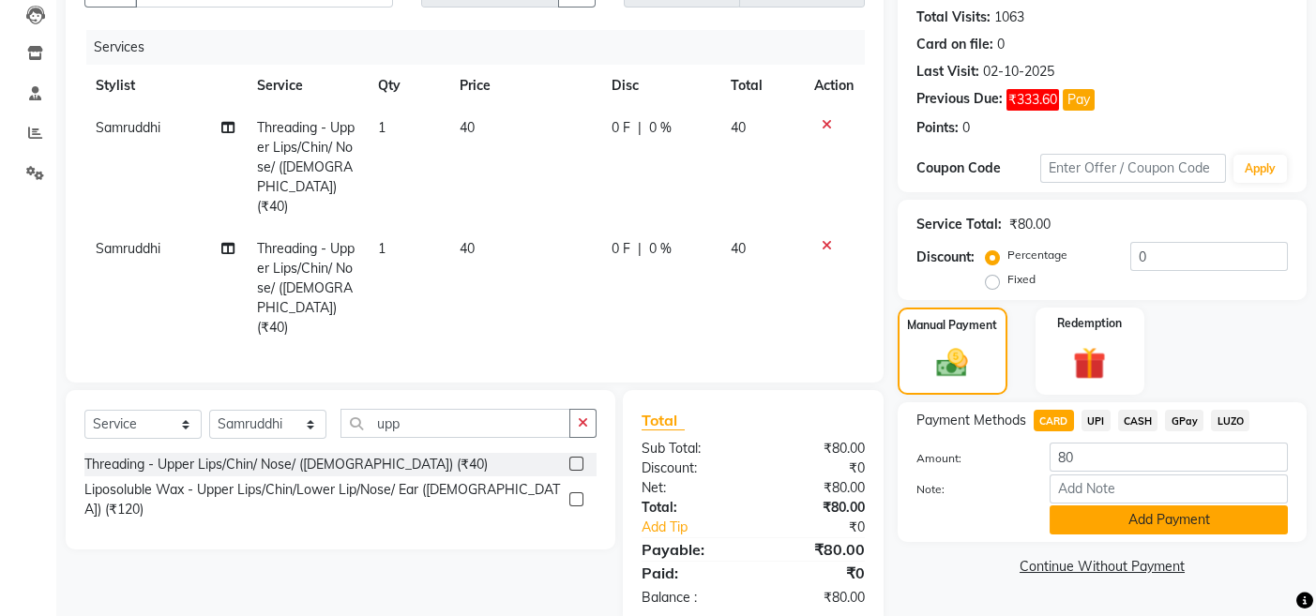
click at [1128, 510] on button "Add Payment" at bounding box center [1169, 520] width 238 height 29
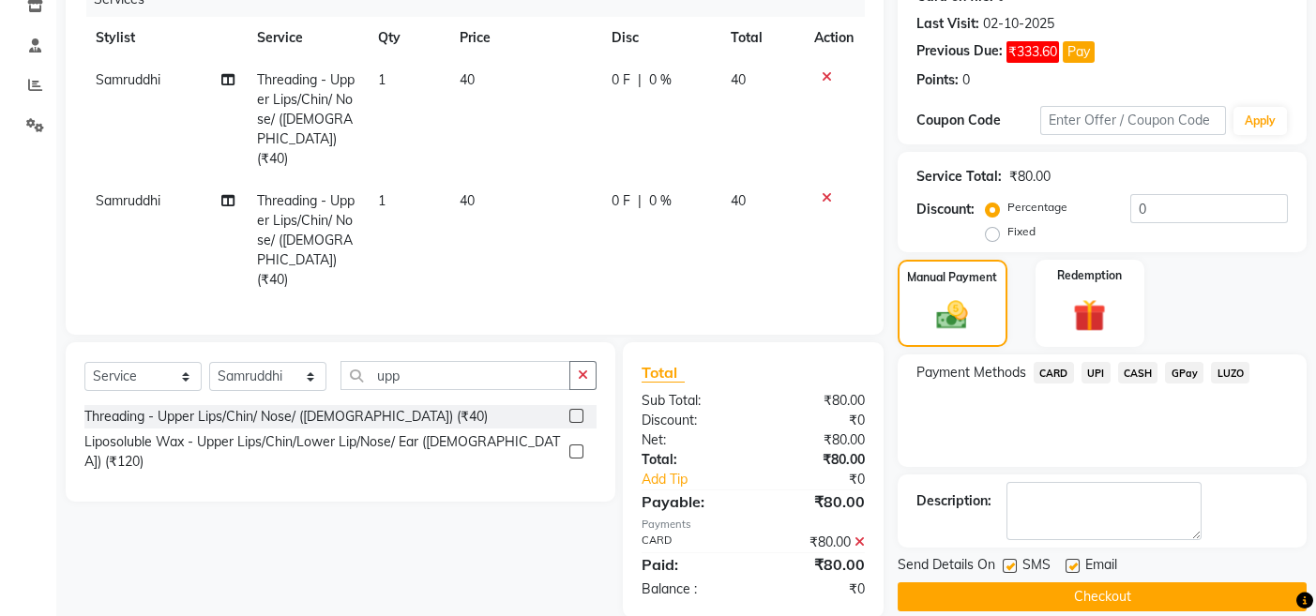
scroll to position [273, 0]
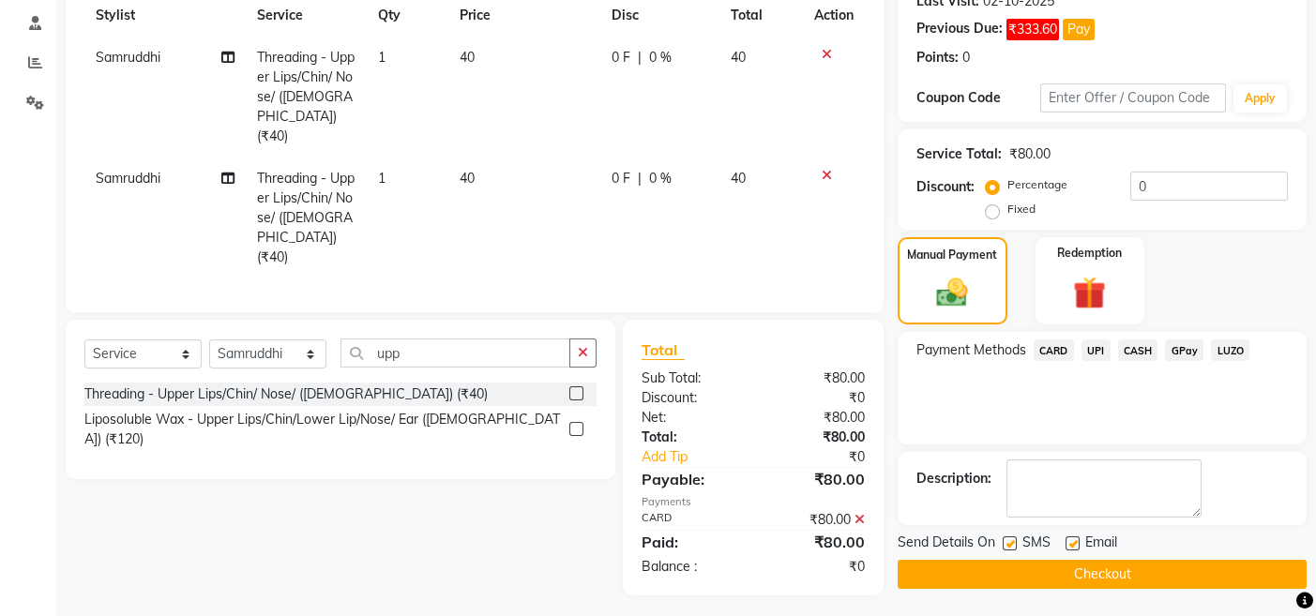
click at [920, 570] on button "Checkout" at bounding box center [1102, 574] width 409 height 29
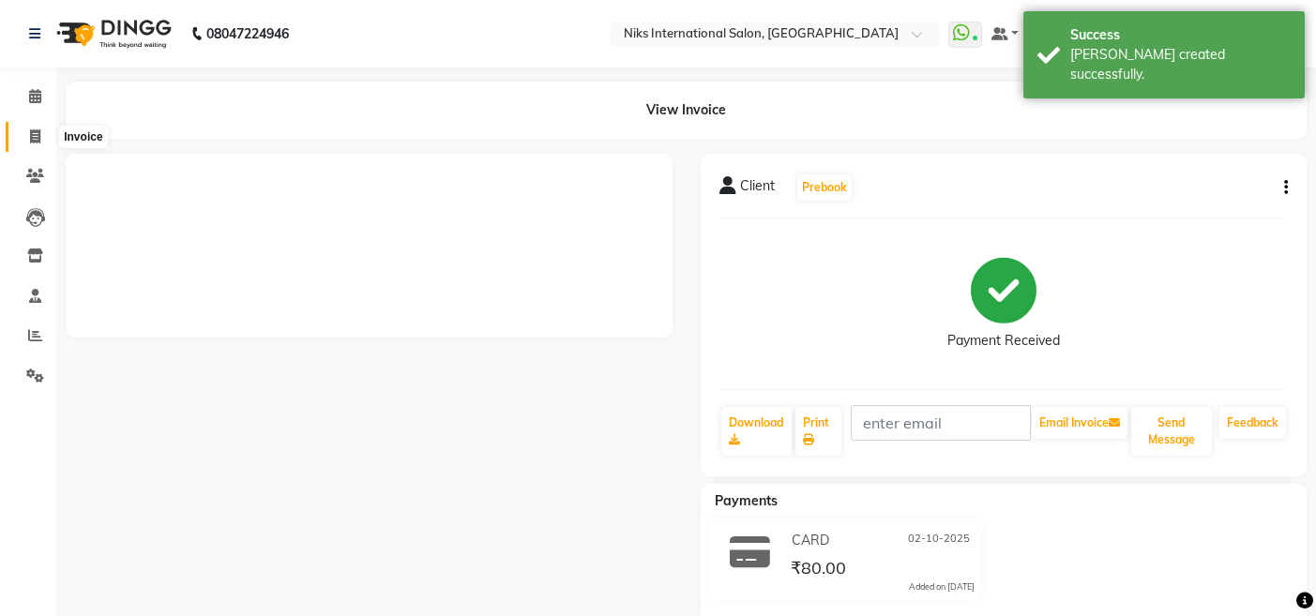
click at [35, 129] on icon at bounding box center [35, 136] width 10 height 14
select select "6"
select select "service"
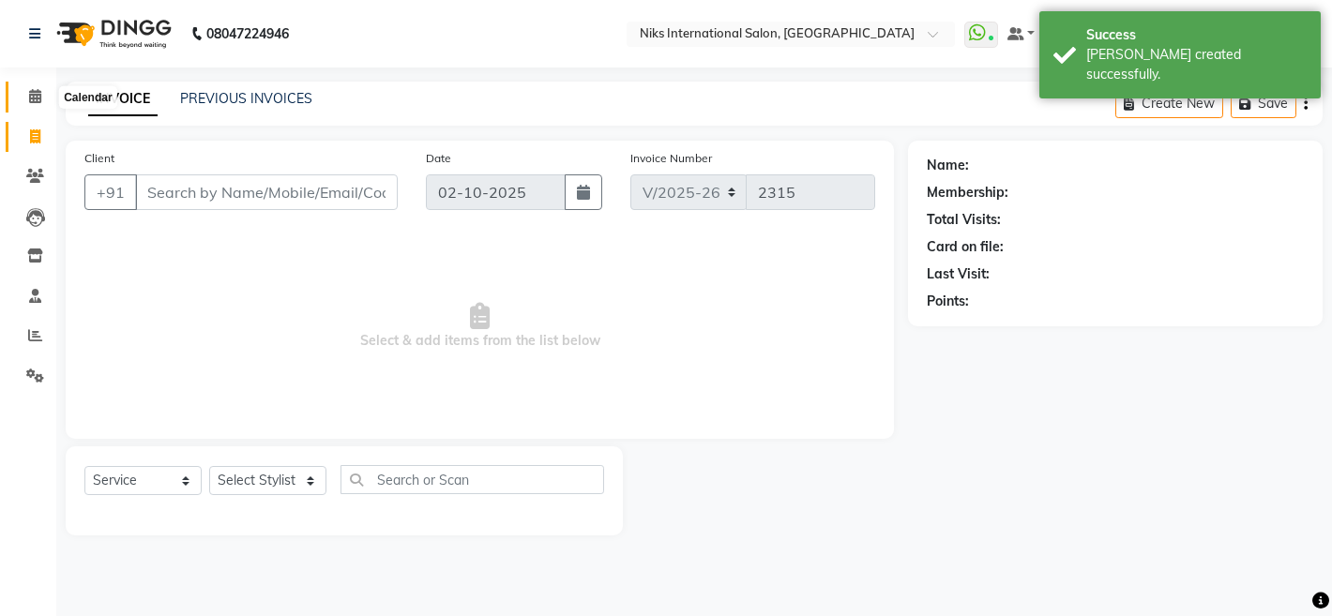
click at [35, 101] on icon at bounding box center [35, 96] width 12 height 14
